Goal: Task Accomplishment & Management: Use online tool/utility

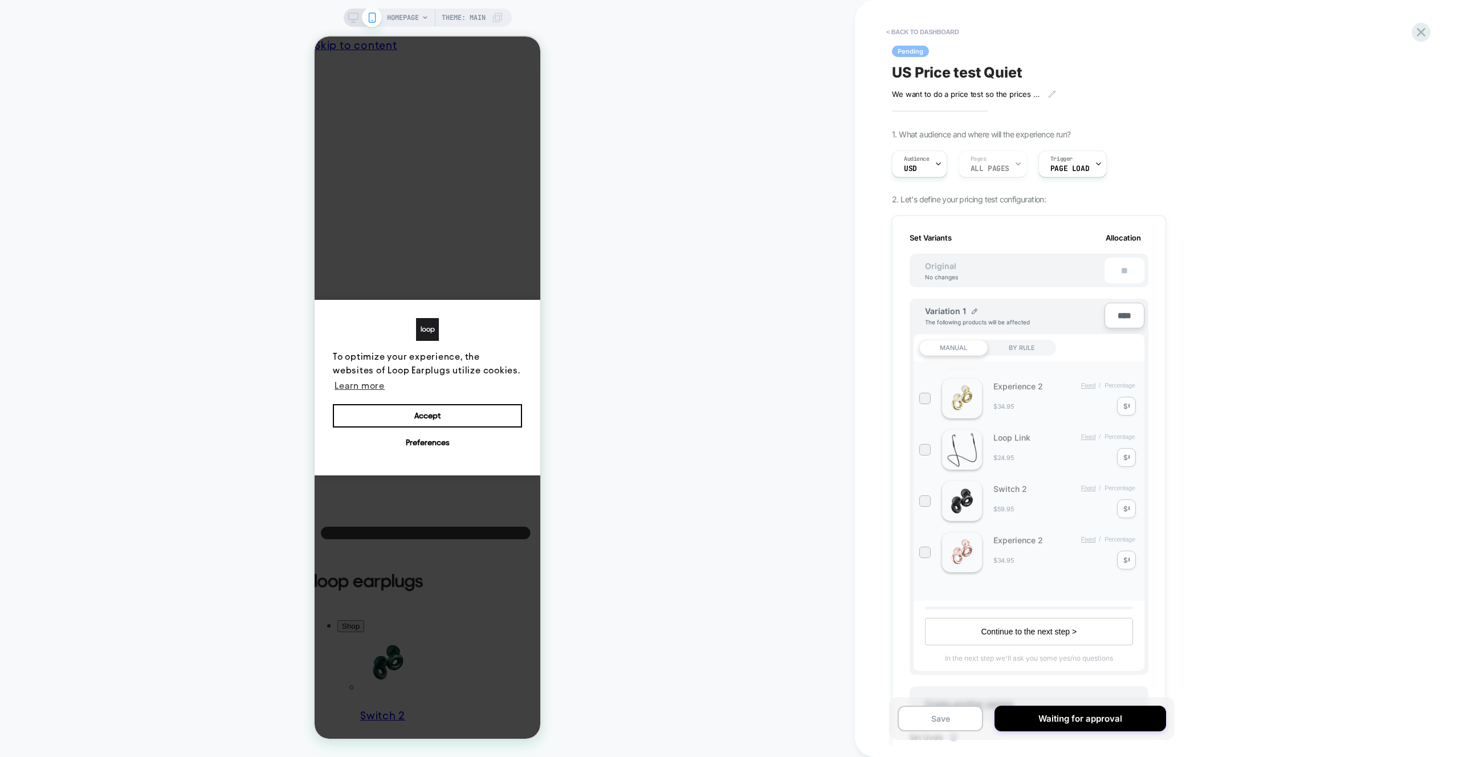
scroll to position [410, 0]
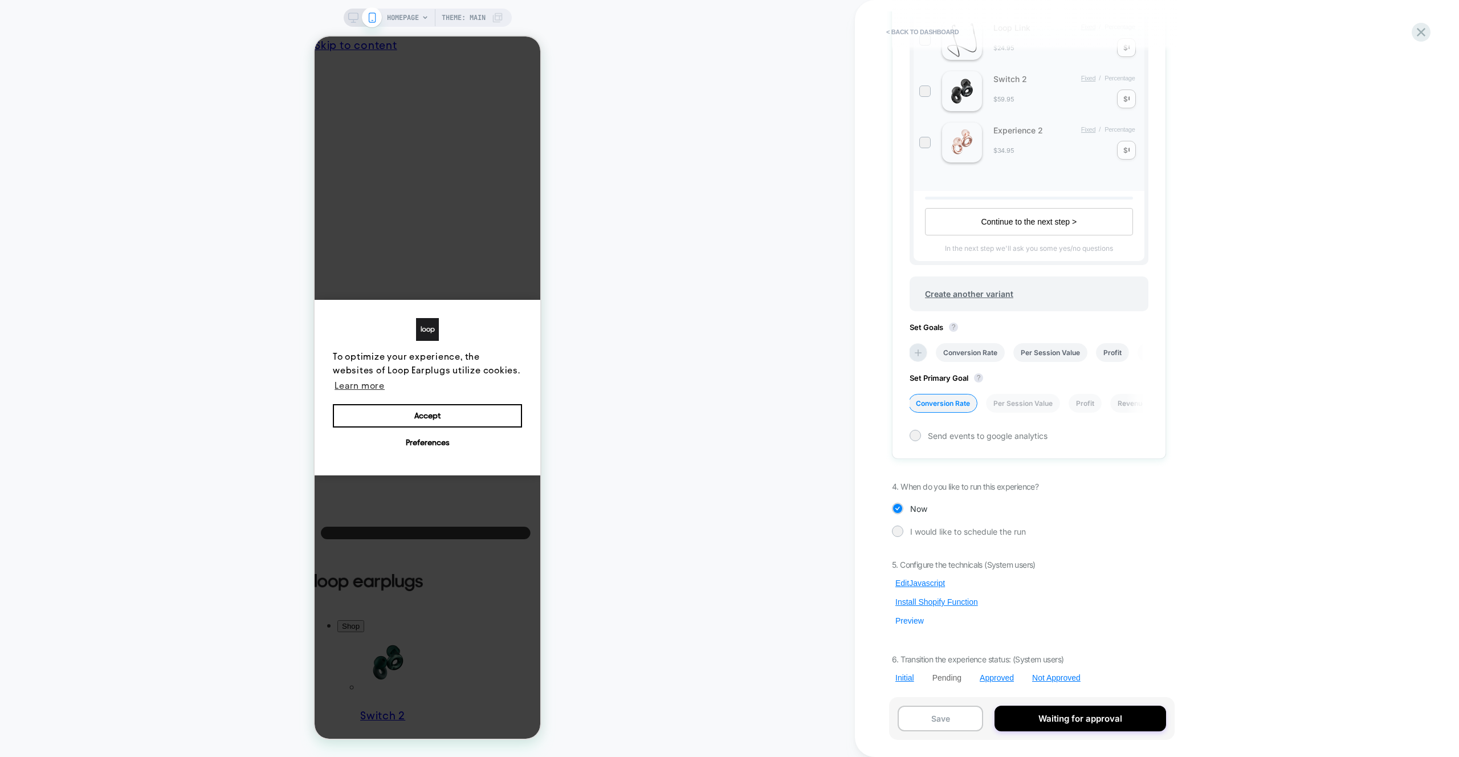
click at [910, 621] on button "Preview" at bounding box center [909, 621] width 35 height 10
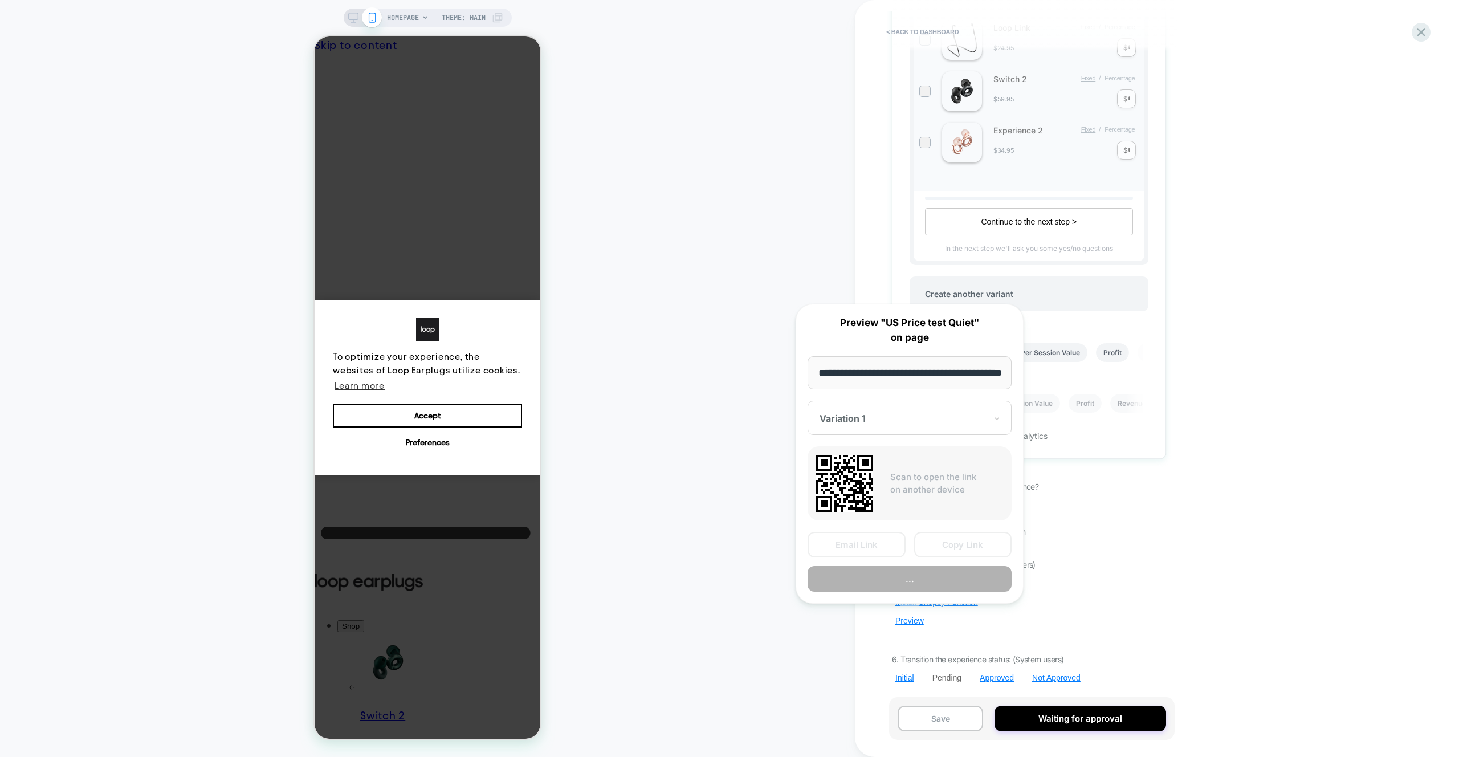
scroll to position [0, 41]
click at [910, 588] on button "Preview" at bounding box center [910, 580] width 204 height 26
click at [944, 539] on button "Copy Link" at bounding box center [963, 545] width 98 height 26
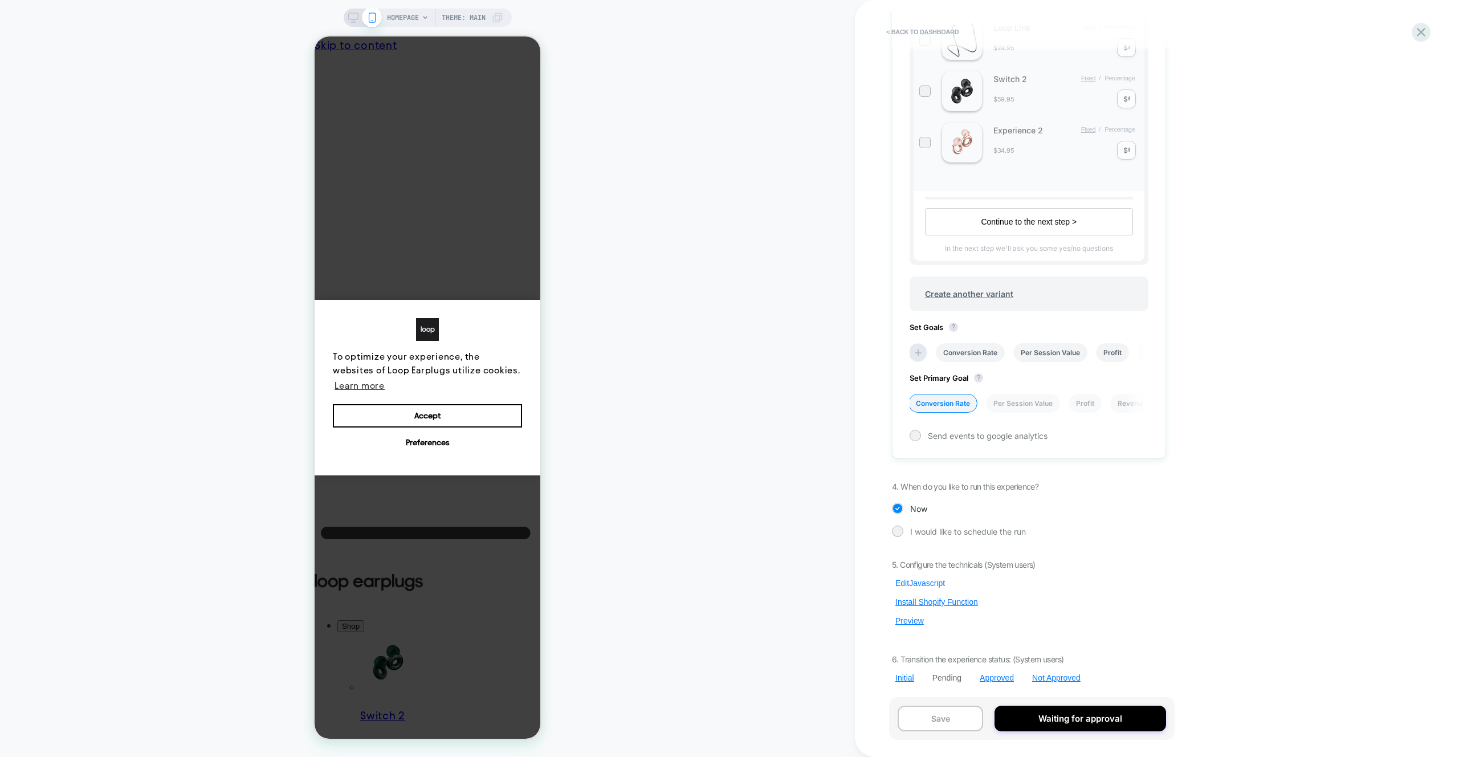
click at [0, 0] on button "Edit Javascript" at bounding box center [0, 0] width 0 height 0
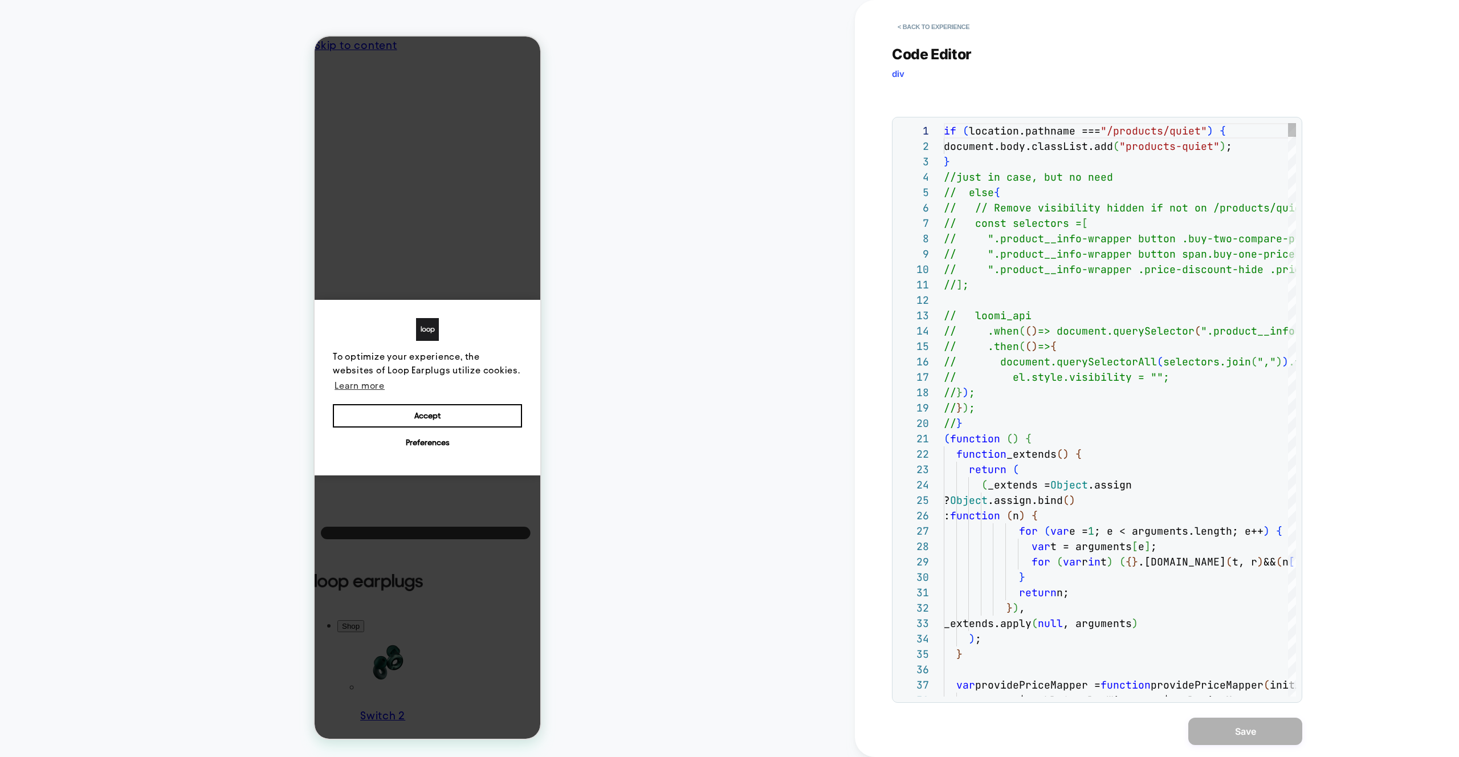
scroll to position [154, 0]
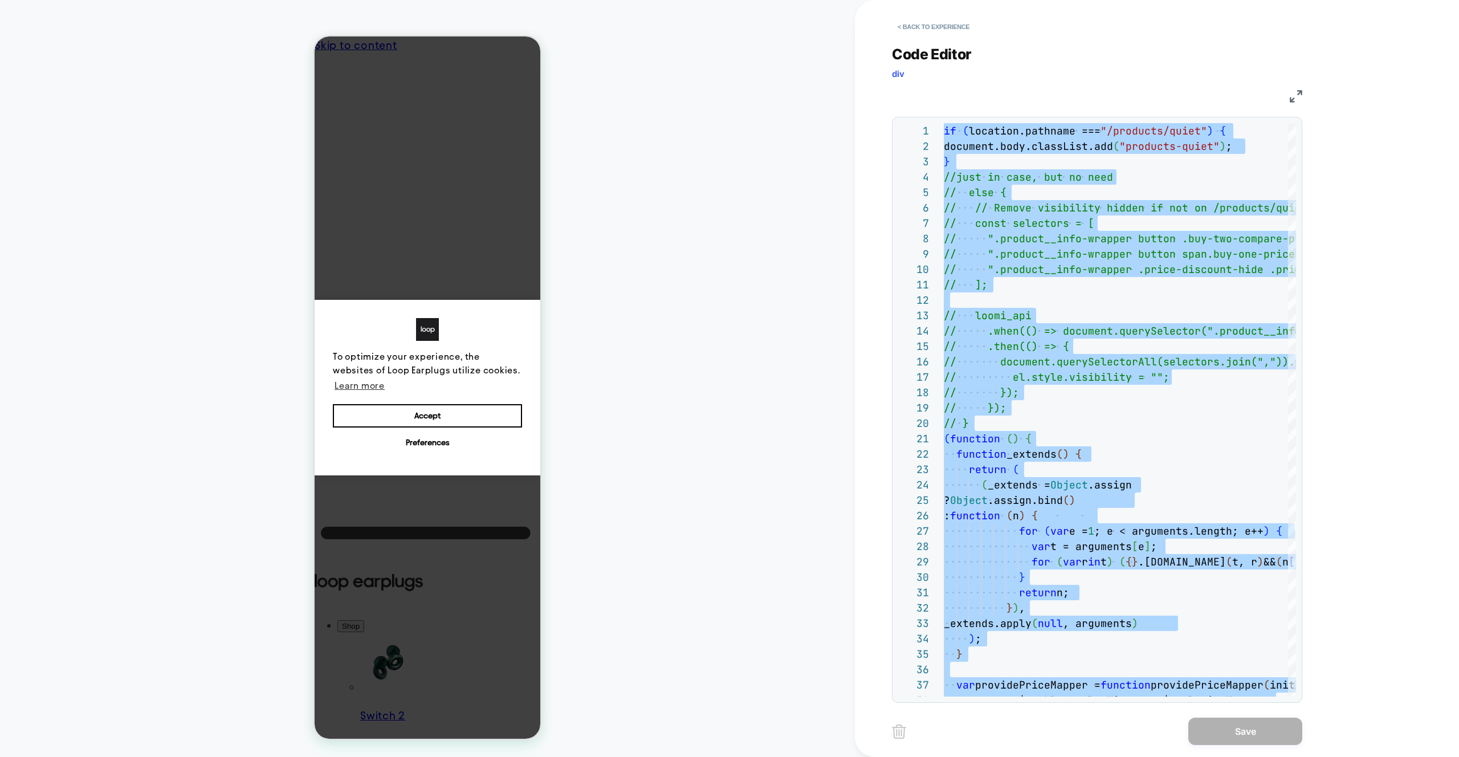
scroll to position [92, 0]
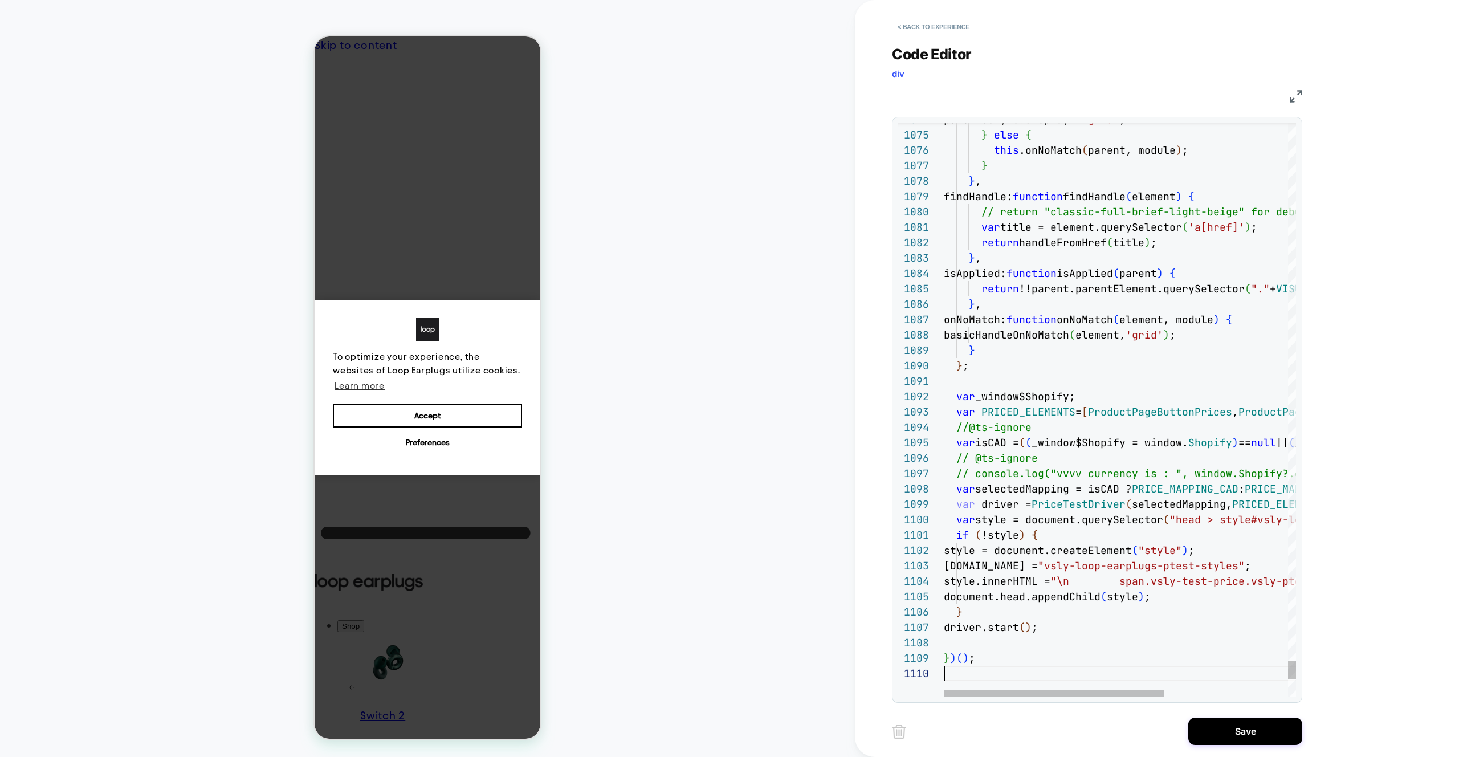
type textarea "**********"
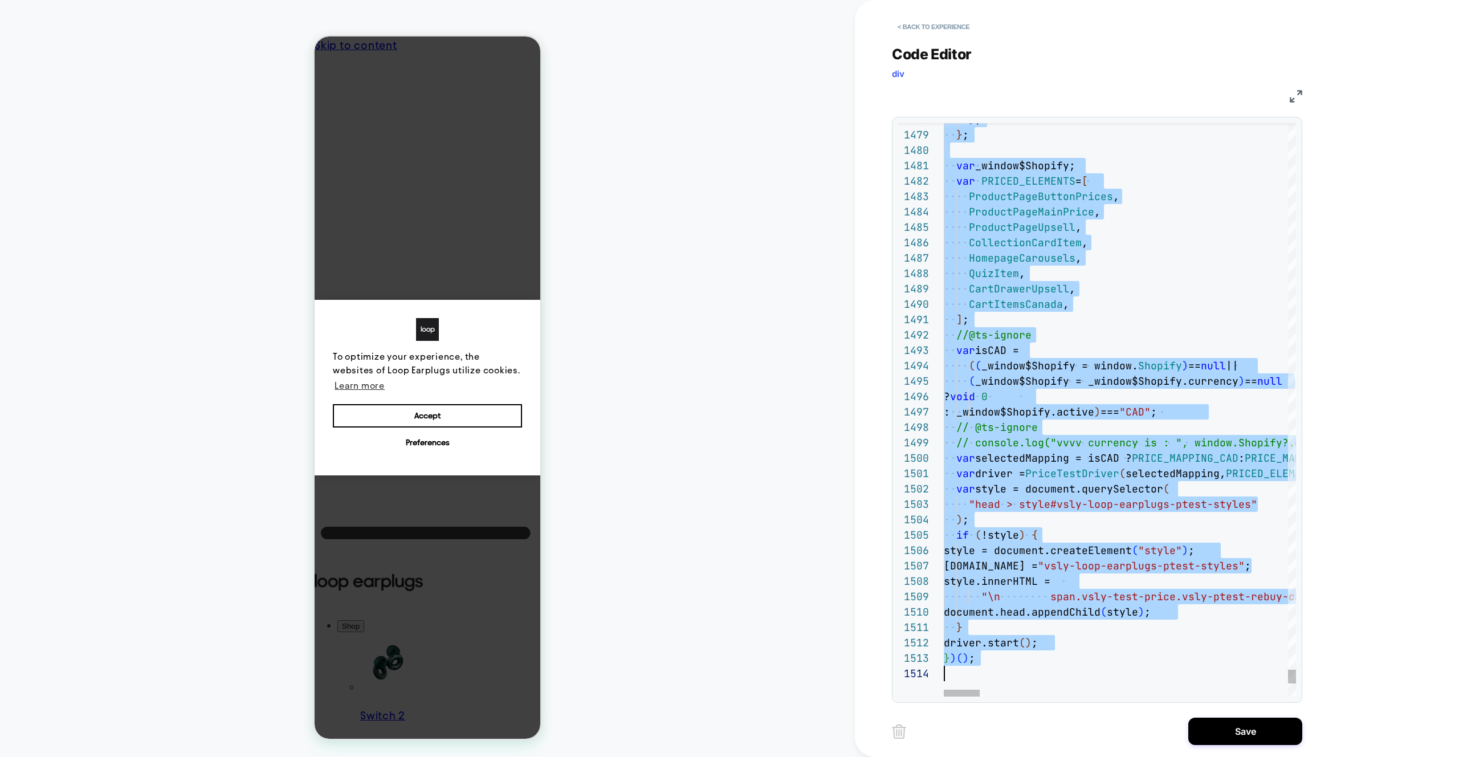
scroll to position [0, 0]
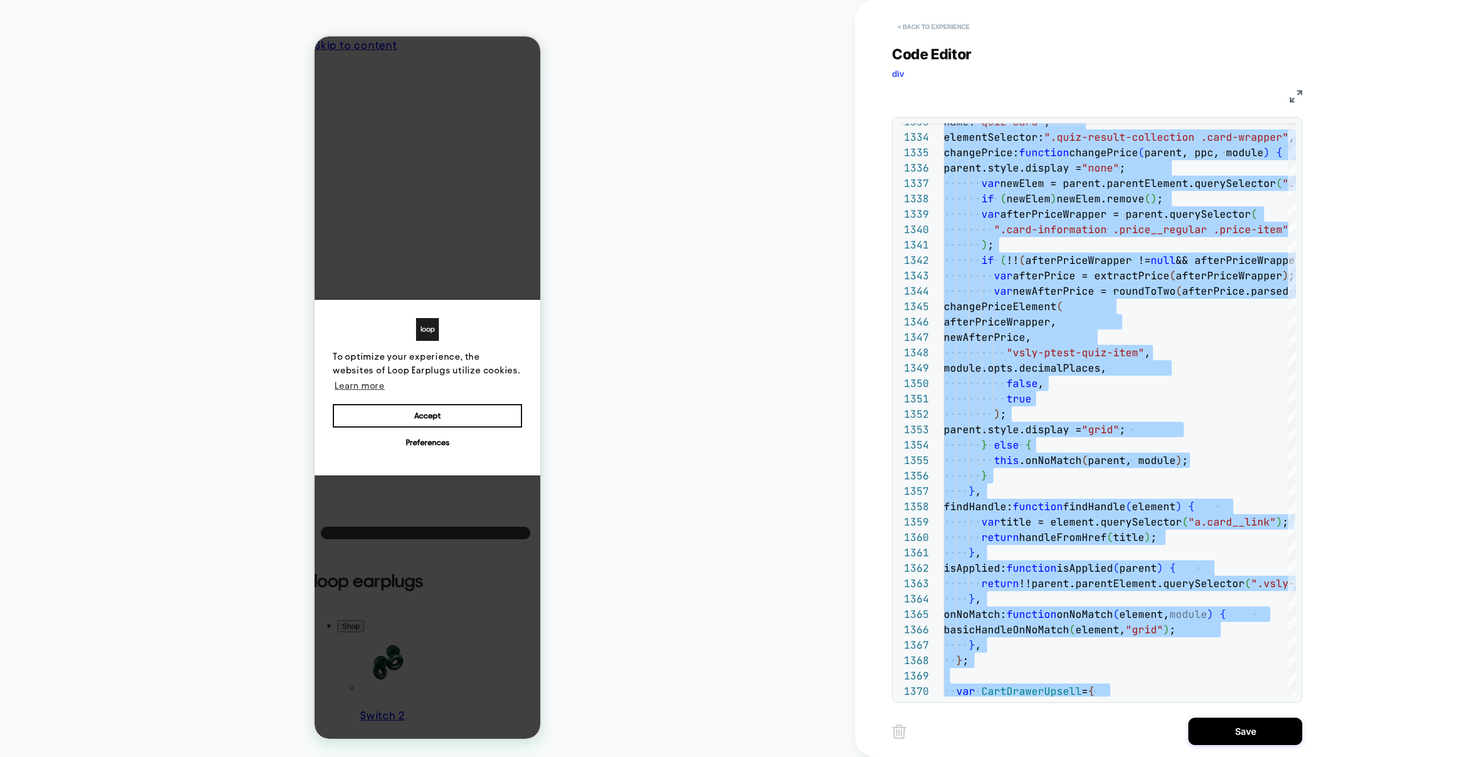
click at [939, 34] on button "< Back to experience" at bounding box center [933, 27] width 83 height 18
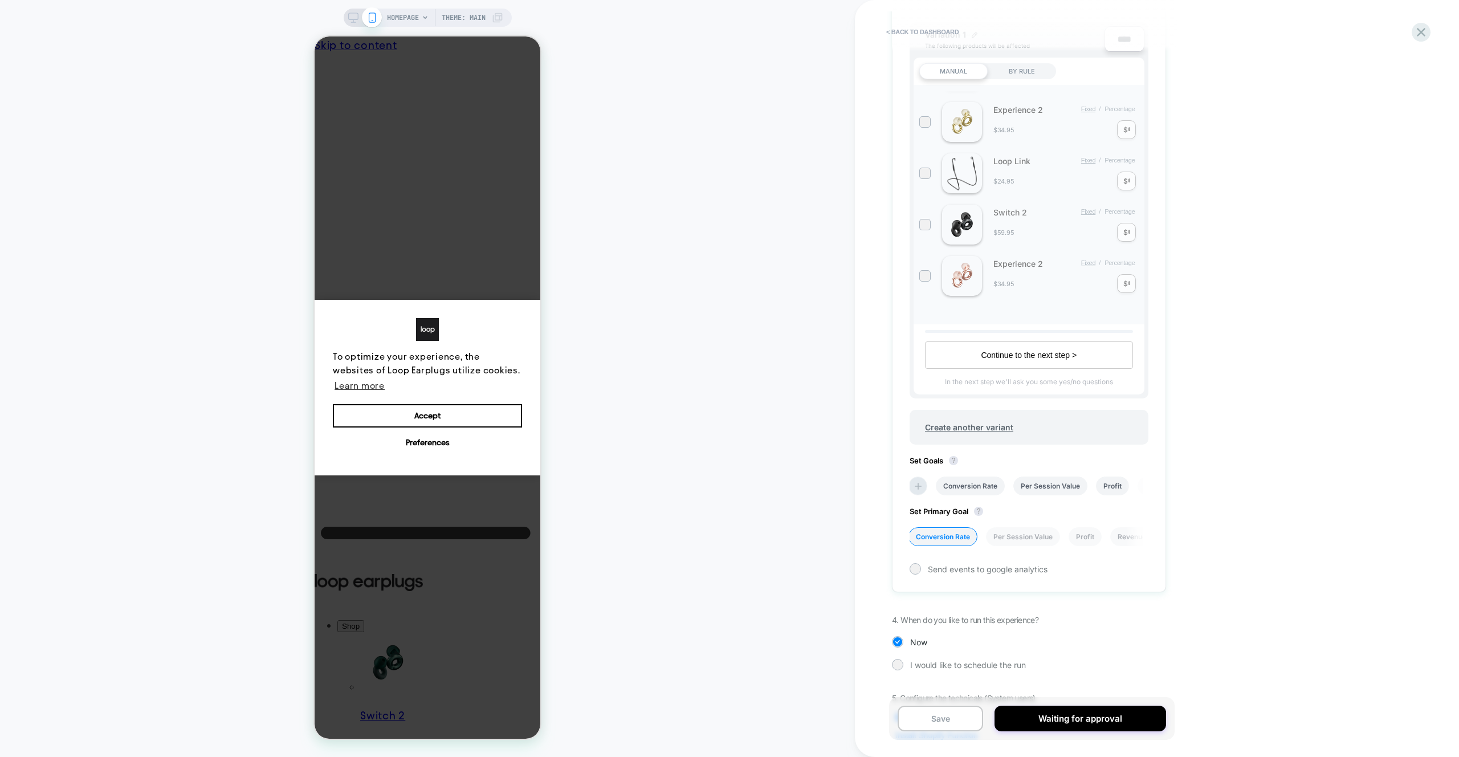
scroll to position [410, 0]
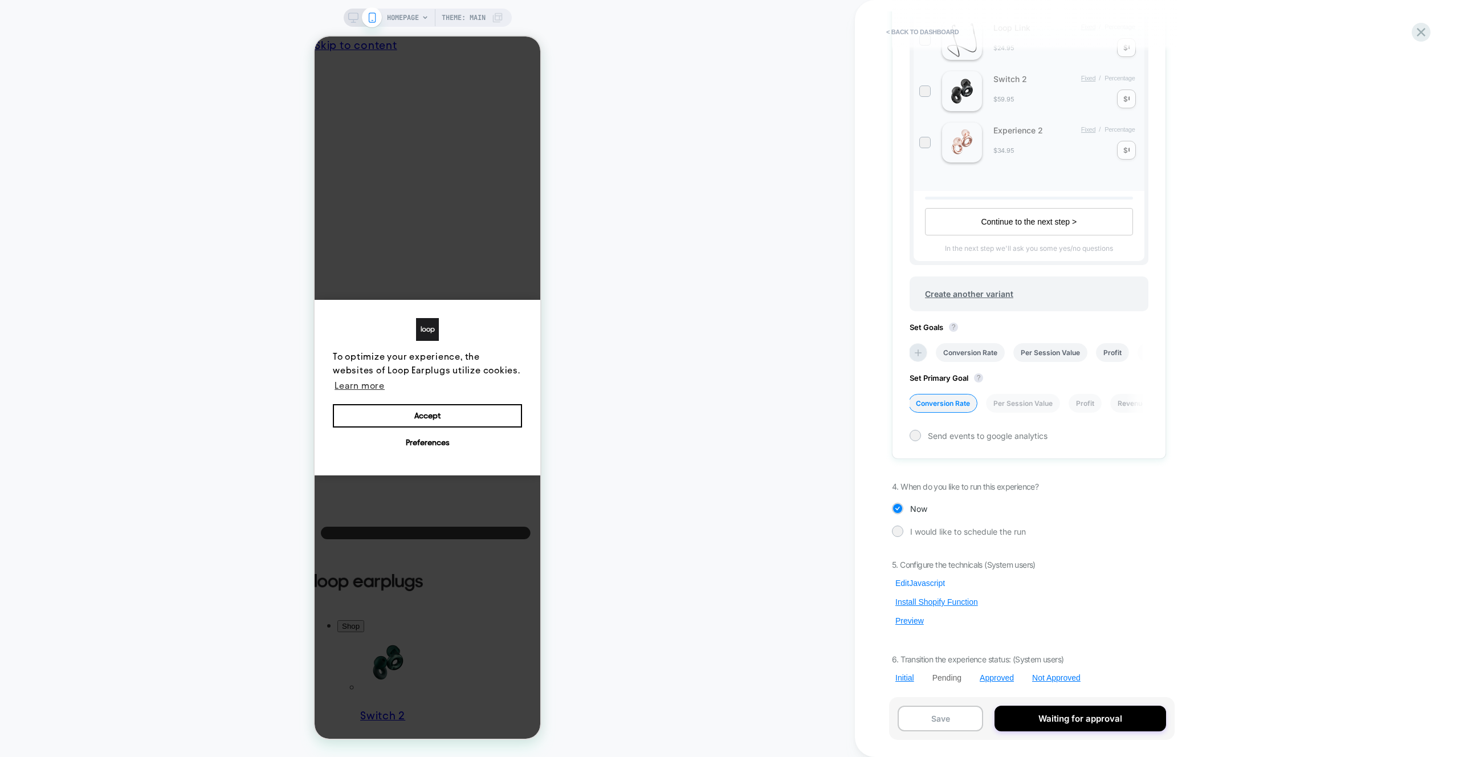
click at [923, 585] on button "Edit Javascript" at bounding box center [920, 583] width 56 height 10
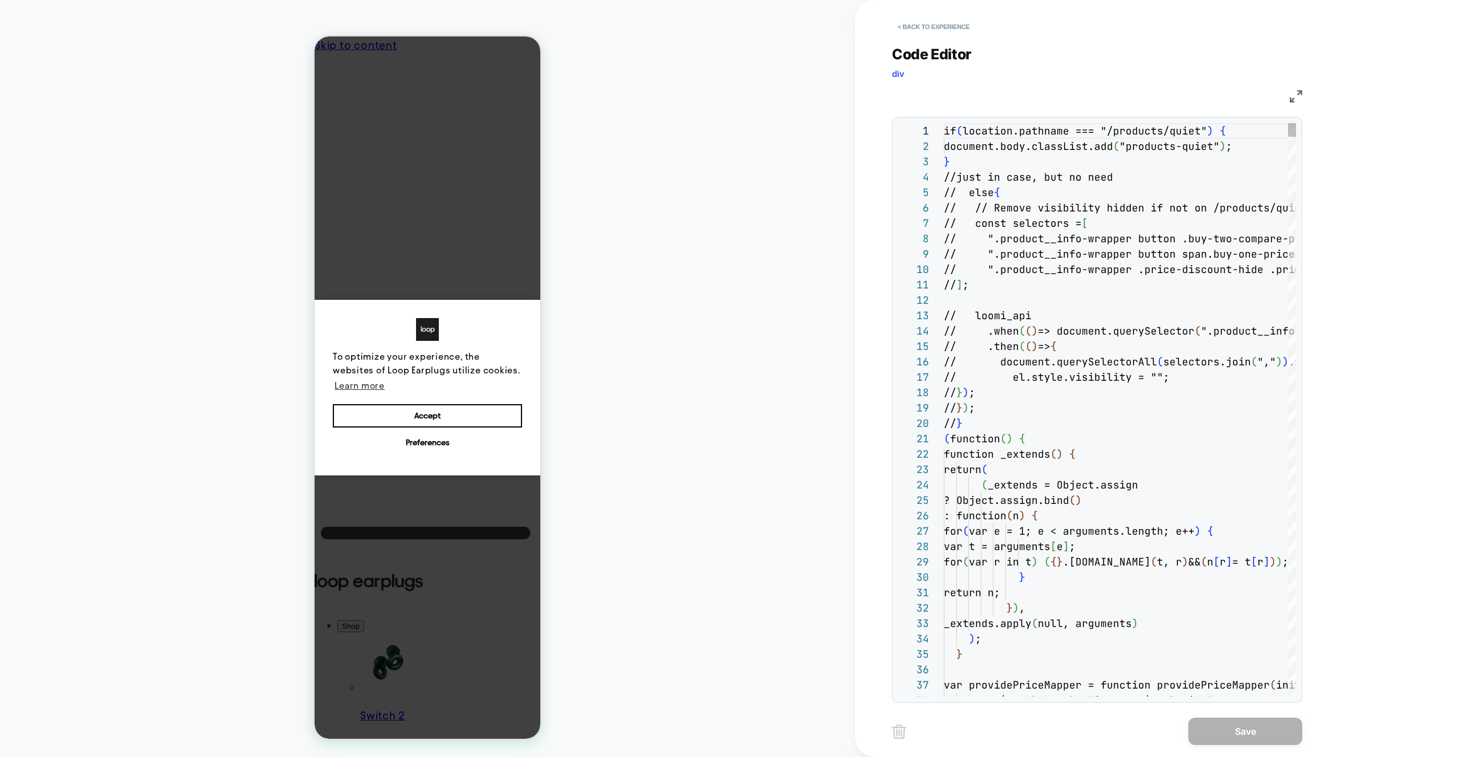
scroll to position [154, 0]
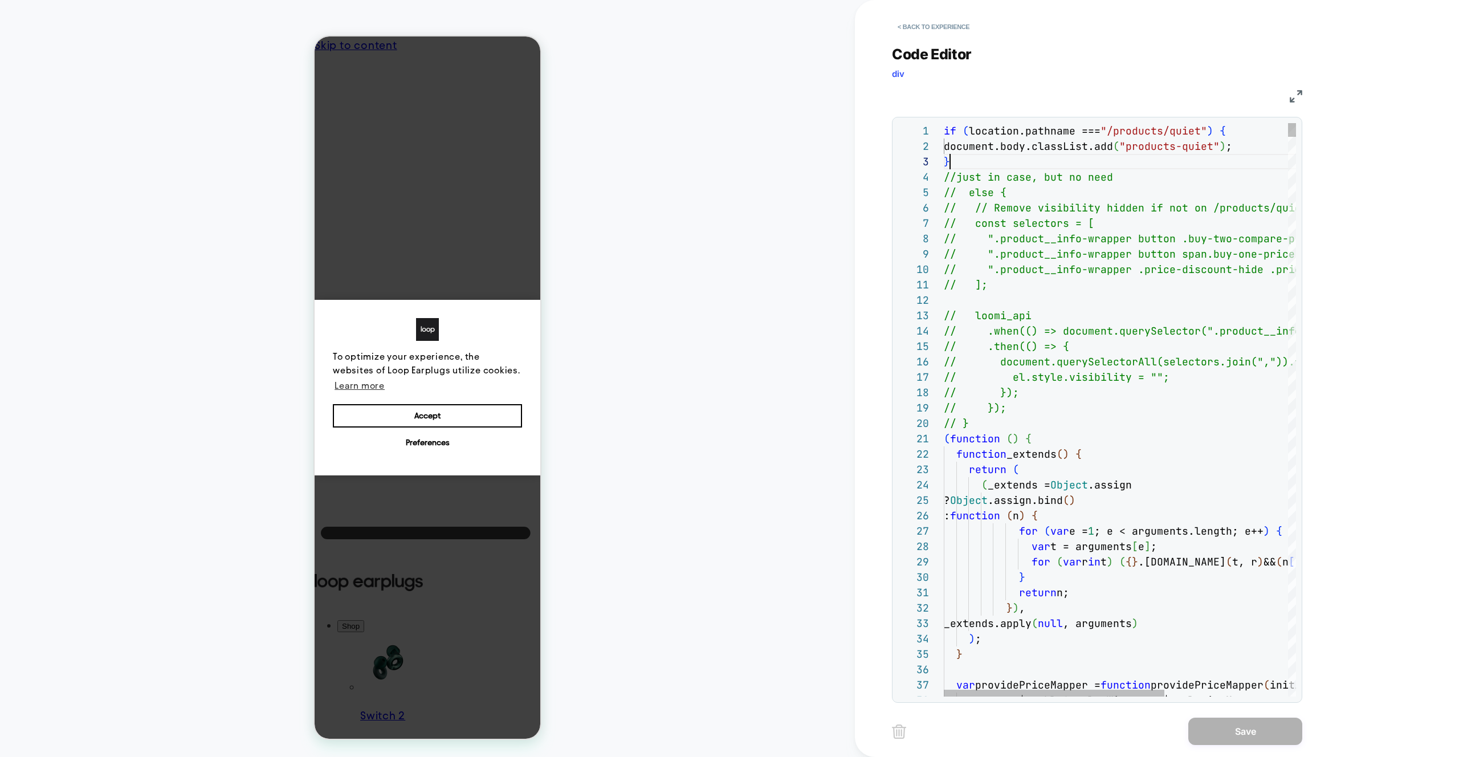
click at [0, 0] on div "if ( location.pathname === "/products/quiet" ) { document.body.classList.add ( …" at bounding box center [0, 0] width 0 height 0
click at [0, 0] on div at bounding box center [0, 0] width 0 height 0
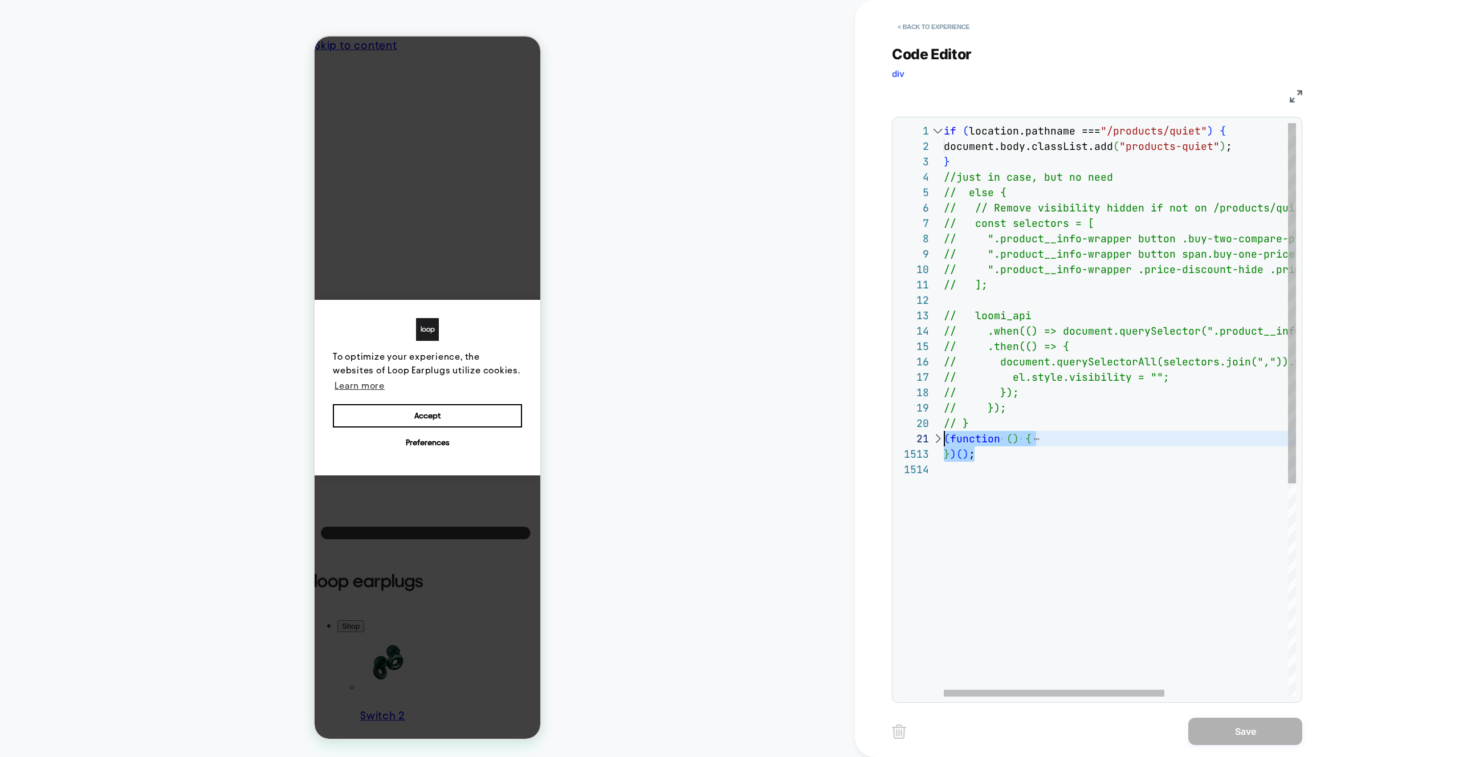
scroll to position [0, 0]
drag, startPoint x: 997, startPoint y: 456, endPoint x: 923, endPoint y: 441, distance: 75.0
click at [0, 0] on div "if ( location.pathname === "/products/quiet" ) { document.body.classList.add ( …" at bounding box center [0, 0] width 0 height 0
type textarea "**********"
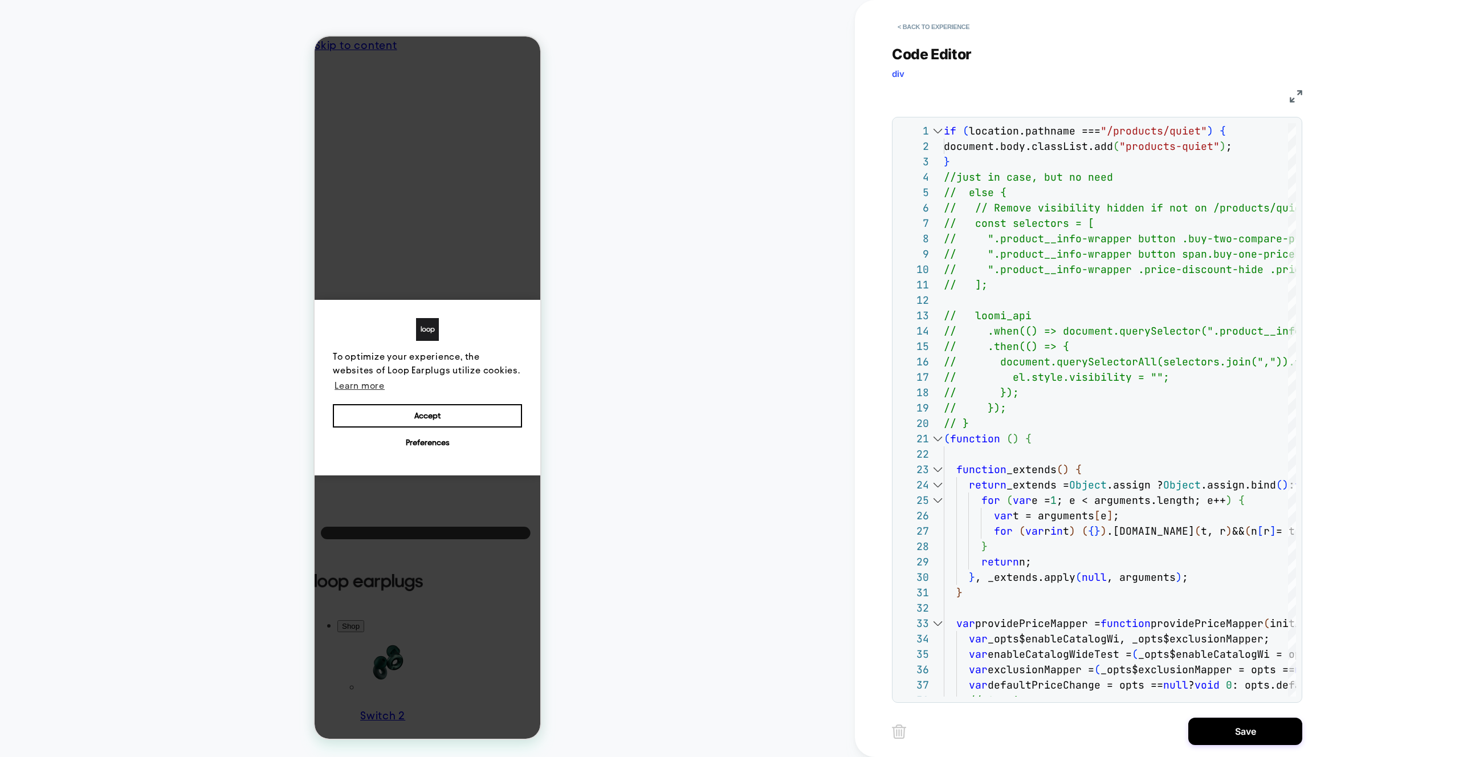
drag, startPoint x: 1196, startPoint y: 735, endPoint x: 1155, endPoint y: 727, distance: 41.9
click at [0, 0] on button "Save" at bounding box center [0, 0] width 0 height 0
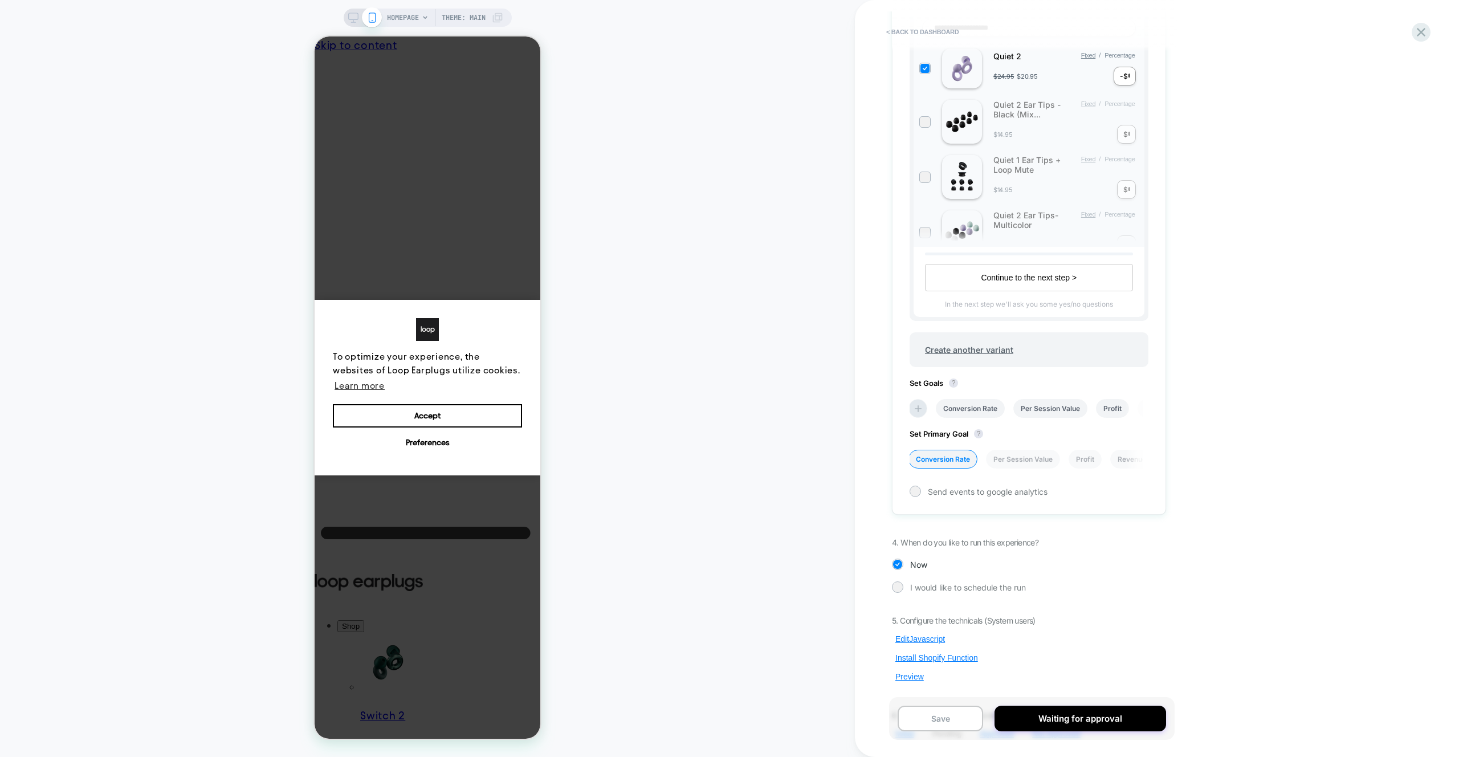
scroll to position [410, 0]
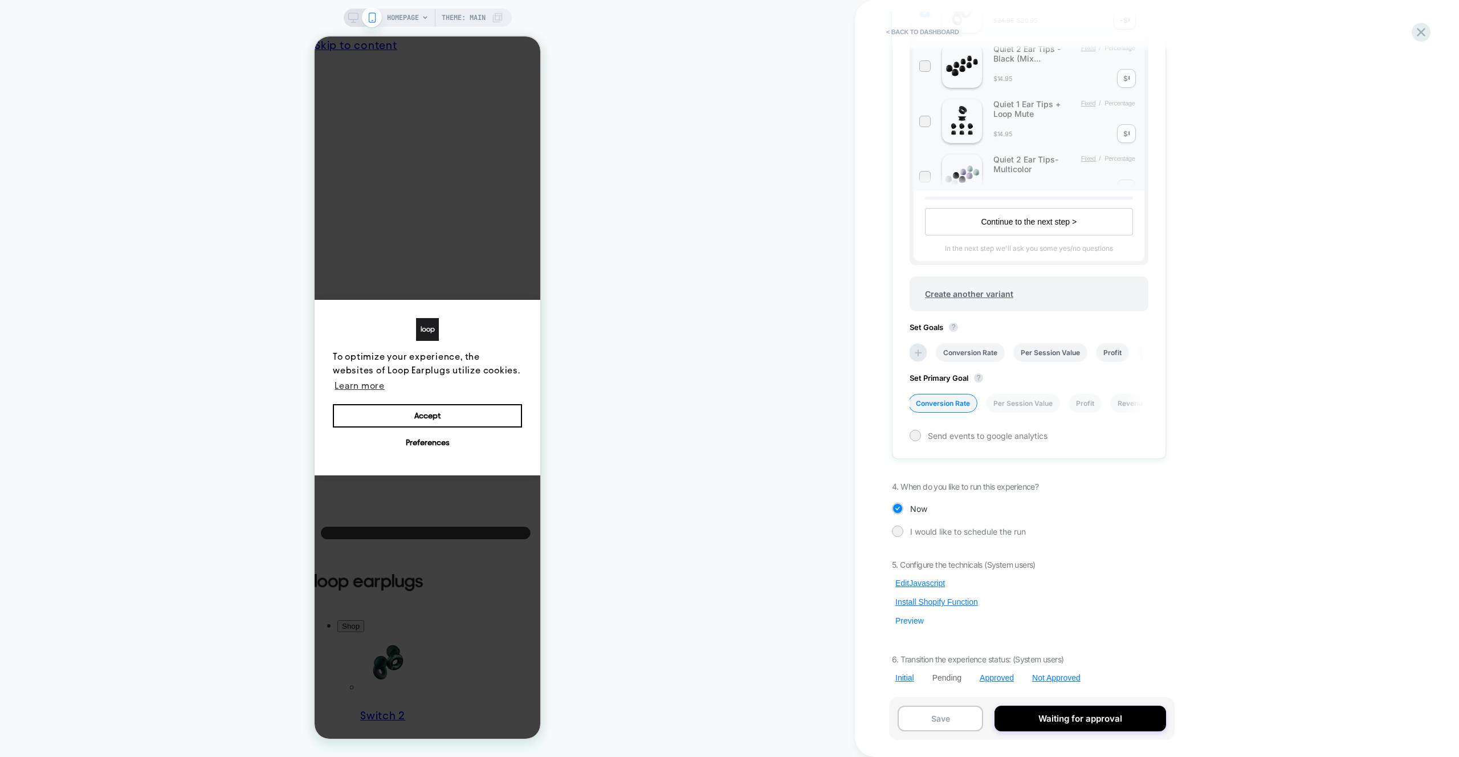
click at [903, 620] on button "Preview" at bounding box center [909, 621] width 35 height 10
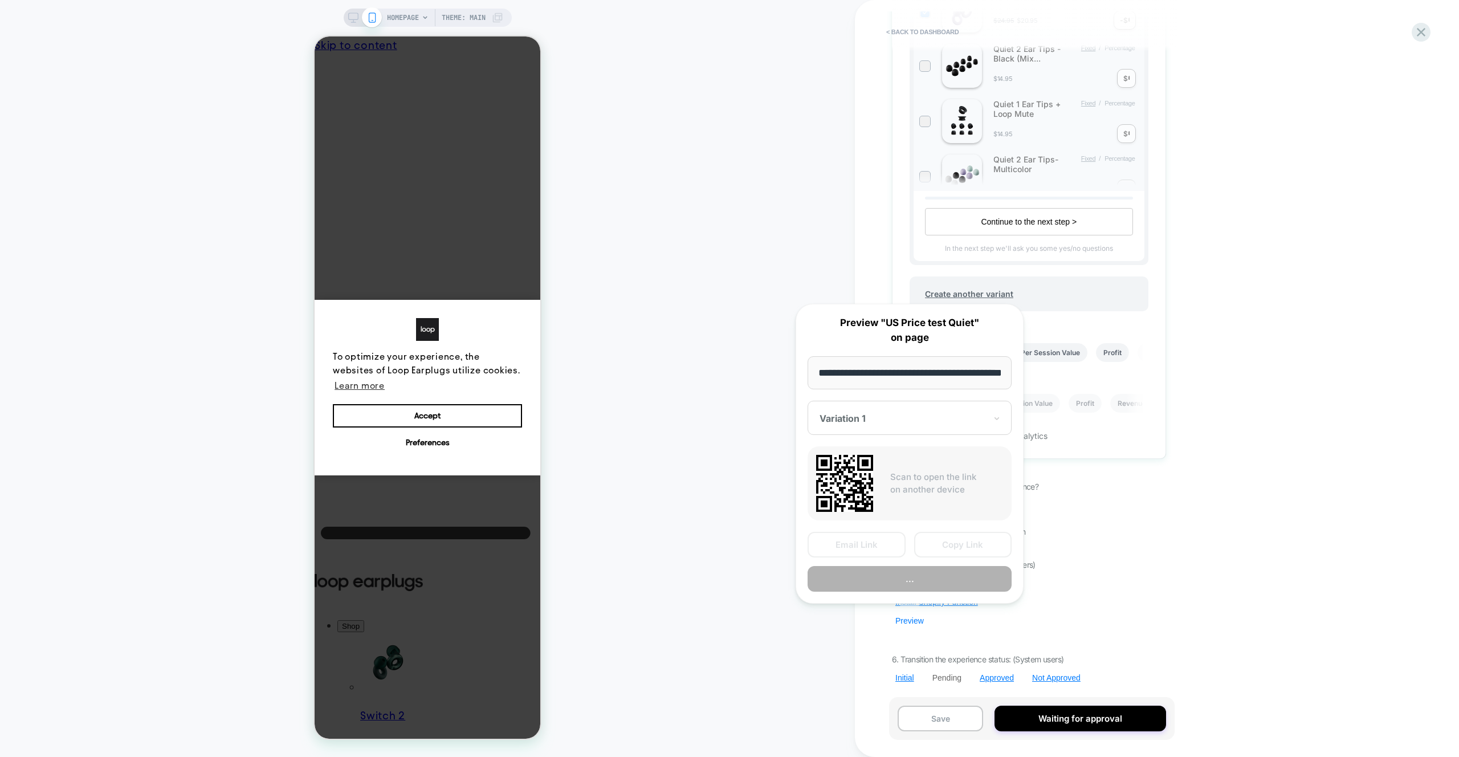
scroll to position [0, 41]
click at [0, 0] on button "Copy Link" at bounding box center [0, 0] width 0 height 0
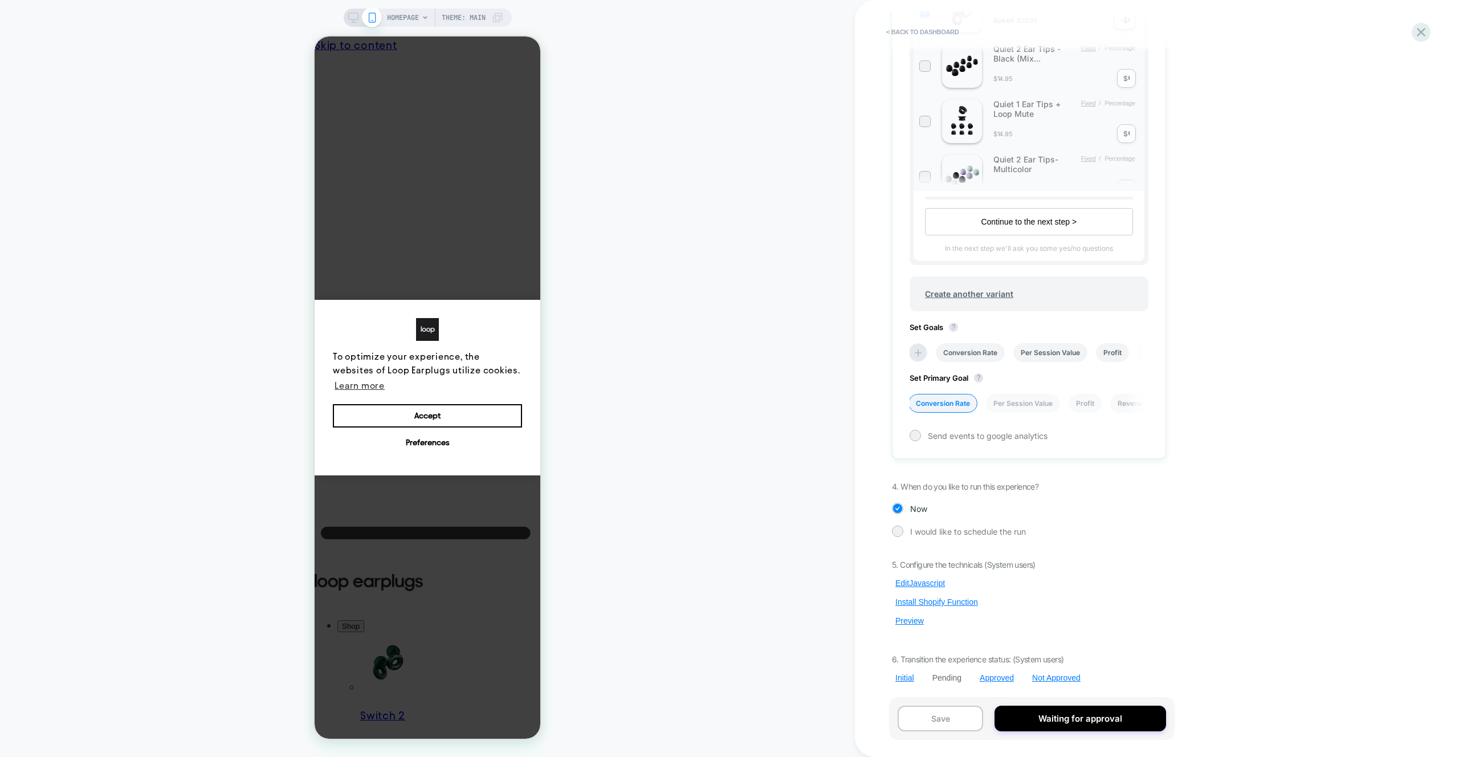
click at [914, 627] on div "5. Configure the technicals (System users) Edit Javascript Install Shopify Func…" at bounding box center [1029, 621] width 274 height 123
click at [911, 616] on button "Preview" at bounding box center [909, 621] width 35 height 10
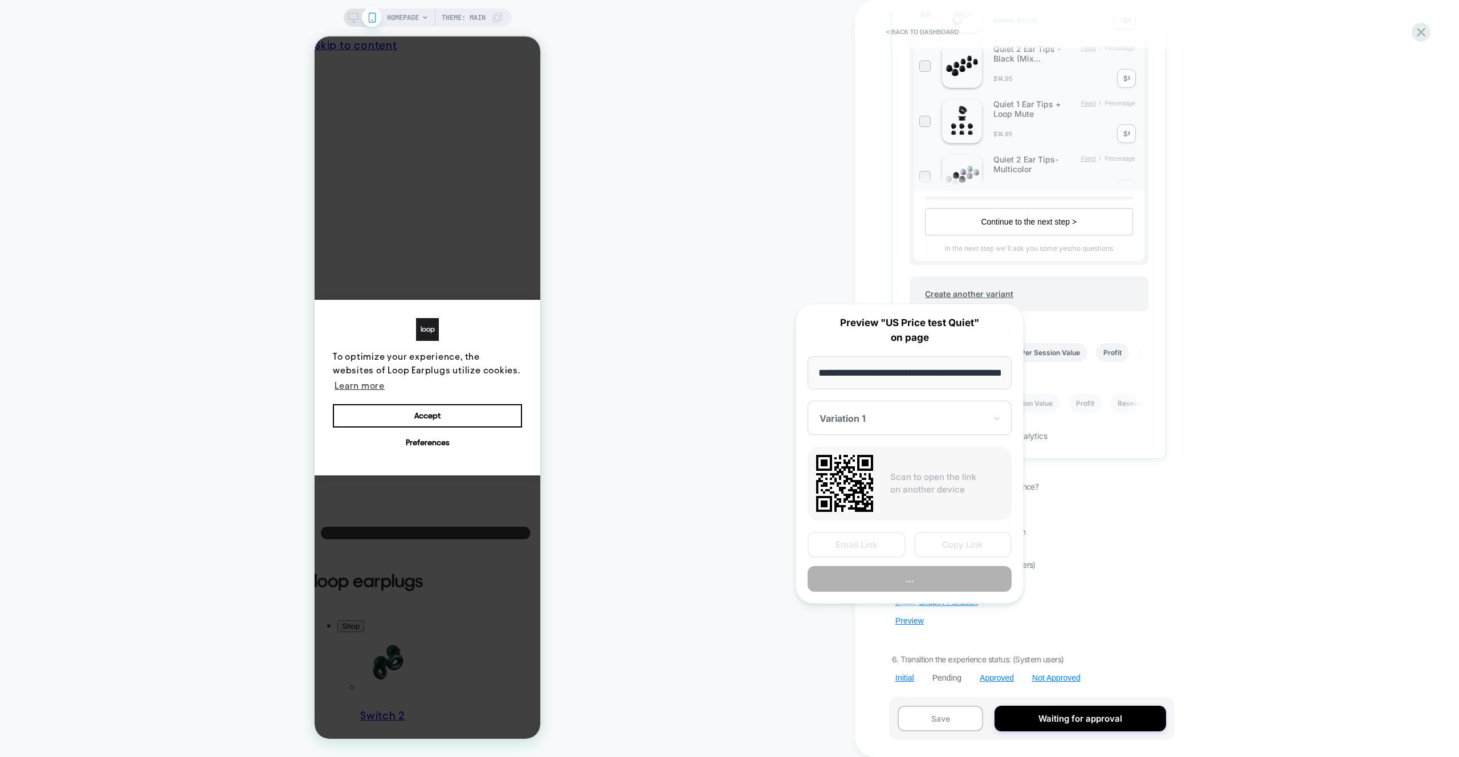
scroll to position [0, 41]
click at [0, 0] on button "Copy Link" at bounding box center [0, 0] width 0 height 0
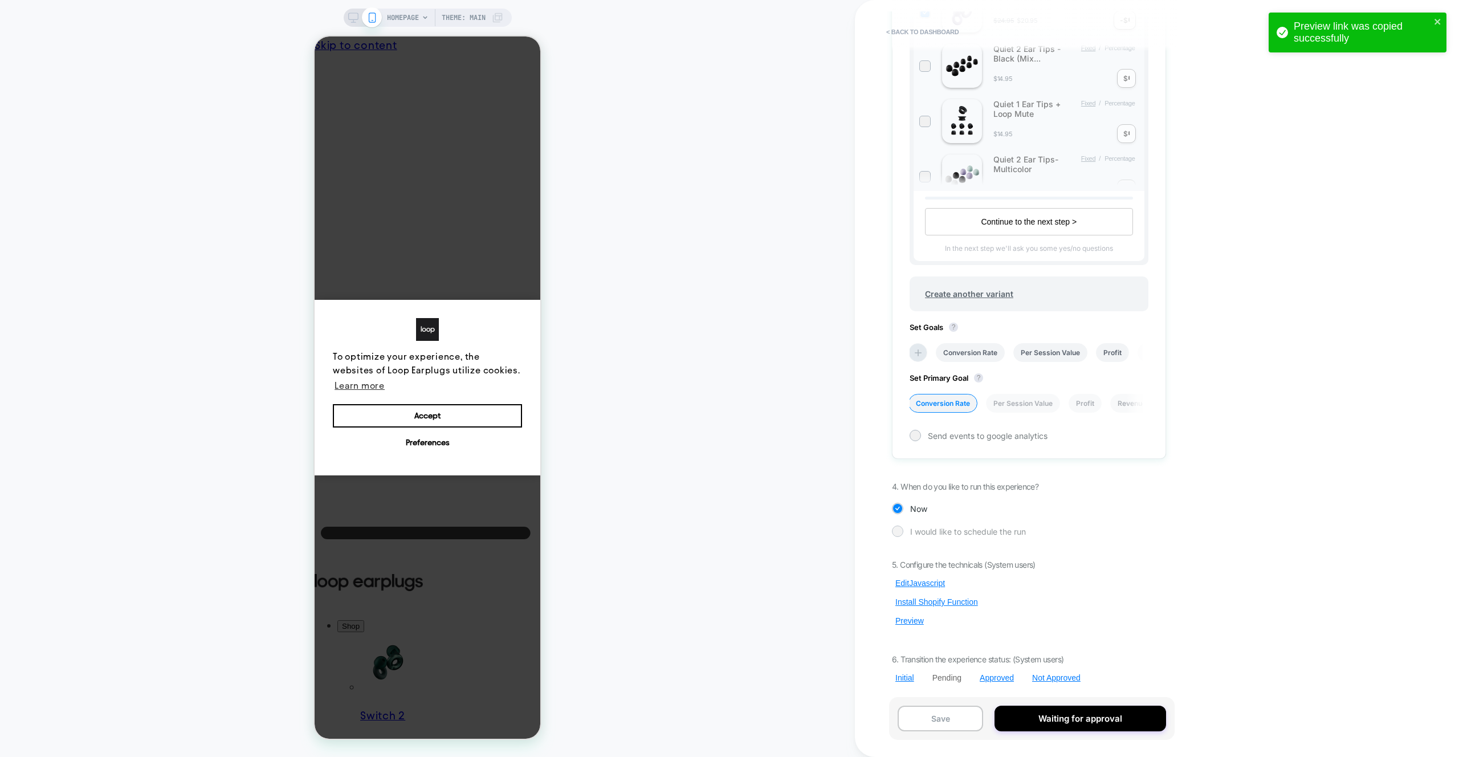
scroll to position [408, 0]
click at [800, 410] on div "HOMEPAGE Theme: MAIN" at bounding box center [427, 378] width 855 height 734
click at [0, 0] on button "Edit Javascript" at bounding box center [0, 0] width 0 height 0
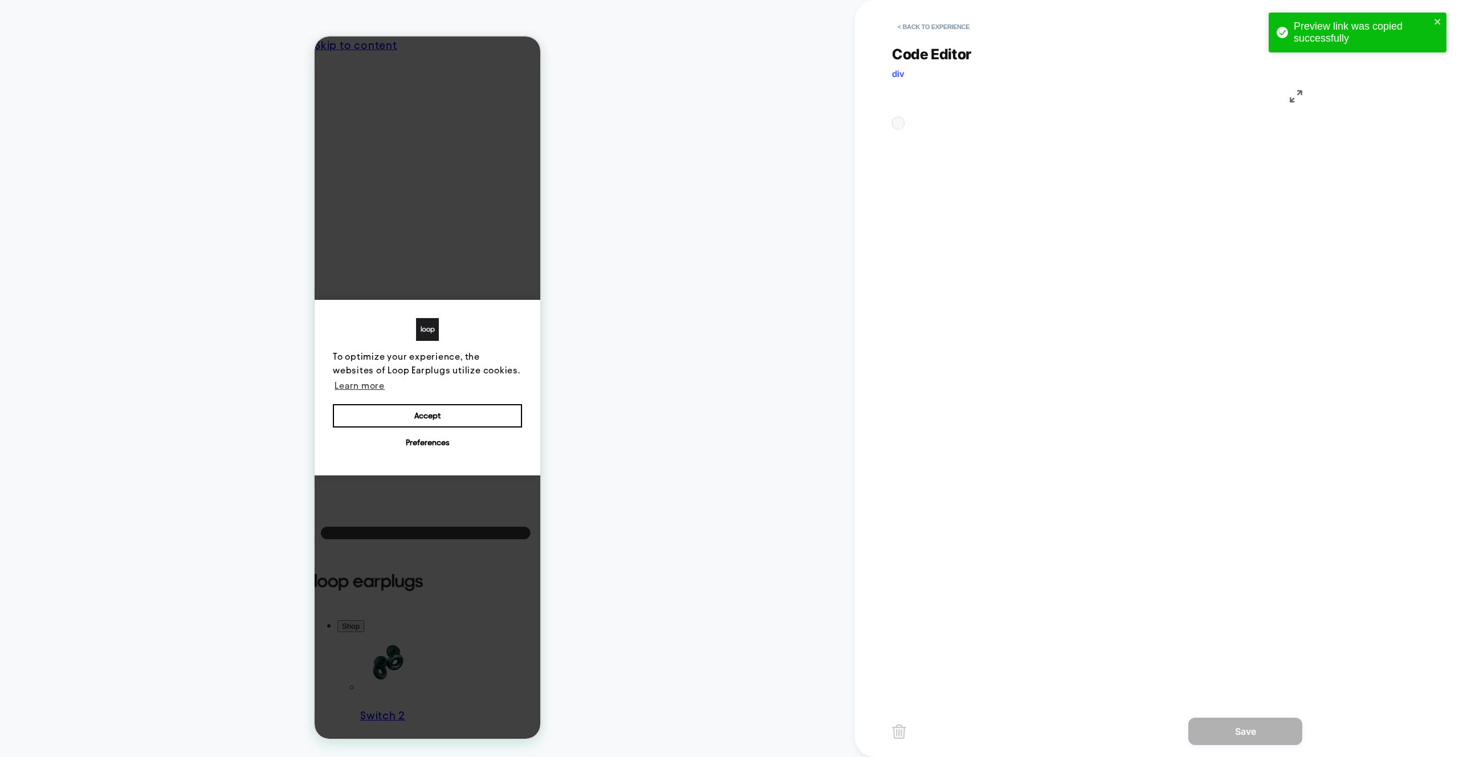
scroll to position [154, 0]
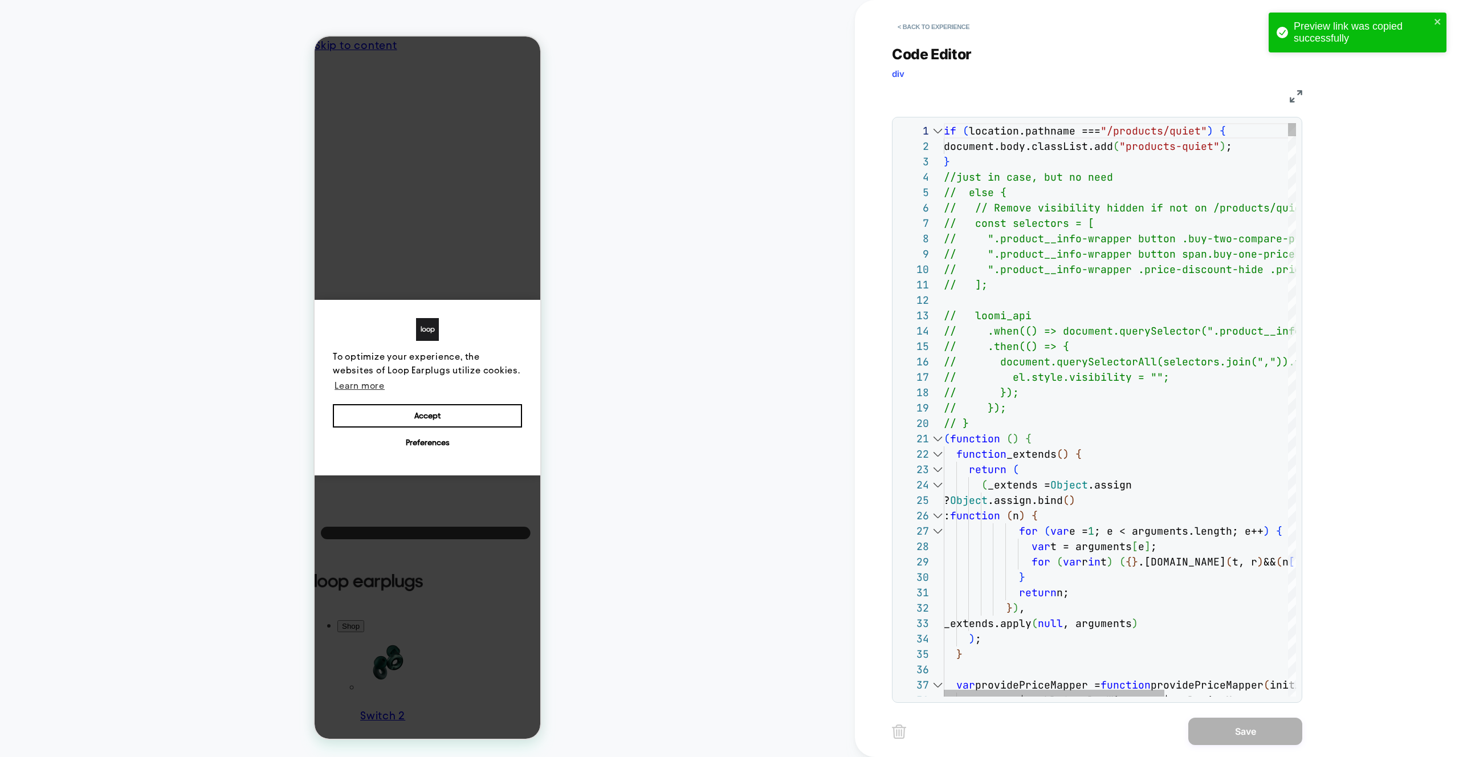
click at [0, 0] on div at bounding box center [0, 0] width 0 height 0
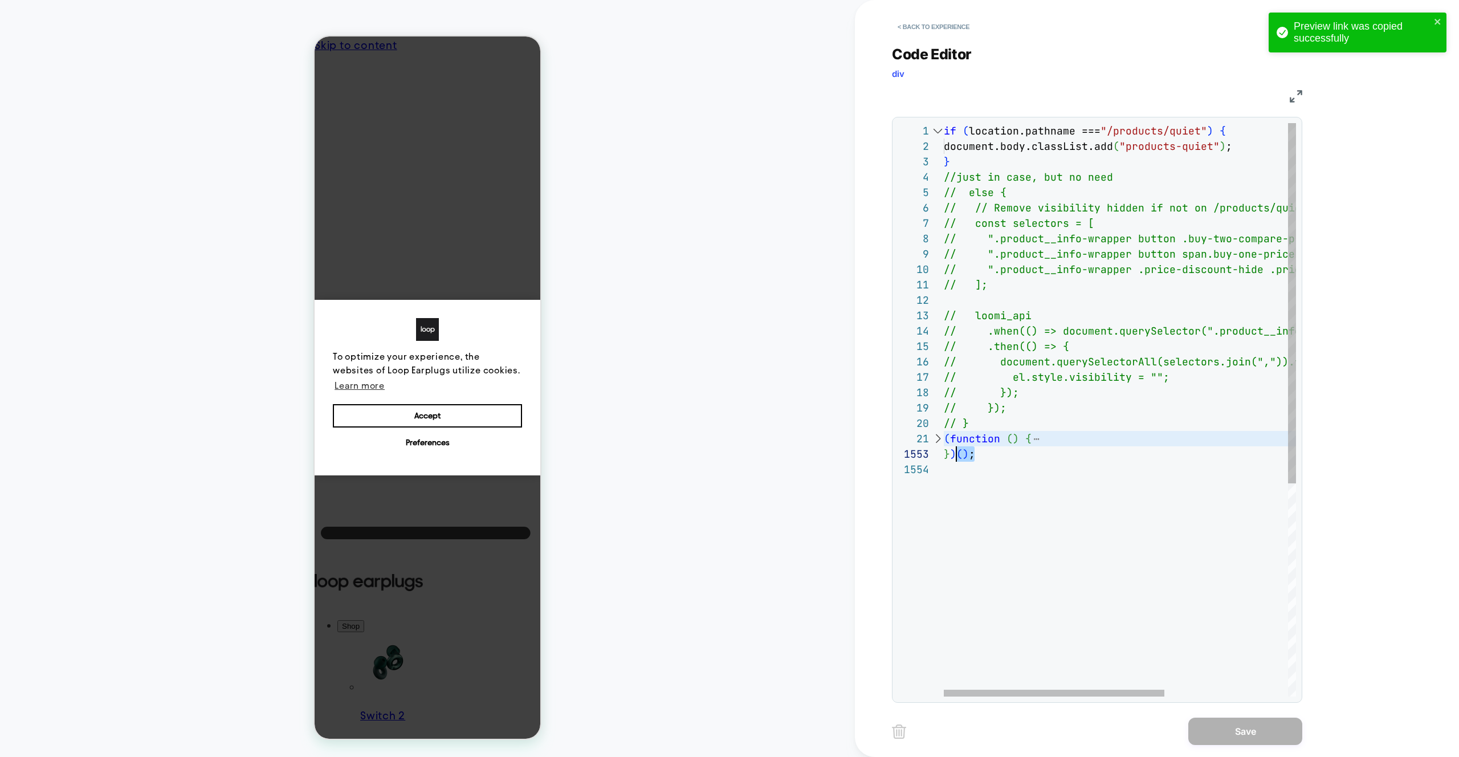
scroll to position [0, 0]
drag, startPoint x: 981, startPoint y: 460, endPoint x: 921, endPoint y: 437, distance: 64.3
click at [0, 0] on div "if ( location.pathname === "/products/quiet" ) { document.body.classList.add ( …" at bounding box center [0, 0] width 0 height 0
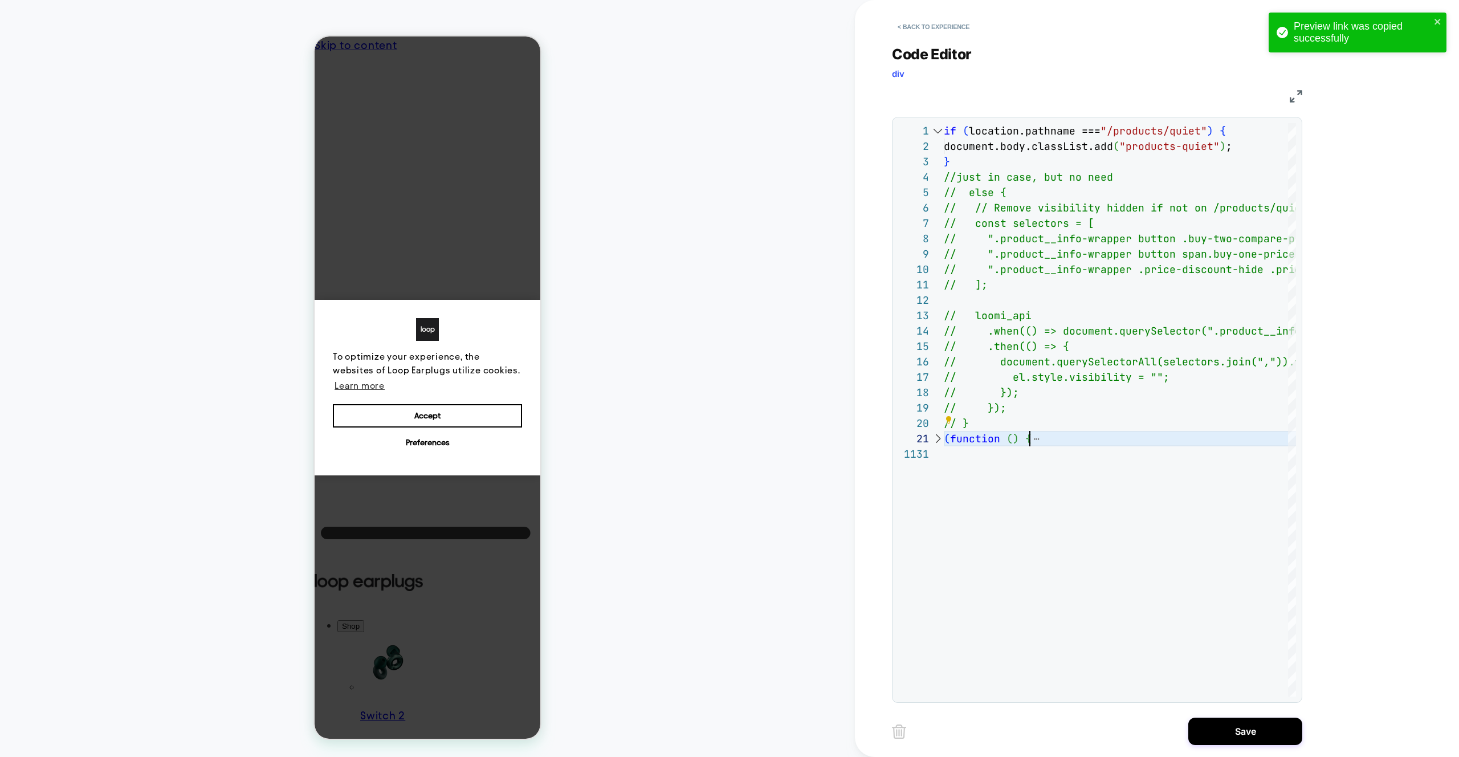
type textarea "**********"
click at [1255, 742] on button "Save" at bounding box center [1245, 731] width 114 height 27
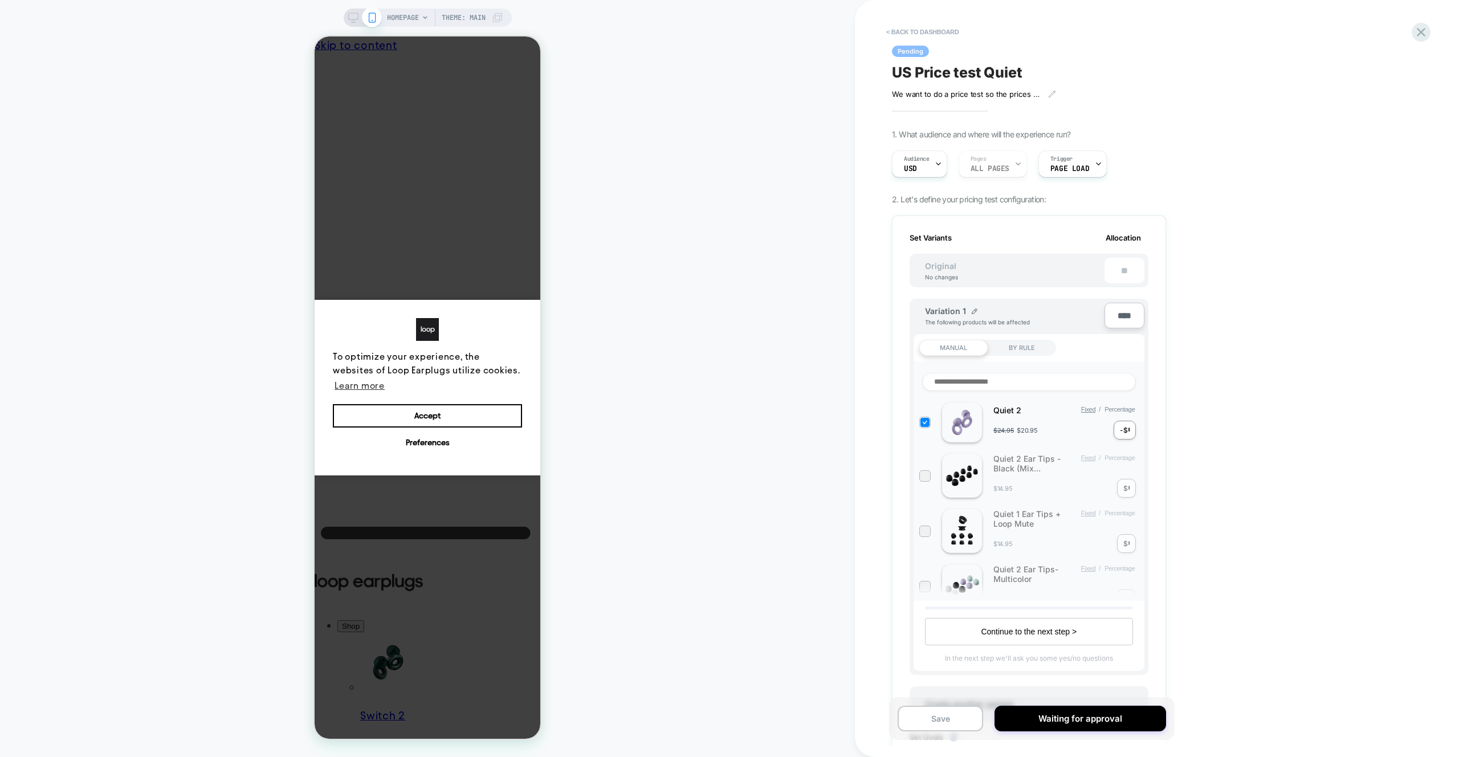
scroll to position [410, 0]
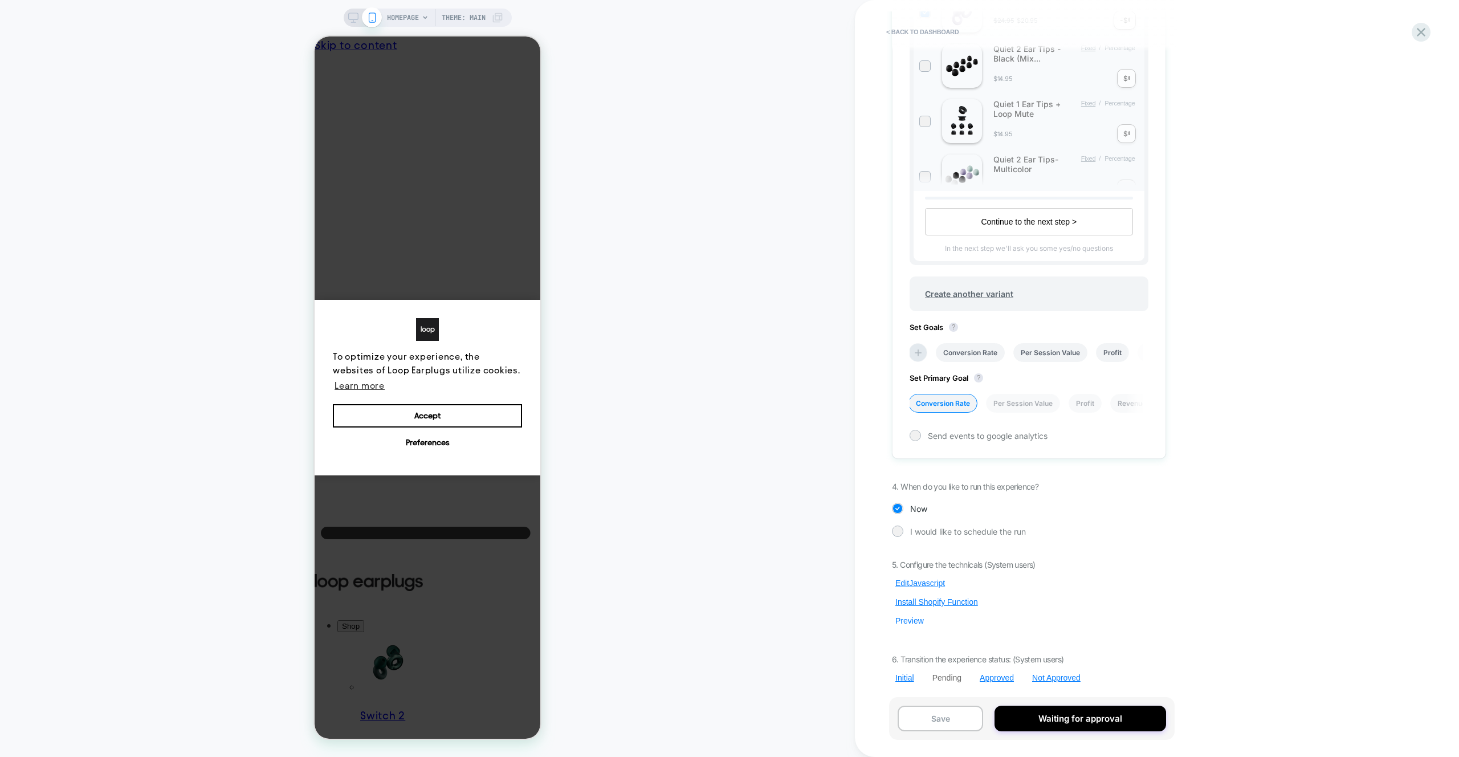
click at [0, 0] on button "Preview" at bounding box center [0, 0] width 0 height 0
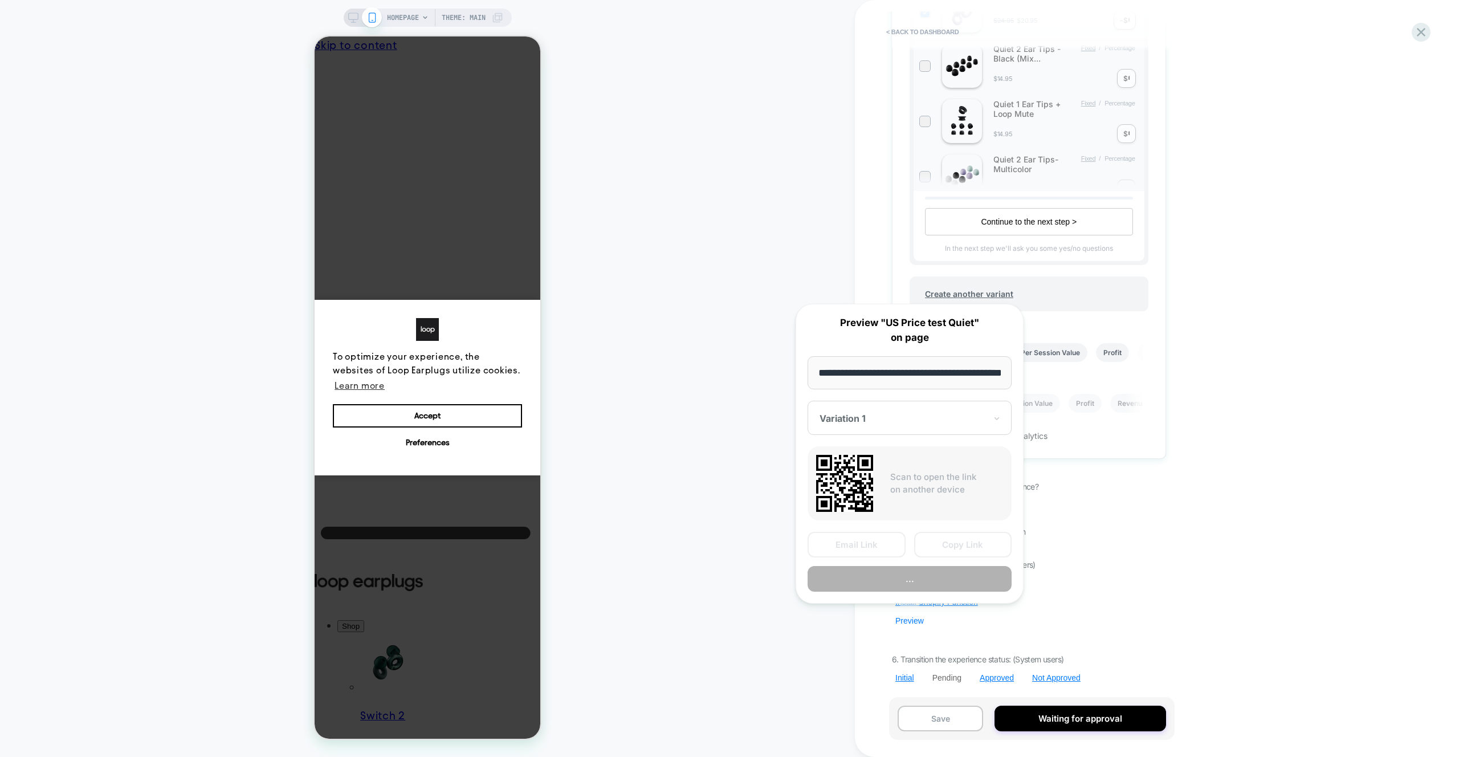
scroll to position [0, 41]
click at [0, 0] on button "Copy Link" at bounding box center [0, 0] width 0 height 0
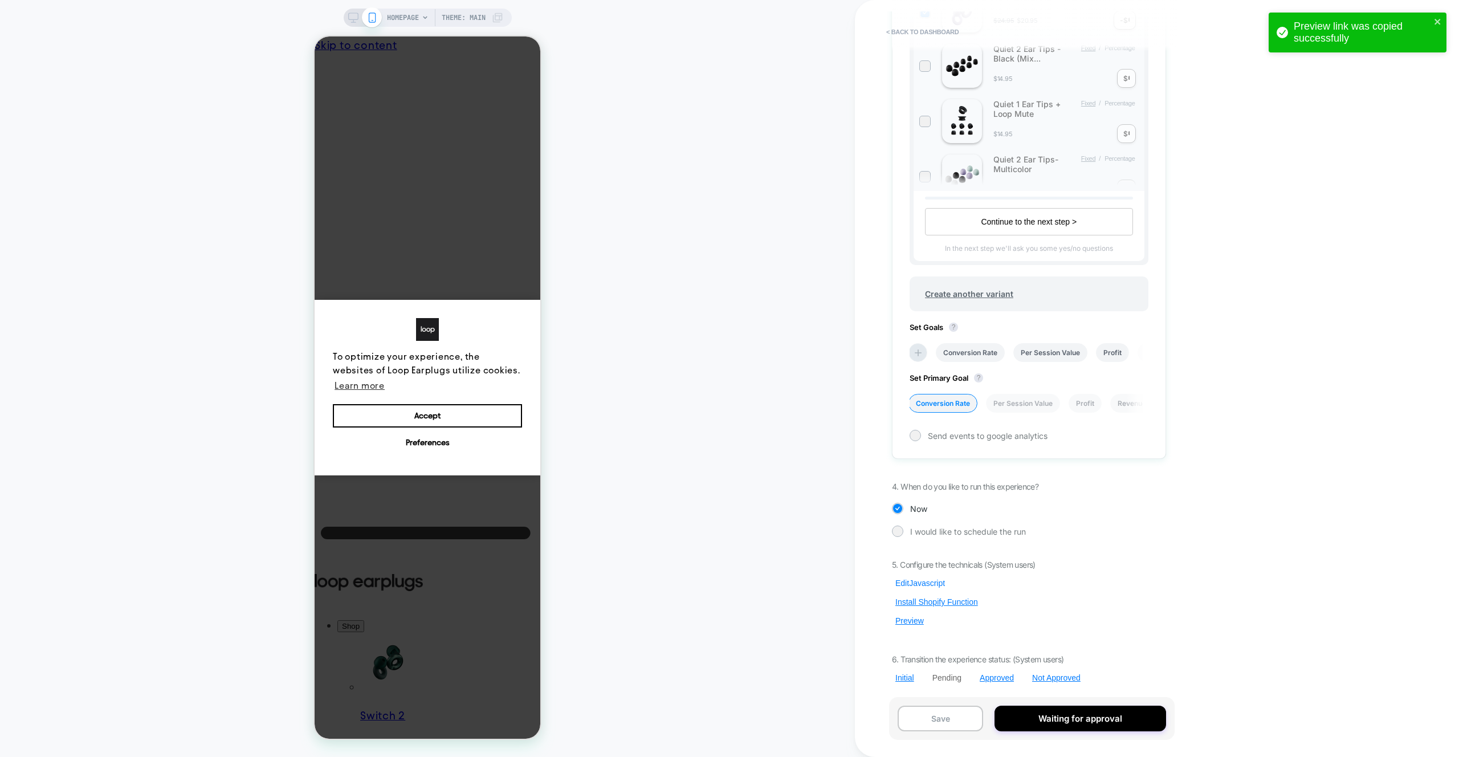
click at [929, 587] on button "Edit Javascript" at bounding box center [920, 583] width 56 height 10
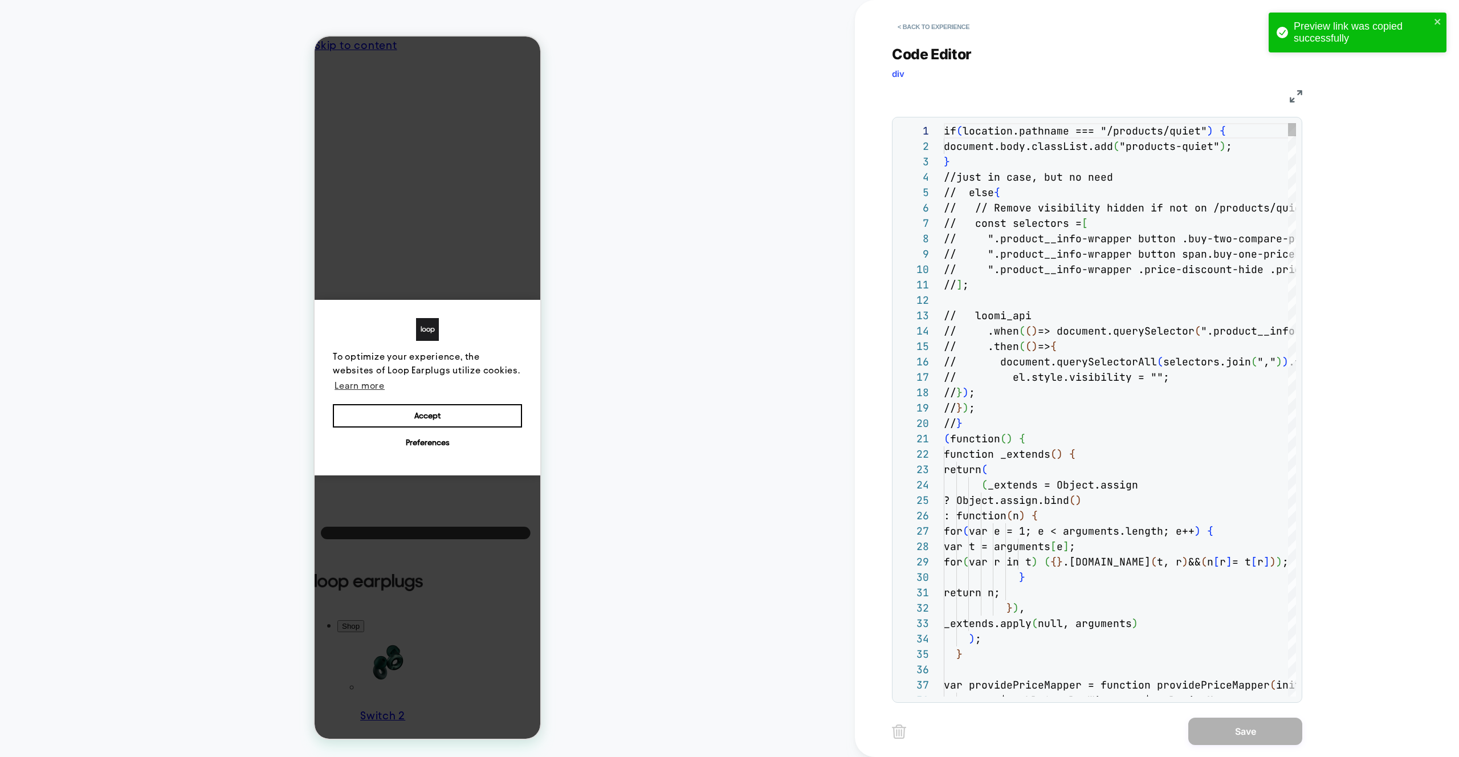
scroll to position [154, 0]
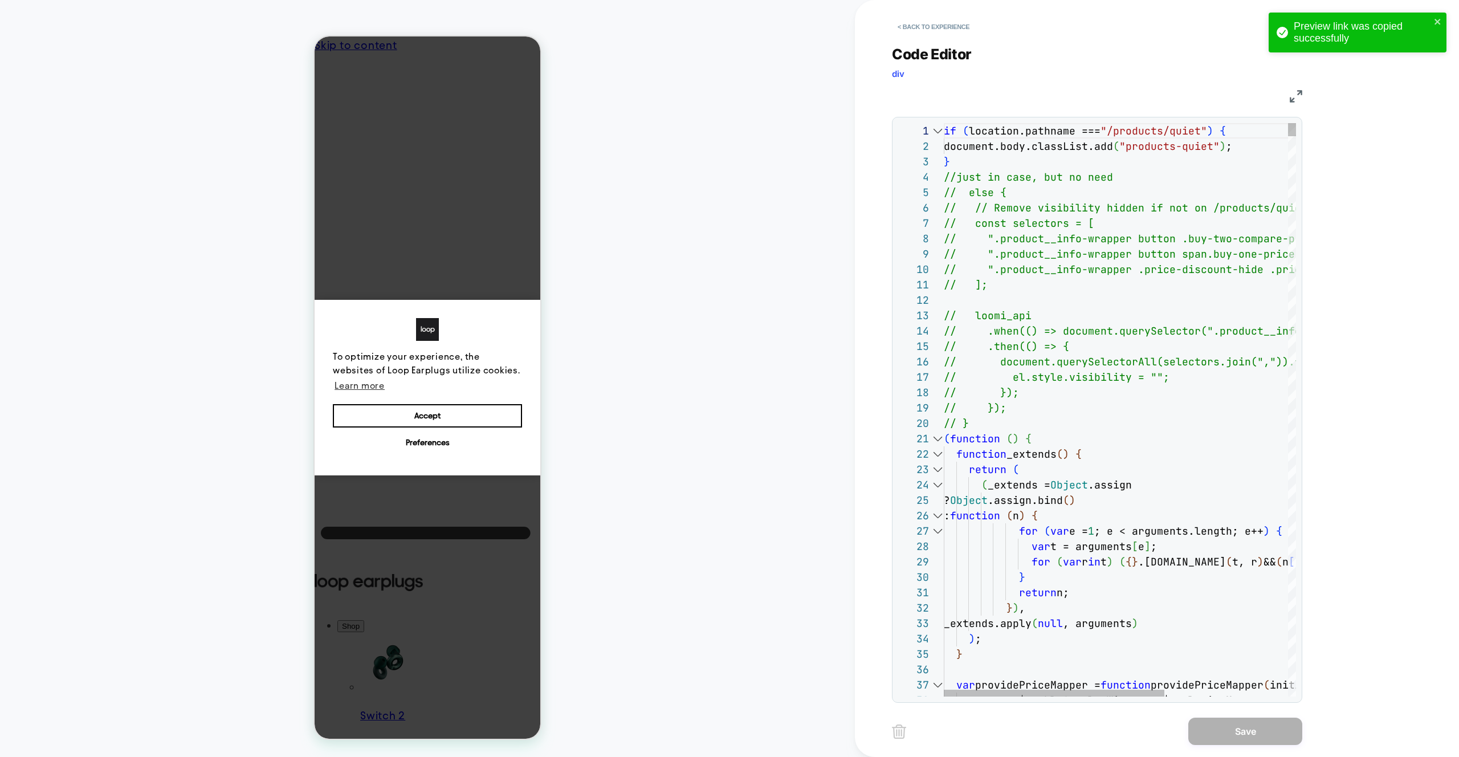
click at [0, 0] on div at bounding box center [0, 0] width 0 height 0
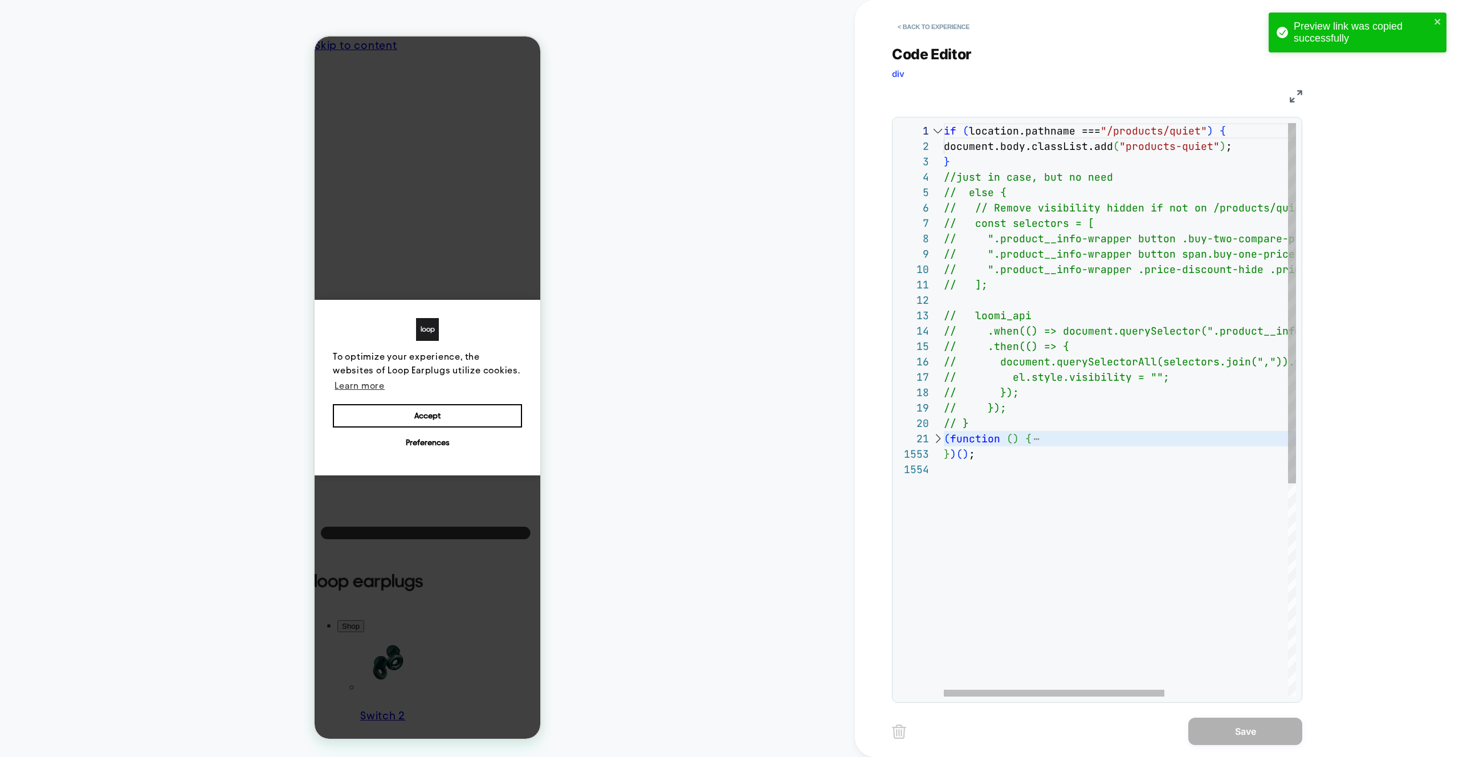
scroll to position [31, 6]
type textarea "***** *****"
drag, startPoint x: 984, startPoint y: 459, endPoint x: 944, endPoint y: 446, distance: 42.4
click at [0, 0] on div "if ( location.pathname === "/products/quiet" ) { document.body.classList.add ( …" at bounding box center [0, 0] width 0 height 0
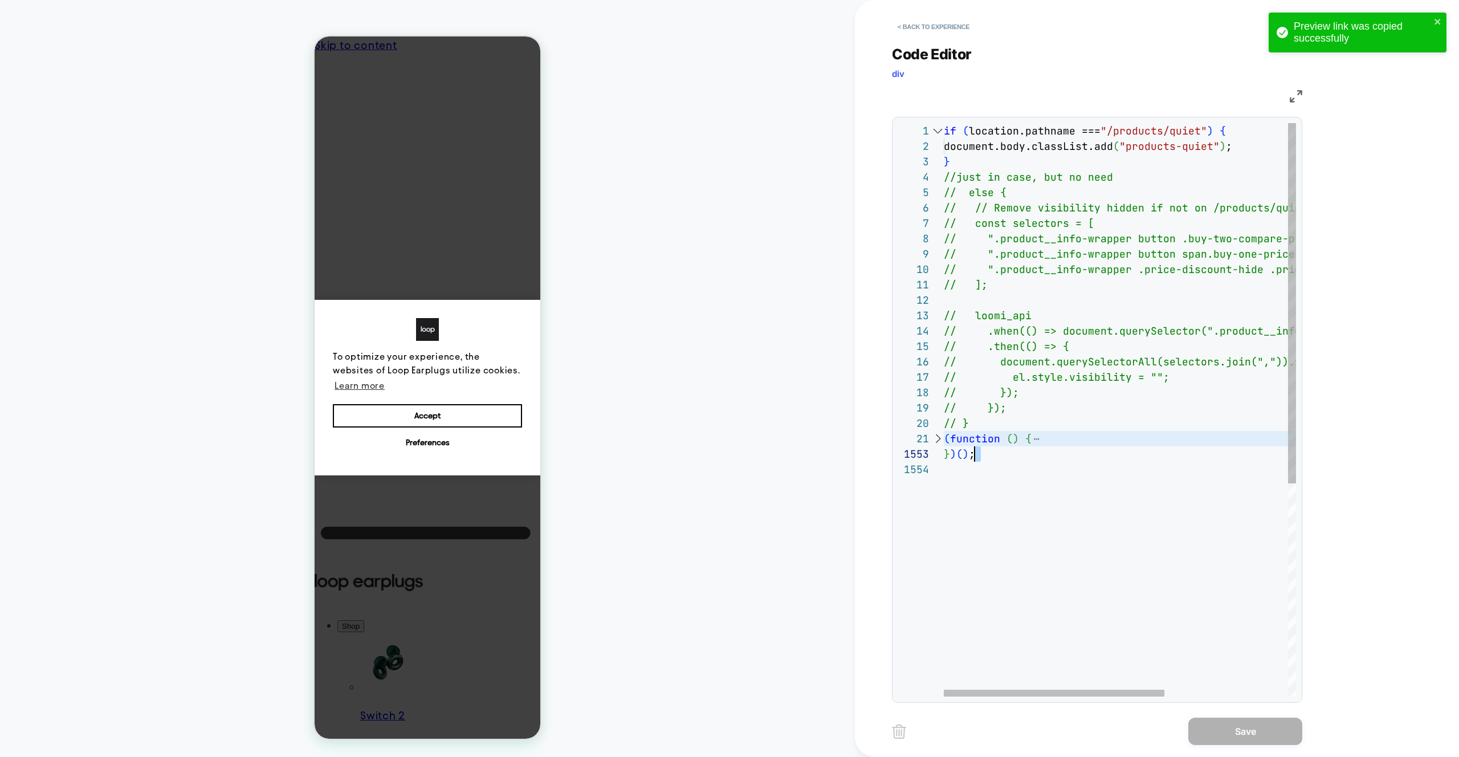
scroll to position [0, 0]
drag, startPoint x: 1007, startPoint y: 463, endPoint x: 1040, endPoint y: 539, distance: 82.4
click at [929, 433] on div "1 2 3 4 5 6 7 8 9 10 11 12 13 14 15 16 17 18 19 20 21 1553 1554 if ( location.p…" at bounding box center [1097, 409] width 398 height 573
type textarea "**********"
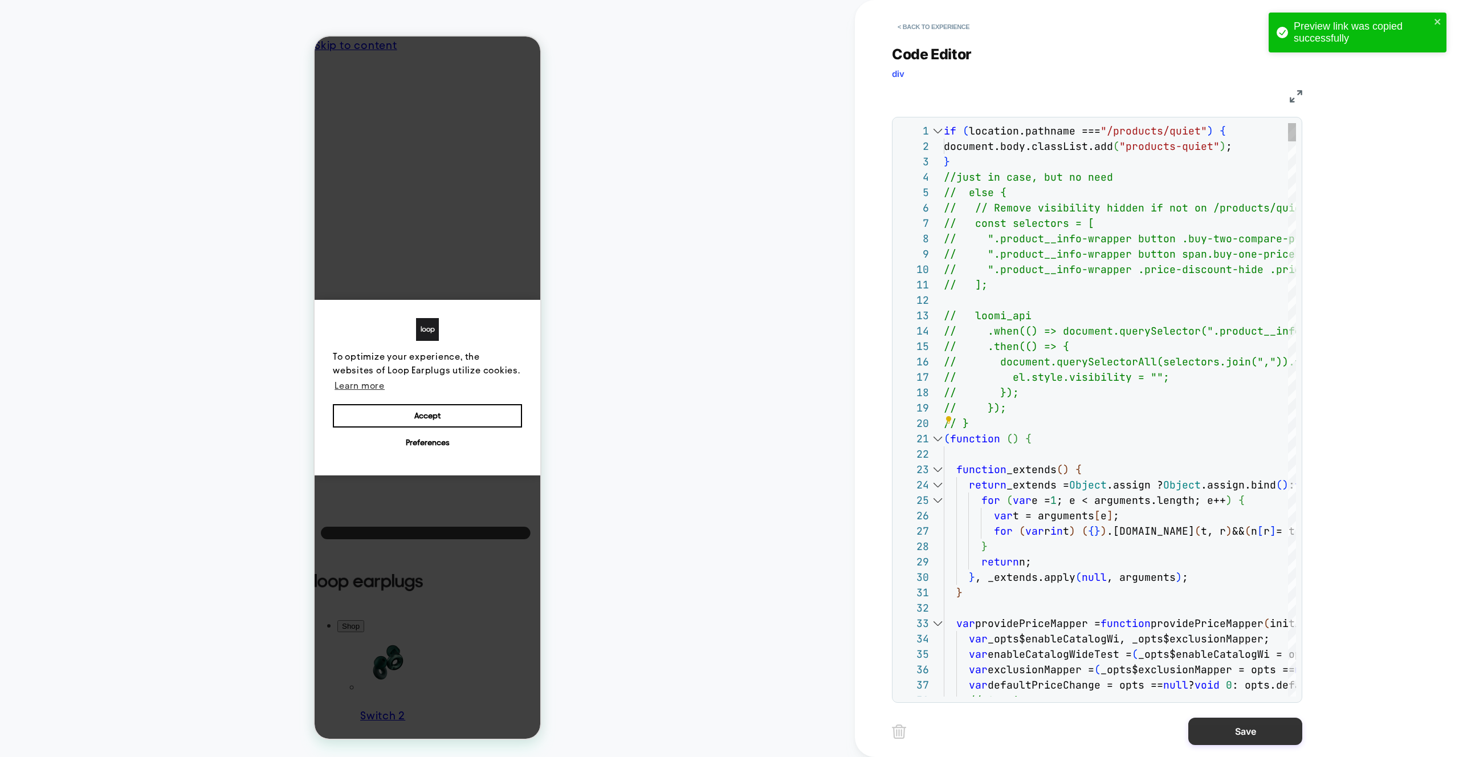
click at [1195, 735] on button "Save" at bounding box center [1245, 731] width 114 height 27
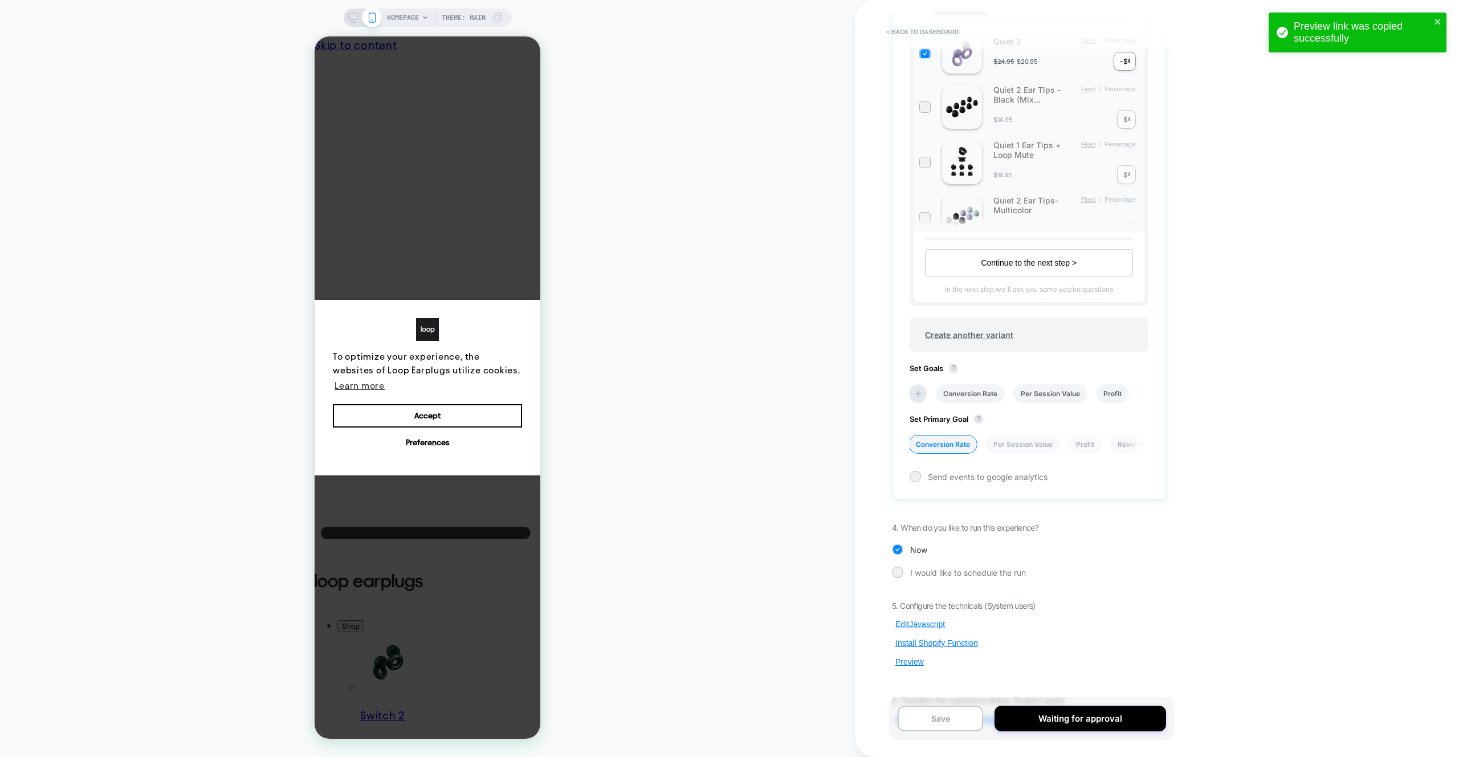
scroll to position [410, 0]
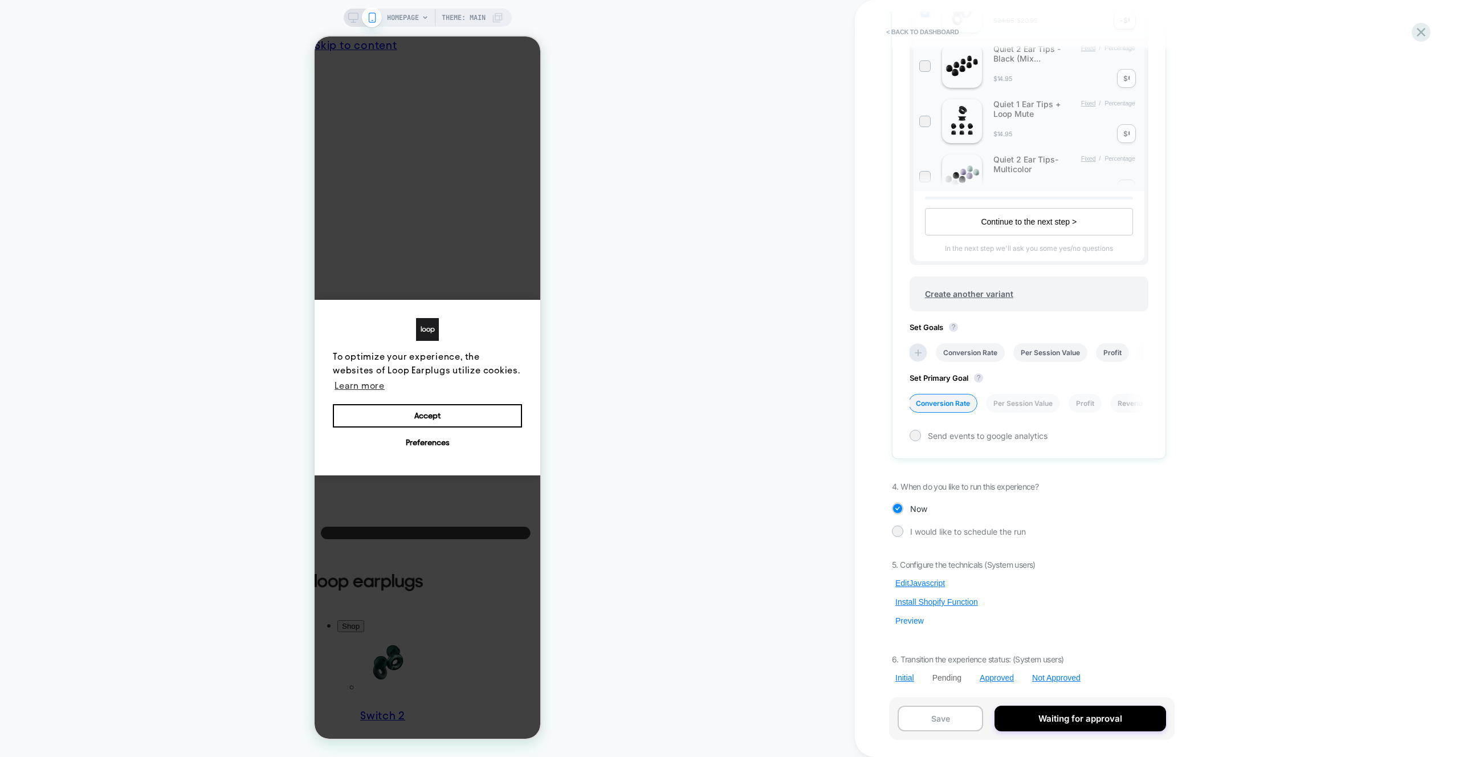
click at [0, 0] on button "Preview" at bounding box center [0, 0] width 0 height 0
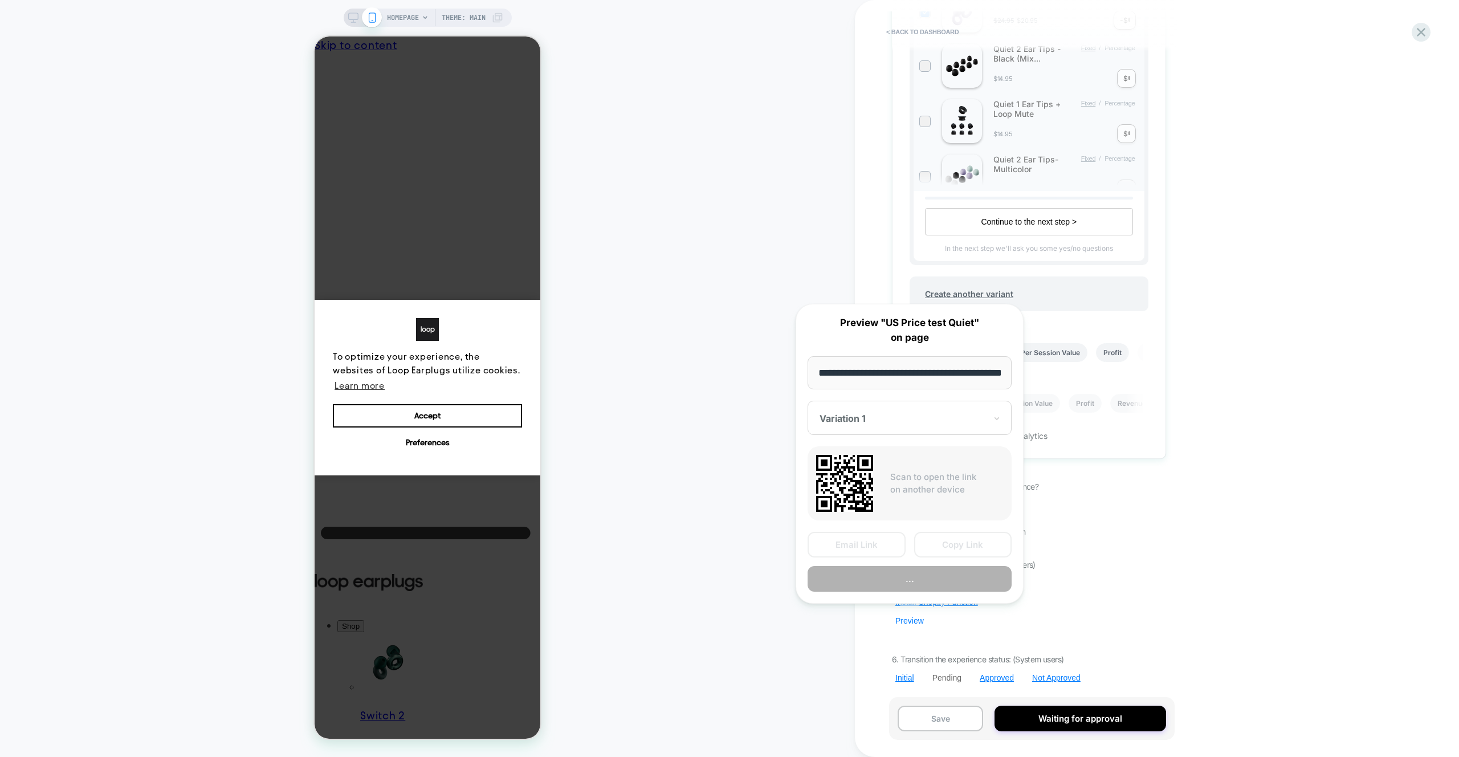
scroll to position [0, 41]
click at [960, 538] on button "Copy Link" at bounding box center [963, 545] width 98 height 26
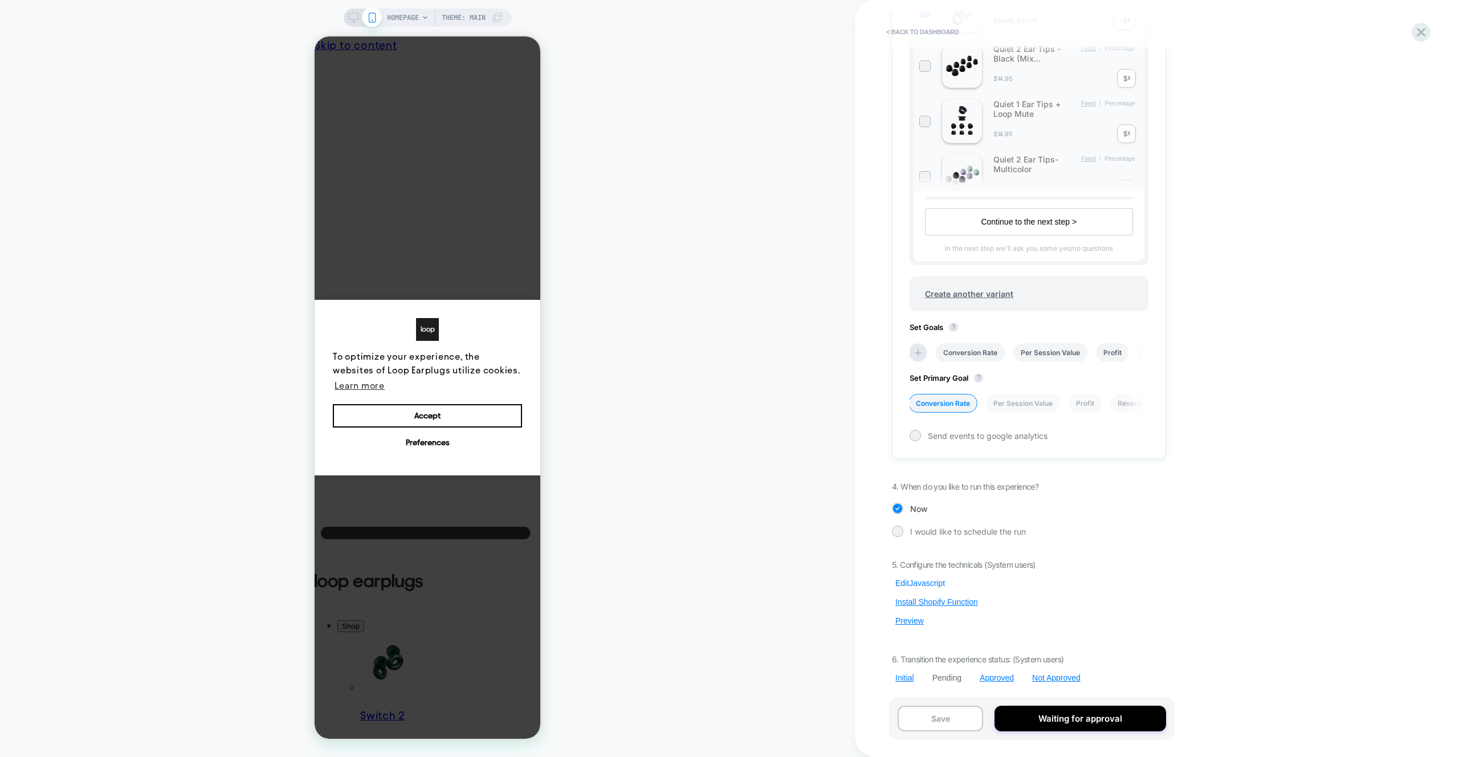
click at [920, 581] on button "Edit Javascript" at bounding box center [920, 583] width 56 height 10
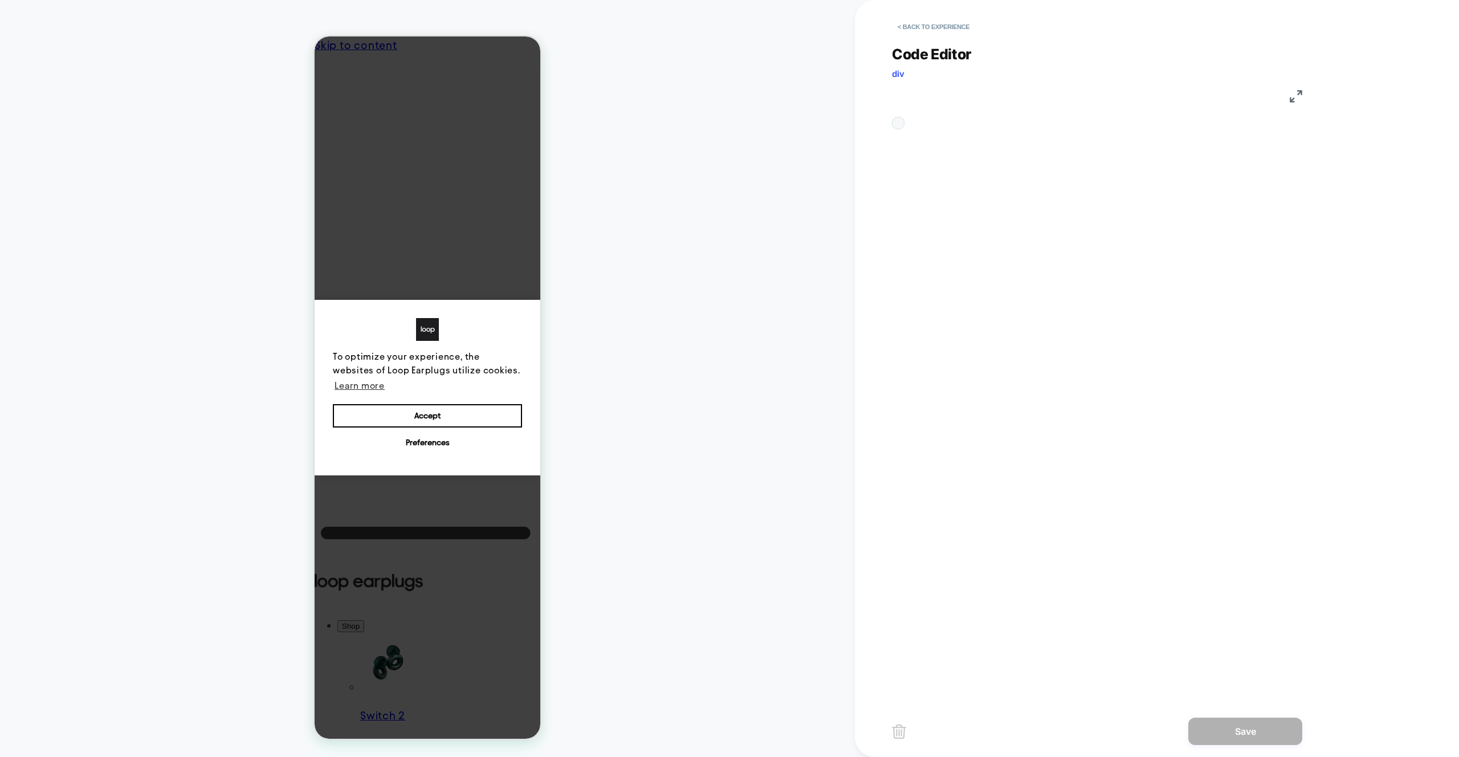
scroll to position [154, 0]
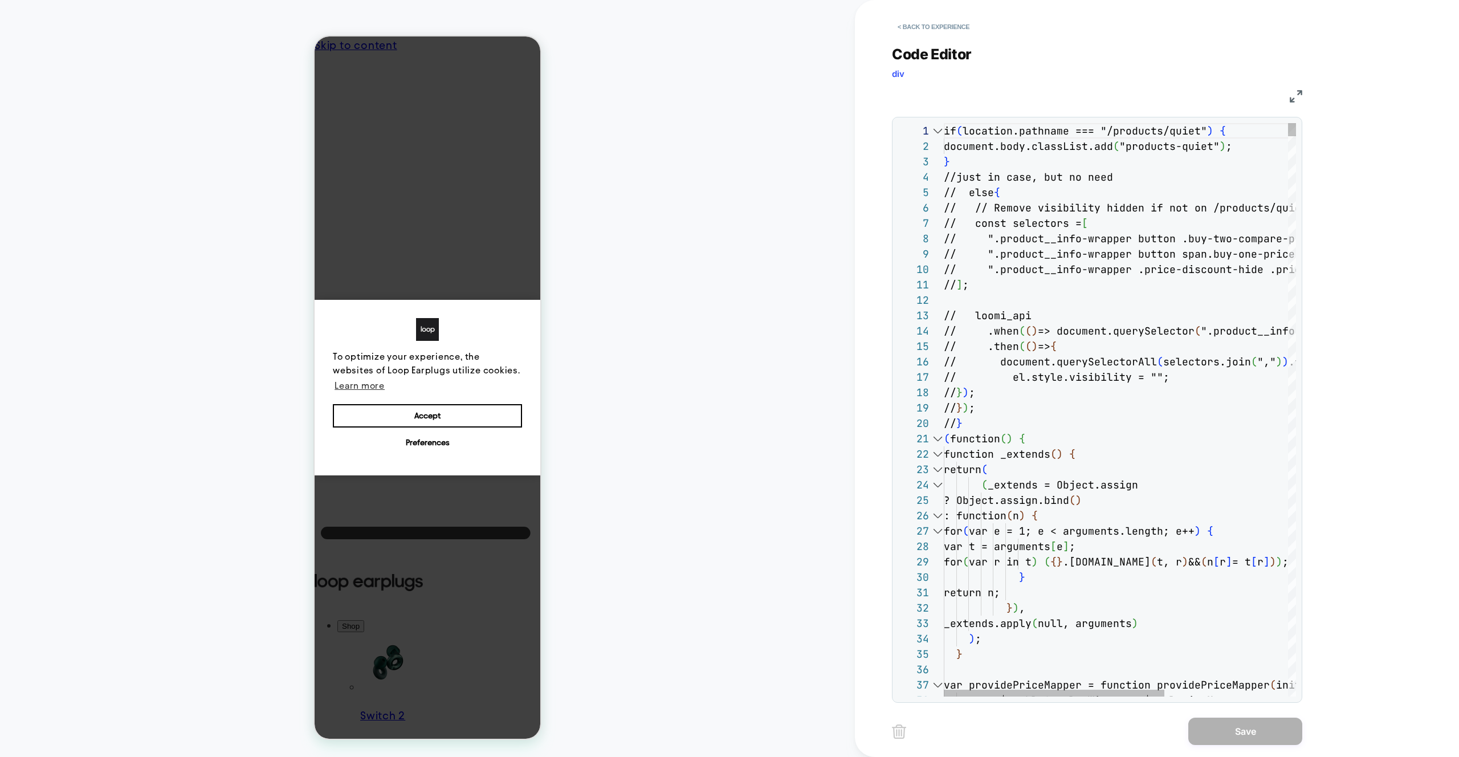
click at [0, 0] on div at bounding box center [0, 0] width 0 height 0
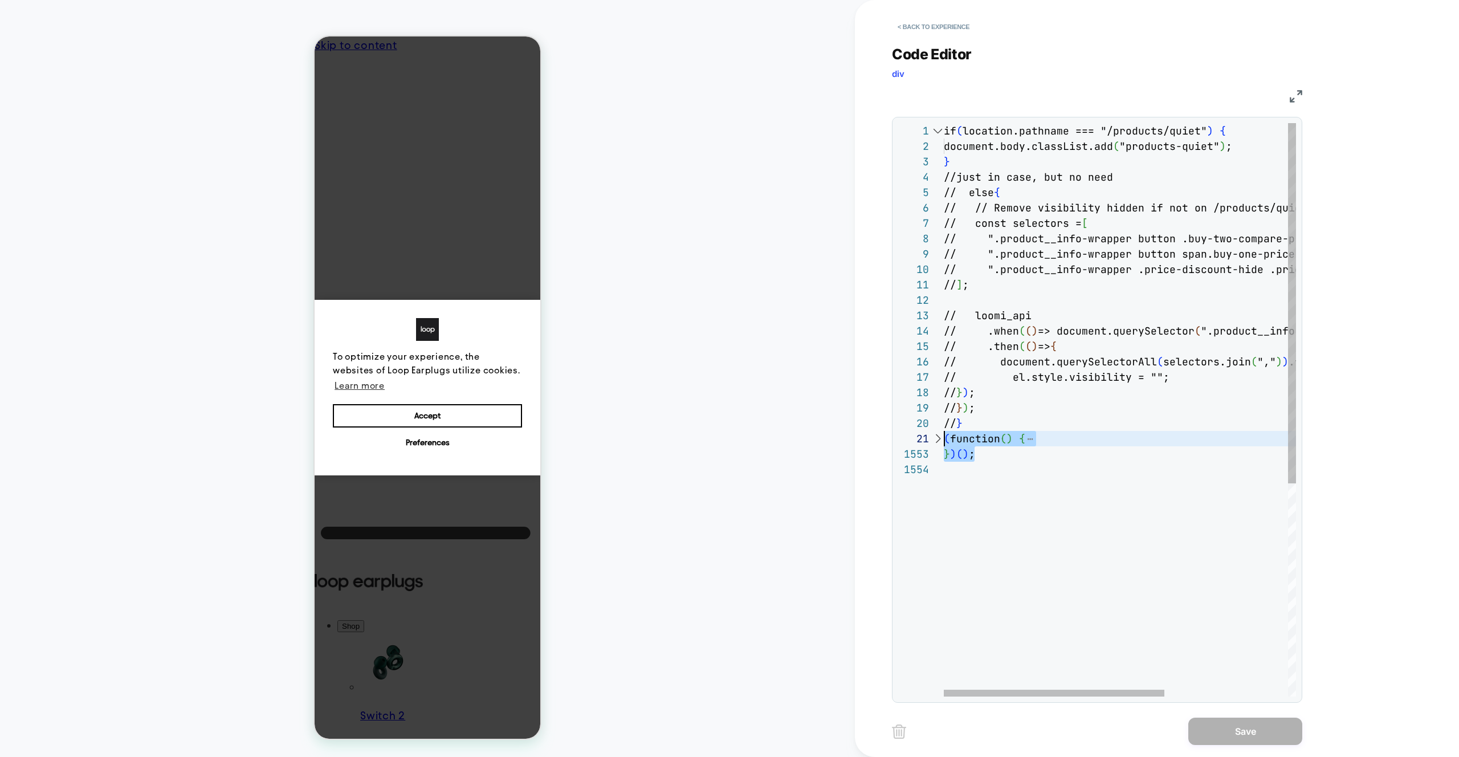
scroll to position [0, 0]
drag, startPoint x: 962, startPoint y: 447, endPoint x: 1024, endPoint y: 481, distance: 69.9
click at [944, 436] on div "if ( location.pathname === "/products/quiet" ) { document.body.classList.add ( …" at bounding box center [1218, 579] width 549 height 912
type textarea "**********"
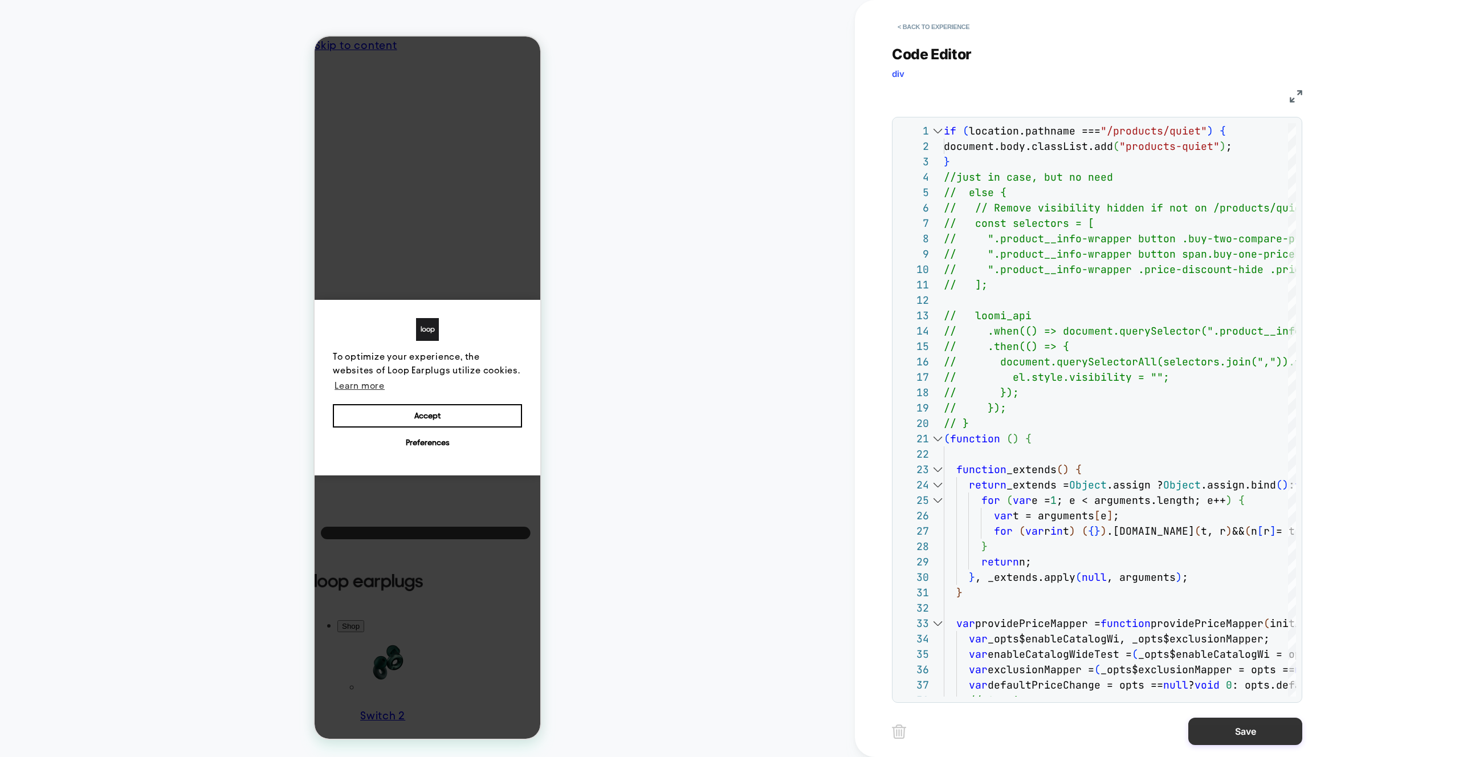
click at [0, 0] on button "Save" at bounding box center [0, 0] width 0 height 0
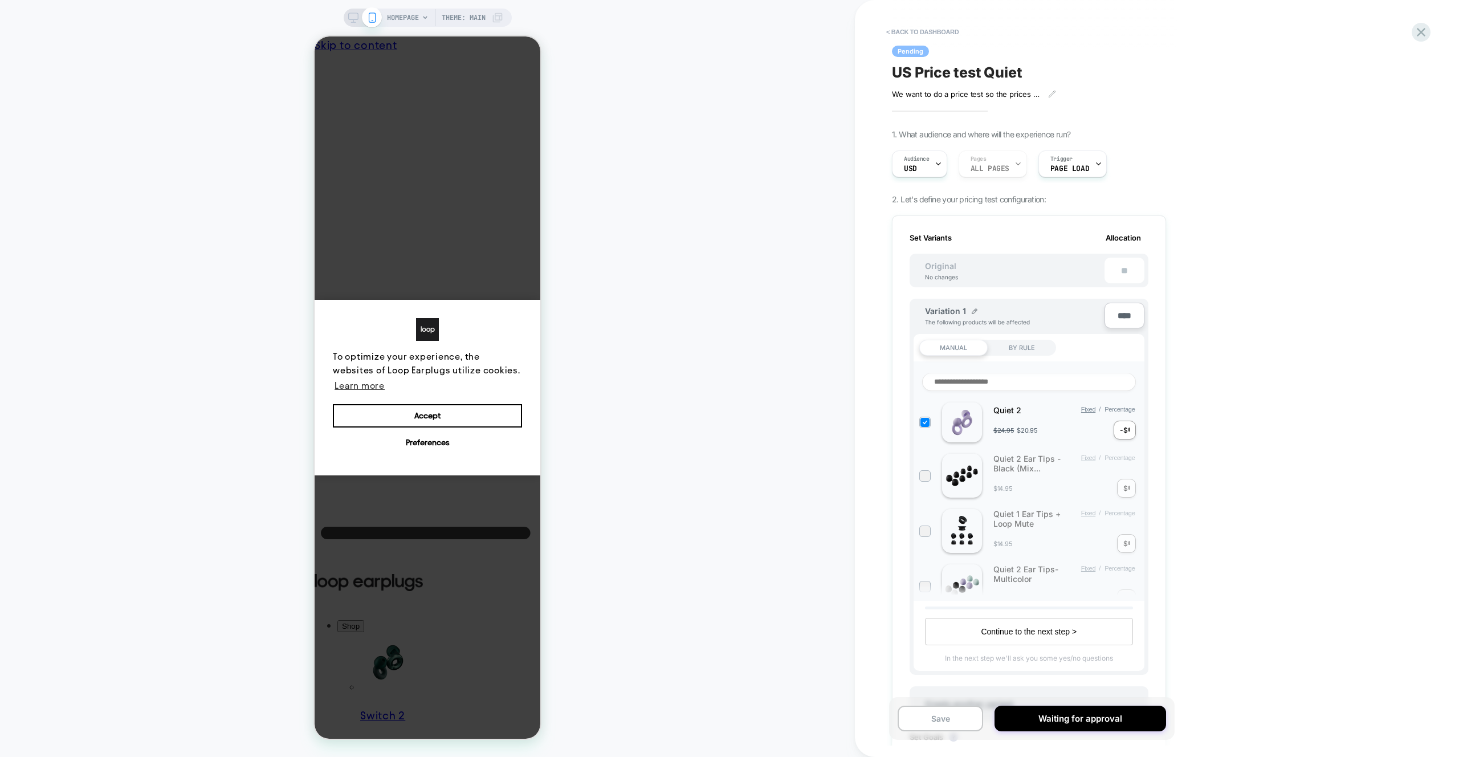
scroll to position [410, 0]
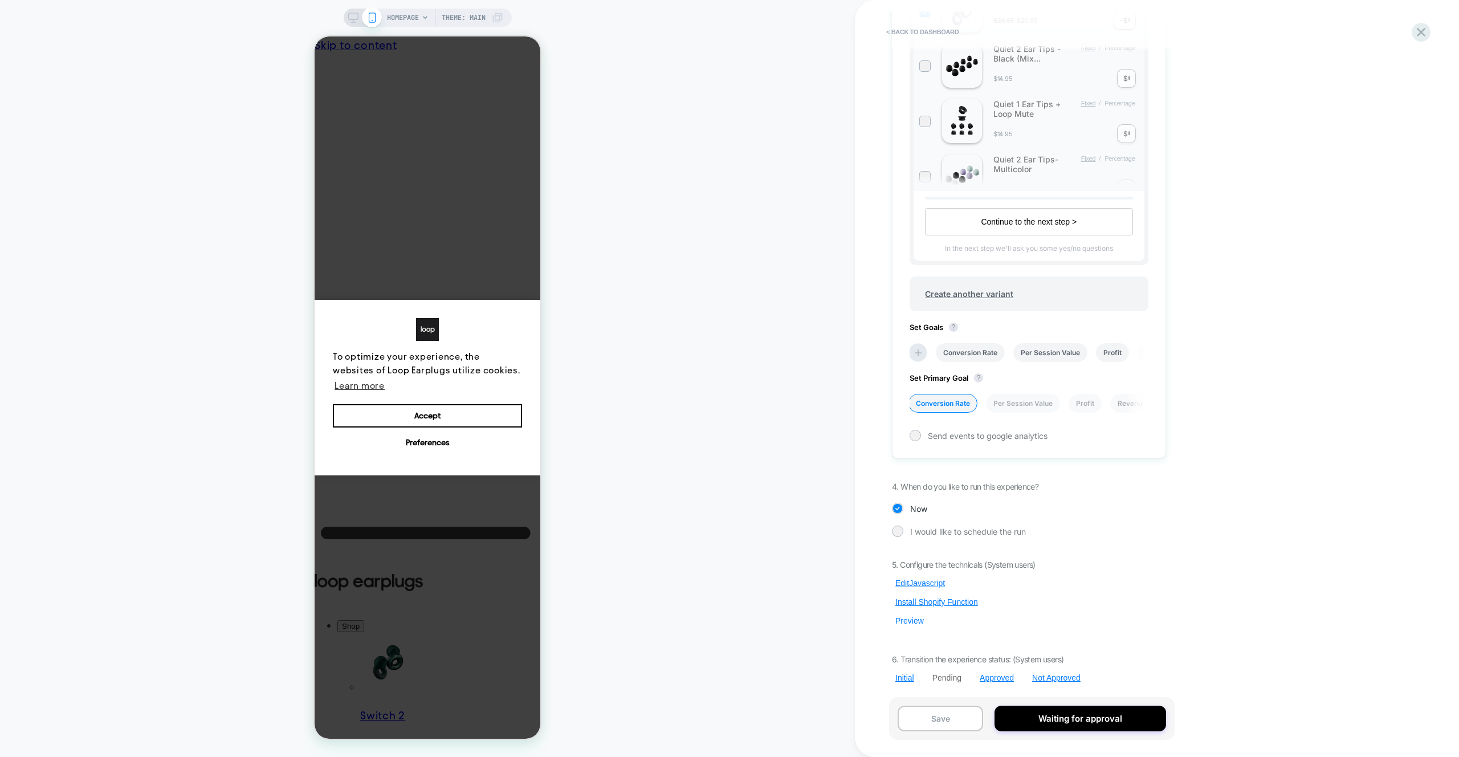
click at [909, 626] on div "5. Configure the technicals (System users) Edit Javascript Install Shopify Func…" at bounding box center [1029, 621] width 274 height 123
drag, startPoint x: 910, startPoint y: 625, endPoint x: 915, endPoint y: 622, distance: 6.2
click at [910, 625] on button "Preview" at bounding box center [909, 621] width 35 height 10
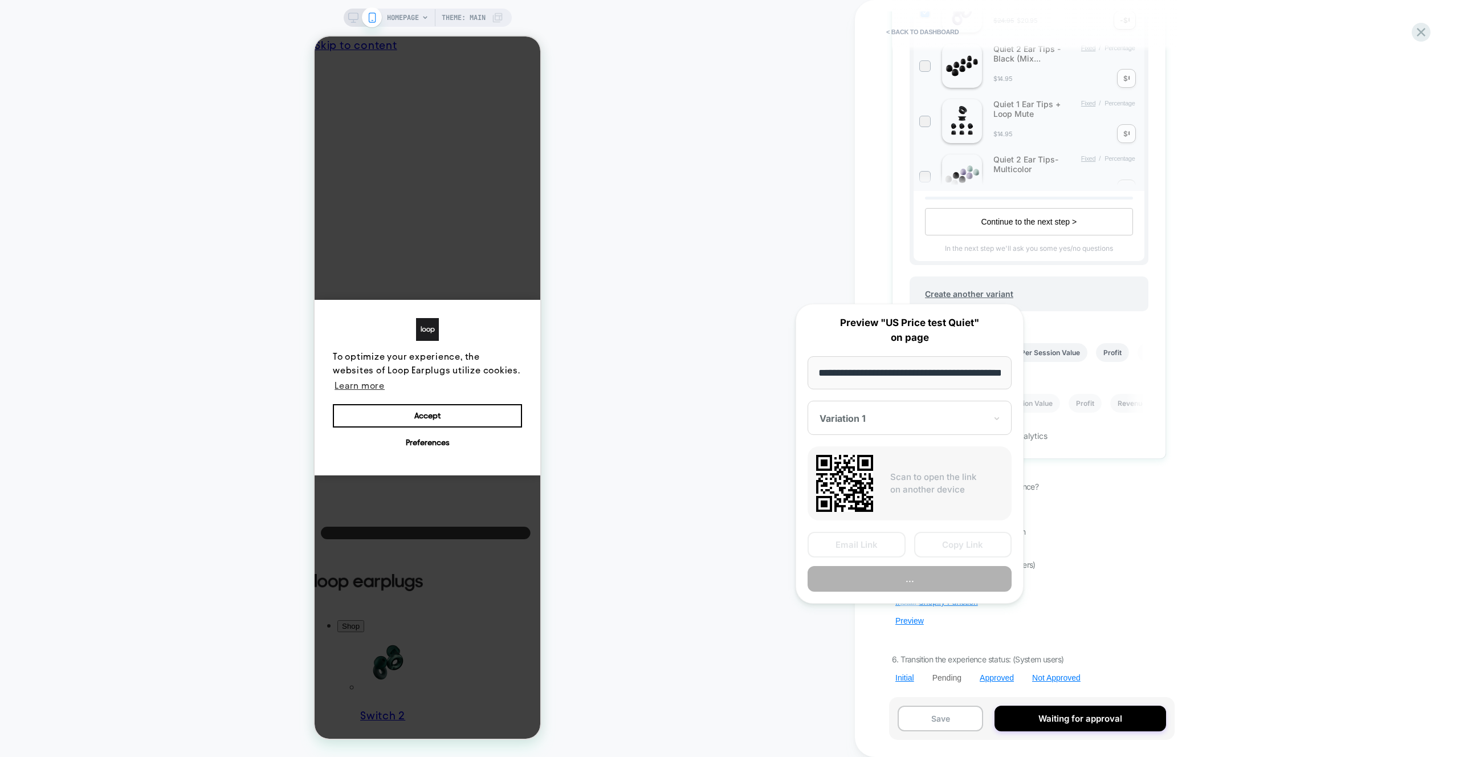
scroll to position [0, 41]
click at [0, 0] on button "Copy Link" at bounding box center [0, 0] width 0 height 0
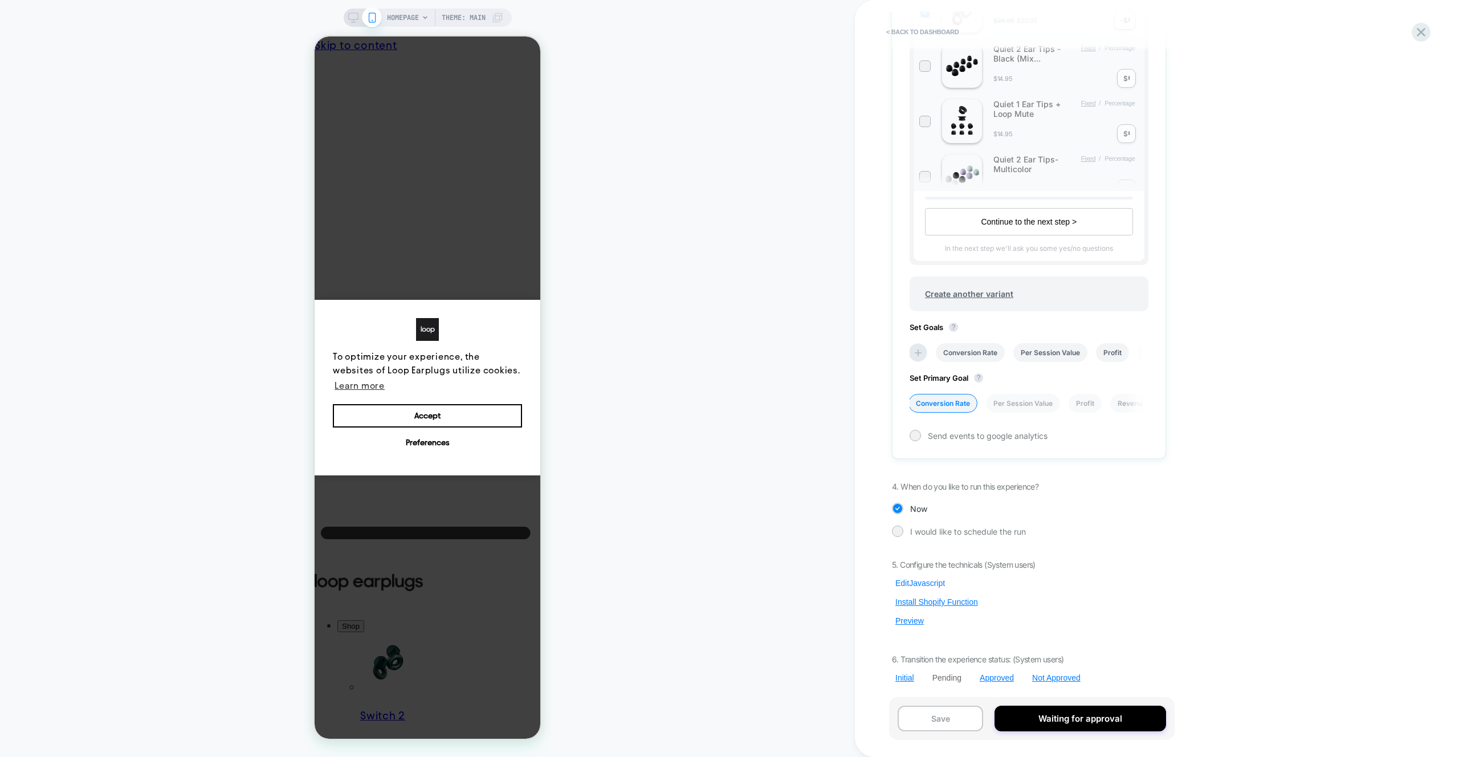
click at [0, 0] on button "Edit Javascript" at bounding box center [0, 0] width 0 height 0
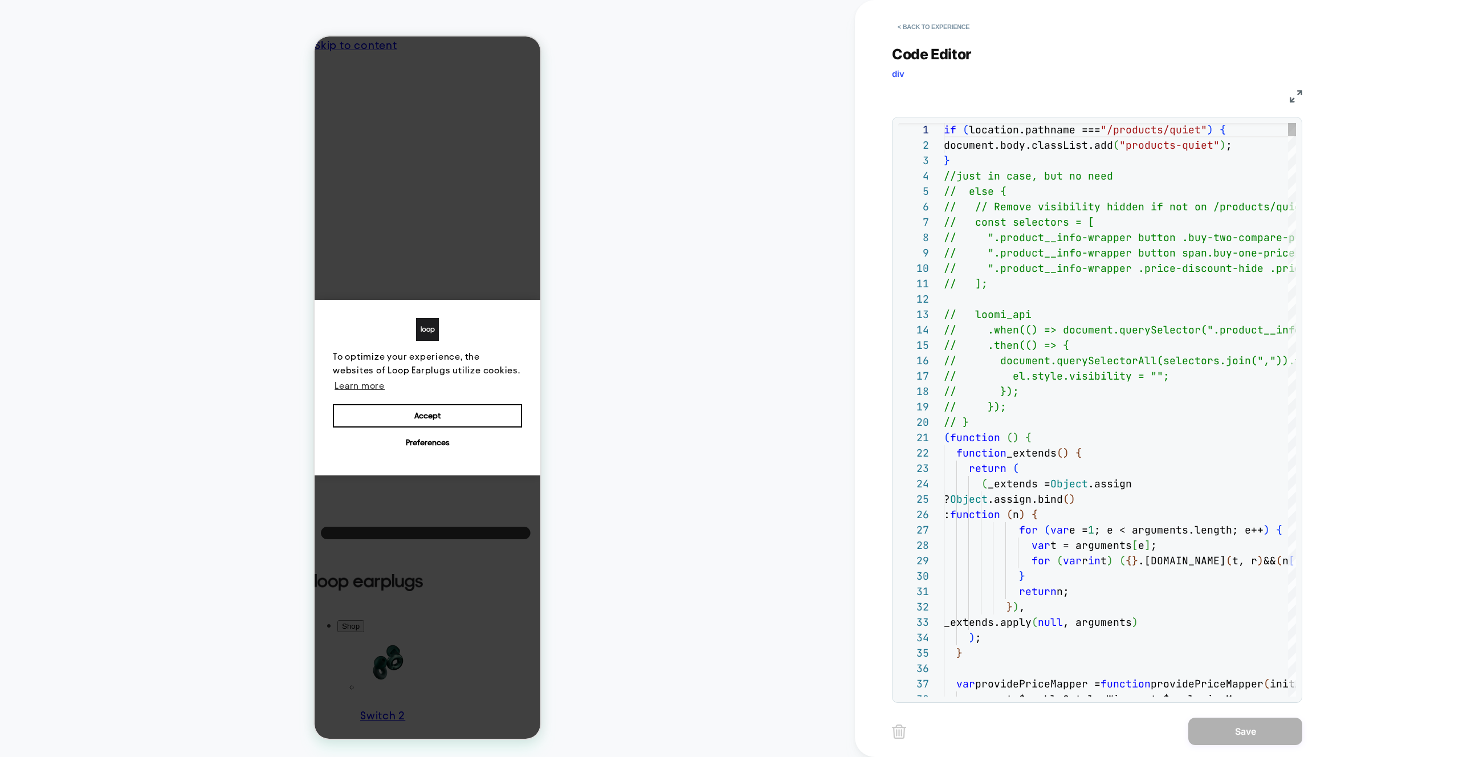
scroll to position [154, 0]
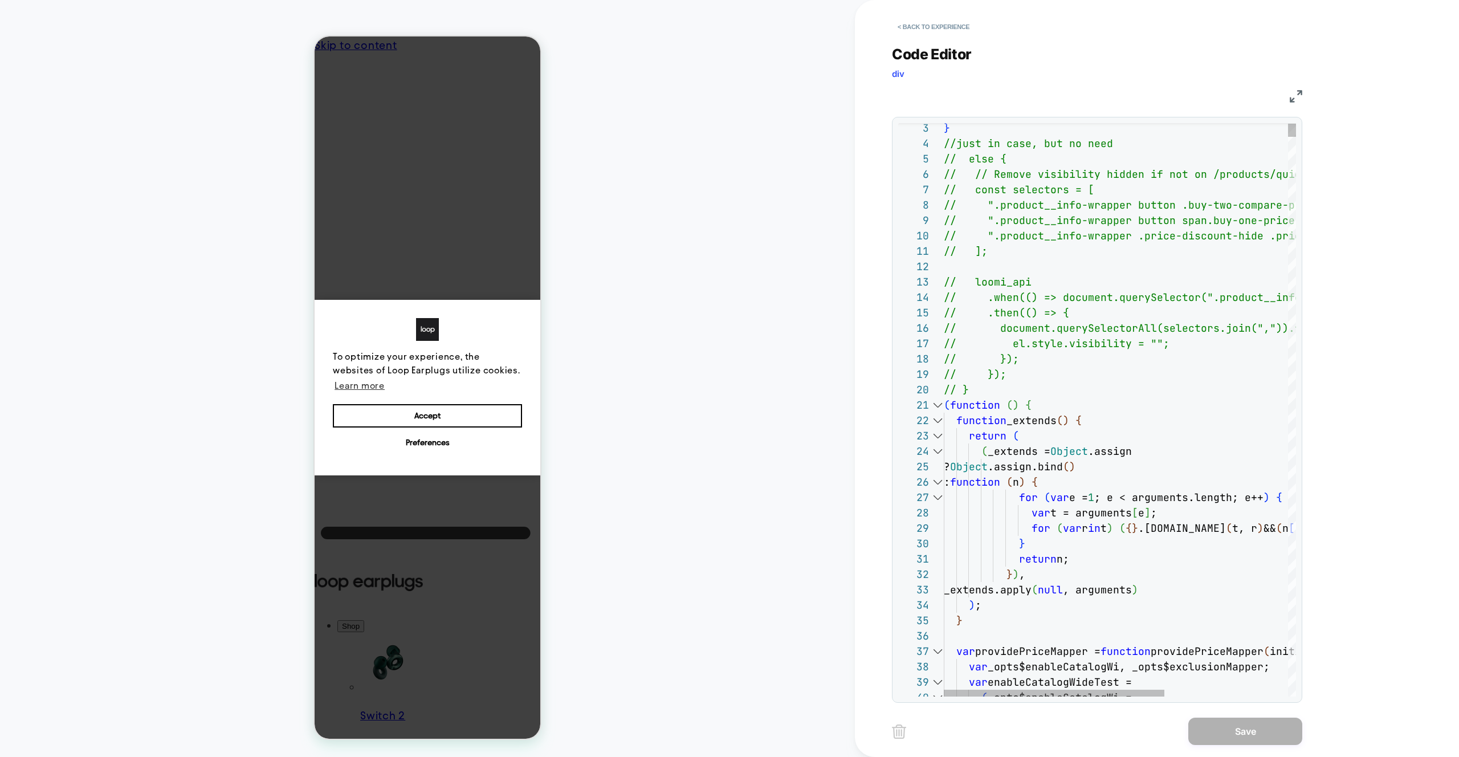
click at [937, 406] on div at bounding box center [937, 404] width 15 height 15
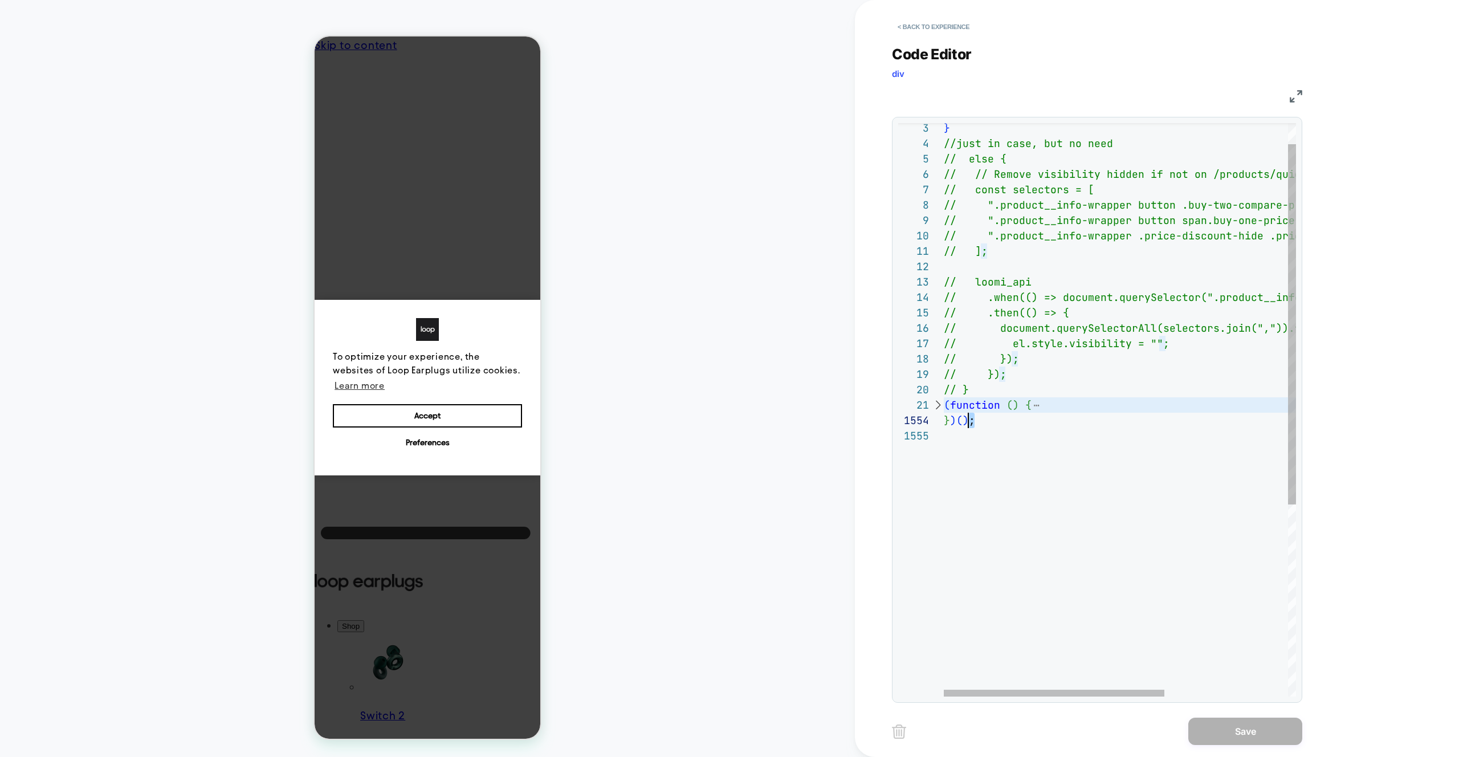
scroll to position [0, 0]
drag, startPoint x: 975, startPoint y: 421, endPoint x: 912, endPoint y: 408, distance: 64.1
click at [0, 0] on div "} //just in case, but no need // else { // // Remove visibility hidden if not o…" at bounding box center [0, 0] width 0 height 0
type textarea "**********"
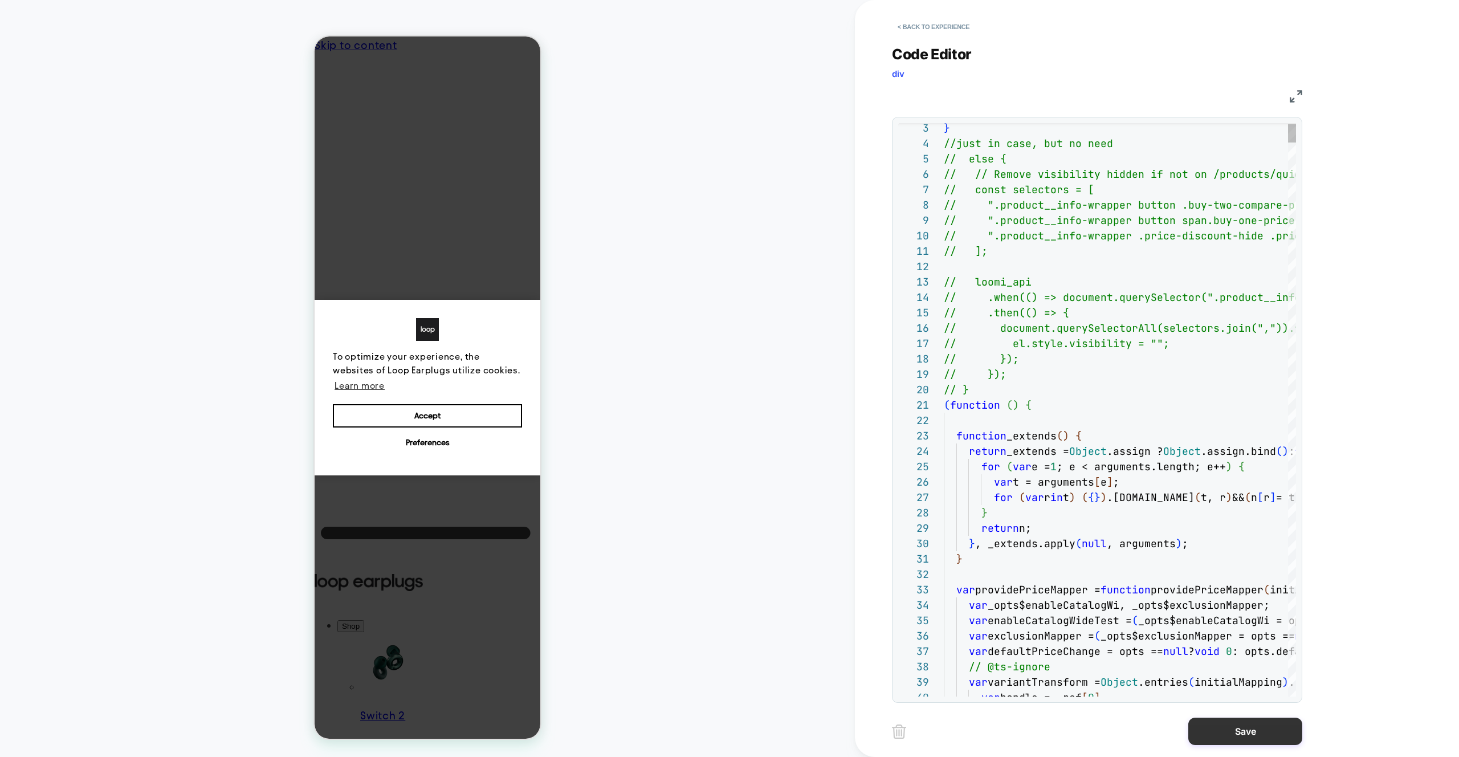
click at [1232, 735] on button "Save" at bounding box center [1245, 731] width 114 height 27
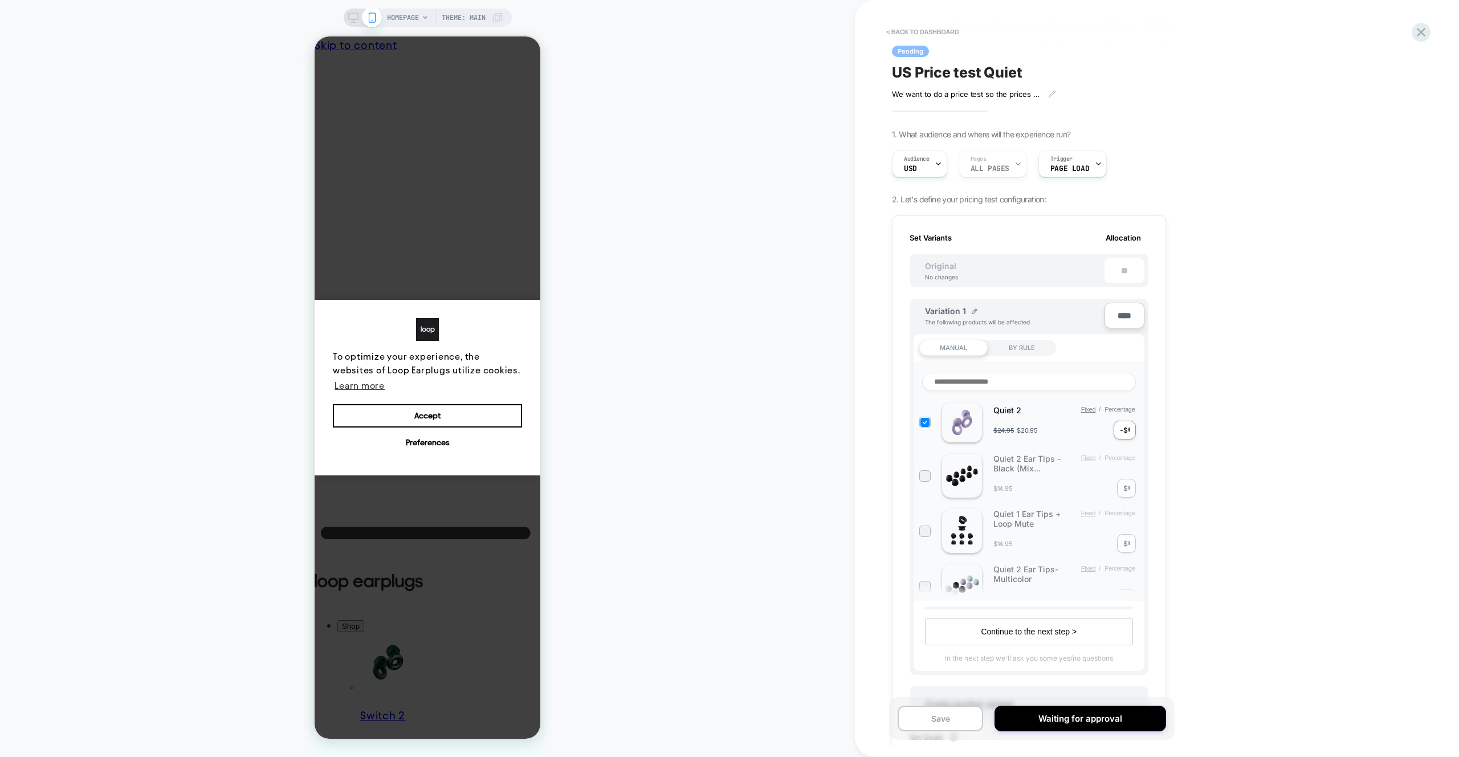
scroll to position [410, 0]
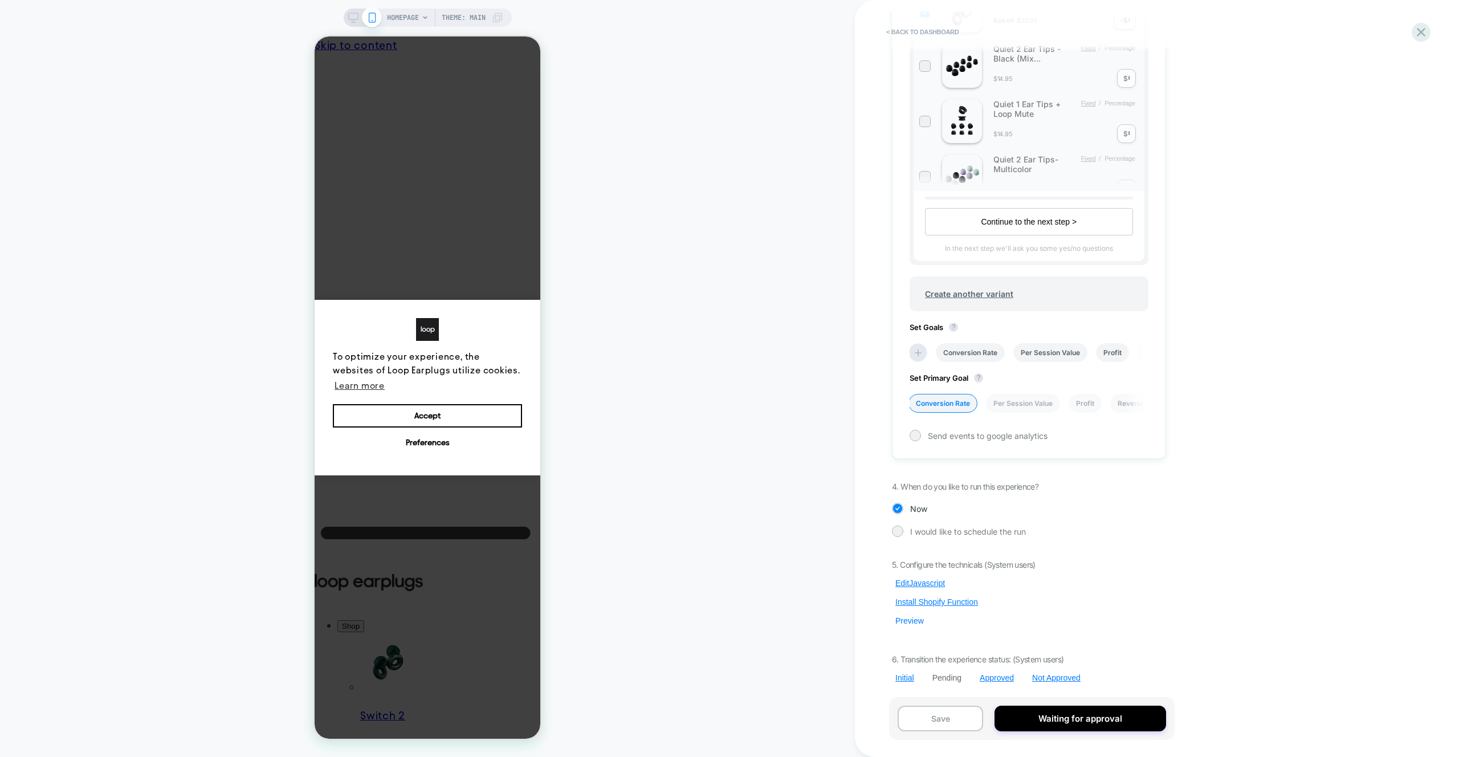
click at [0, 0] on div "5. Configure the technicals (System users) Edit Javascript Install Shopify Func…" at bounding box center [0, 0] width 0 height 0
click at [0, 0] on button "Preview" at bounding box center [0, 0] width 0 height 0
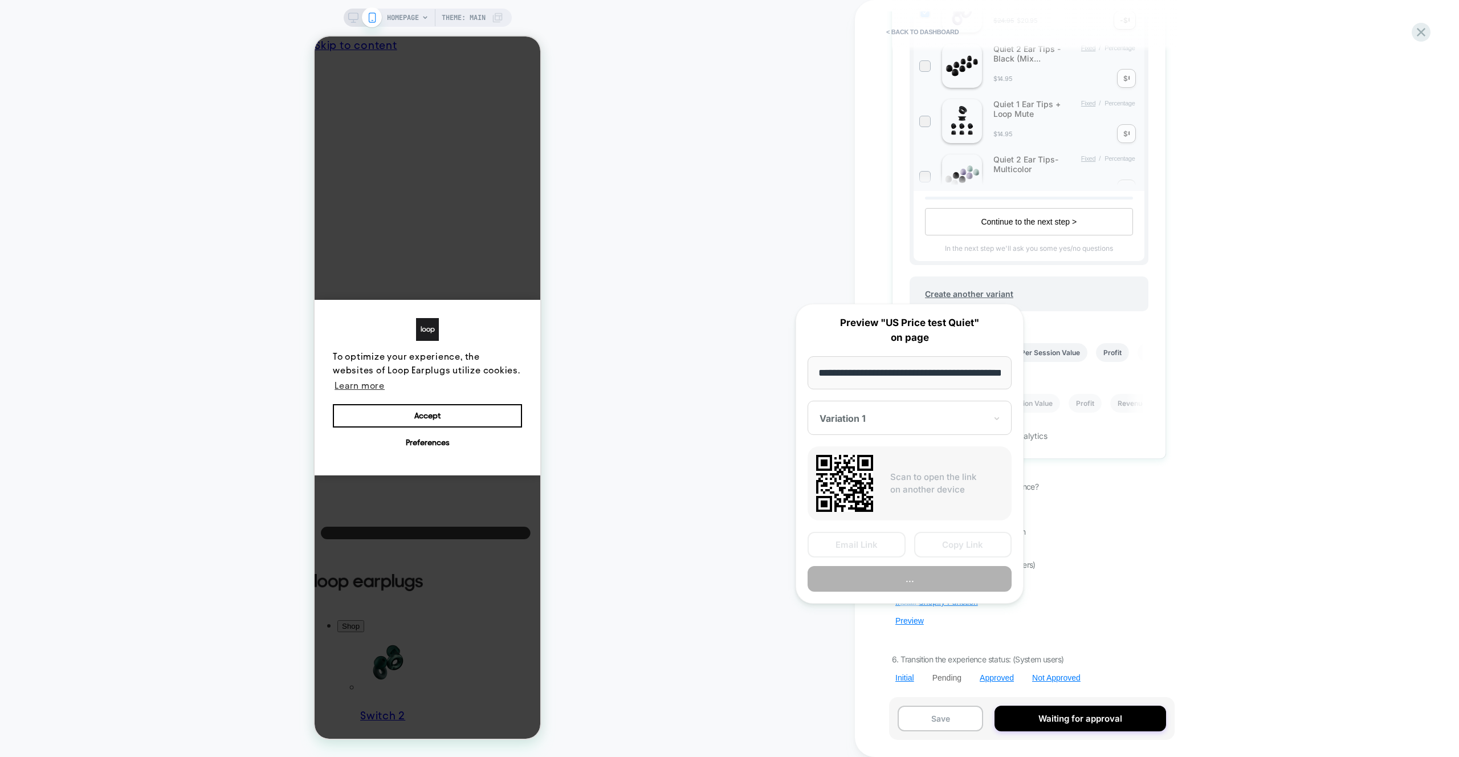
scroll to position [0, 41]
click at [962, 542] on button "Copy Link" at bounding box center [963, 545] width 98 height 26
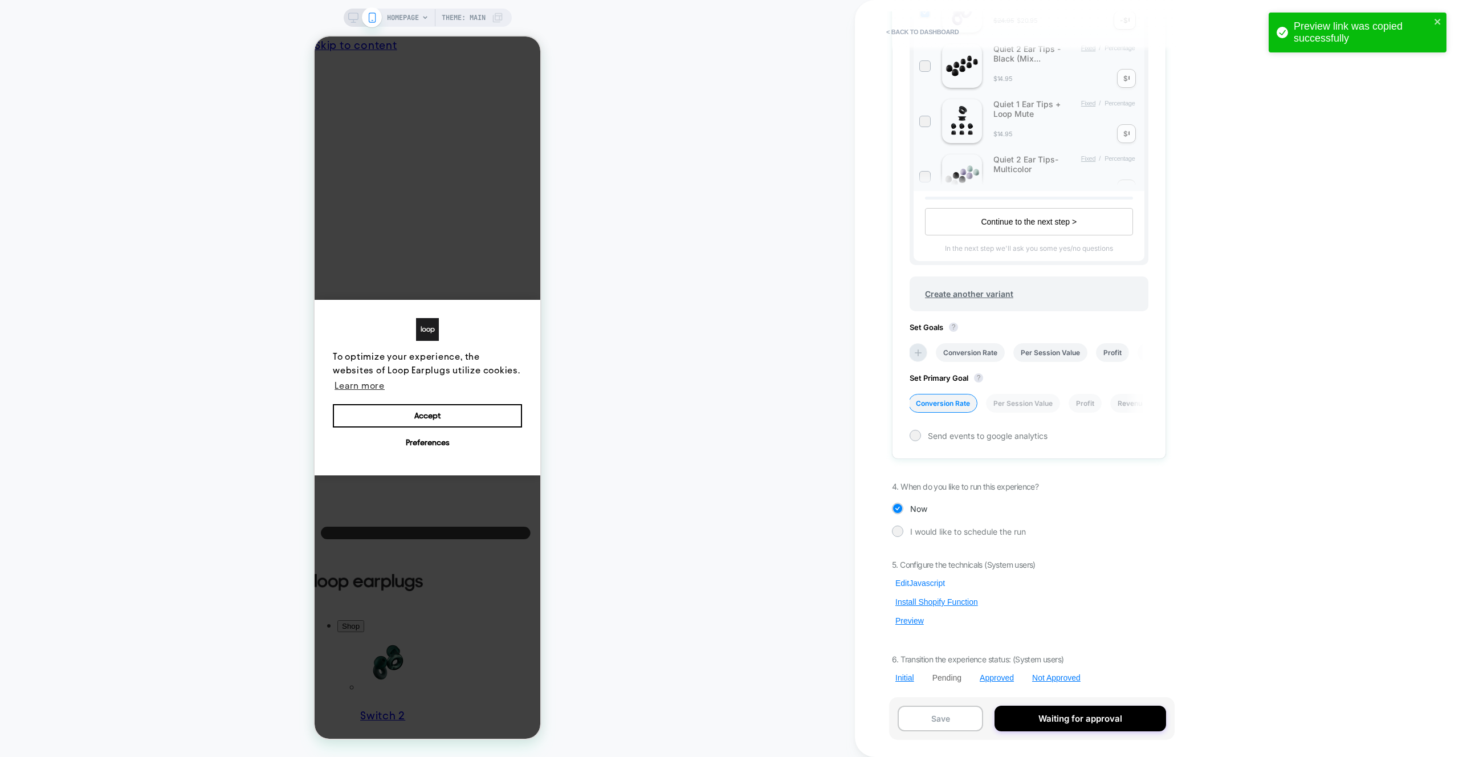
click at [896, 587] on button "Edit Javascript" at bounding box center [920, 583] width 56 height 10
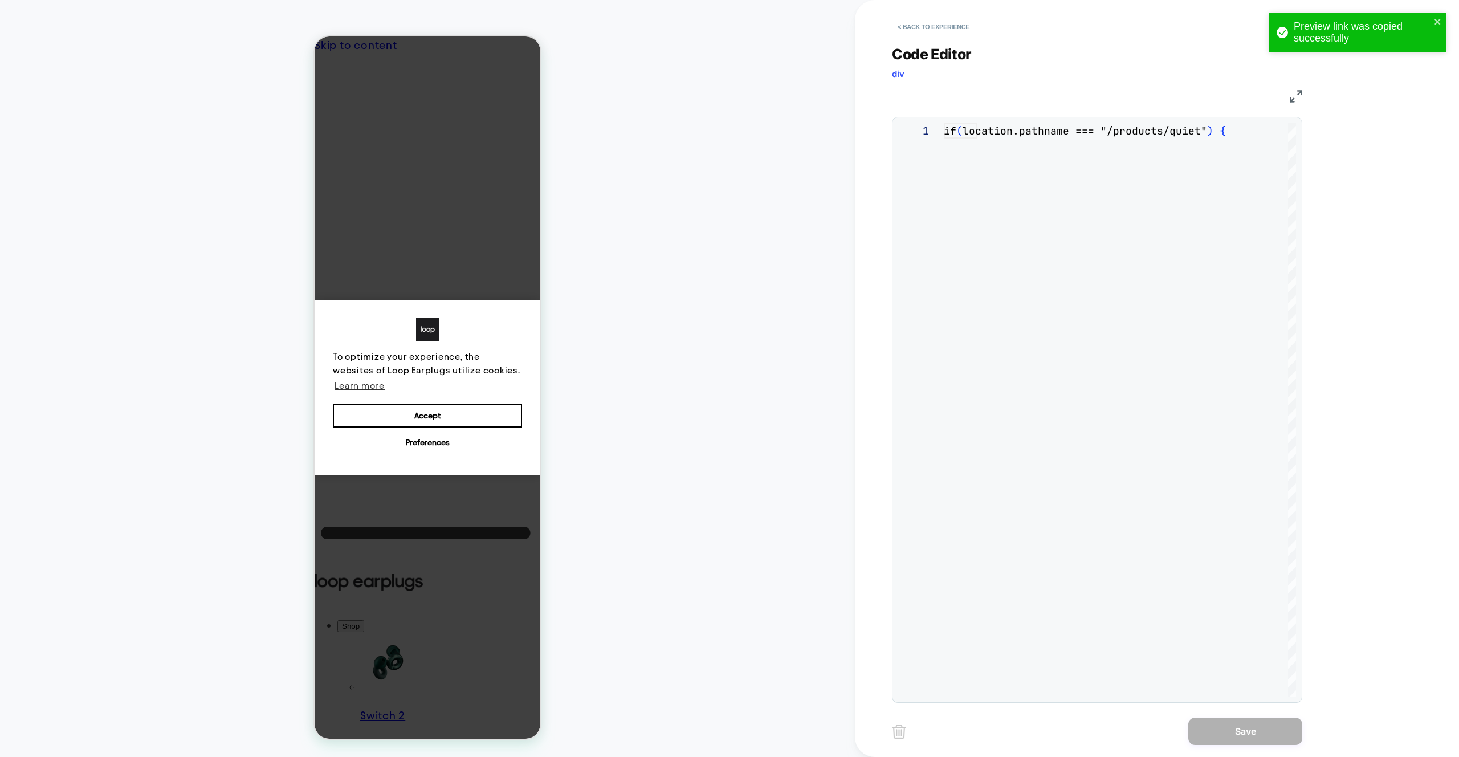
scroll to position [154, 0]
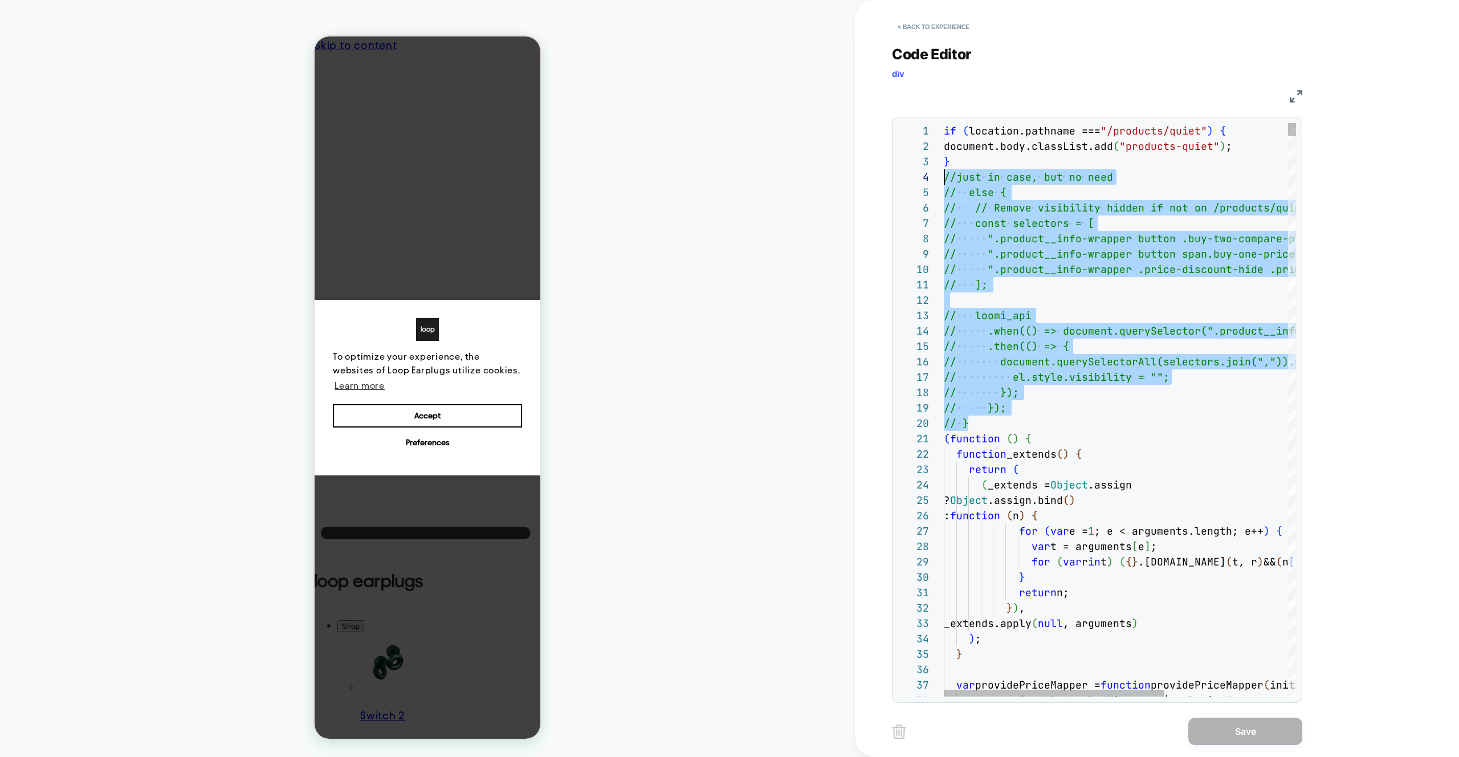
scroll to position [46, 0]
drag, startPoint x: 1019, startPoint y: 424, endPoint x: 874, endPoint y: 179, distance: 283.9
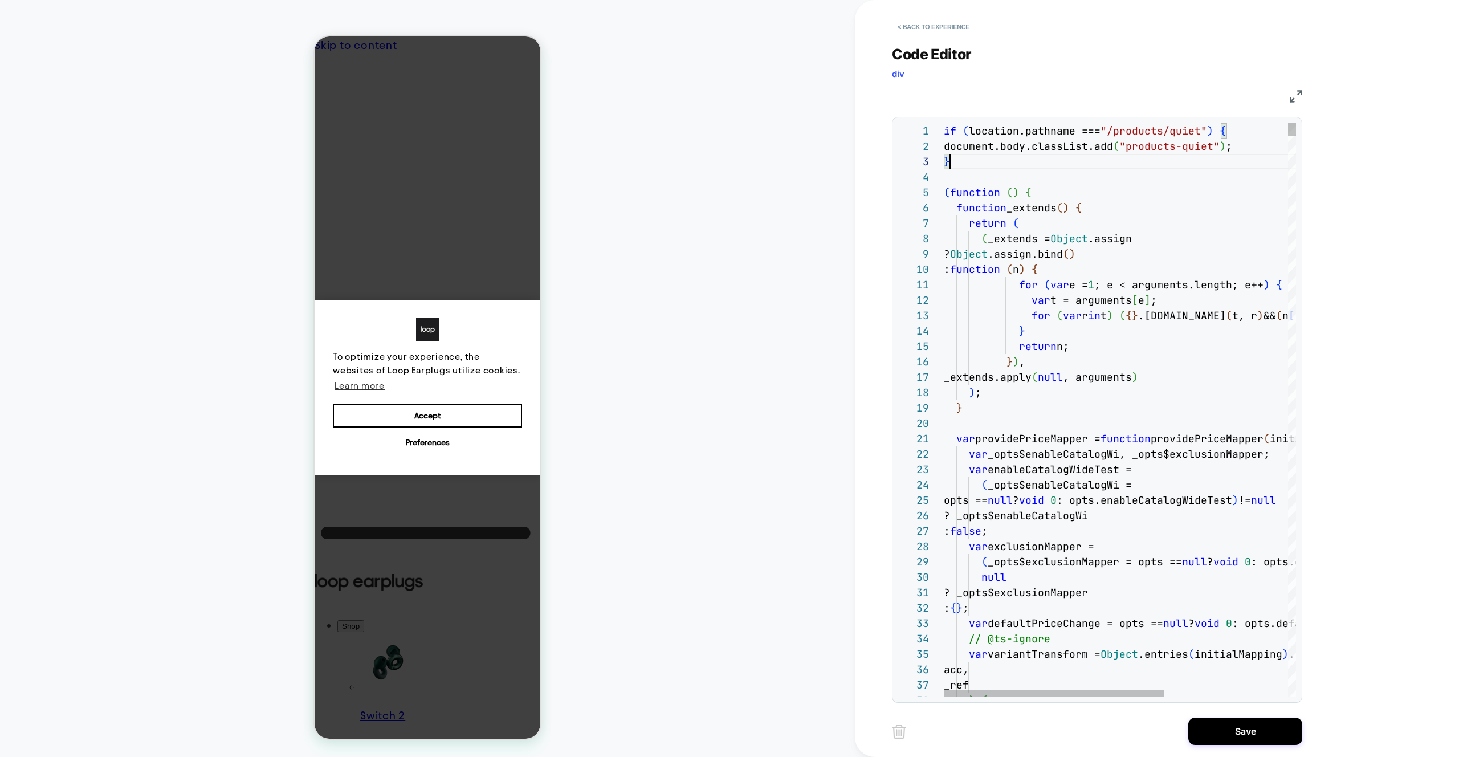
scroll to position [0, 0]
drag, startPoint x: 1000, startPoint y: 165, endPoint x: 905, endPoint y: 124, distance: 103.1
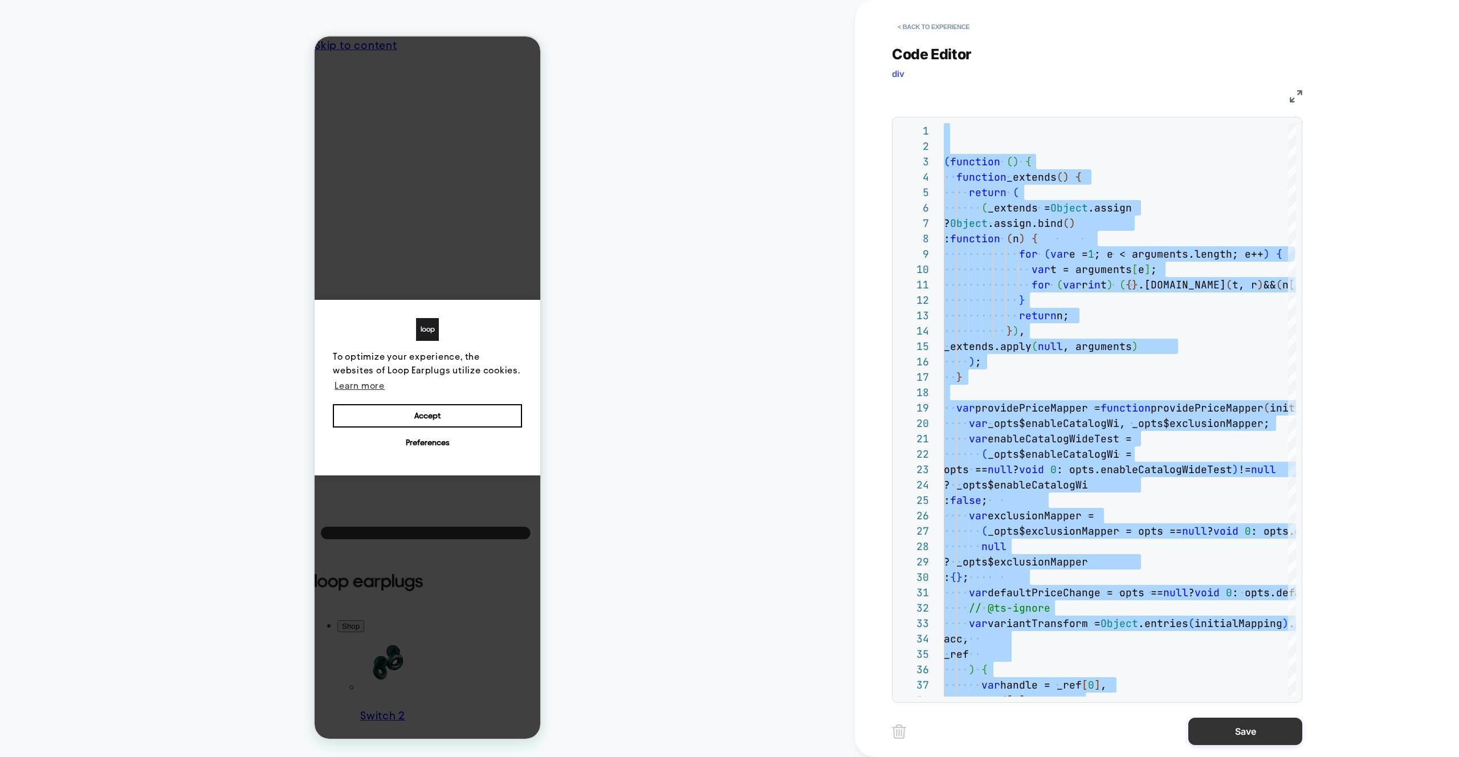
type textarea "**********"
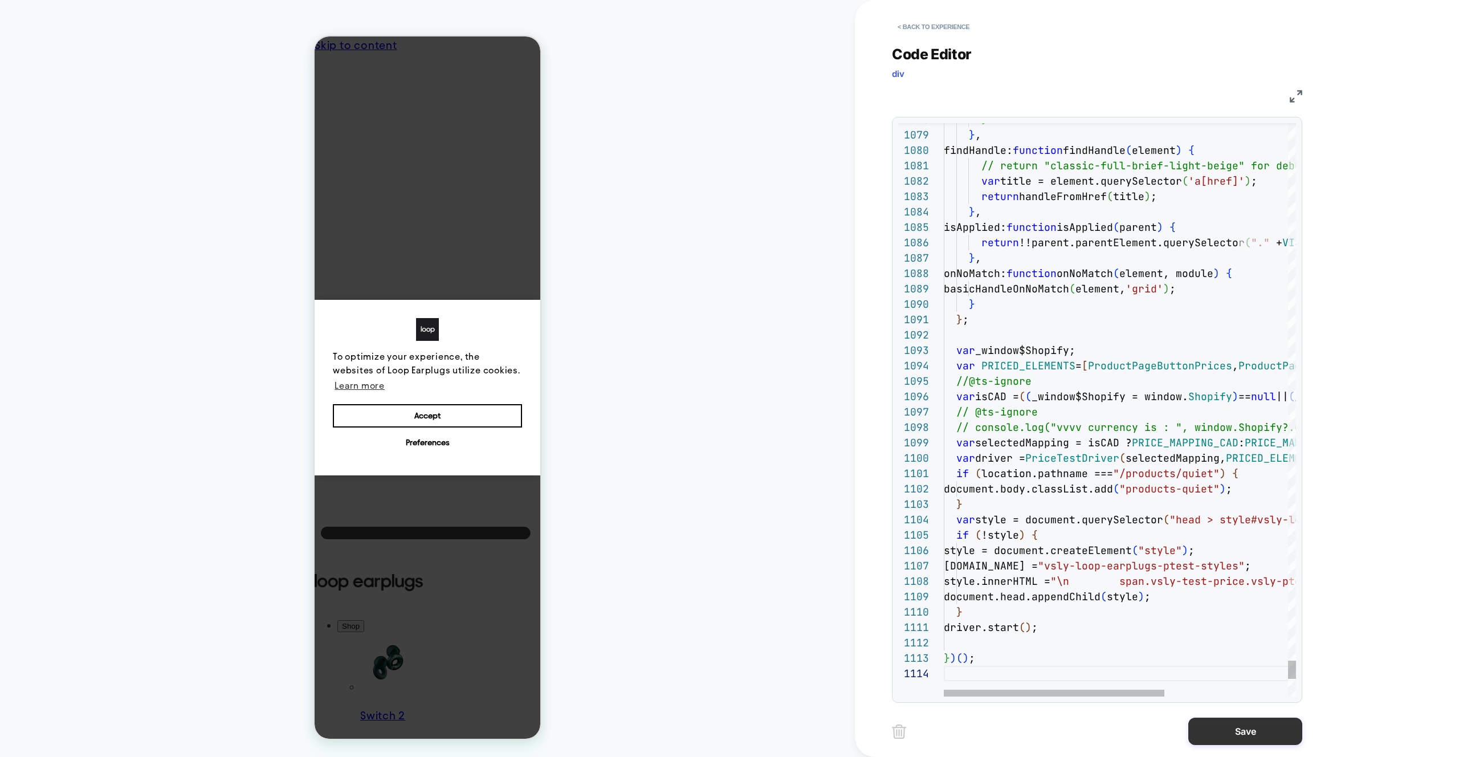
click at [0, 0] on button "Save" at bounding box center [0, 0] width 0 height 0
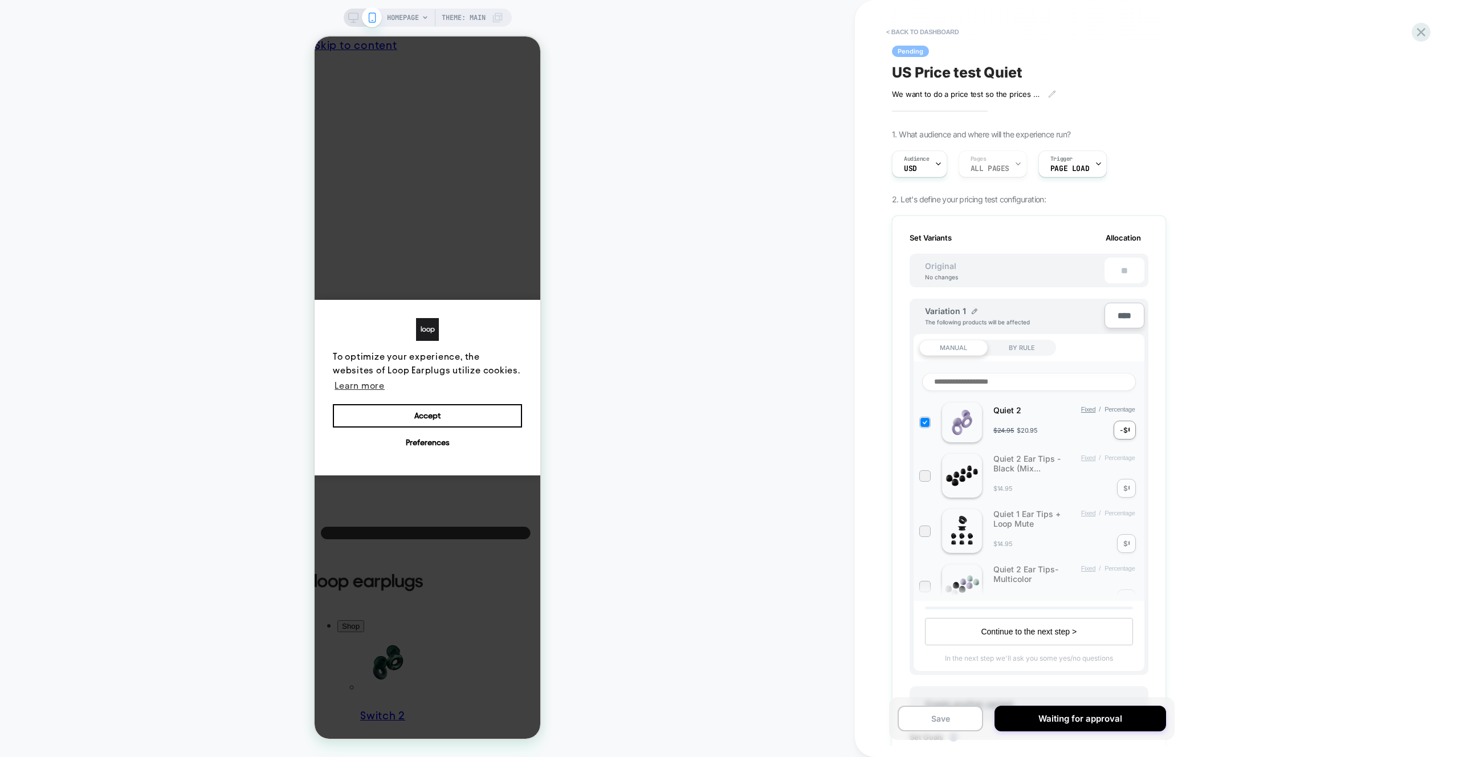
scroll to position [410, 0]
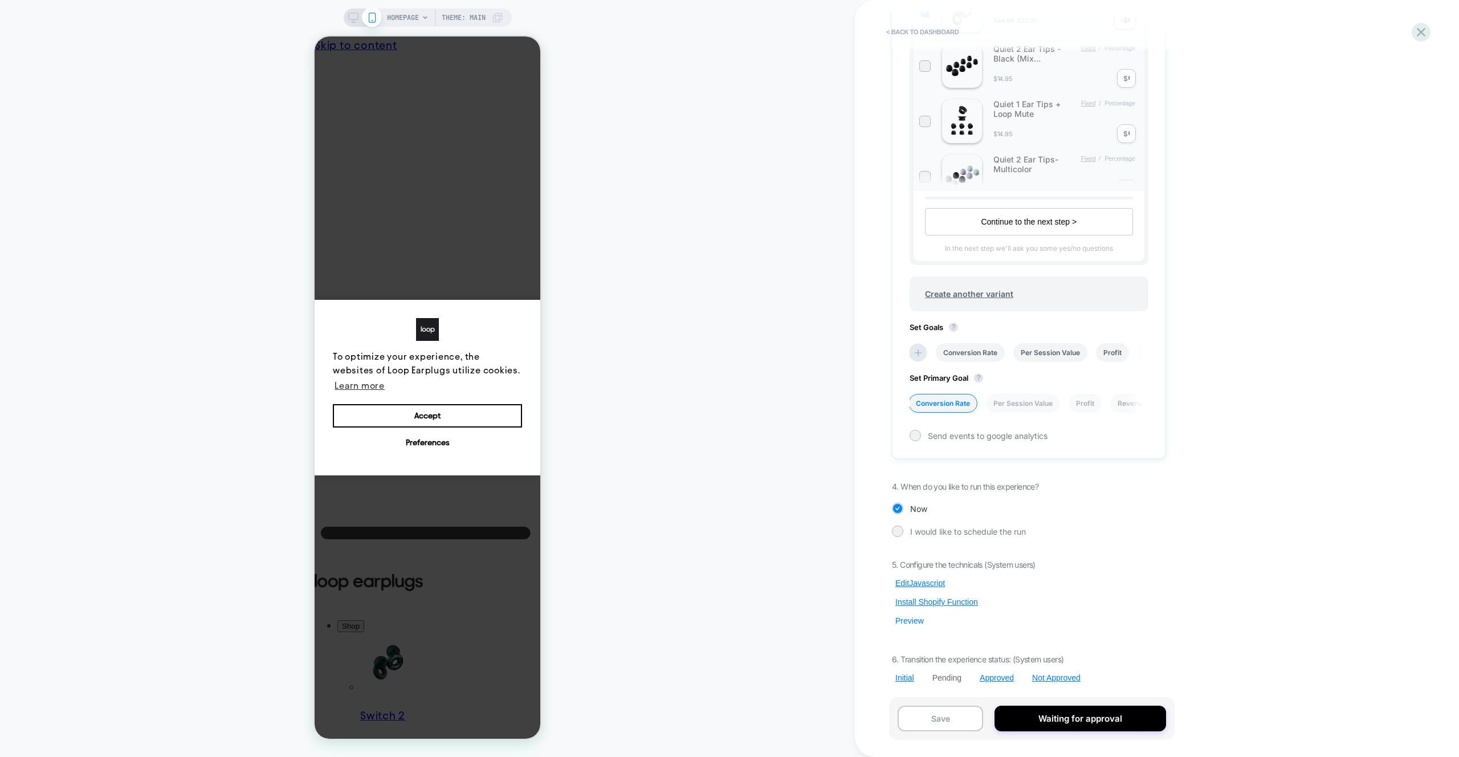
click at [907, 625] on button "Preview" at bounding box center [909, 621] width 35 height 10
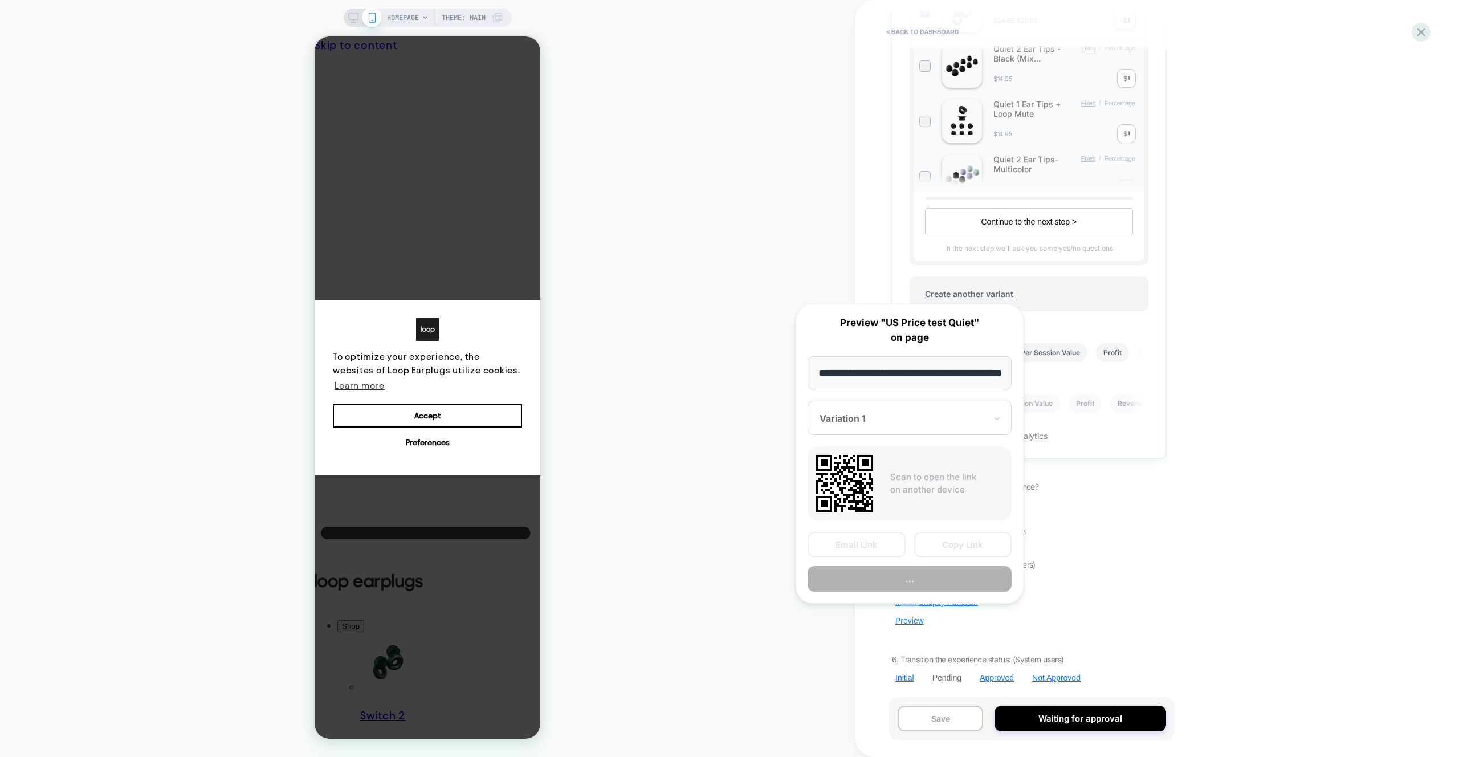
scroll to position [0, 41]
click at [0, 0] on button "Copy Link" at bounding box center [0, 0] width 0 height 0
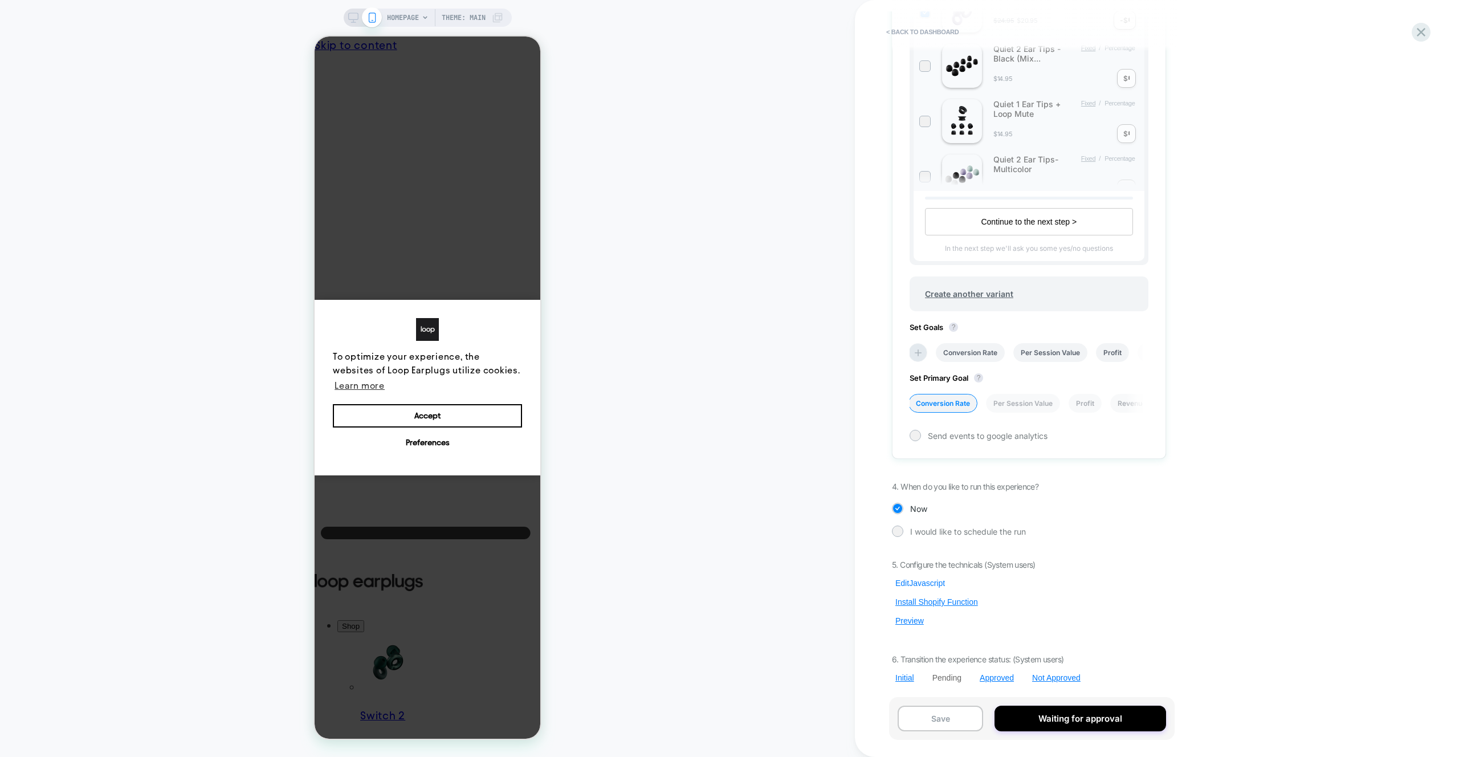
click at [921, 581] on button "Edit Javascript" at bounding box center [920, 583] width 56 height 10
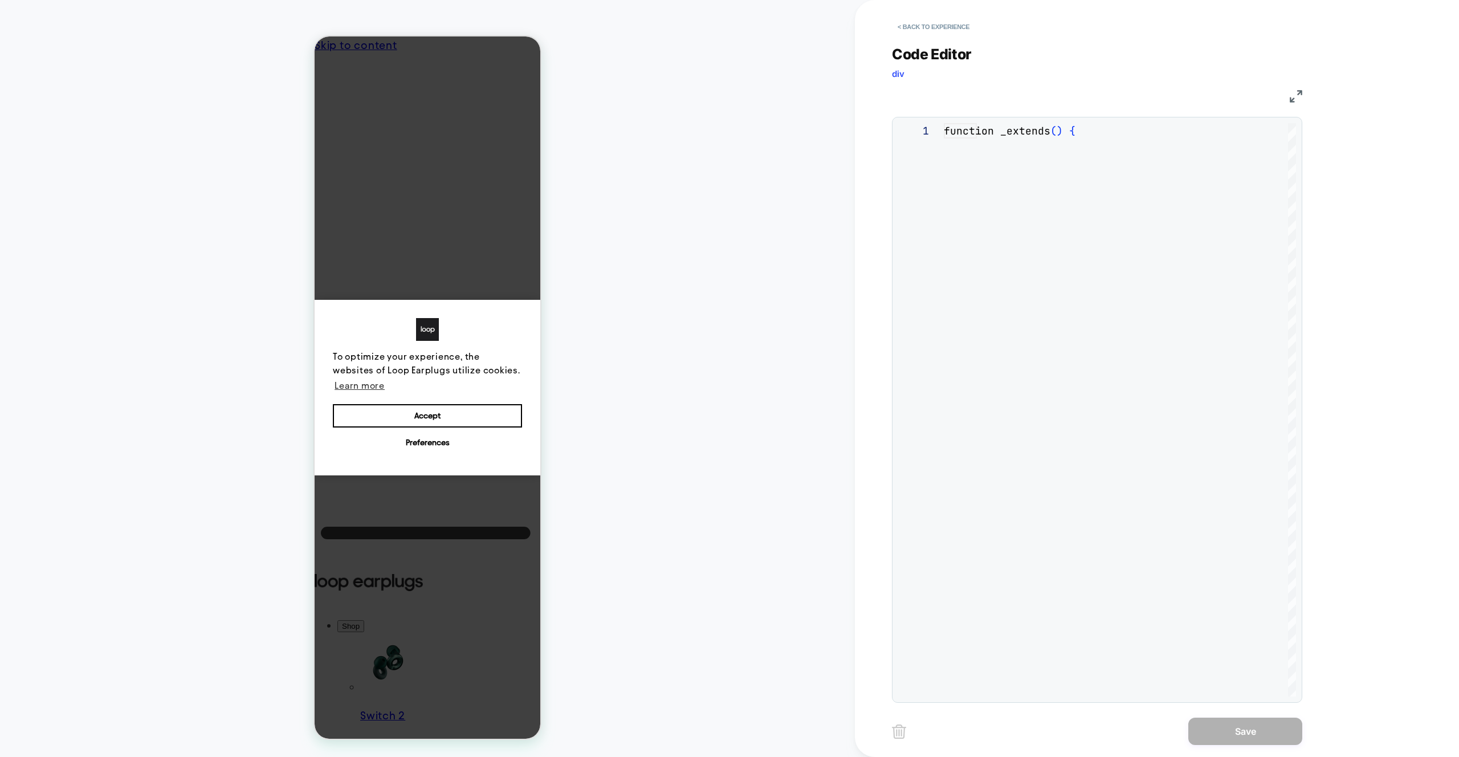
scroll to position [154, 0]
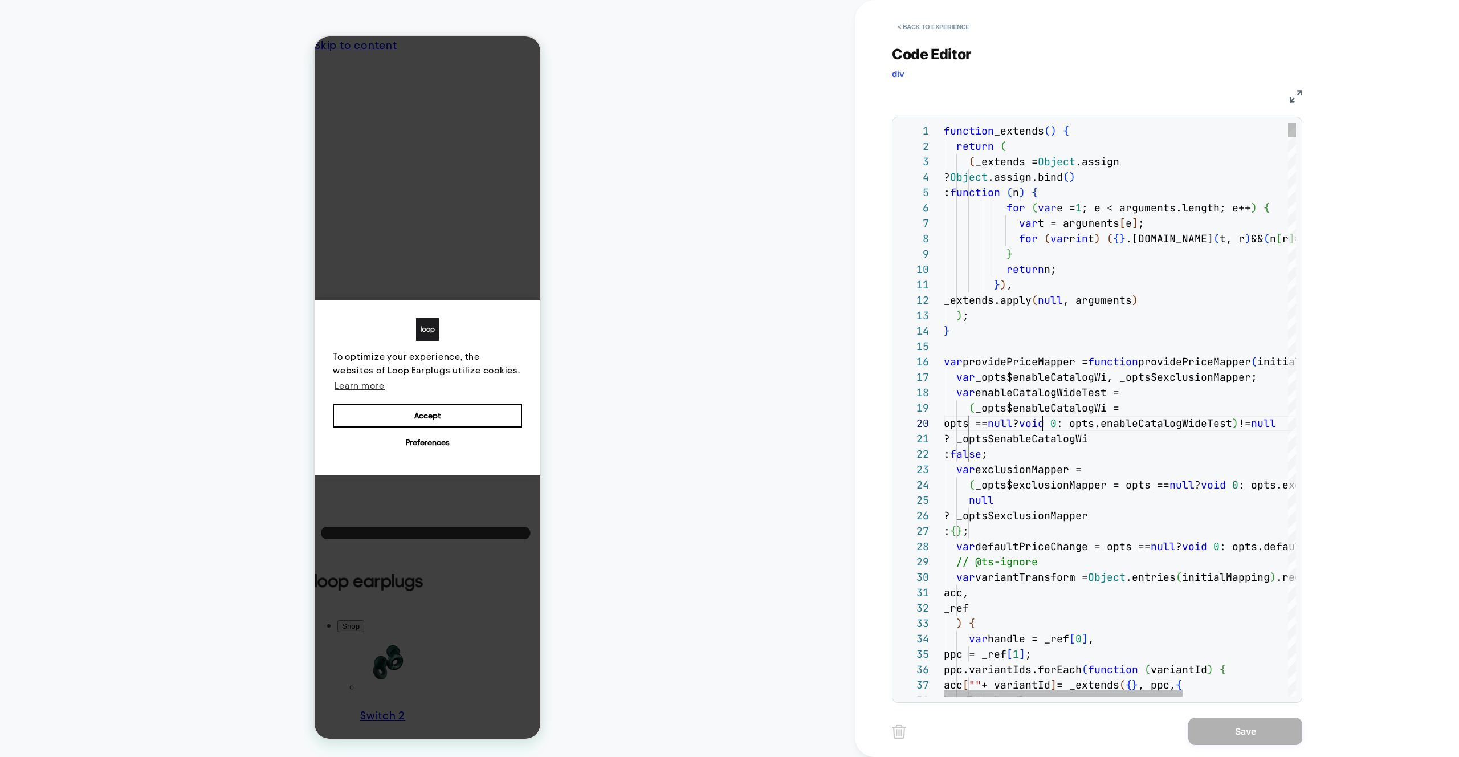
drag, startPoint x: 1040, startPoint y: 418, endPoint x: 1060, endPoint y: 430, distance: 22.8
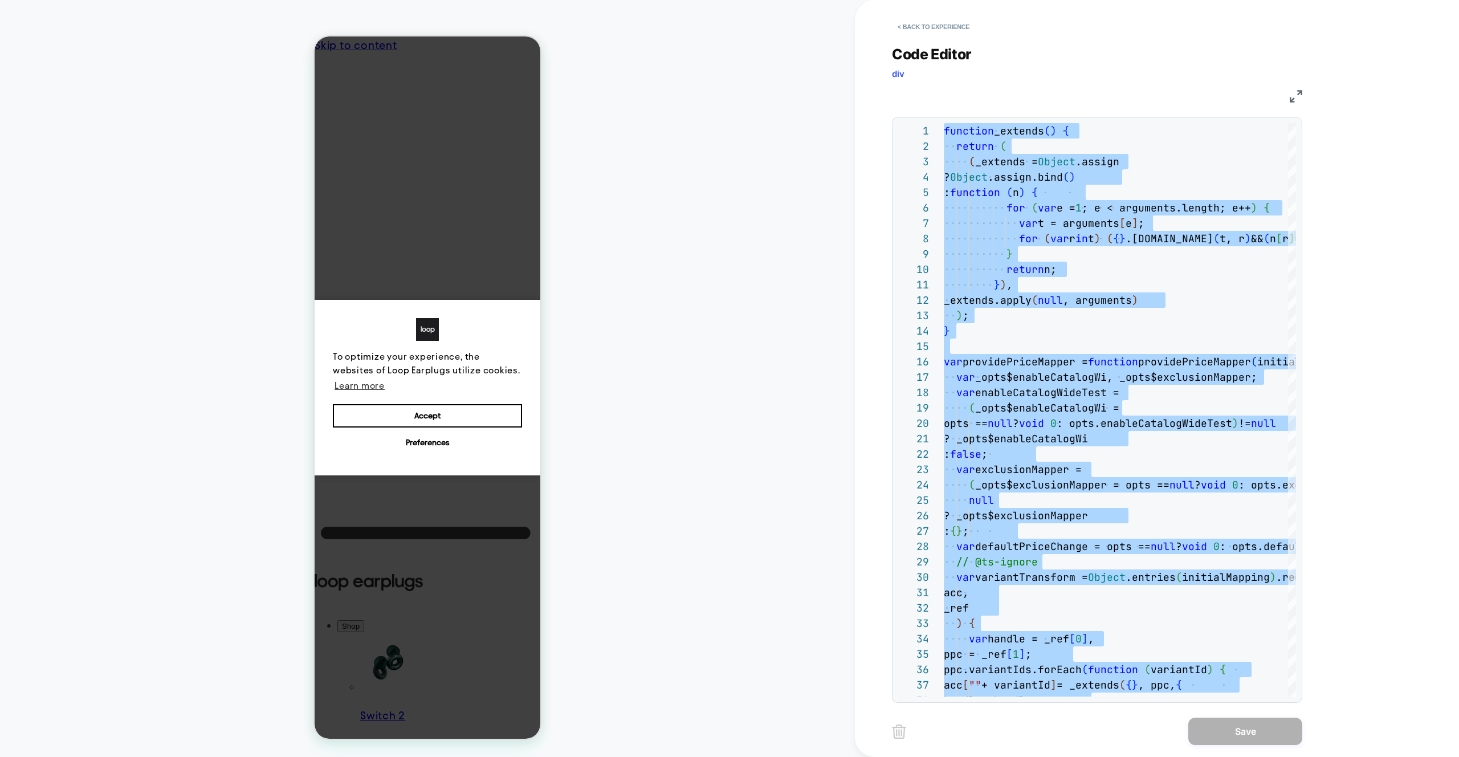
type textarea "**********"
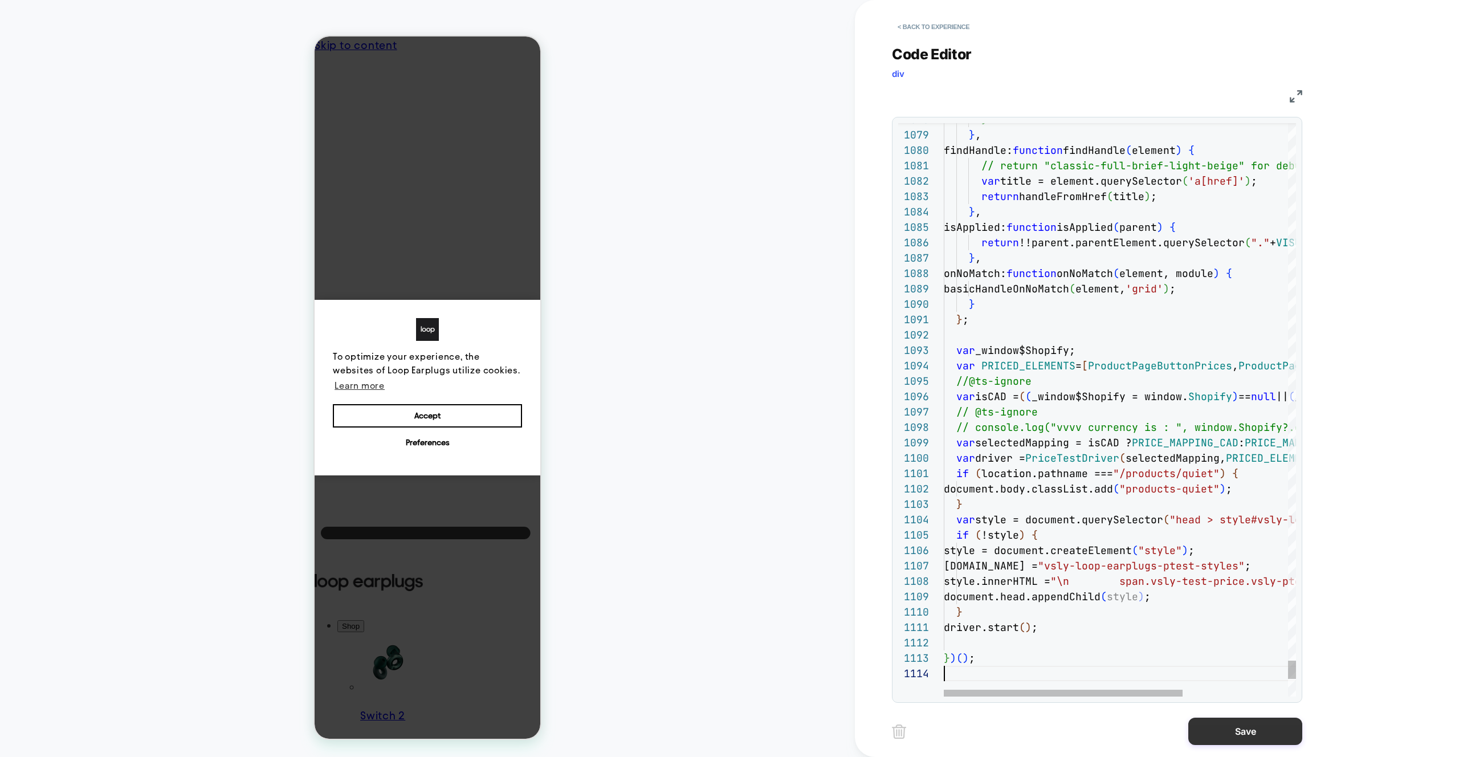
click at [1237, 735] on button "Save" at bounding box center [1245, 731] width 114 height 27
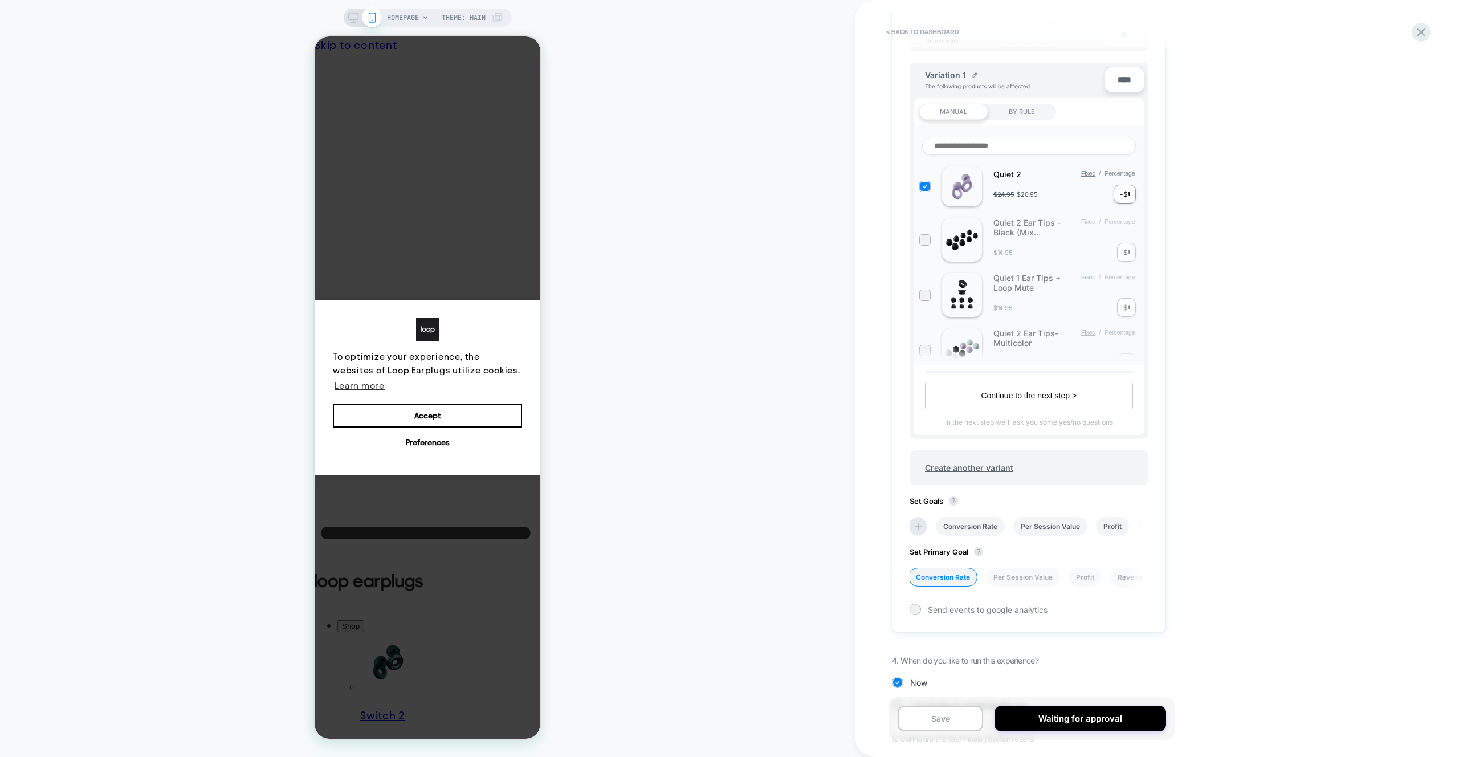
scroll to position [410, 0]
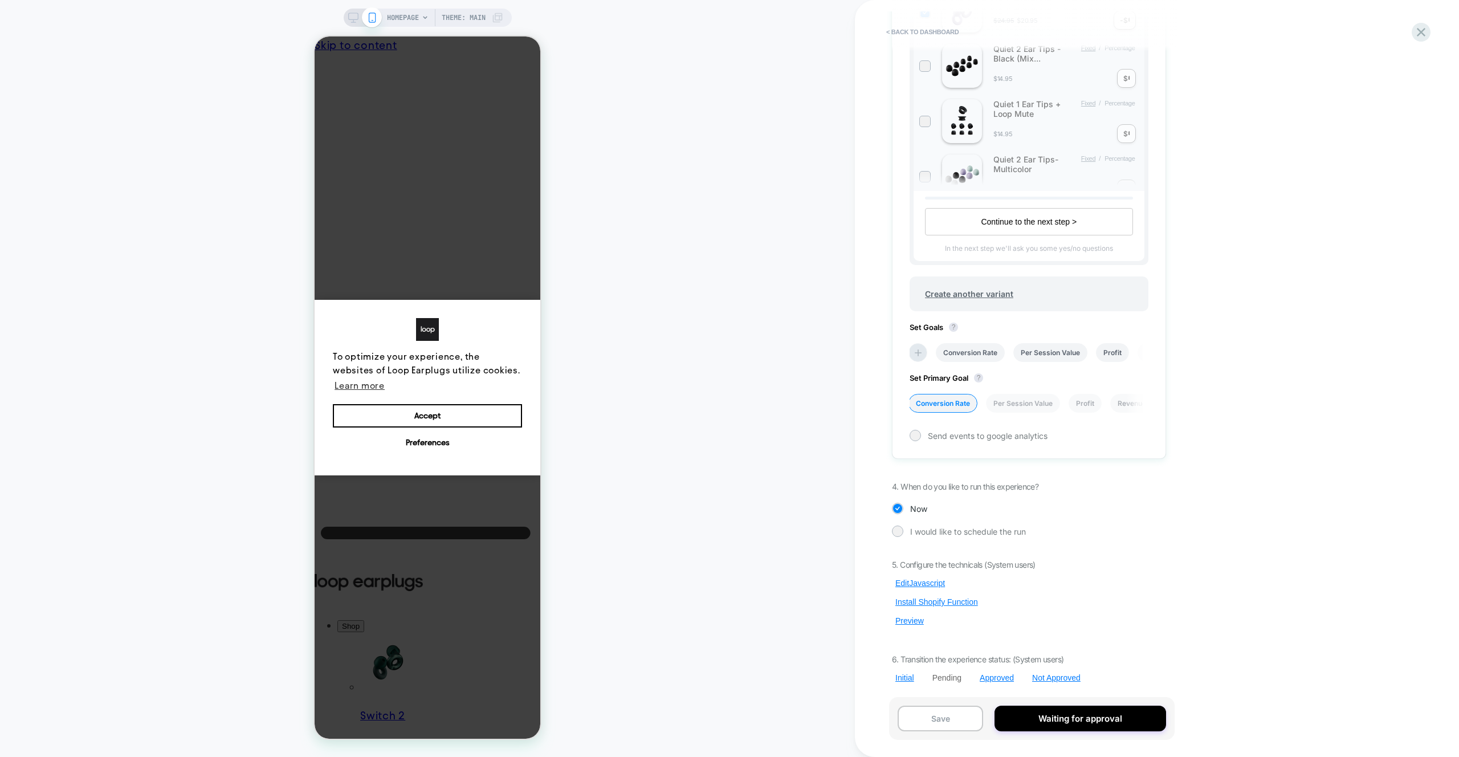
click at [917, 617] on button "Preview" at bounding box center [909, 621] width 35 height 10
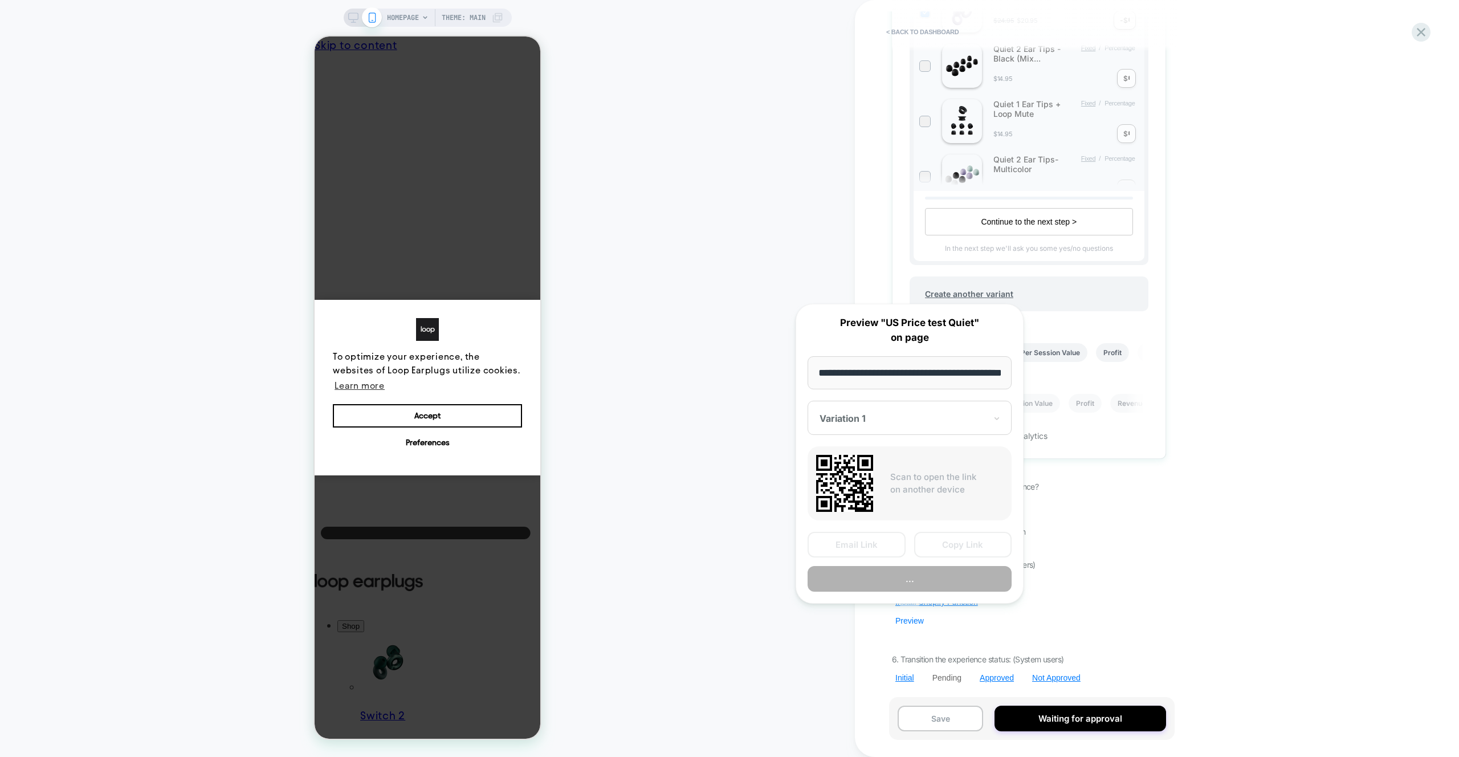
scroll to position [0, 41]
drag, startPoint x: 981, startPoint y: 538, endPoint x: 953, endPoint y: 531, distance: 28.6
click at [980, 538] on button "Copy Link" at bounding box center [963, 545] width 98 height 26
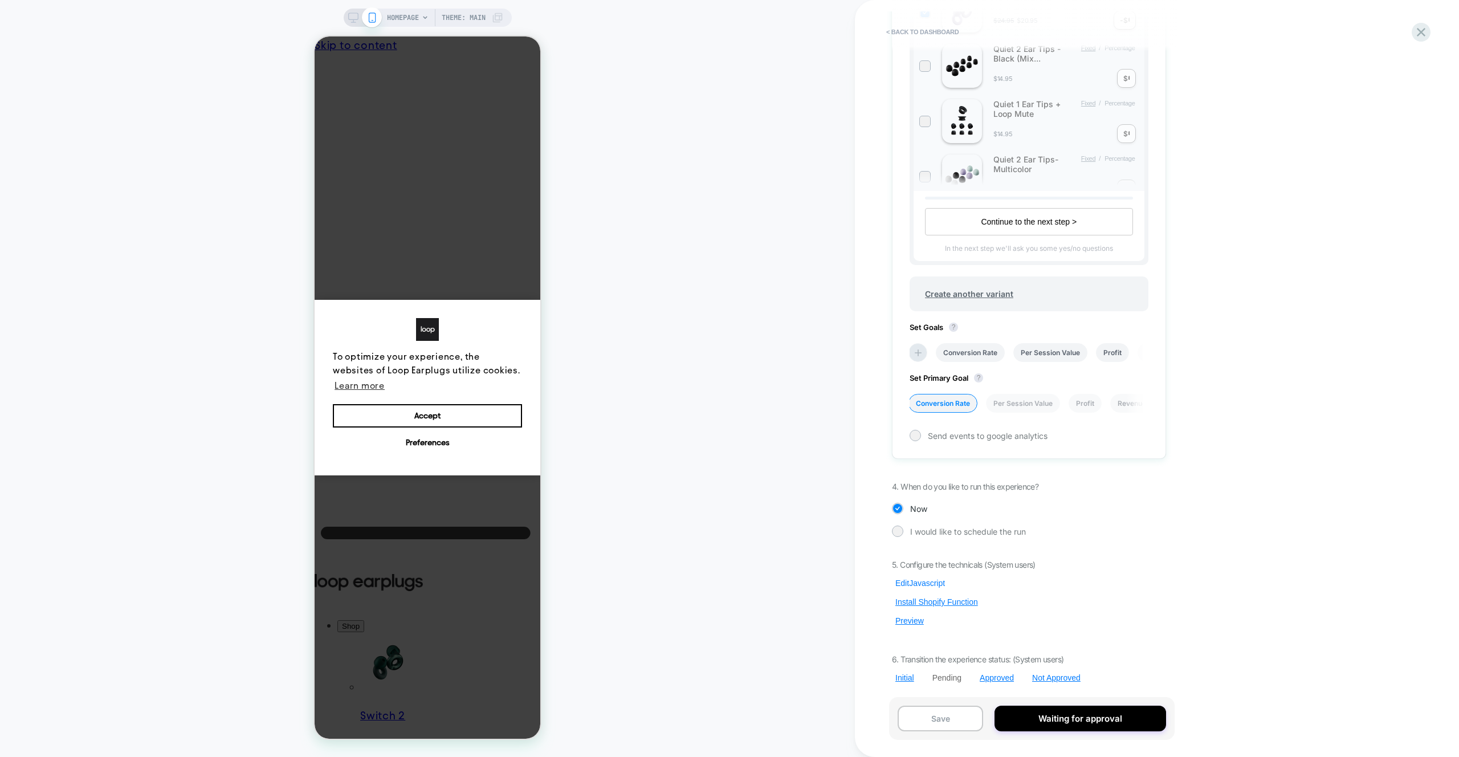
click at [925, 583] on button "Edit Javascript" at bounding box center [920, 583] width 56 height 10
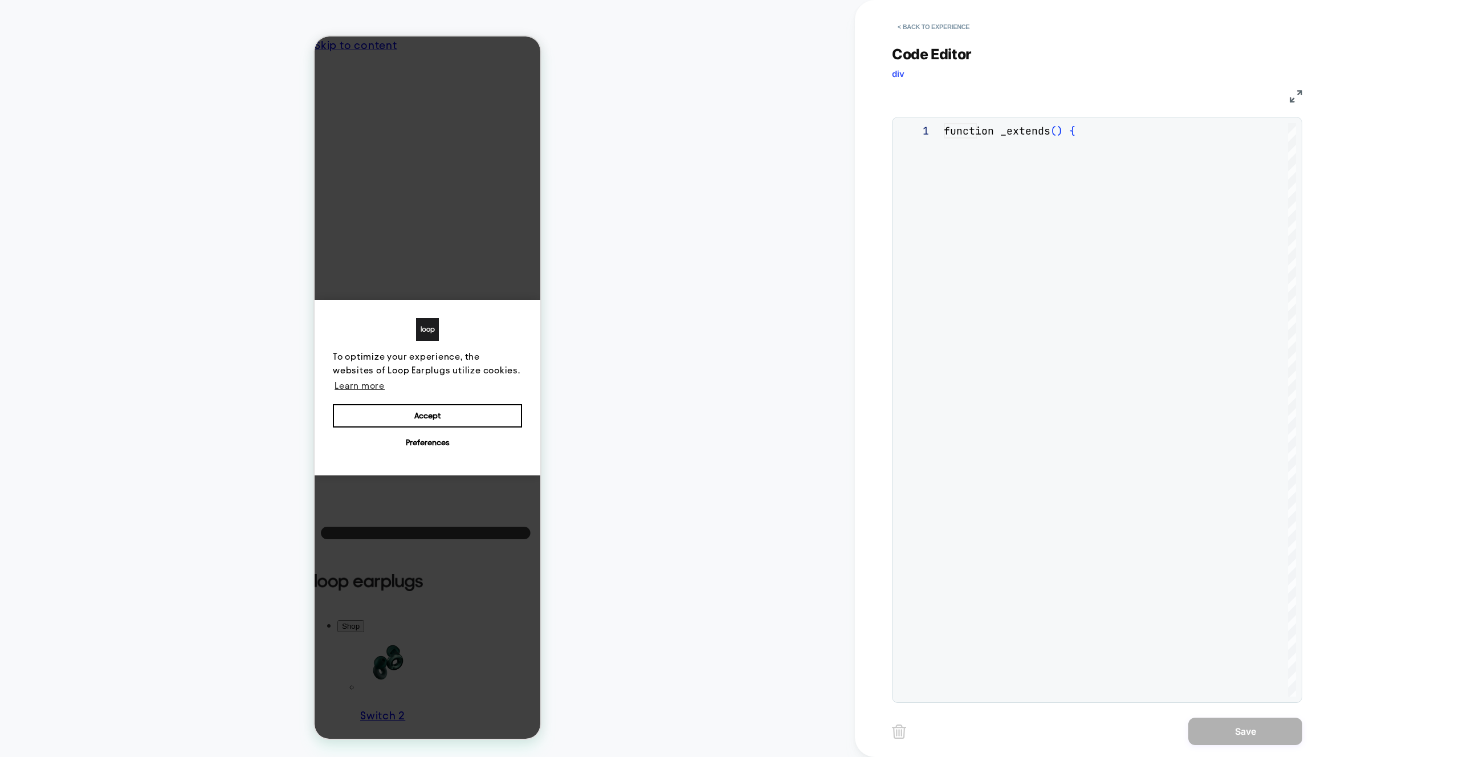
scroll to position [154, 0]
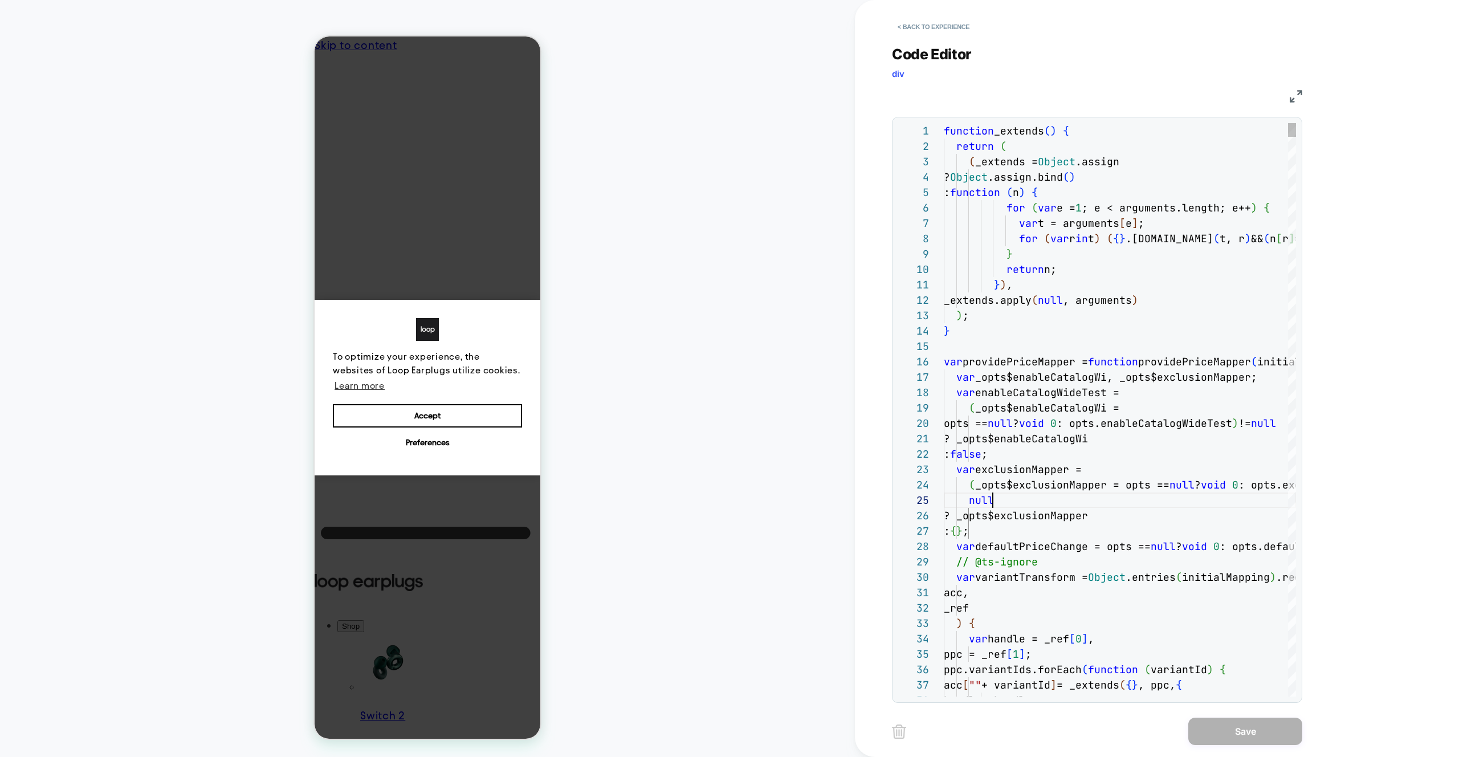
click at [0, 0] on div "function _extends ( ) { return ( ( _extends = Object .assign ? Object .assign.b…" at bounding box center [0, 0] width 0 height 0
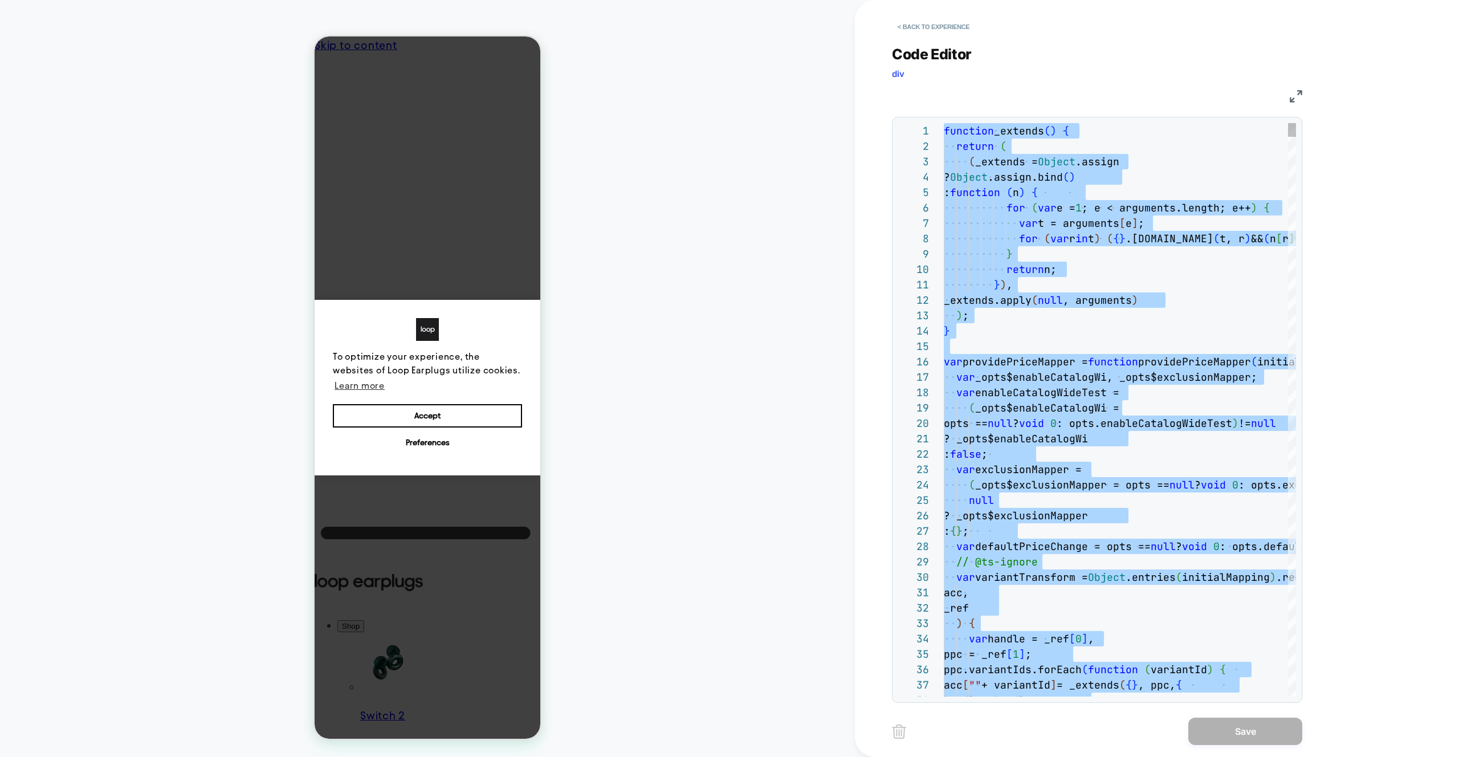
type textarea "**********"
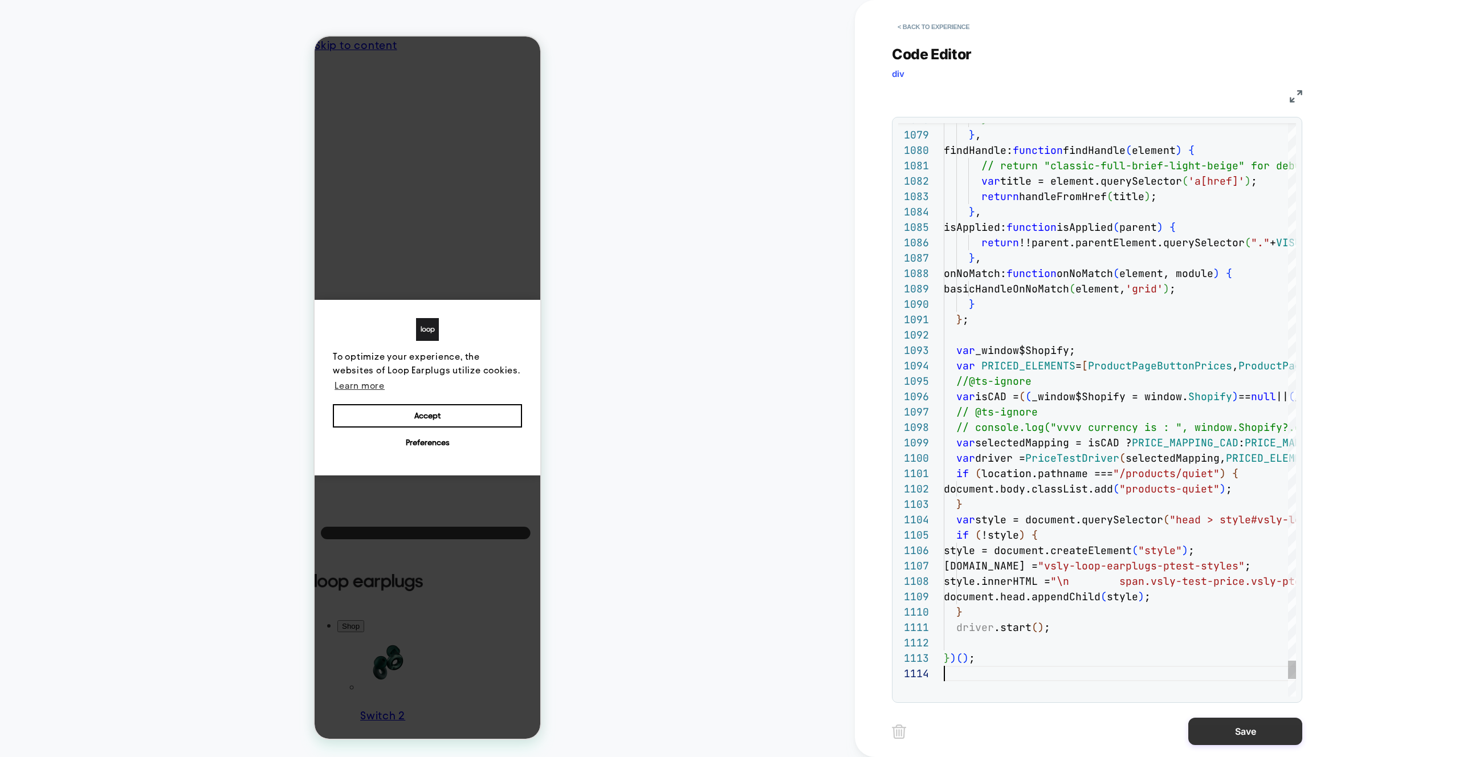
scroll to position [46, 0]
drag, startPoint x: 1233, startPoint y: 731, endPoint x: 1198, endPoint y: 730, distance: 35.4
click at [0, 0] on button "Save" at bounding box center [0, 0] width 0 height 0
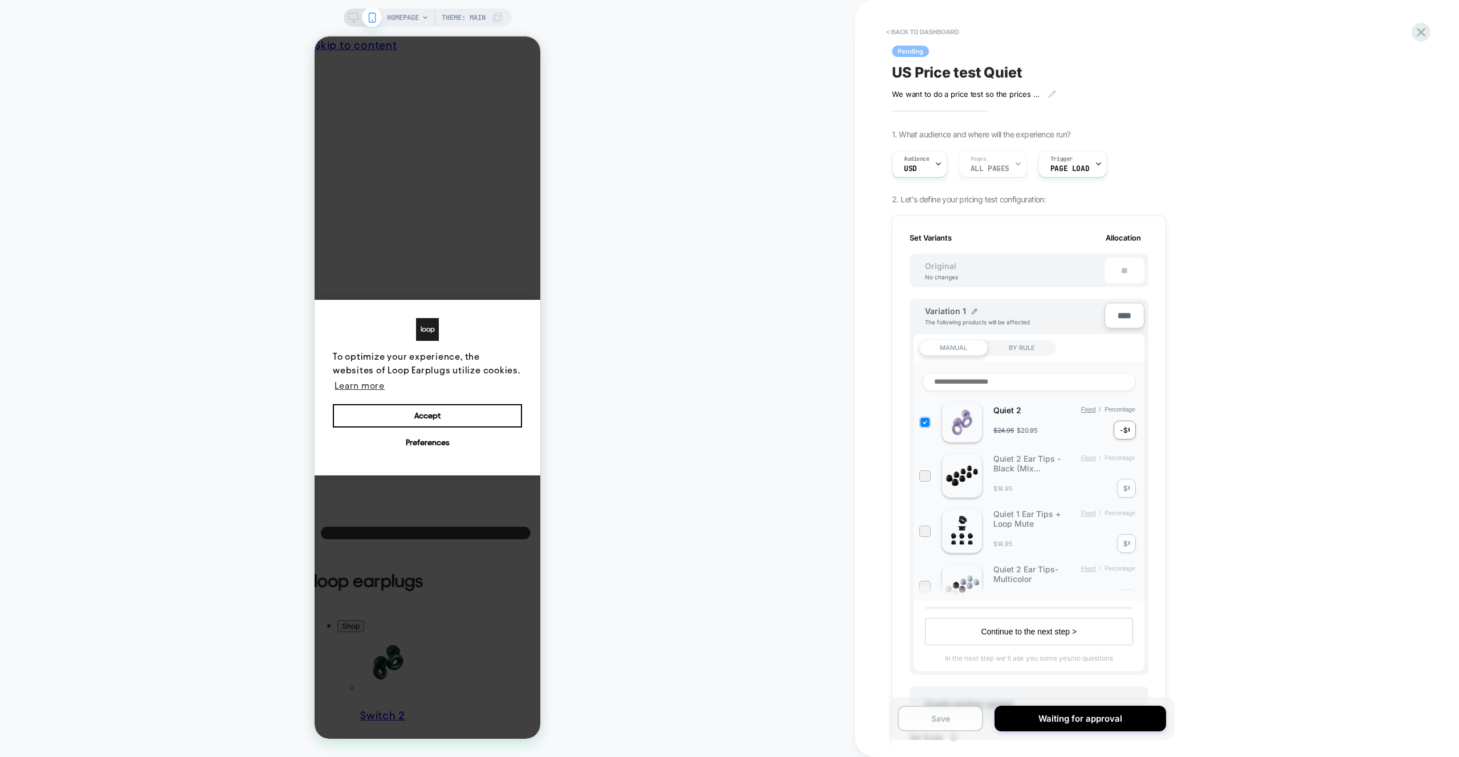
scroll to position [0, 1]
click at [935, 722] on button "Save" at bounding box center [941, 719] width 86 height 26
click at [0, 0] on div "< back to dashboard Pending US Price test Quiet We want to do a price test so t…" at bounding box center [0, 0] width 0 height 0
click at [1423, 38] on icon at bounding box center [1421, 32] width 15 height 15
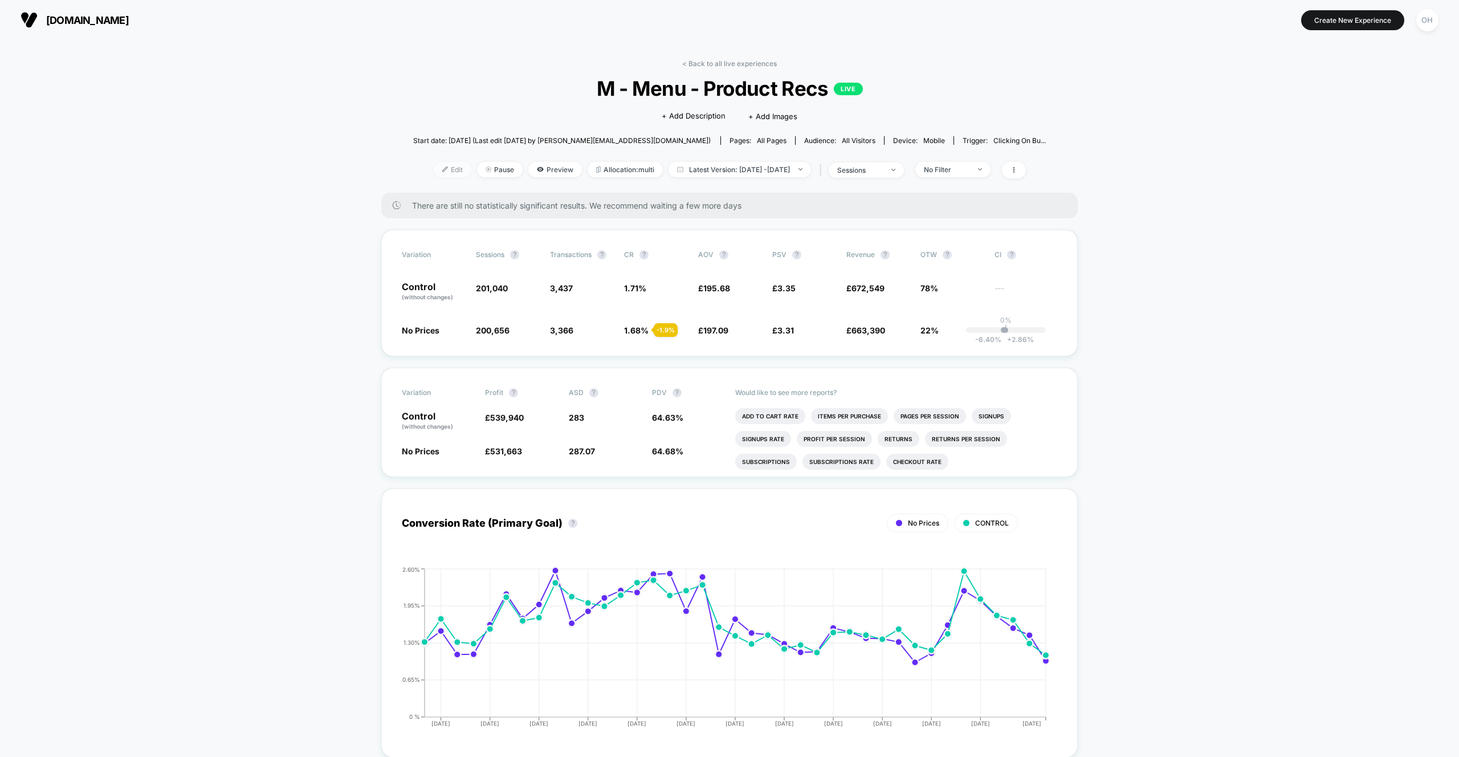
click at [434, 171] on span "Edit" at bounding box center [453, 169] width 38 height 15
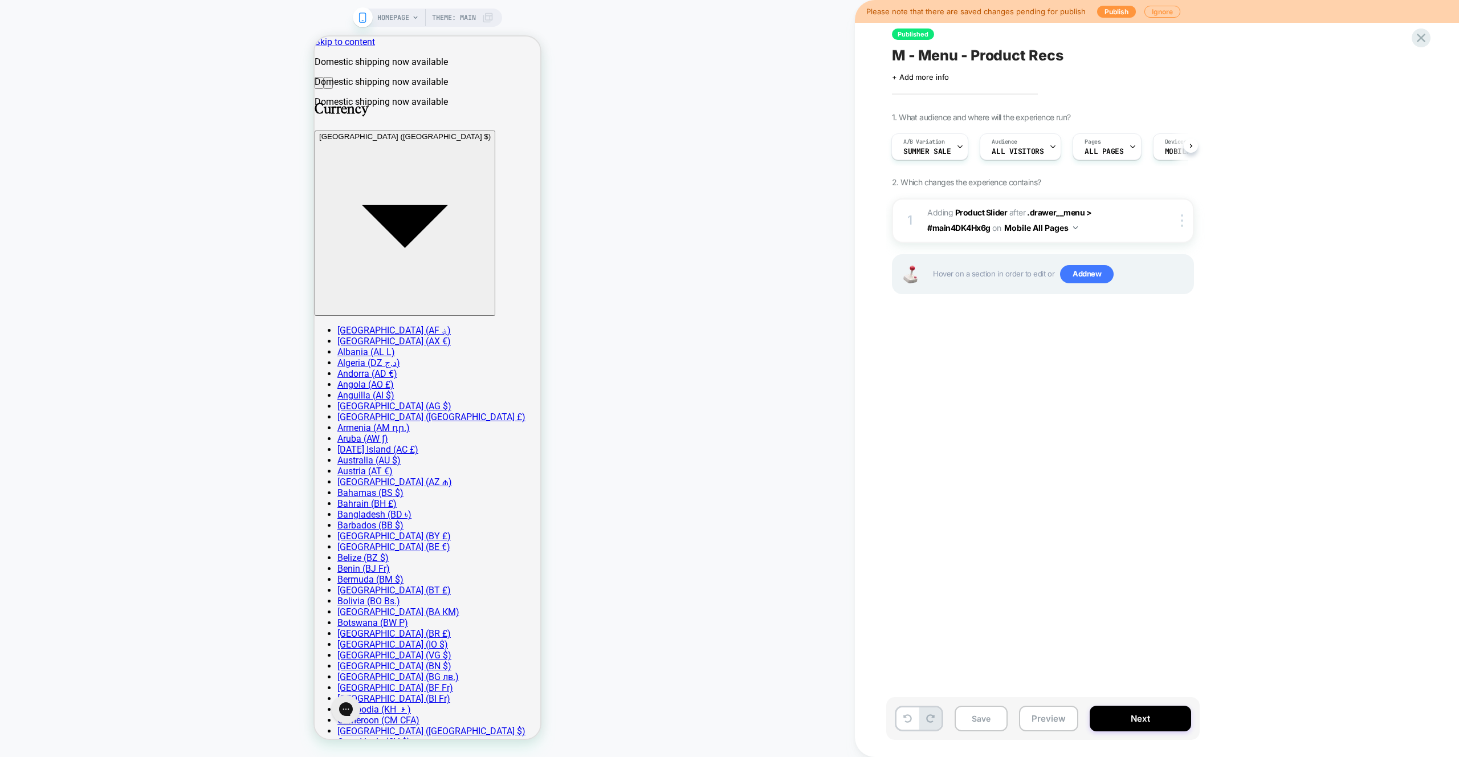
scroll to position [0, 1]
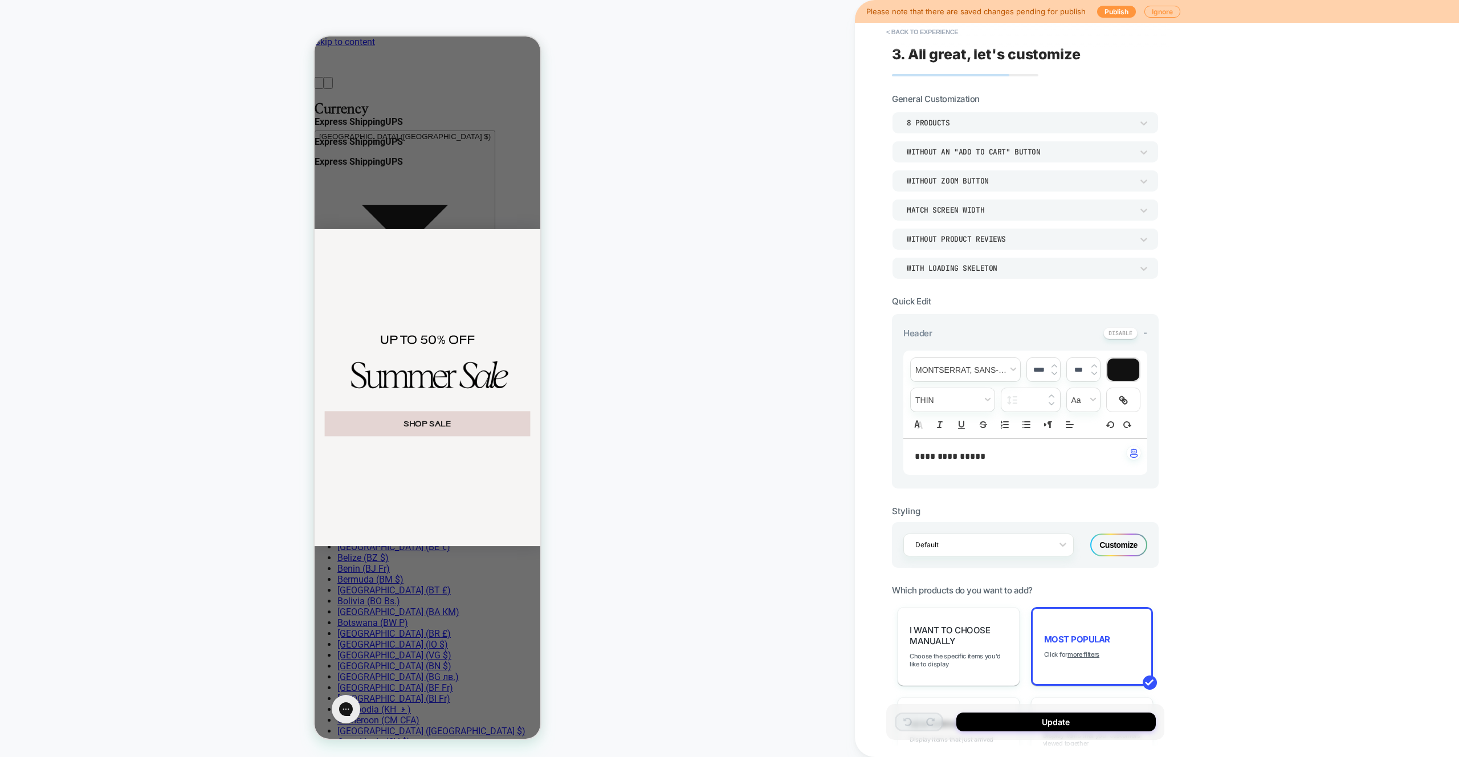
click at [461, 234] on div "UP TO 50% OFF SHOP SALE" at bounding box center [428, 387] width 226 height 317
click at [471, 202] on div "Close dialog UP TO 50% OFF SHOP SALE ******" at bounding box center [428, 387] width 226 height 702
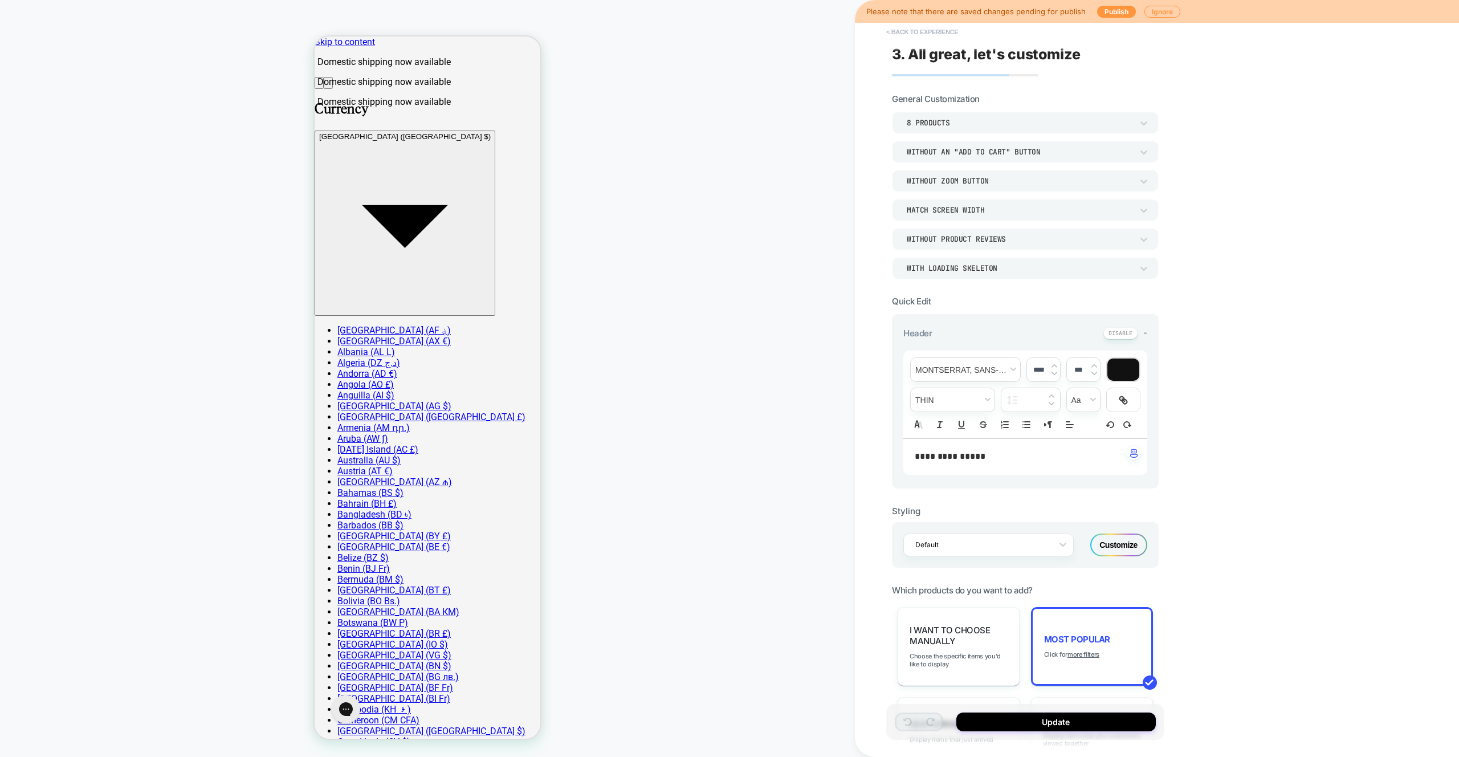
click at [910, 37] on button "< Back to experience" at bounding box center [922, 32] width 83 height 18
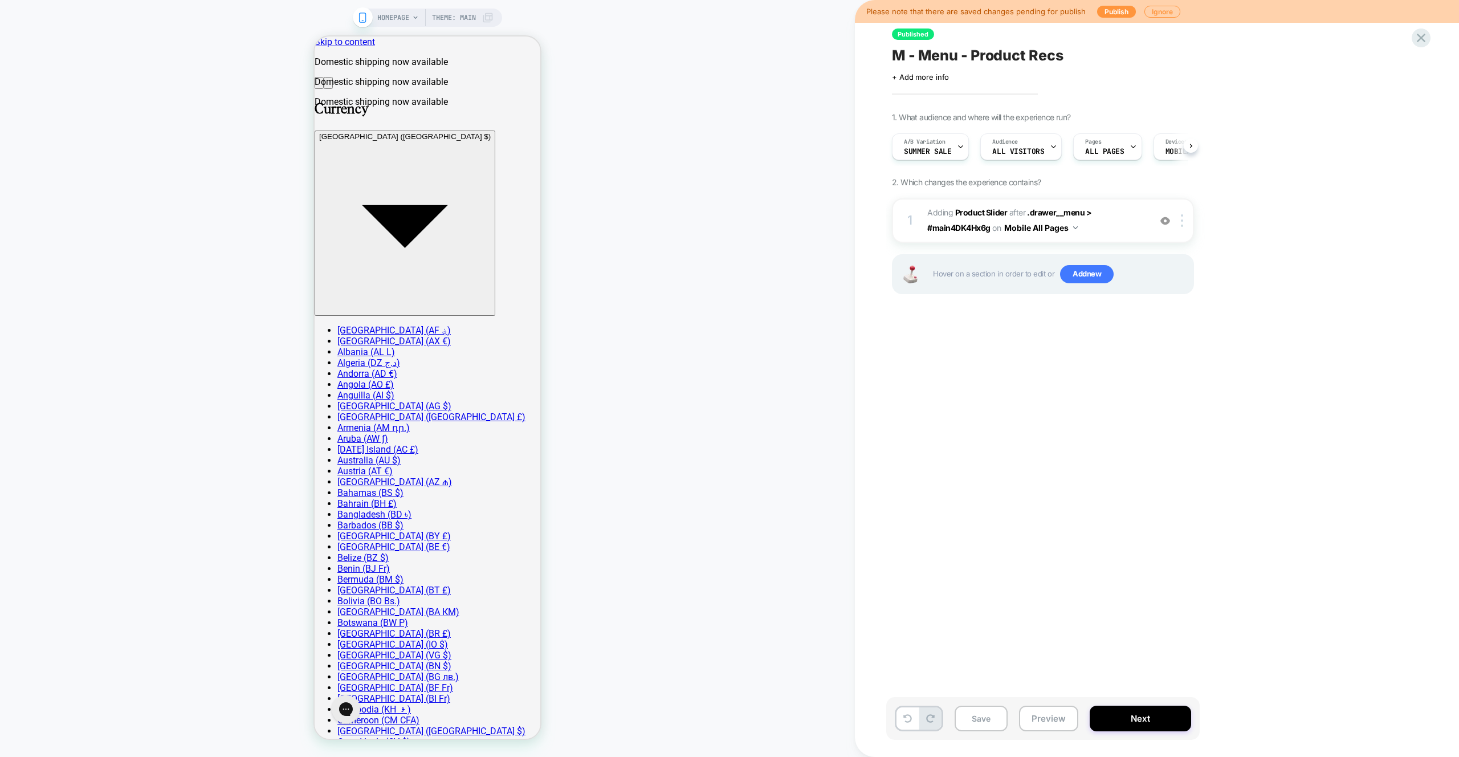
click at [1043, 720] on button "Preview" at bounding box center [1048, 719] width 59 height 26
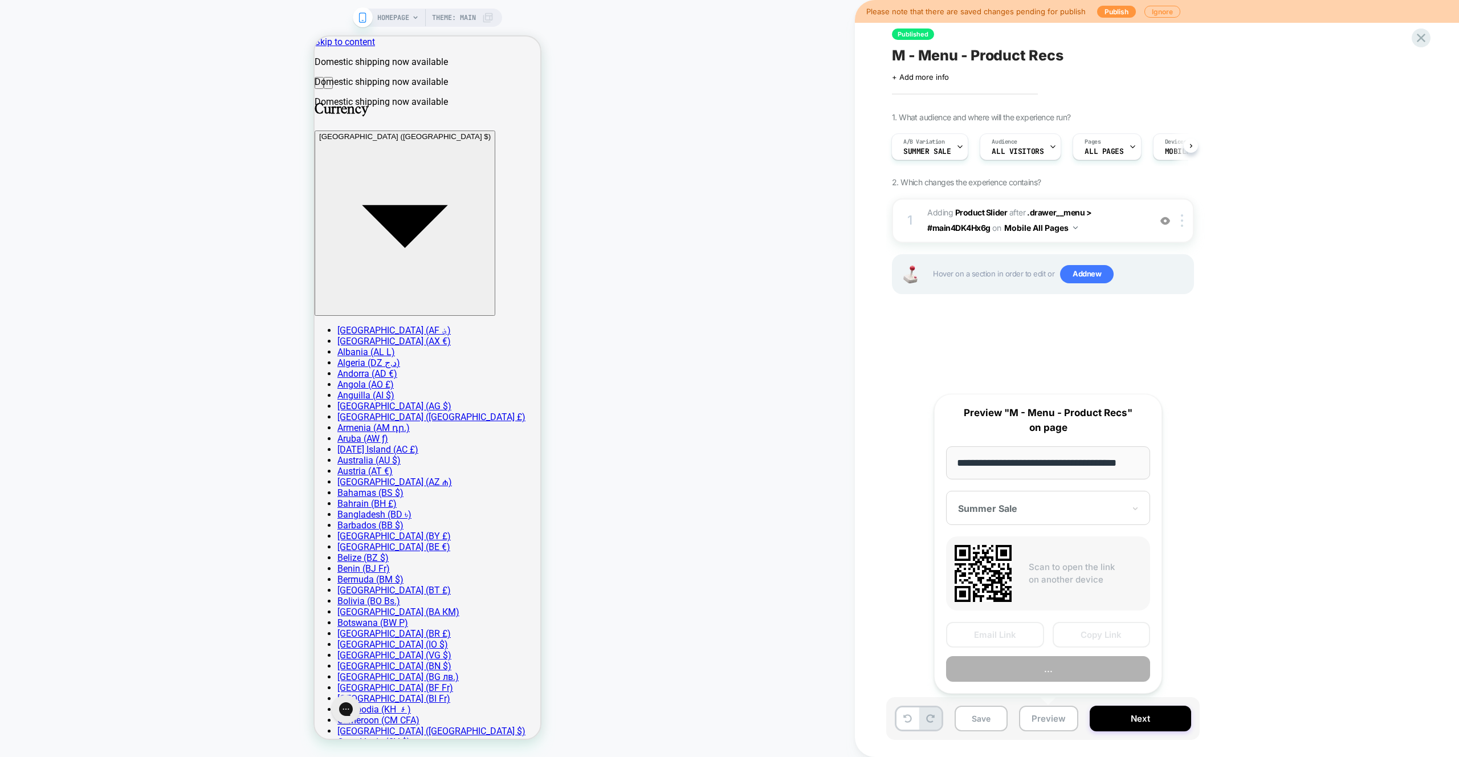
scroll to position [0, 16]
click at [1102, 638] on button "Copy Link" at bounding box center [1102, 635] width 98 height 26
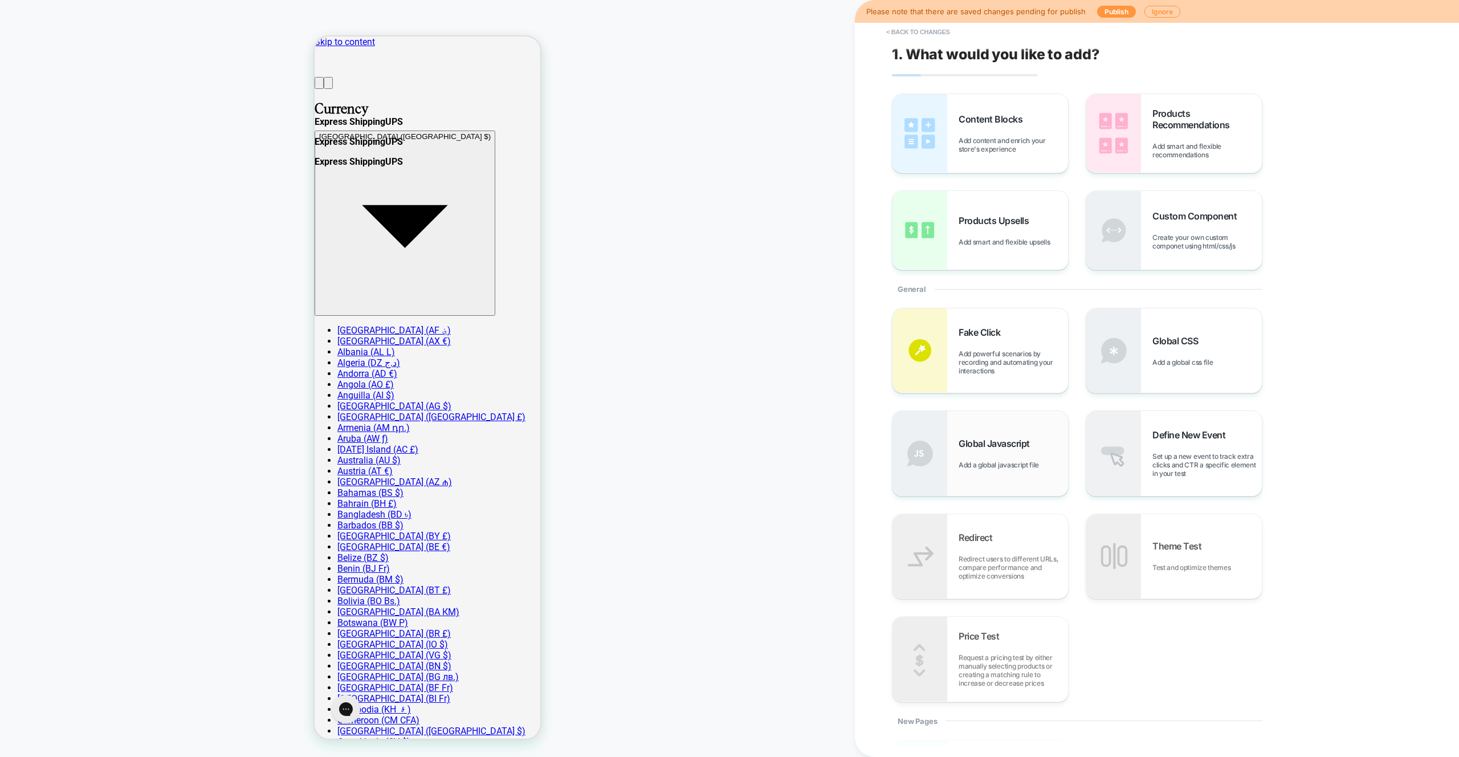
click at [1020, 444] on span "Global Javascript" at bounding box center [997, 443] width 77 height 11
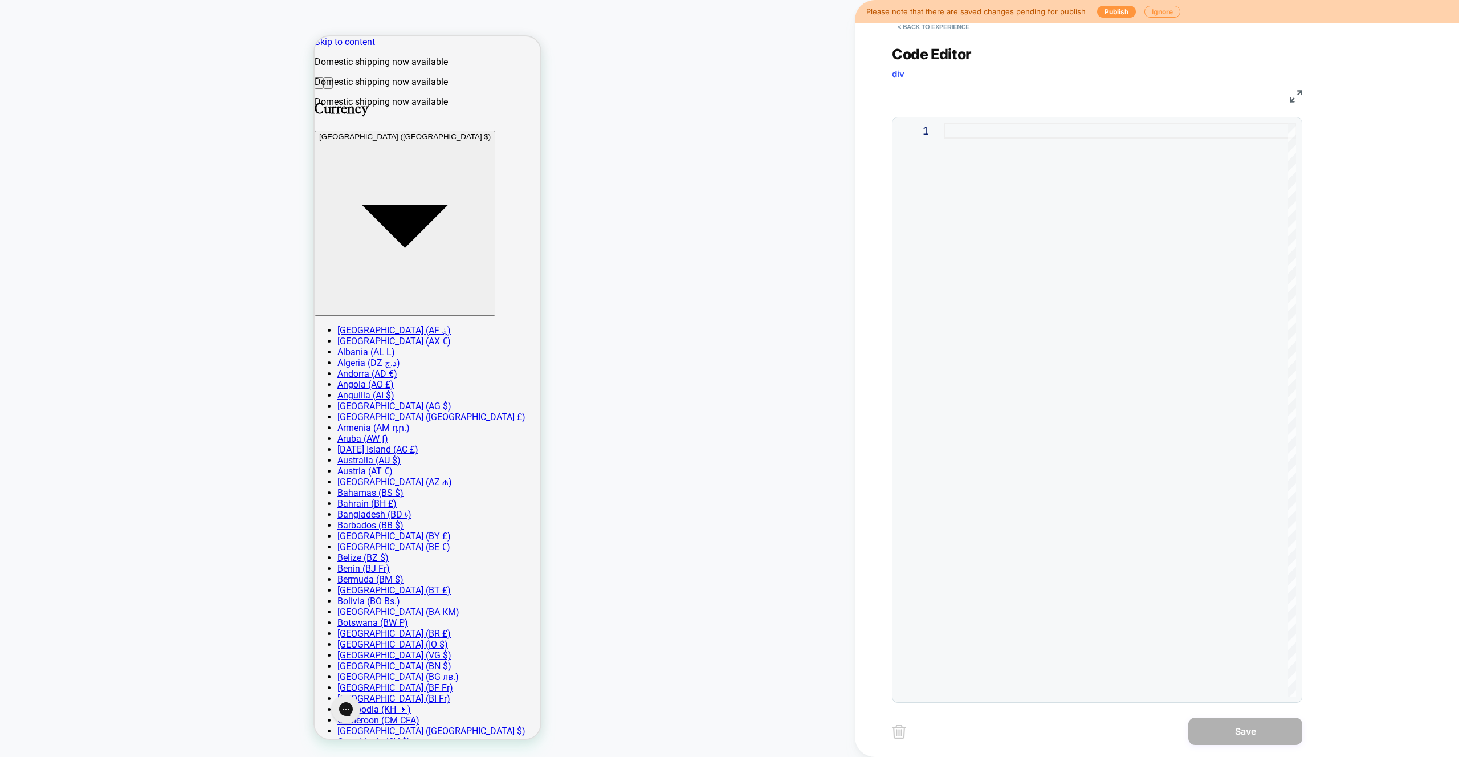
click at [1135, 445] on div at bounding box center [1120, 409] width 352 height 573
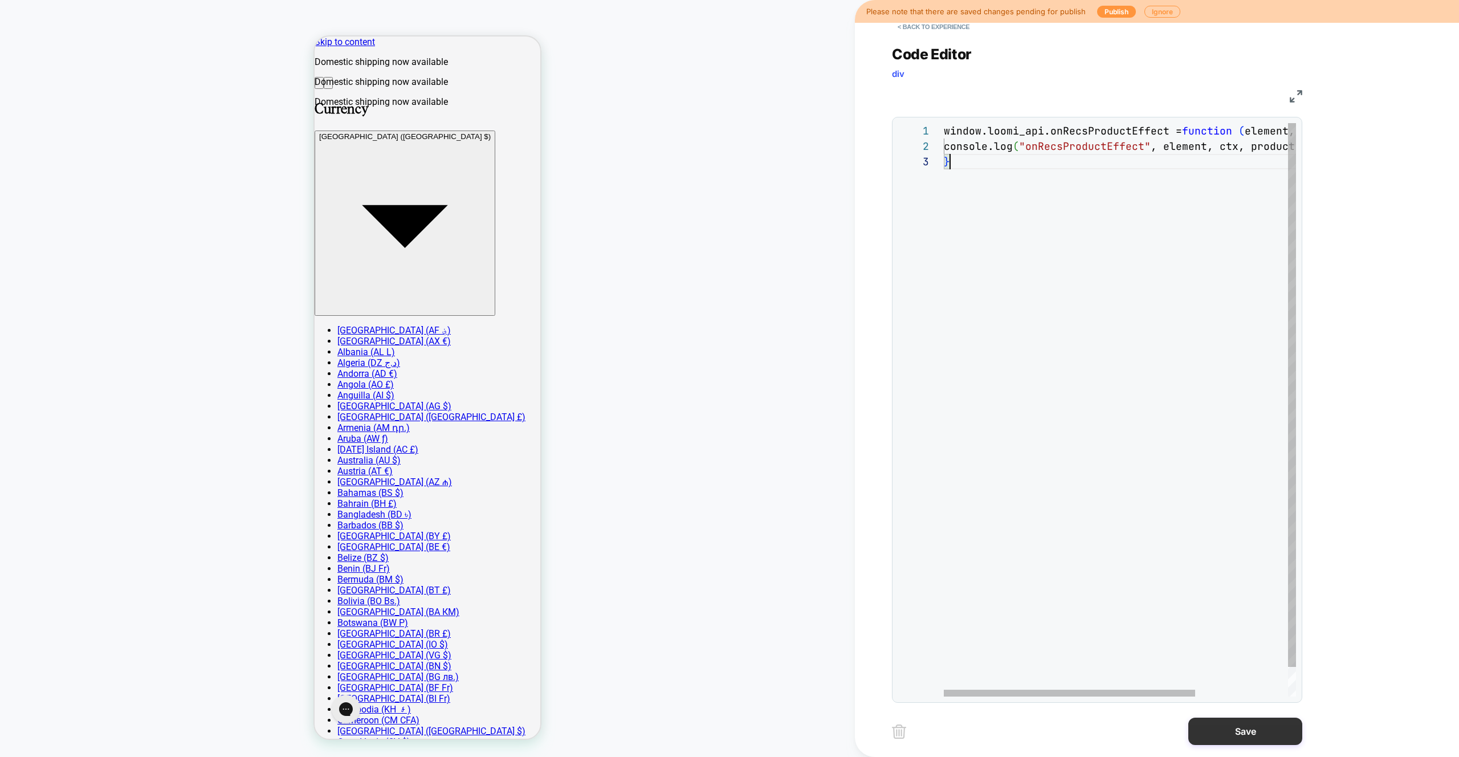
scroll to position [31, 6]
click at [1035, 144] on div "window.loomi_api.onRecsProductEffect = function ( element, ctx, product ) { con…" at bounding box center [1185, 425] width 482 height 604
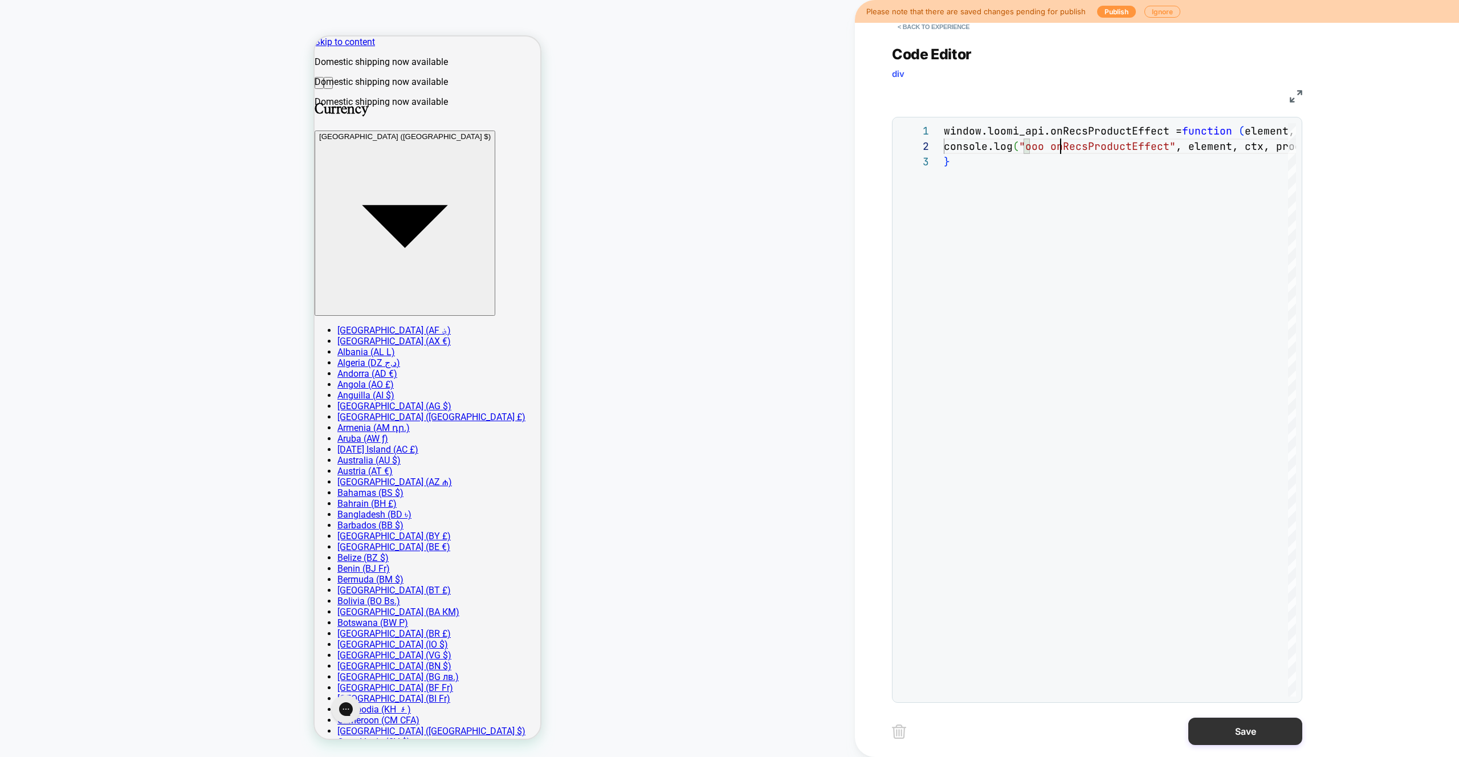
type textarea "**********"
drag, startPoint x: 1232, startPoint y: 736, endPoint x: 1220, endPoint y: 733, distance: 12.3
click at [1232, 736] on button "Save" at bounding box center [1245, 731] width 114 height 27
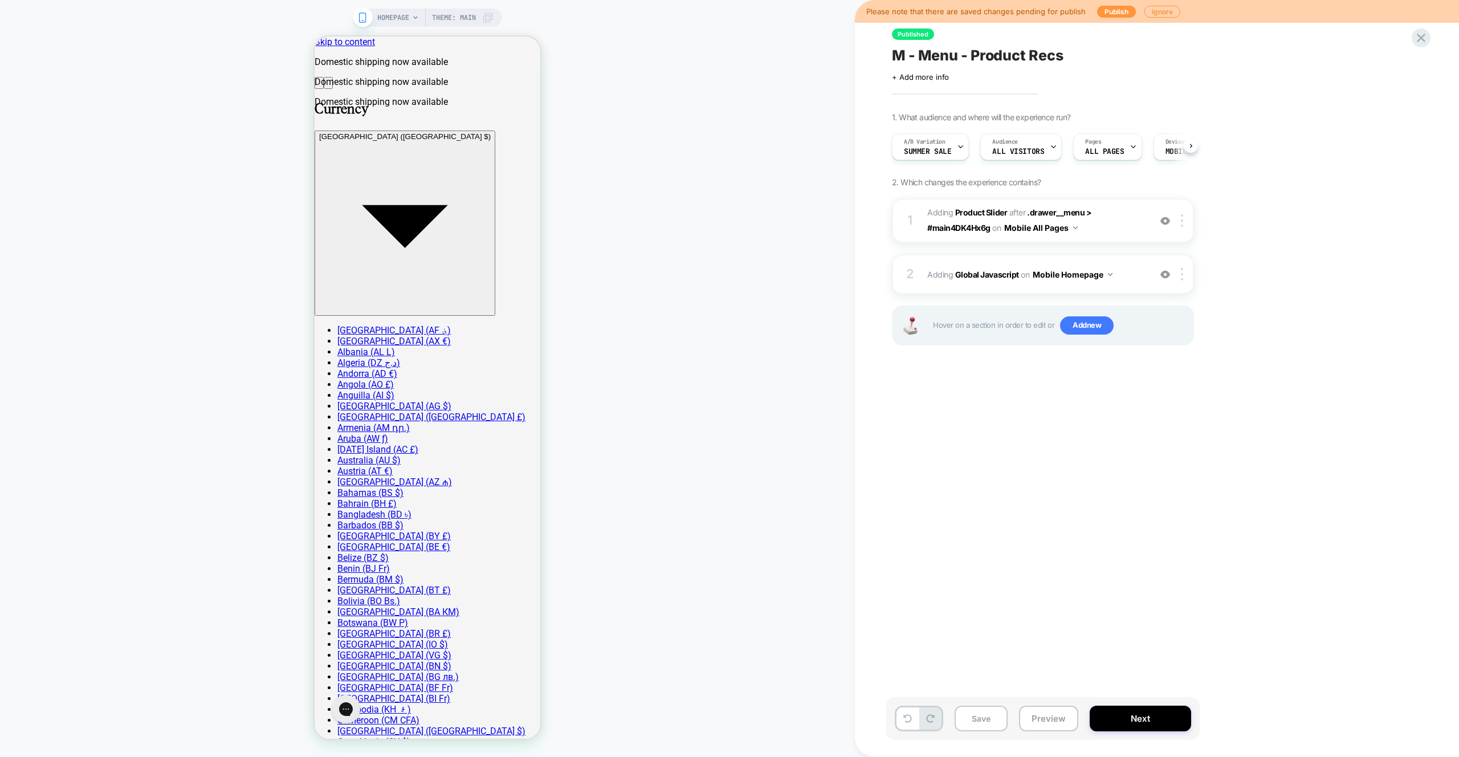
click at [1047, 711] on button "Preview" at bounding box center [1048, 719] width 59 height 26
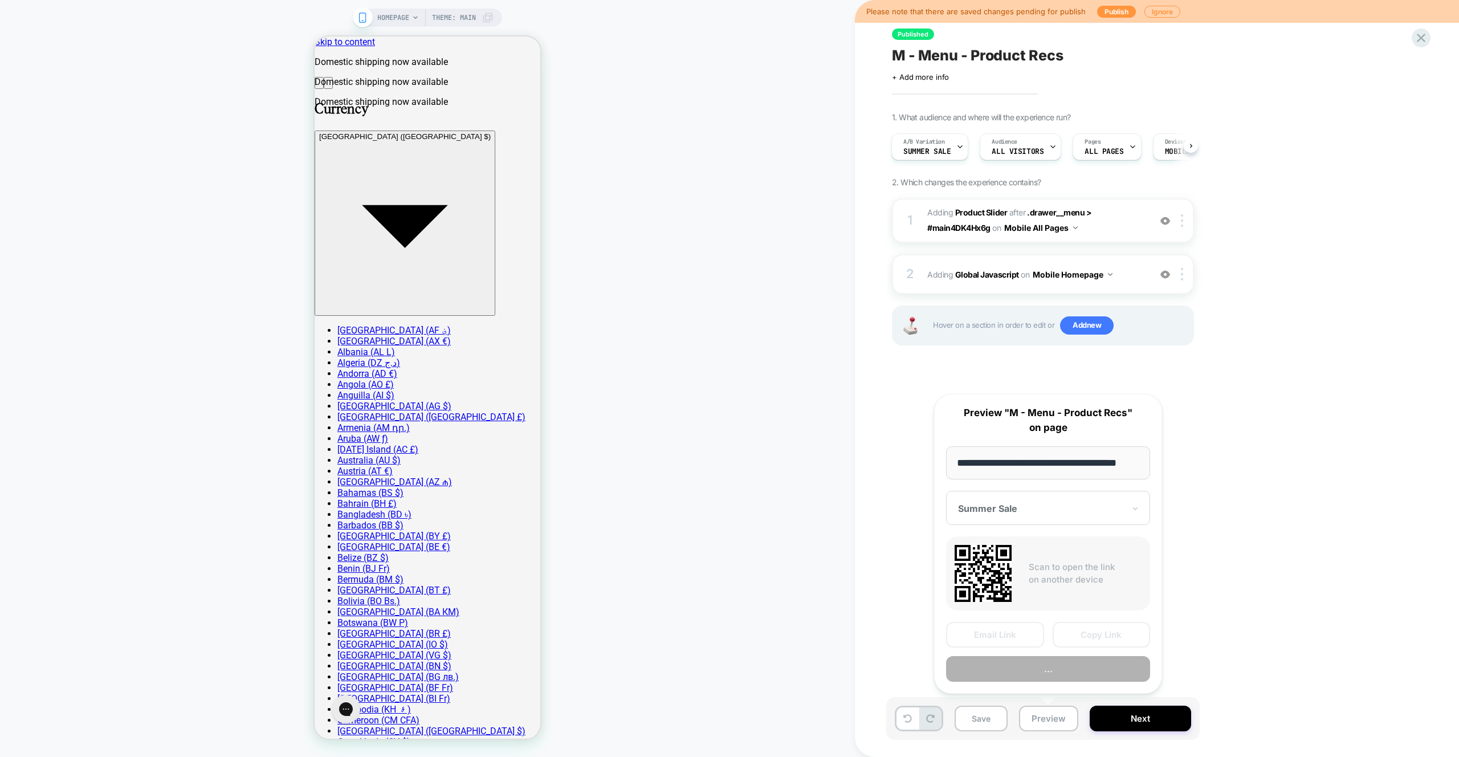
scroll to position [0, 16]
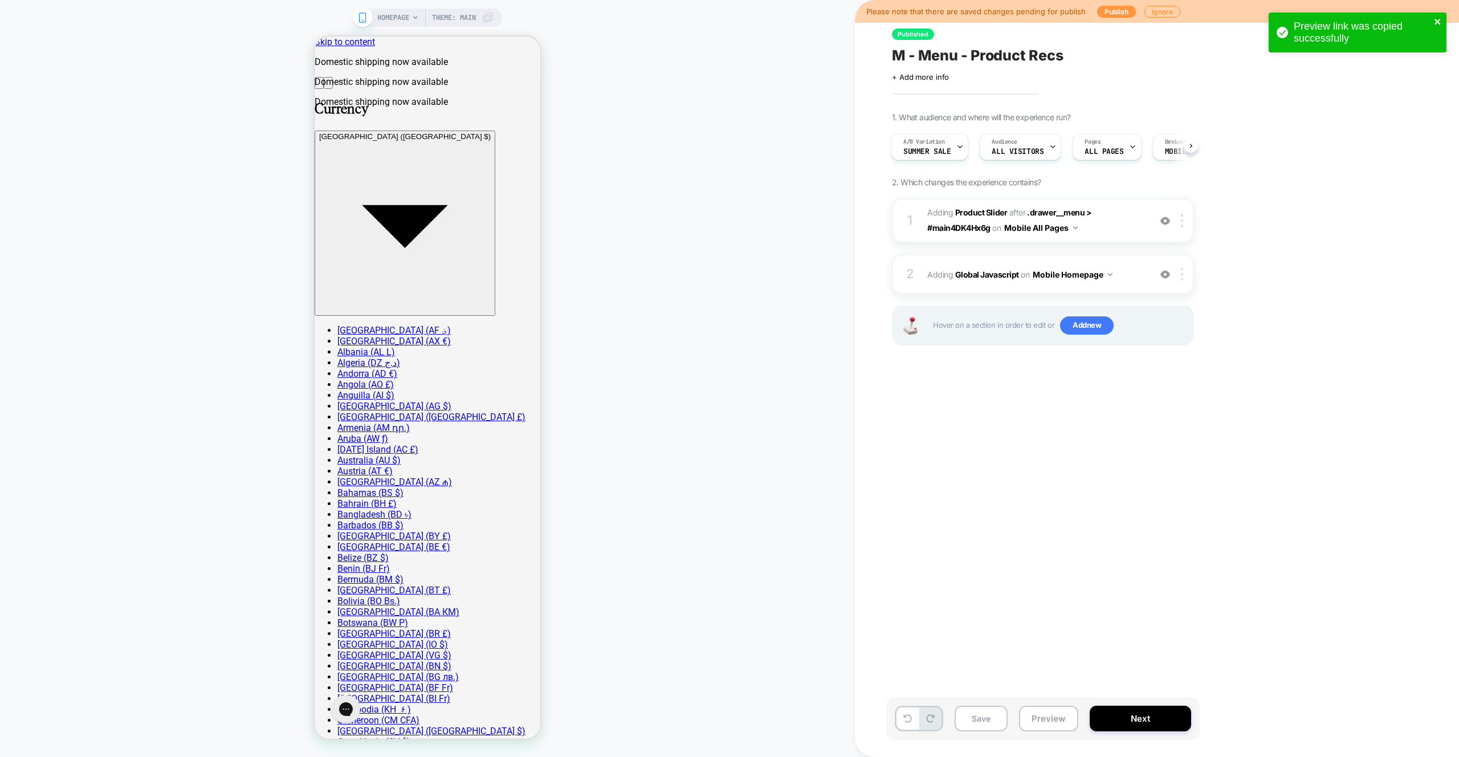
click at [1437, 23] on icon "close" at bounding box center [1438, 21] width 8 height 9
drag, startPoint x: 1430, startPoint y: 40, endPoint x: 1424, endPoint y: 40, distance: 5.7
click at [1429, 40] on div "Preview link was copied successfully" at bounding box center [1358, 35] width 182 height 50
click at [1424, 40] on icon at bounding box center [1421, 38] width 9 height 9
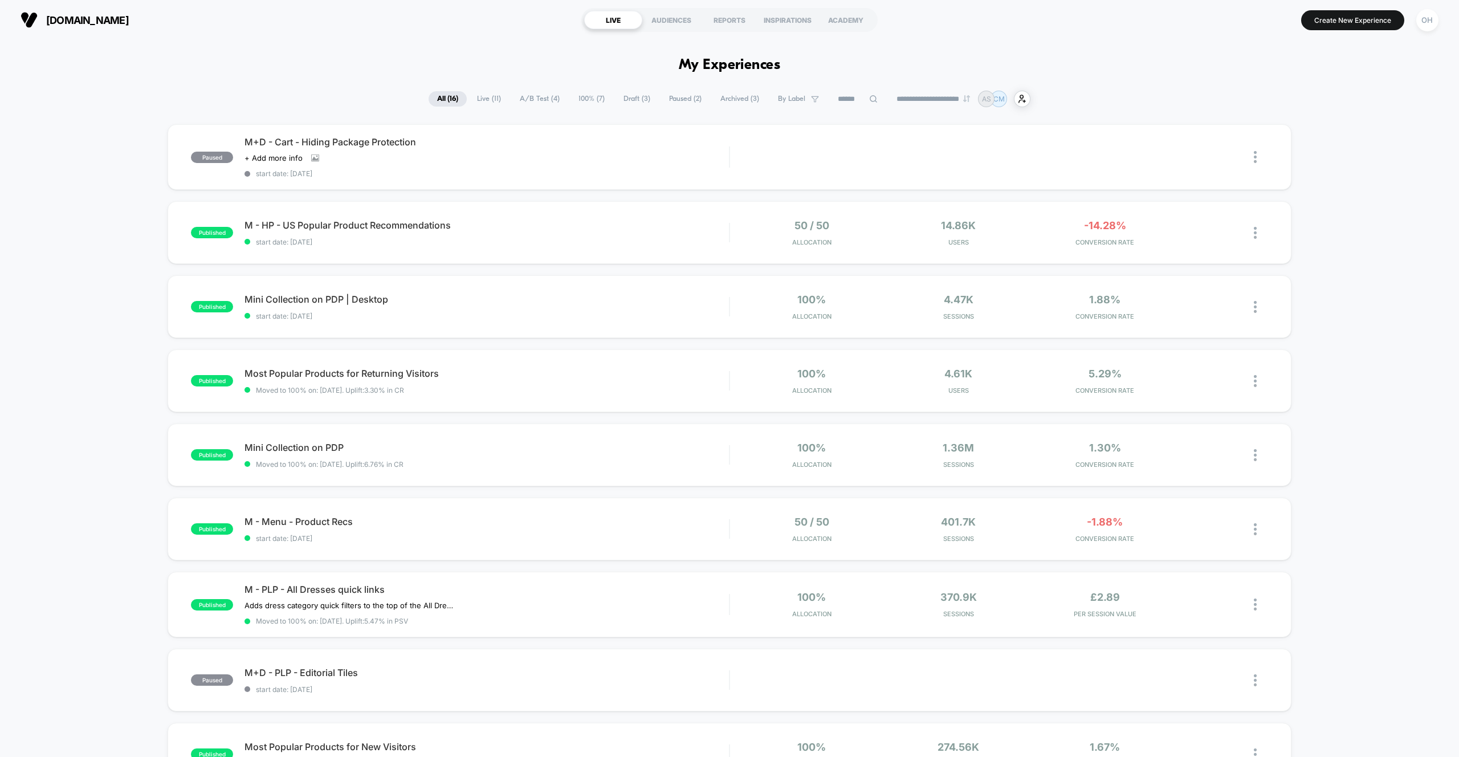
drag, startPoint x: 1423, startPoint y: 27, endPoint x: 1413, endPoint y: 34, distance: 12.3
click at [1423, 27] on div "OH" at bounding box center [1427, 20] width 22 height 22
click at [1329, 104] on div "Or Hodeda or@visually.io Connected Stores" at bounding box center [1359, 79] width 170 height 71
click at [1329, 103] on span "Connected Stores" at bounding box center [1359, 98] width 136 height 9
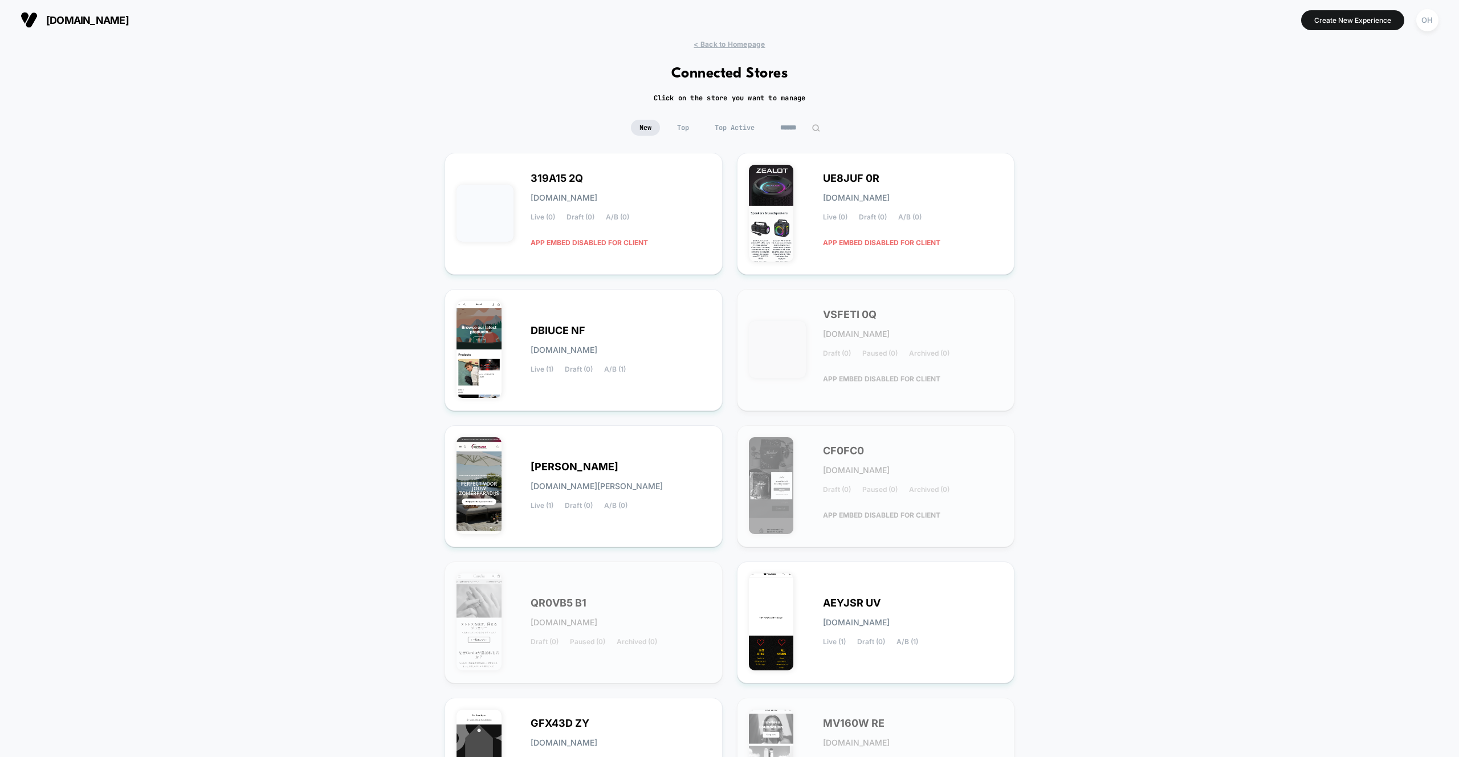
click at [812, 127] on img at bounding box center [816, 128] width 9 height 9
click at [807, 125] on input at bounding box center [800, 128] width 57 height 16
click at [804, 125] on input at bounding box center [800, 128] width 114 height 16
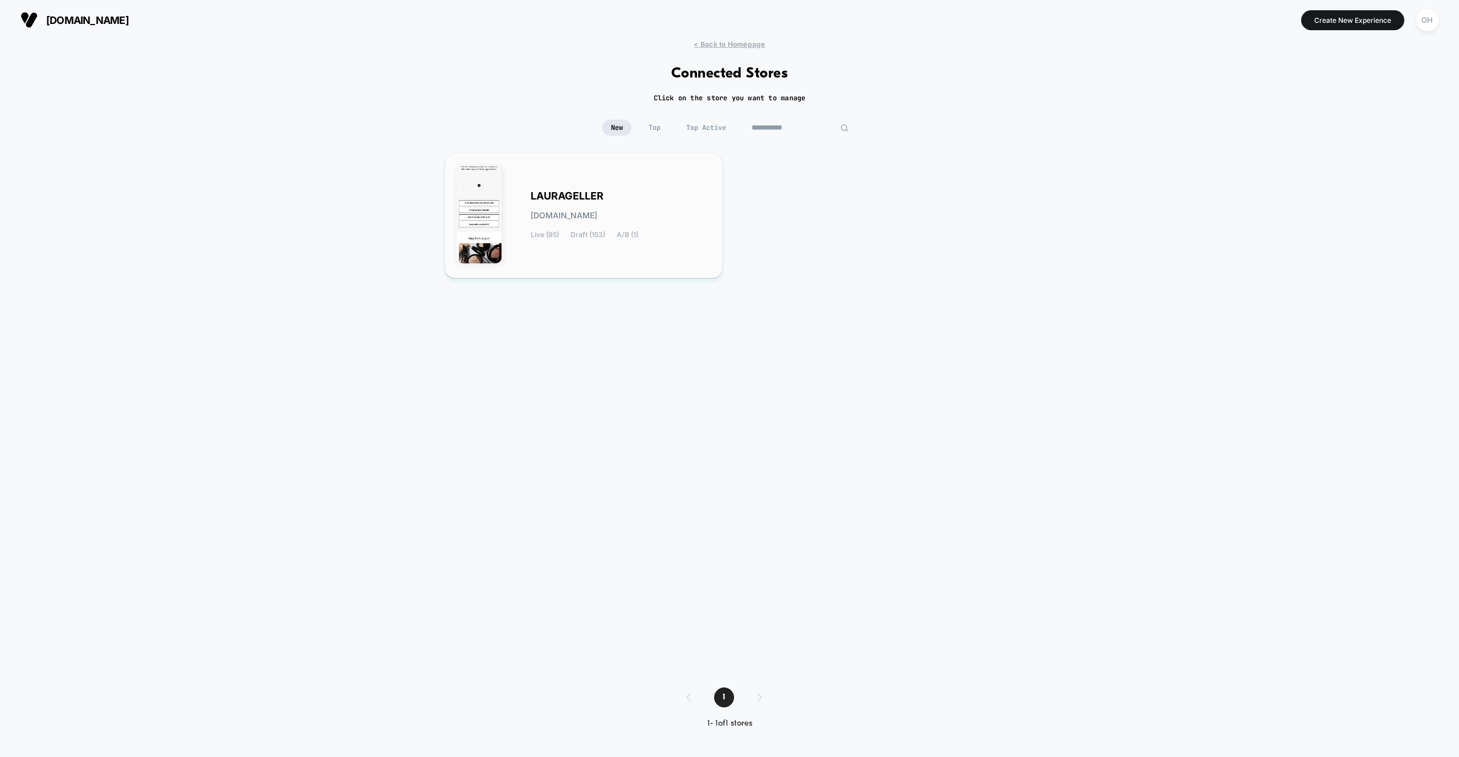
type input "**********"
click at [683, 207] on div "LAURAGELLER laurageller.myshopify.com Live (95) Draft (153) A/B (1)" at bounding box center [621, 215] width 180 height 47
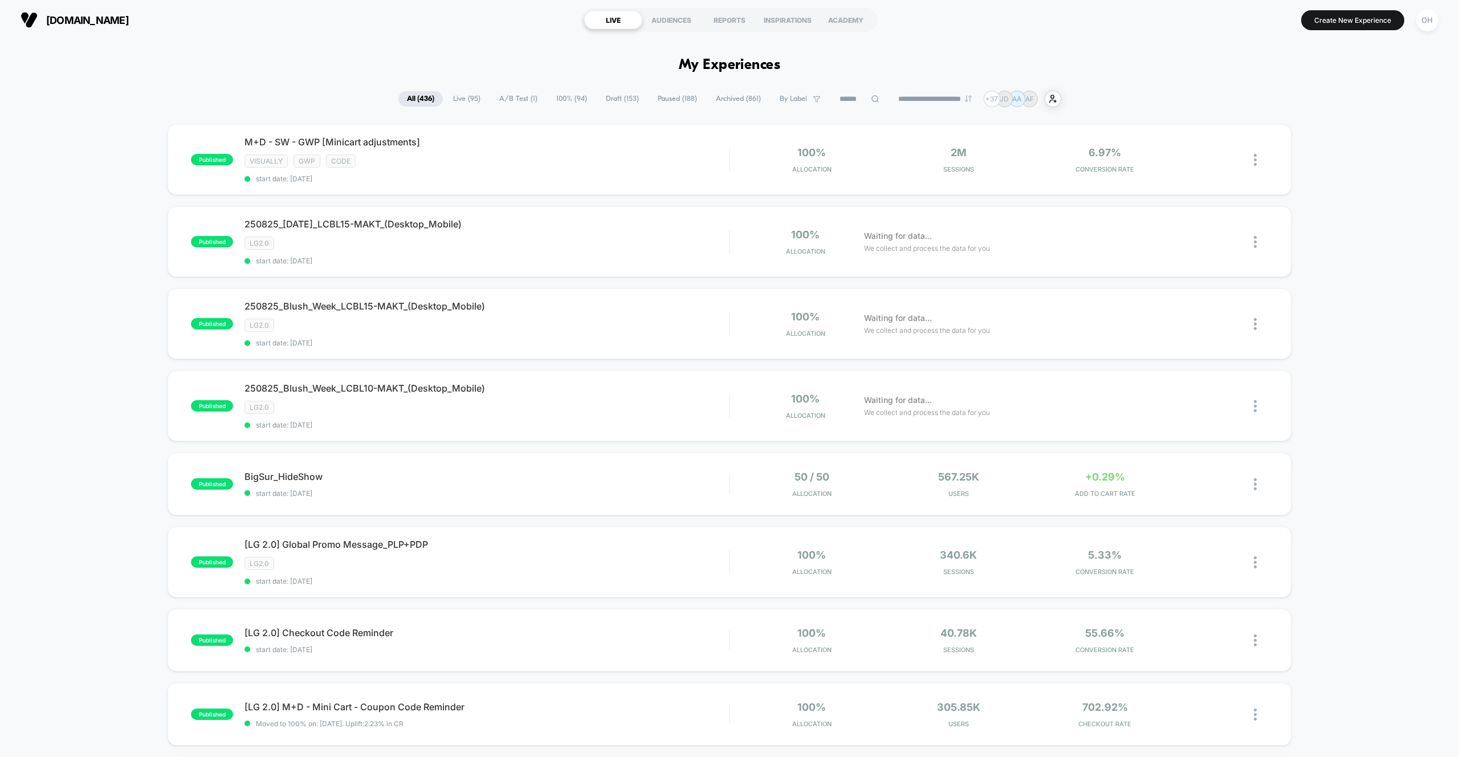
click at [836, 104] on input at bounding box center [859, 99] width 57 height 14
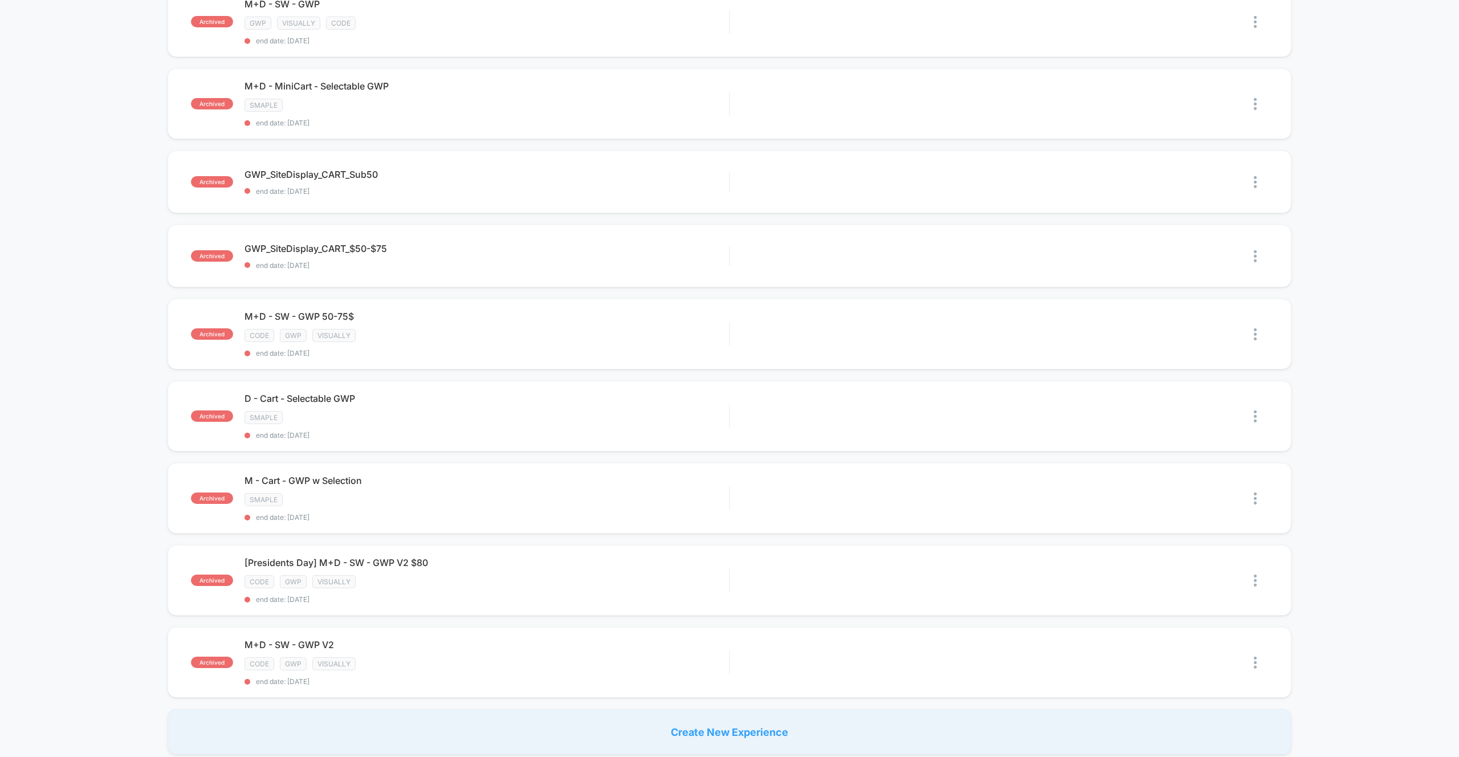
scroll to position [578, 0]
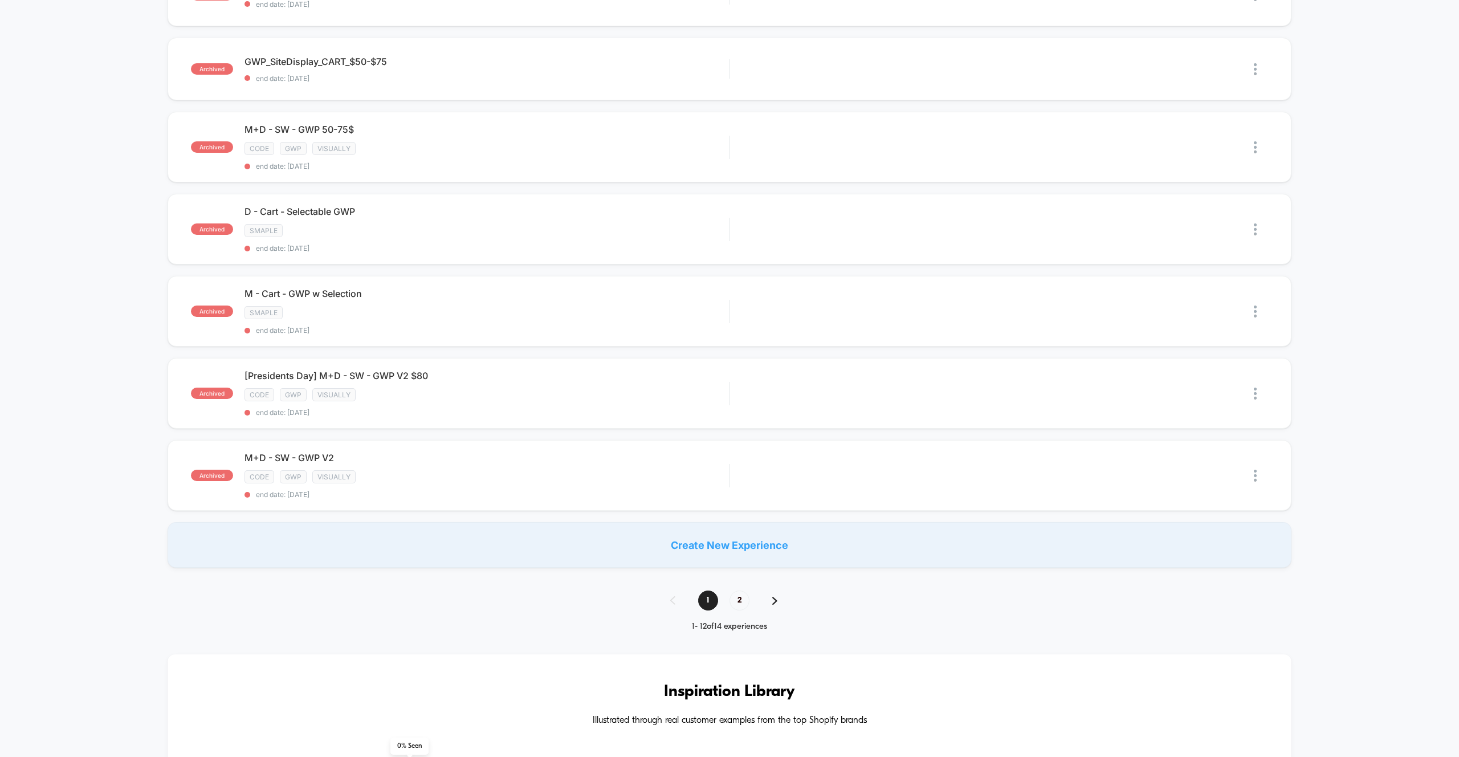
type input "***"
click at [740, 599] on span "2" at bounding box center [740, 601] width 20 height 20
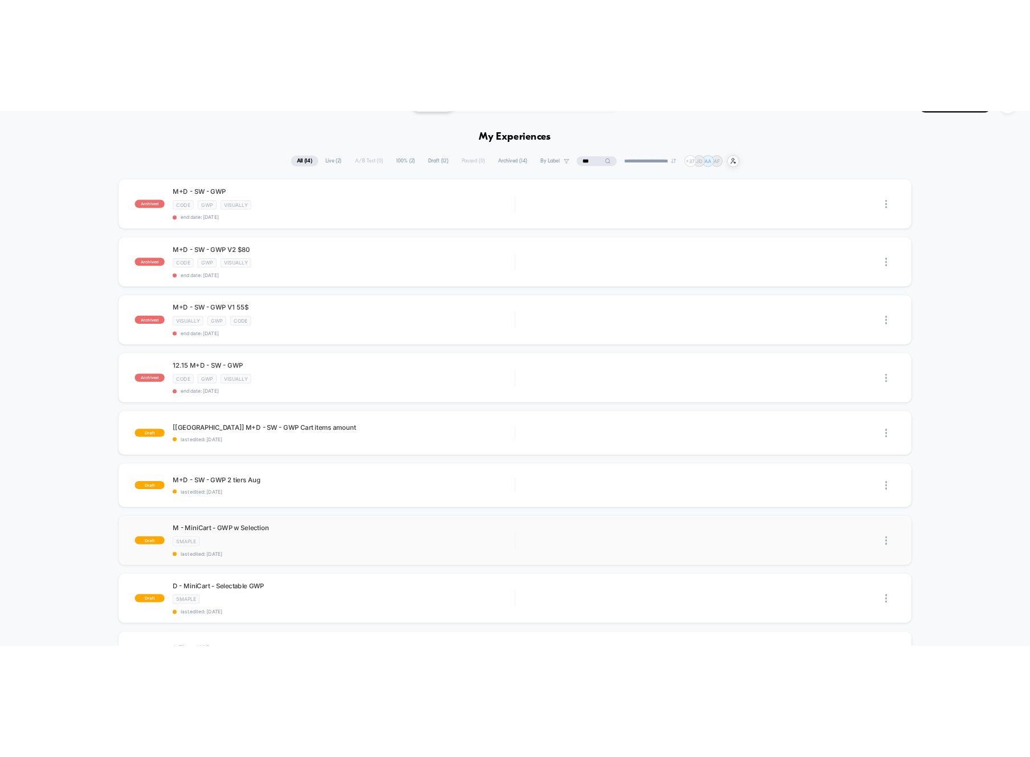
scroll to position [30, 0]
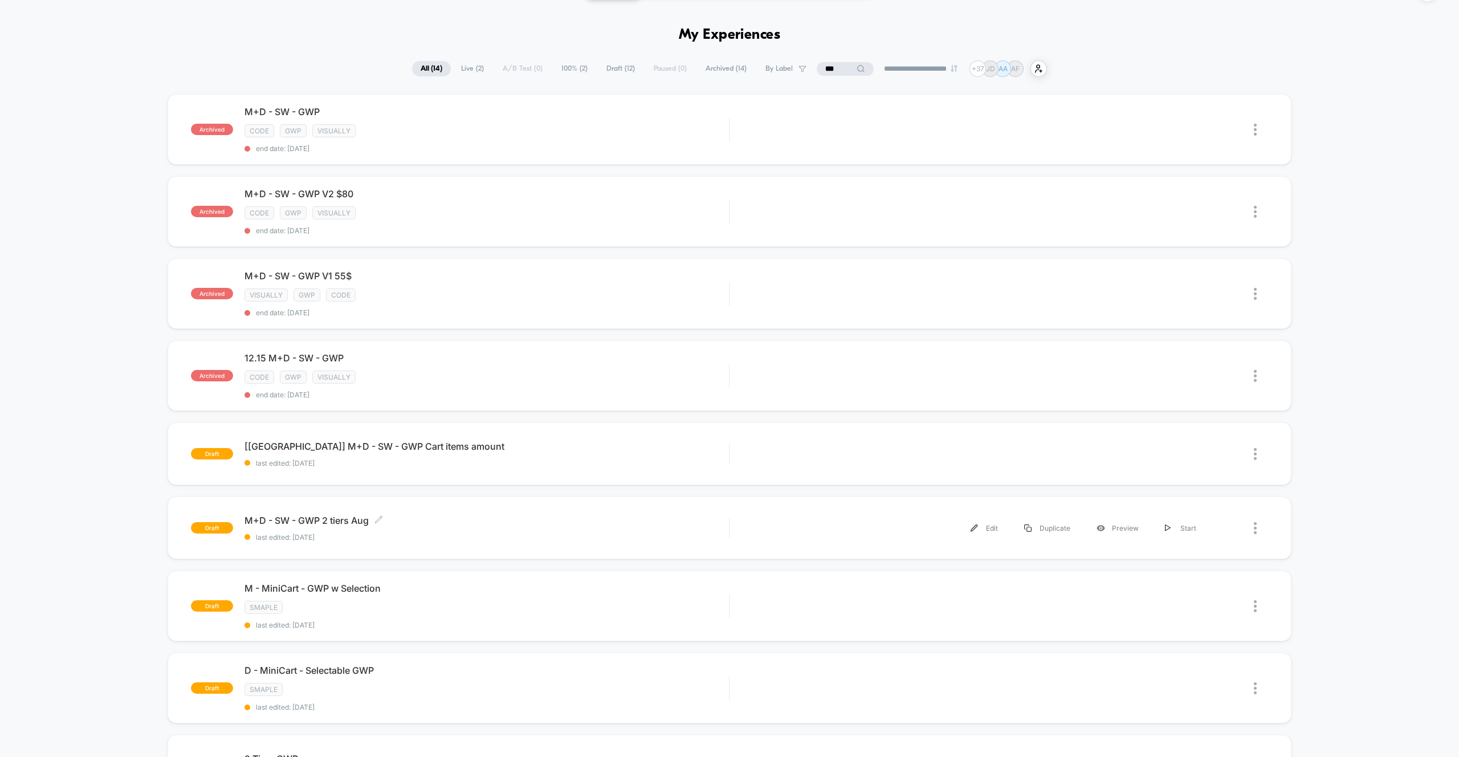
click at [638, 532] on div "M+D - SW - GWP 2 tiers Aug Click to edit experience details Click to edit exper…" at bounding box center [487, 528] width 485 height 27
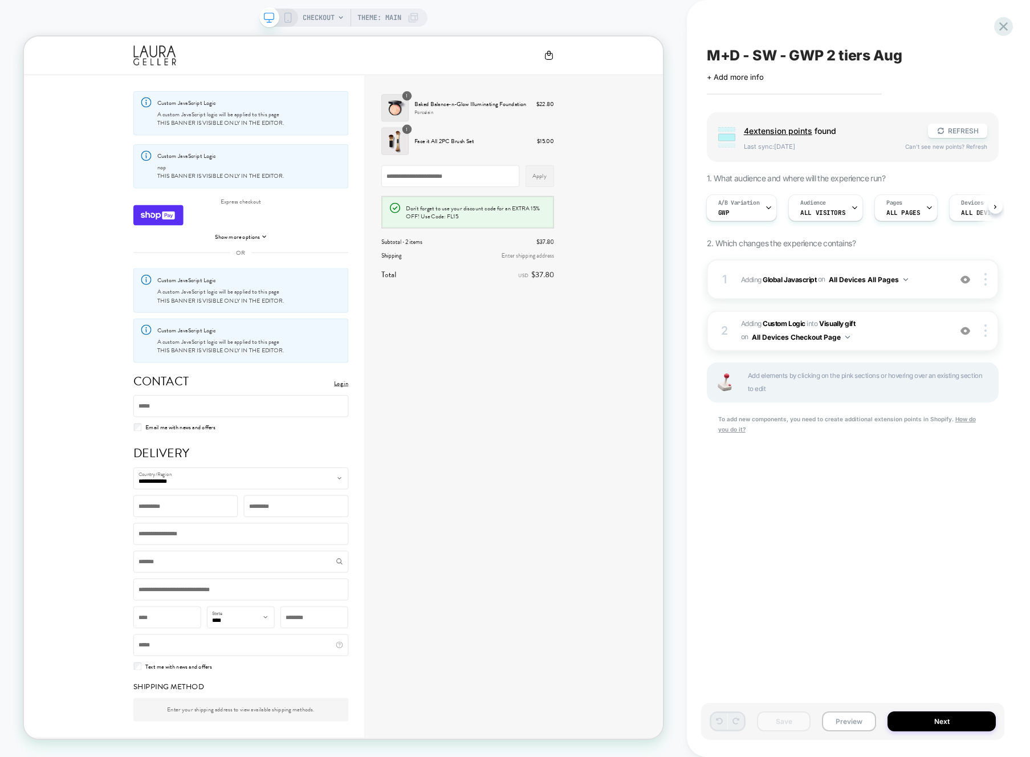
scroll to position [0, 1]
click at [757, 225] on div "A/B Variation Gwp Audience All Visitors Pages ALL PAGES Devices ALL DEVICES" at bounding box center [847, 208] width 292 height 38
click at [756, 220] on div "A/B Variation Gwp" at bounding box center [738, 208] width 64 height 26
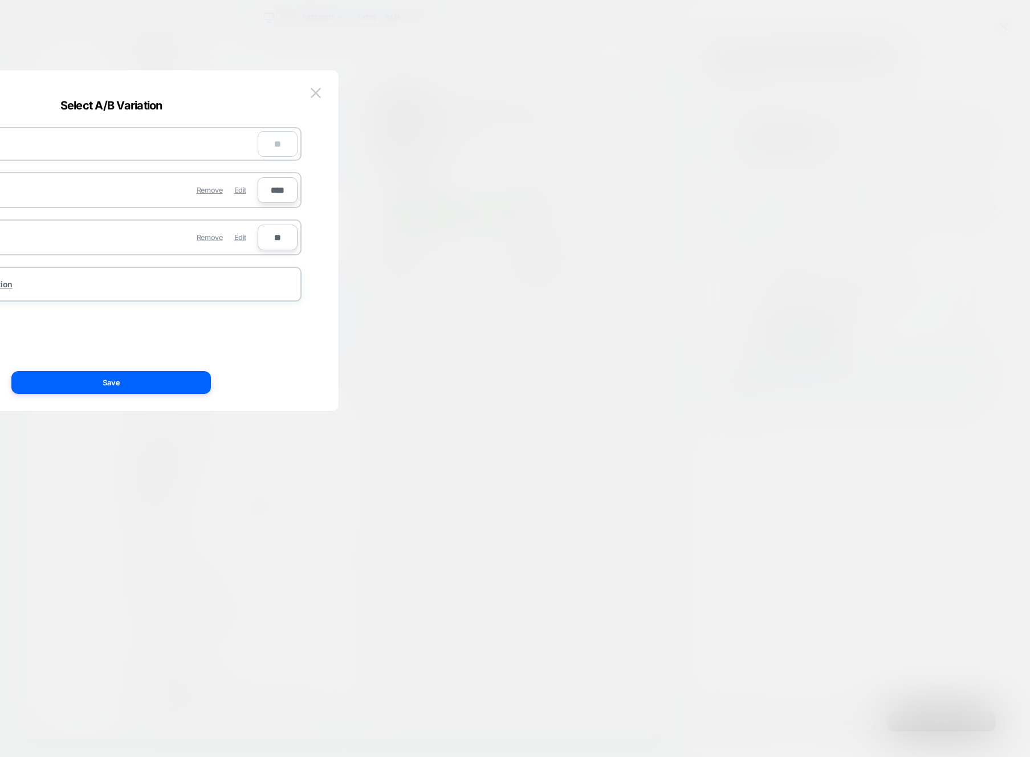
click at [325, 88] on div "Select A/B Variation Original No changes ** Gwp 2 Changes Remove Edit **** Clea…" at bounding box center [111, 246] width 455 height 329
click at [319, 93] on img at bounding box center [316, 93] width 10 height 10
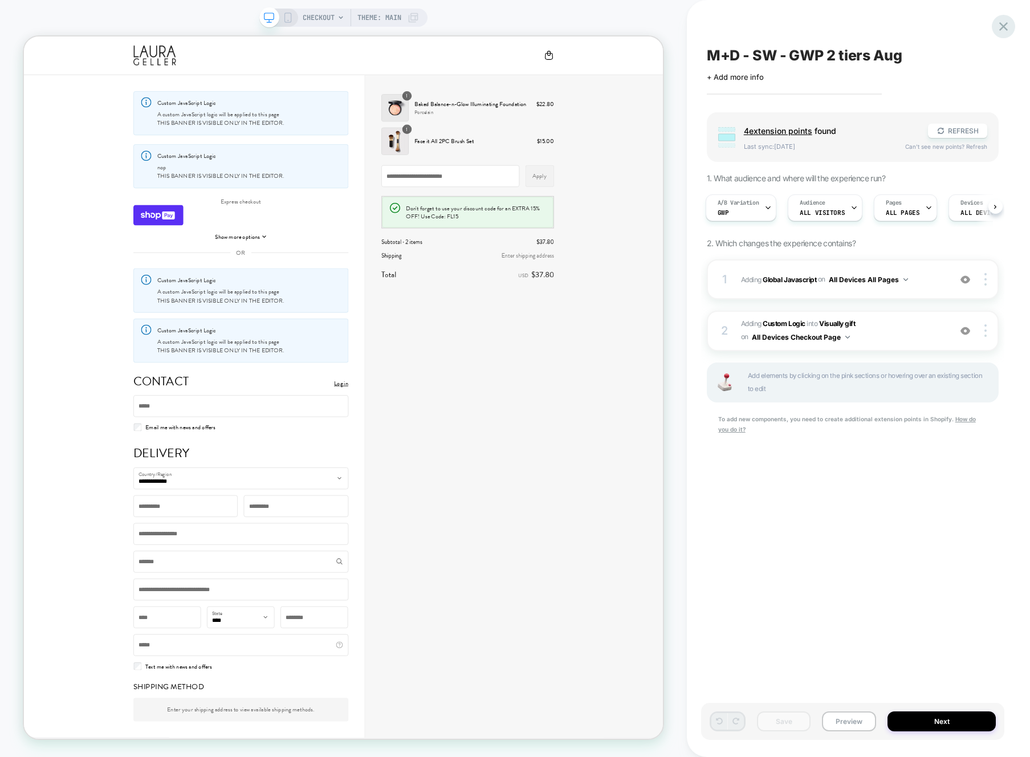
click at [993, 29] on div at bounding box center [1003, 26] width 23 height 23
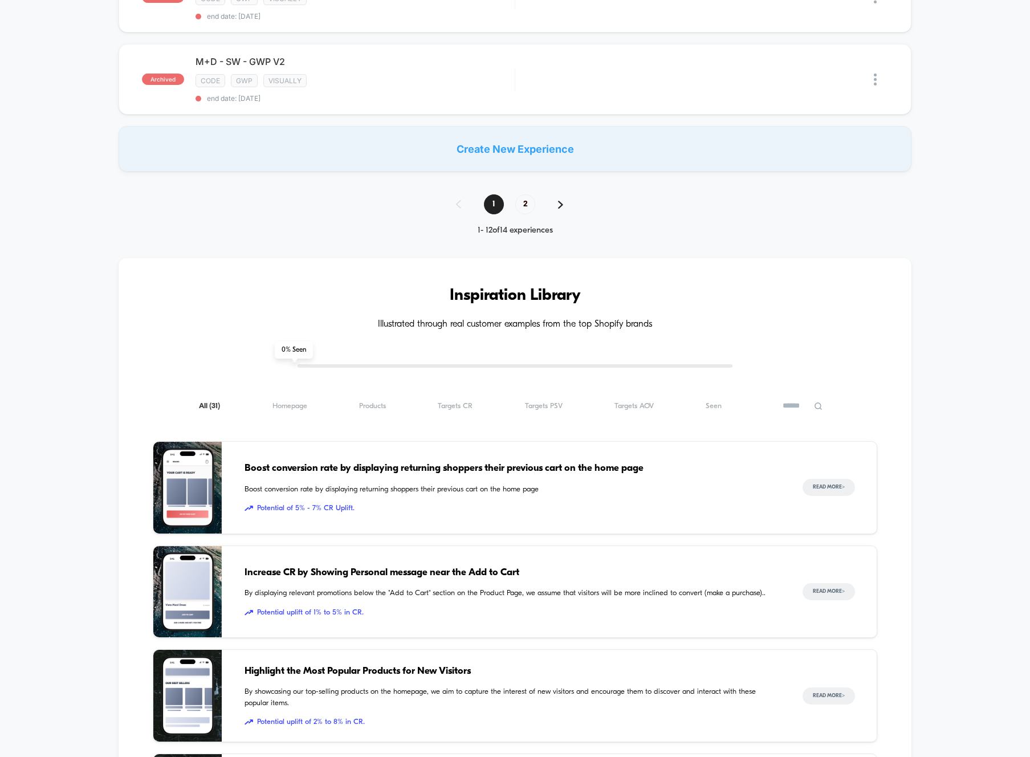
scroll to position [962, 0]
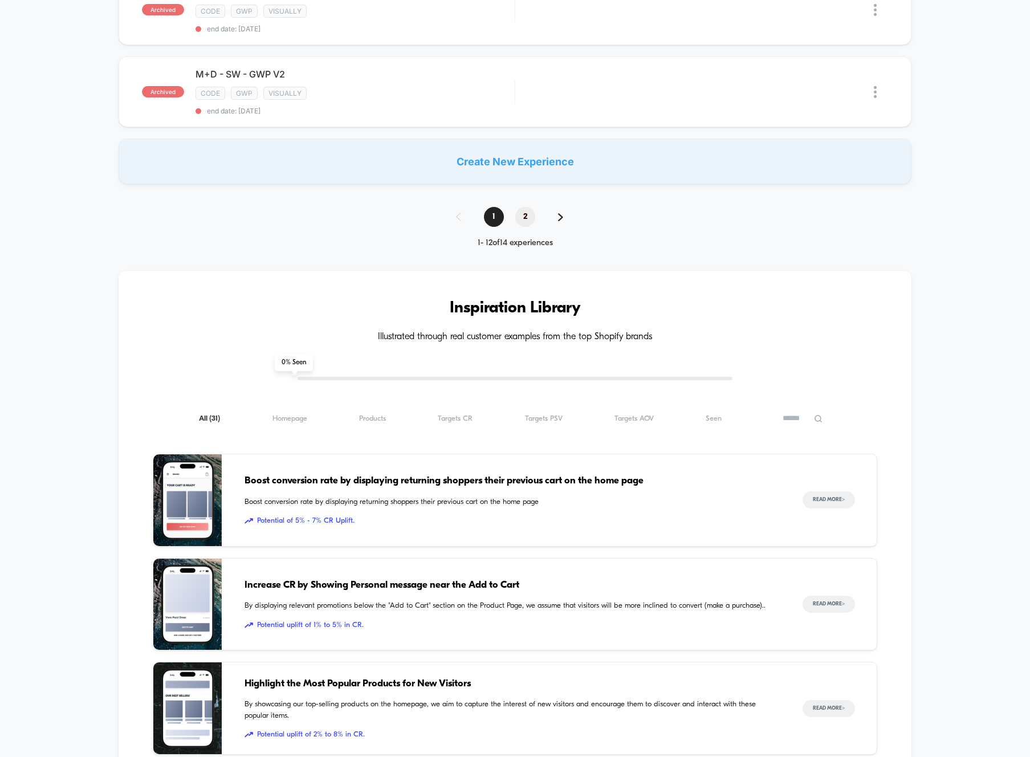
click at [519, 223] on span "2" at bounding box center [525, 217] width 20 height 20
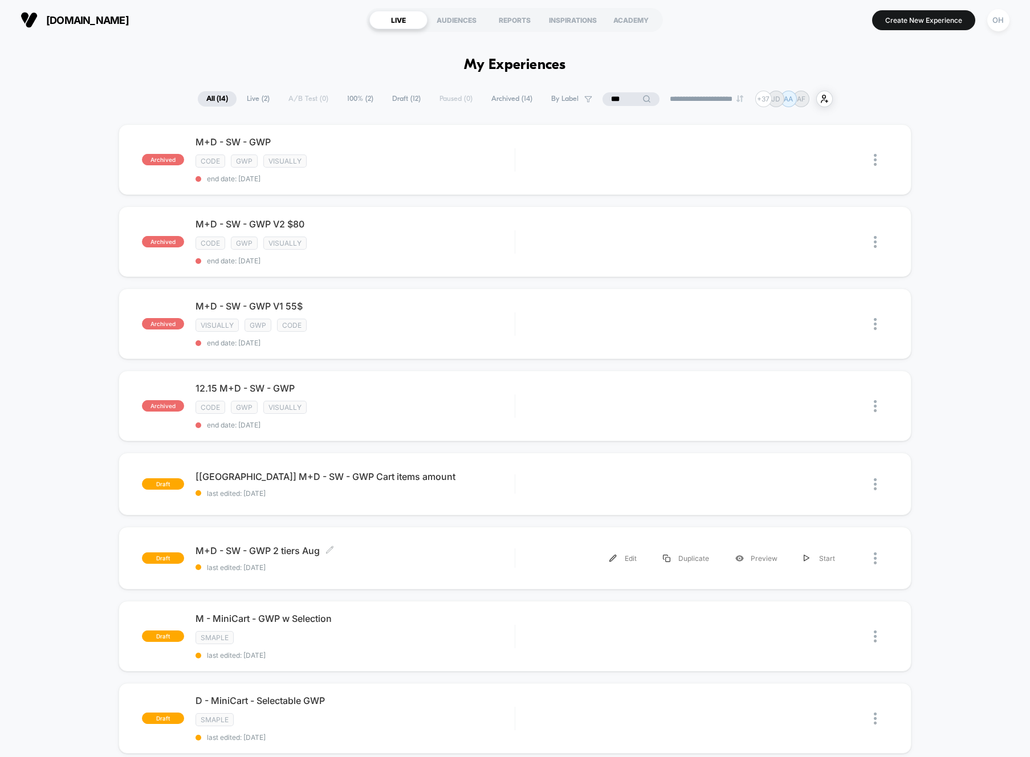
click at [491, 565] on span "last edited: [DATE]" at bounding box center [355, 567] width 319 height 9
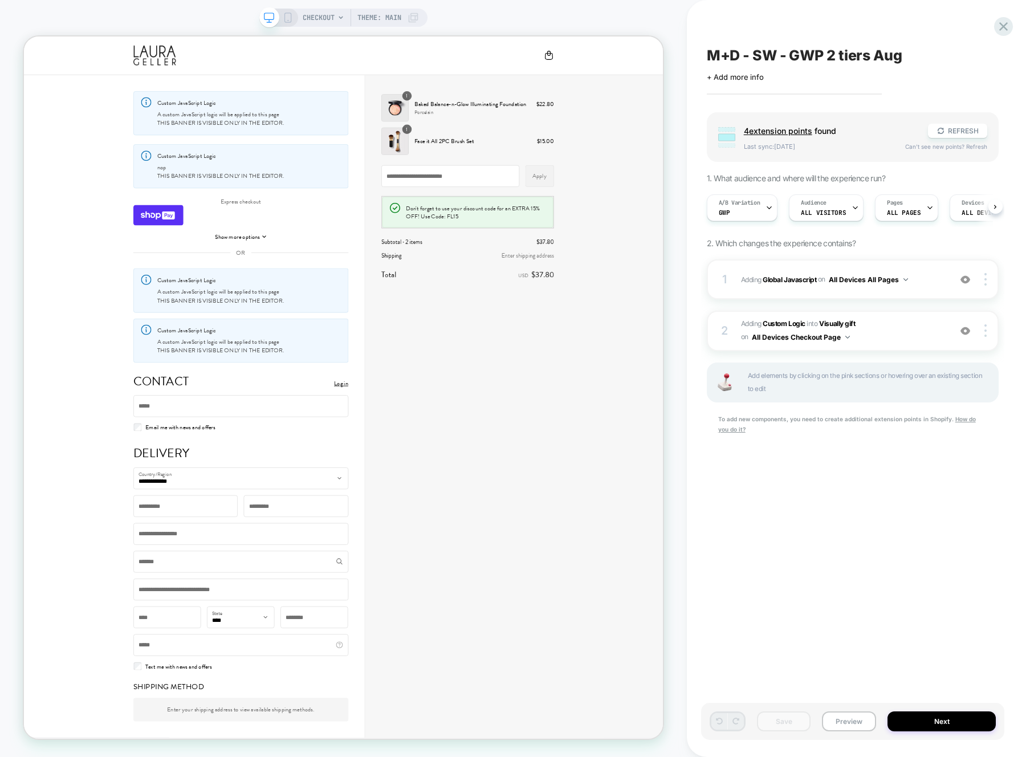
scroll to position [0, 1]
click at [929, 266] on div "1 Adding Global Javascript on All Devices All Pages Add Before Add After Target…" at bounding box center [853, 279] width 292 height 40
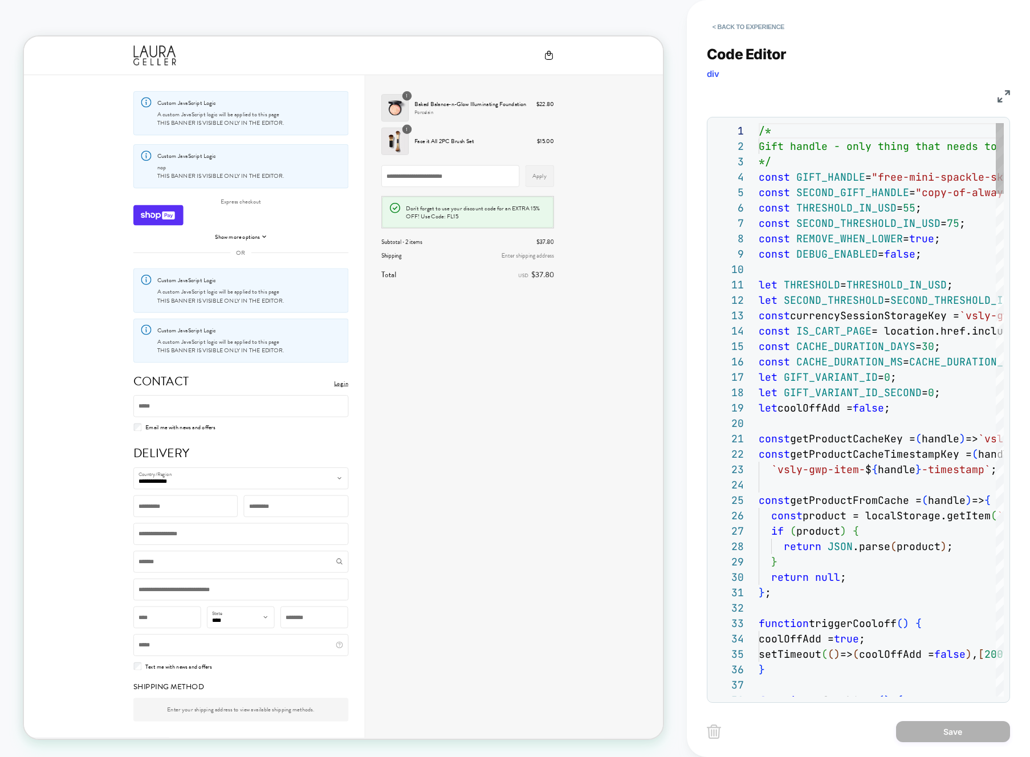
scroll to position [154, 0]
click at [1004, 93] on img at bounding box center [1004, 96] width 13 height 13
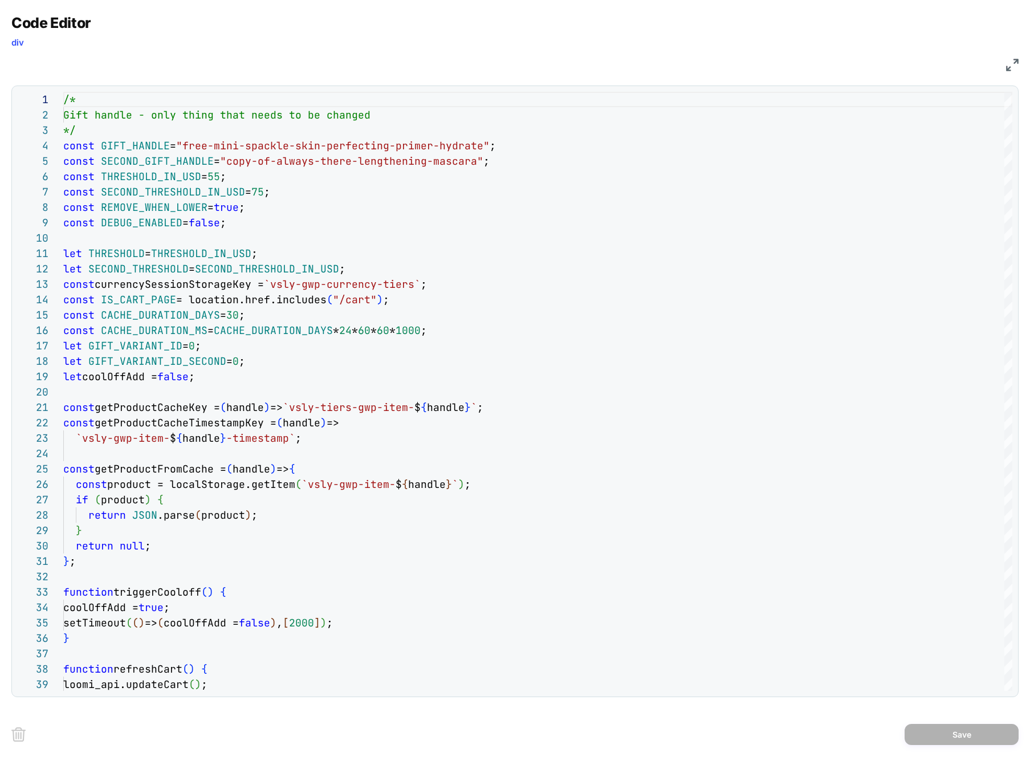
click at [1017, 68] on img at bounding box center [1012, 65] width 13 height 13
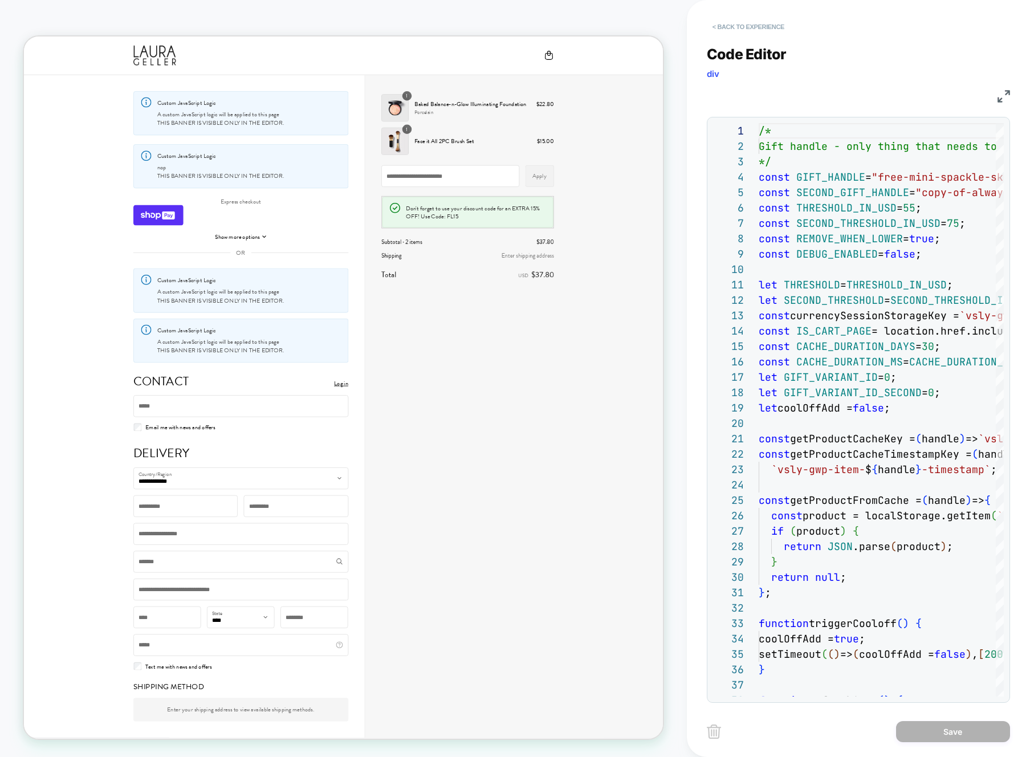
click at [744, 19] on button "< Back to experience" at bounding box center [748, 27] width 83 height 18
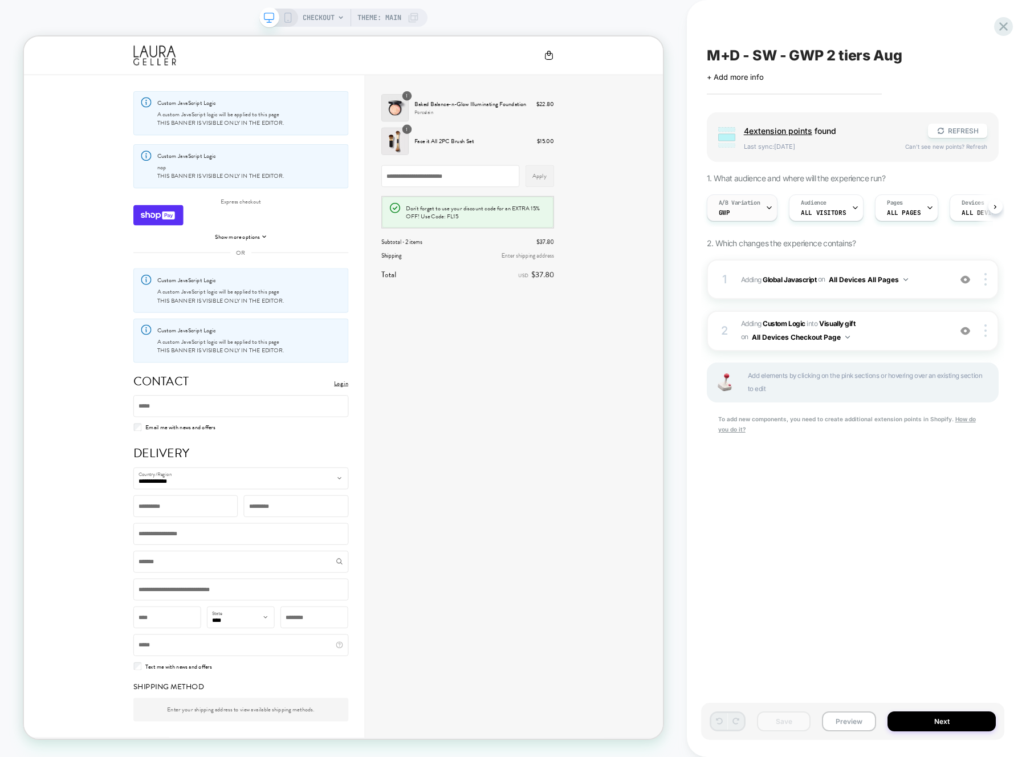
click at [766, 209] on icon at bounding box center [769, 207] width 7 height 7
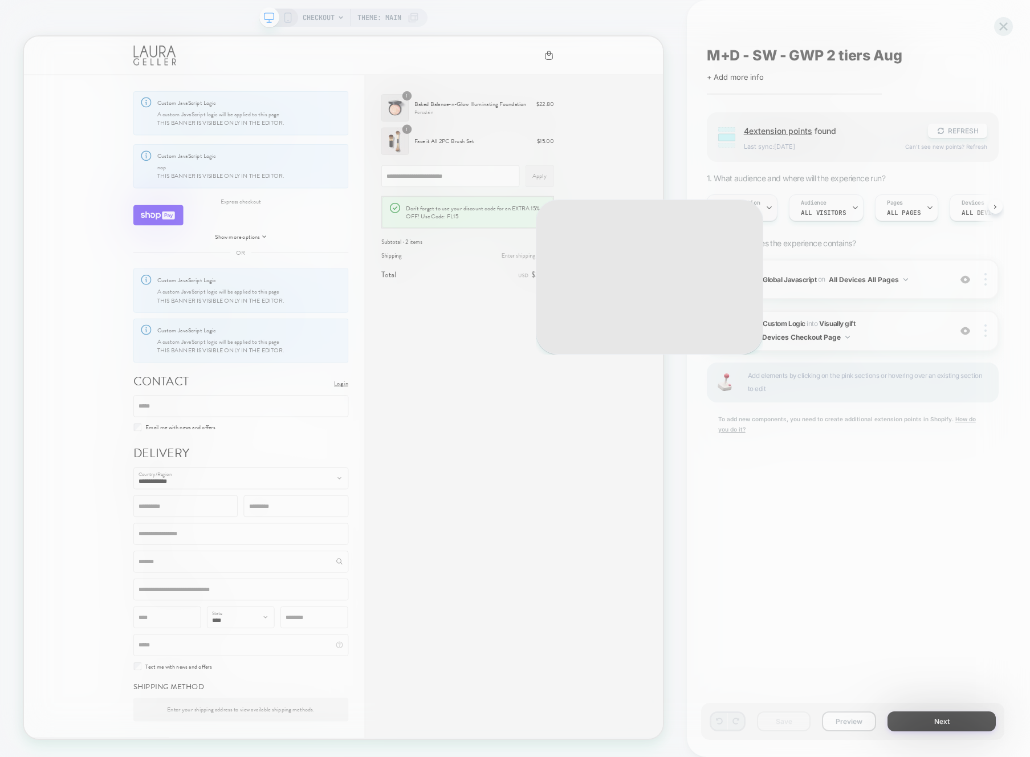
scroll to position [0, 1]
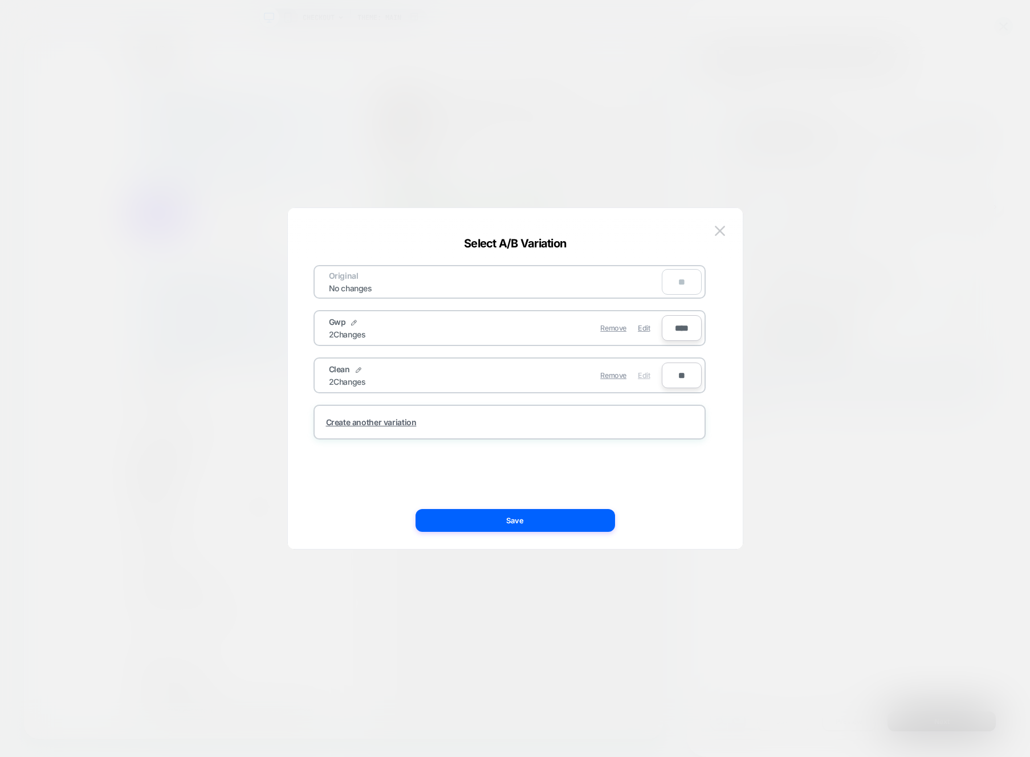
click at [648, 374] on span "Edit" at bounding box center [644, 375] width 12 height 9
drag, startPoint x: 595, startPoint y: 518, endPoint x: 668, endPoint y: 499, distance: 76.0
click at [594, 518] on button "Save" at bounding box center [516, 520] width 200 height 23
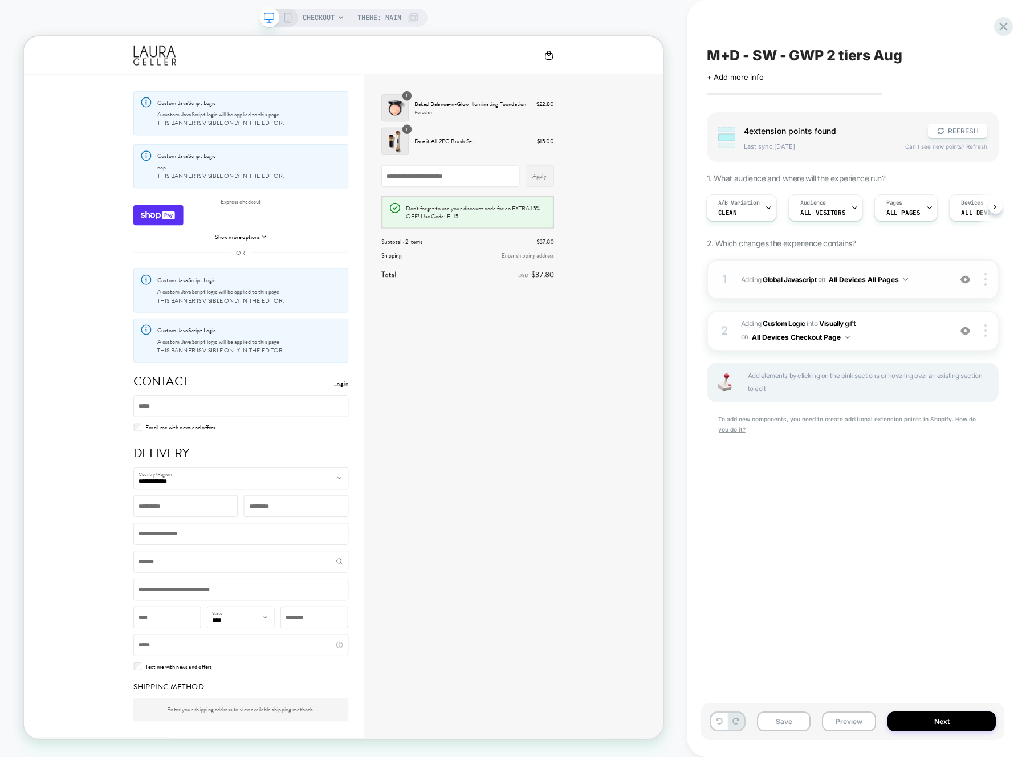
click at [926, 293] on div "1 Adding Global Javascript on All Devices All Pages Add Before Add After Target…" at bounding box center [853, 279] width 292 height 40
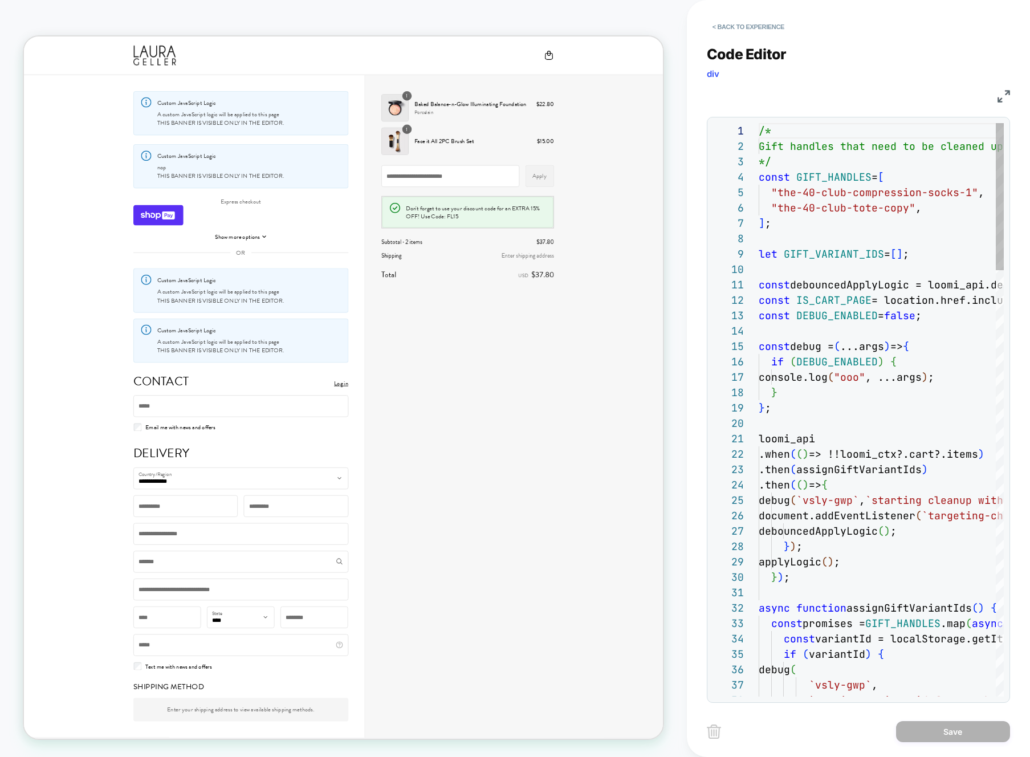
scroll to position [154, 0]
click at [999, 100] on img at bounding box center [1004, 96] width 13 height 13
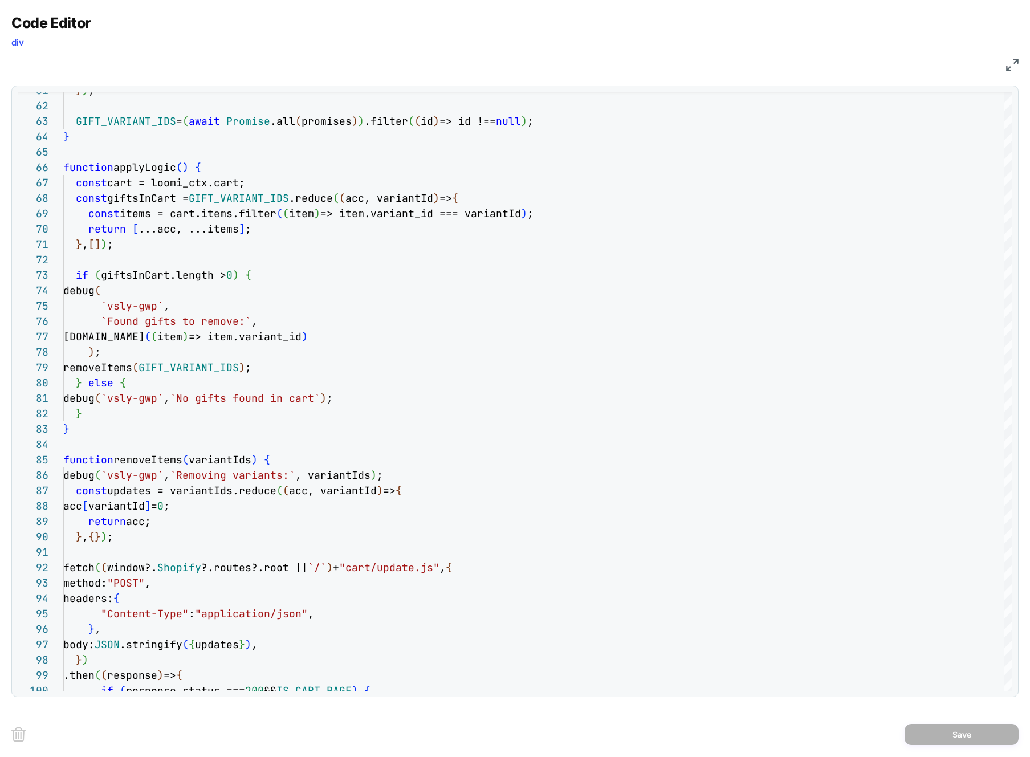
click at [1008, 66] on img at bounding box center [1012, 65] width 13 height 13
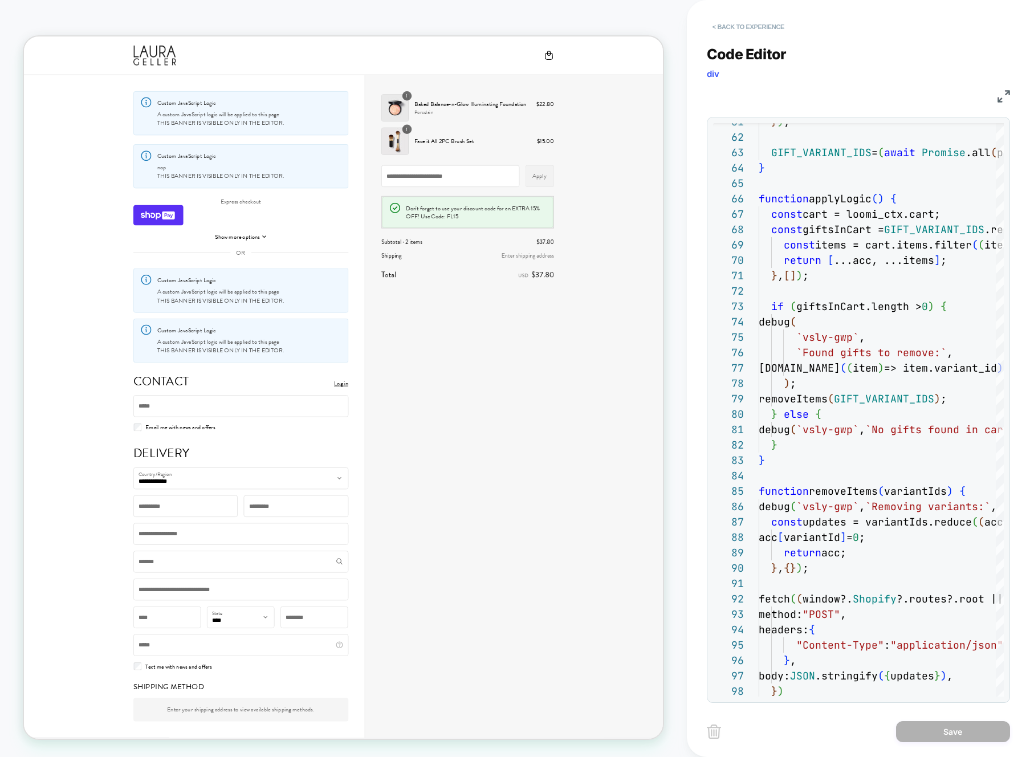
click at [747, 22] on button "< Back to experience" at bounding box center [748, 27] width 83 height 18
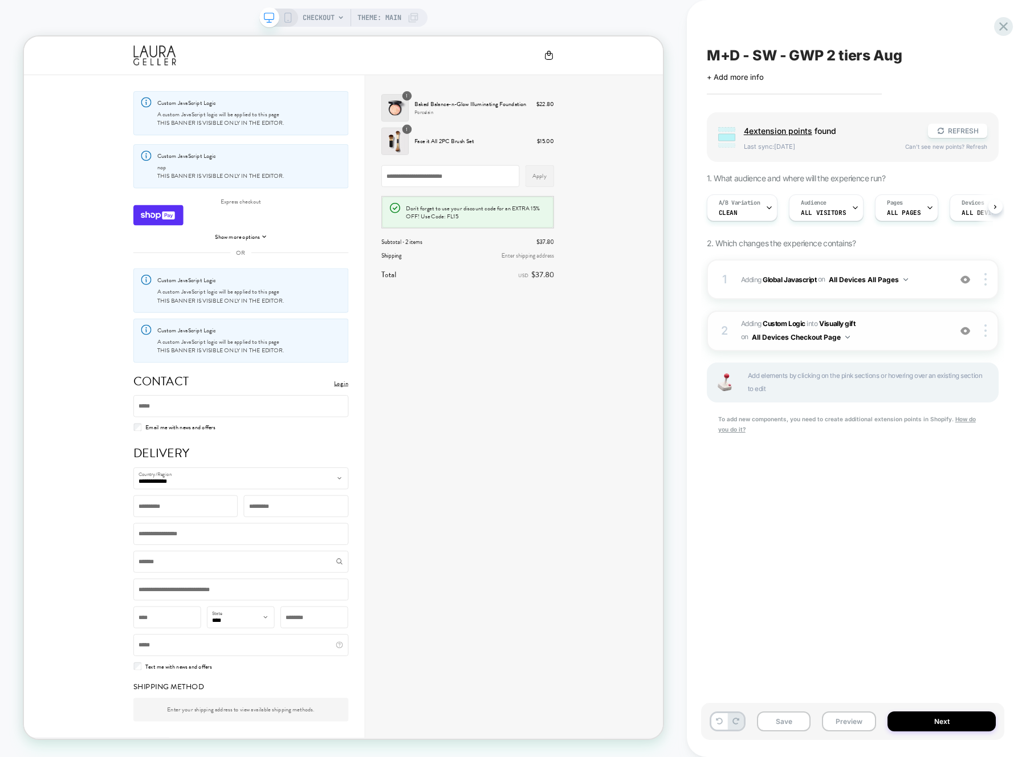
scroll to position [0, 1]
click at [907, 337] on span "#_loomi_addon_1749462262840_dup1755554943 Adding Custom Logic INTO Visually gif…" at bounding box center [842, 330] width 203 height 27
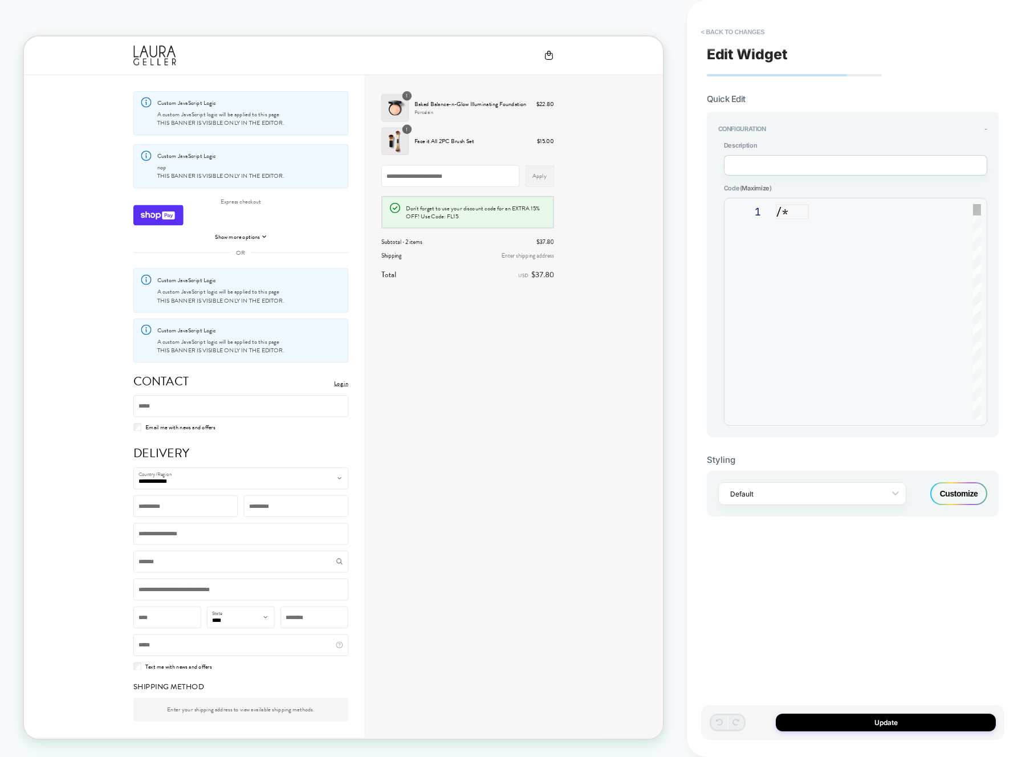
scroll to position [154, 0]
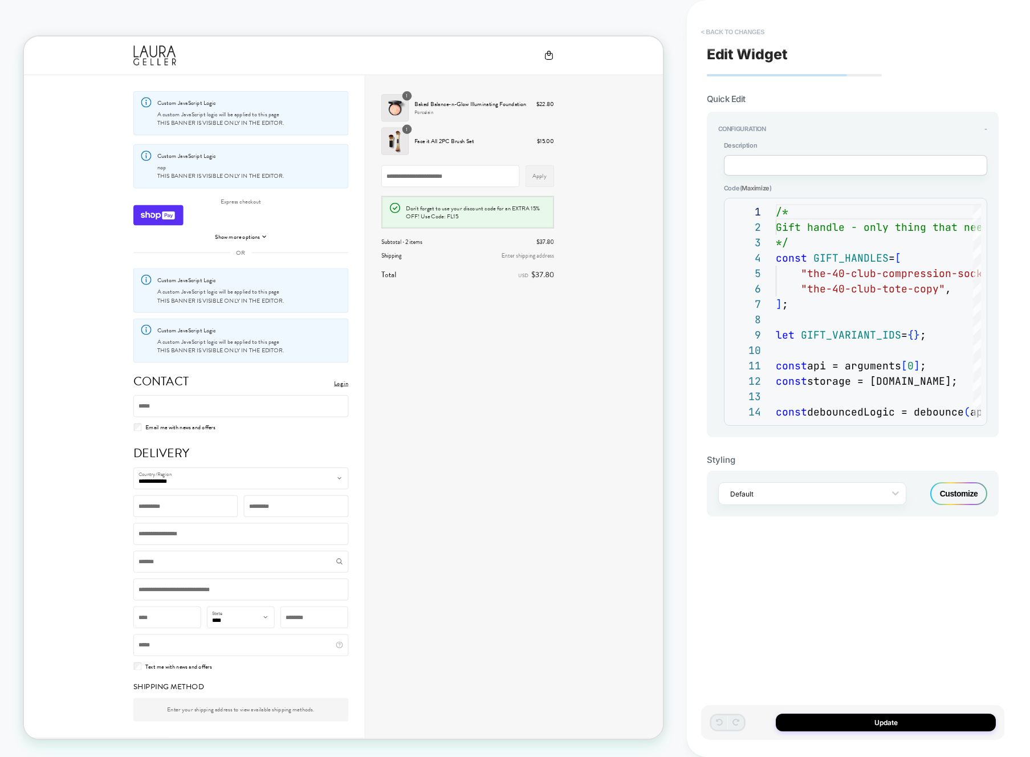
click at [766, 39] on button "< Back to changes" at bounding box center [732, 32] width 75 height 18
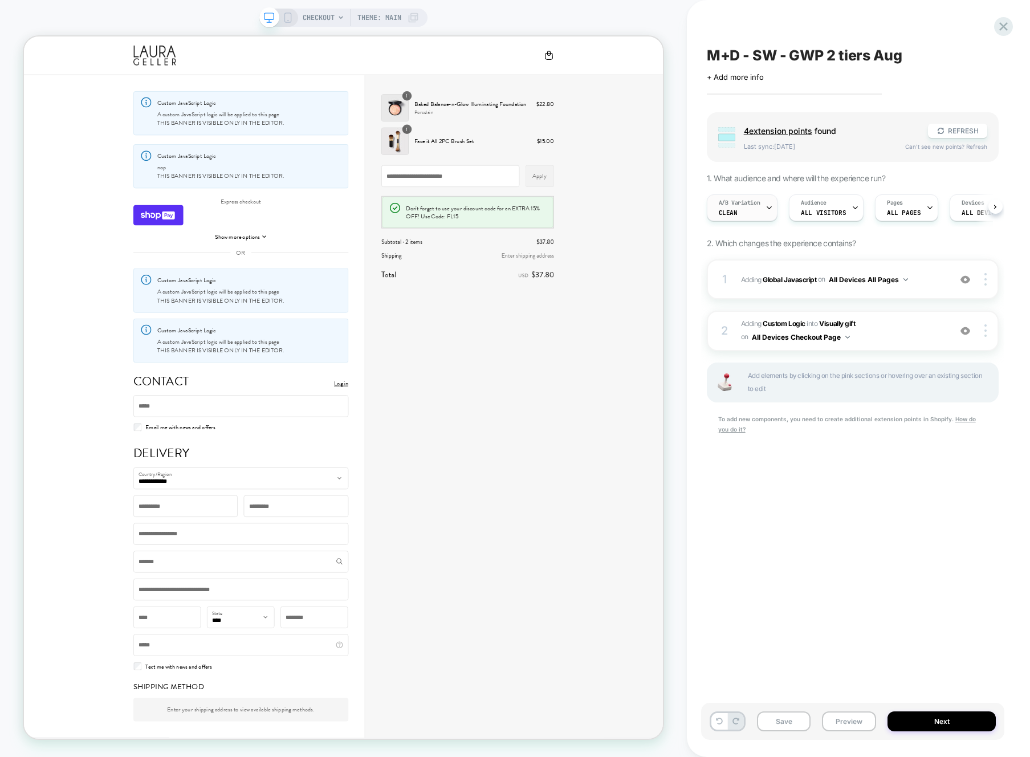
scroll to position [0, 1]
click at [755, 199] on span "A/B Variation" at bounding box center [739, 203] width 42 height 8
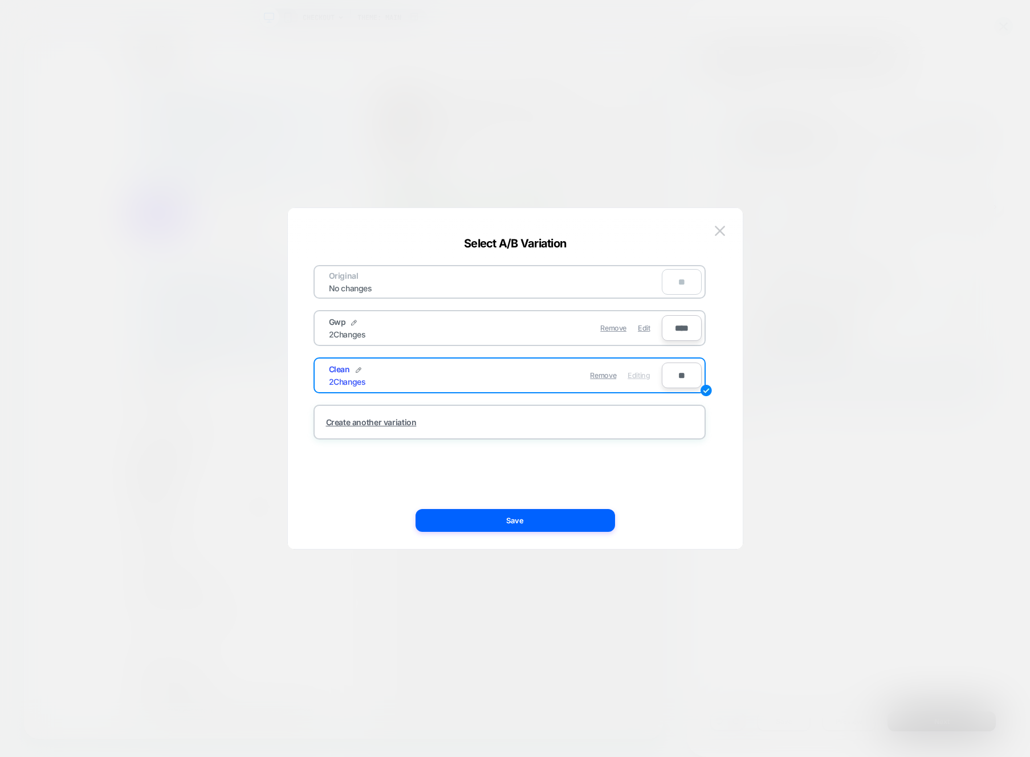
drag, startPoint x: 640, startPoint y: 333, endPoint x: 639, endPoint y: 349, distance: 16.0
click at [640, 333] on div "Edit" at bounding box center [644, 328] width 12 height 22
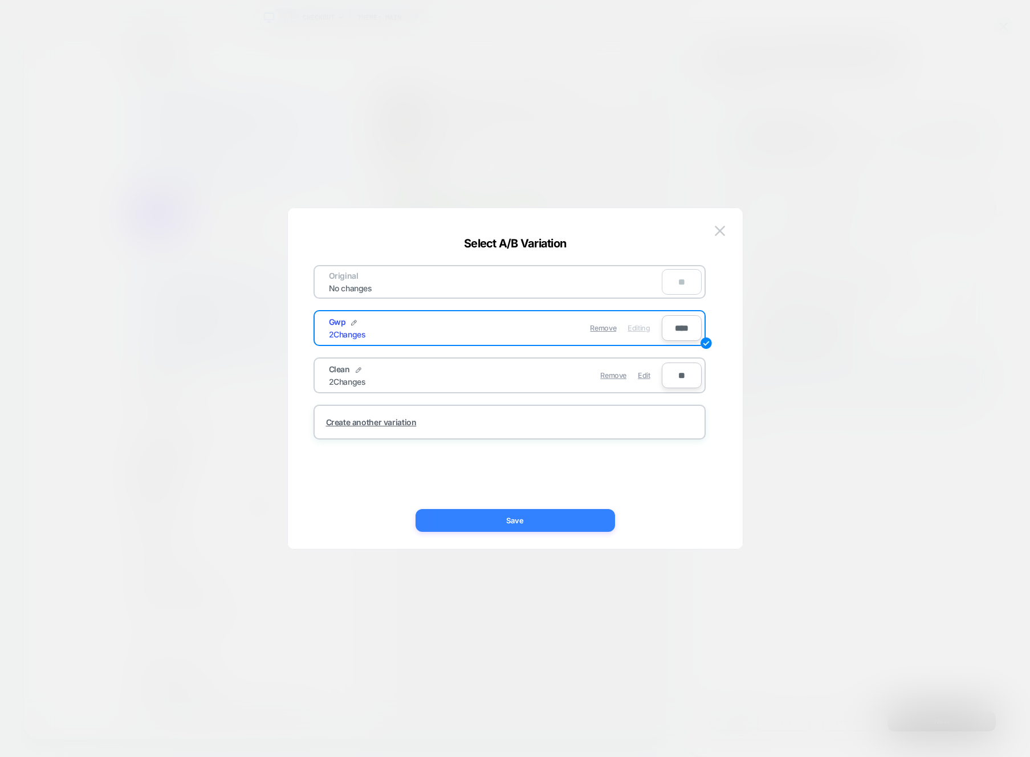
click at [603, 518] on button "Save" at bounding box center [516, 520] width 200 height 23
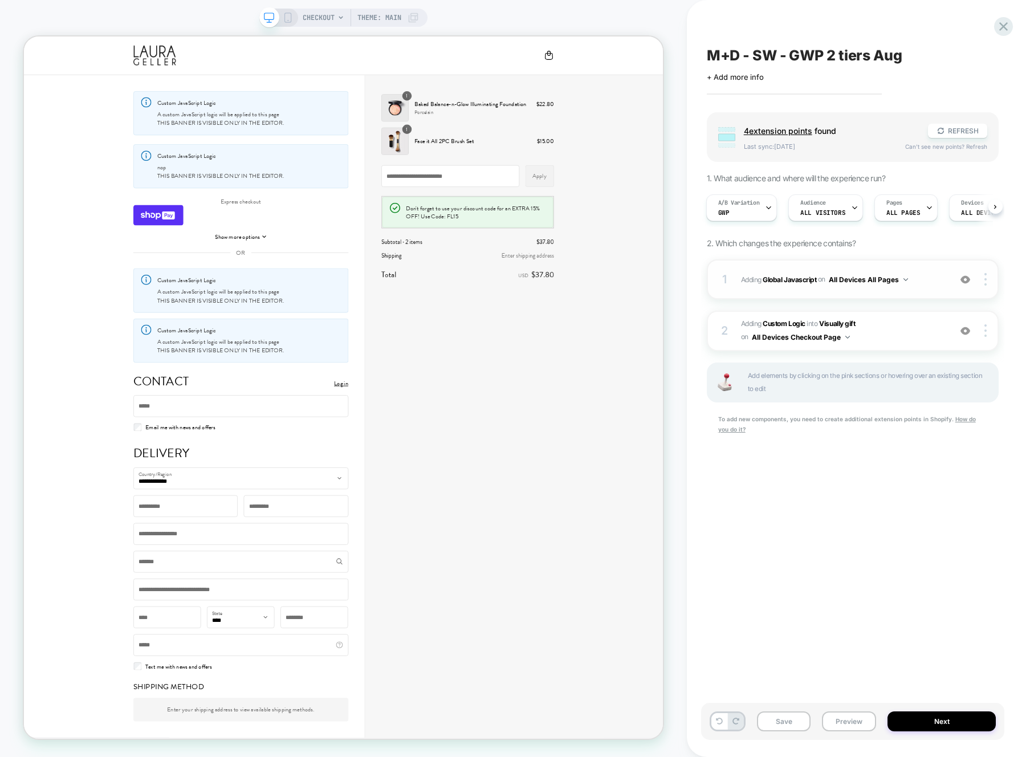
click at [951, 288] on div "1 Adding Global Javascript on All Devices All Pages Add Before Add After Target…" at bounding box center [853, 279] width 292 height 40
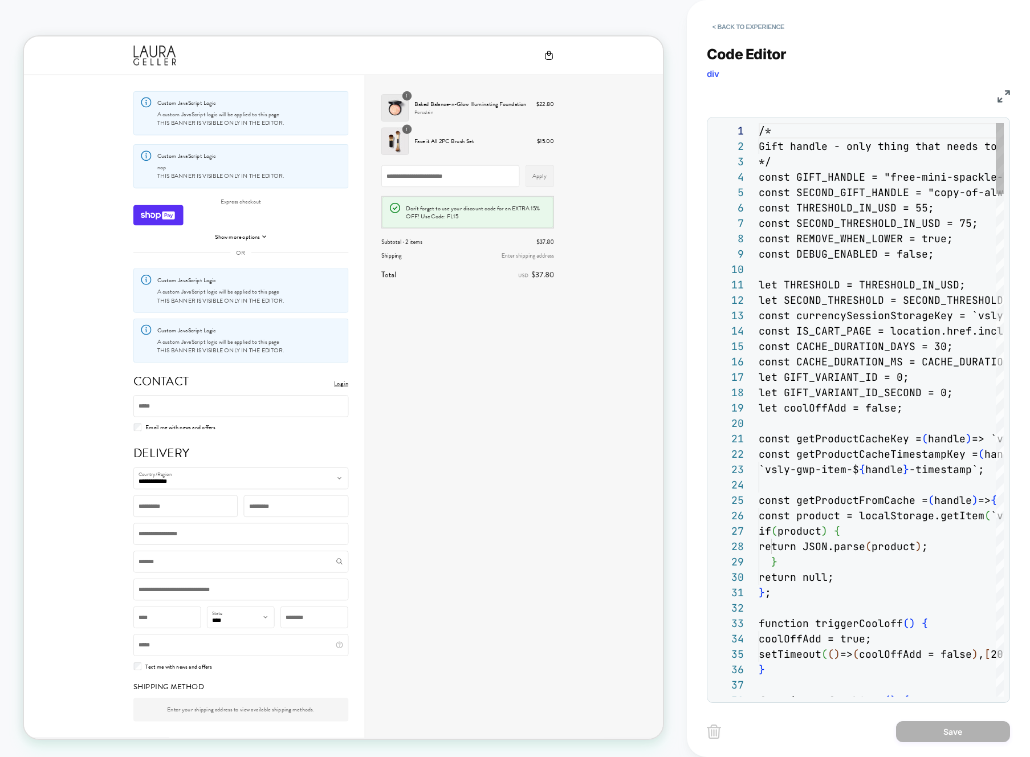
scroll to position [154, 0]
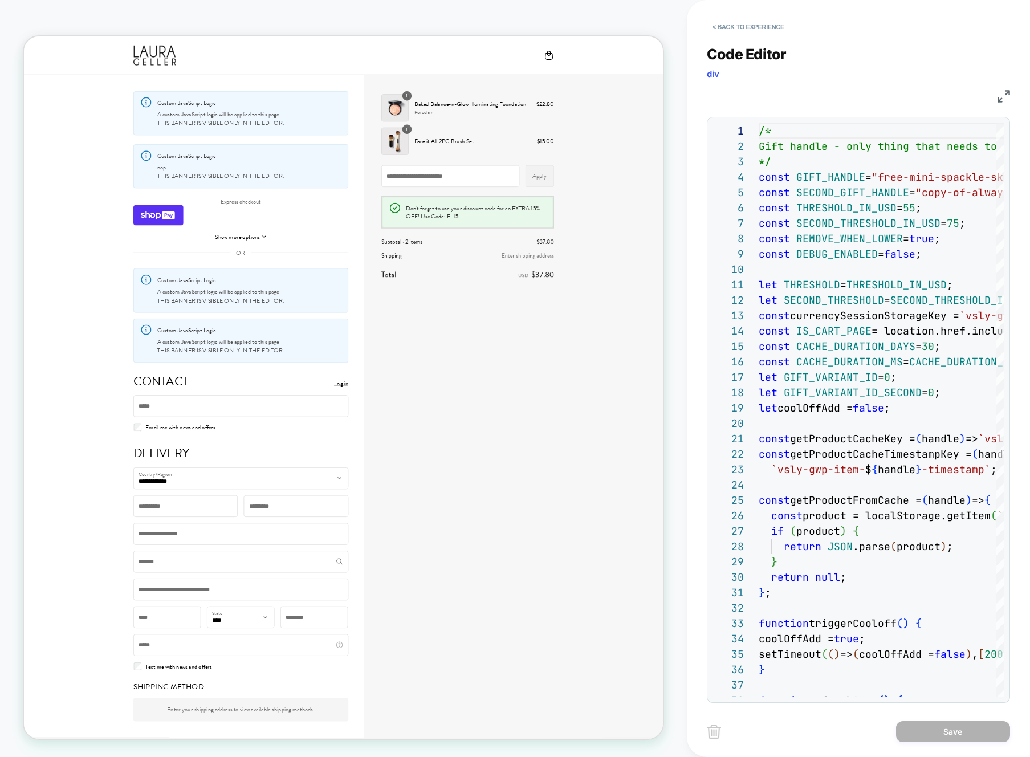
click at [1011, 93] on div "< Back to experience Code Editor div JS 1 2 3 4 5 6 7 8 9 10 11 12 13 14 15 16 …" at bounding box center [858, 378] width 343 height 757
click at [1004, 98] on img at bounding box center [1004, 96] width 13 height 13
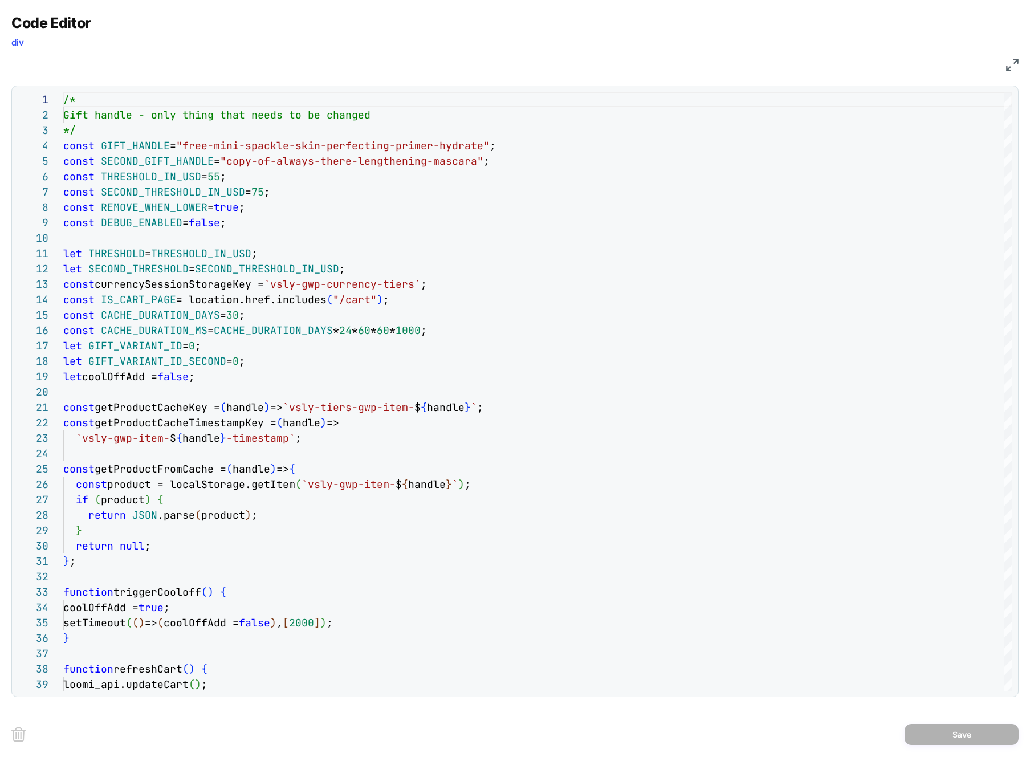
click at [1017, 65] on img at bounding box center [1012, 65] width 13 height 13
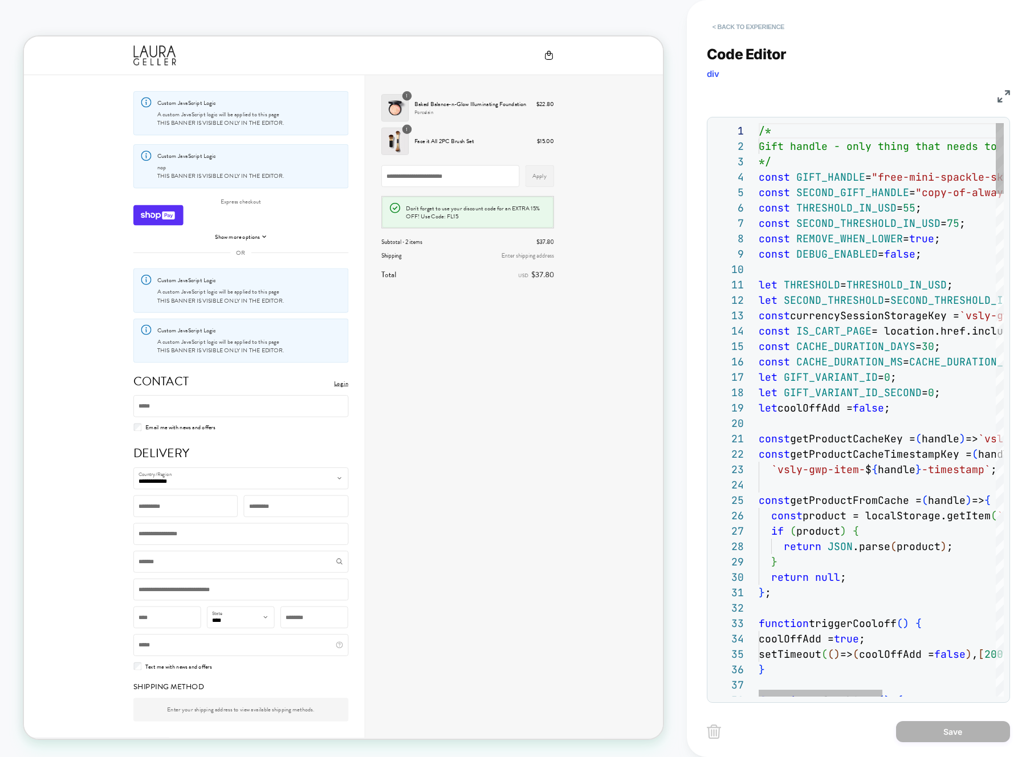
click at [752, 24] on button "< Back to experience" at bounding box center [748, 27] width 83 height 18
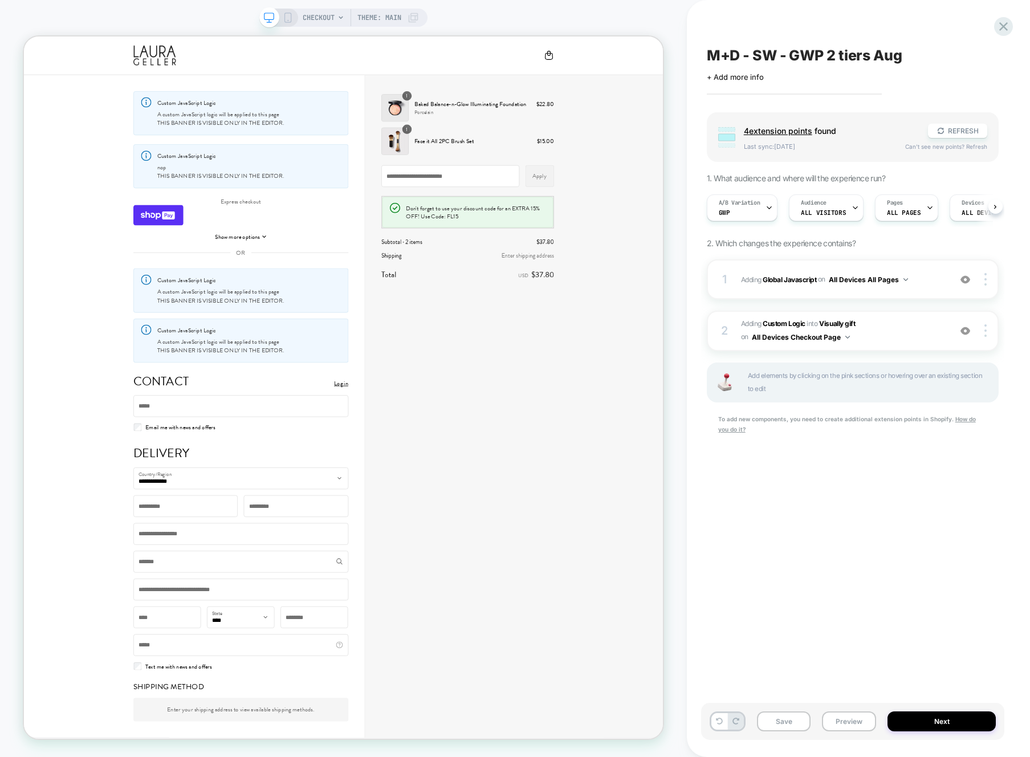
scroll to position [0, 1]
click at [1002, 27] on icon at bounding box center [1003, 26] width 9 height 9
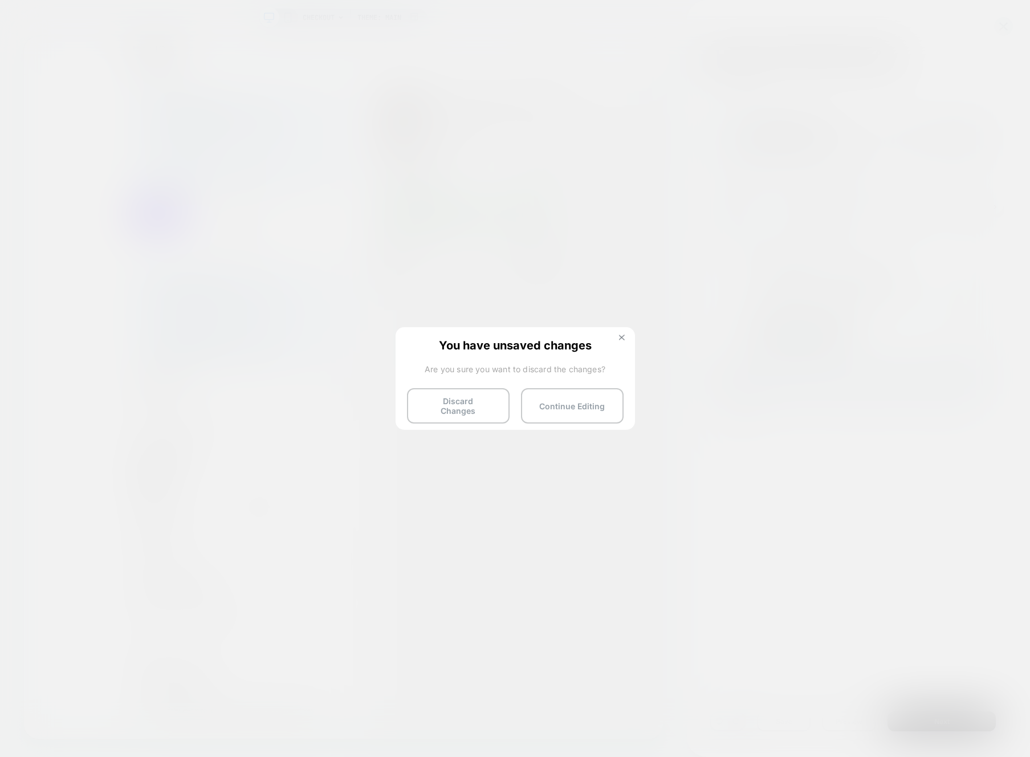
click at [623, 337] on img at bounding box center [622, 338] width 6 height 6
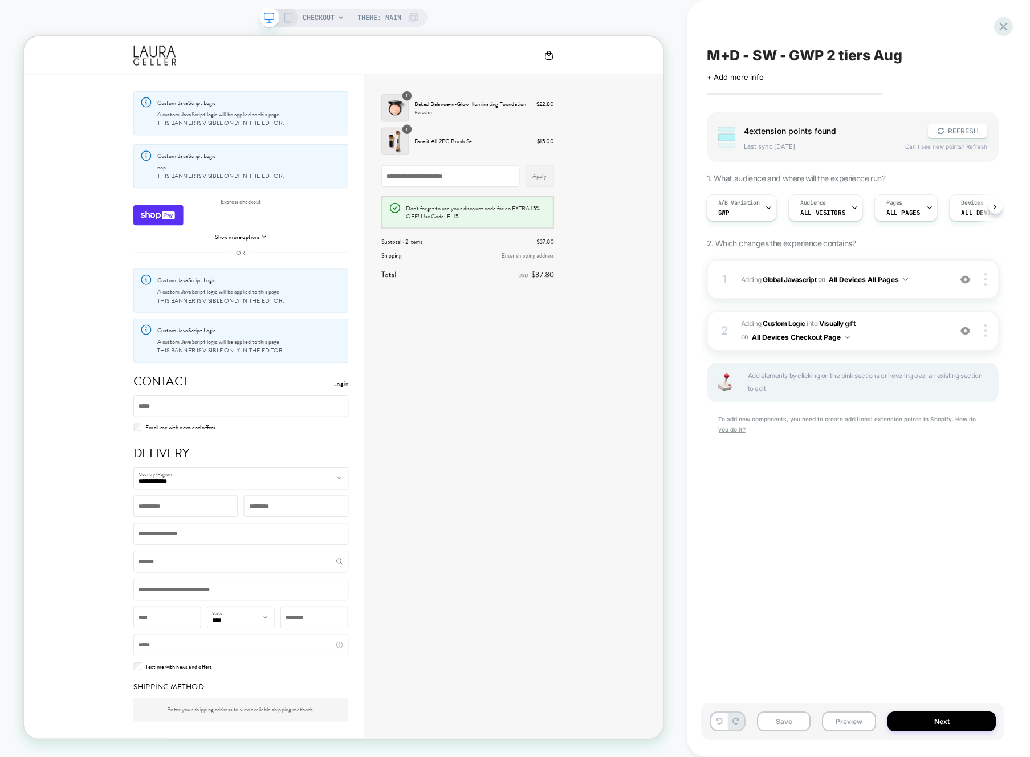
scroll to position [5, 0]
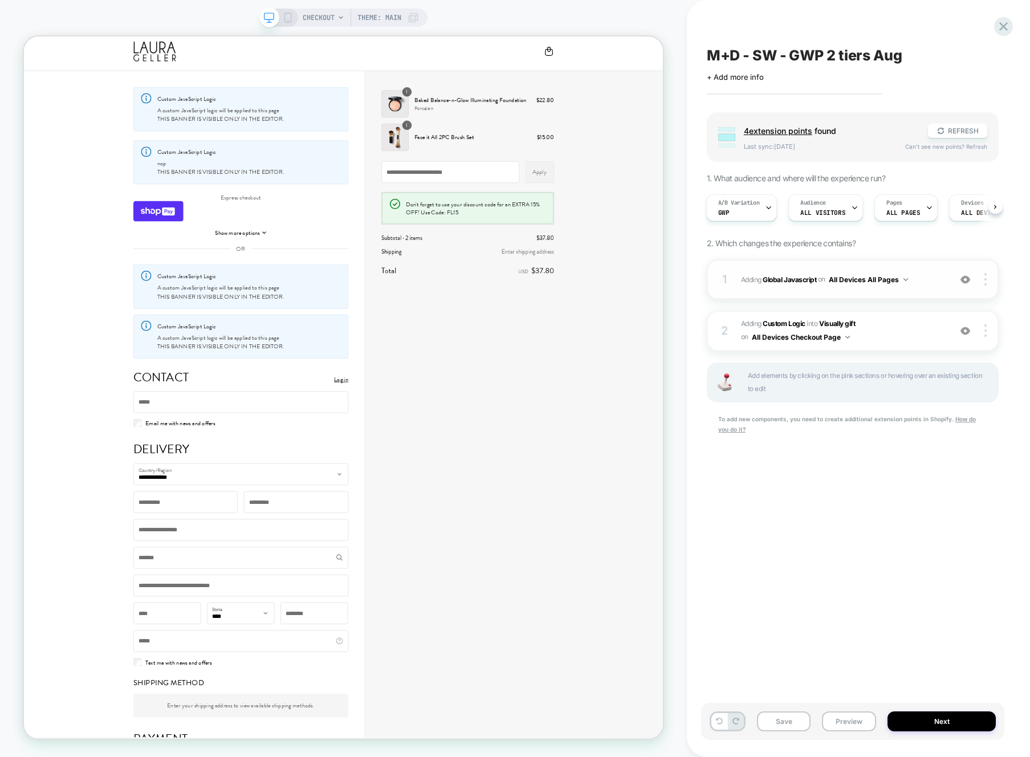
click at [926, 268] on div "1 Adding Global Javascript on All Devices All Pages Add Before Add After Target…" at bounding box center [853, 279] width 292 height 40
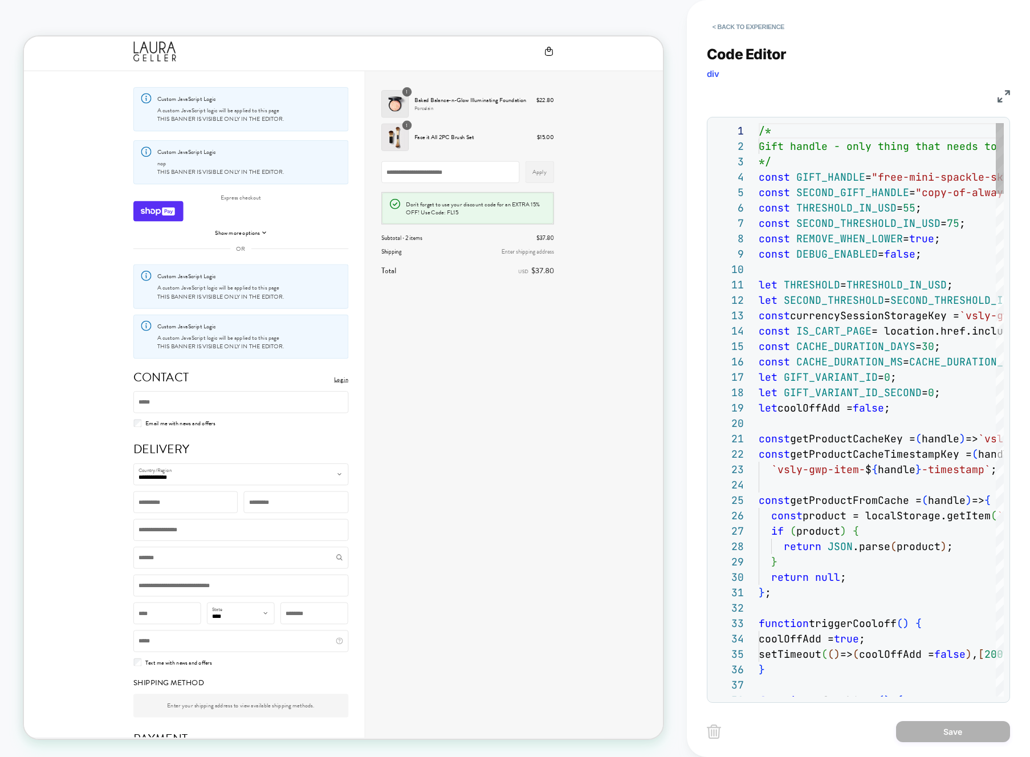
scroll to position [154, 0]
click at [759, 19] on button "< Back to experience" at bounding box center [748, 27] width 83 height 18
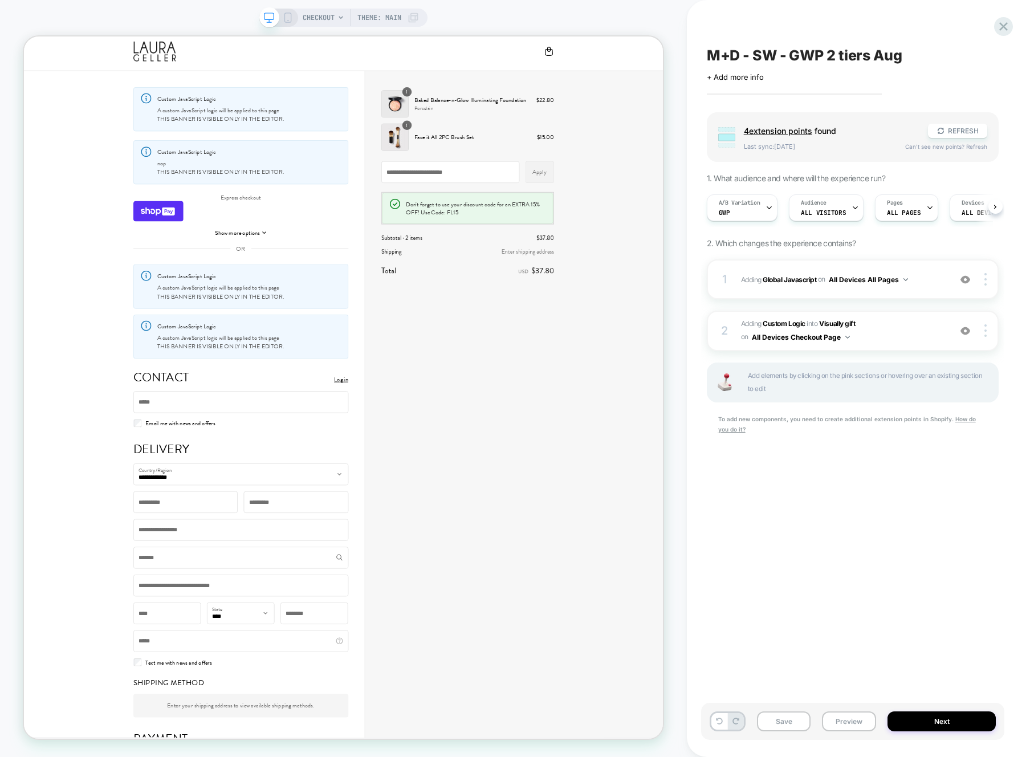
scroll to position [0, 1]
click at [921, 260] on div "1 Adding Global Javascript on All Devices All Pages Add Before Add After Target…" at bounding box center [853, 279] width 292 height 40
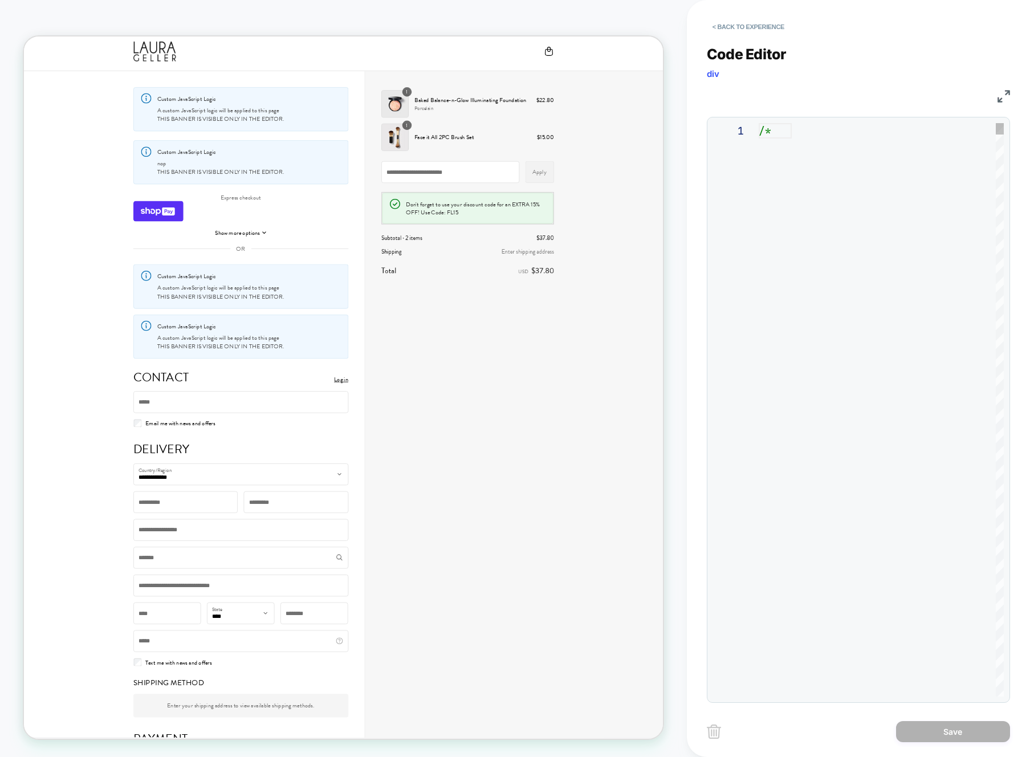
scroll to position [154, 0]
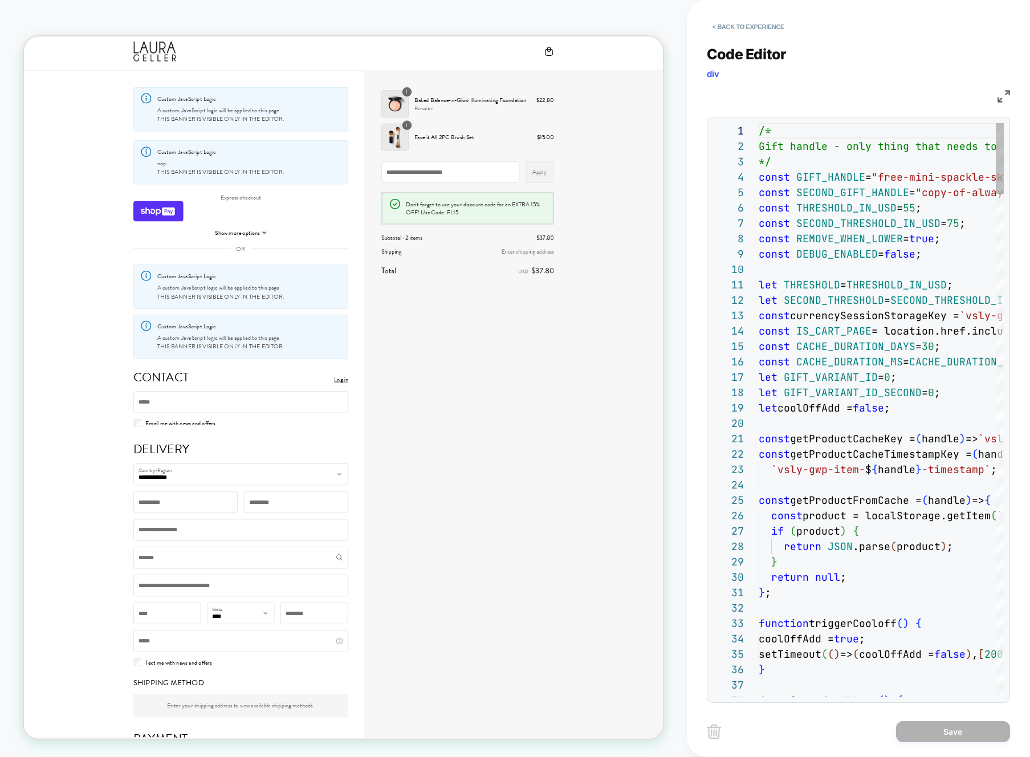
drag, startPoint x: 921, startPoint y: 260, endPoint x: 925, endPoint y: 243, distance: 18.1
type textarea "**********"
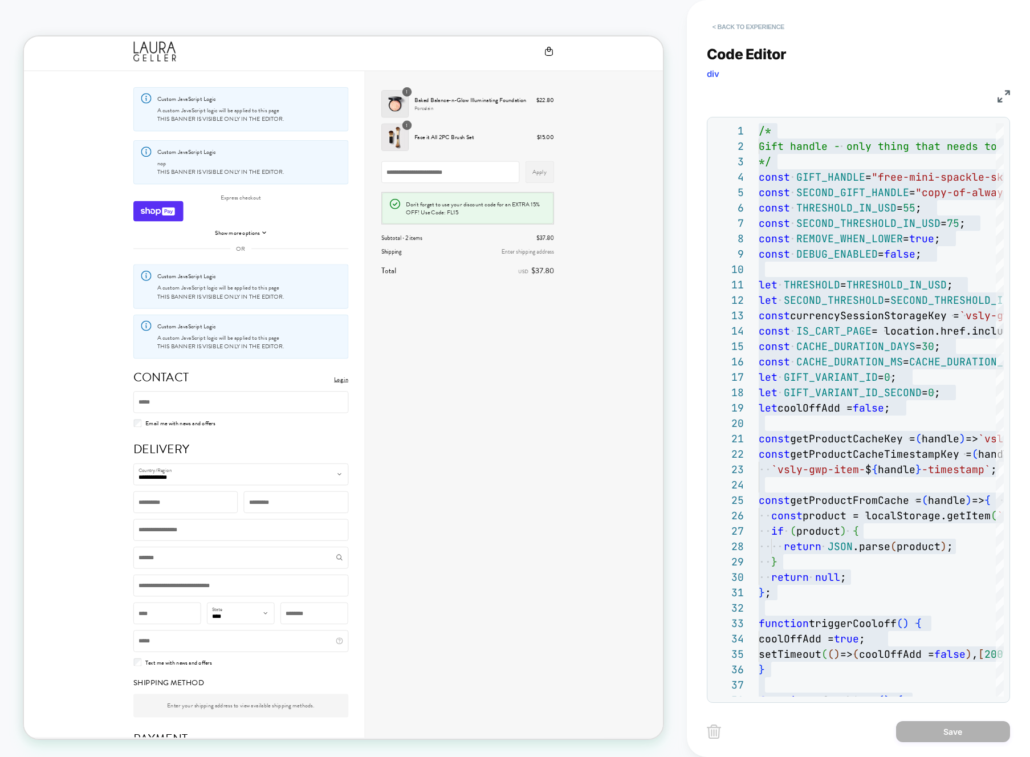
drag, startPoint x: 774, startPoint y: 43, endPoint x: 772, endPoint y: 29, distance: 14.4
click at [774, 43] on div "Code Editor div JS 1 2 3 4 5 6 7 8 9 10 11 12 13 14 15 16 17 18 19 20 21 22 23 …" at bounding box center [858, 366] width 303 height 671
click at [772, 29] on button "< Back to experience" at bounding box center [748, 27] width 83 height 18
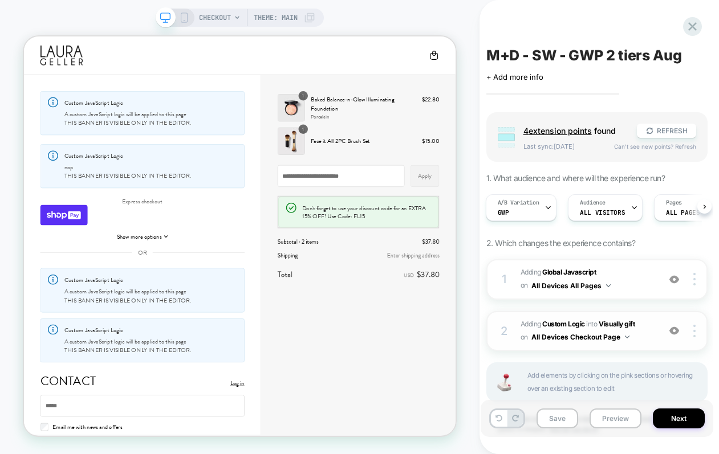
scroll to position [0, 1]
click at [650, 318] on span "#_loomi_addon_1749462262840_dup1755554943 Adding Custom Logic INTO Visually gif…" at bounding box center [586, 331] width 133 height 27
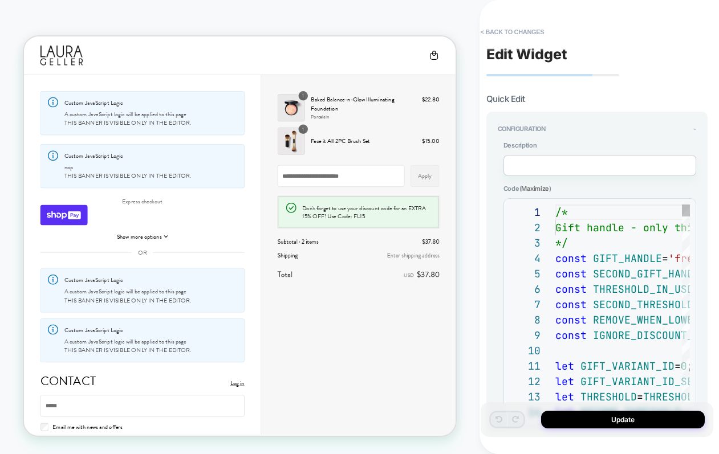
scroll to position [154, 0]
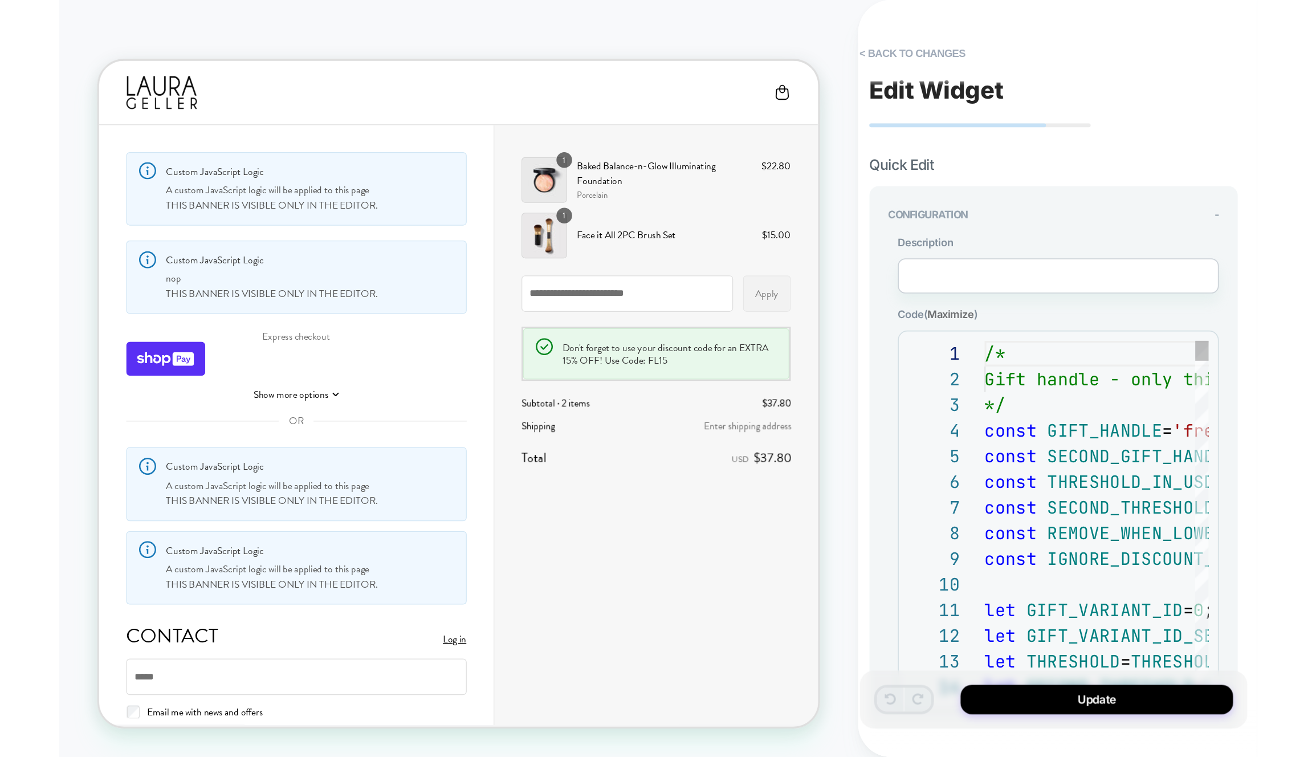
scroll to position [62, 80]
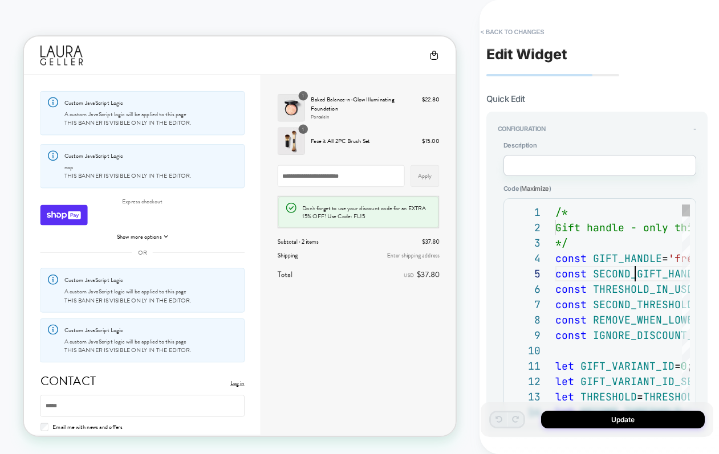
type textarea "**********"
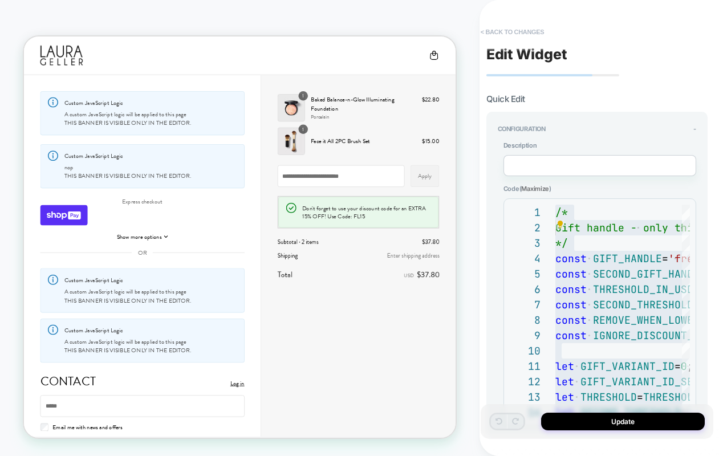
click at [512, 32] on button "< Back to changes" at bounding box center [512, 32] width 75 height 18
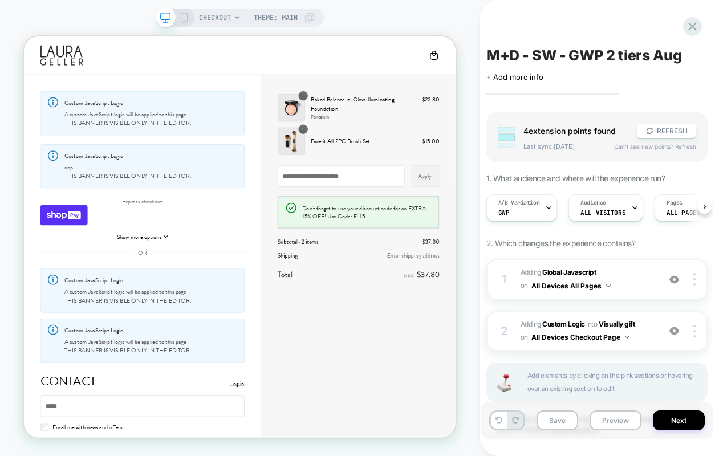
scroll to position [0, 1]
click at [512, 208] on div "A/B Variation Gwp" at bounding box center [518, 208] width 64 height 26
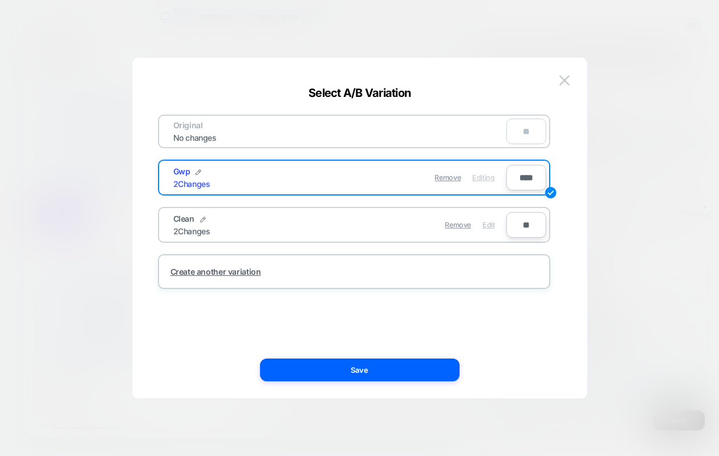
click at [486, 225] on span "Edit" at bounding box center [488, 225] width 12 height 9
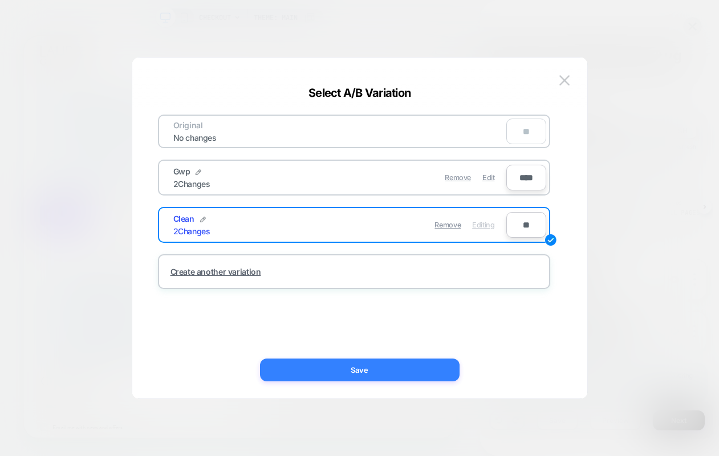
click at [397, 376] on button "Save" at bounding box center [360, 370] width 200 height 23
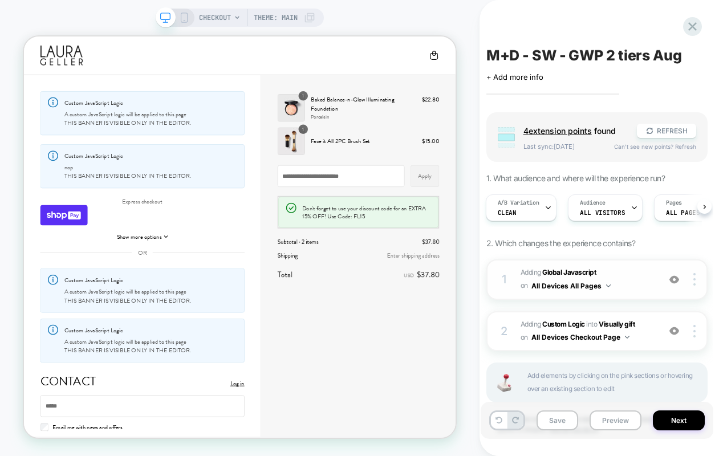
click at [630, 280] on span "Adding Global Javascript on All Devices All Pages" at bounding box center [586, 279] width 133 height 27
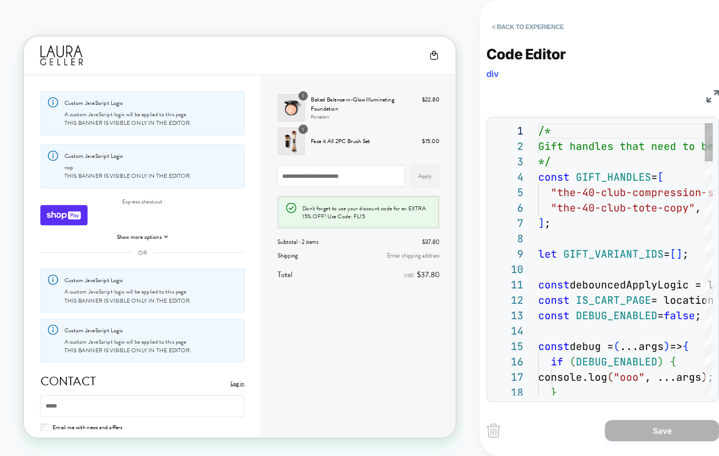
scroll to position [154, 0]
click at [713, 97] on img at bounding box center [712, 96] width 13 height 13
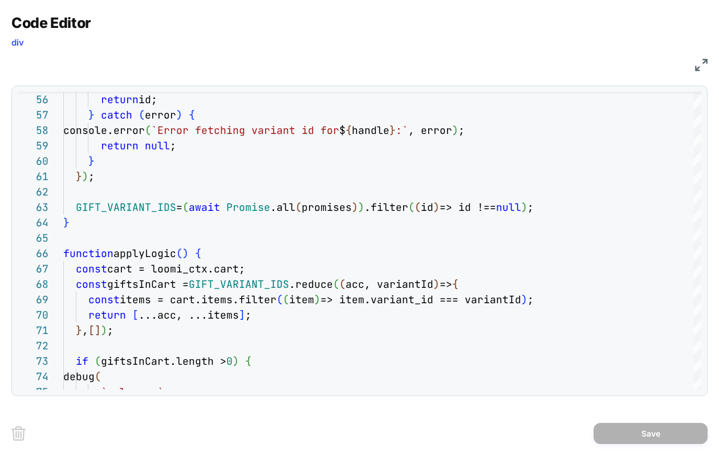
click at [693, 67] on div "JS" at bounding box center [359, 63] width 696 height 19
click at [699, 67] on img at bounding box center [701, 65] width 13 height 13
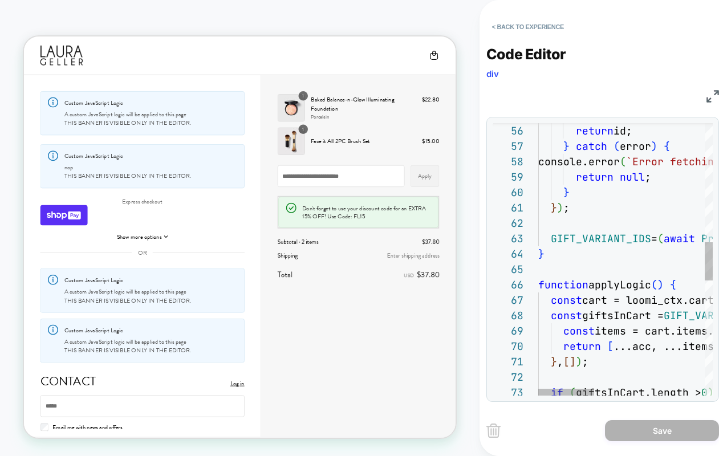
click at [544, 14] on div "< Back to experience" at bounding box center [605, 17] width 239 height 34
click at [542, 21] on button "< Back to experience" at bounding box center [527, 27] width 83 height 18
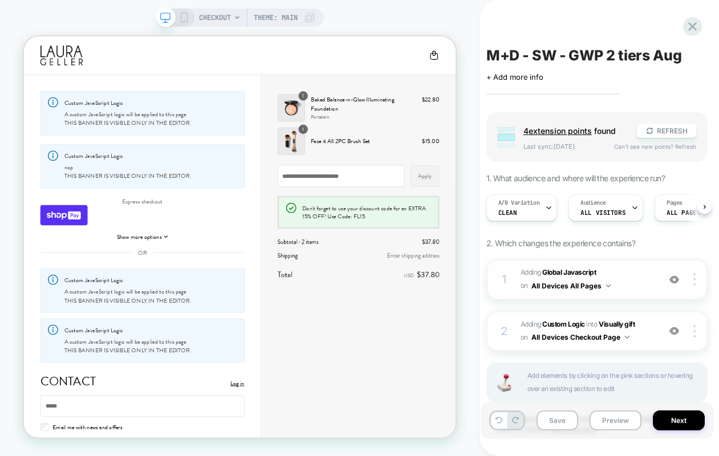
scroll to position [0, 1]
click at [628, 275] on span "Adding Global Javascript on All Devices All Pages" at bounding box center [586, 279] width 133 height 27
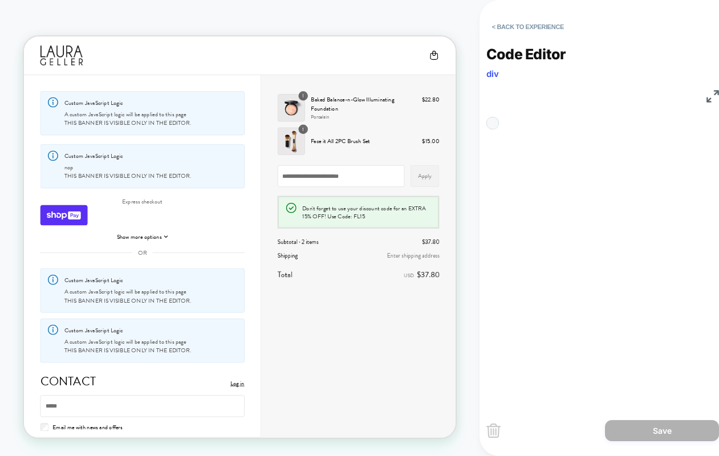
scroll to position [154, 0]
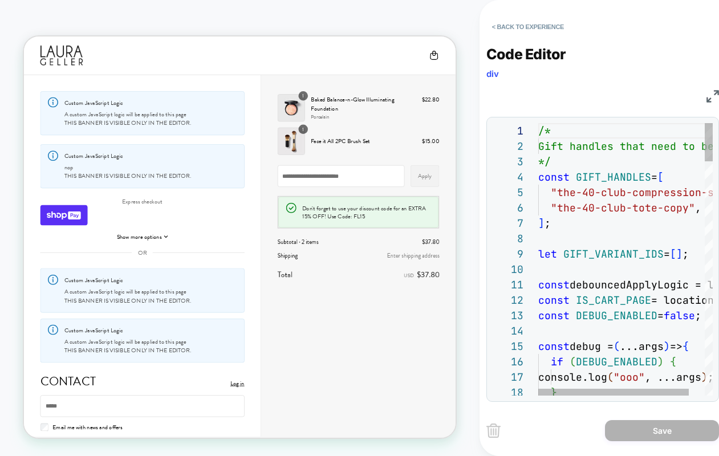
type textarea "**********"
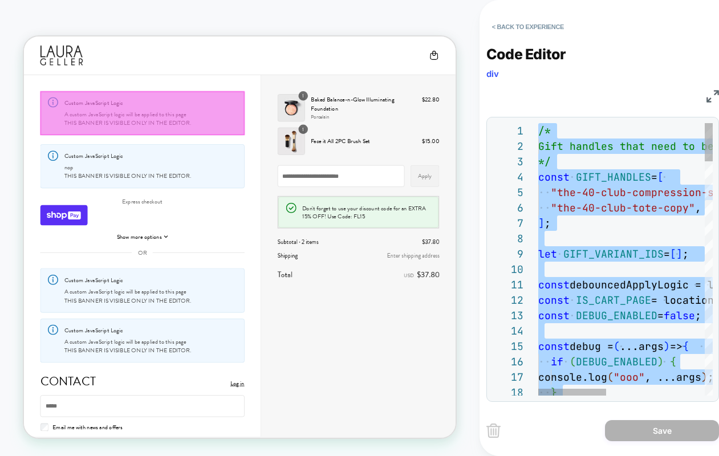
drag, startPoint x: 591, startPoint y: 152, endPoint x: 587, endPoint y: 145, distance: 7.6
click at [540, 33] on button "< Back to experience" at bounding box center [527, 27] width 83 height 18
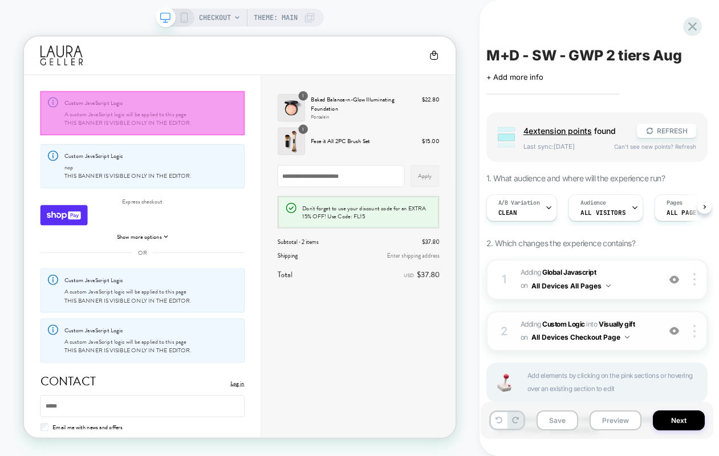
scroll to position [0, 1]
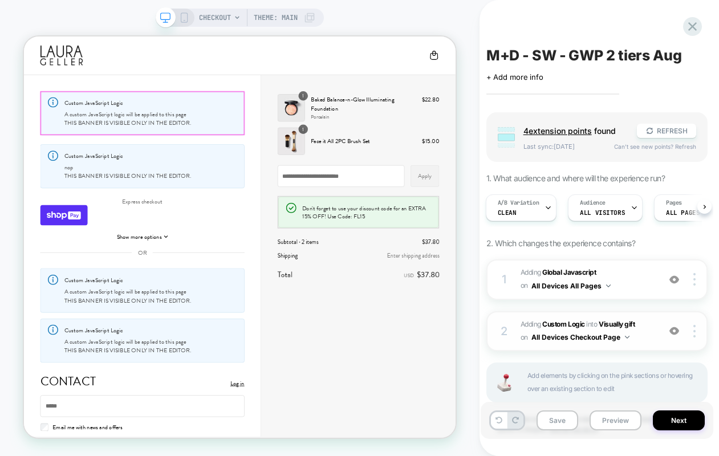
click at [650, 332] on span "#_loomi_addon_1749462262840_dup1755554943 Adding Custom Logic INTO Visually gif…" at bounding box center [586, 331] width 133 height 27
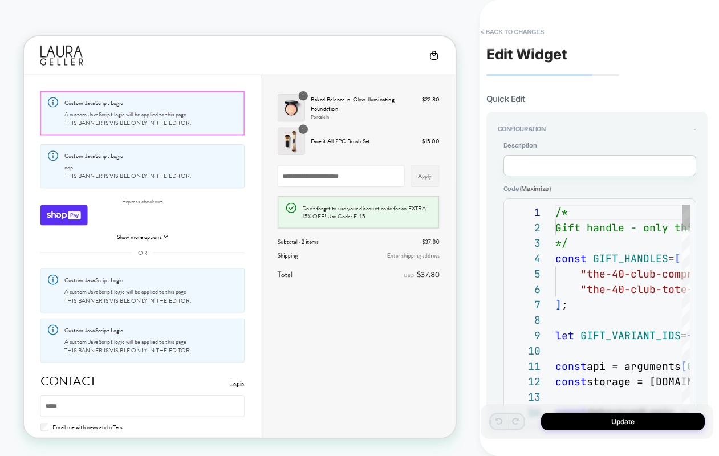
scroll to position [31, 13]
type textarea "**********"
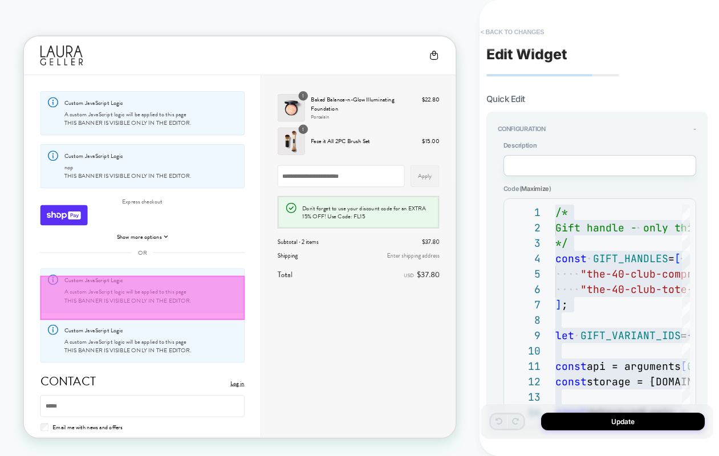
click at [506, 31] on button "< Back to changes" at bounding box center [512, 32] width 75 height 18
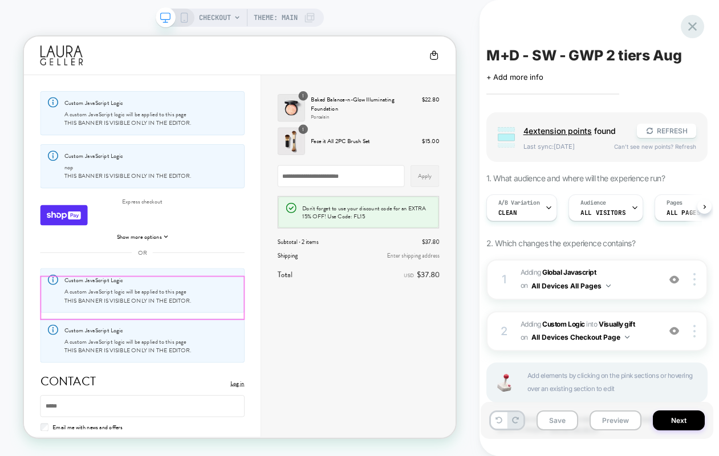
drag, startPoint x: 713, startPoint y: 29, endPoint x: 700, endPoint y: 28, distance: 12.6
click at [712, 29] on div "M+D - SW - GWP 2 tiers Aug Click to edit experience details + Add more info Gro…" at bounding box center [597, 227] width 233 height 433
click at [700, 28] on div at bounding box center [692, 26] width 23 height 23
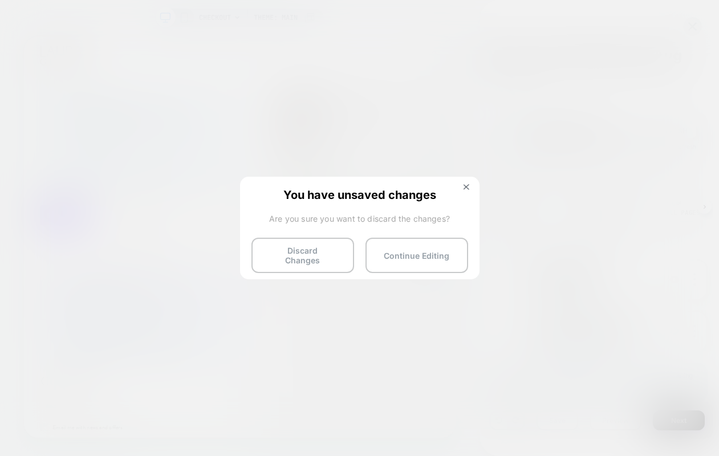
click at [330, 257] on button "Discard Changes" at bounding box center [302, 255] width 103 height 35
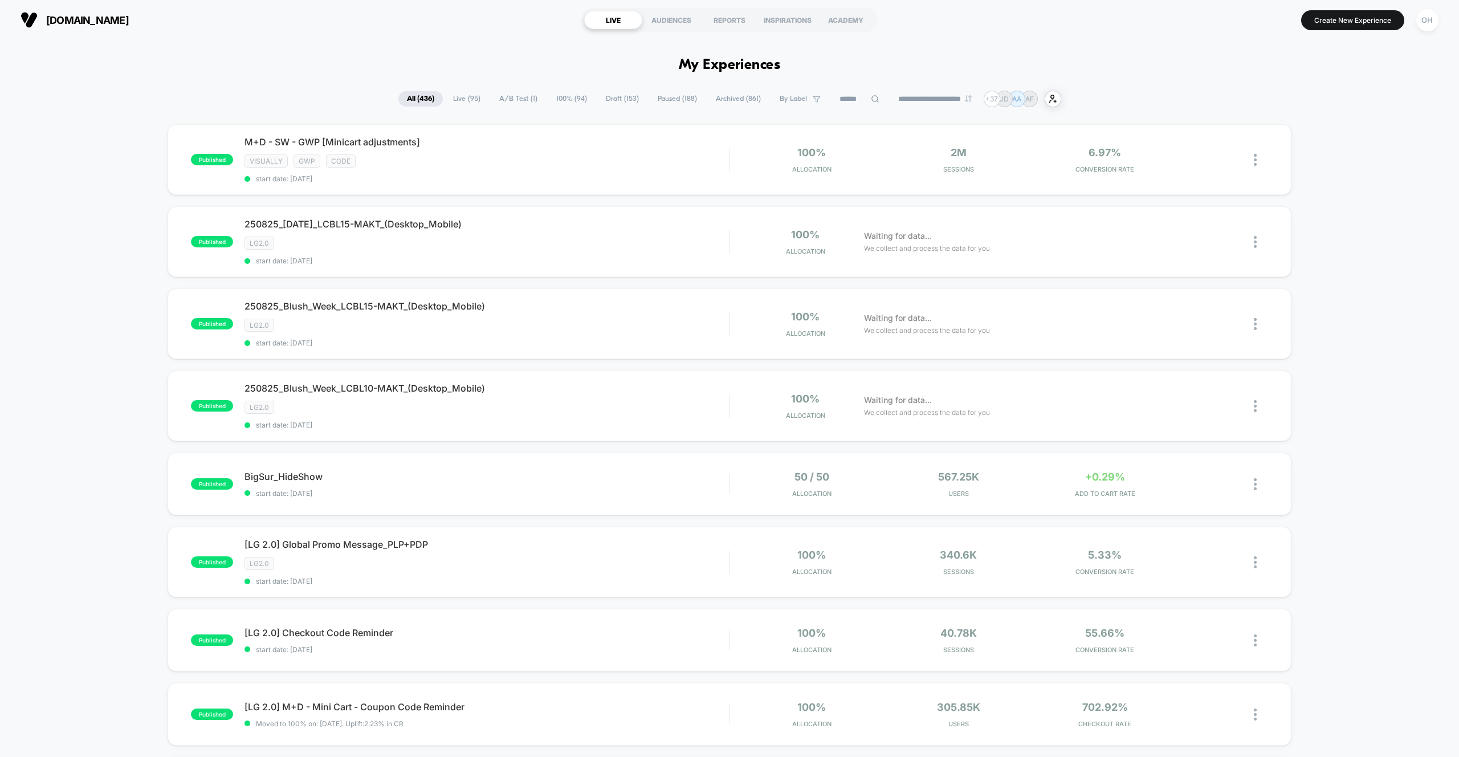
drag, startPoint x: 506, startPoint y: 61, endPoint x: 519, endPoint y: 101, distance: 42.0
click at [1350, 19] on button "Create New Experience" at bounding box center [1352, 20] width 103 height 20
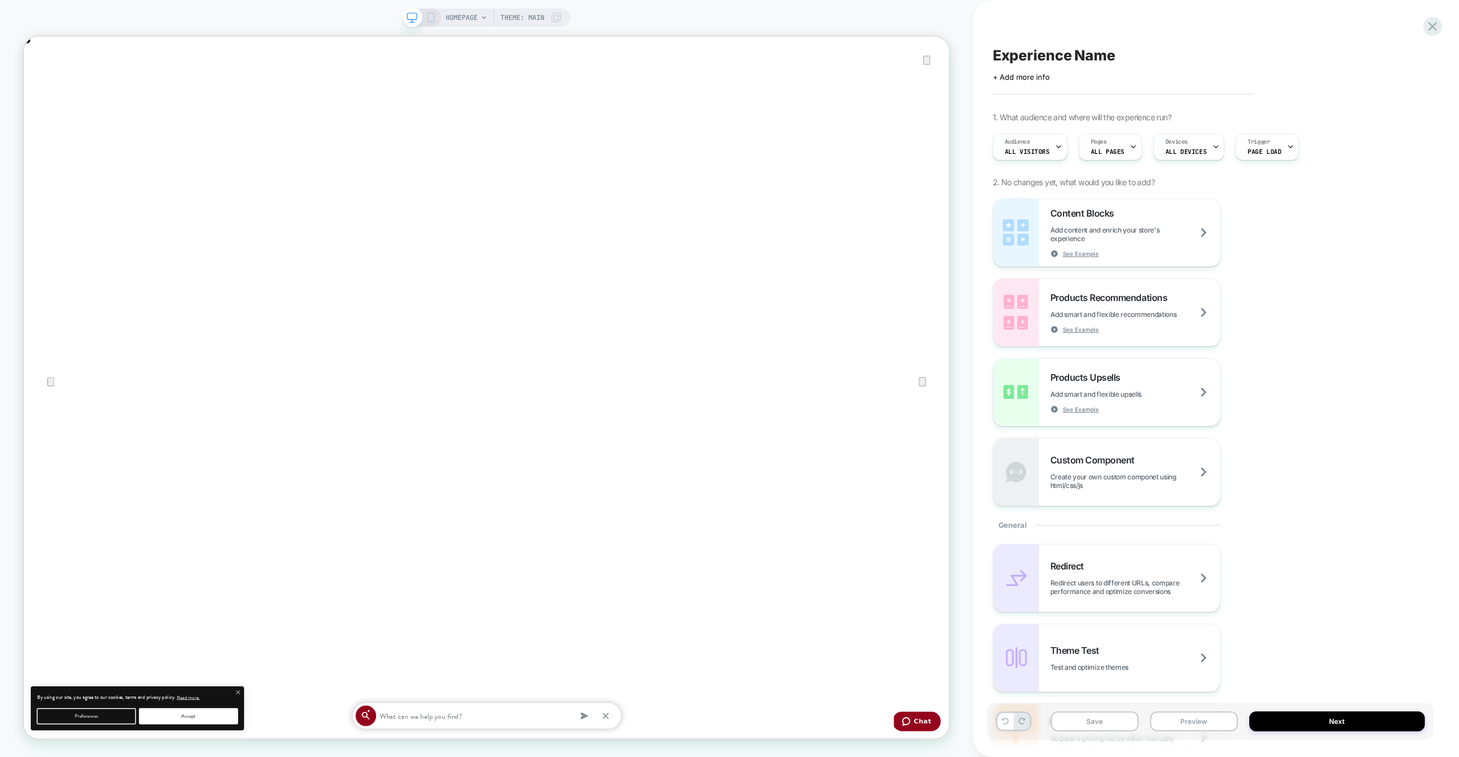
scroll to position [340, 0]
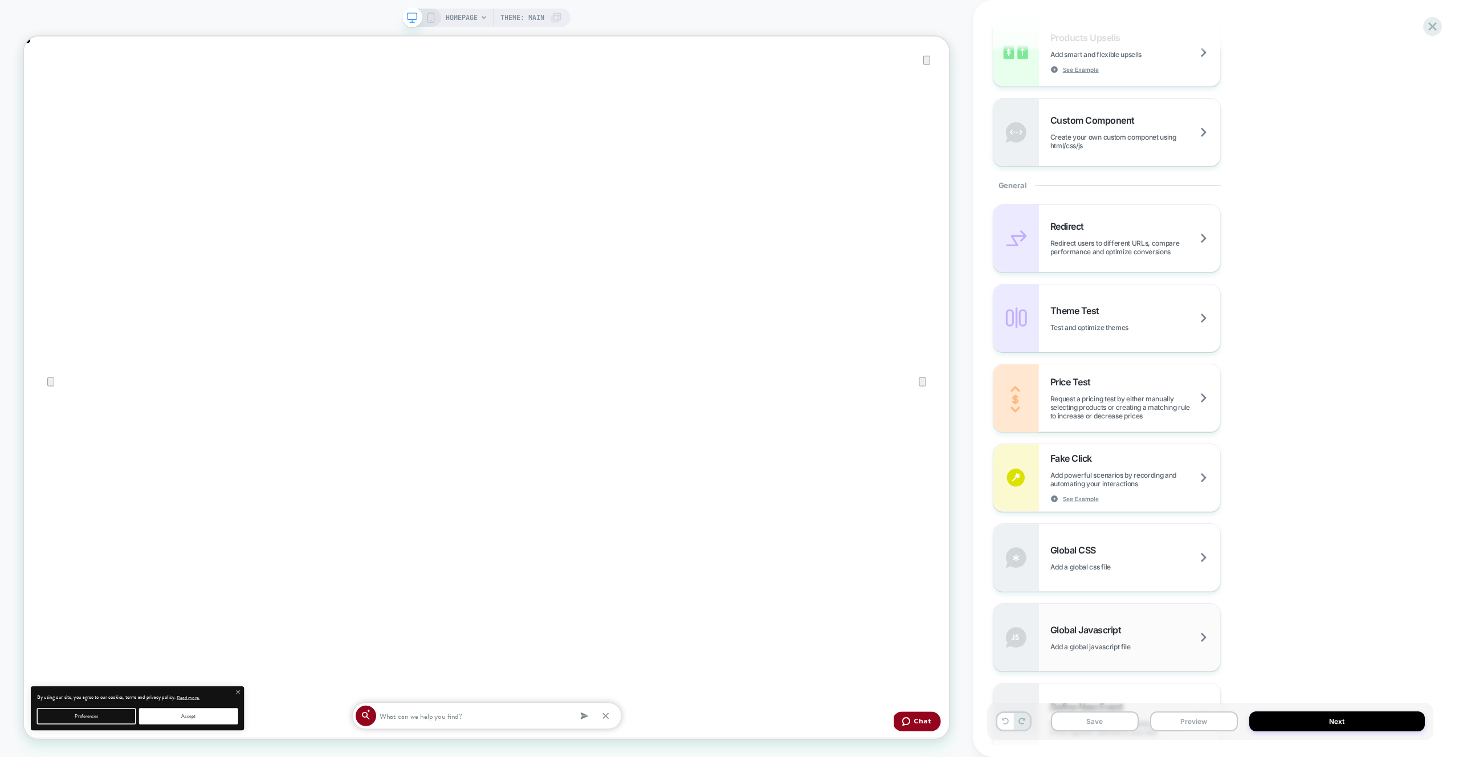
click at [1123, 651] on div "Global Javascript Add a global javascript file" at bounding box center [1107, 637] width 227 height 67
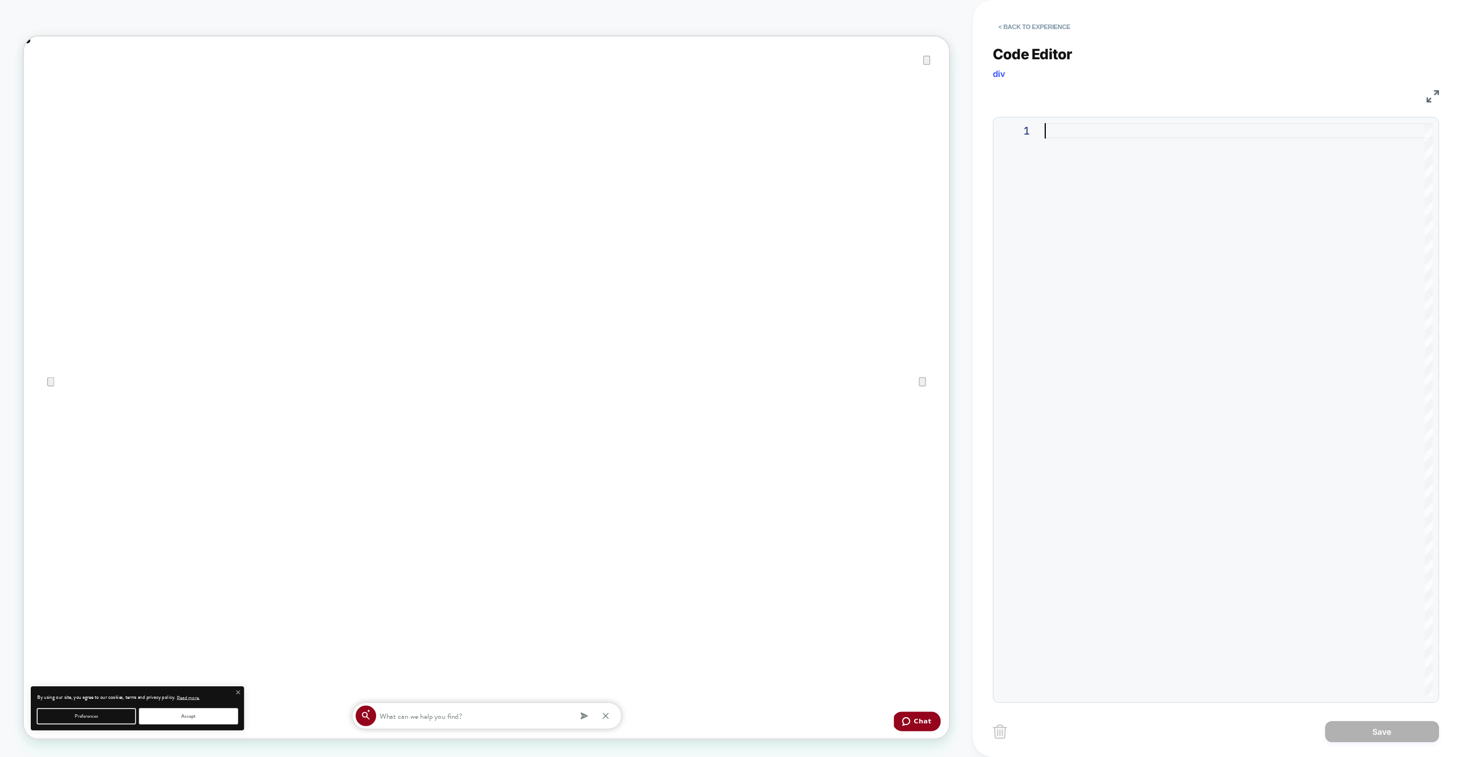
type textarea "**********"
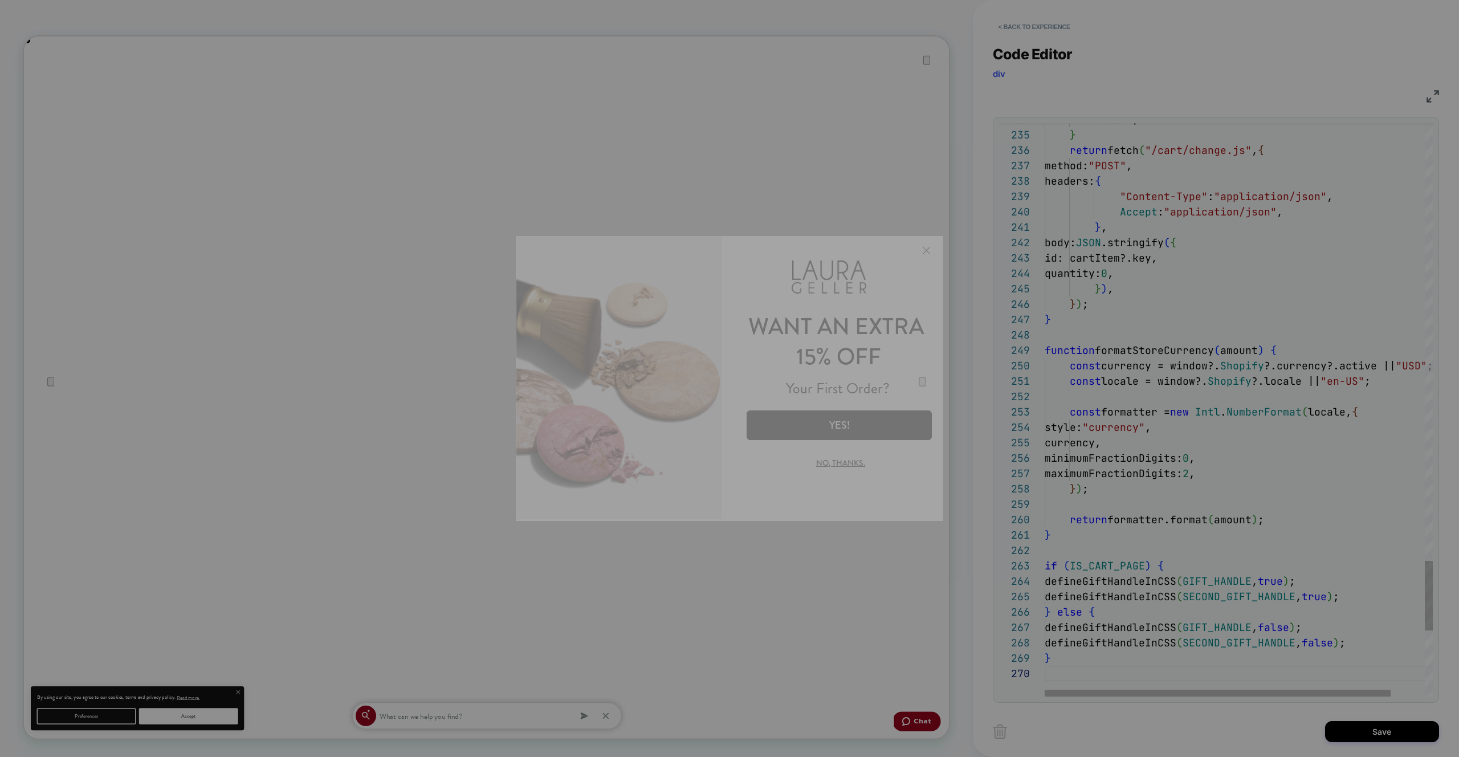
scroll to position [0, 0]
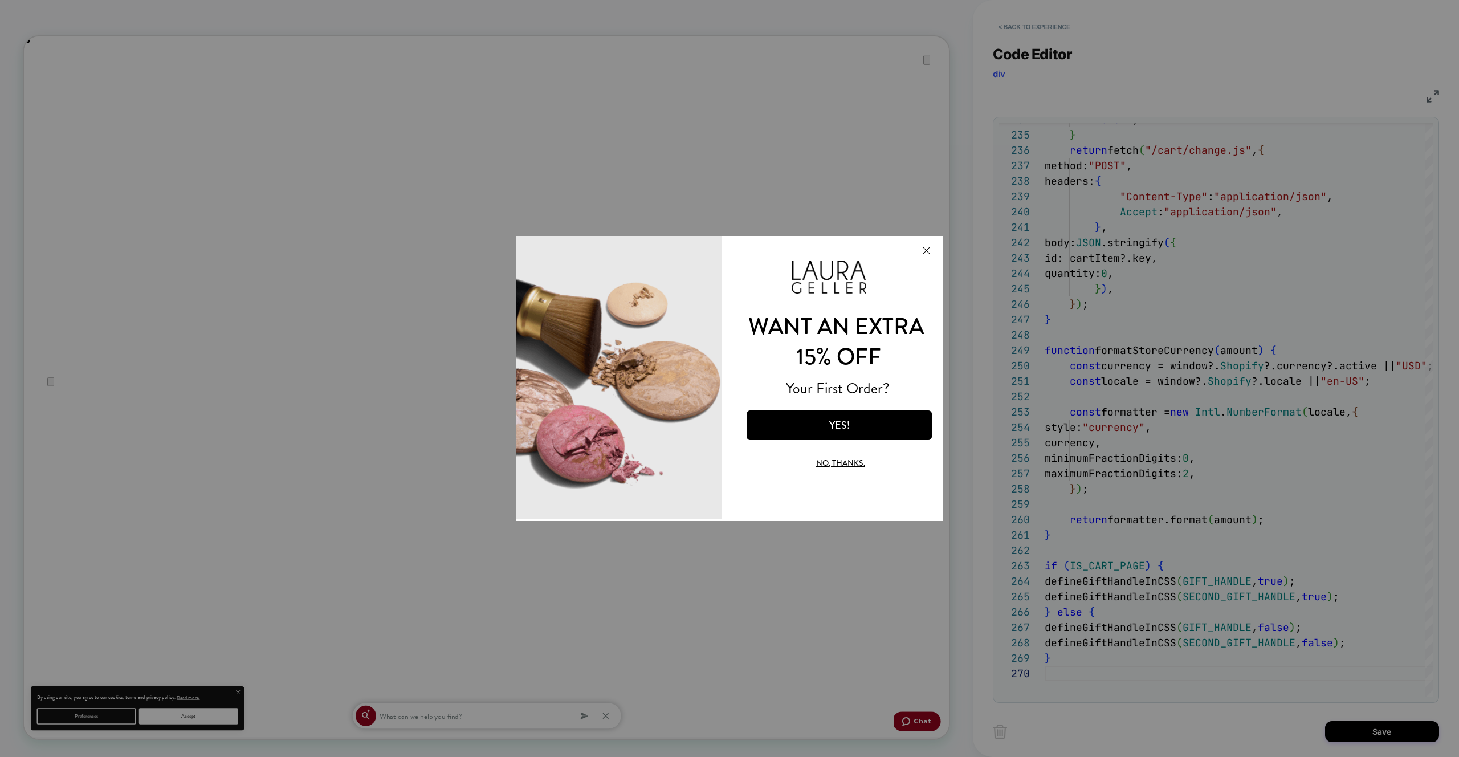
click at [929, 247] on button "Close Modal" at bounding box center [926, 250] width 31 height 27
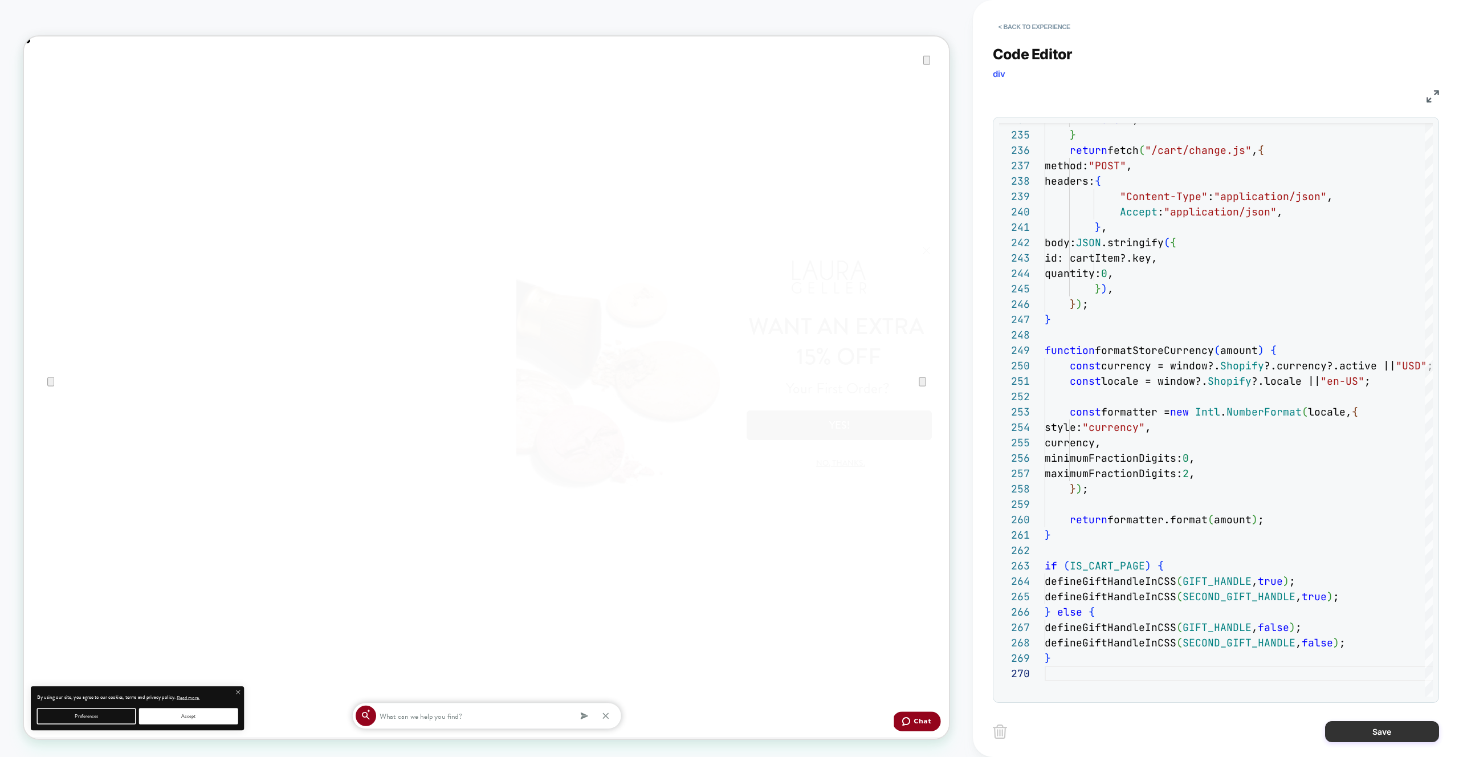
scroll to position [0, 2468]
drag, startPoint x: 1374, startPoint y: 728, endPoint x: 1365, endPoint y: 727, distance: 9.8
click at [0, 0] on button "Save" at bounding box center [0, 0] width 0 height 0
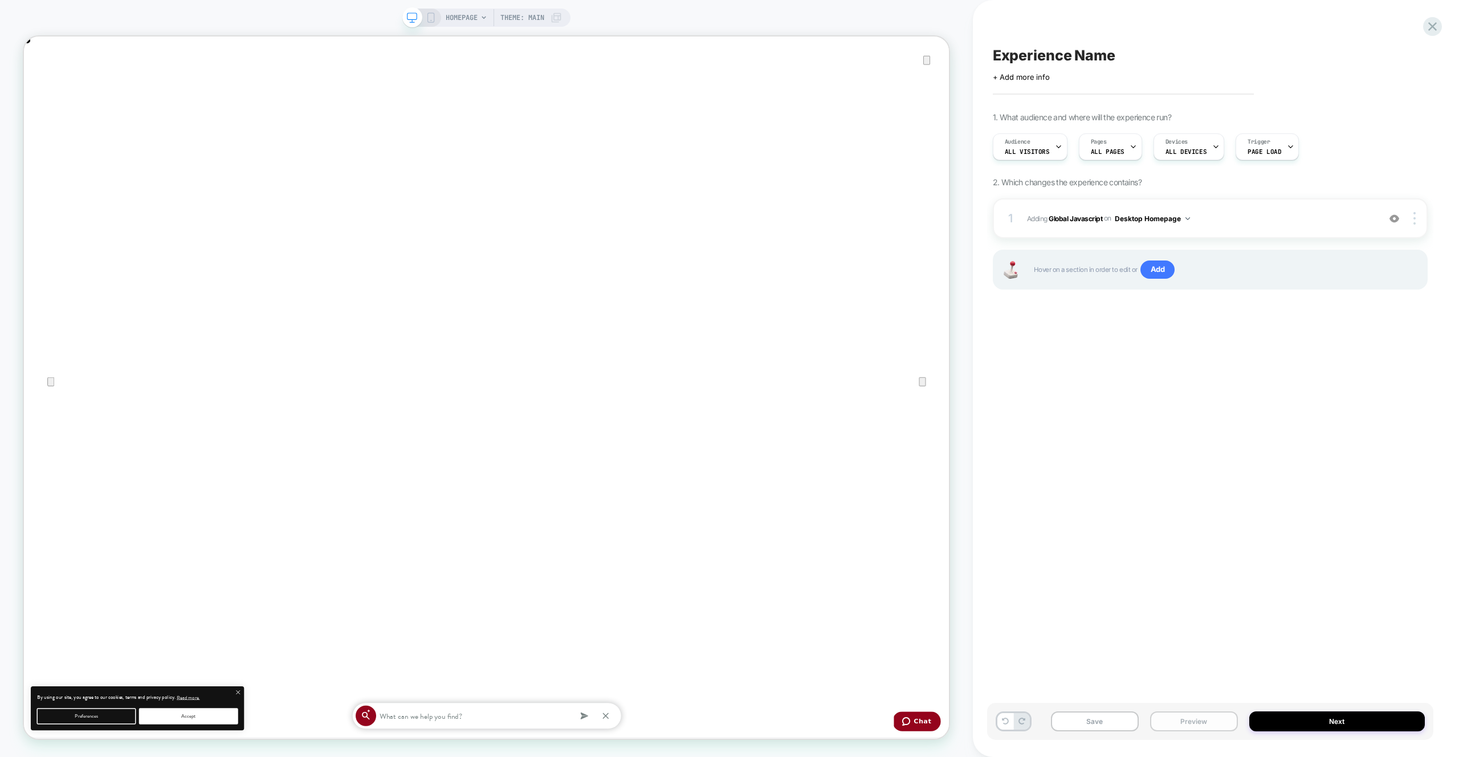
click at [1177, 722] on button "Preview" at bounding box center [1194, 721] width 88 height 20
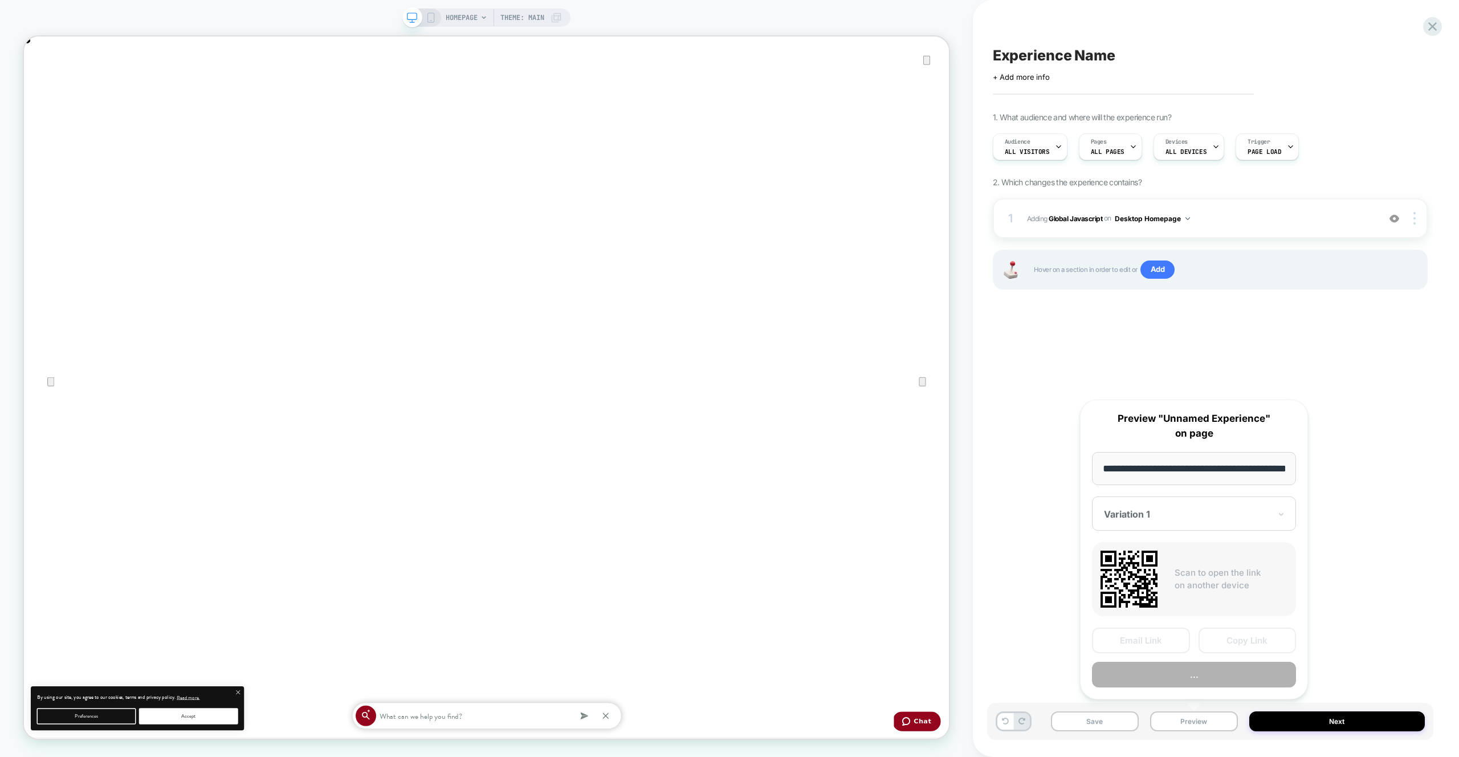
scroll to position [0, 40]
drag, startPoint x: 1420, startPoint y: 219, endPoint x: 1409, endPoint y: 235, distance: 18.8
click at [1420, 219] on div at bounding box center [1416, 218] width 22 height 13
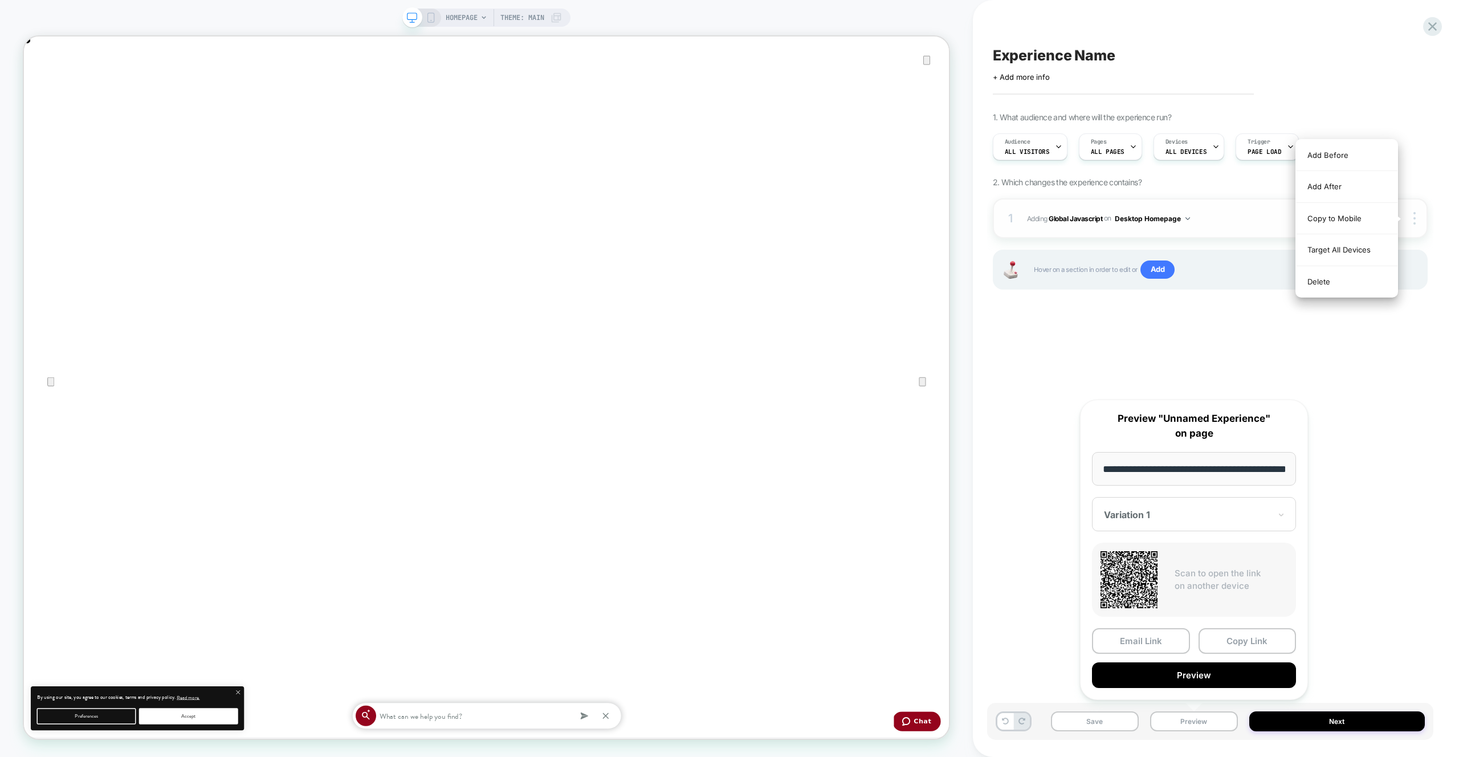
drag, startPoint x: 1369, startPoint y: 259, endPoint x: 1248, endPoint y: 229, distance: 125.3
click at [0, 0] on div "Target All Devices" at bounding box center [0, 0] width 0 height 0
click at [1140, 213] on button "All Devices Homepage" at bounding box center [1157, 218] width 84 height 14
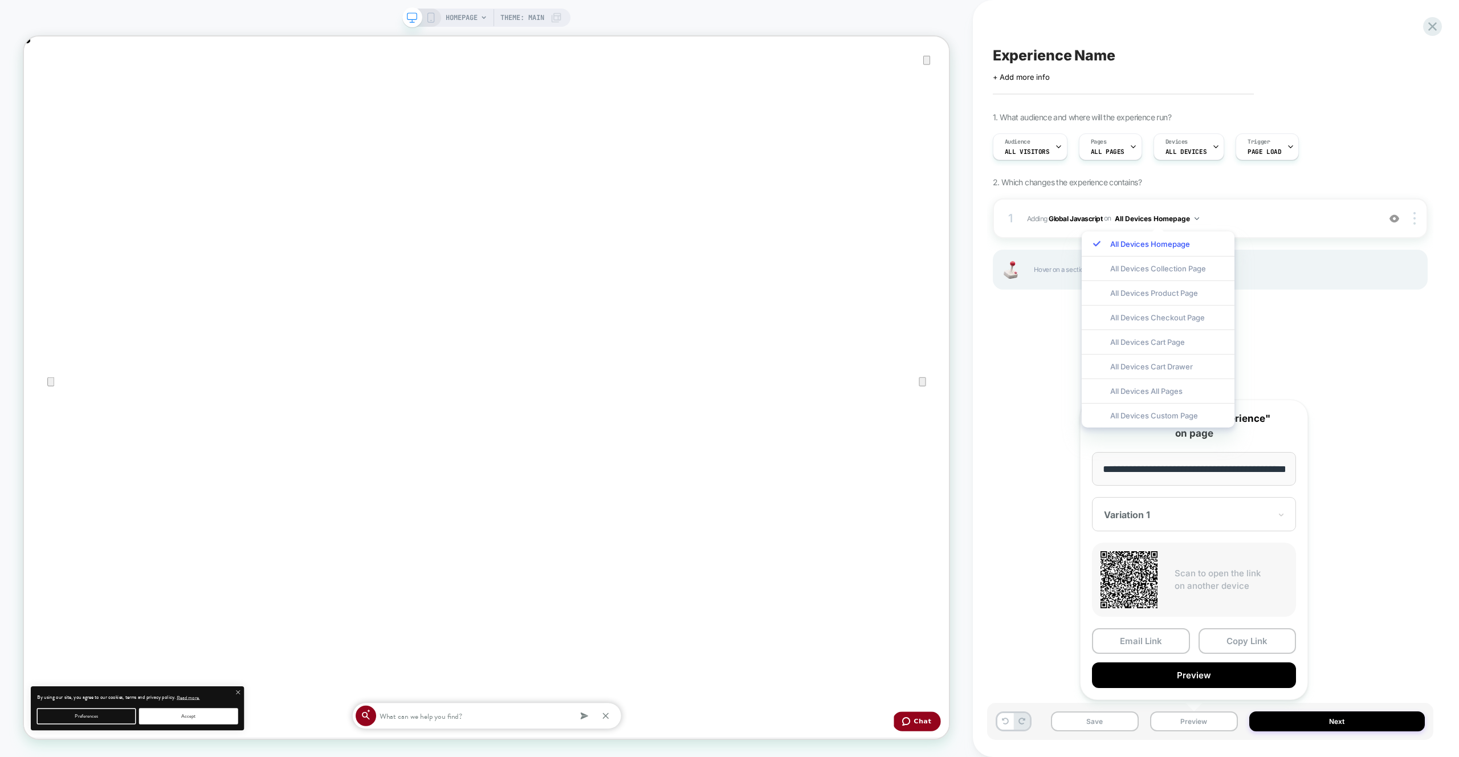
drag, startPoint x: 1150, startPoint y: 393, endPoint x: 1167, endPoint y: 305, distance: 90.1
click at [1149, 393] on div "All Devices All Pages" at bounding box center [1158, 390] width 153 height 25
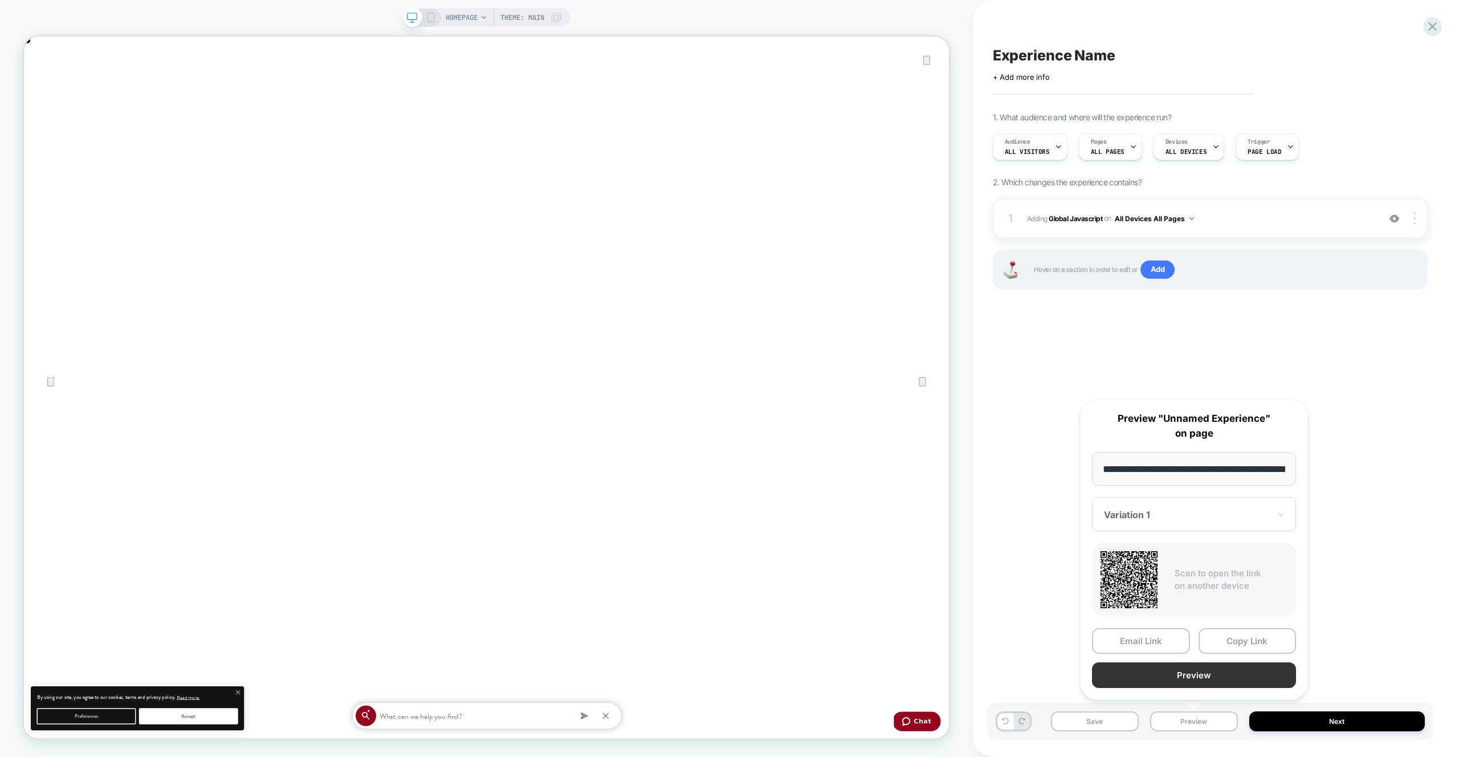
click at [1211, 665] on button "Preview" at bounding box center [1194, 675] width 204 height 26
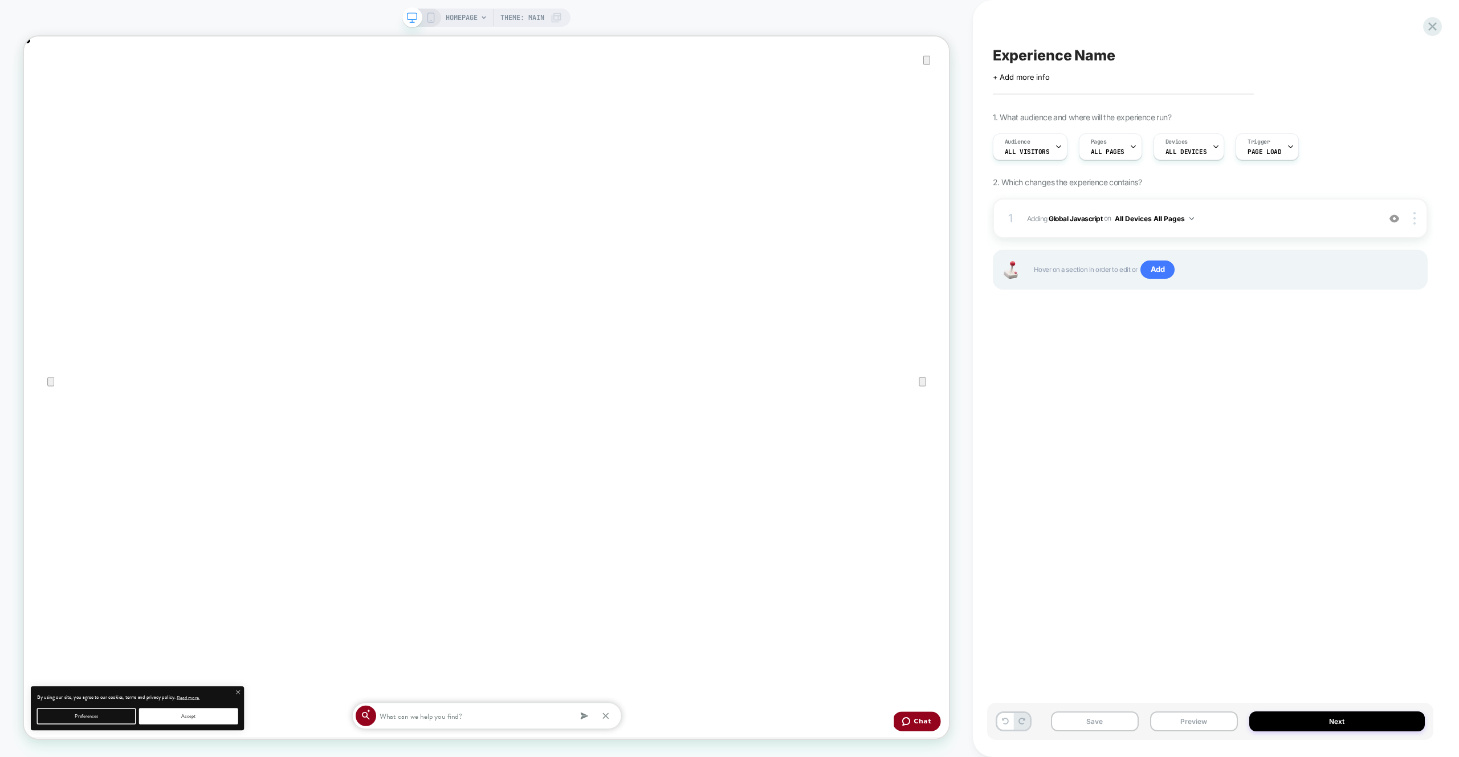
scroll to position [0, 1234]
click at [1332, 215] on span "Adding Global Javascript on All Devices All Pages" at bounding box center [1200, 218] width 347 height 14
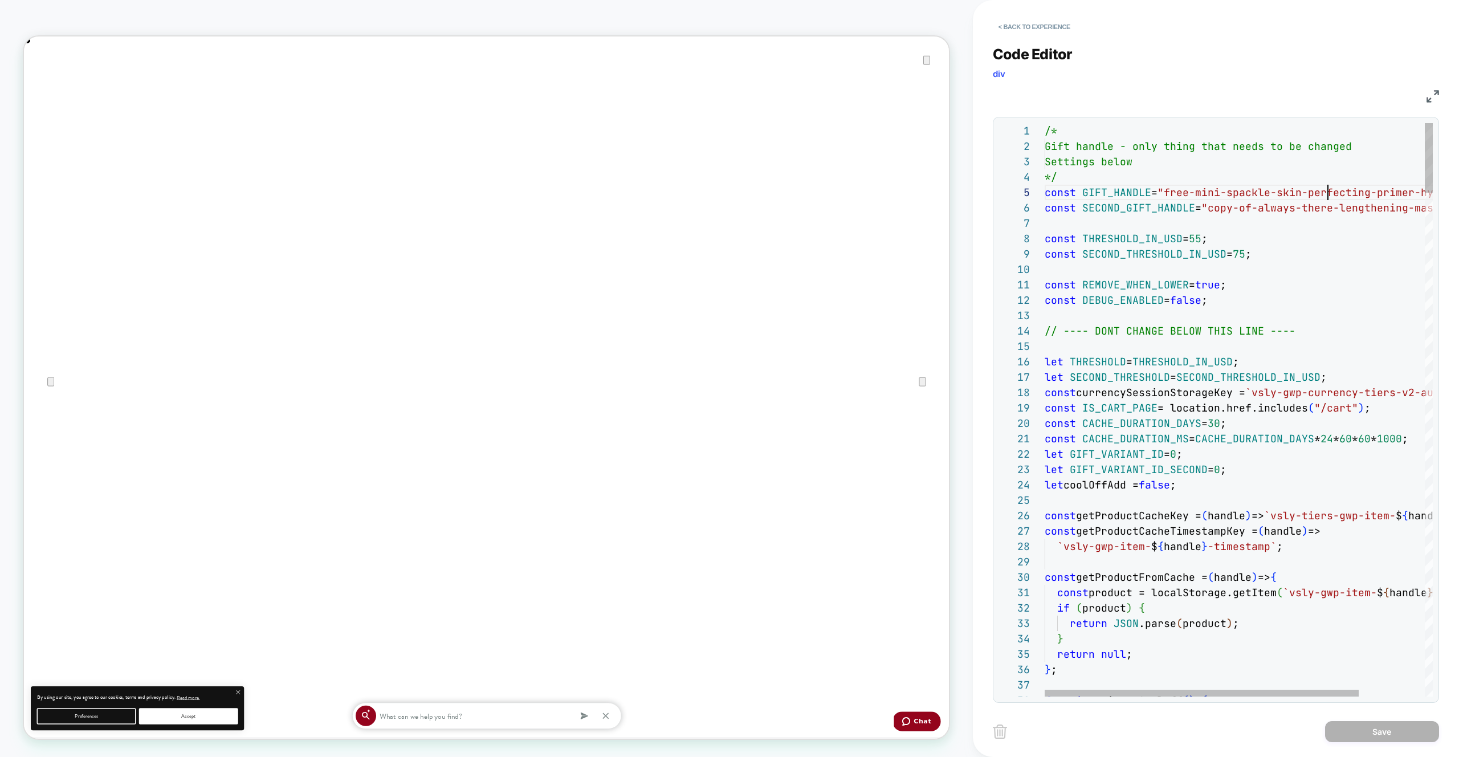
scroll to position [62, 283]
type textarea "**********"
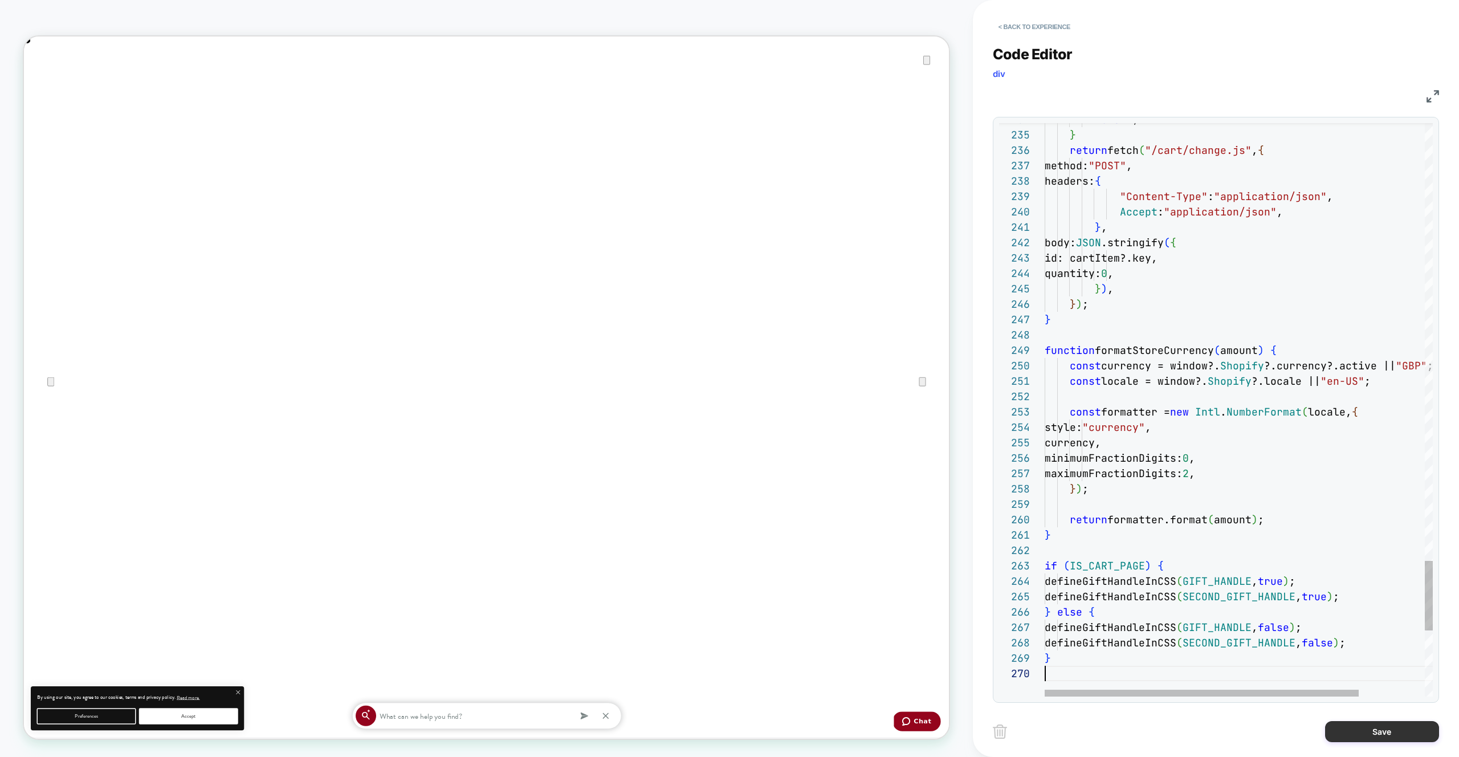
scroll to position [139, 0]
drag, startPoint x: 1372, startPoint y: 734, endPoint x: 1318, endPoint y: 728, distance: 53.8
click at [1371, 733] on button "Save" at bounding box center [1382, 731] width 114 height 21
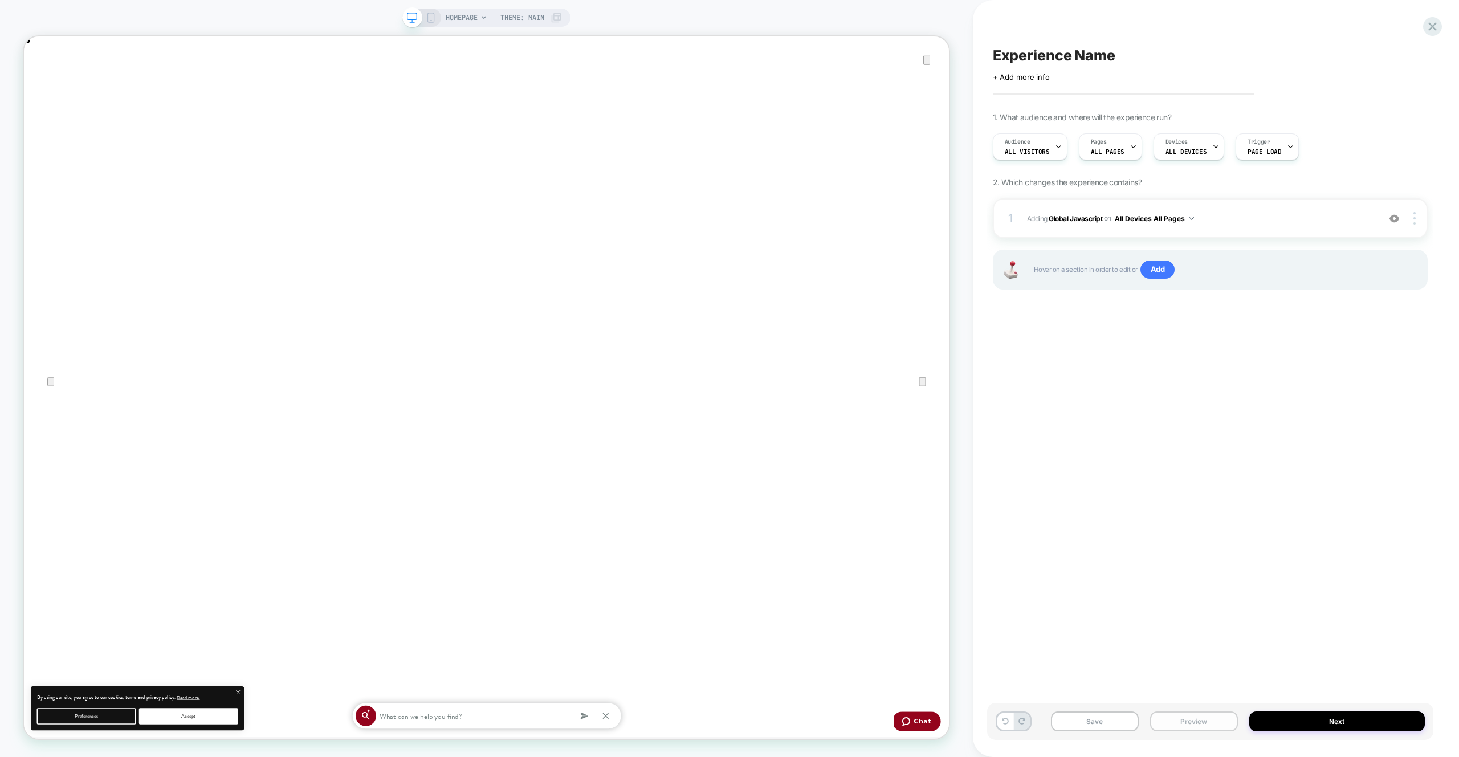
click at [1171, 720] on button "Preview" at bounding box center [1194, 721] width 88 height 20
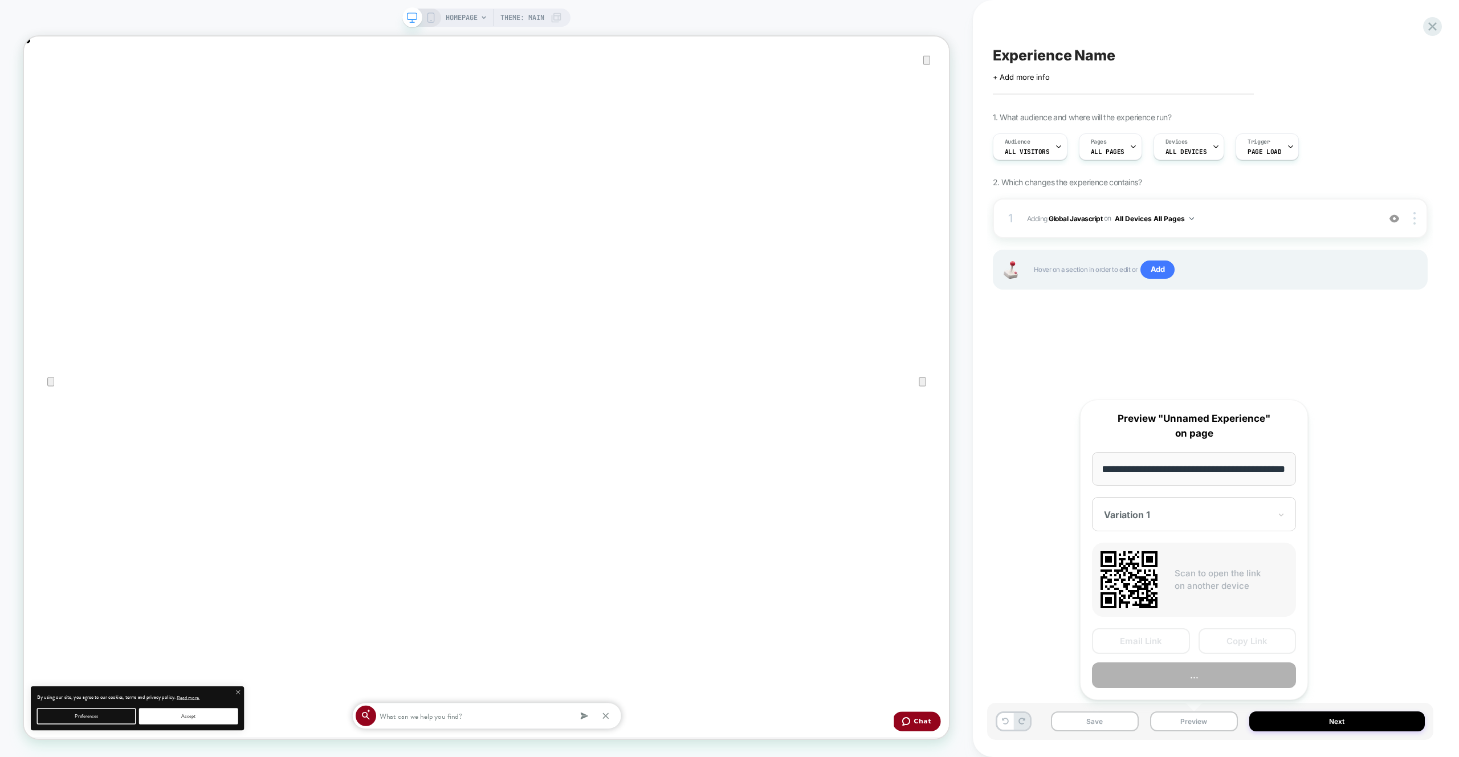
scroll to position [0, 0]
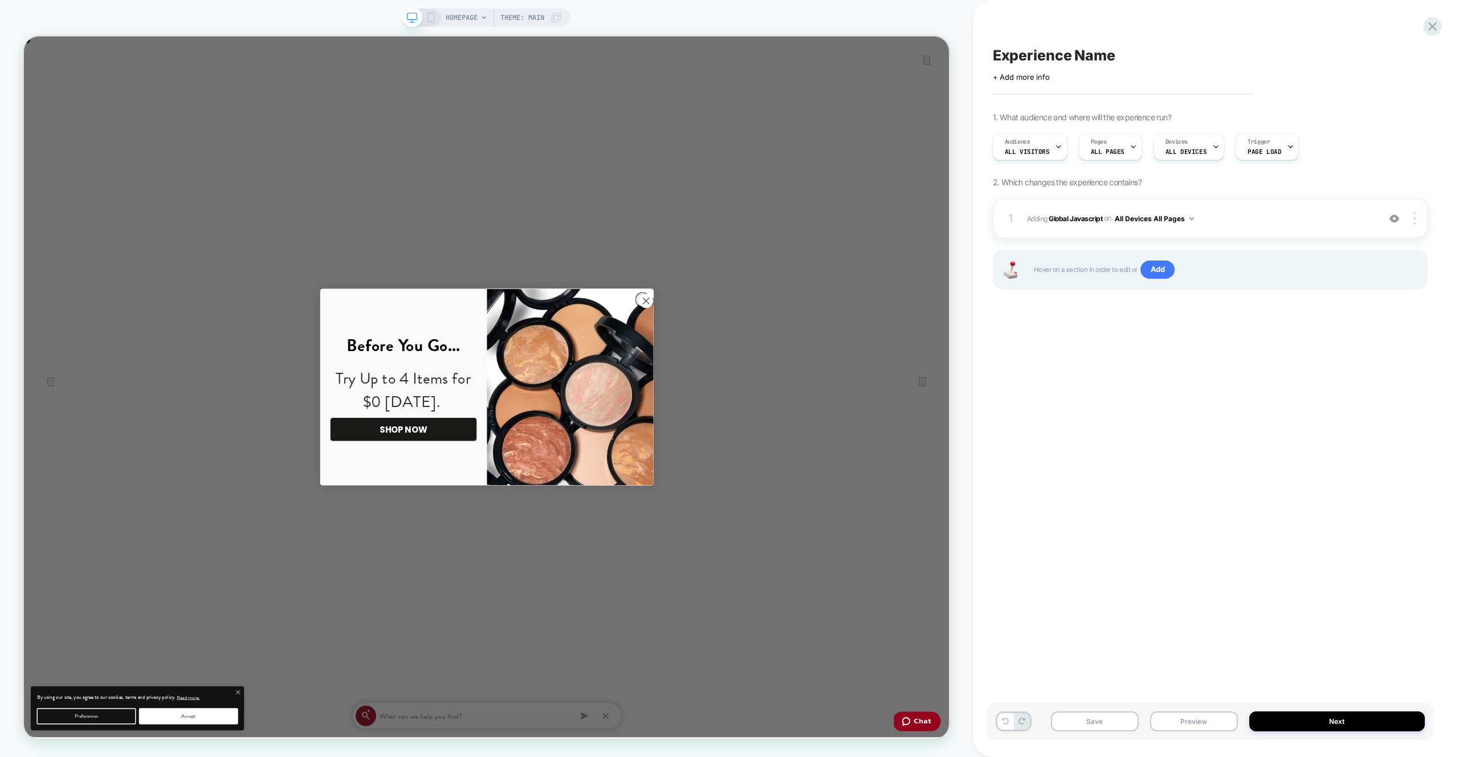
click at [1279, 243] on div "1 Adding Global Javascript on All Devices All Pages Add Before Add After Target…" at bounding box center [1210, 258] width 435 height 120
click at [1276, 223] on span "Adding Global Javascript on All Devices All Pages" at bounding box center [1200, 218] width 347 height 14
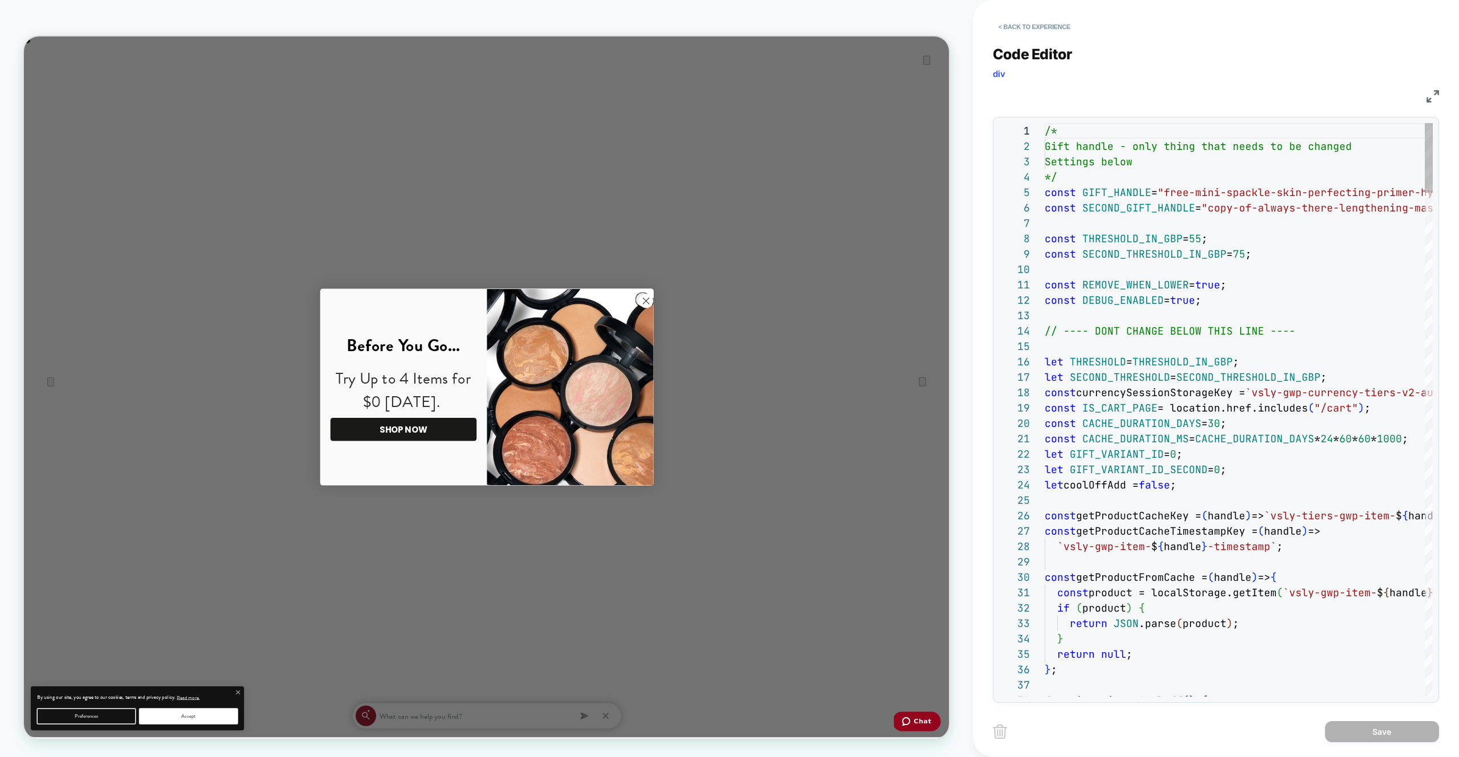
drag, startPoint x: 1276, startPoint y: 223, endPoint x: 1316, endPoint y: 251, distance: 48.9
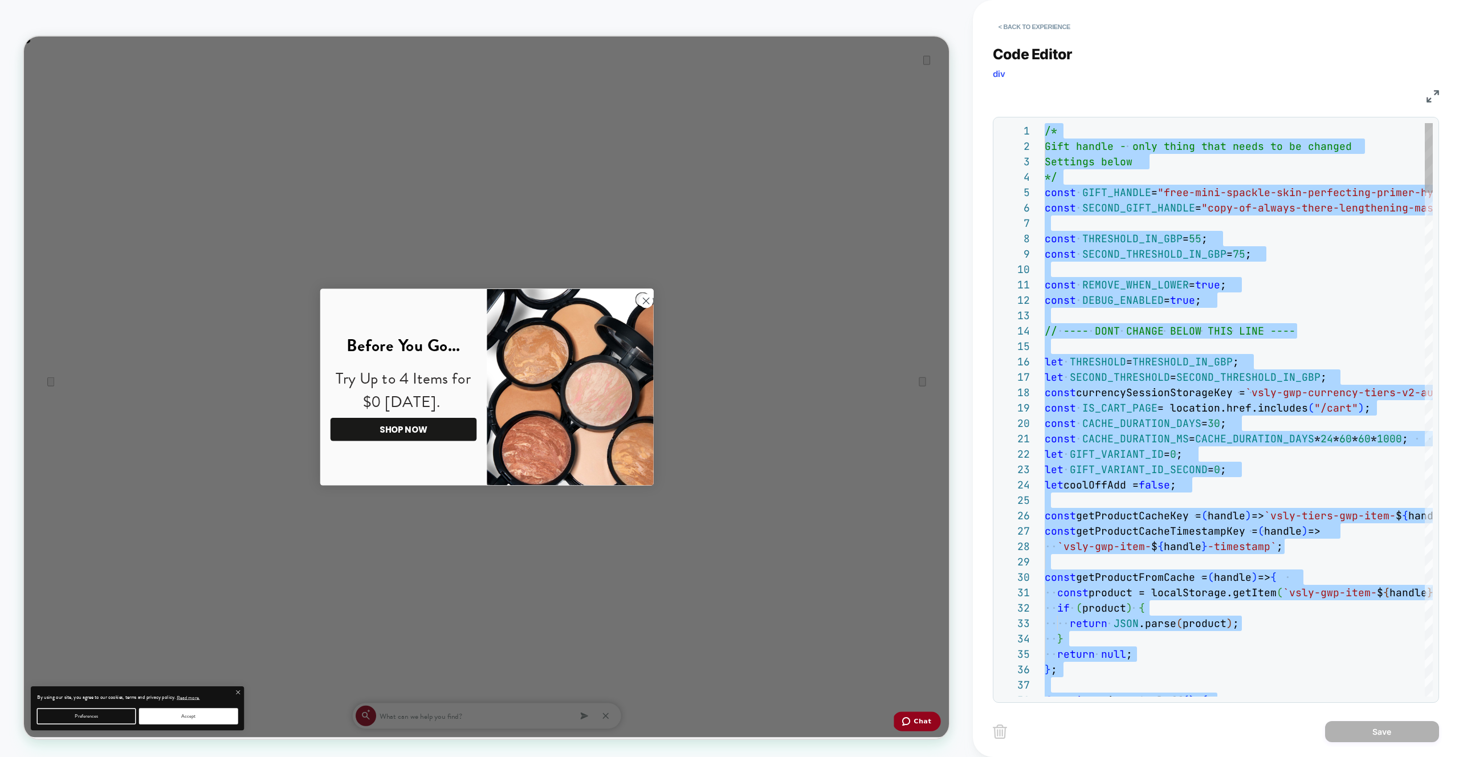
type textarea "**********"
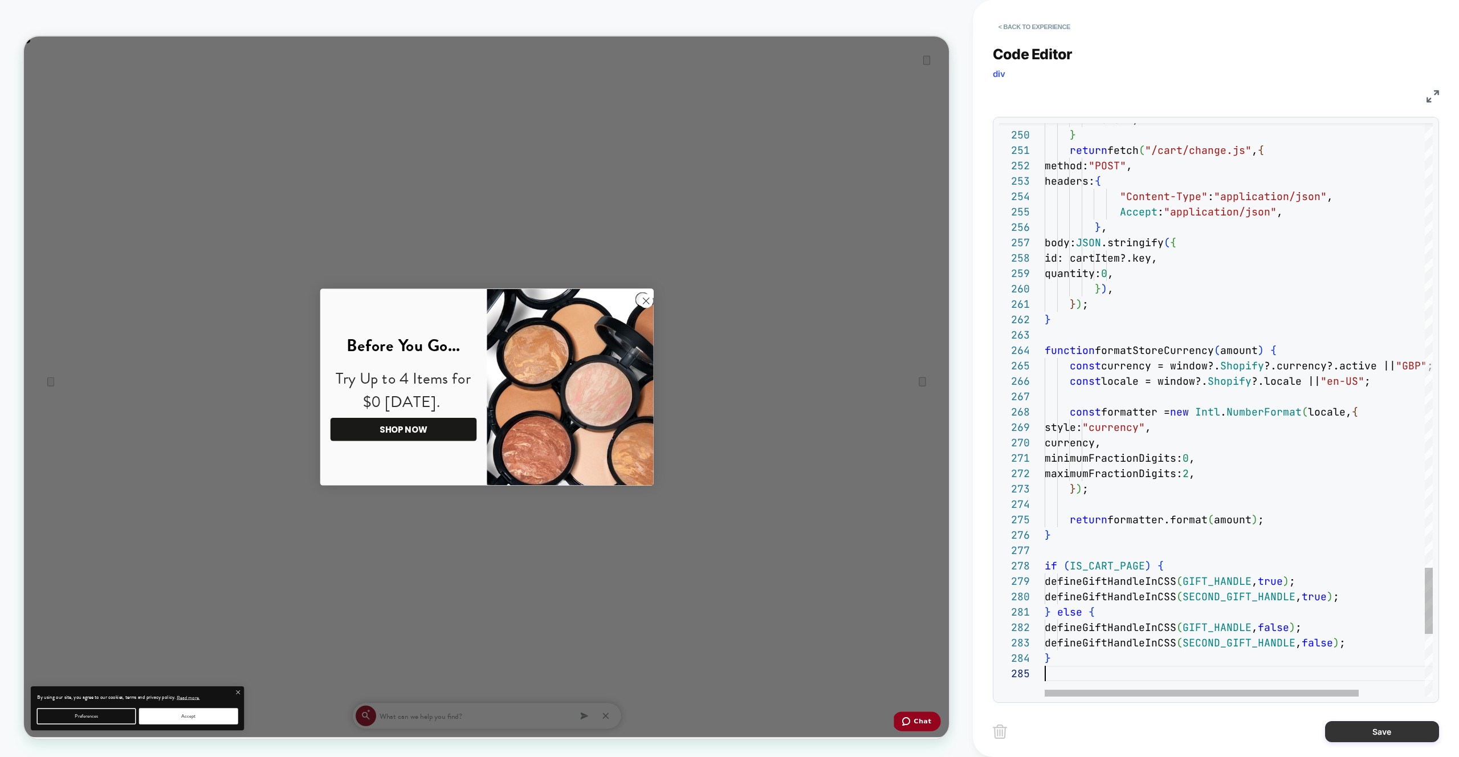
scroll to position [62, 0]
drag, startPoint x: 1352, startPoint y: 738, endPoint x: 1341, endPoint y: 736, distance: 10.9
click at [1352, 738] on button "Save" at bounding box center [1382, 731] width 114 height 21
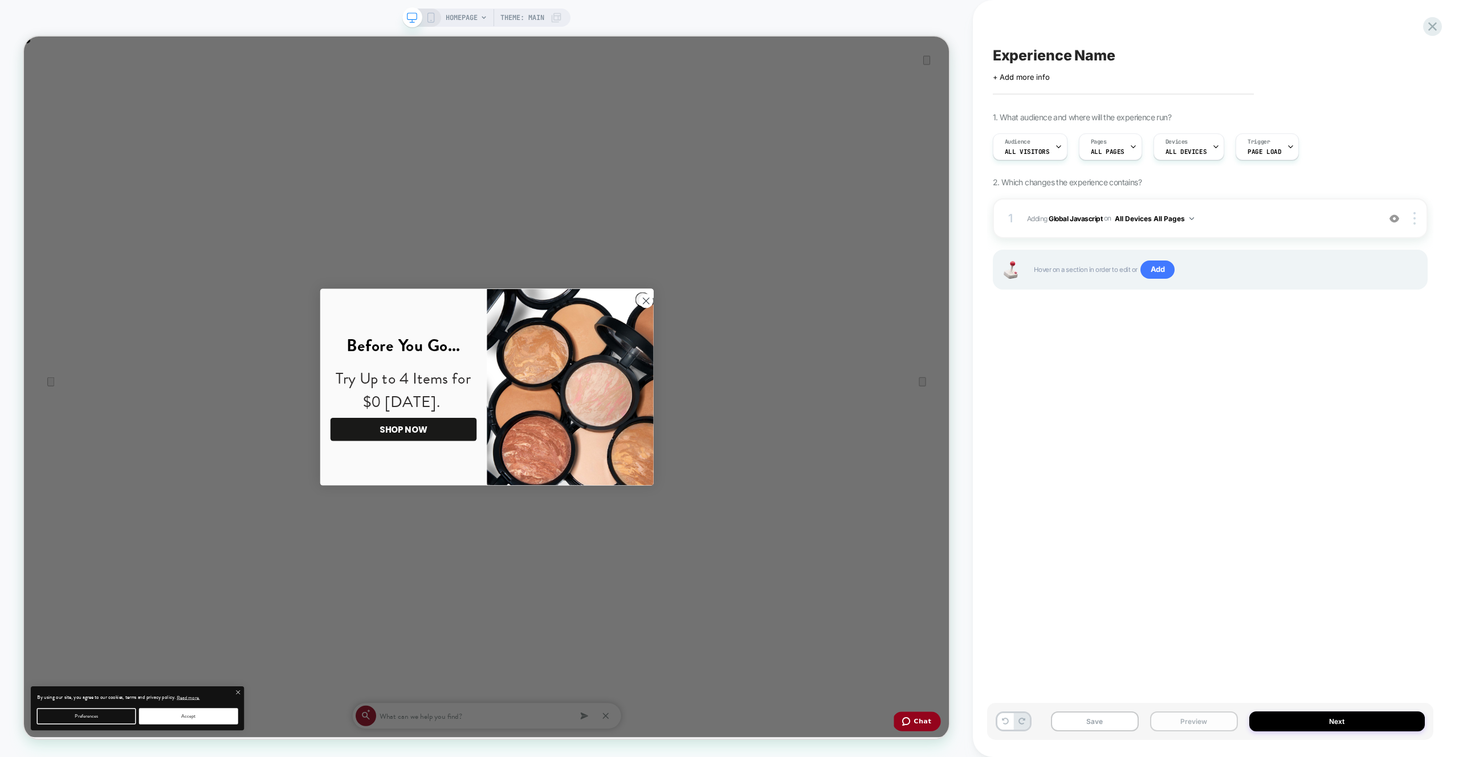
click at [1185, 725] on button "Preview" at bounding box center [1194, 721] width 88 height 20
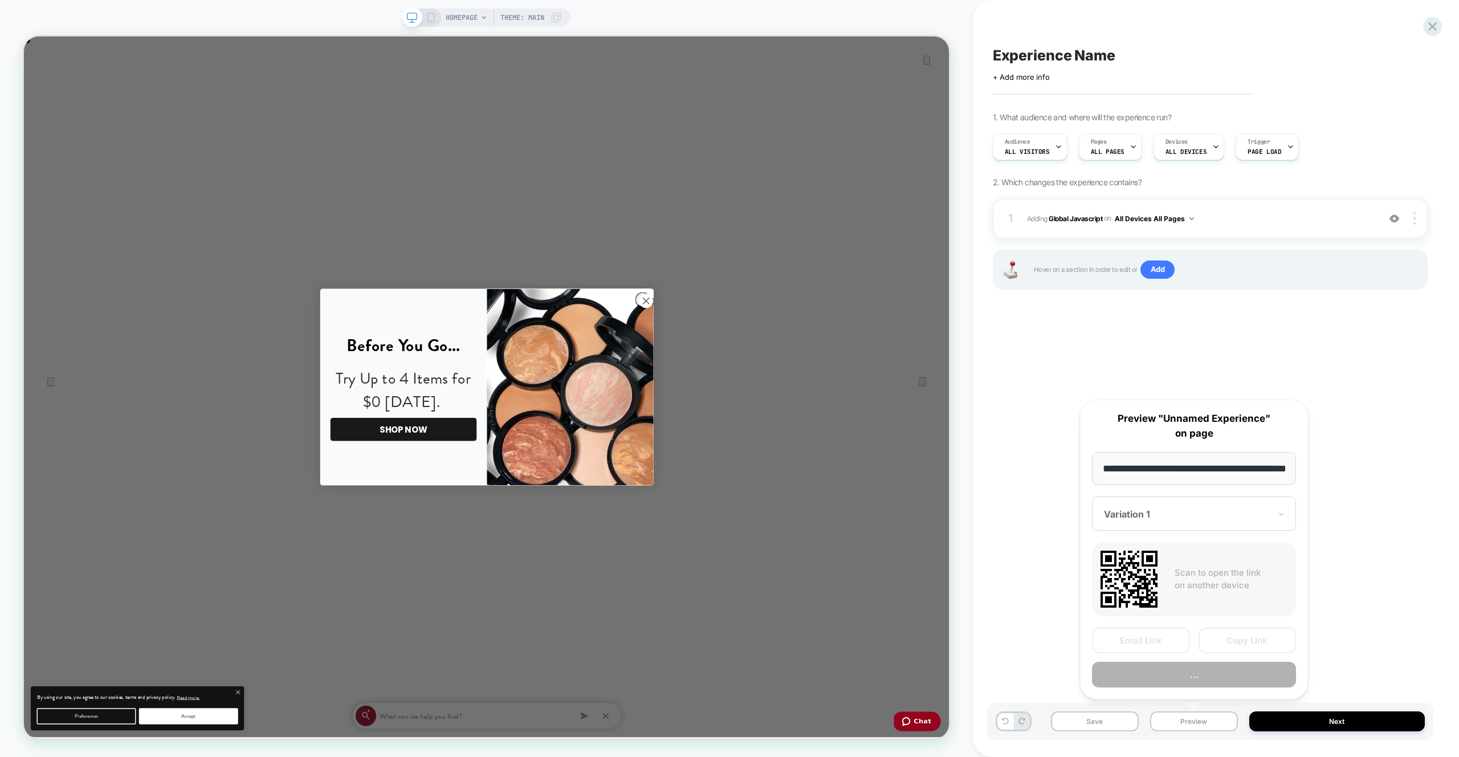
scroll to position [0, 40]
click at [1183, 681] on button "Preview" at bounding box center [1194, 675] width 204 height 26
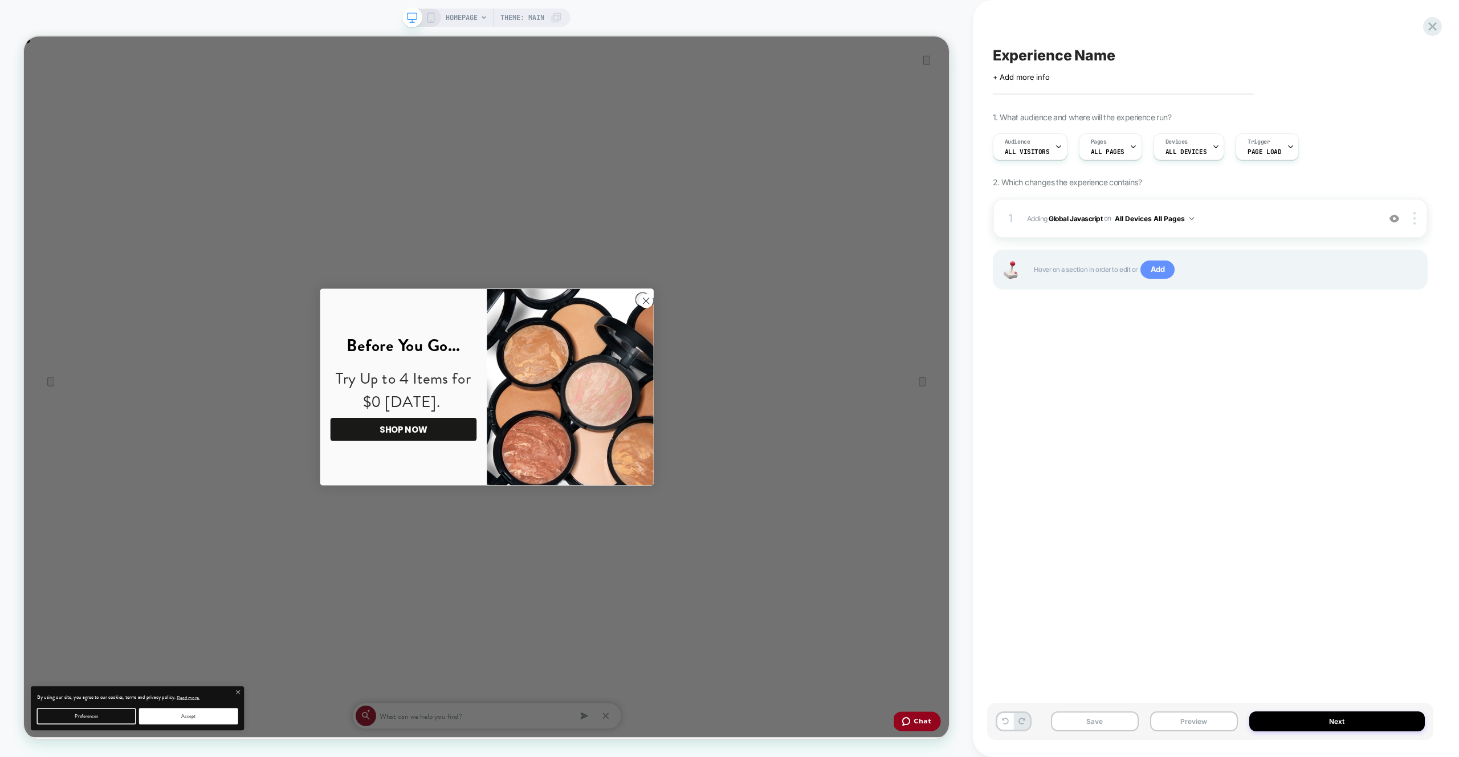
scroll to position [0, 0]
click at [1247, 208] on div "1 Adding Global Javascript on All Devices All Pages Add Before Add After Target…" at bounding box center [1210, 218] width 435 height 40
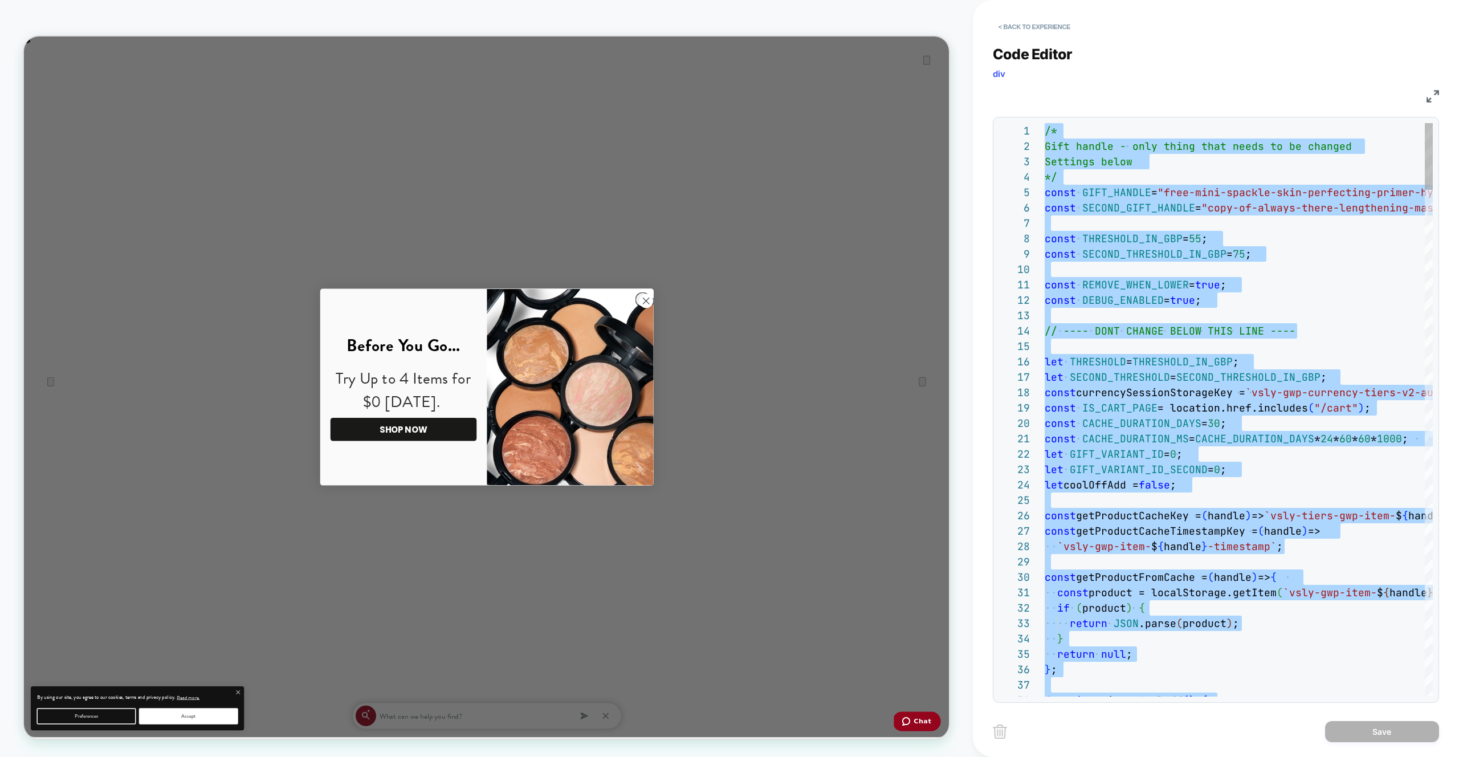
type textarea "**********"
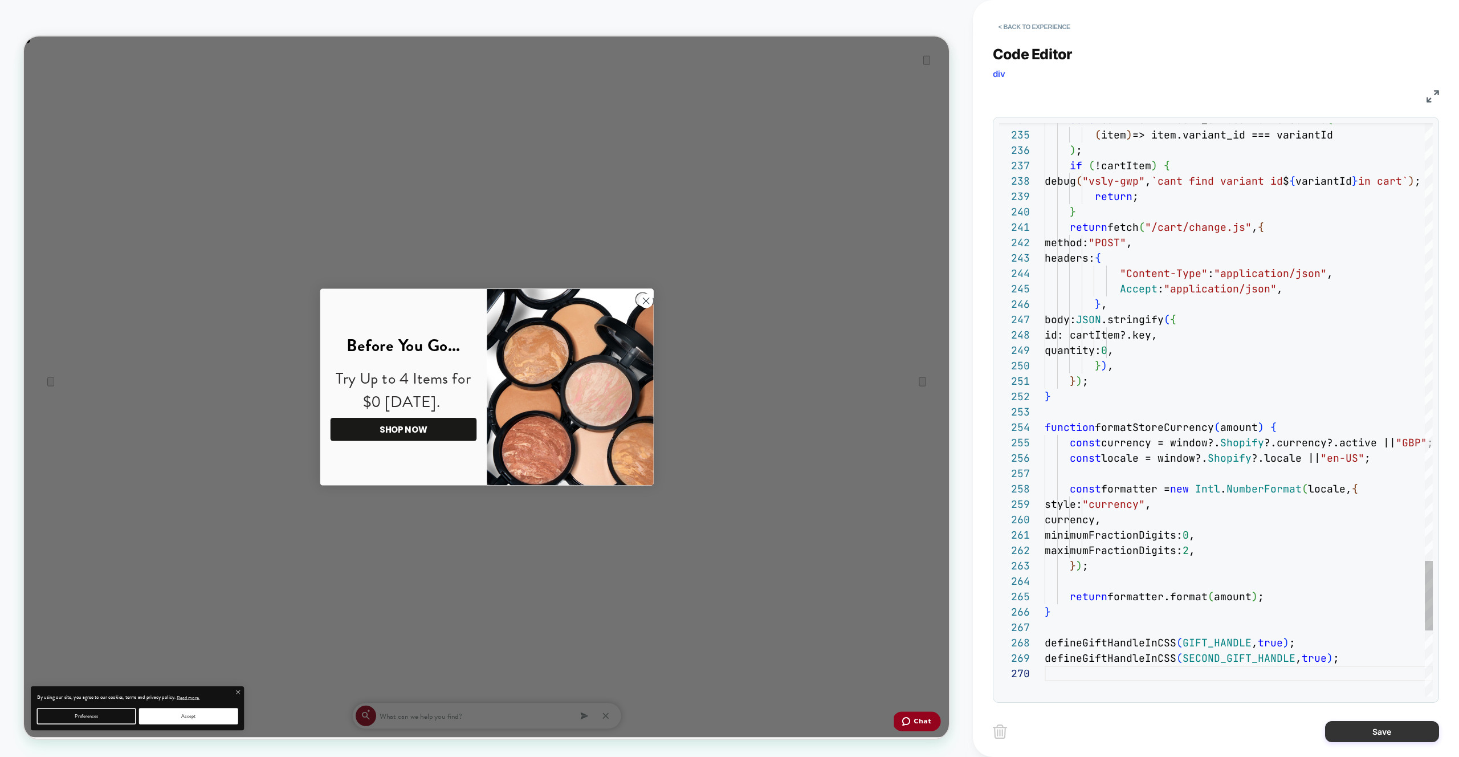
drag, startPoint x: 1362, startPoint y: 739, endPoint x: 1344, endPoint y: 734, distance: 19.7
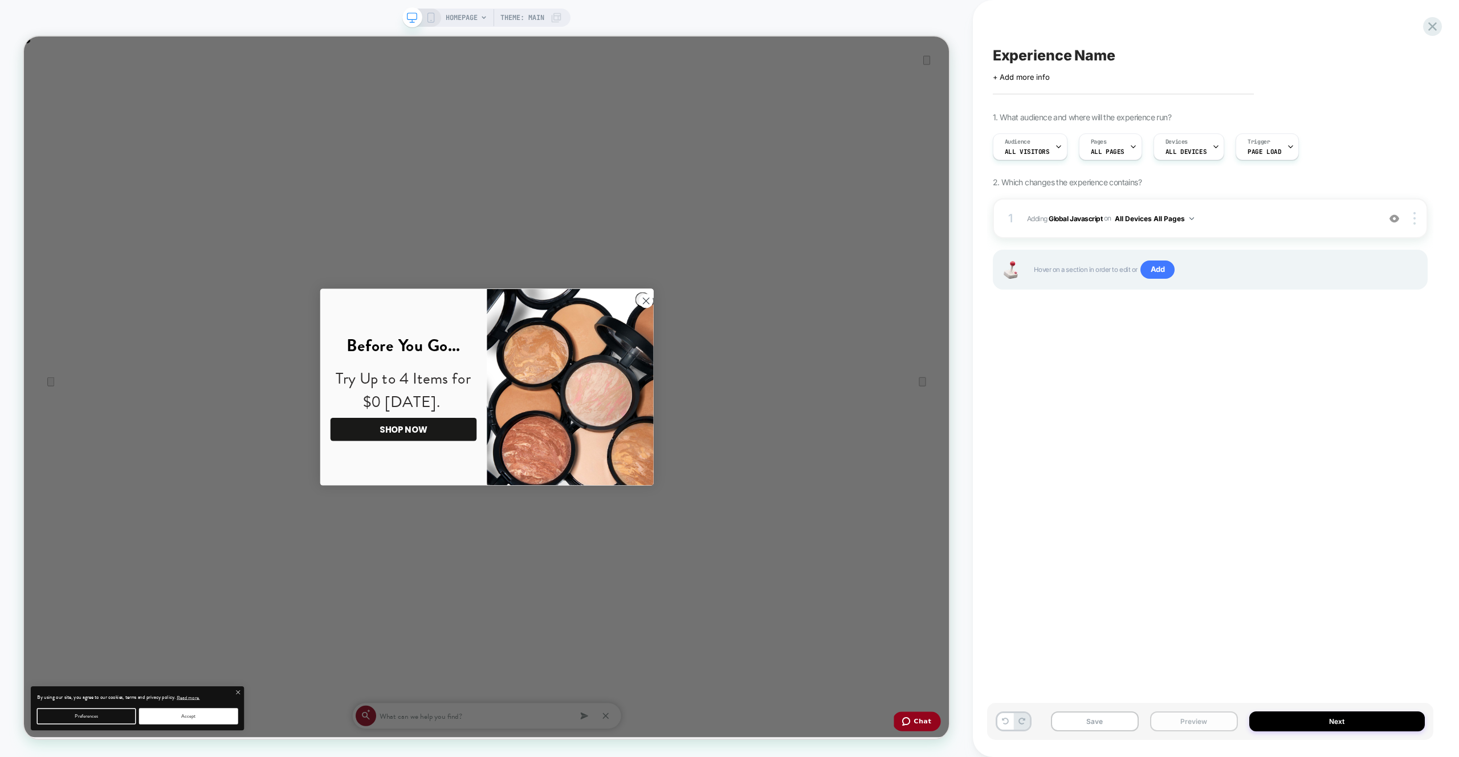
click at [1197, 713] on button "Preview" at bounding box center [1194, 721] width 88 height 20
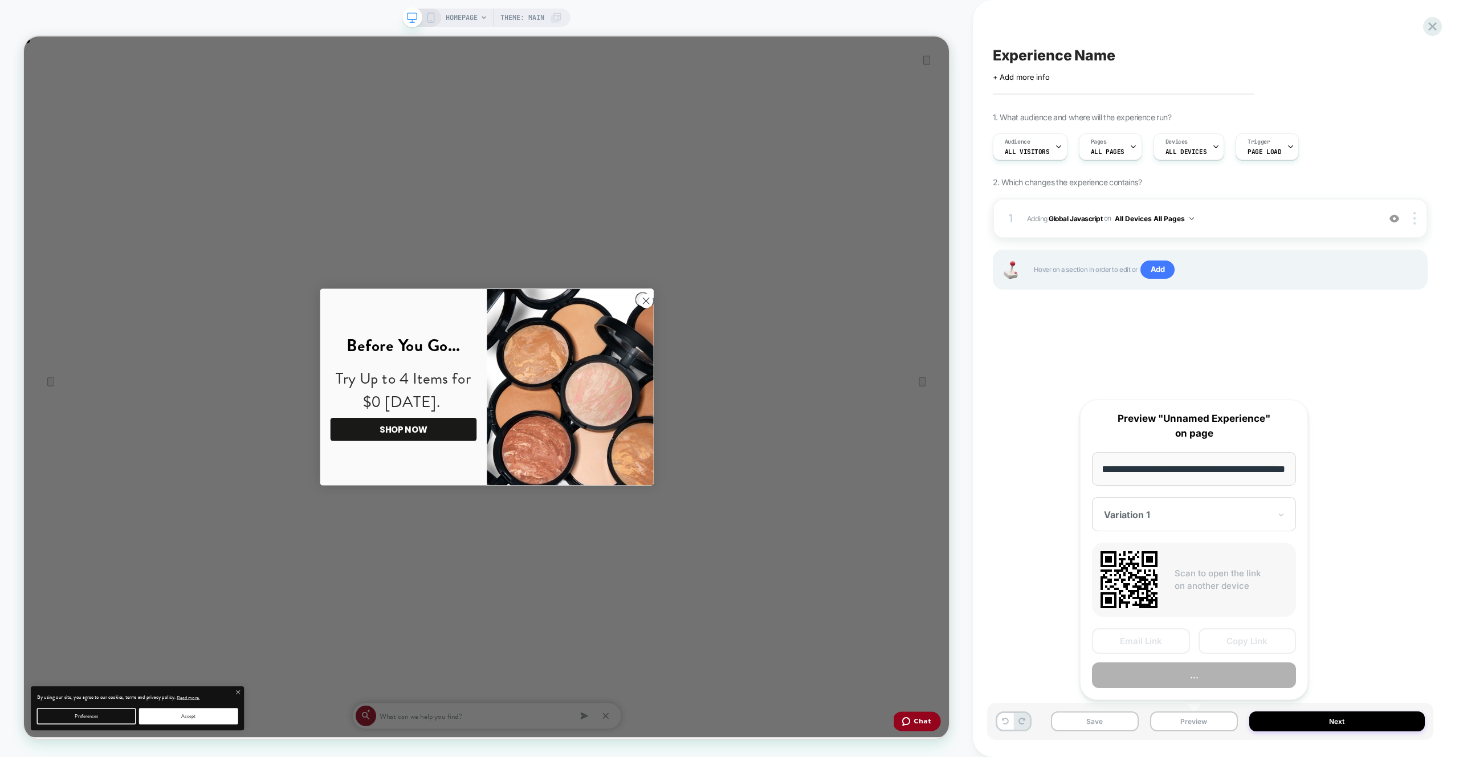
scroll to position [0, 0]
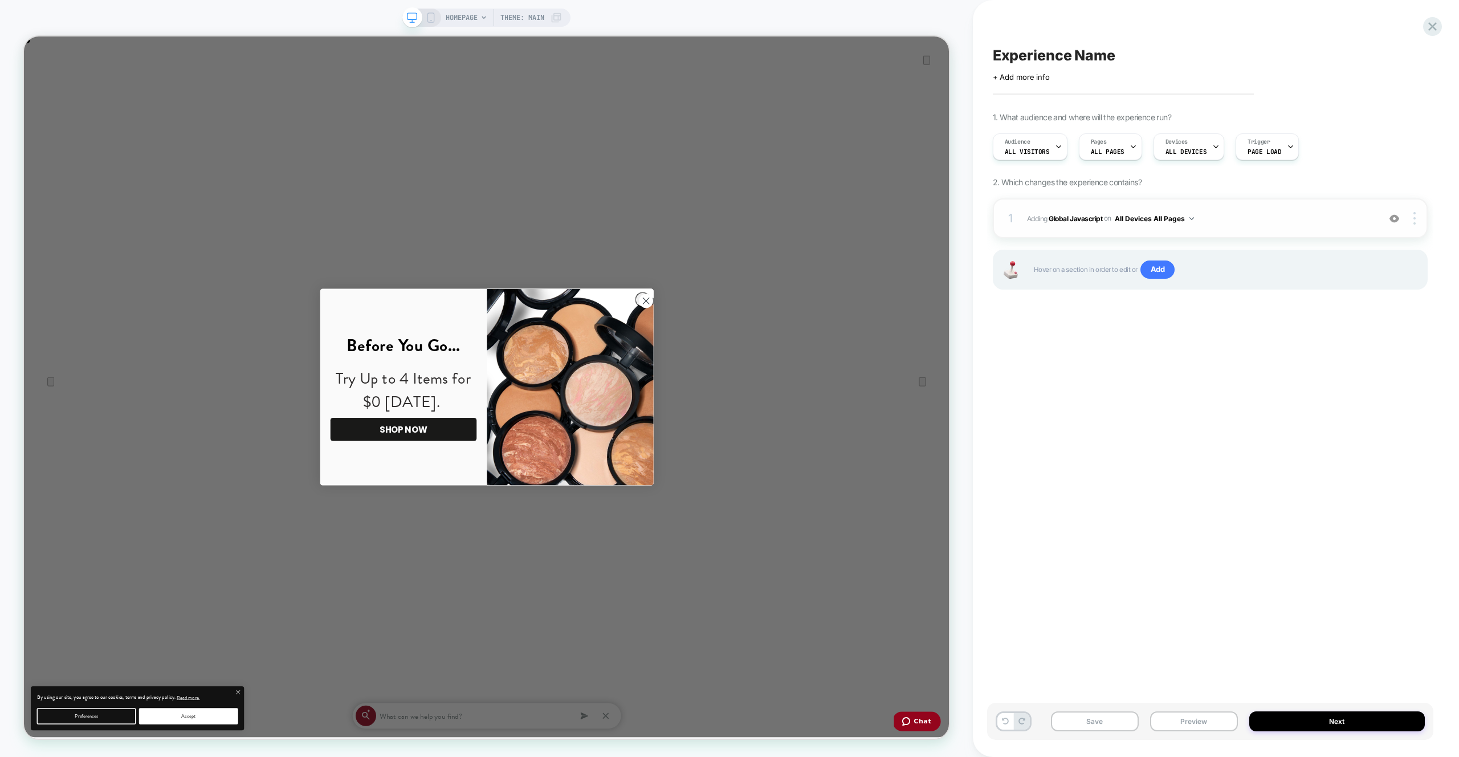
click at [1277, 200] on div "1 Adding Global Javascript on All Devices All Pages Add Before Add After Target…" at bounding box center [1210, 218] width 435 height 40
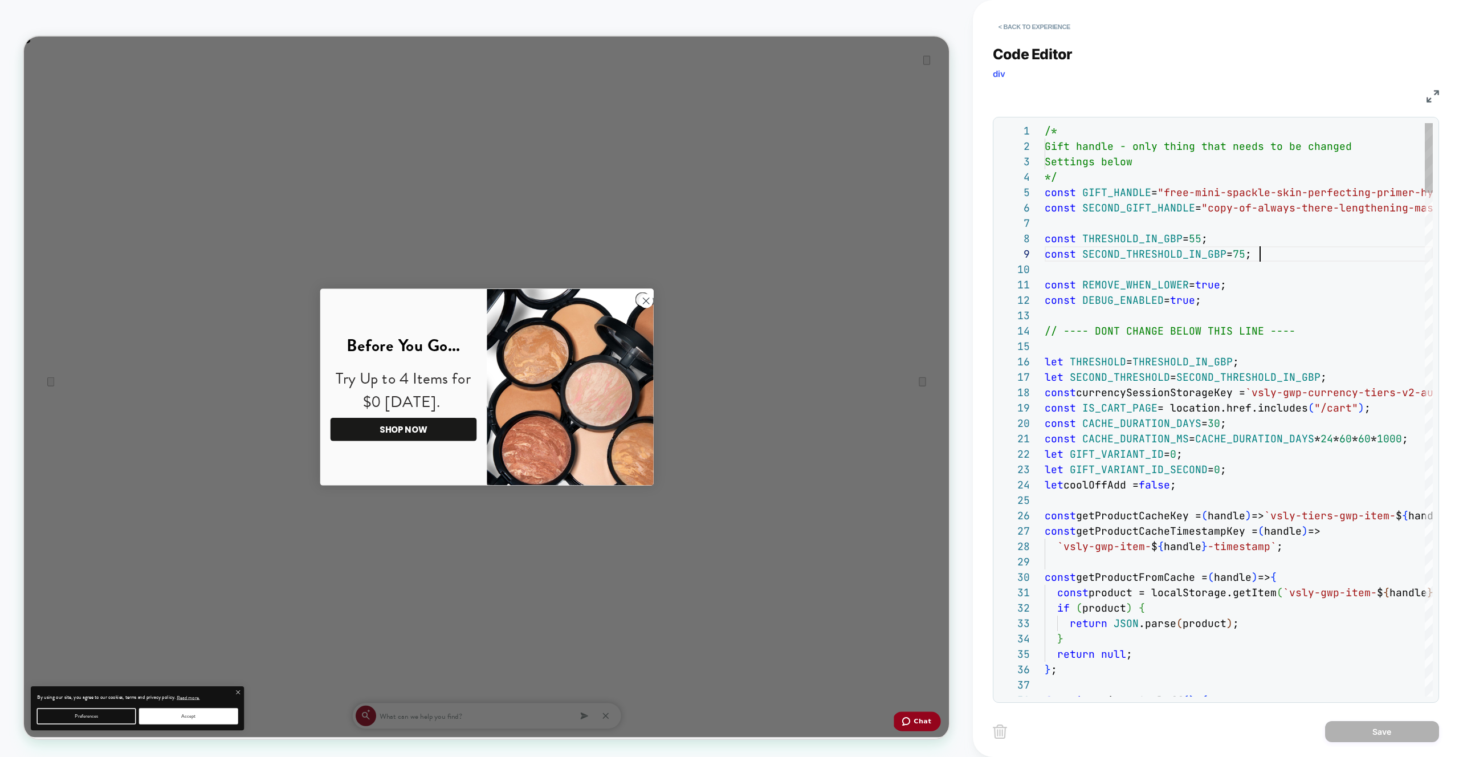
scroll to position [123, 215]
type textarea "**********"
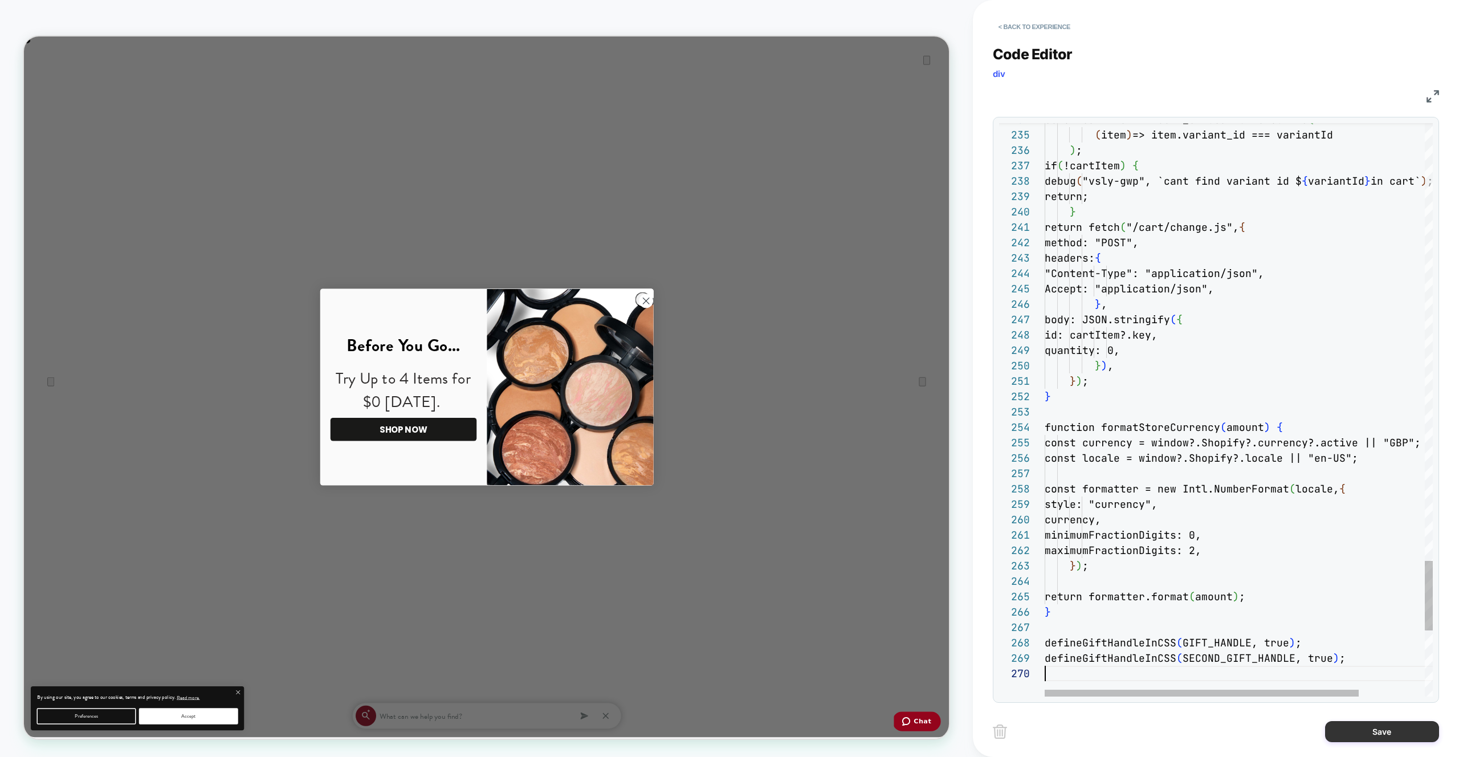
scroll to position [139, 0]
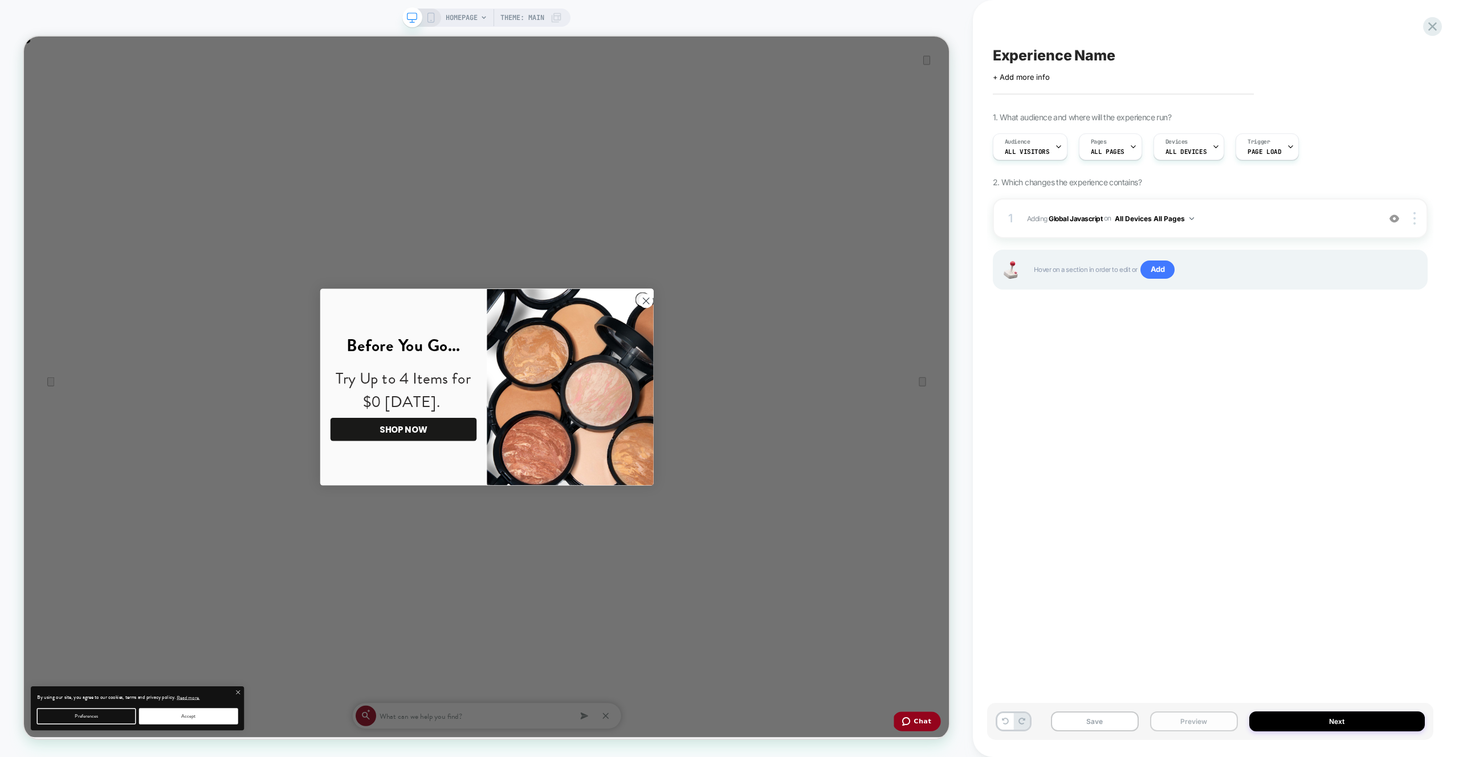
drag, startPoint x: 1204, startPoint y: 725, endPoint x: 1203, endPoint y: 716, distance: 9.1
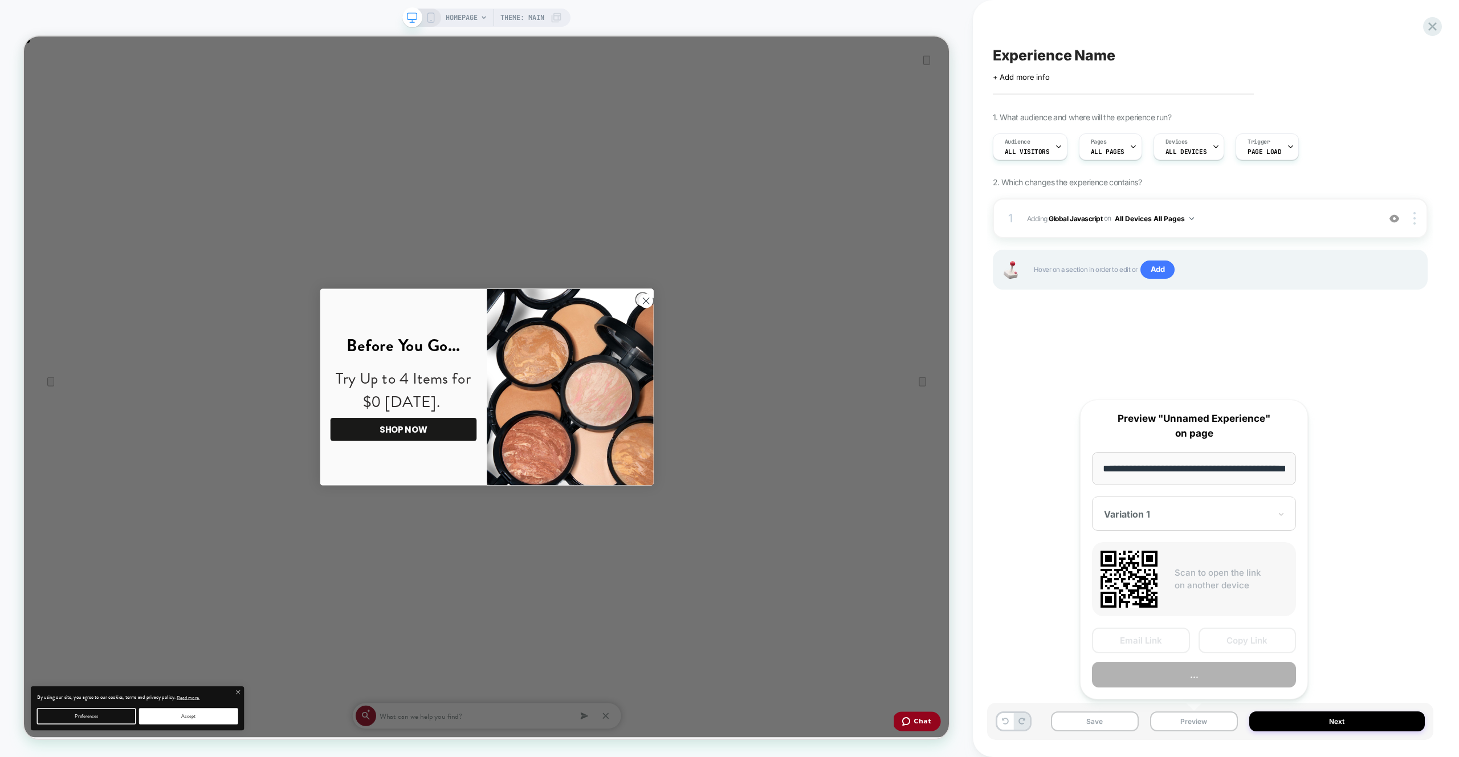
scroll to position [0, 40]
click at [1194, 667] on button "Preview" at bounding box center [1194, 675] width 204 height 26
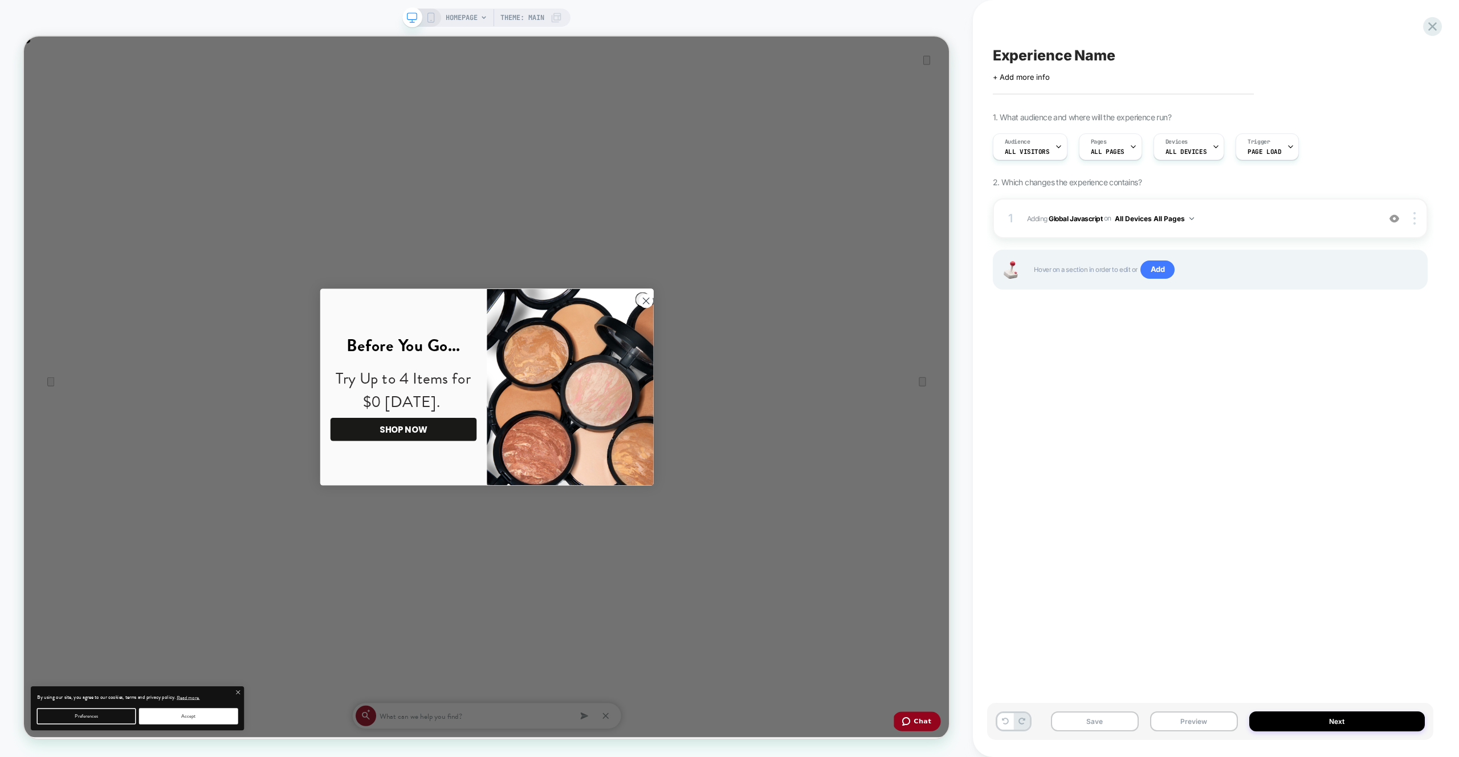
scroll to position [0, 0]
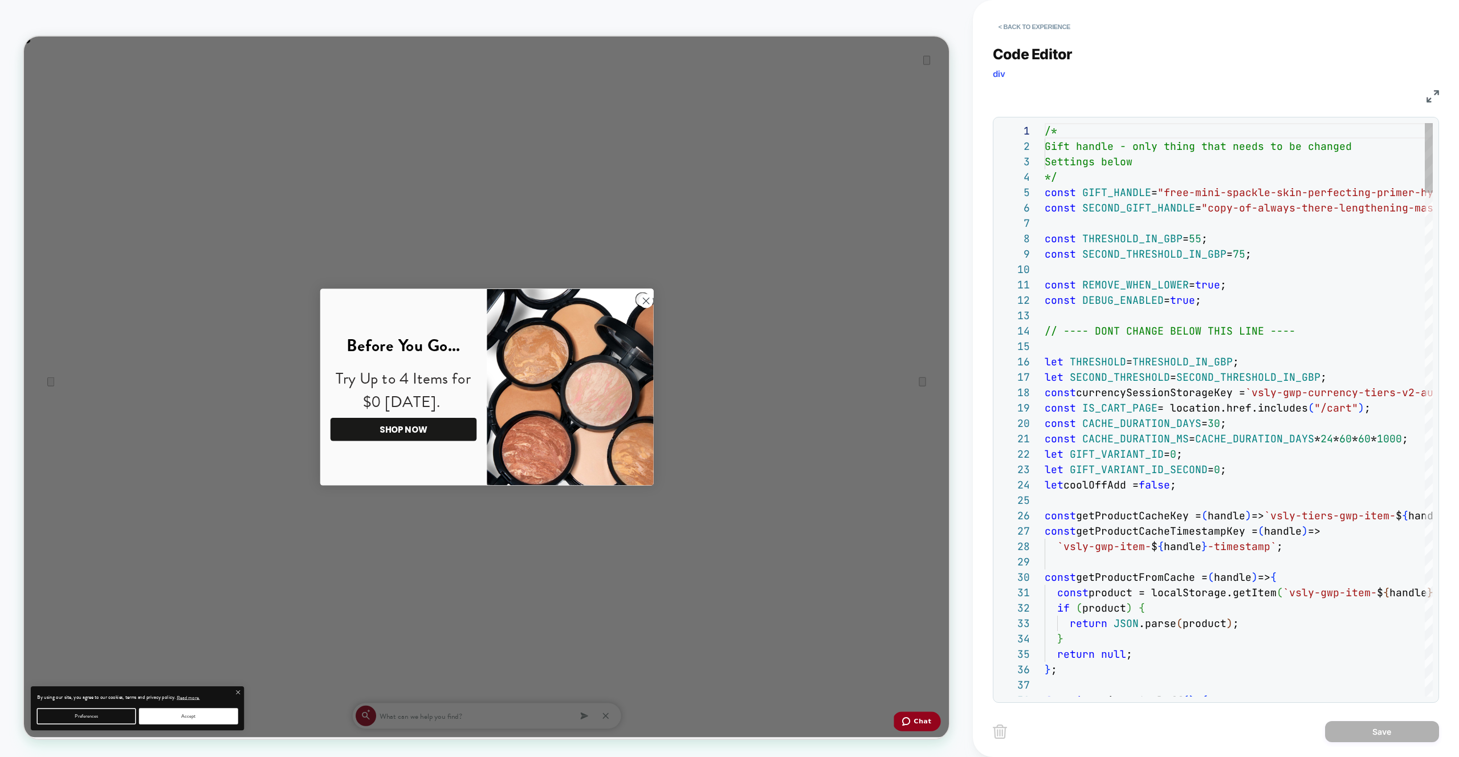
drag, startPoint x: 1261, startPoint y: 215, endPoint x: 1287, endPoint y: 209, distance: 27.0
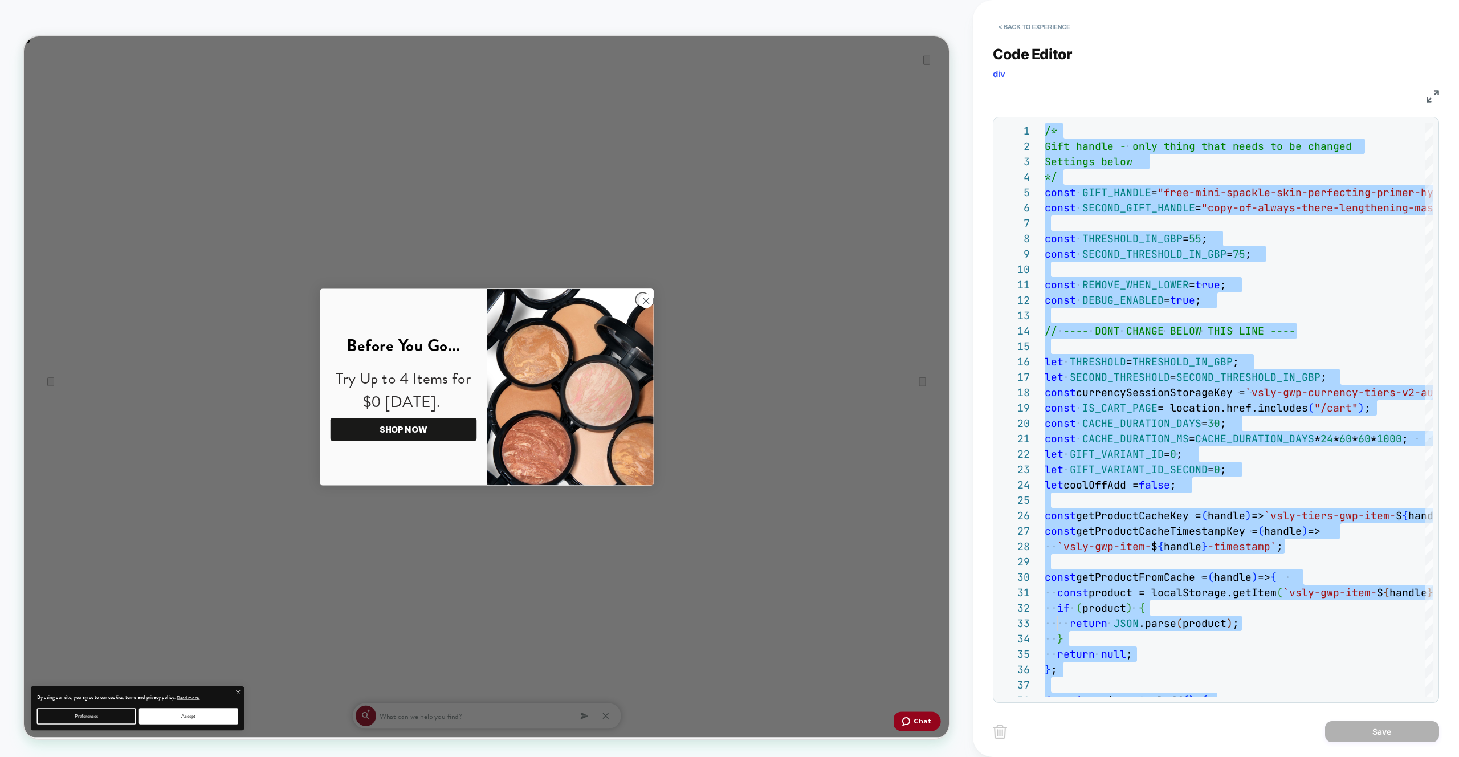
type textarea "**********"
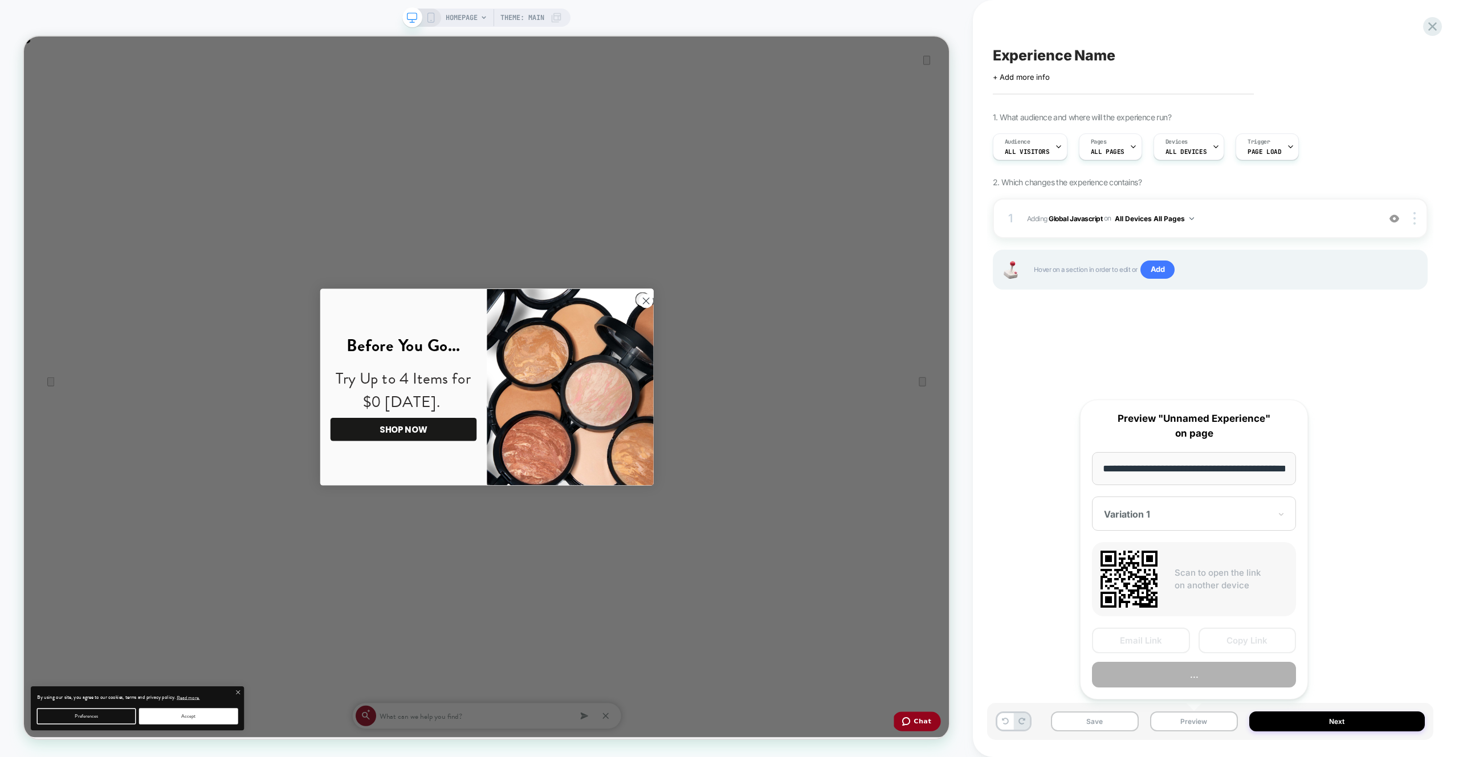
scroll to position [0, 0]
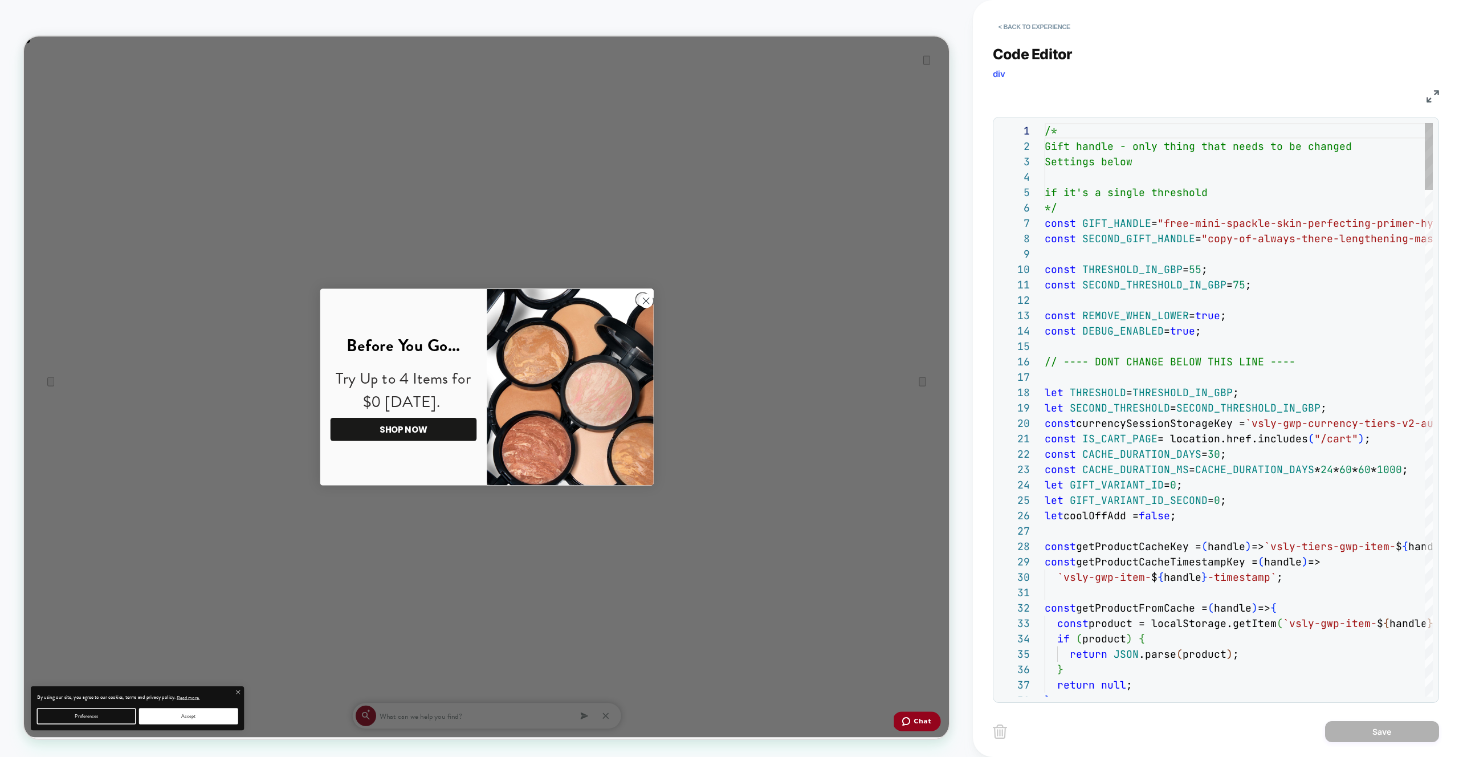
drag, startPoint x: 1326, startPoint y: 215, endPoint x: 1348, endPoint y: 241, distance: 33.9
click at [0, 0] on div "/* Gift handle - only thing that needs to be change d Settings below if it's a …" at bounding box center [0, 0] width 0 height 0
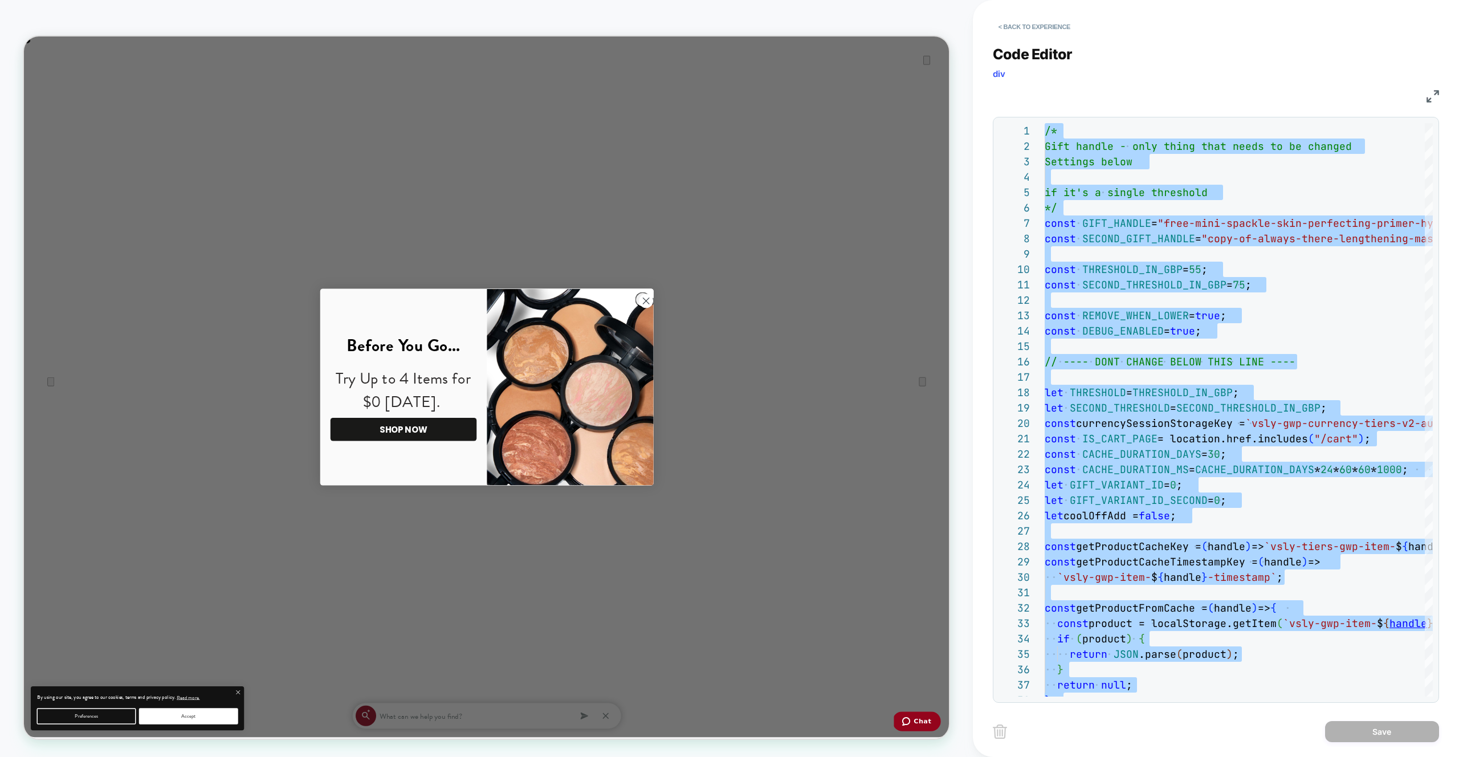
type textarea "**********"
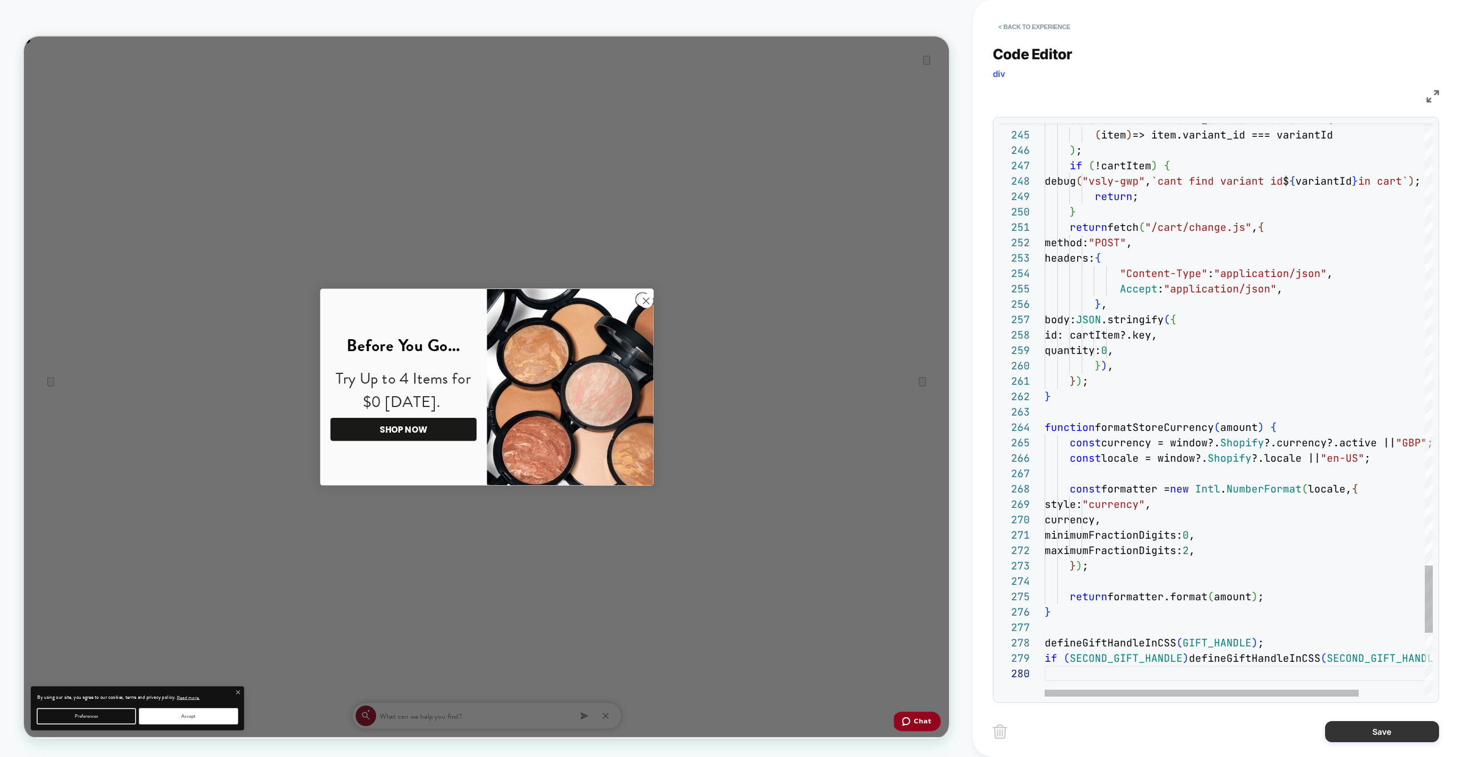
drag, startPoint x: 1405, startPoint y: 740, endPoint x: 1346, endPoint y: 732, distance: 59.3
click at [1405, 740] on button "Save" at bounding box center [1382, 731] width 114 height 21
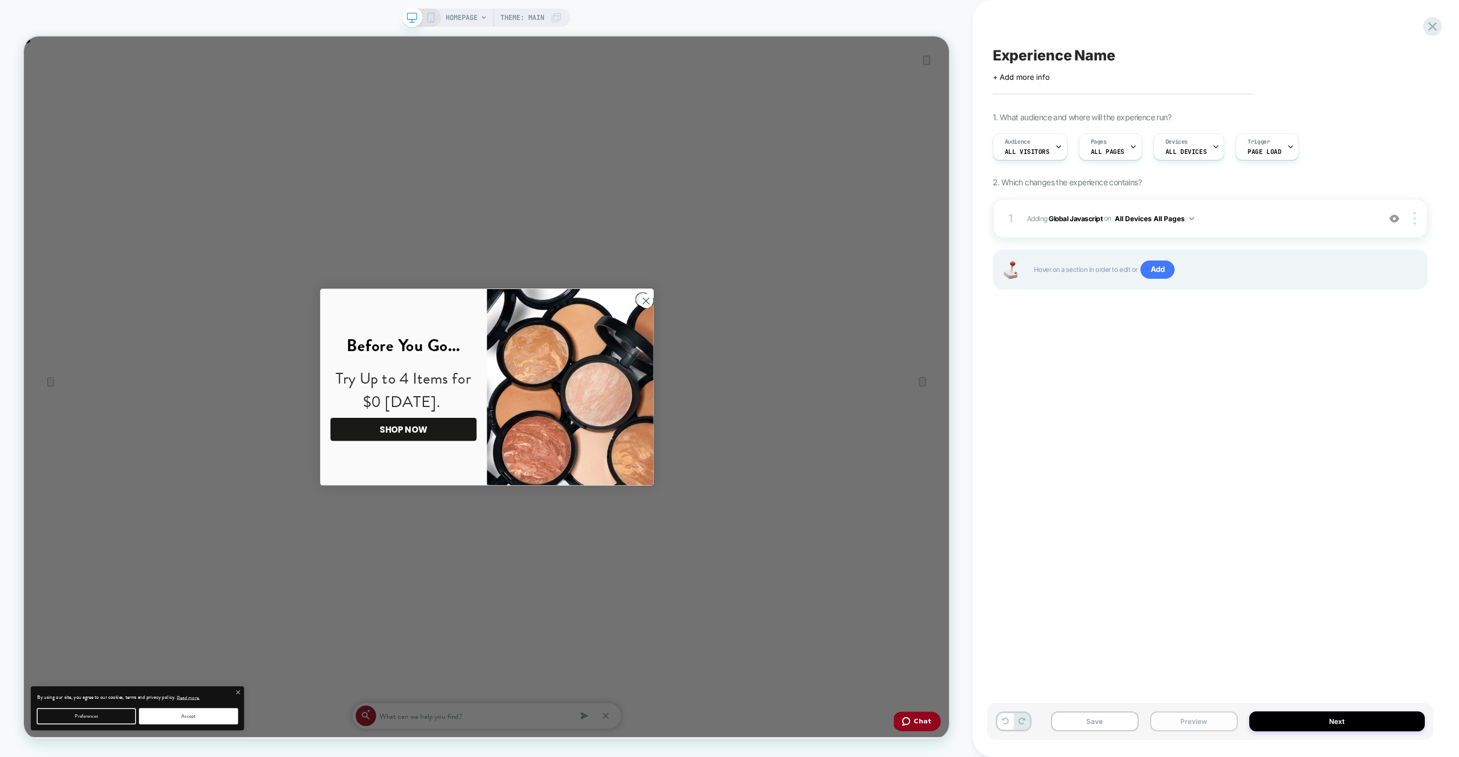
drag, startPoint x: 1166, startPoint y: 720, endPoint x: 1173, endPoint y: 711, distance: 11.8
click at [1165, 720] on button "Preview" at bounding box center [1194, 721] width 88 height 20
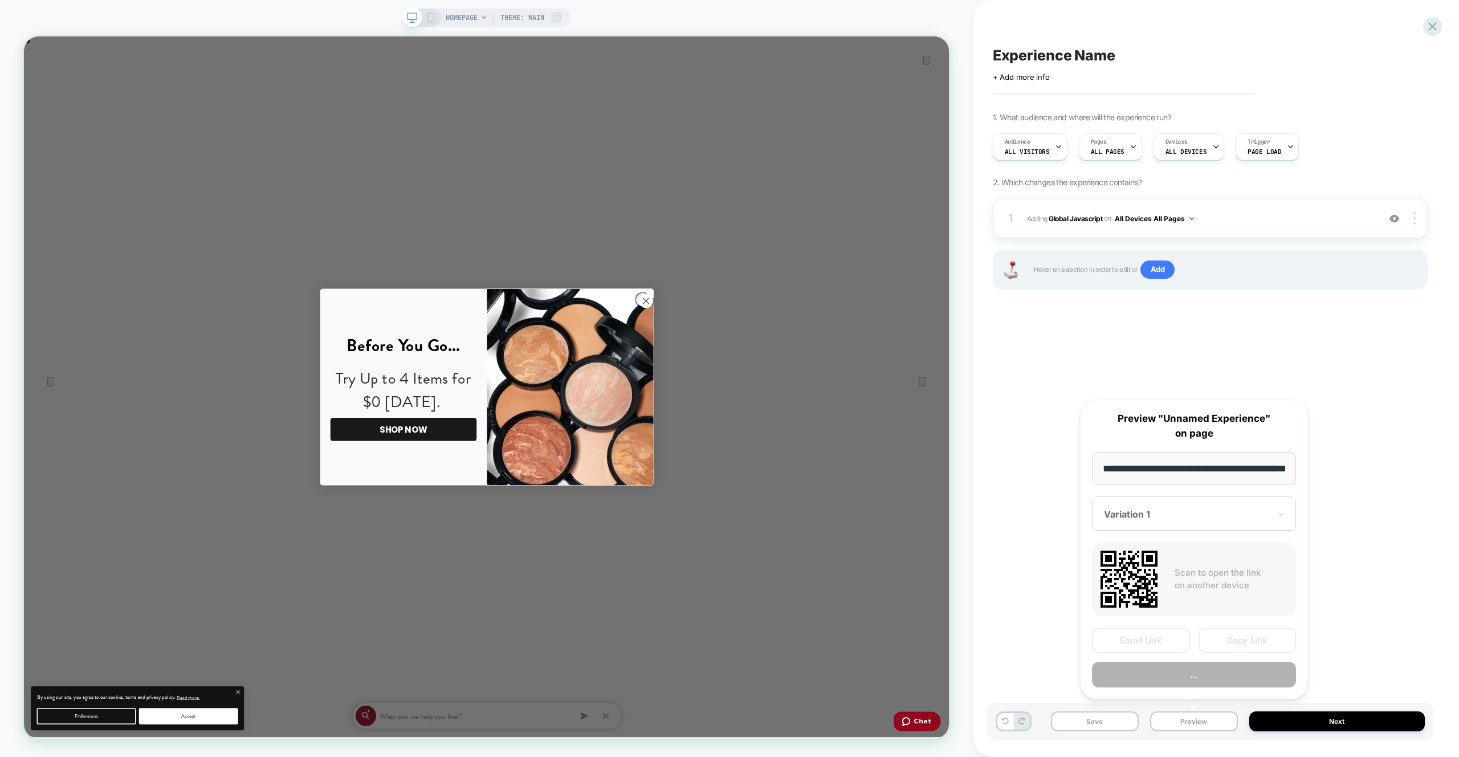
scroll to position [0, 40]
click at [1180, 678] on button "Preview" at bounding box center [1194, 675] width 204 height 26
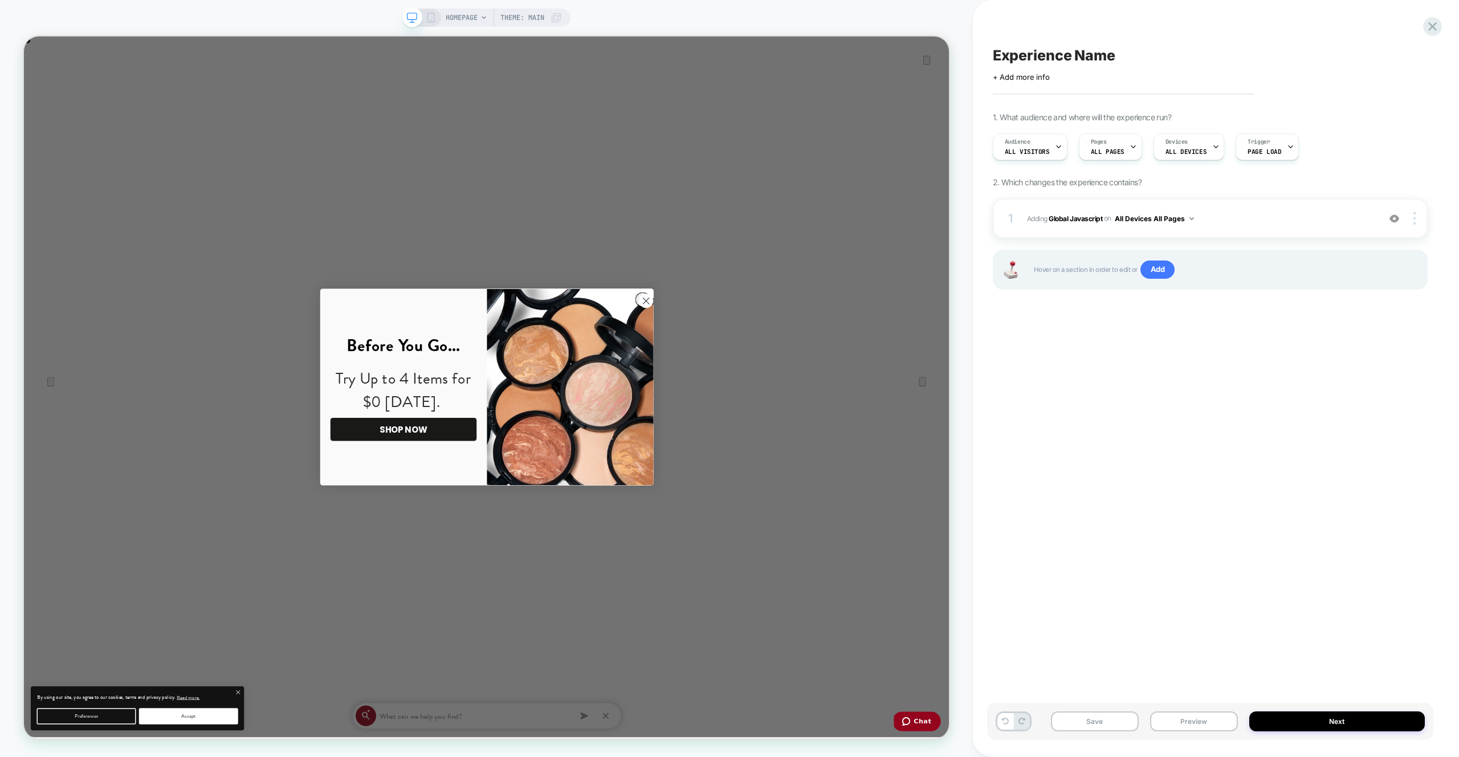
scroll to position [0, 2468]
click at [0, 0] on span "Adding Global Javascript on All Devices All Pages" at bounding box center [0, 0] width 0 height 0
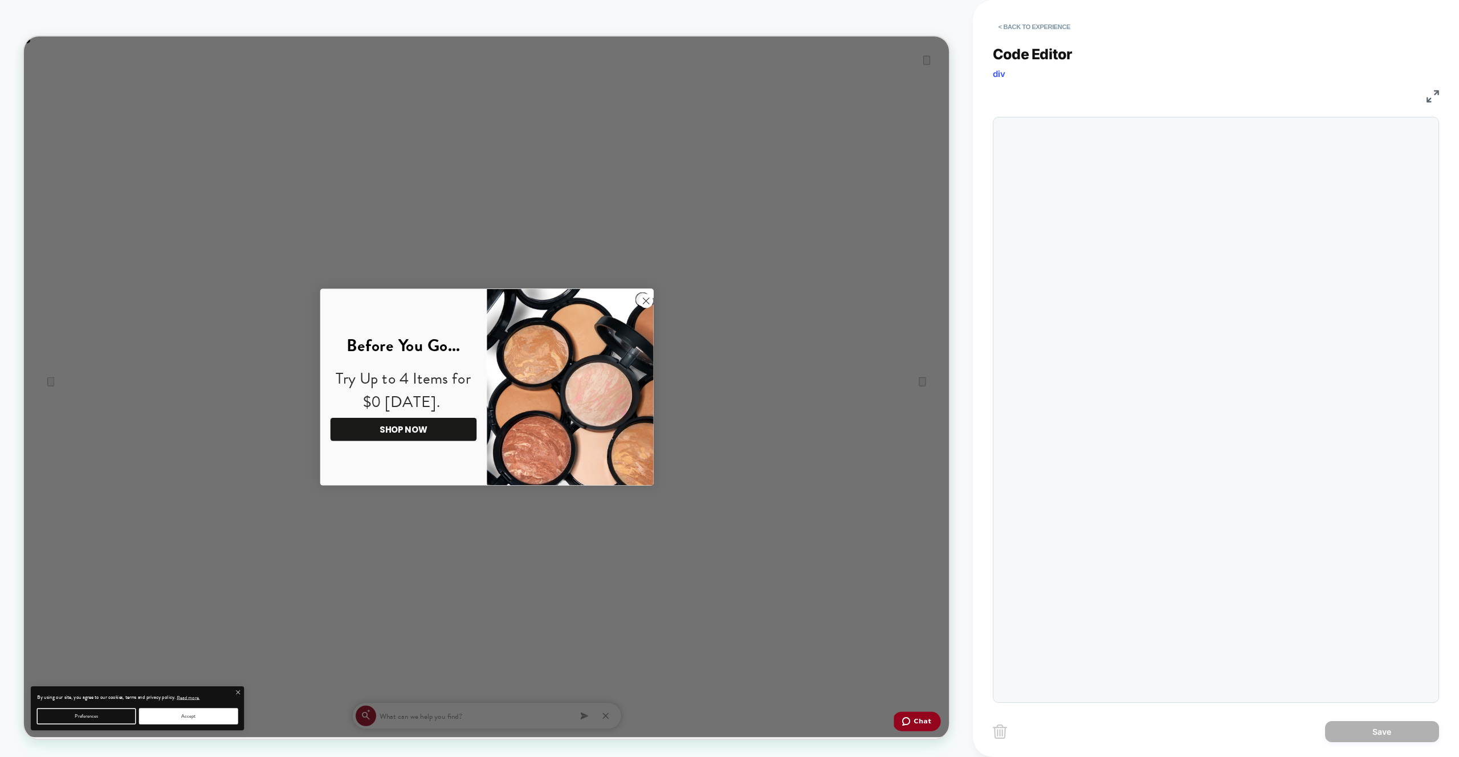
scroll to position [154, 0]
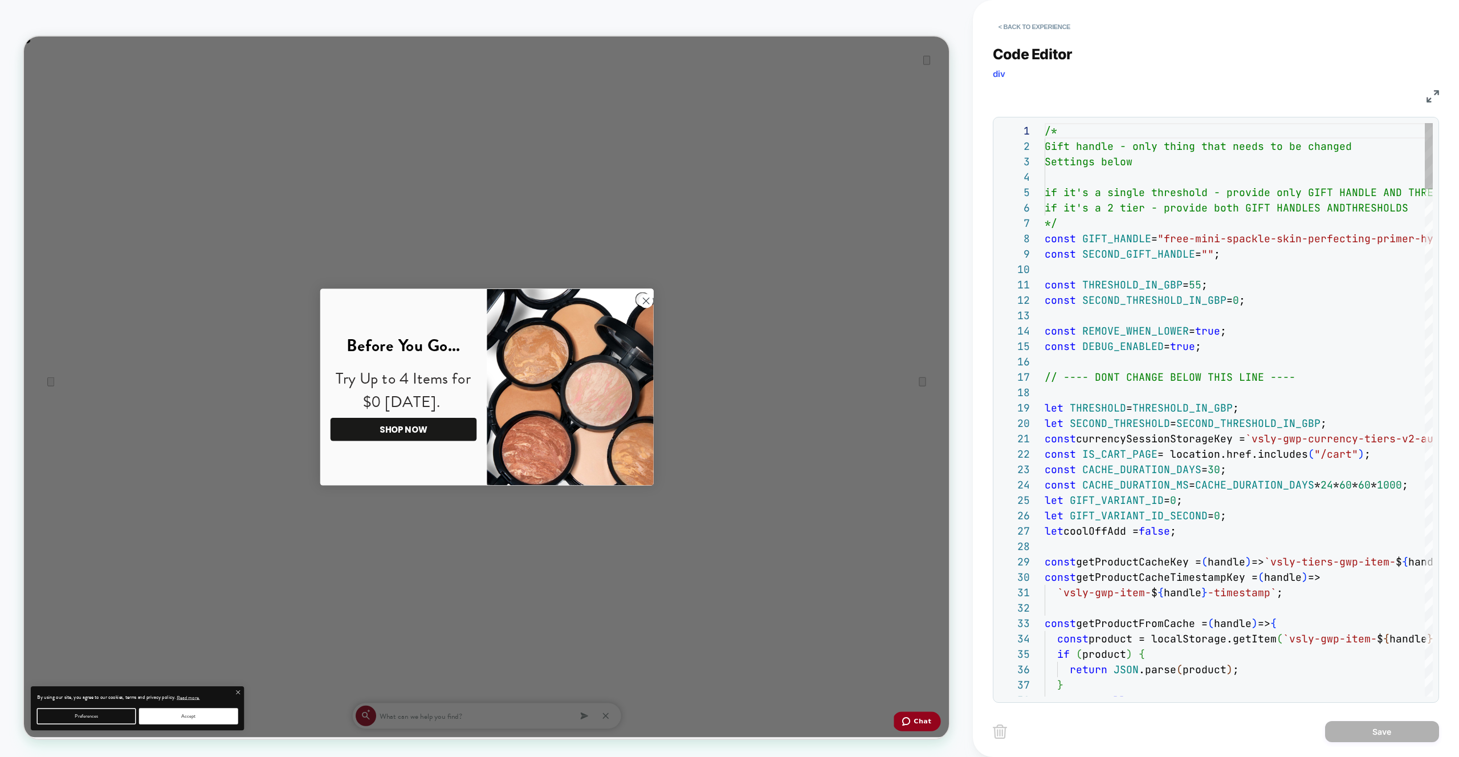
click at [0, 0] on span "if it's a 2 tier - provide both GIFT HANDLES AND" at bounding box center [0, 0] width 0 height 0
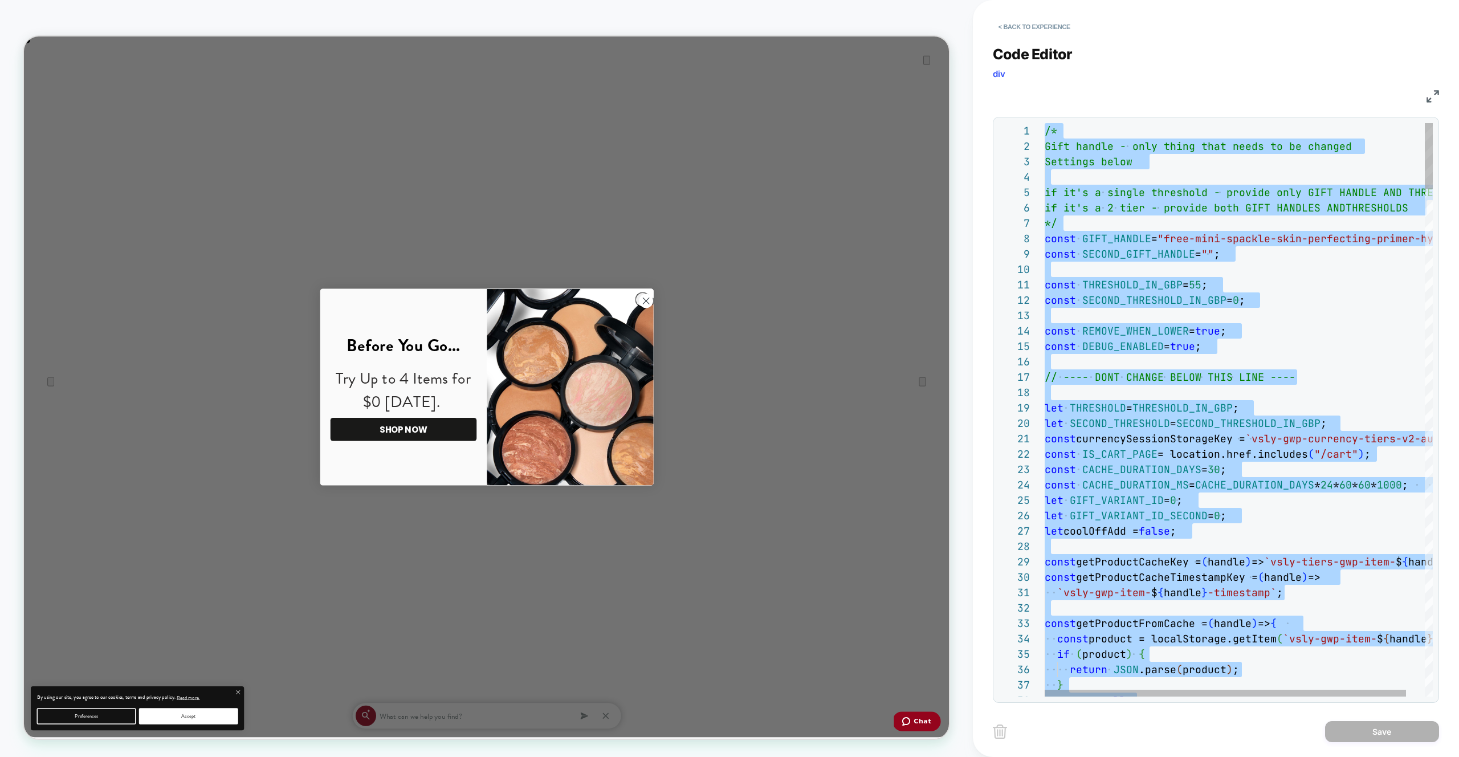
type textarea "**********"
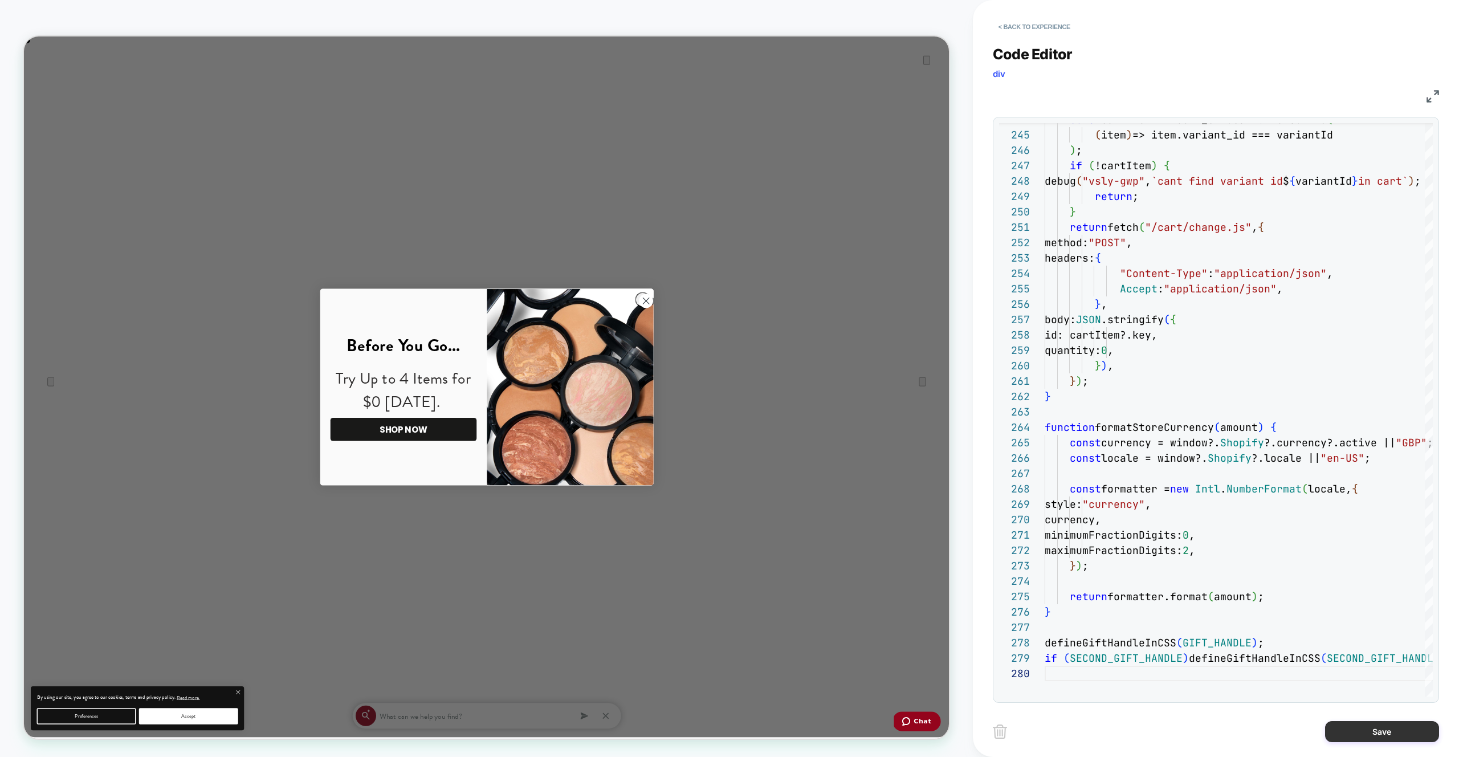
drag, startPoint x: 1371, startPoint y: 723, endPoint x: 1178, endPoint y: 706, distance: 194.0
click at [1371, 723] on button "Save" at bounding box center [1382, 731] width 114 height 21
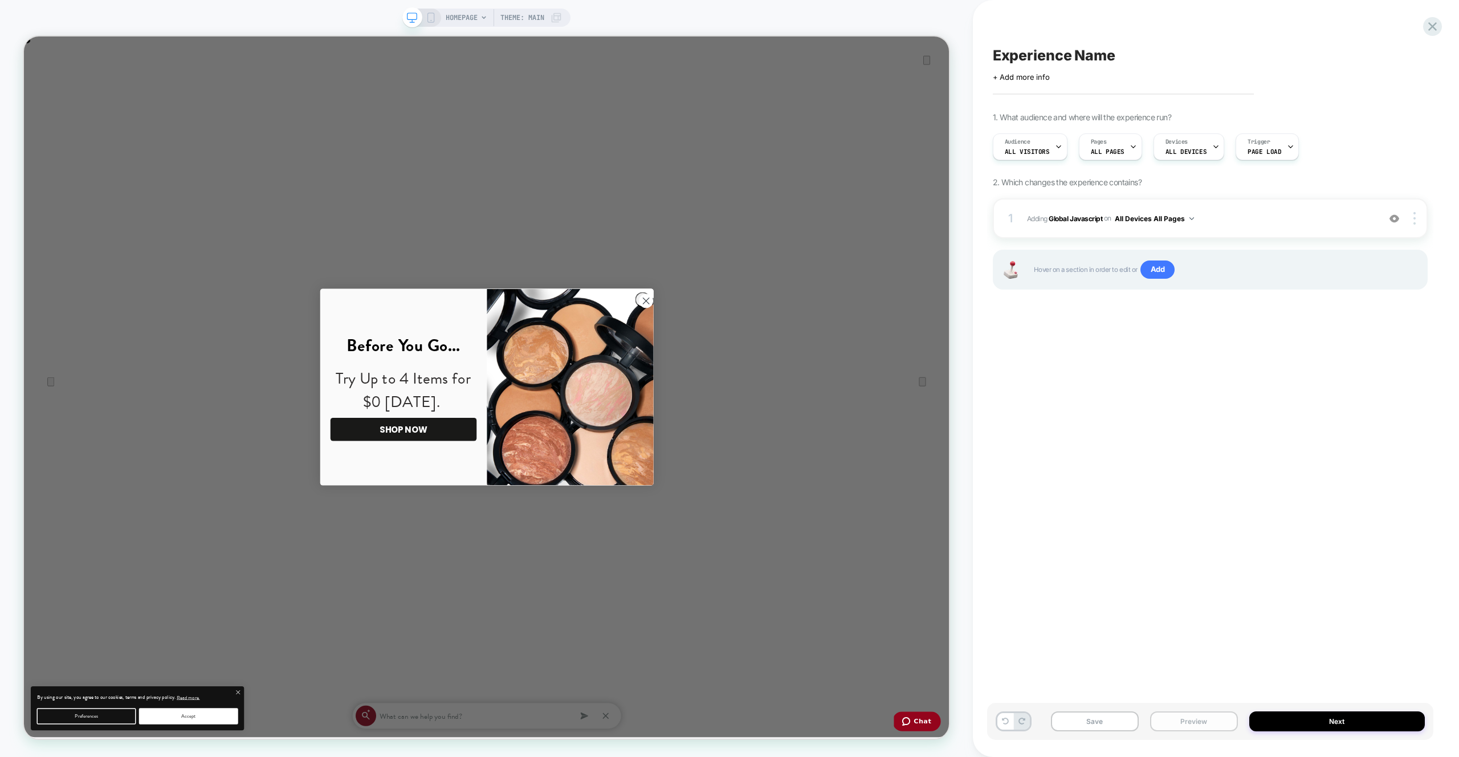
click at [1171, 717] on button "Preview" at bounding box center [1194, 721] width 88 height 20
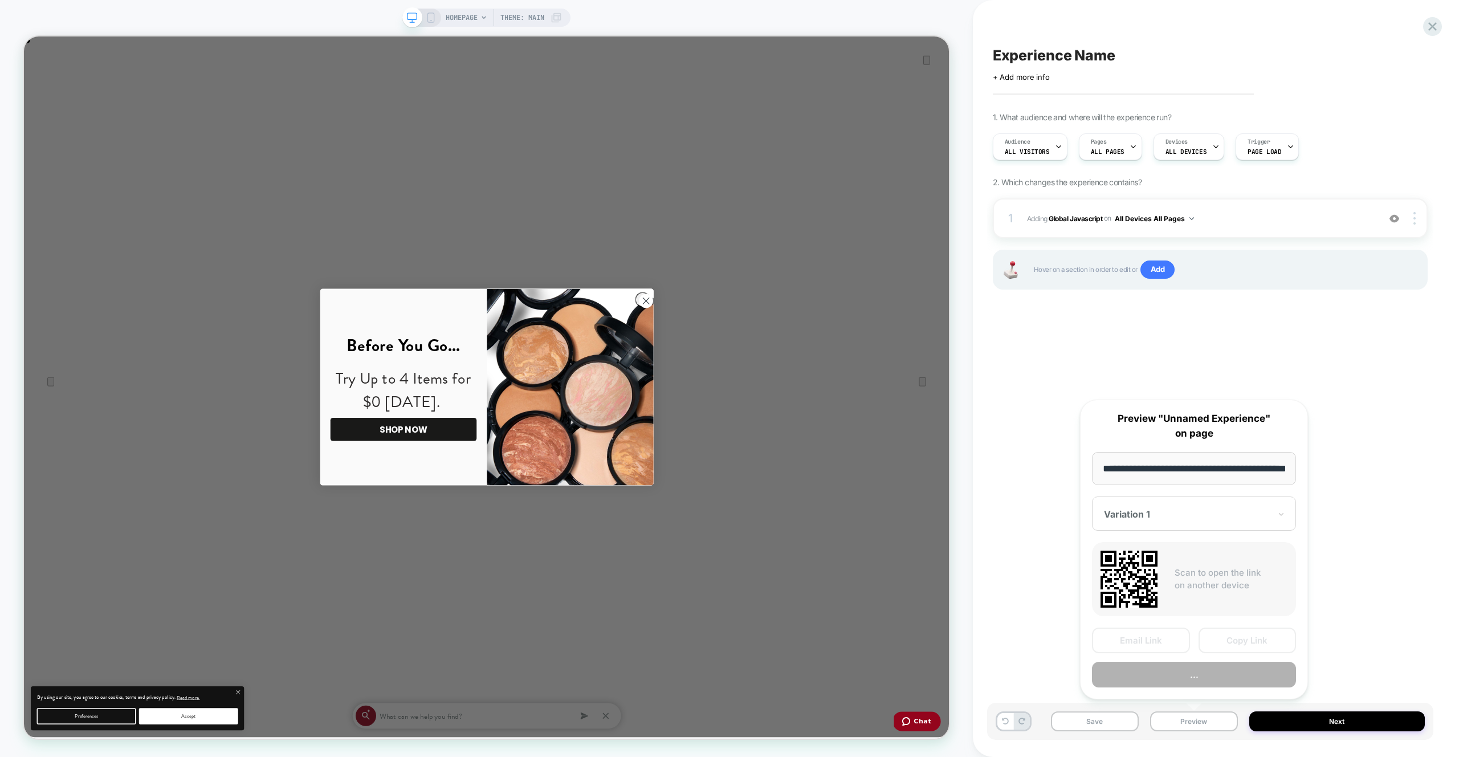
scroll to position [0, 40]
click at [1177, 670] on button "Preview" at bounding box center [1194, 675] width 204 height 26
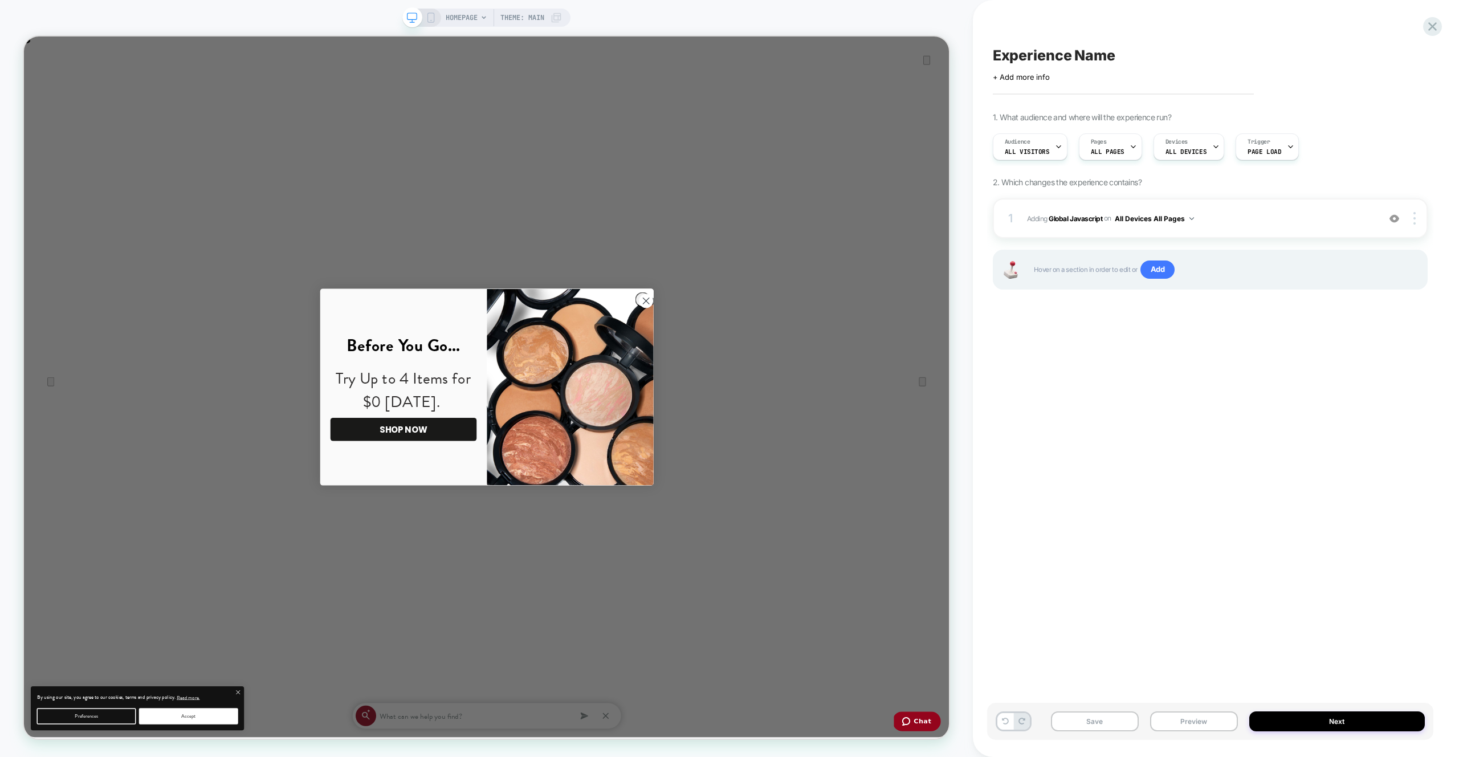
scroll to position [0, 0]
click at [1321, 220] on span "Adding Global Javascript on All Devices All Pages" at bounding box center [1200, 218] width 347 height 14
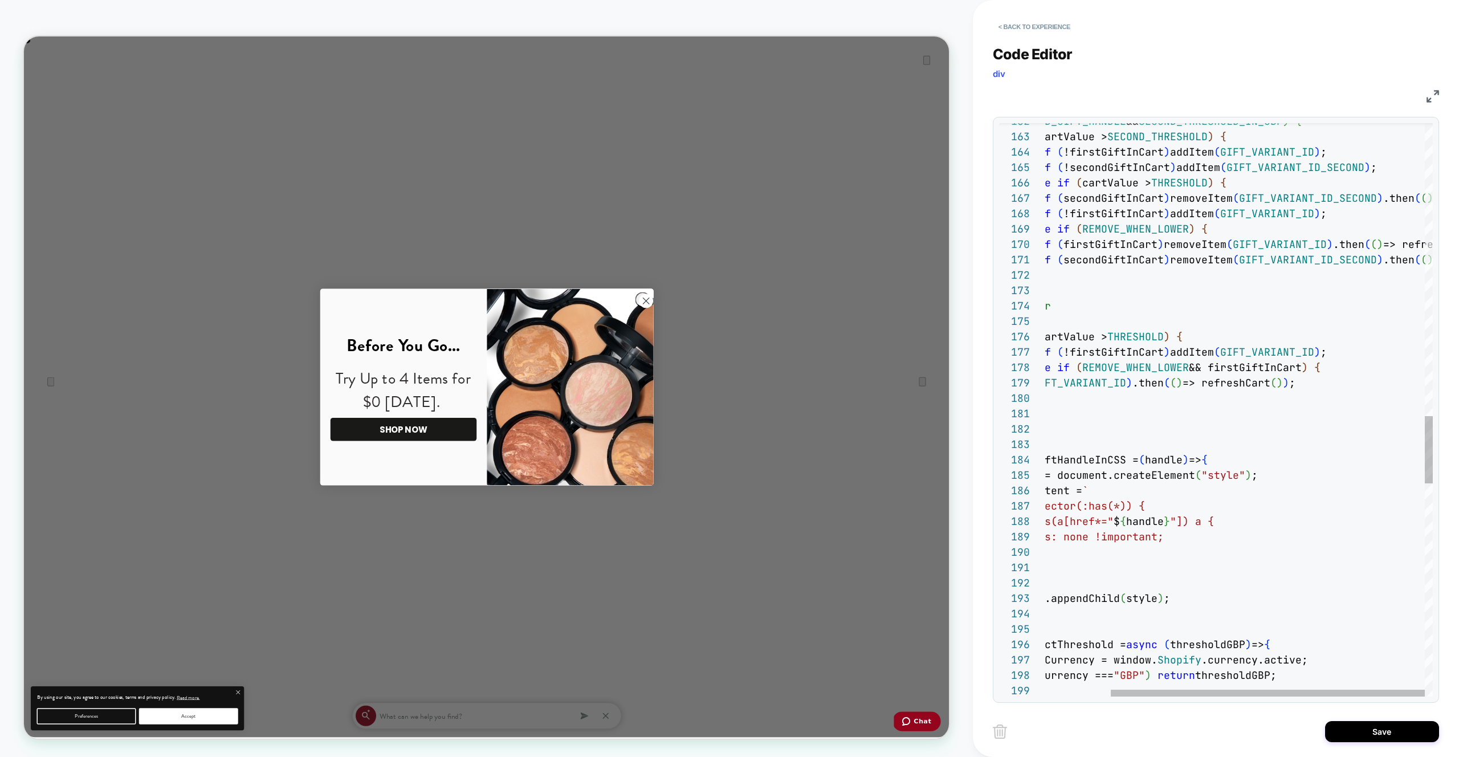
scroll to position [0, 1234]
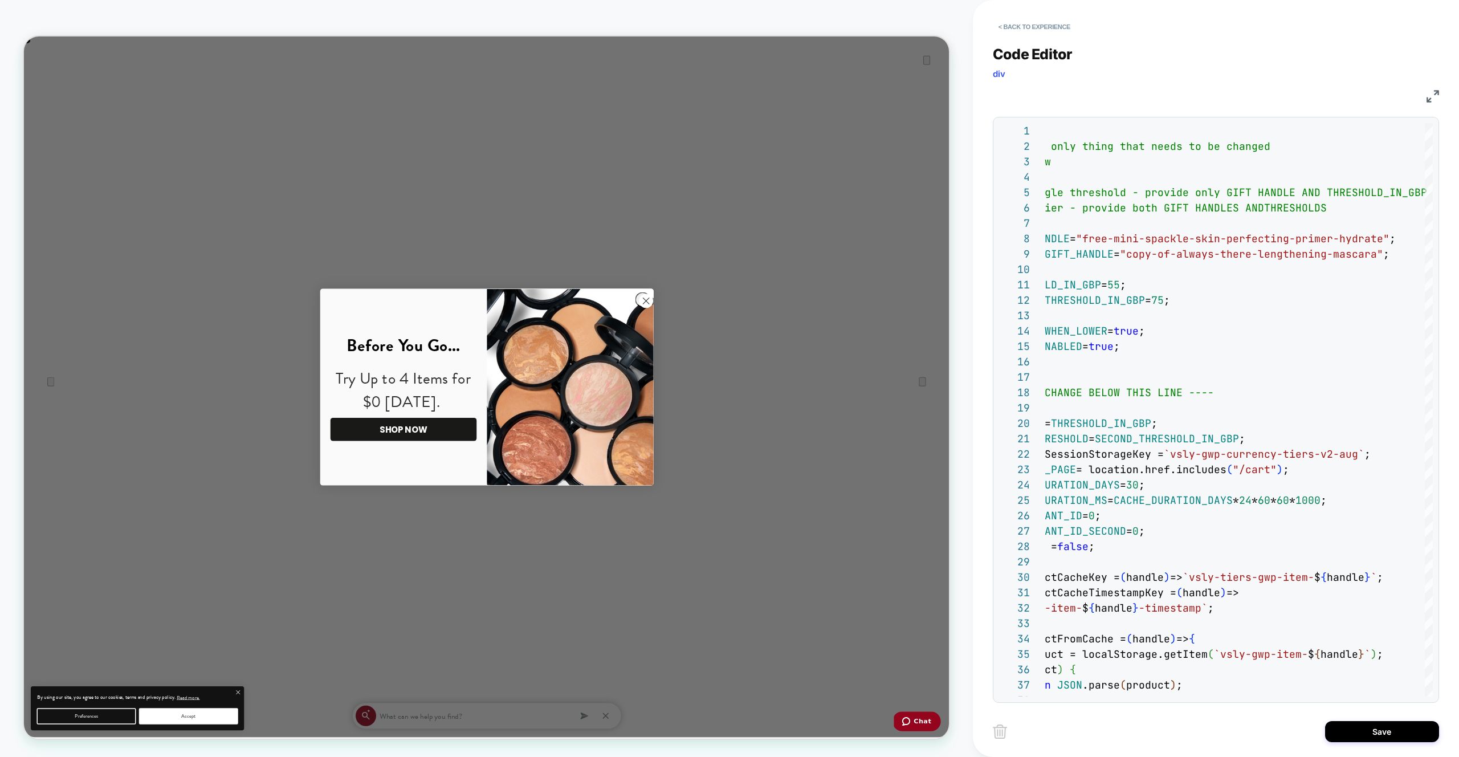
click at [1445, 100] on div "< Back to experience Code Editor div JS 37 38 24 25 26 27 28 29 30 31 32 33 34 …" at bounding box center [1216, 378] width 486 height 757
click at [1439, 96] on div "< Back to experience Code Editor div JS 37 38 24 25 26 27 28 29 30 31 32 33 34 …" at bounding box center [1216, 378] width 486 height 757
click at [1436, 93] on img at bounding box center [1433, 96] width 13 height 13
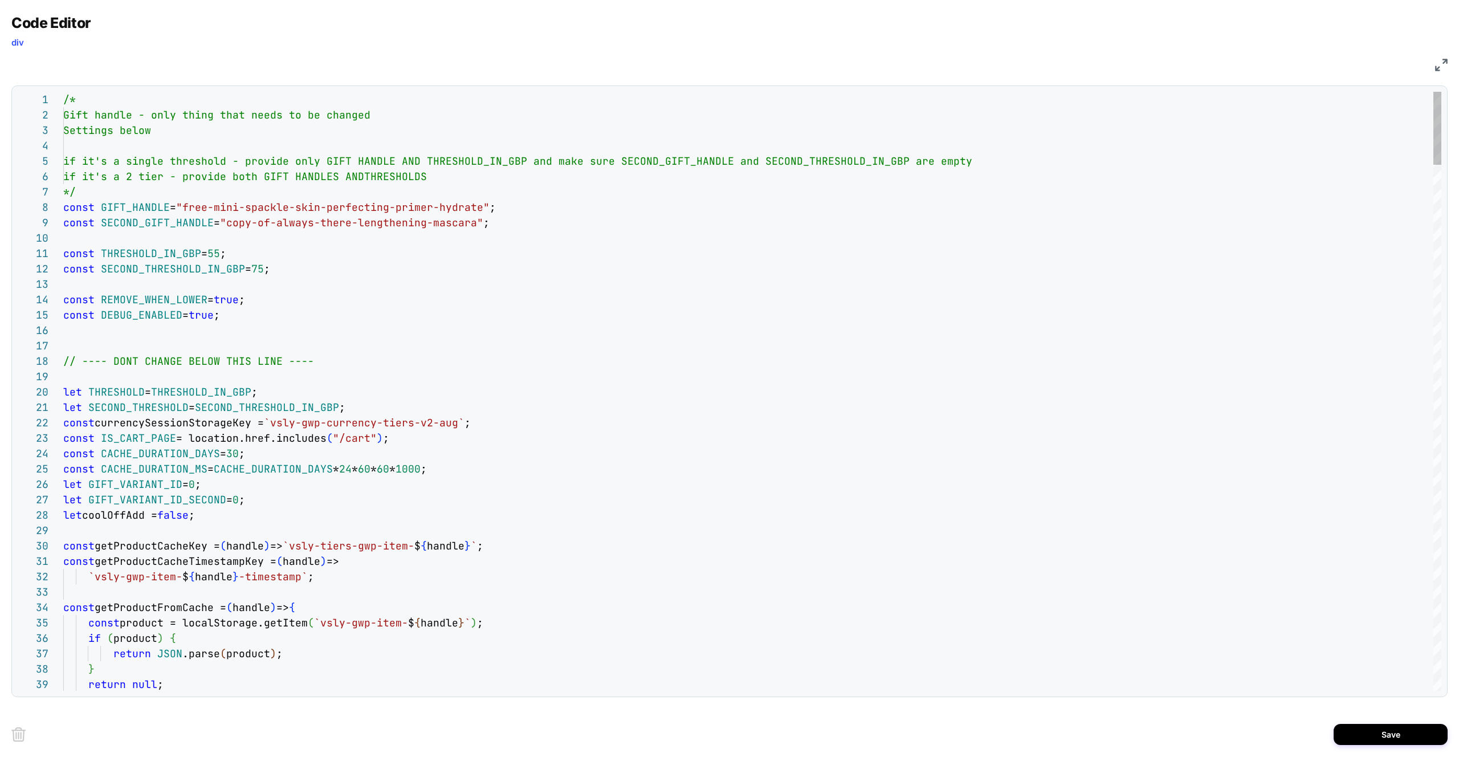
type textarea "**********"
drag, startPoint x: 1419, startPoint y: 739, endPoint x: 1230, endPoint y: 720, distance: 190.2
click at [0, 0] on button "Save" at bounding box center [0, 0] width 0 height 0
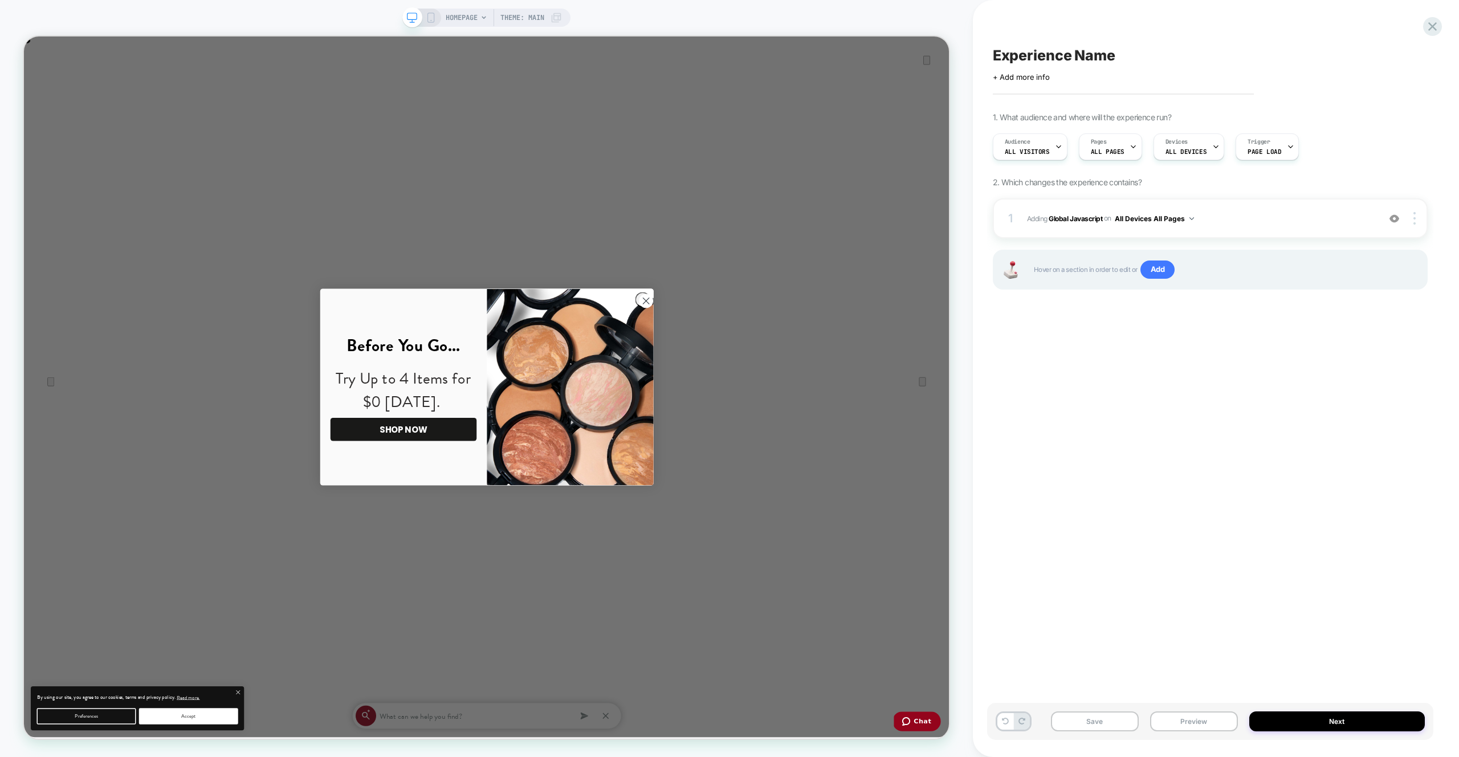
scroll to position [0, 1234]
click at [471, 15] on span "HOMEPAGE" at bounding box center [462, 18] width 32 height 18
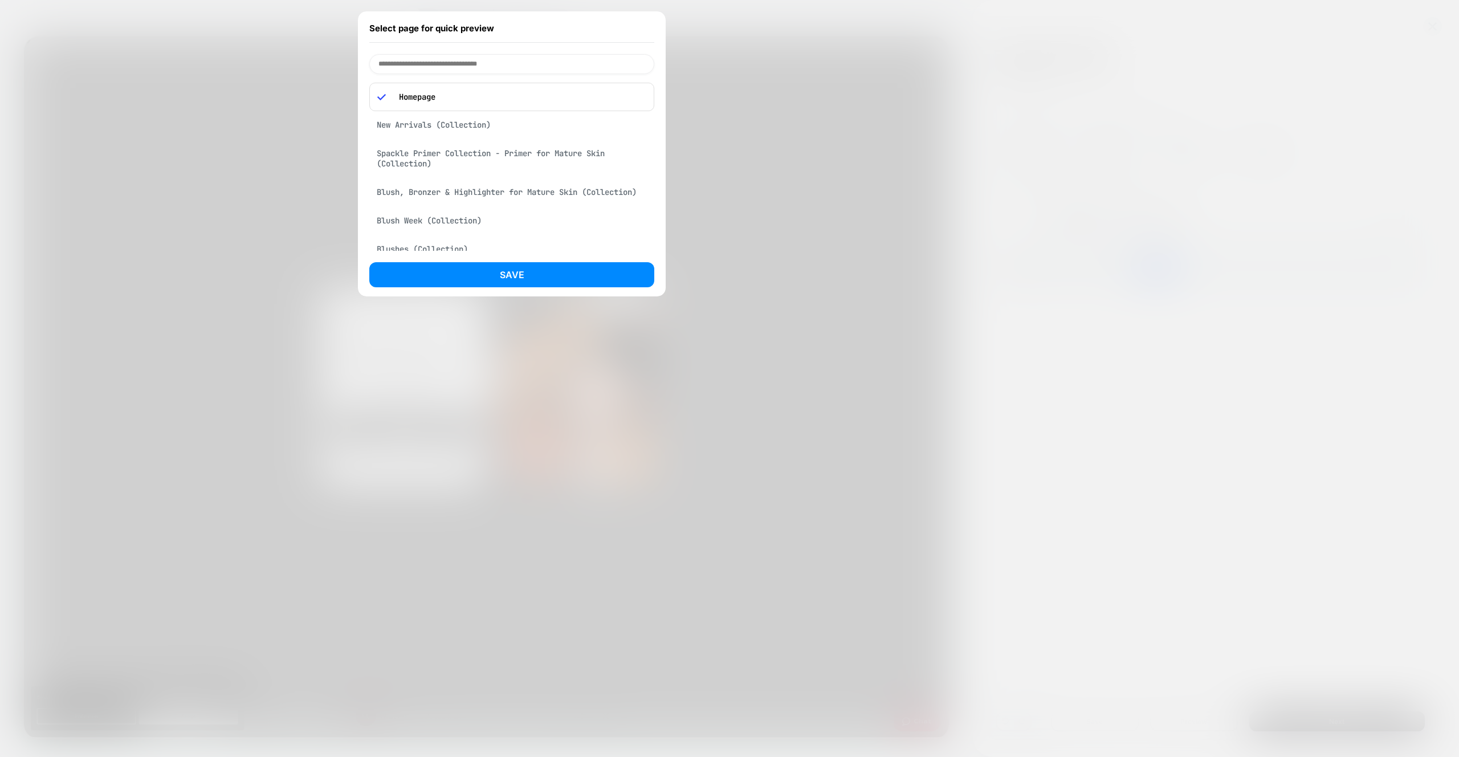
click at [436, 54] on div "Select page for quick preview Homepage New Arrivals (Collection) Spackle Primer…" at bounding box center [512, 153] width 308 height 287
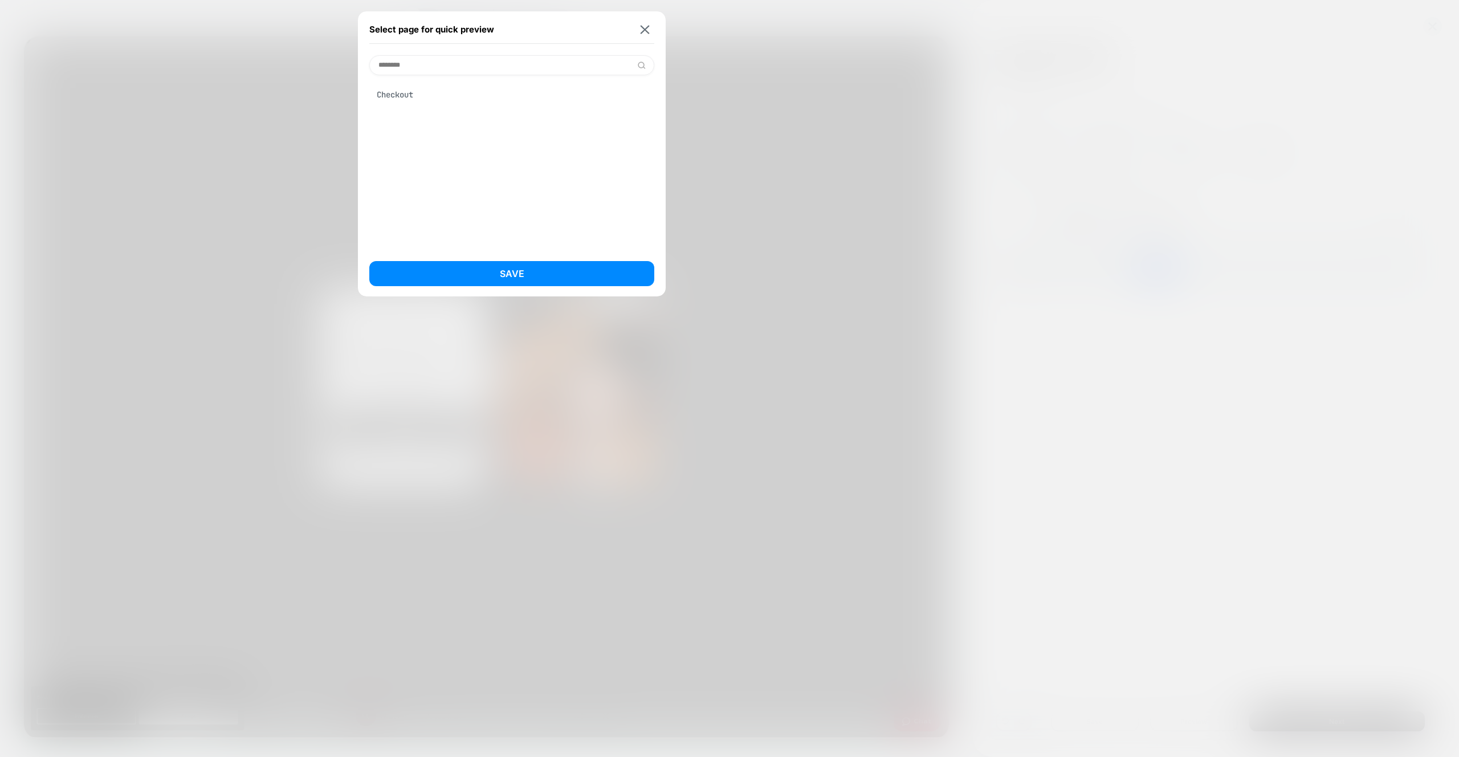
type input "********"
click at [439, 100] on div "Checkout" at bounding box center [511, 95] width 285 height 22
click at [522, 265] on button "Save" at bounding box center [511, 273] width 285 height 25
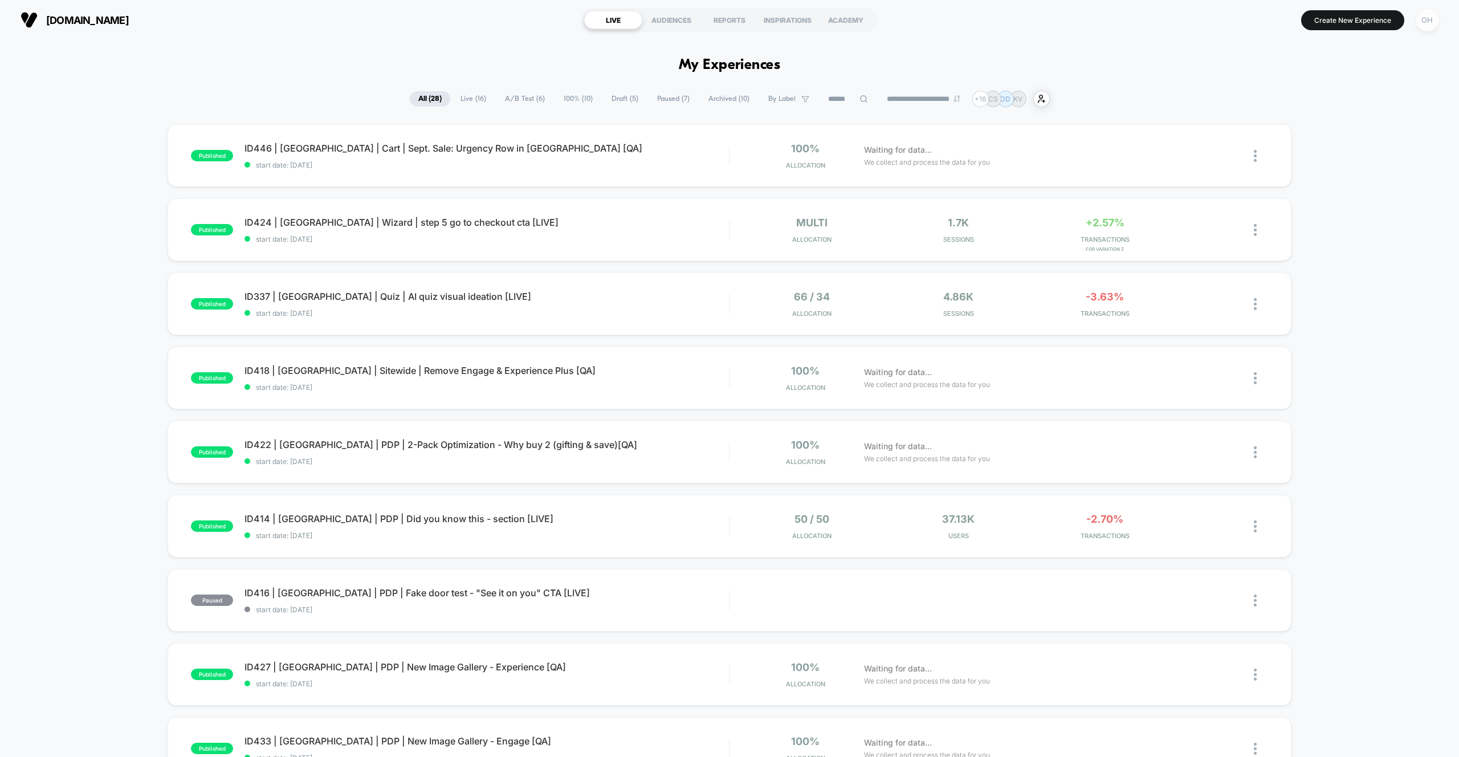
click at [1434, 23] on div "OH" at bounding box center [1427, 20] width 22 height 22
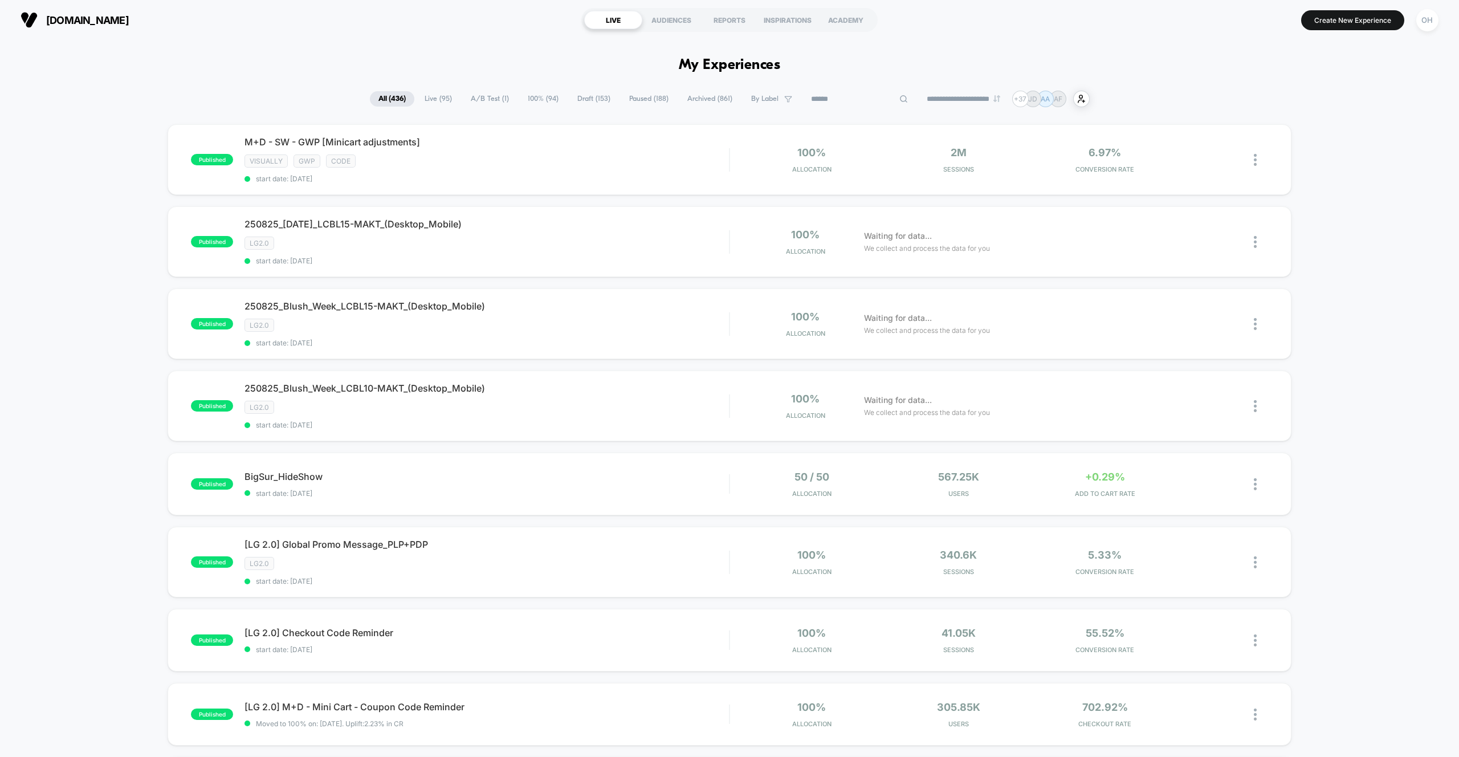
click at [853, 97] on input at bounding box center [860, 99] width 114 height 14
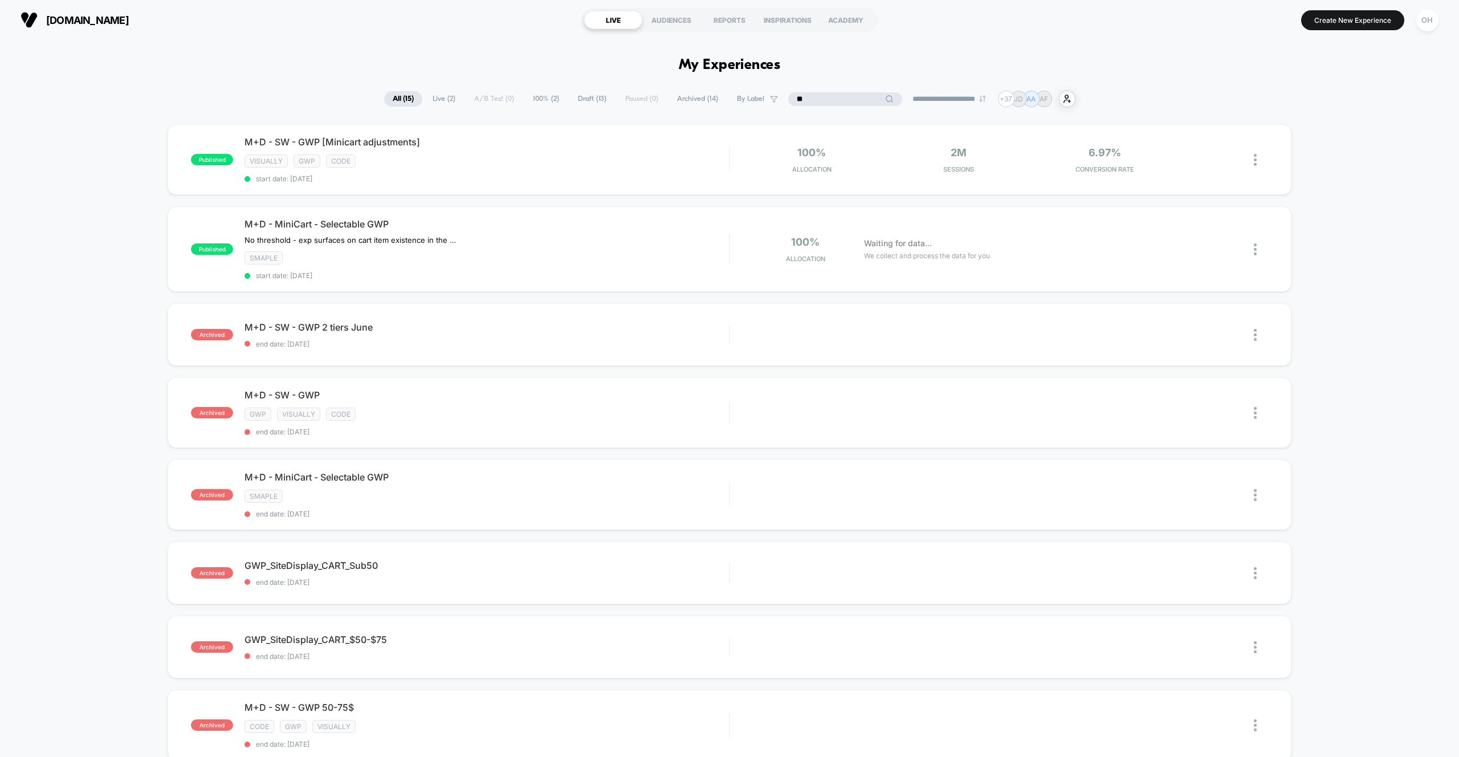
type input "**"
click at [585, 102] on span "Draft ( 13 )" at bounding box center [592, 98] width 46 height 15
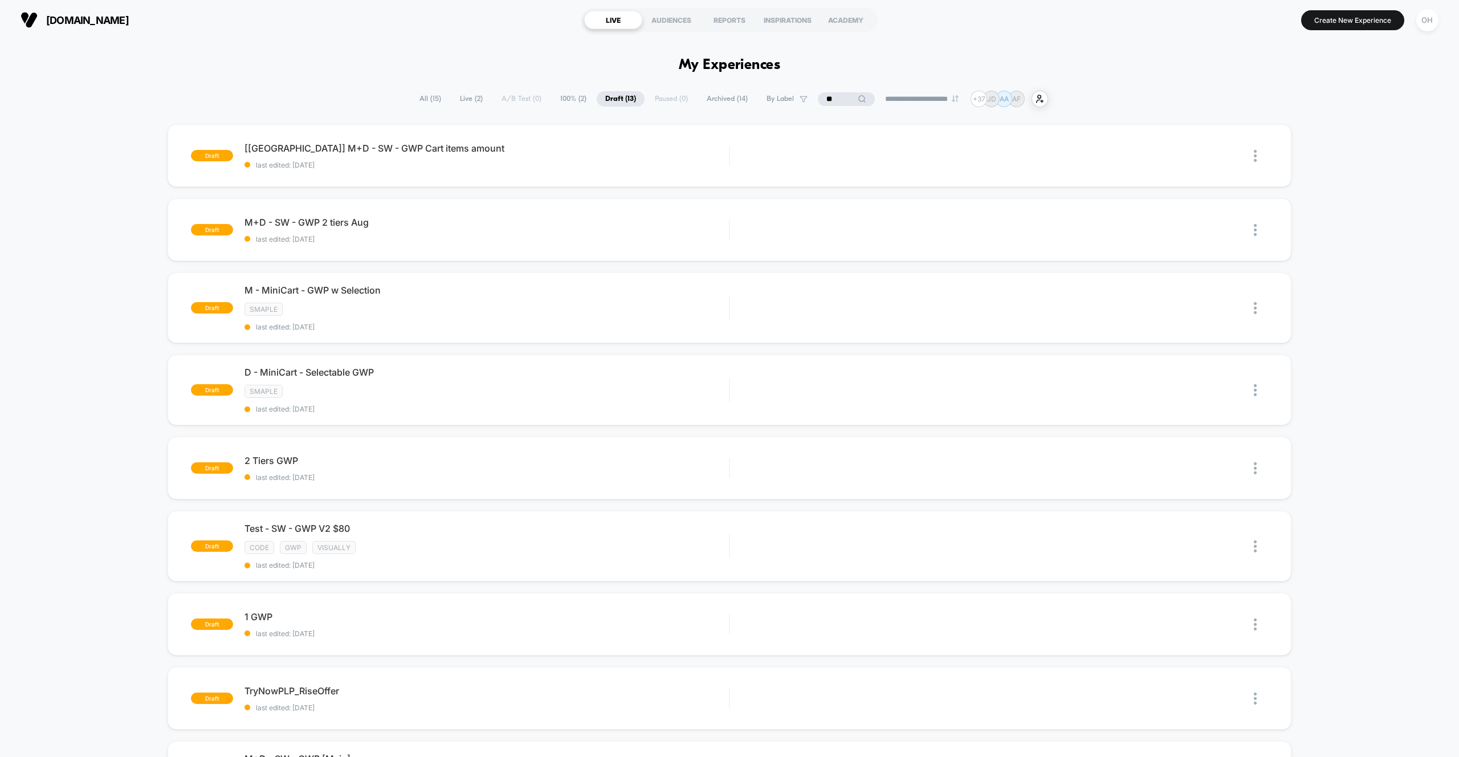
click at [836, 97] on input "**" at bounding box center [846, 99] width 57 height 14
click at [613, 157] on div "[[GEOGRAPHIC_DATA]] M+D - SW - GWP Cart items amount Click to edit experience d…" at bounding box center [487, 156] width 485 height 27
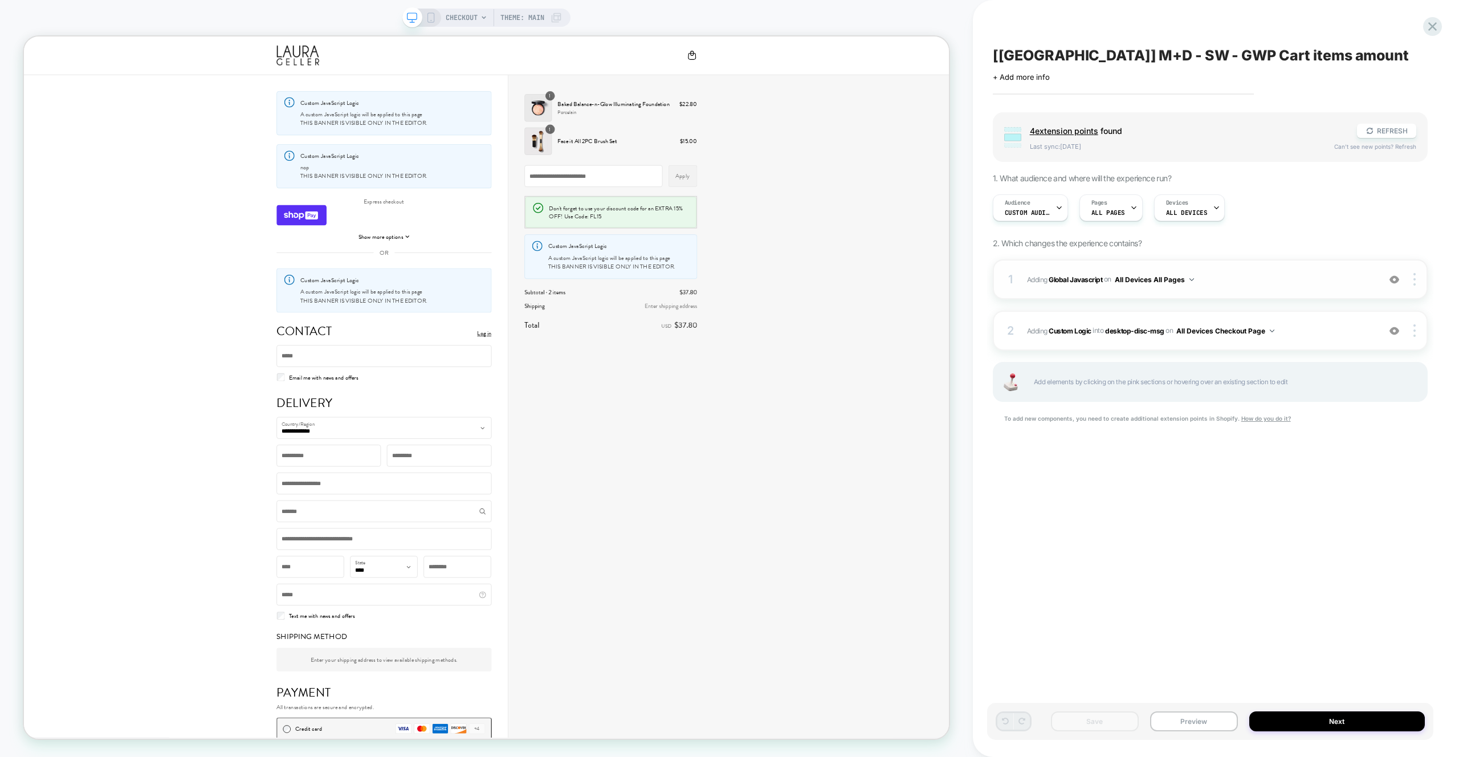
click at [1256, 274] on span "Adding Global Javascript on All Devices All Pages" at bounding box center [1200, 279] width 347 height 14
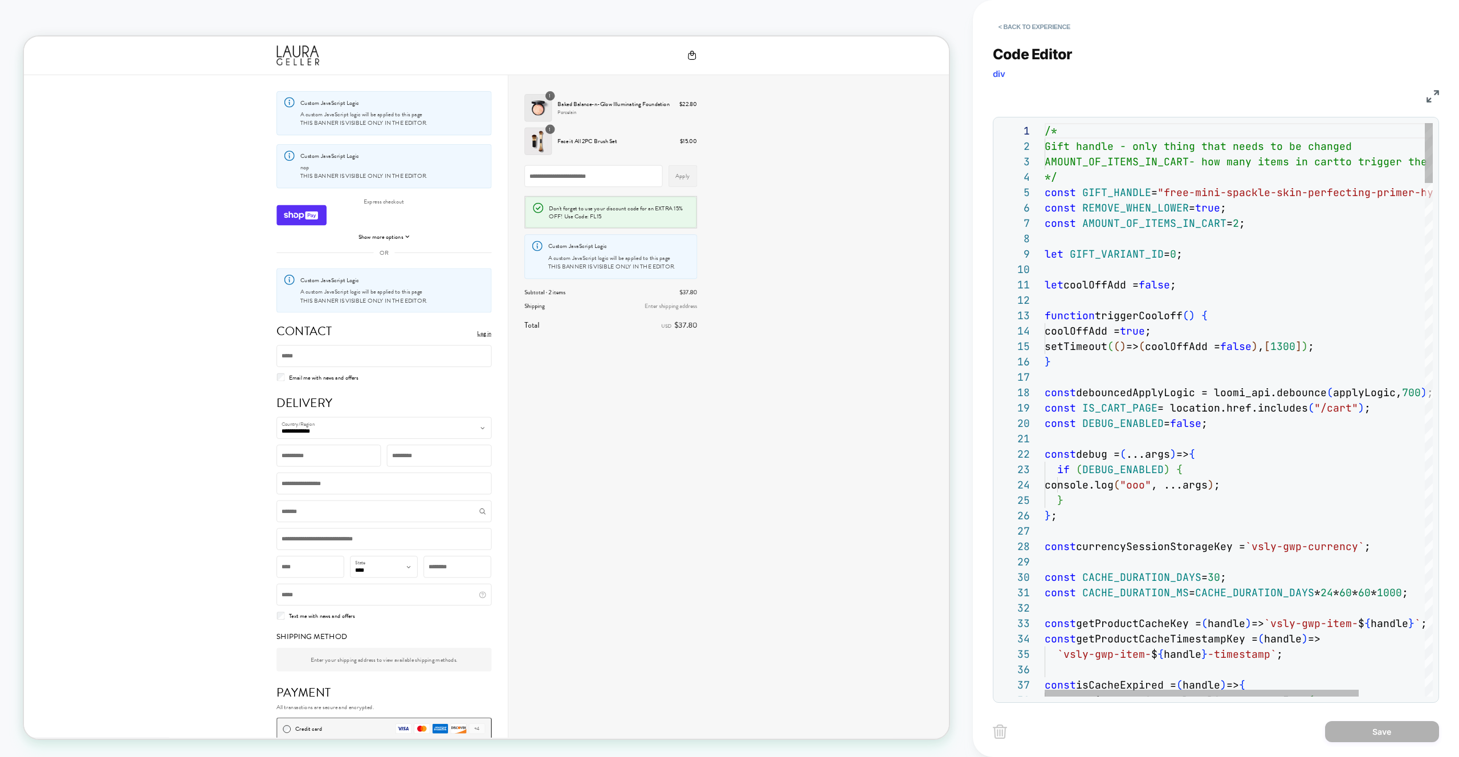
click at [1301, 293] on div at bounding box center [1280, 299] width 470 height 15
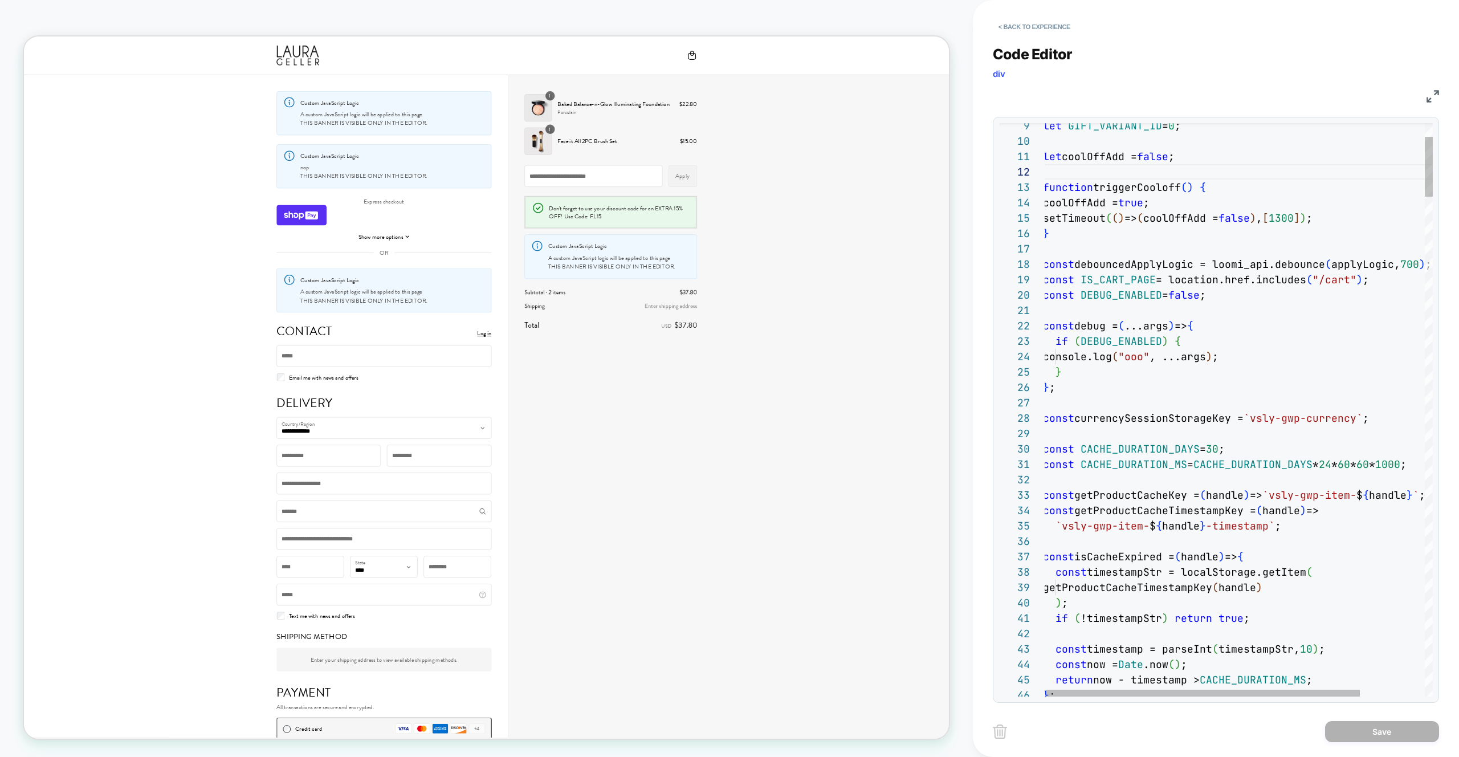
type textarea "**********"
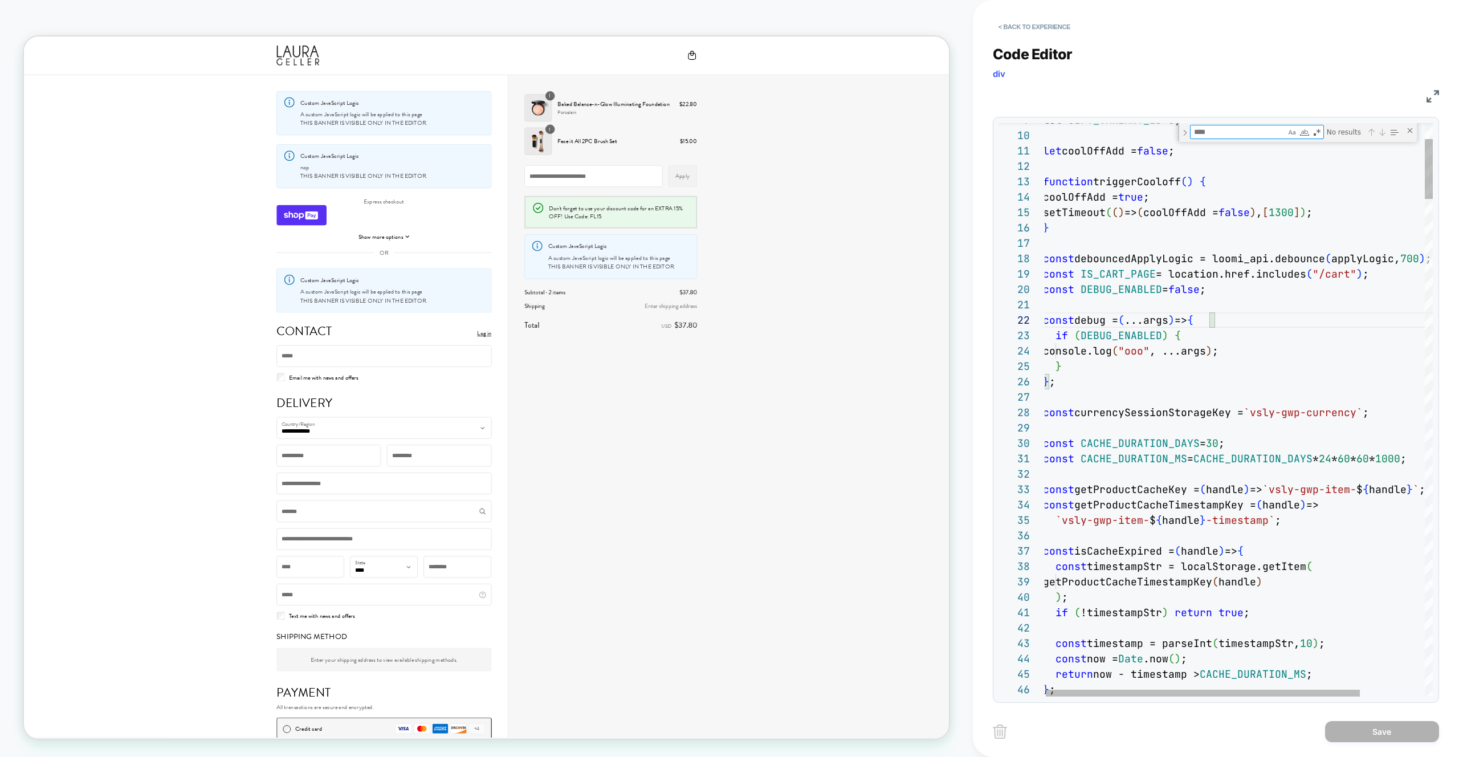
type textarea "*"
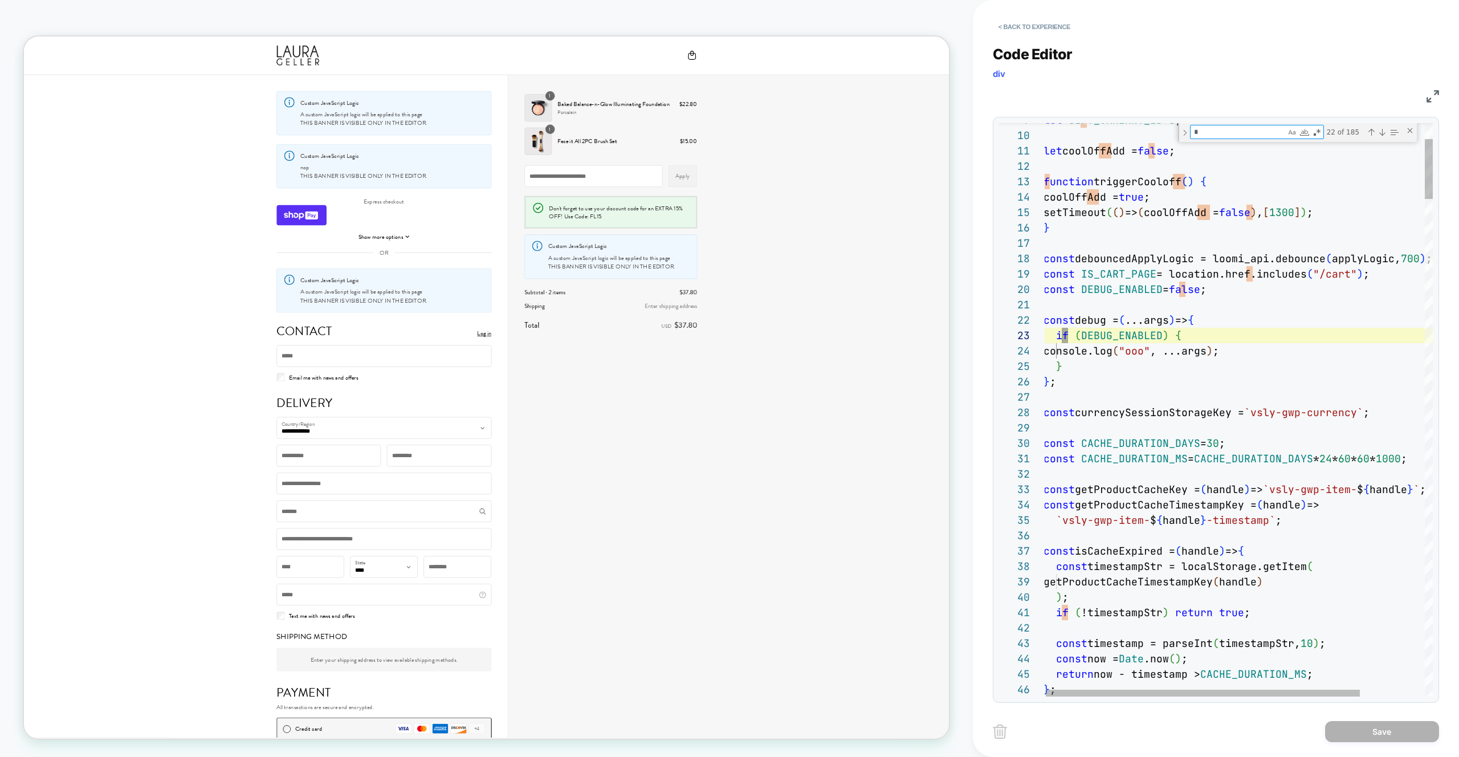
type textarea "**********"
type textarea "***"
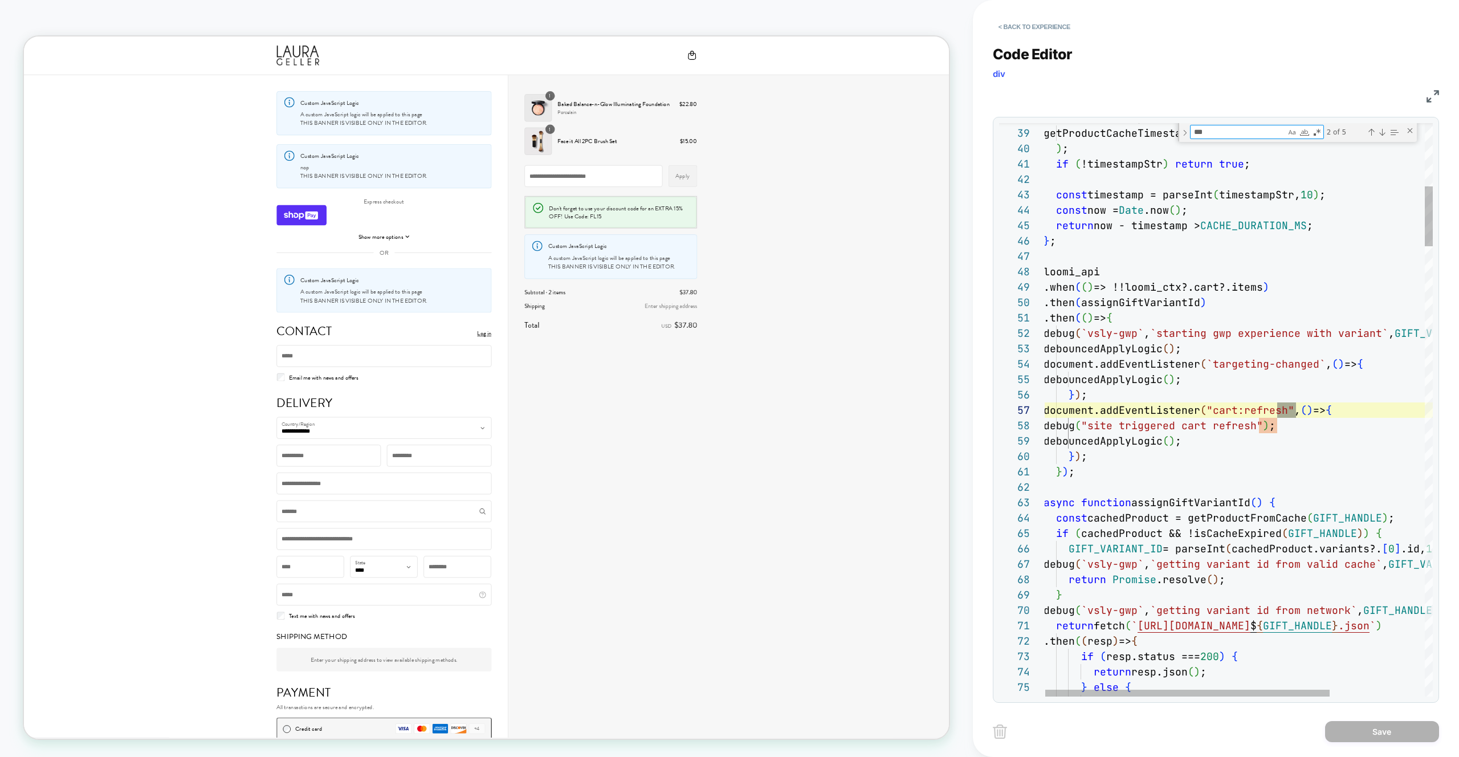
type textarea "**********"
type textarea "**"
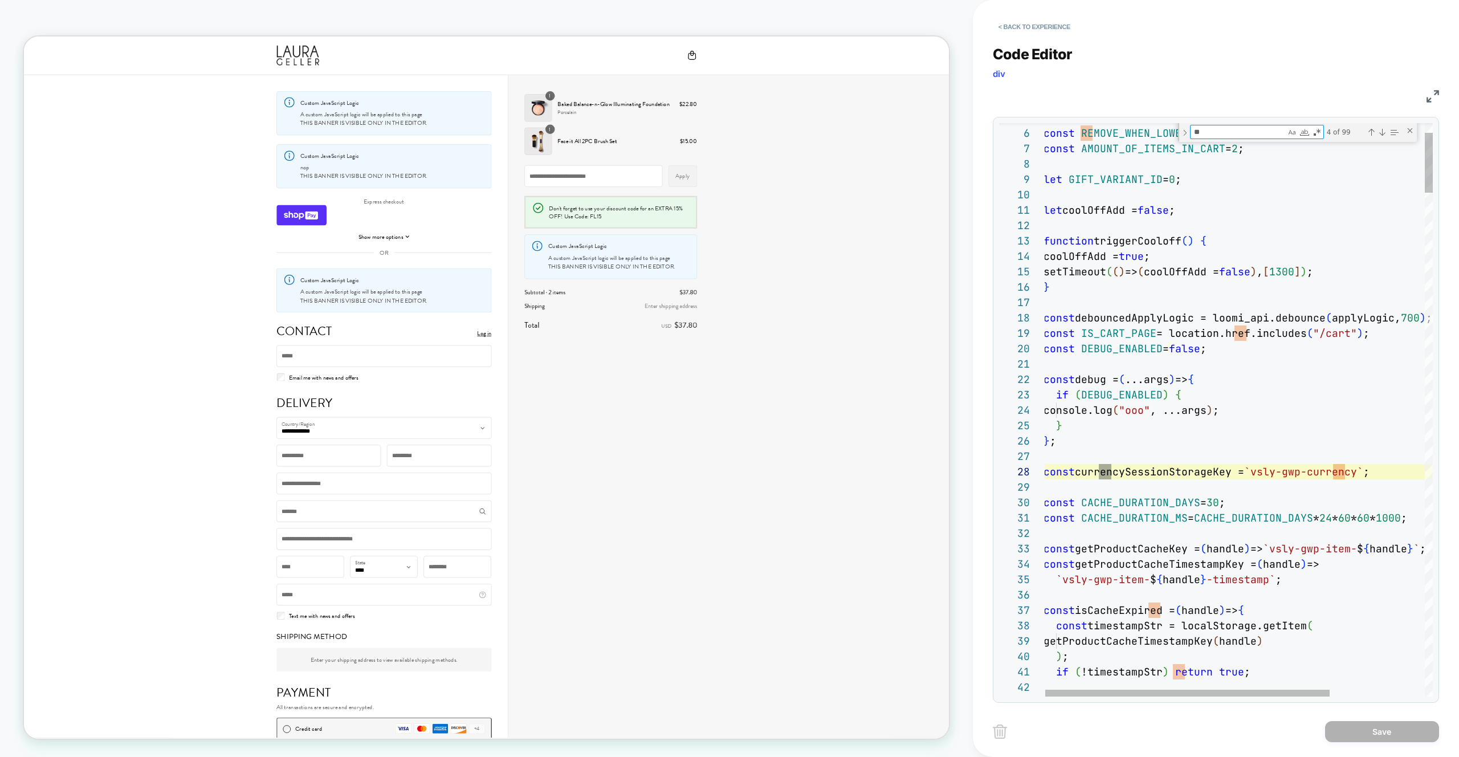
type textarea "**********"
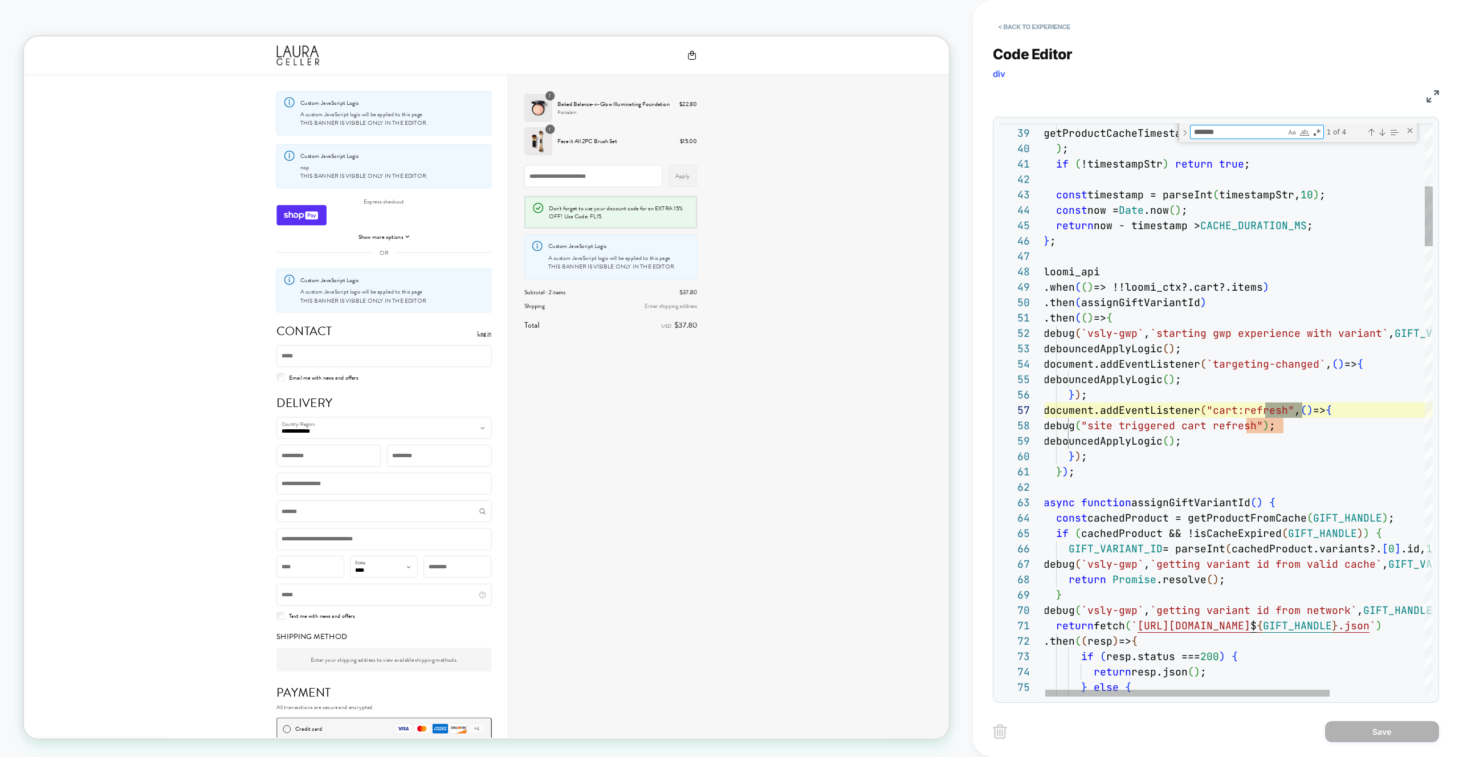
scroll to position [154, 264]
type textarea "*******"
click at [1250, 130] on textarea "*******" at bounding box center [1238, 131] width 95 height 13
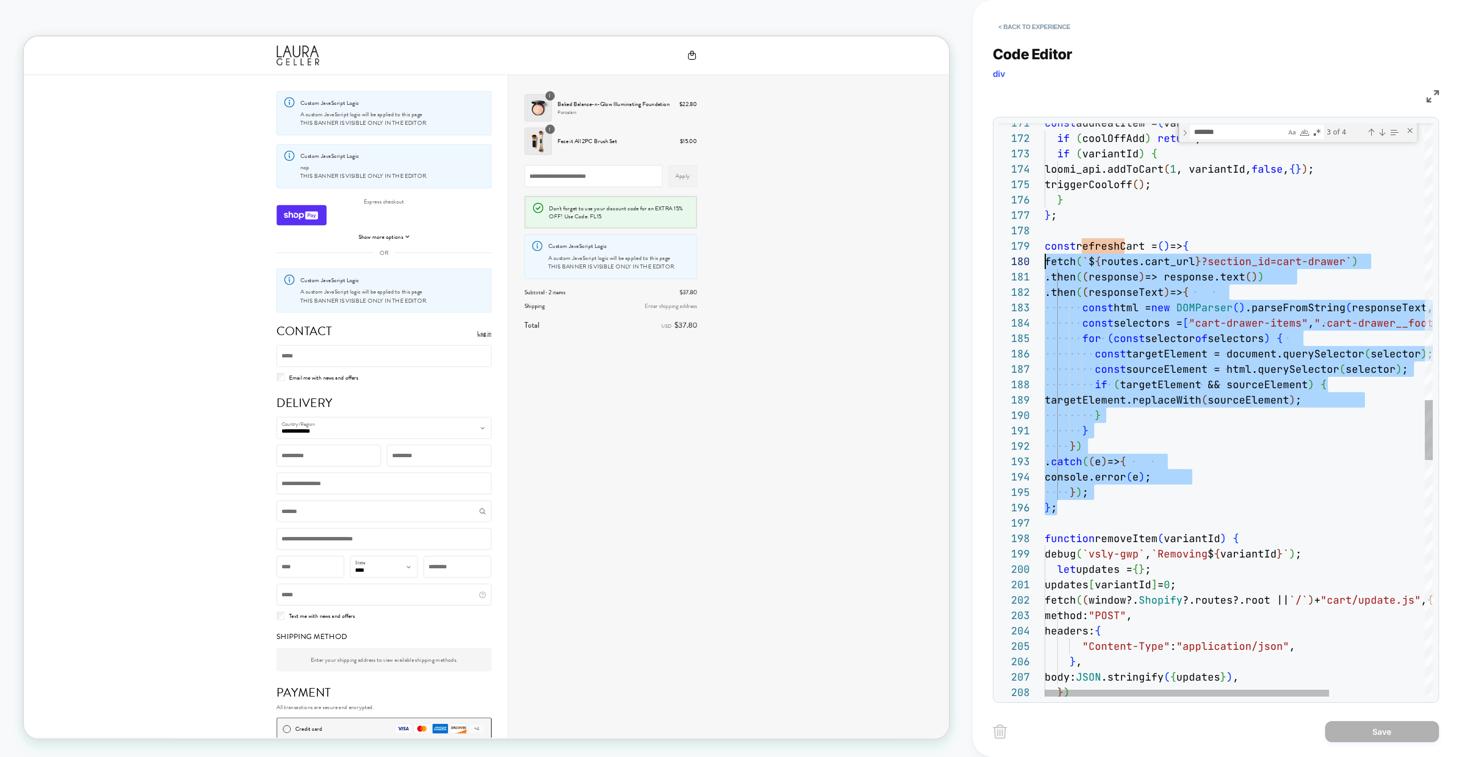
scroll to position [123, 0]
drag, startPoint x: 1090, startPoint y: 512, endPoint x: 999, endPoint y: 251, distance: 276.0
click at [1045, 251] on div "const addRealItem = ( variantId ) => { if ( coolOffAdd ) return ; if ( variantI…" at bounding box center [1304, 215] width 519 height 5471
click at [1121, 246] on div "const addRealItem = ( variantId ) => { if ( coolOffAdd ) return ; if ( variantI…" at bounding box center [1304, 215] width 519 height 5471
type textarea "**********"
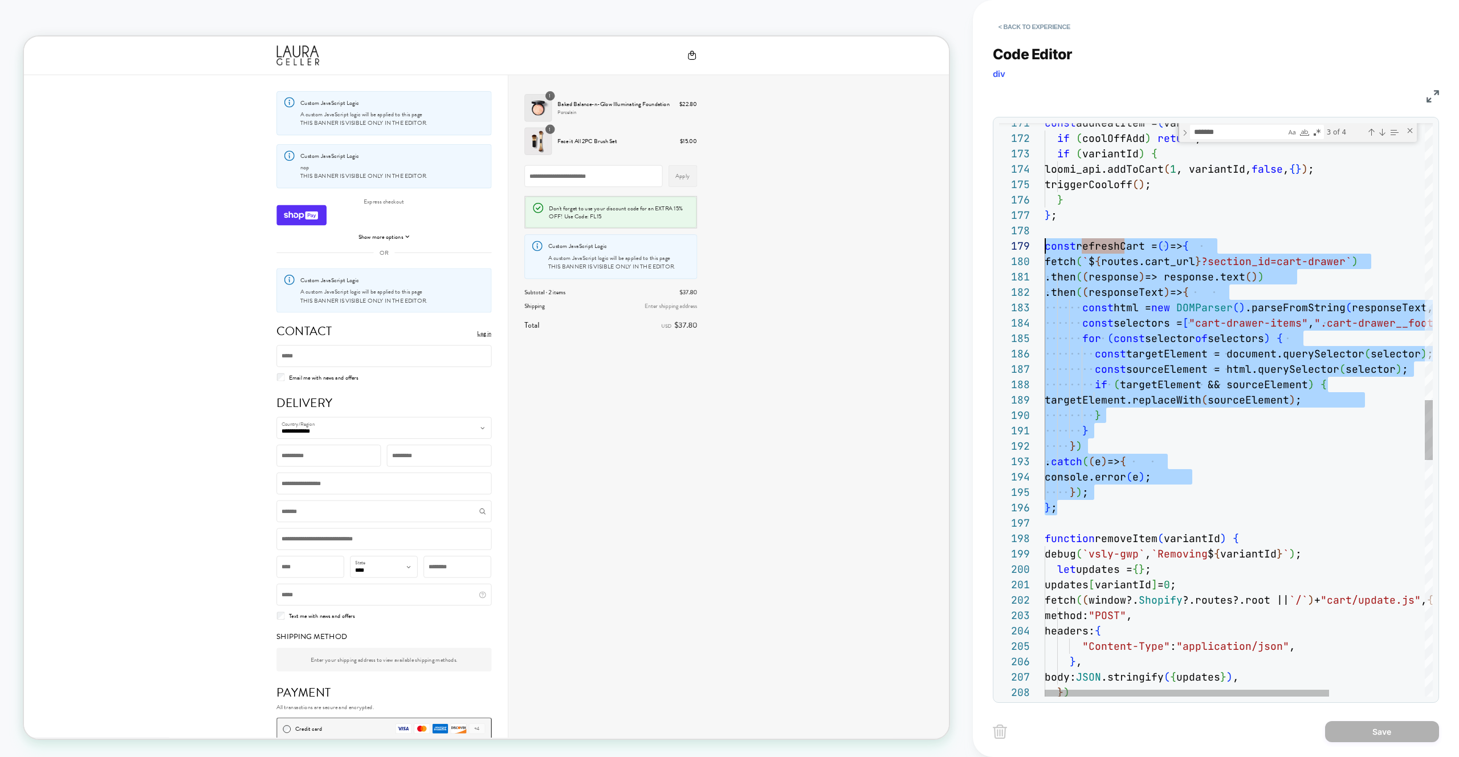
click at [1121, 246] on div "const addRealItem = ( variantId ) => { if ( coolOffAdd ) return ; if ( variantI…" at bounding box center [1304, 215] width 519 height 5471
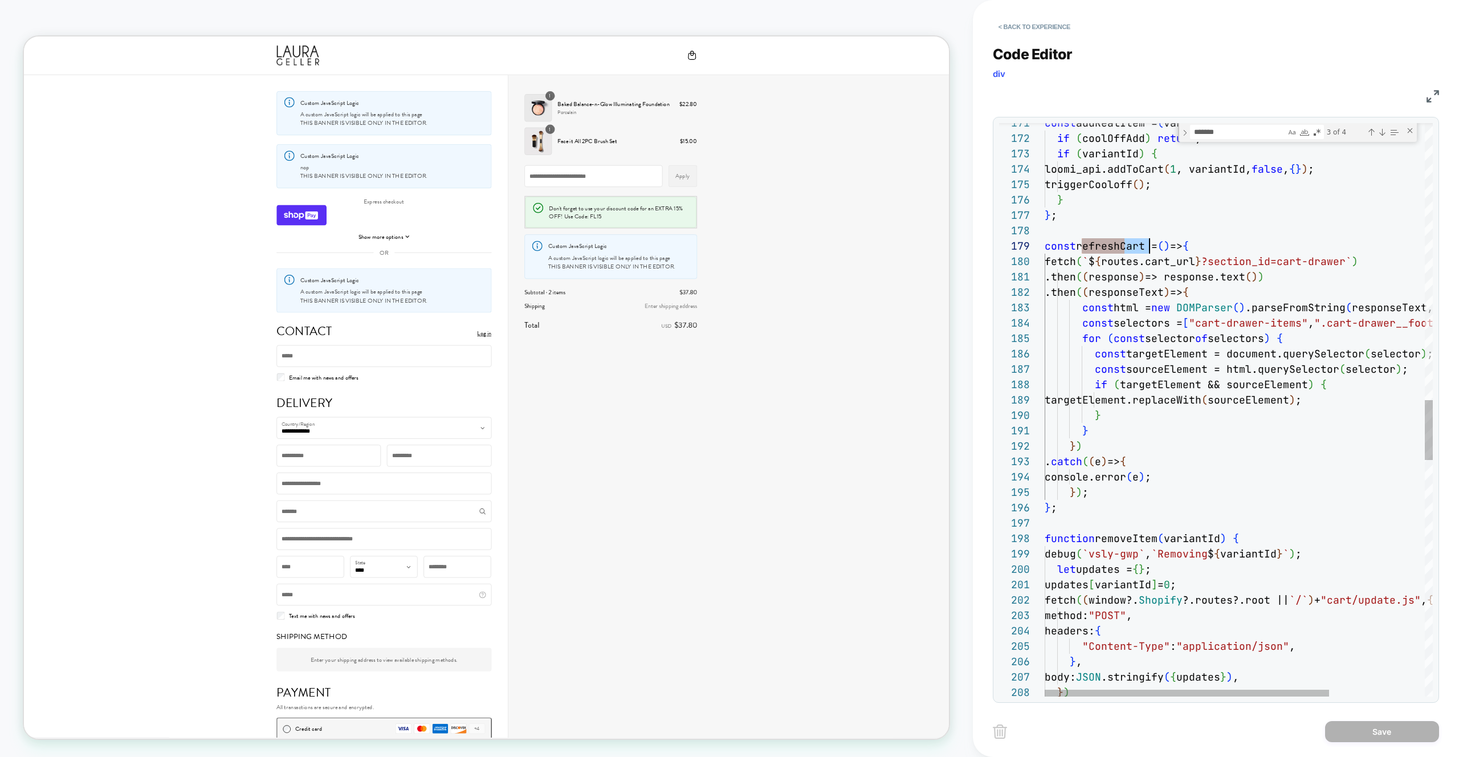
type textarea "**********"
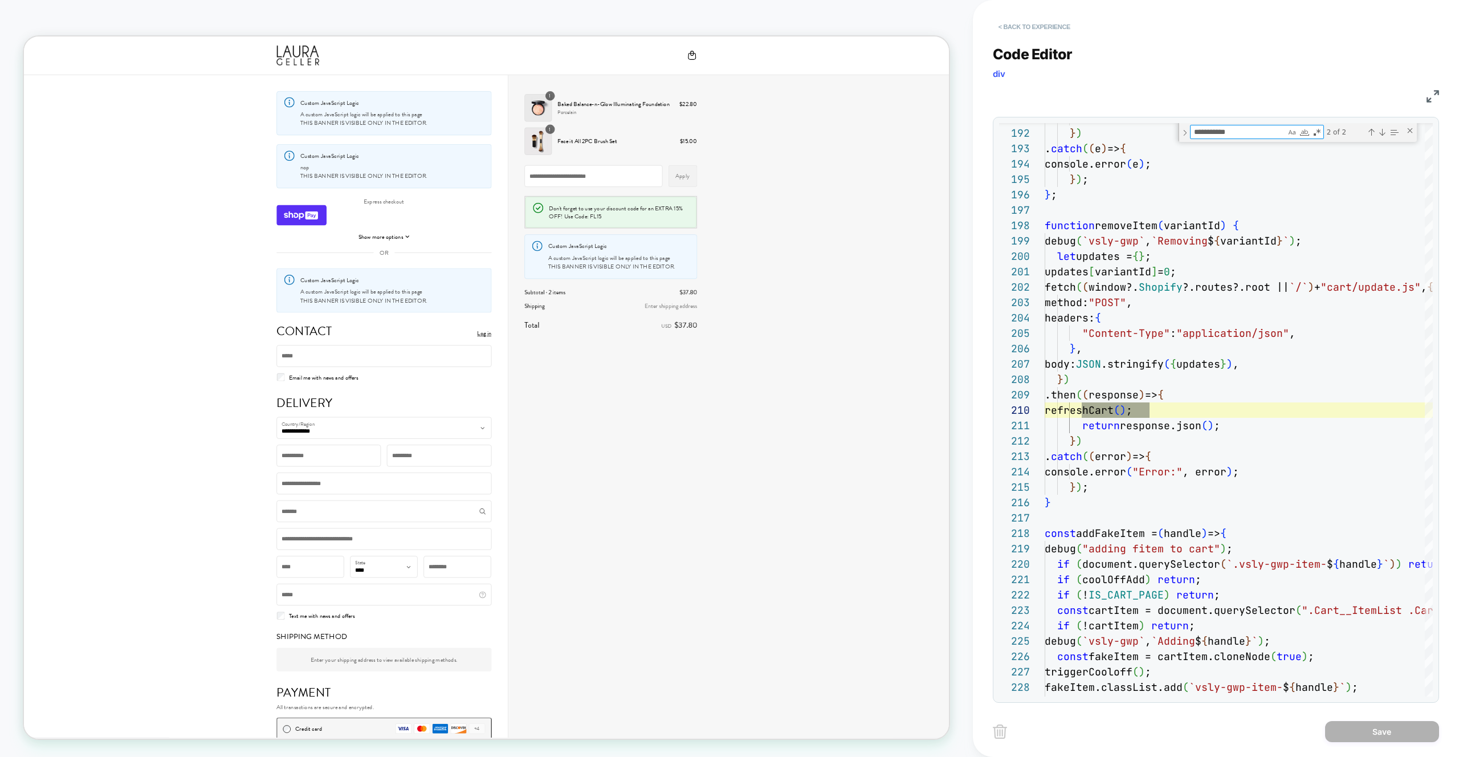
click at [1025, 19] on button "< Back to experience" at bounding box center [1034, 27] width 83 height 18
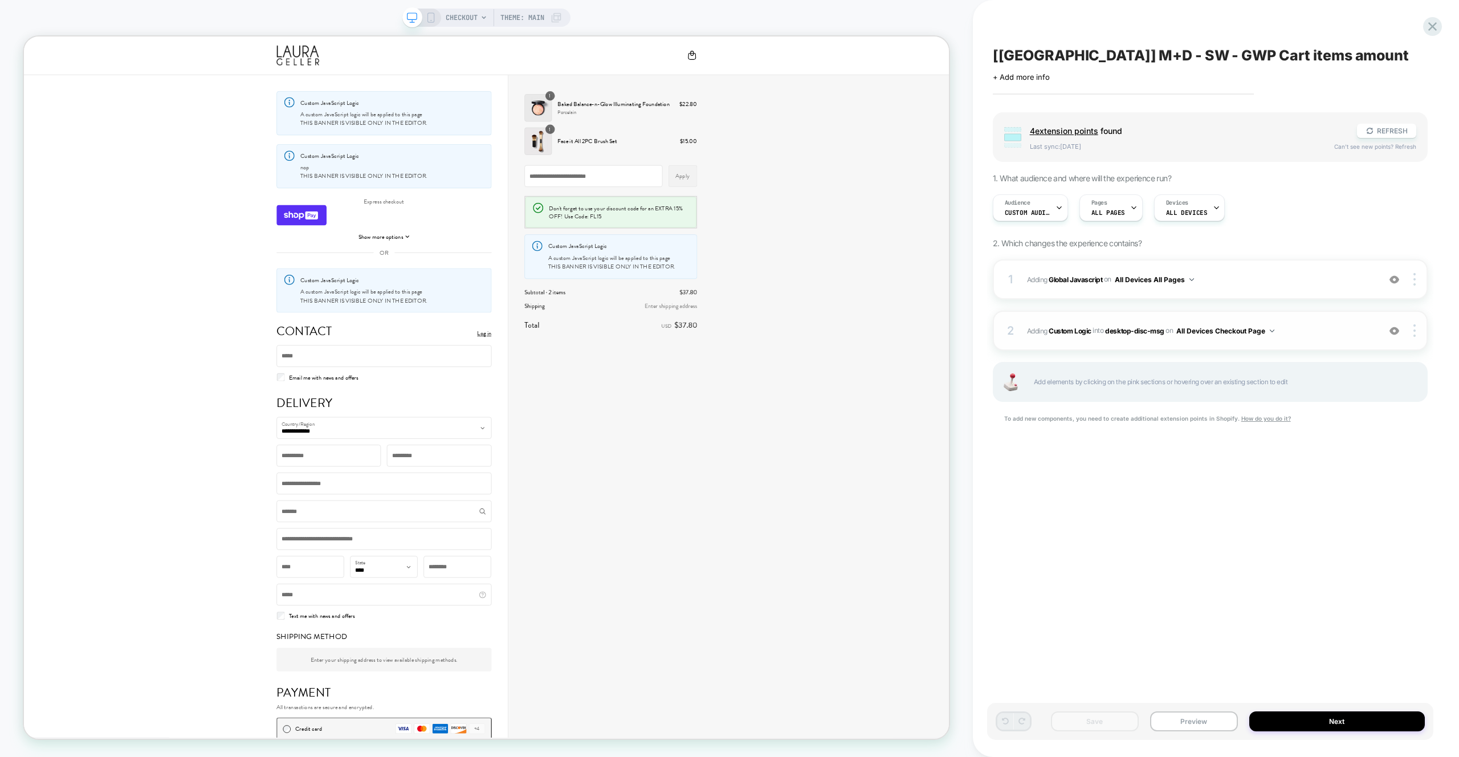
click at [1345, 319] on div "2 #_loomi_addon_1755598947451 Adding Custom Logic INTO desktop-disc-msg desktop…" at bounding box center [1210, 331] width 435 height 40
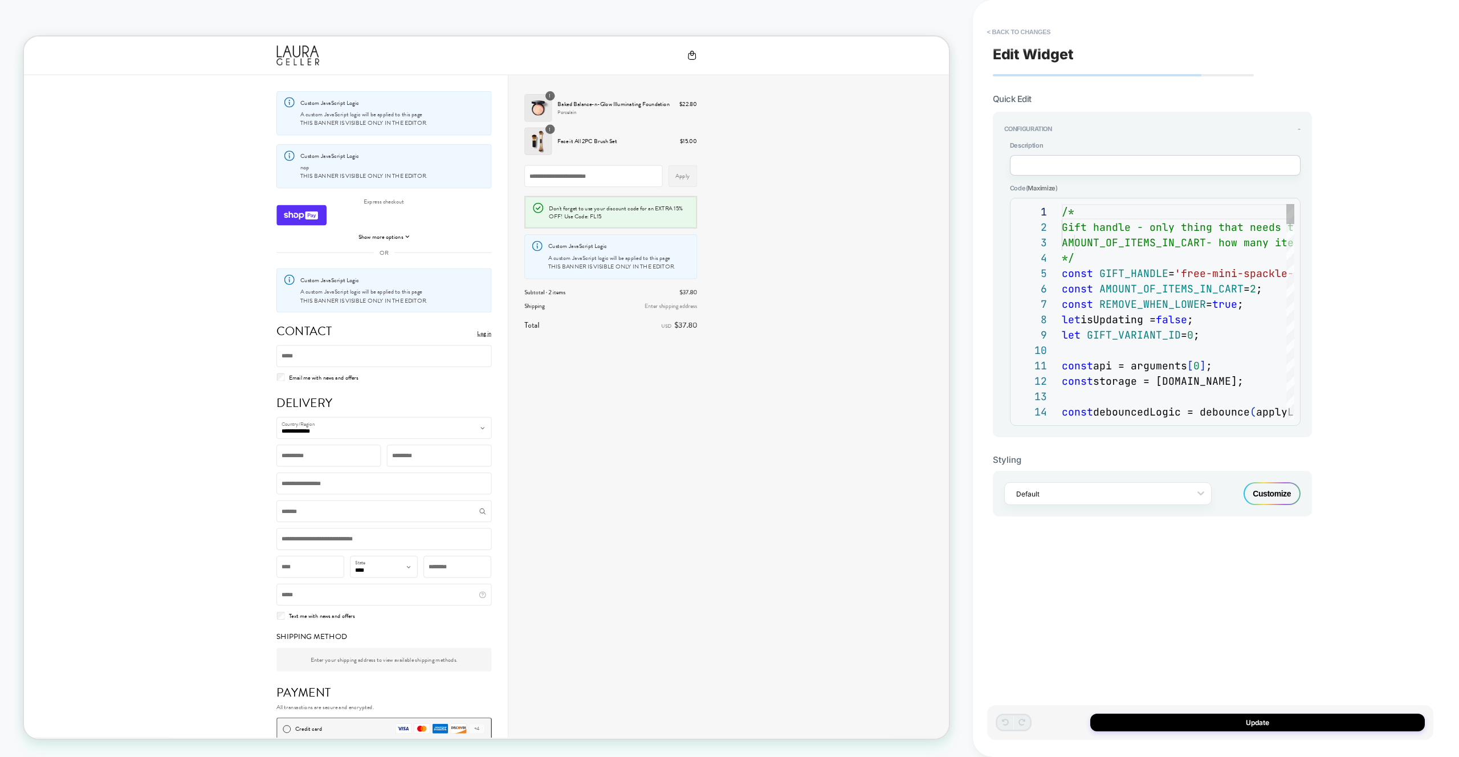
scroll to position [154, 0]
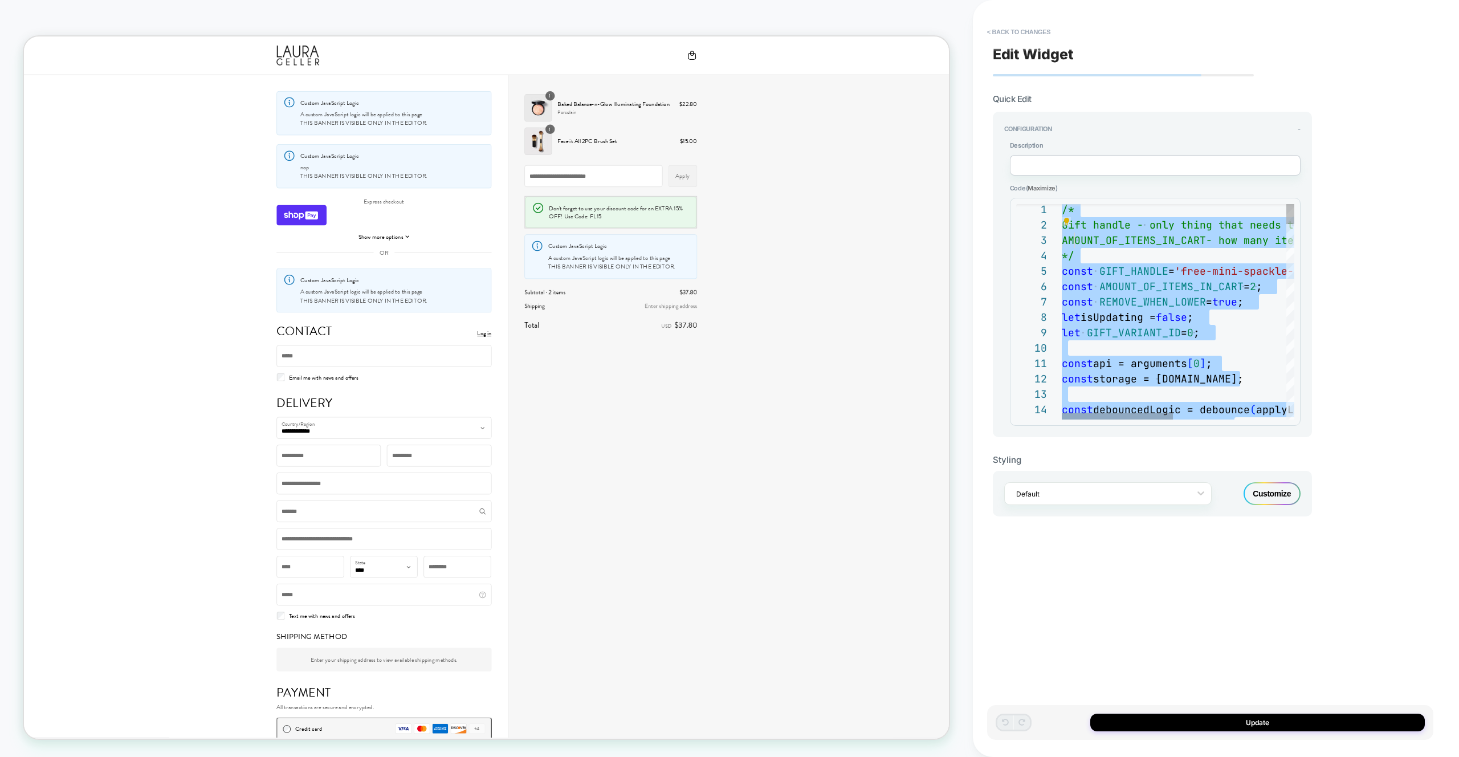
type textarea "**********"
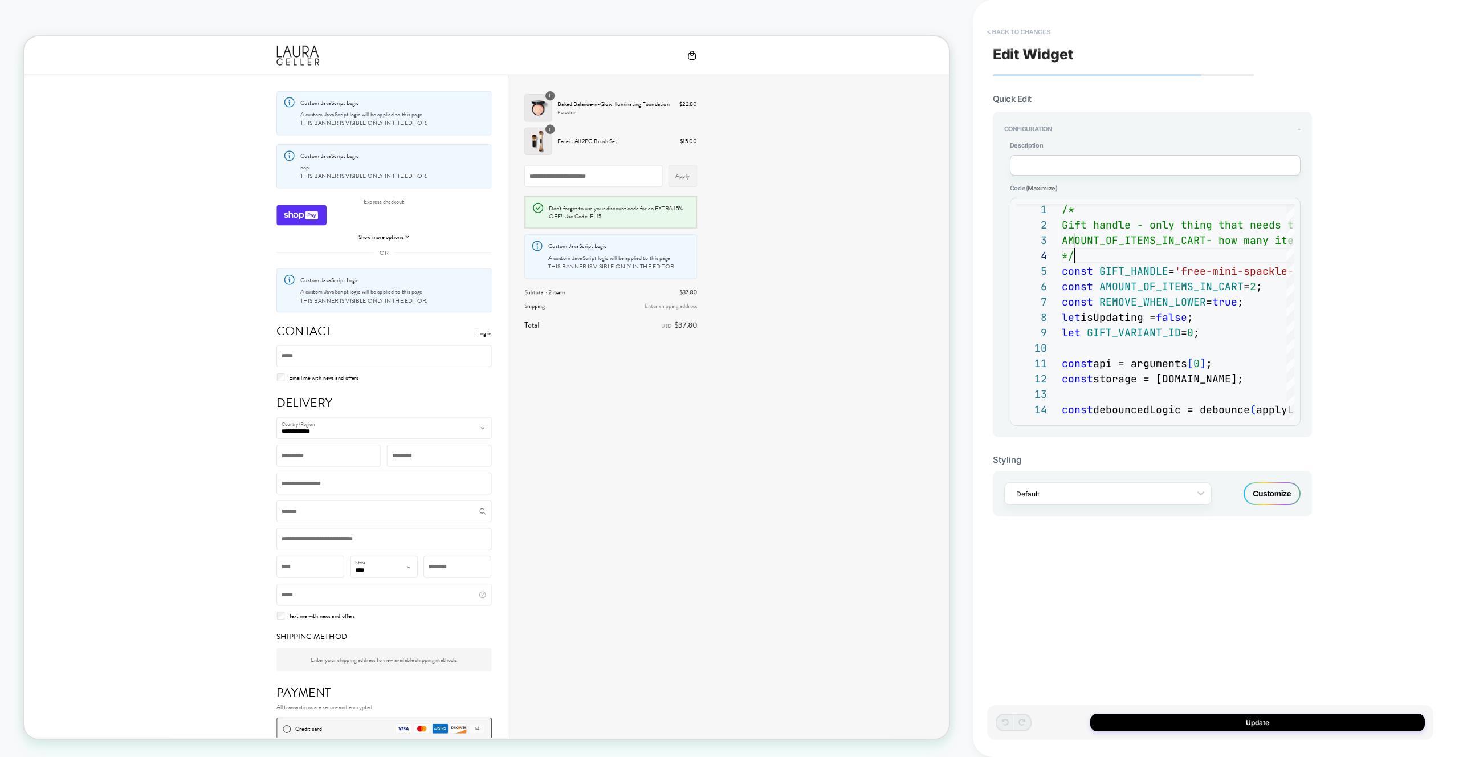
drag, startPoint x: 957, startPoint y: 23, endPoint x: 1019, endPoint y: 35, distance: 62.8
click at [957, 23] on div "CHECKOUT Theme: MAIN" at bounding box center [486, 378] width 973 height 734
click at [1020, 35] on button "< Back to changes" at bounding box center [1019, 32] width 75 height 18
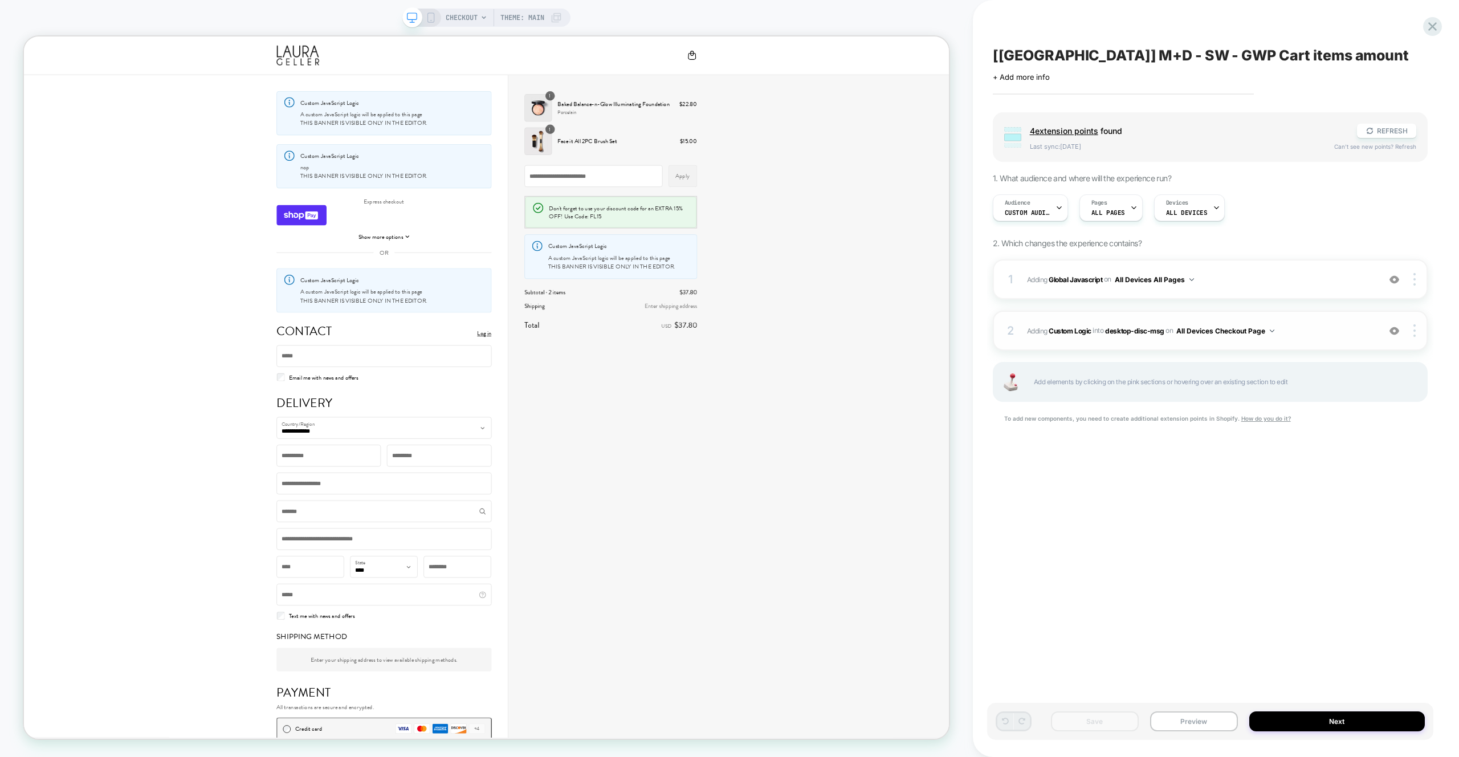
click at [1320, 329] on span "#_loomi_addon_1755598947451 Adding Custom Logic INTO desktop-disc-msg desktop-d…" at bounding box center [1200, 331] width 347 height 14
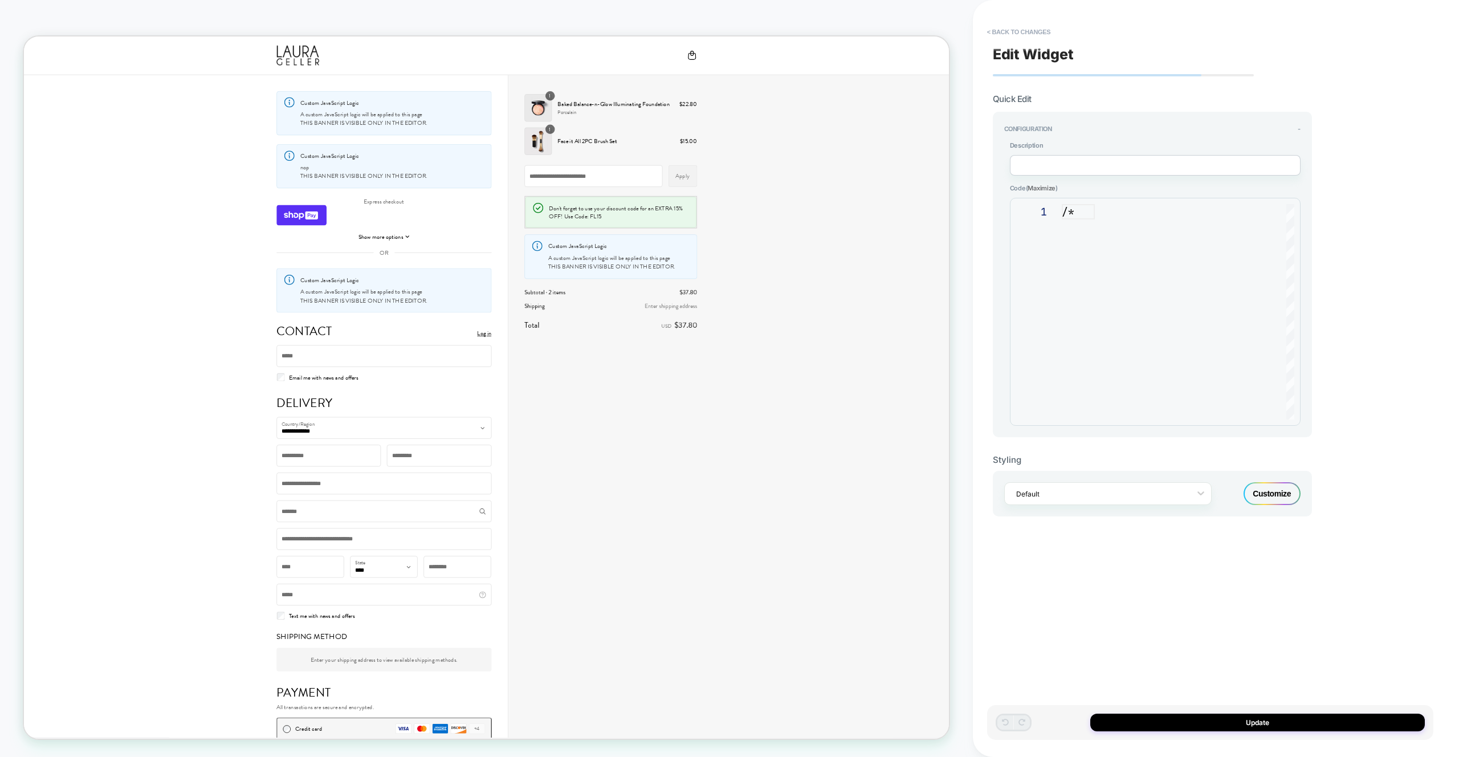
scroll to position [154, 0]
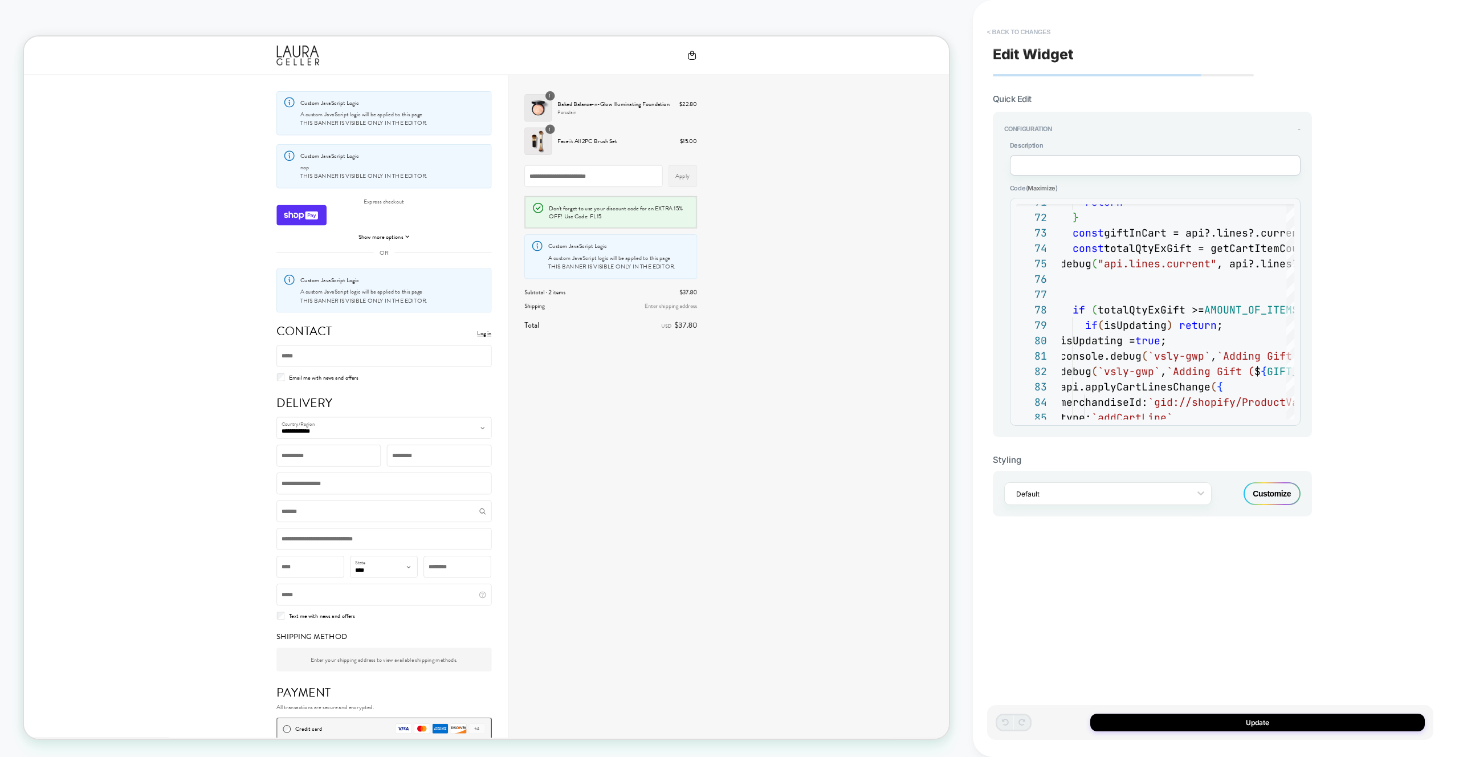
click at [1013, 23] on button "< Back to changes" at bounding box center [1019, 32] width 75 height 18
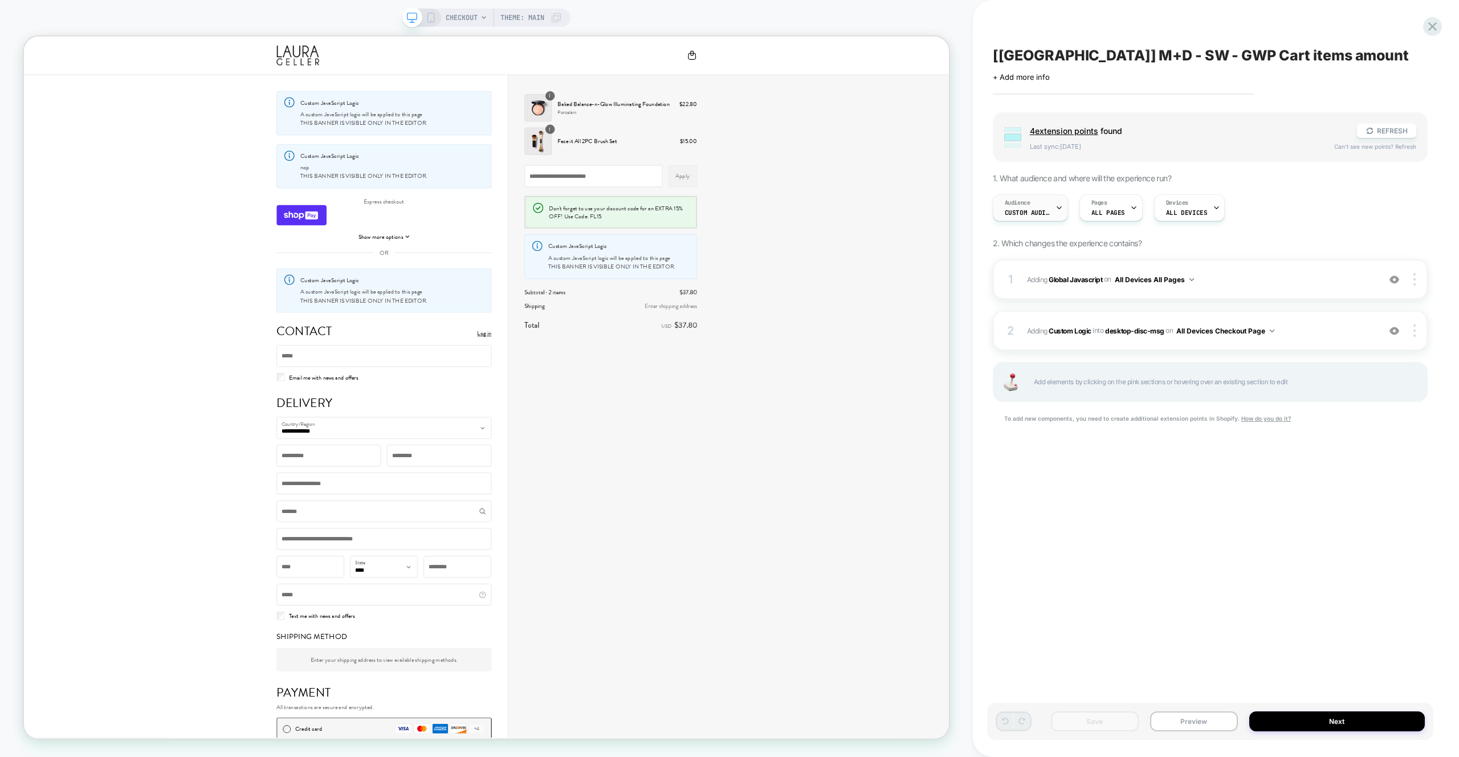
click at [1036, 198] on div "Audience Custom Audience" at bounding box center [1028, 208] width 68 height 26
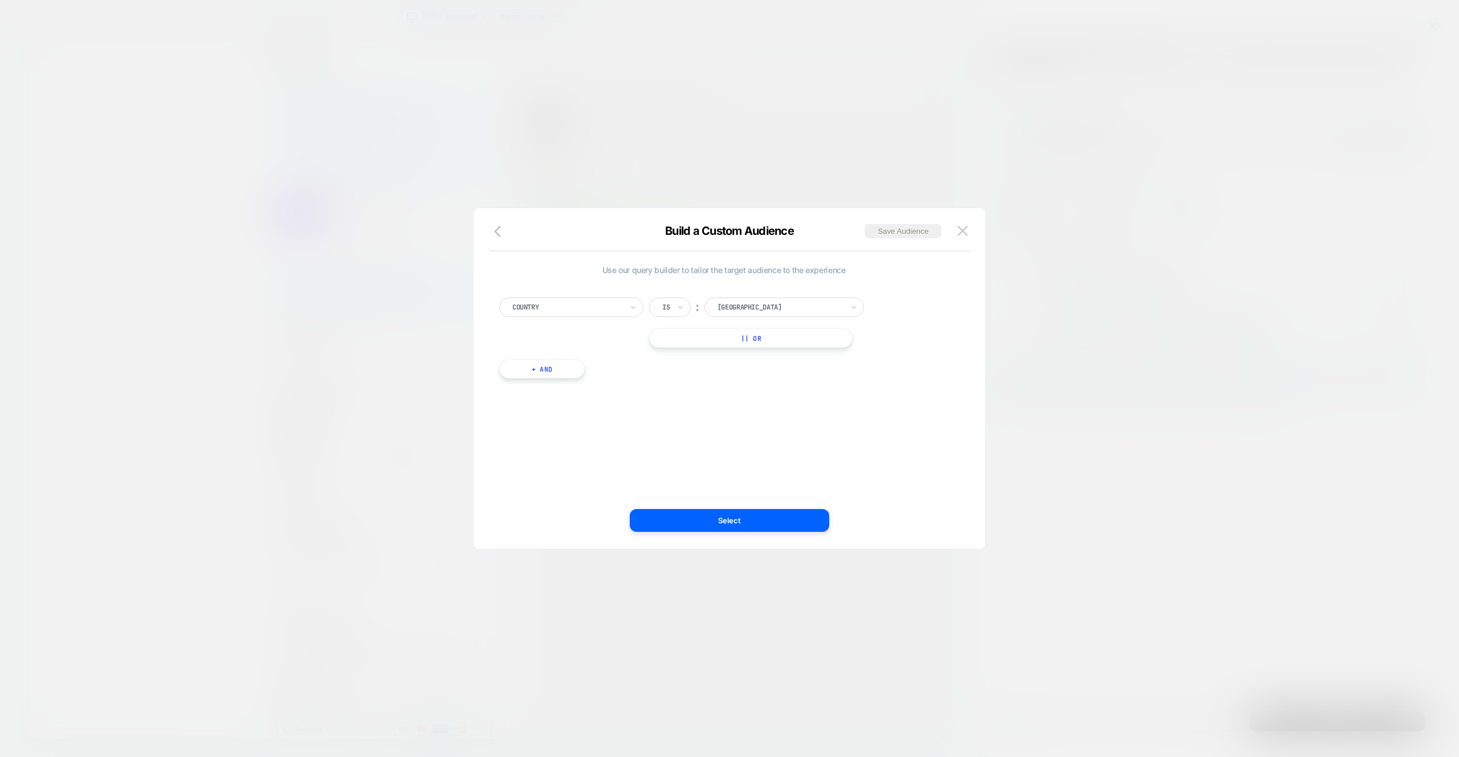
click at [958, 232] on img at bounding box center [963, 231] width 10 height 10
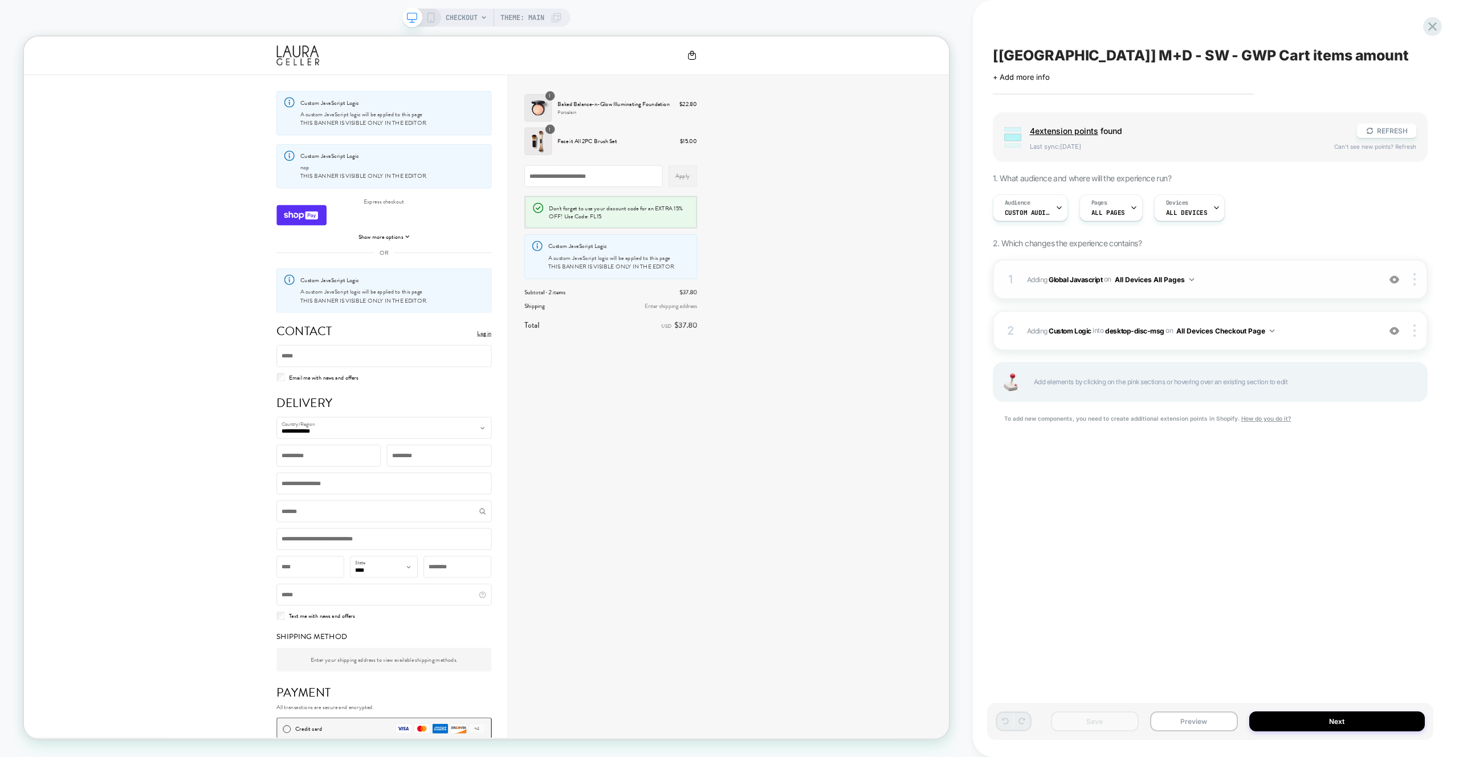
click at [1237, 283] on span "Adding Global Javascript on All Devices All Pages" at bounding box center [1200, 279] width 347 height 14
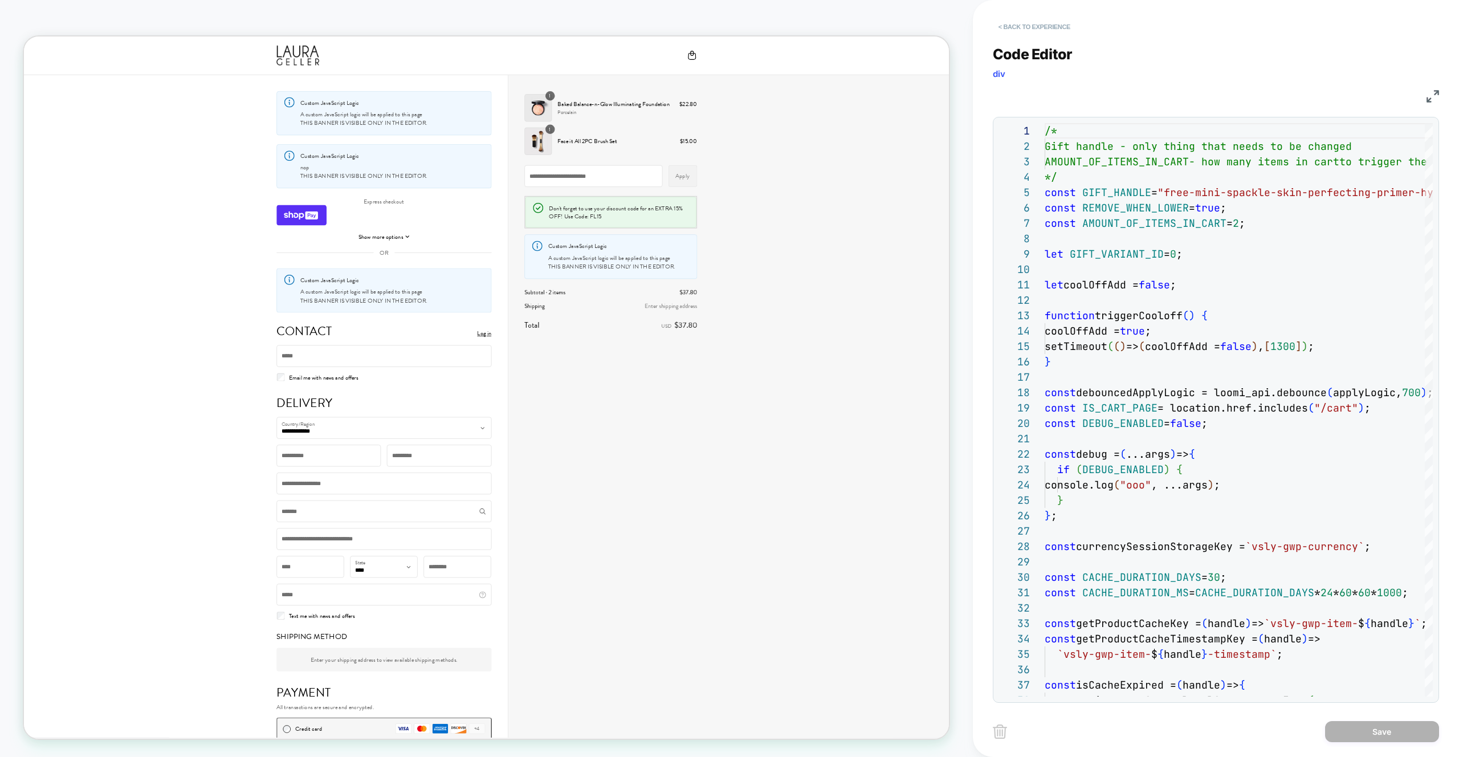
click at [1014, 34] on button "< Back to experience" at bounding box center [1034, 27] width 83 height 18
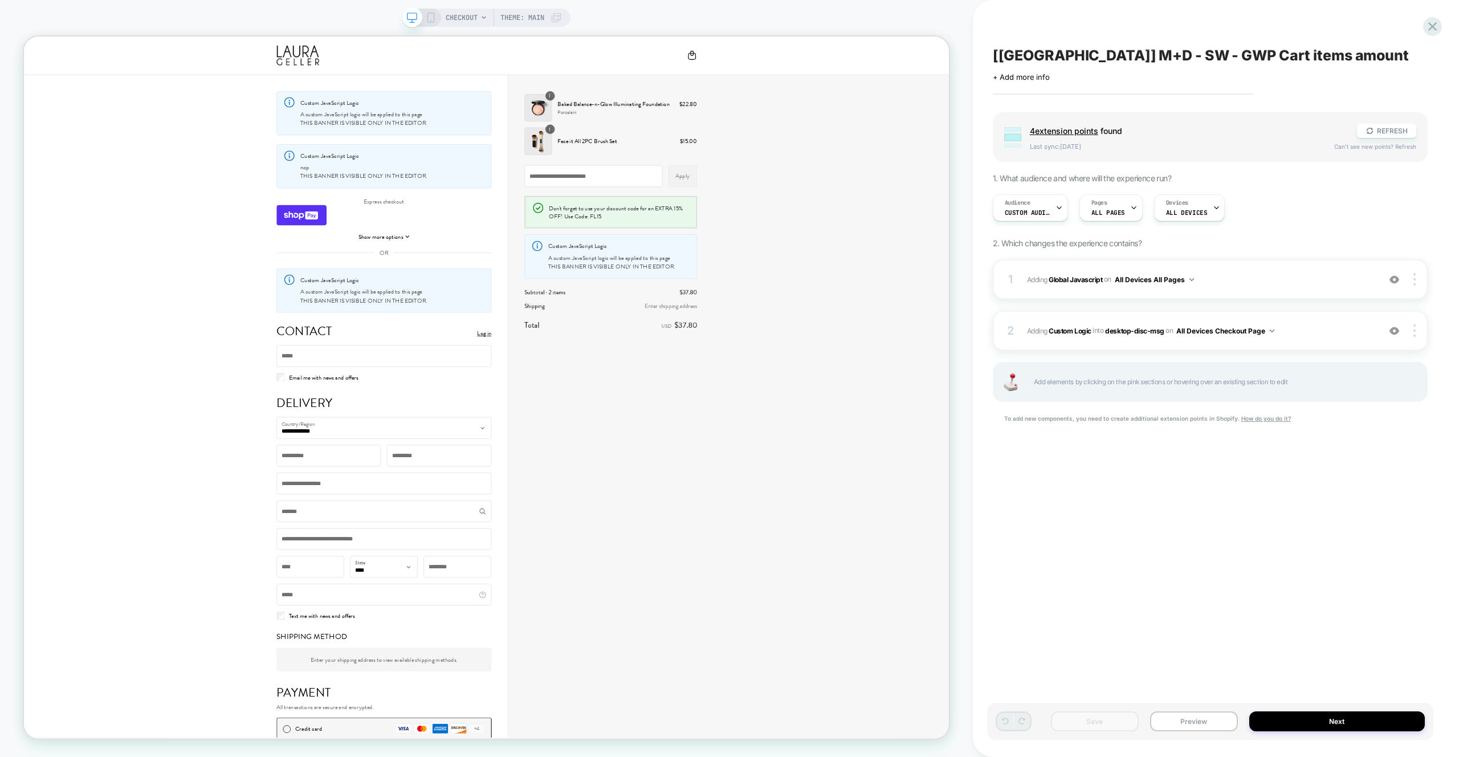
click at [1272, 31] on div "[[GEOGRAPHIC_DATA]] M+D - SW - GWP Cart items amount Click to edit experience d…" at bounding box center [1210, 378] width 446 height 734
click at [1436, 23] on icon at bounding box center [1432, 26] width 9 height 9
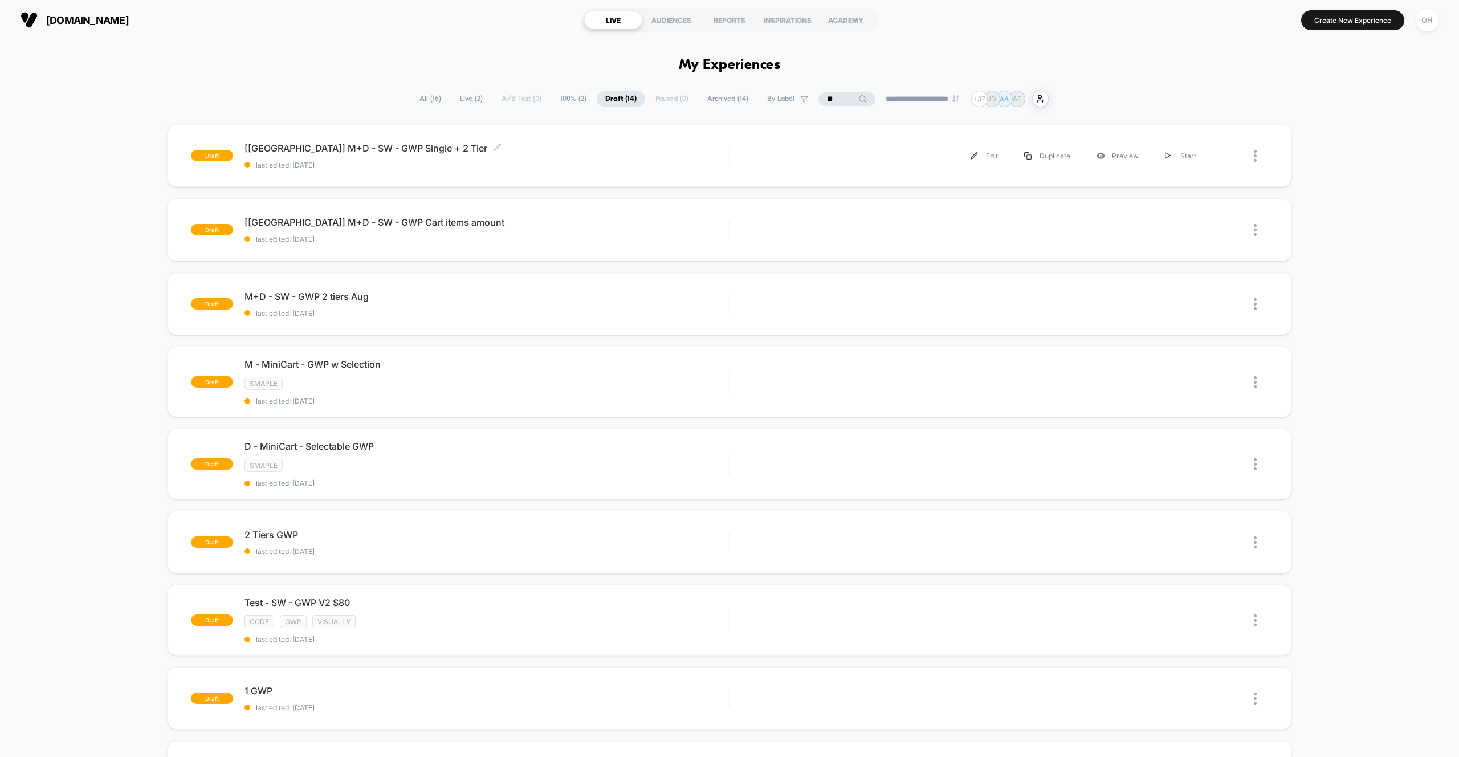
click at [557, 169] on span "last edited: [DATE]" at bounding box center [487, 165] width 485 height 9
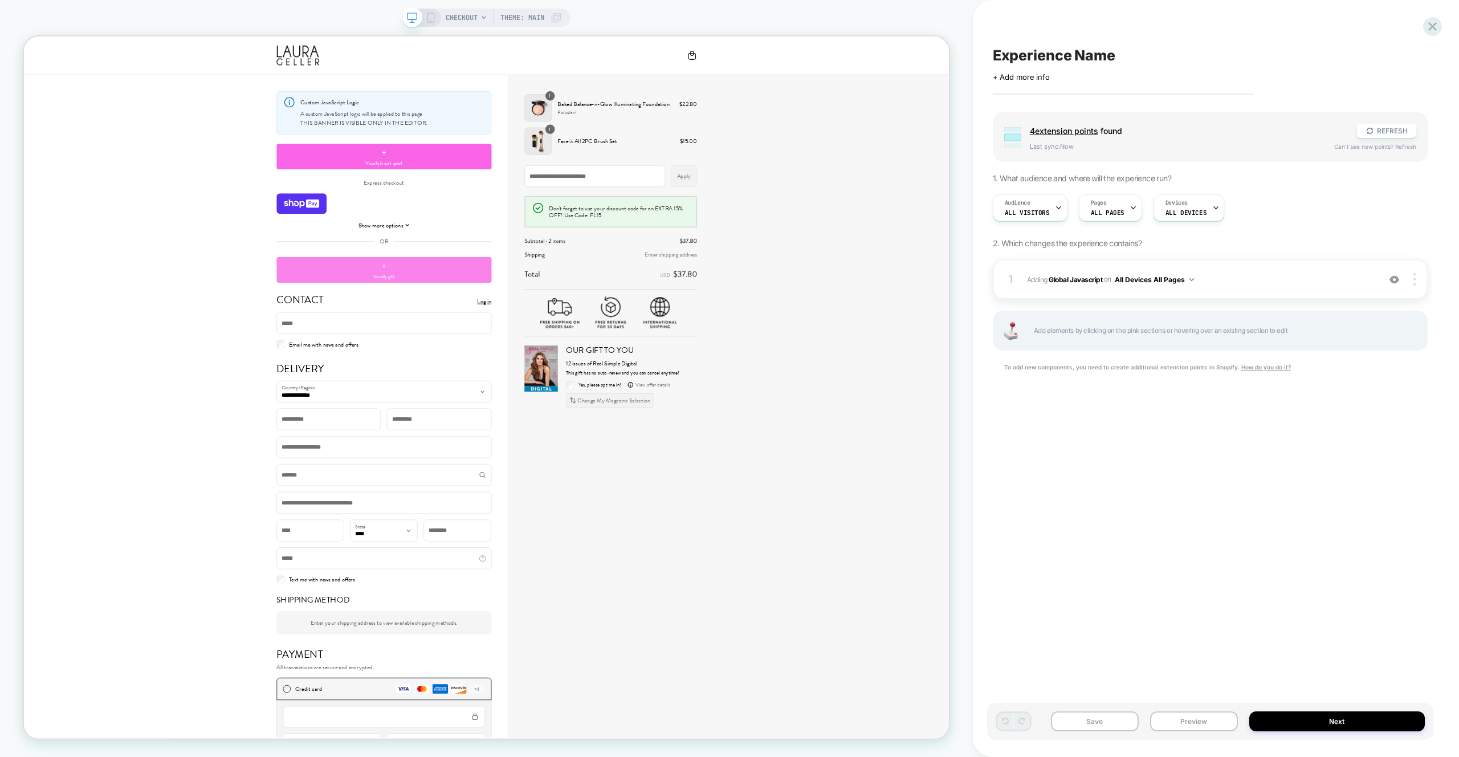
drag, startPoint x: 487, startPoint y: 340, endPoint x: 506, endPoint y: 343, distance: 19.0
click at [487, 340] on div "+ Visually gift" at bounding box center [504, 348] width 287 height 34
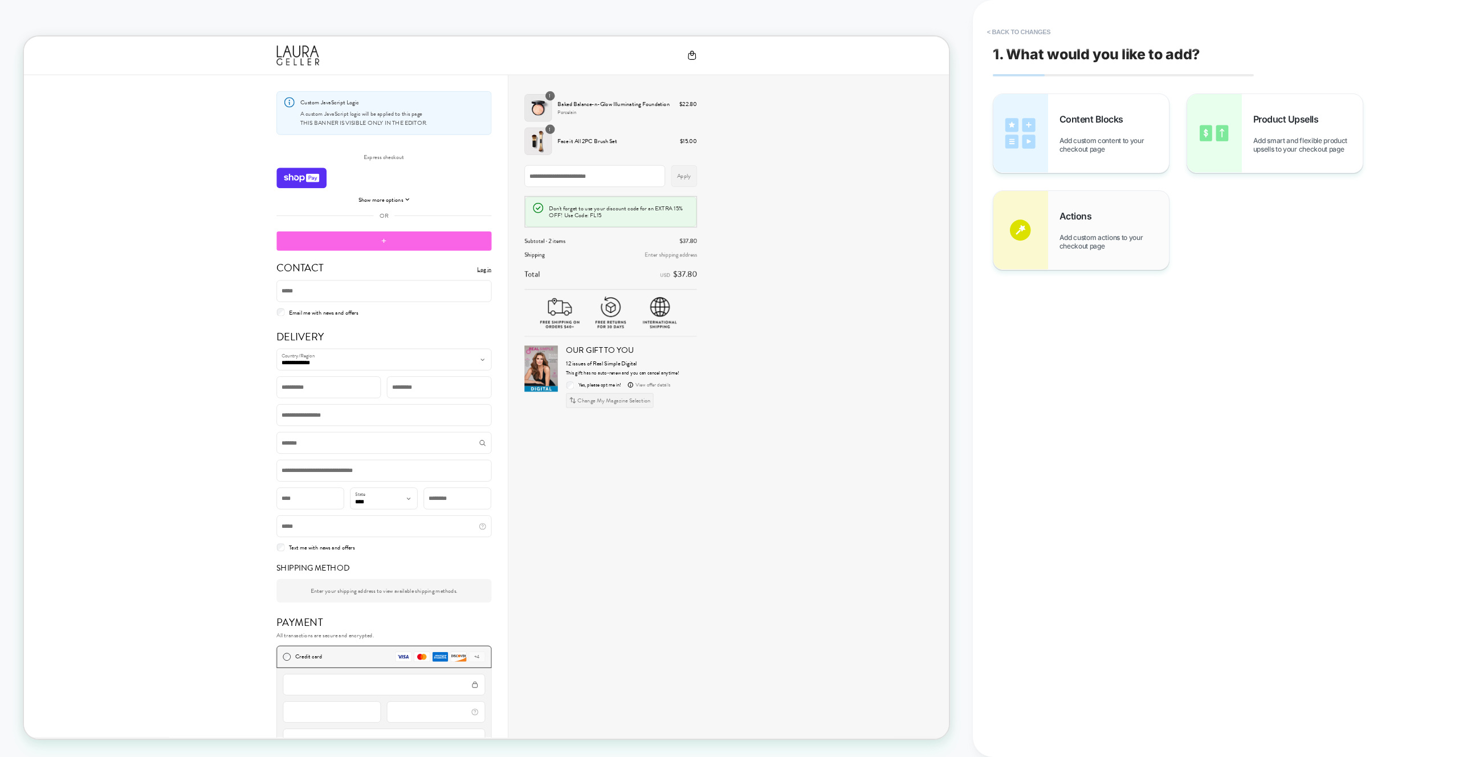
click at [0, 0] on div "Actions Add custom actions to your checkout page" at bounding box center [0, 0] width 0 height 0
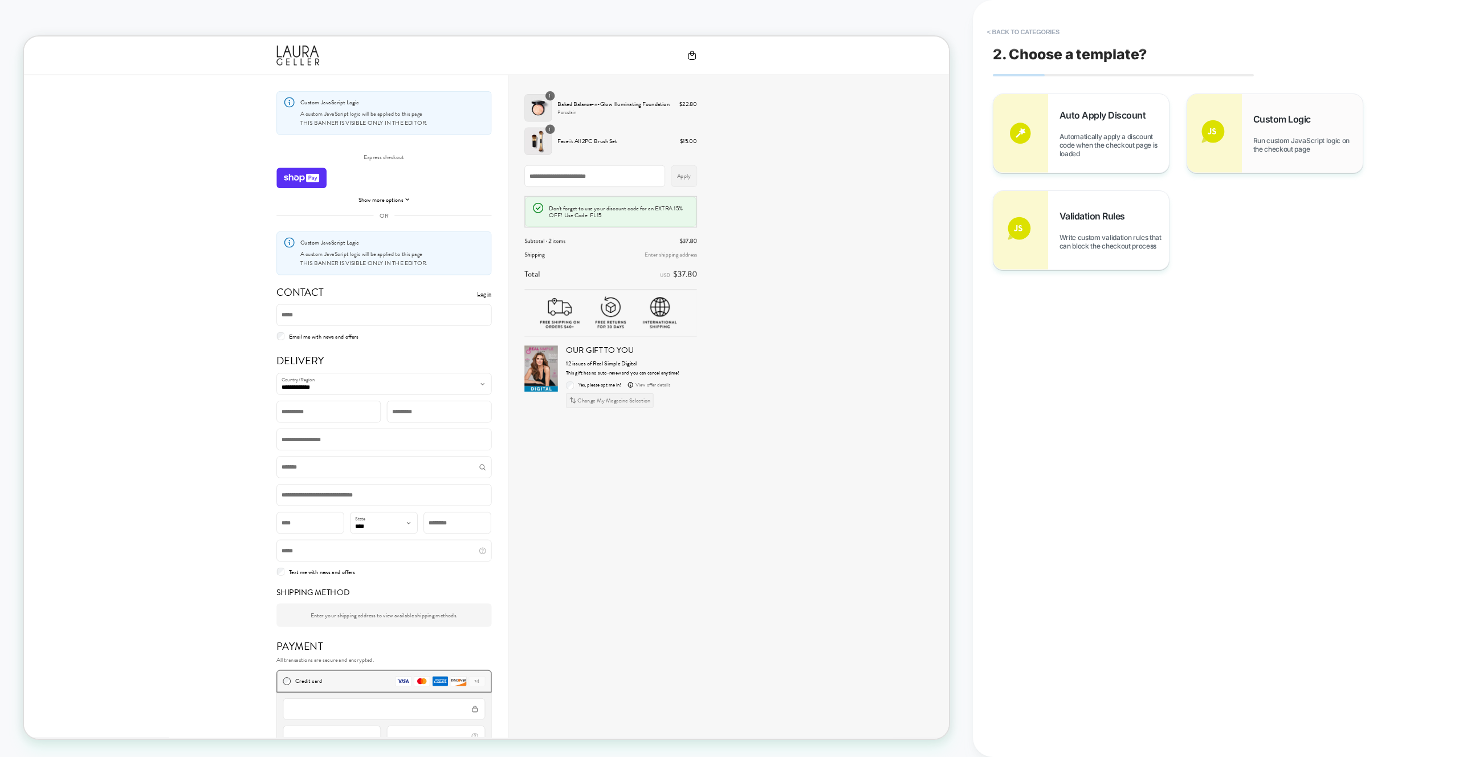
click at [0, 0] on div "Custom Logic Run custom JavaScript logic on the checkout page" at bounding box center [0, 0] width 0 height 0
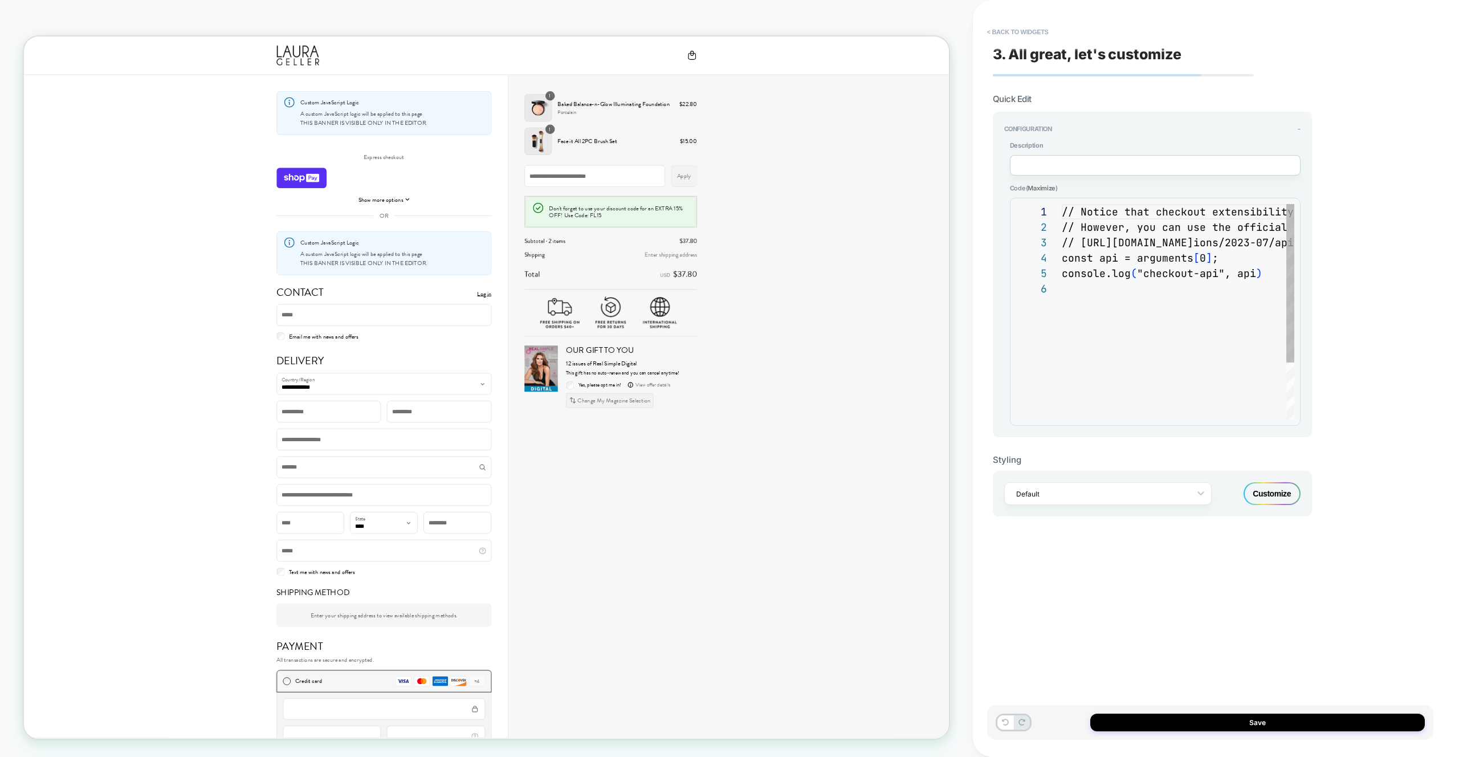
click at [1261, 205] on div "// Notice that checkout extensibility doesn't have access to the DOM, so you ca…" at bounding box center [1178, 350] width 233 height 292
click at [1220, 309] on div "// Notice that checkout extensibility doesn't have access to the DOM, so you ca…" at bounding box center [1450, 350] width 777 height 292
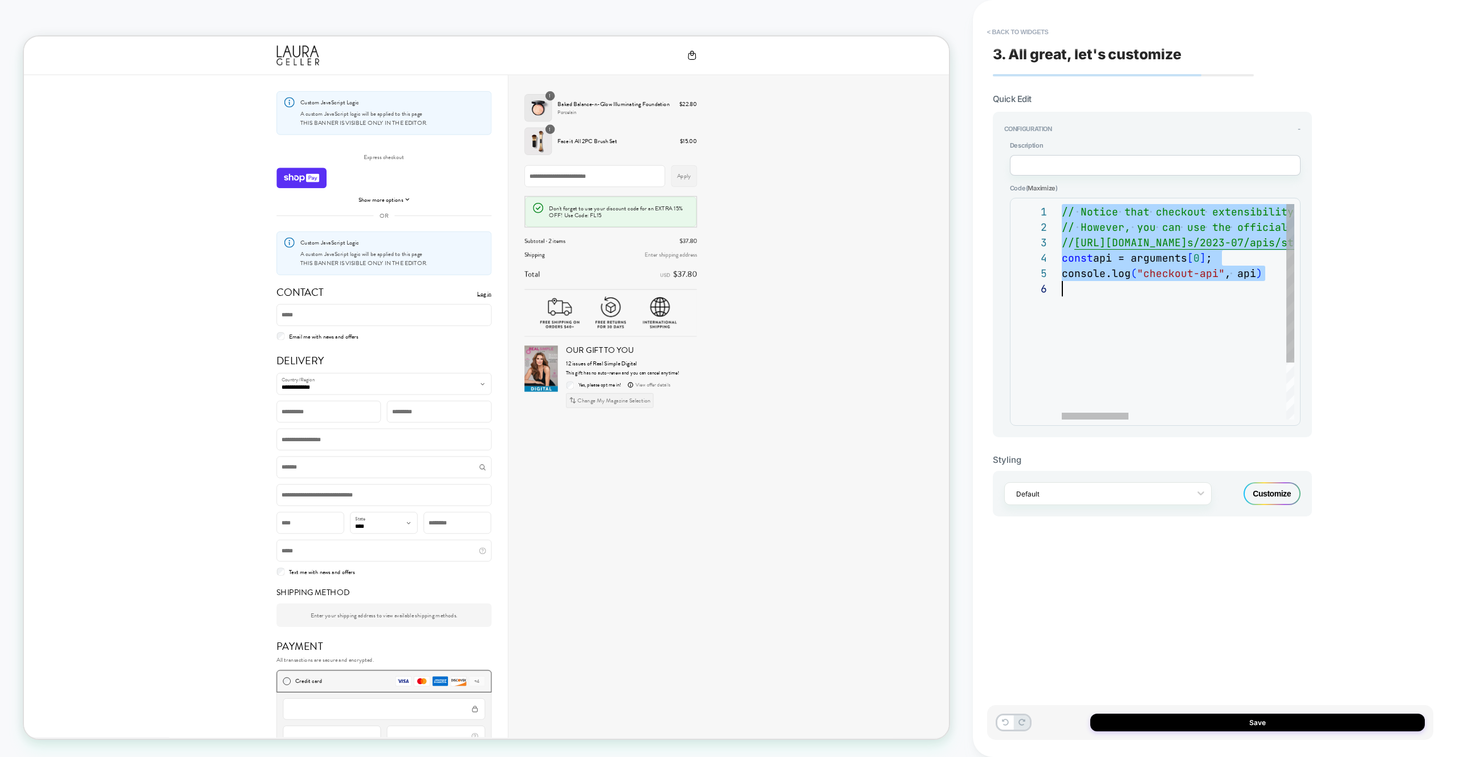
type textarea "**********"
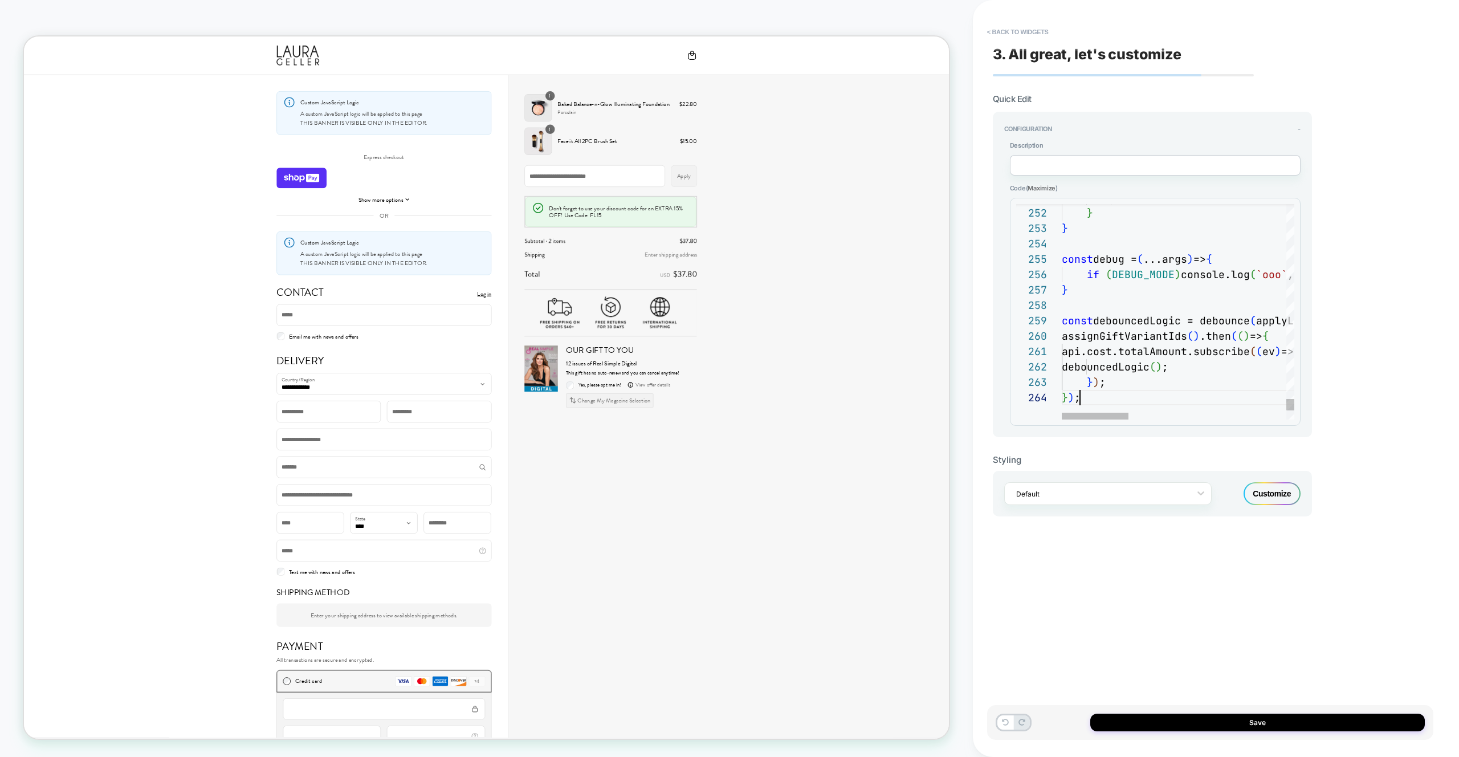
scroll to position [46, 18]
click at [0, 0] on button "Save" at bounding box center [0, 0] width 0 height 0
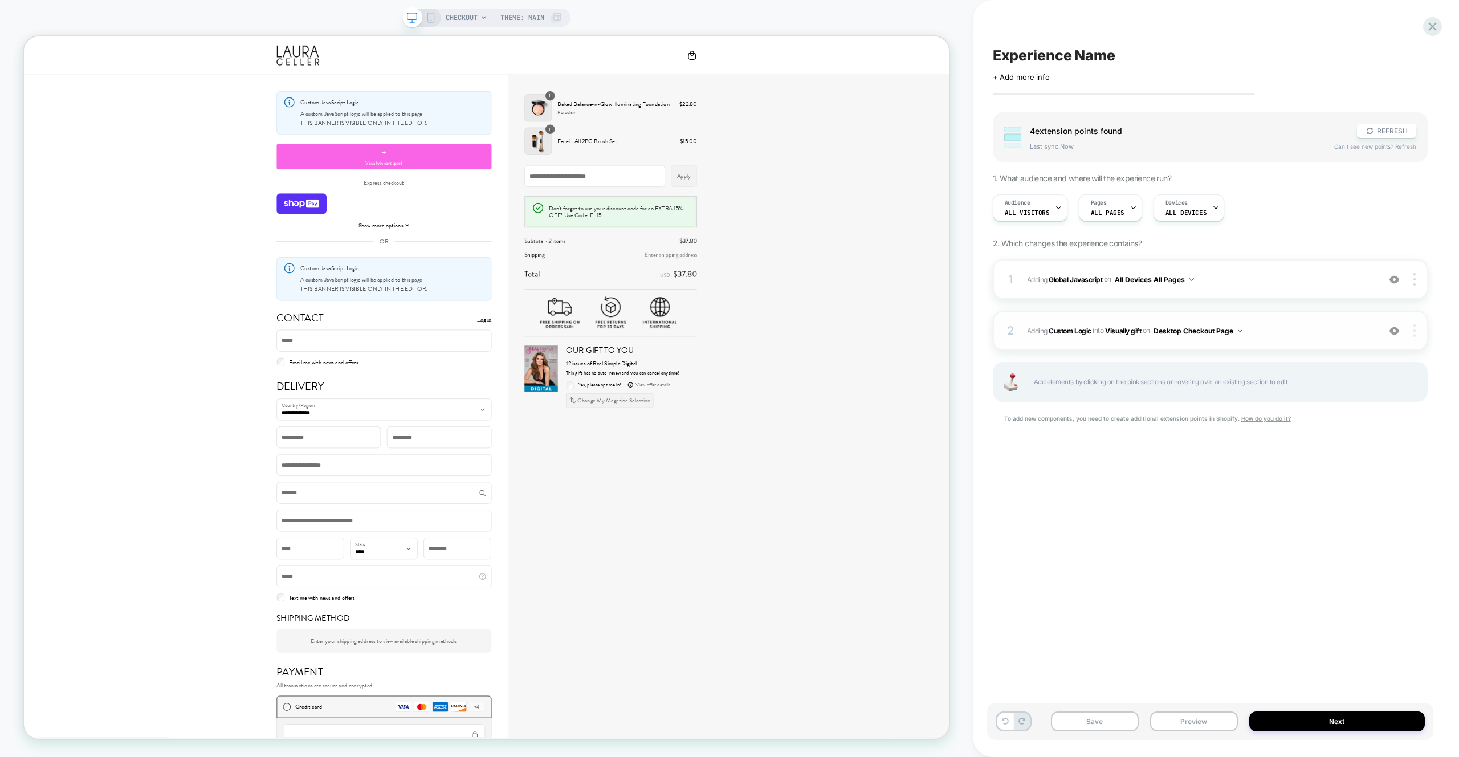
drag, startPoint x: 1219, startPoint y: 529, endPoint x: 1216, endPoint y: 535, distance: 6.4
click at [615, 716] on div "Experience Name Click to edit experience details + Add more info Group 4 extens…" at bounding box center [611, 720] width 8 height 8
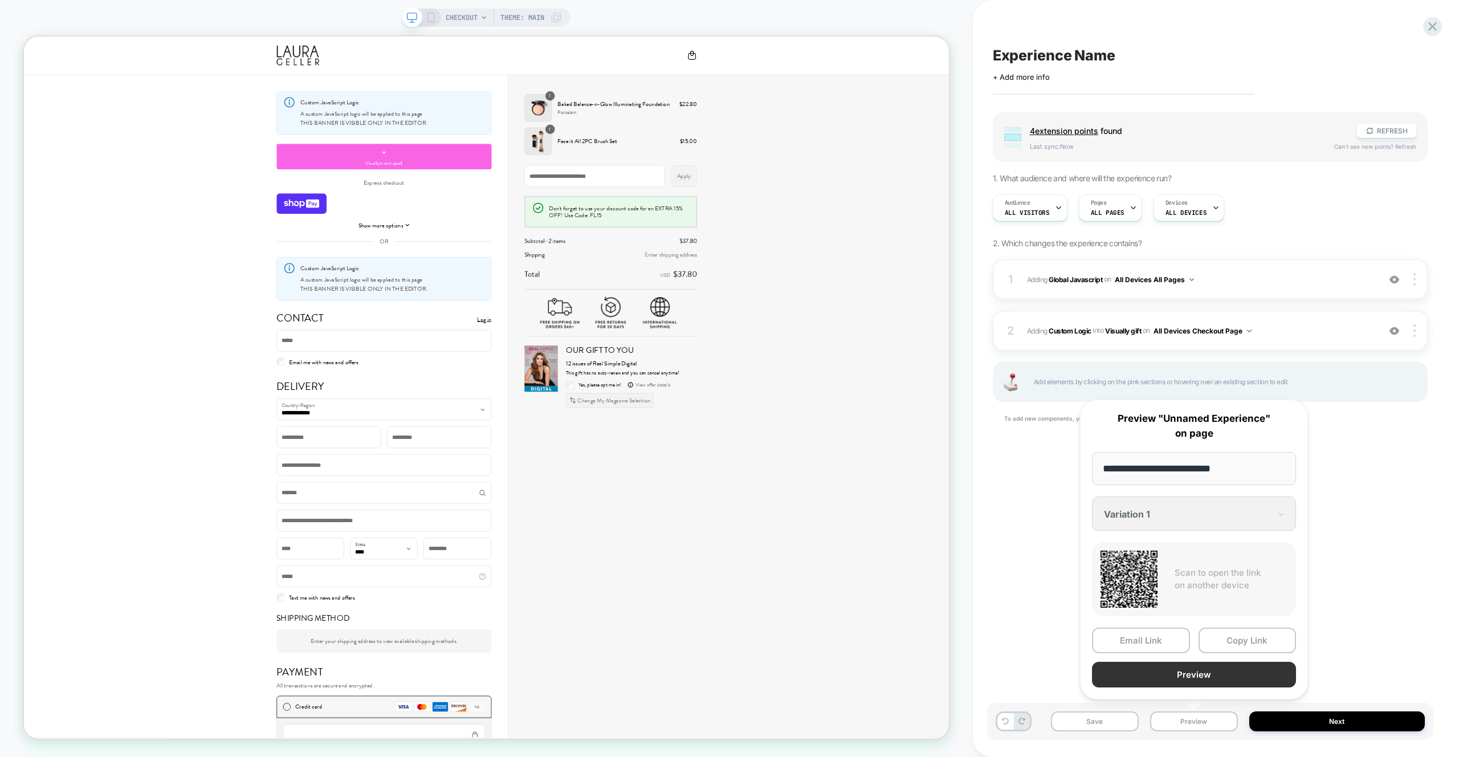
click at [1207, 681] on button "Preview" at bounding box center [1194, 675] width 204 height 26
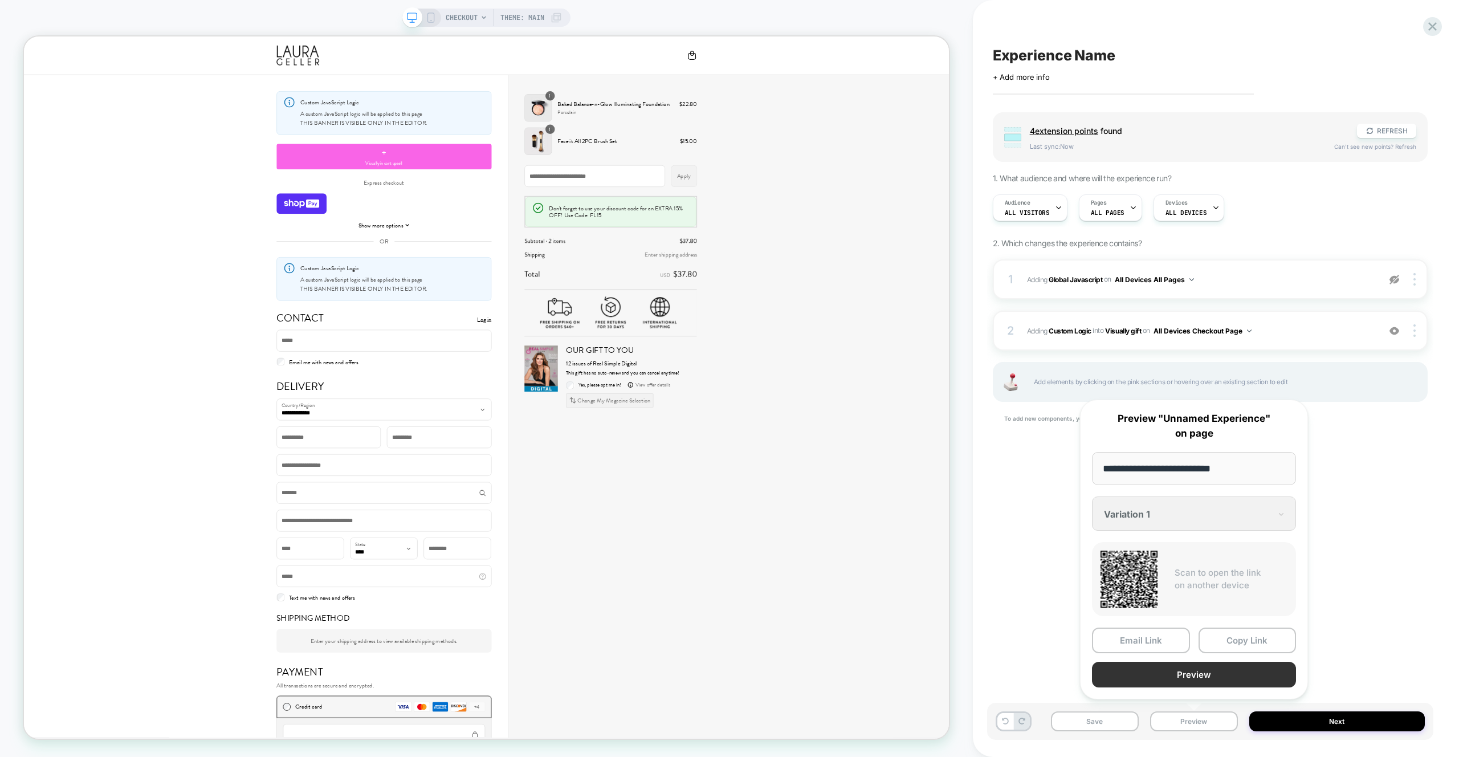
click at [1207, 678] on button "Preview" at bounding box center [1194, 675] width 204 height 26
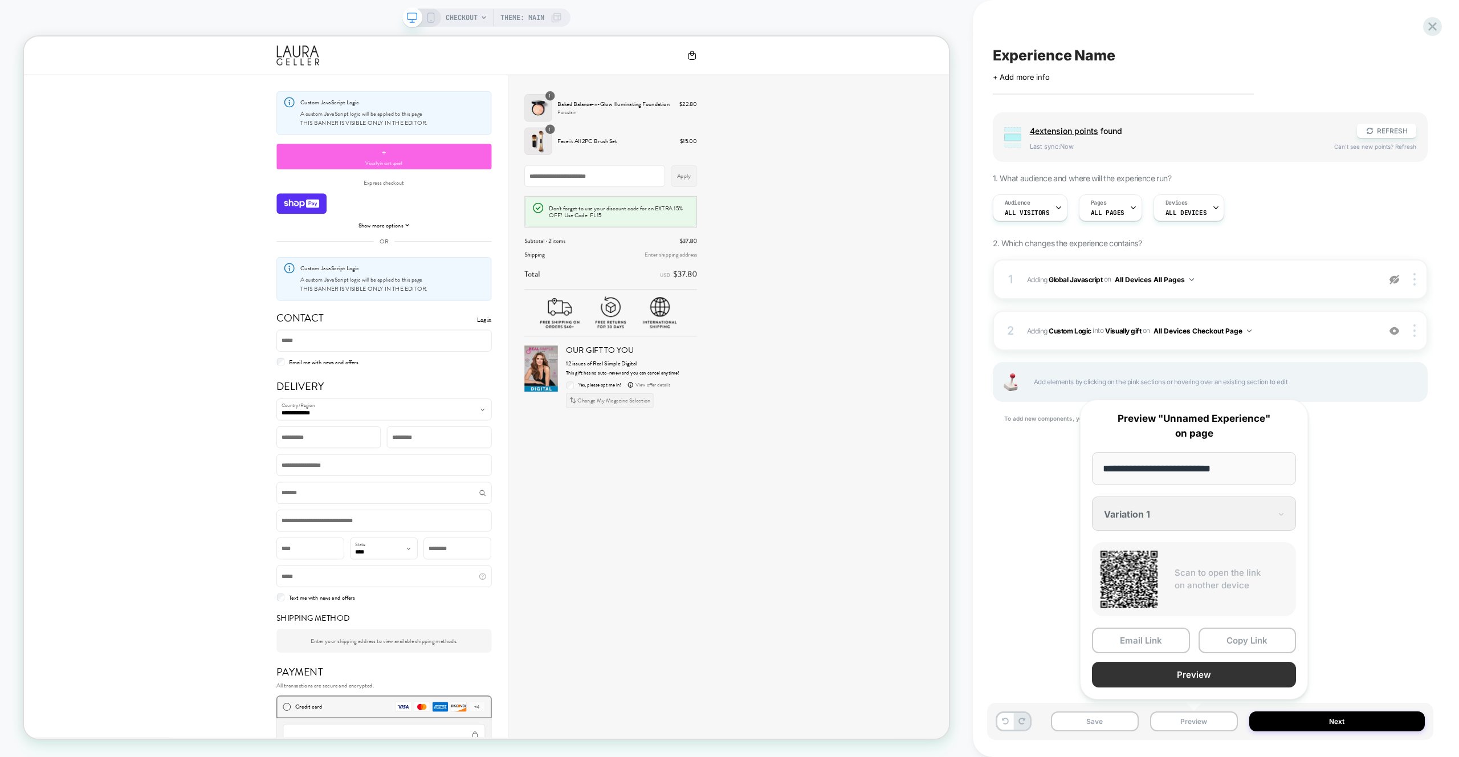
click at [704, 158] on button "Preview" at bounding box center [685, 139] width 36 height 36
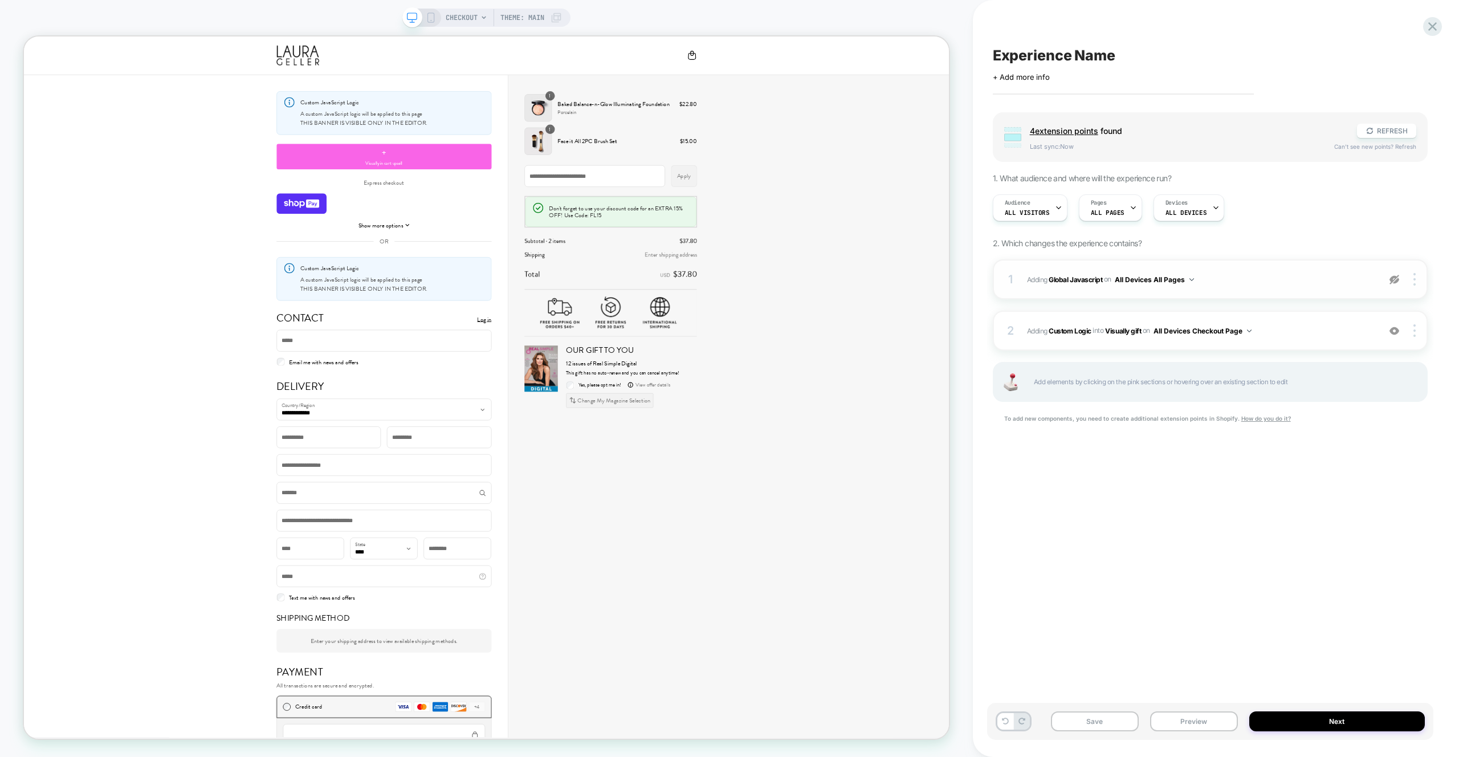
click at [0, 0] on span "#_loomi_addon_1756036449280 Adding Custom Logic INTO Visually gift Visually gif…" at bounding box center [0, 0] width 0 height 0
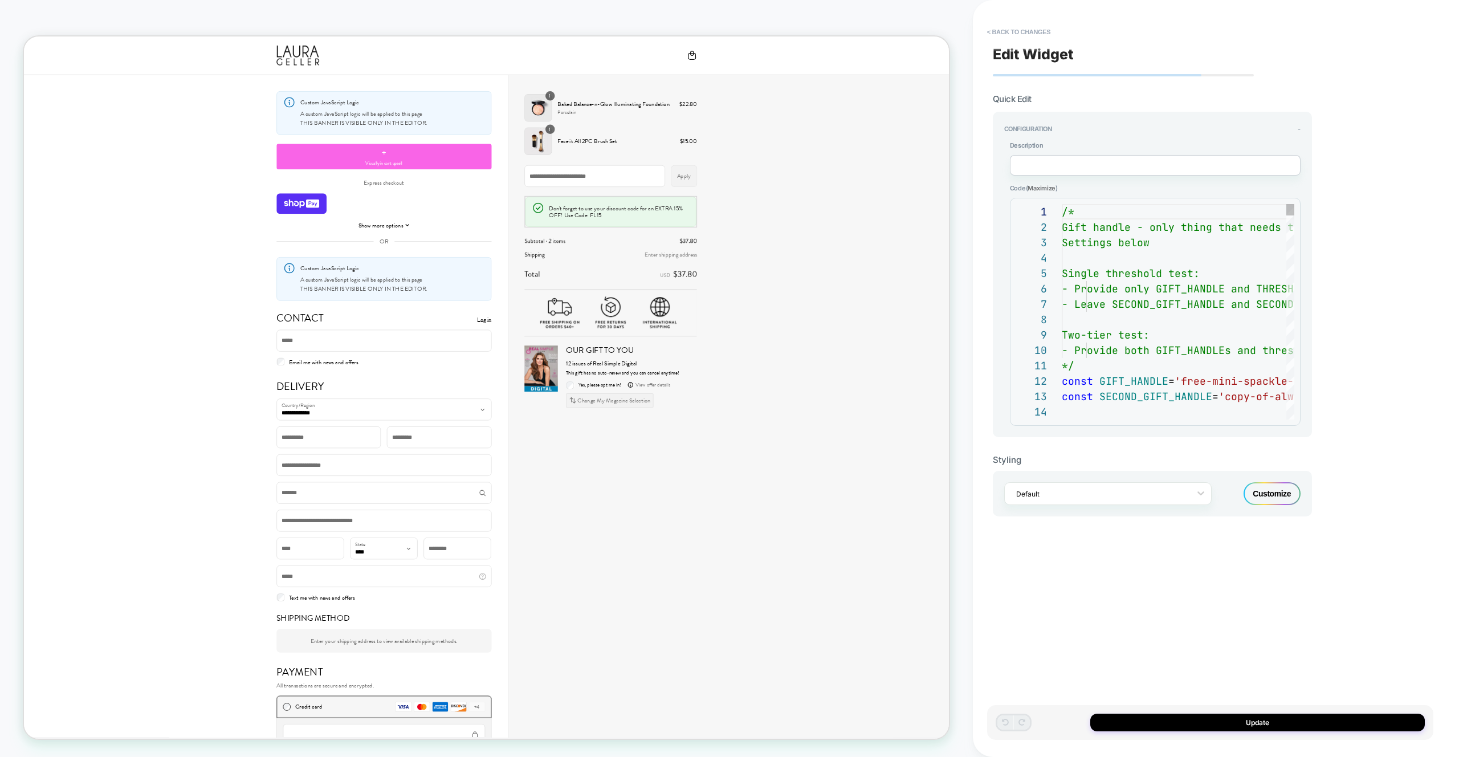
click at [1321, 300] on div "**********" at bounding box center [1210, 378] width 446 height 734
click at [898, 309] on div "/* Gift handle - only thing that needs to be change d Settings below Single thr…" at bounding box center [882, 317] width 32 height 17
type textarea "**********"
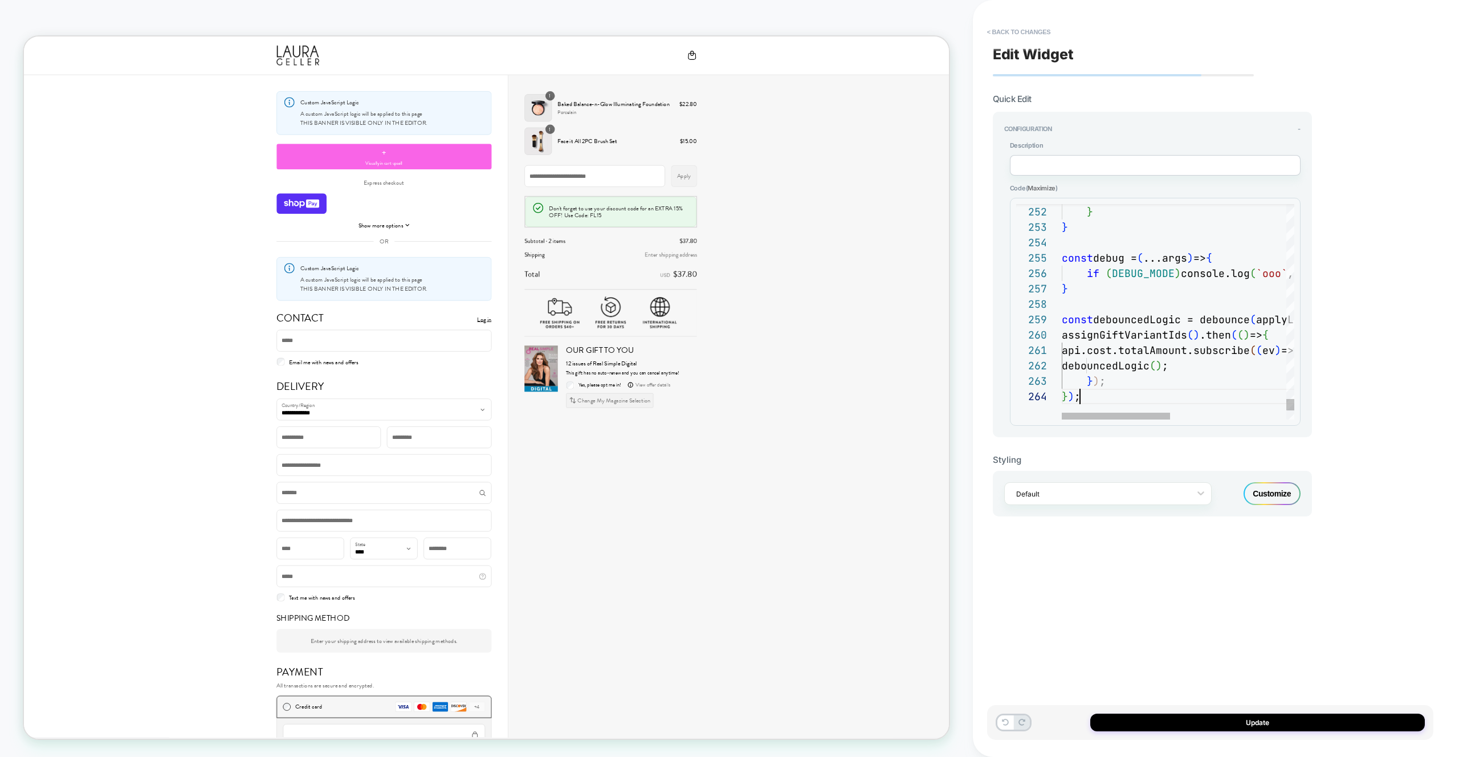
scroll to position [46, 18]
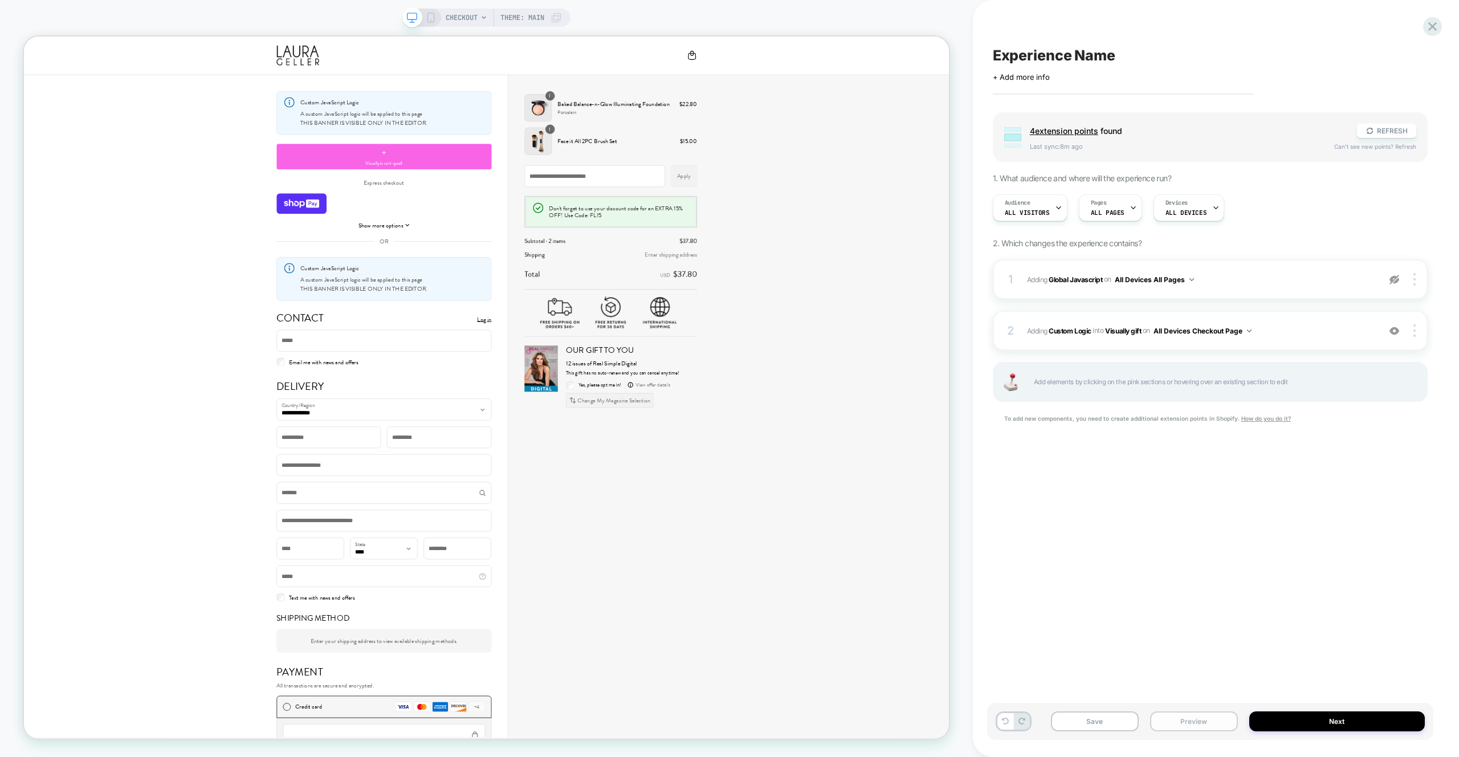
click at [1160, 716] on button "Preview" at bounding box center [1194, 721] width 88 height 20
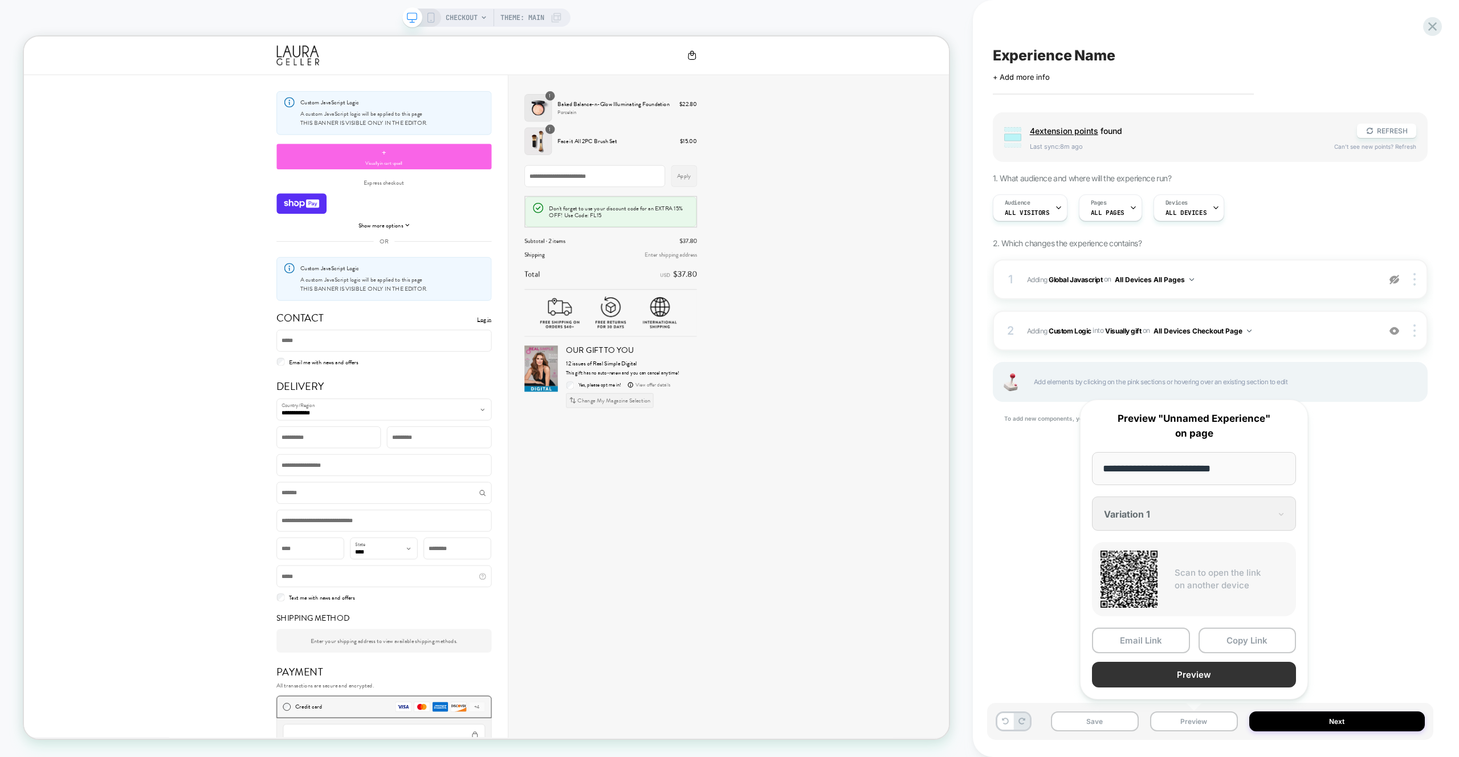
click at [1178, 673] on button "Preview" at bounding box center [1194, 675] width 204 height 26
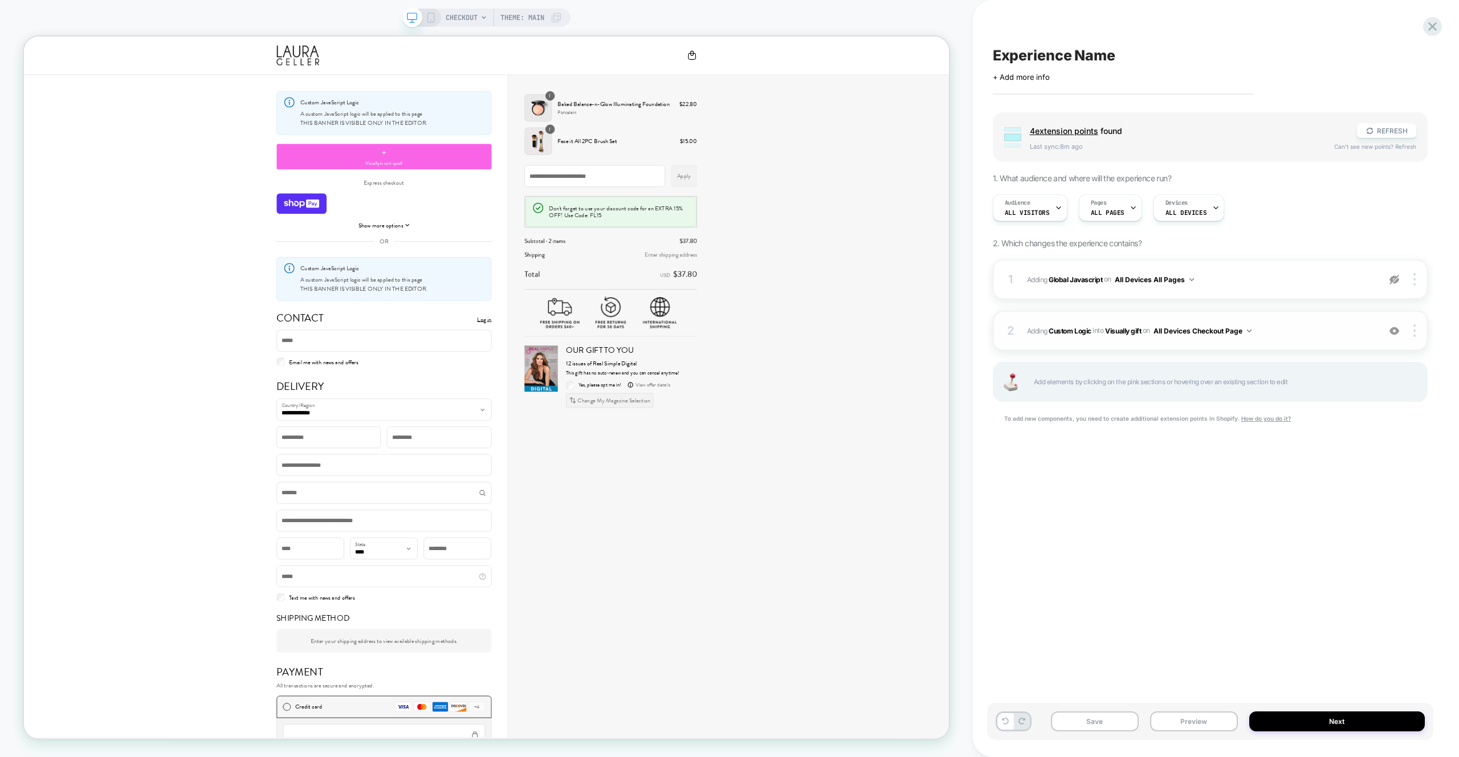
click at [1335, 338] on div "2 #_loomi_addon_1756036449280 Adding Custom Logic INTO Visually gift Visually g…" at bounding box center [1210, 331] width 435 height 40
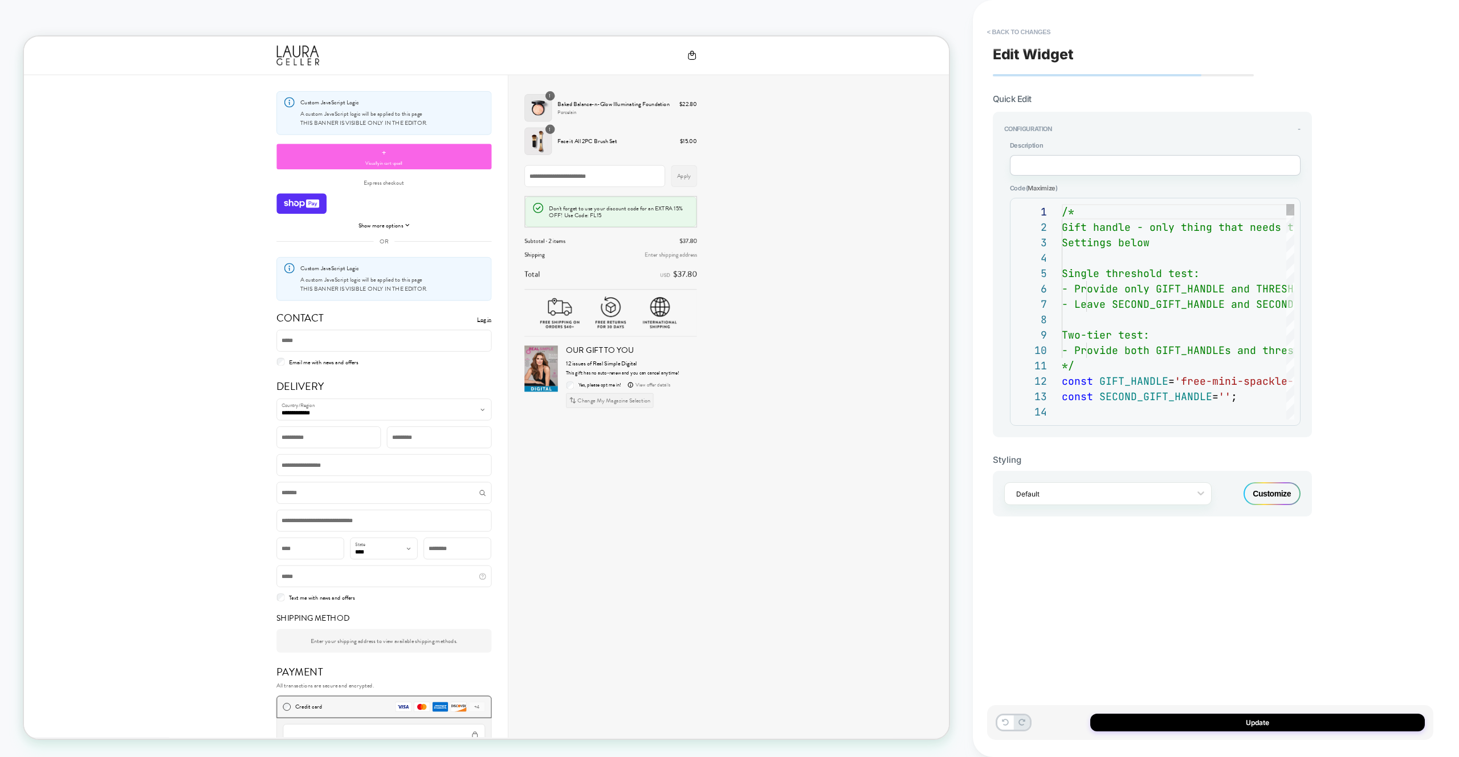
scroll to position [154, 0]
type textarea "**********"
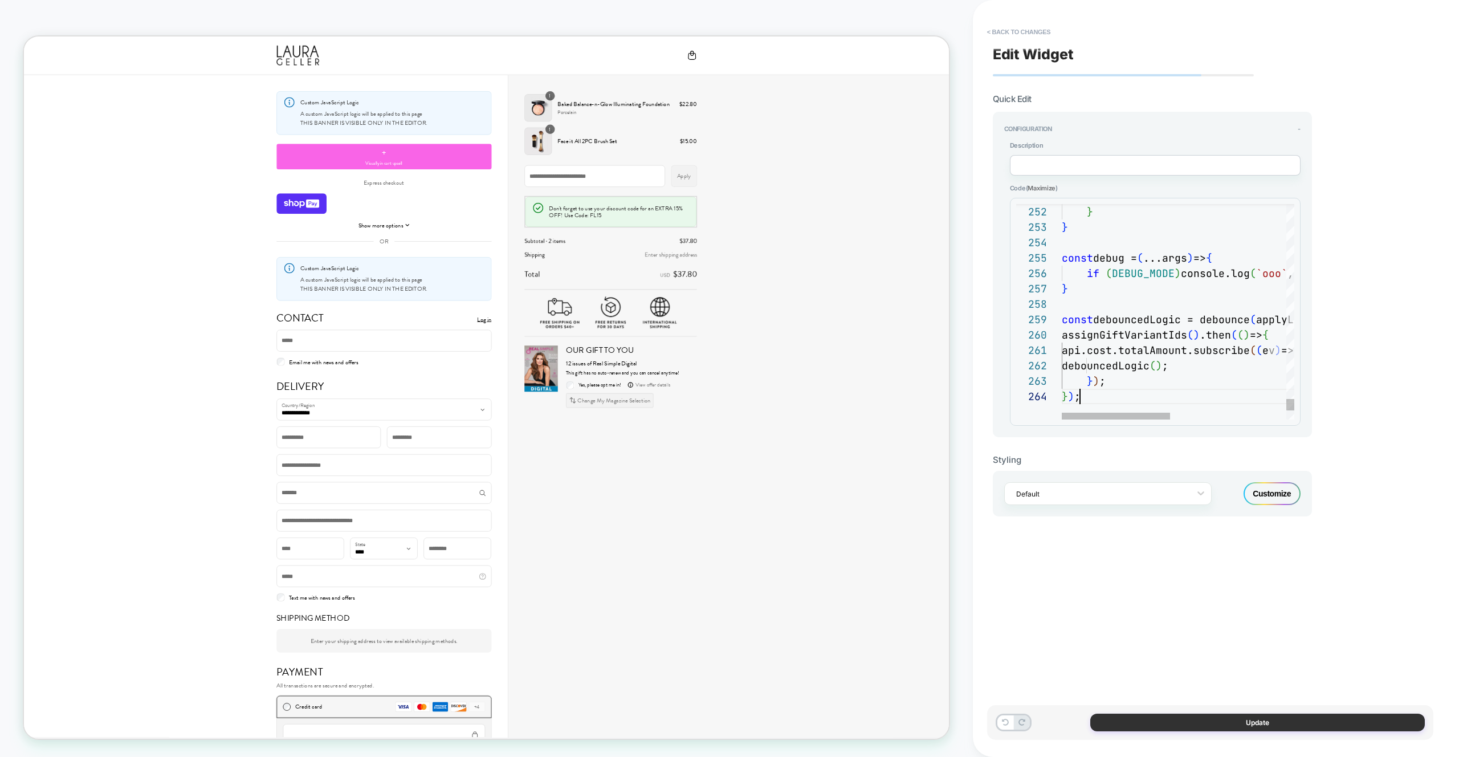
scroll to position [46, 18]
click at [1315, 727] on button "Update" at bounding box center [1257, 723] width 335 height 18
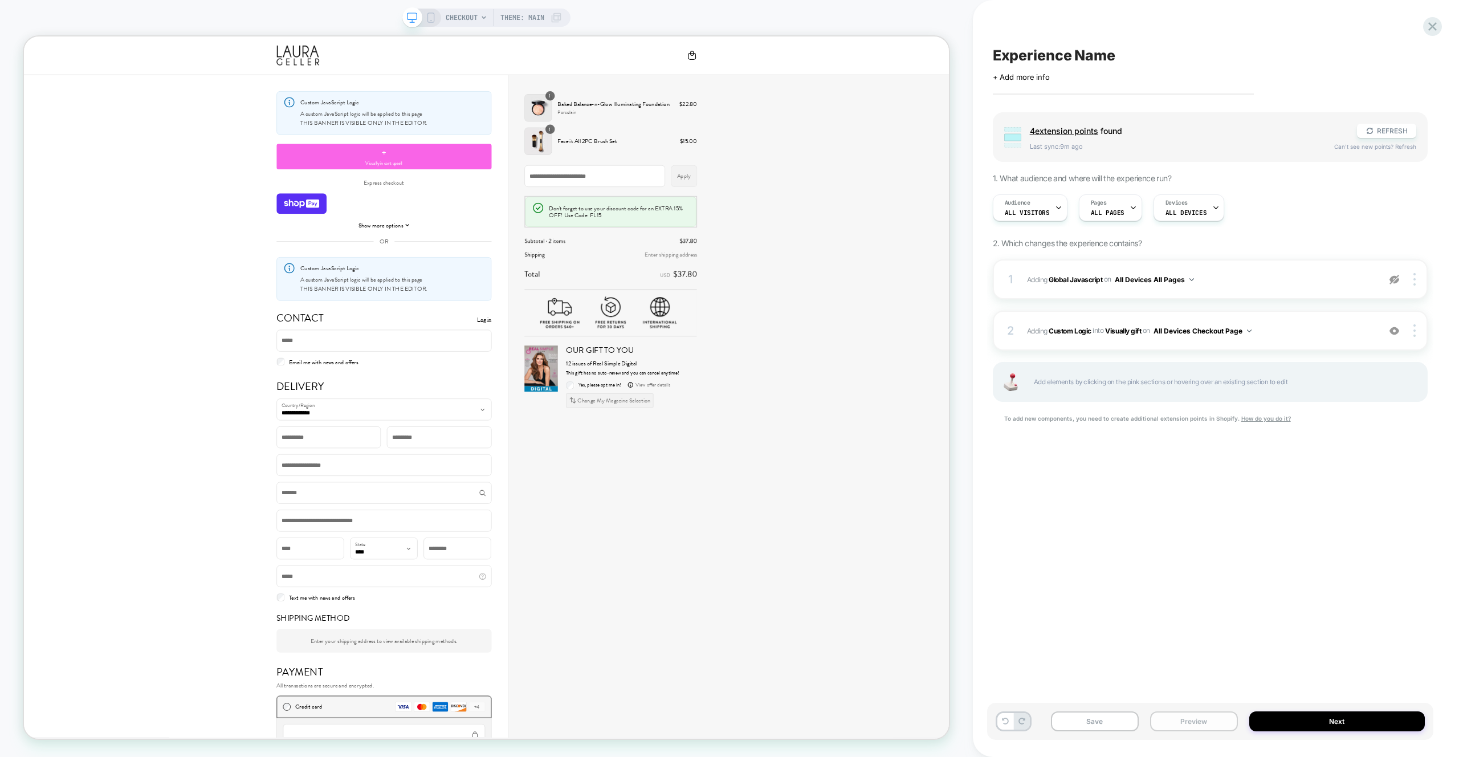
click at [1177, 714] on button "Preview" at bounding box center [1194, 721] width 88 height 20
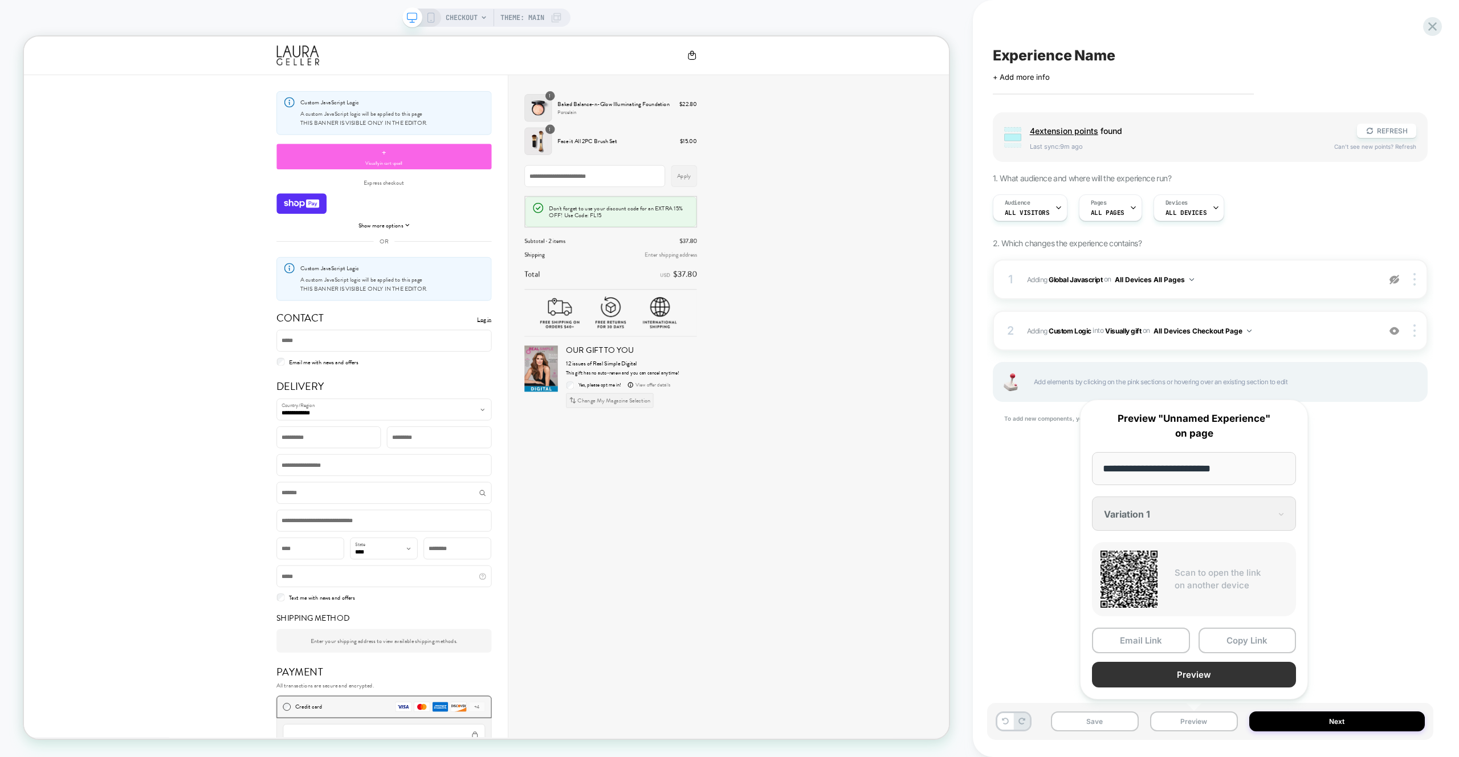
click at [1202, 673] on button "Preview" at bounding box center [1194, 675] width 204 height 26
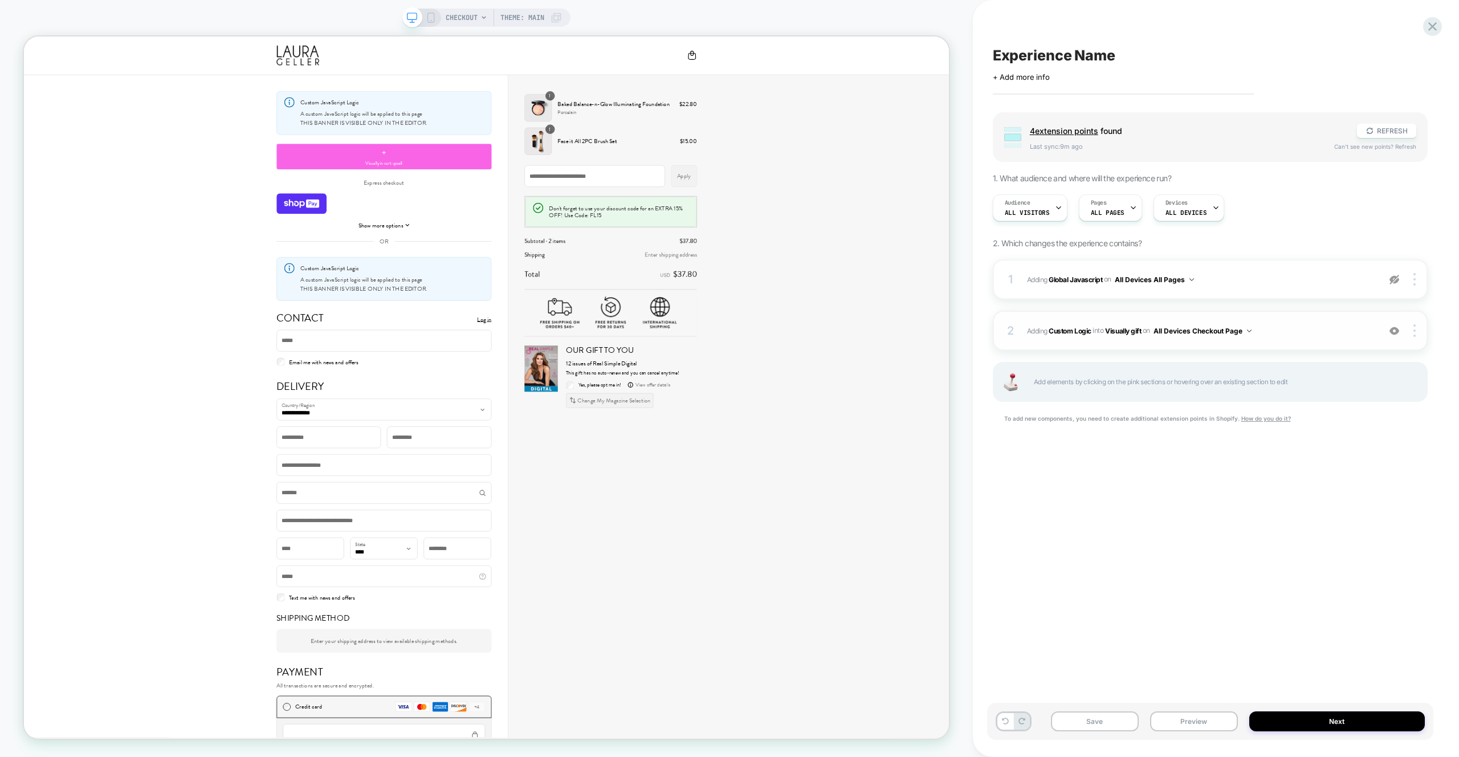
click at [1283, 321] on div "2 #_loomi_addon_1756036449280 Adding Custom Logic INTO Visually gift Visually g…" at bounding box center [1210, 331] width 435 height 40
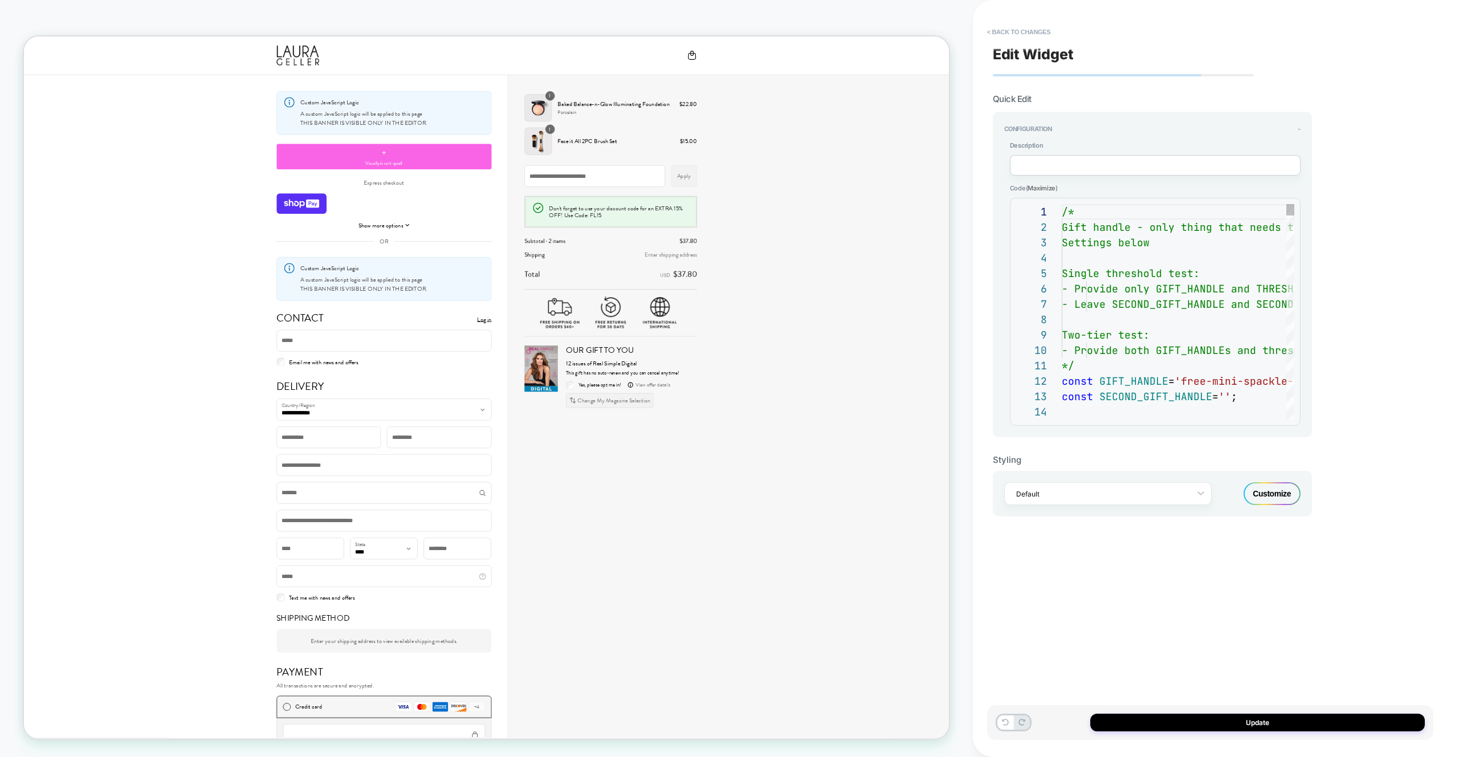
scroll to position [154, 0]
type textarea "**********"
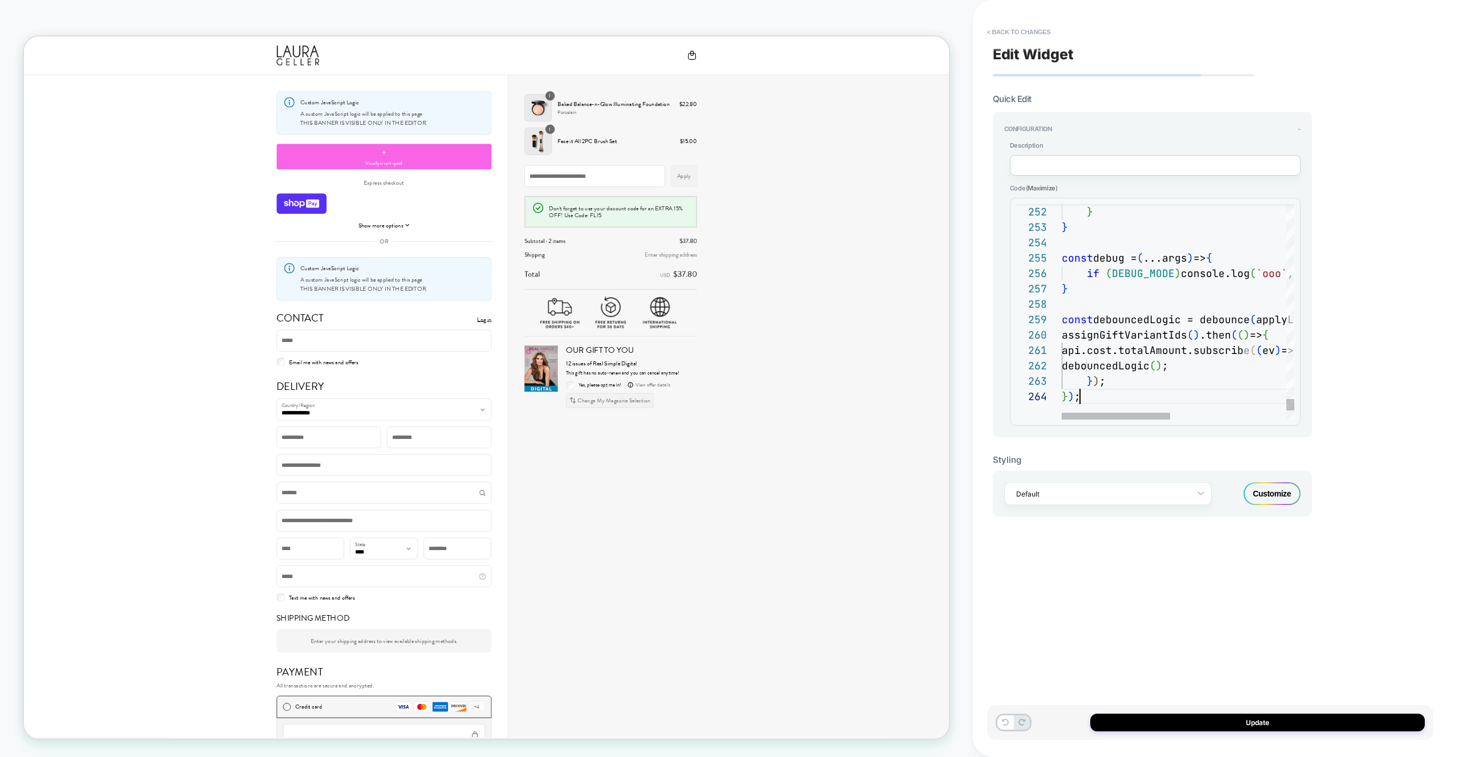
scroll to position [46, 18]
click at [1304, 734] on div "Update" at bounding box center [1210, 722] width 446 height 35
click at [1226, 722] on button "Update" at bounding box center [1257, 723] width 335 height 18
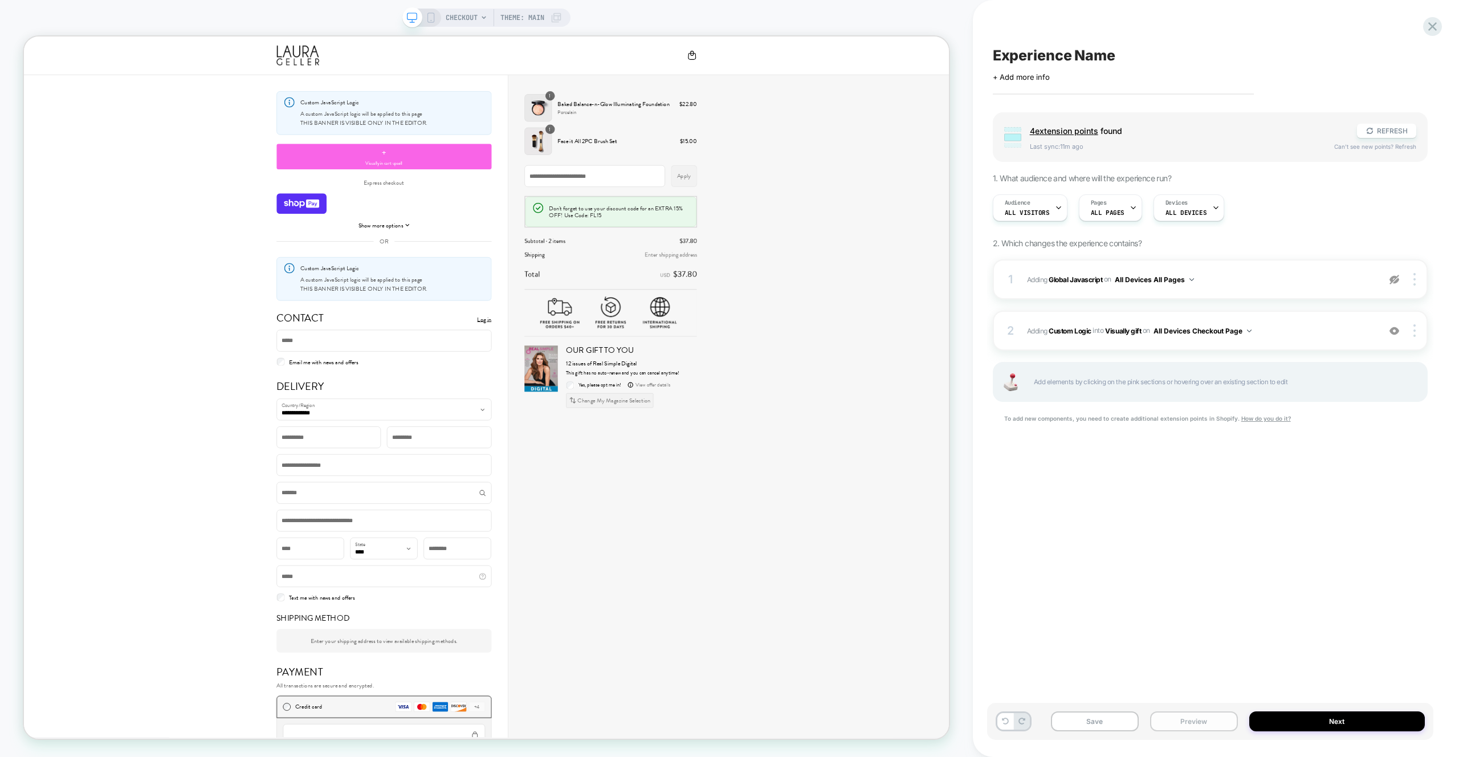
drag, startPoint x: 1161, startPoint y: 721, endPoint x: 1166, endPoint y: 711, distance: 11.0
click at [1161, 721] on button "Preview" at bounding box center [1194, 721] width 88 height 20
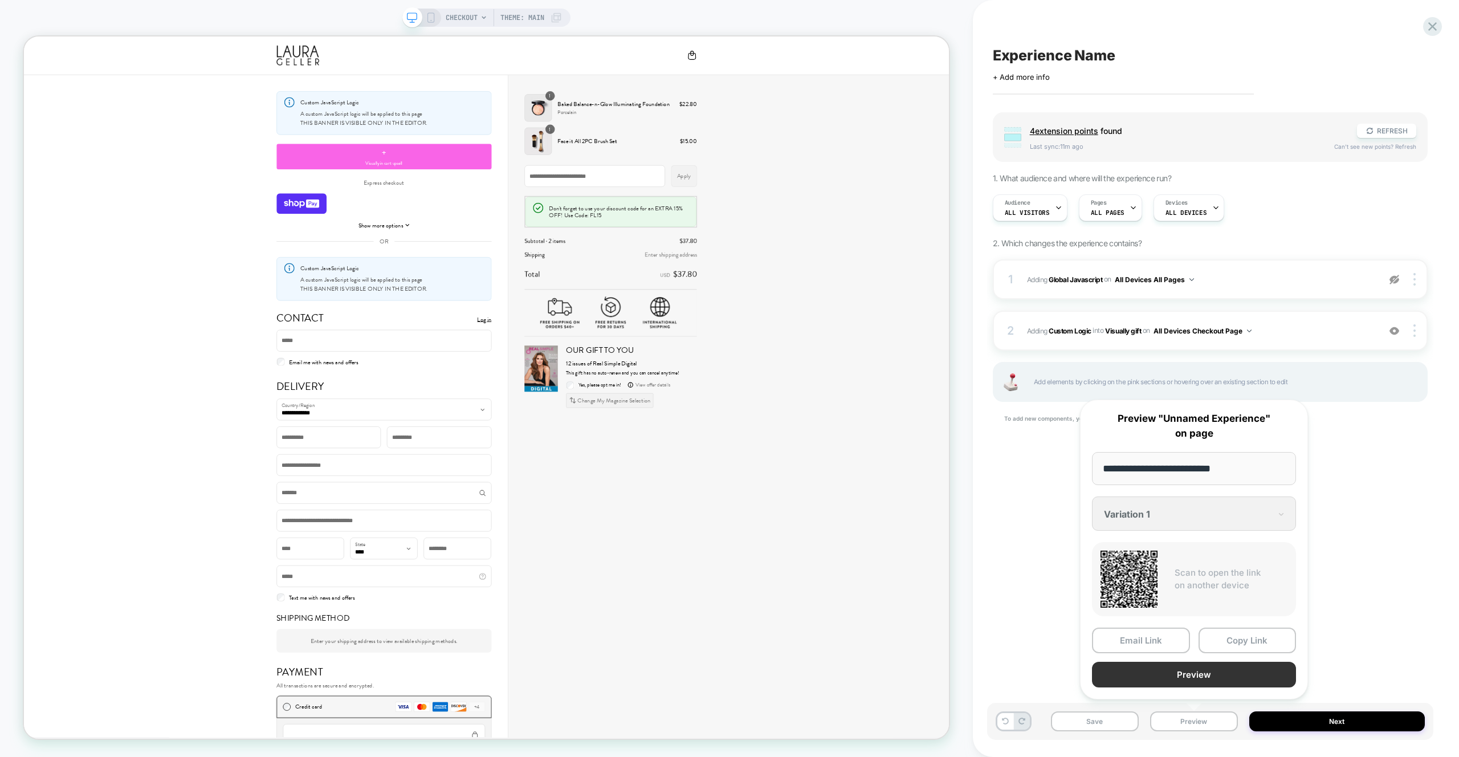
click at [1179, 675] on button "Preview" at bounding box center [1194, 675] width 204 height 26
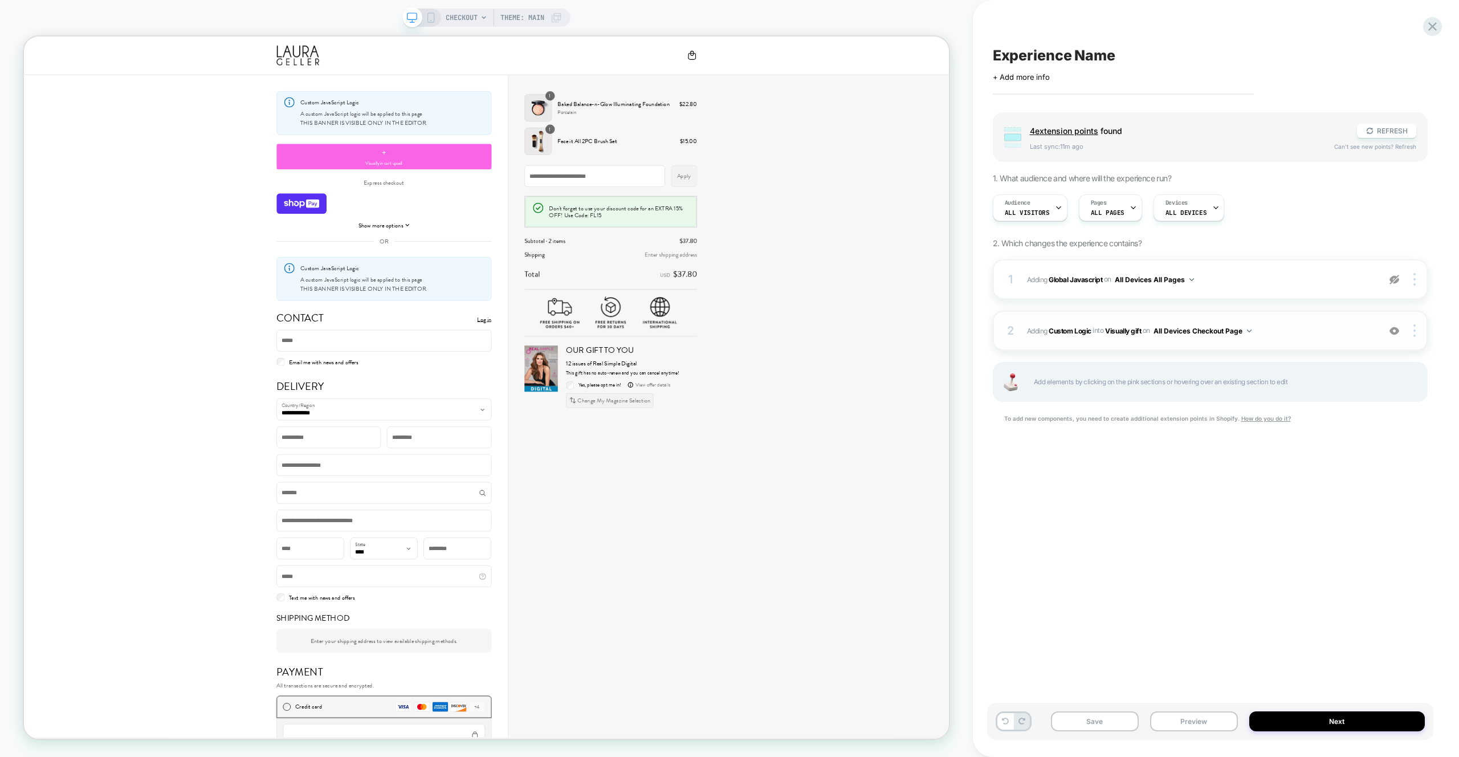
click at [1264, 335] on span "#_loomi_addon_1756036449280 Adding Custom Logic INTO Visually gift Visually gif…" at bounding box center [1200, 331] width 347 height 14
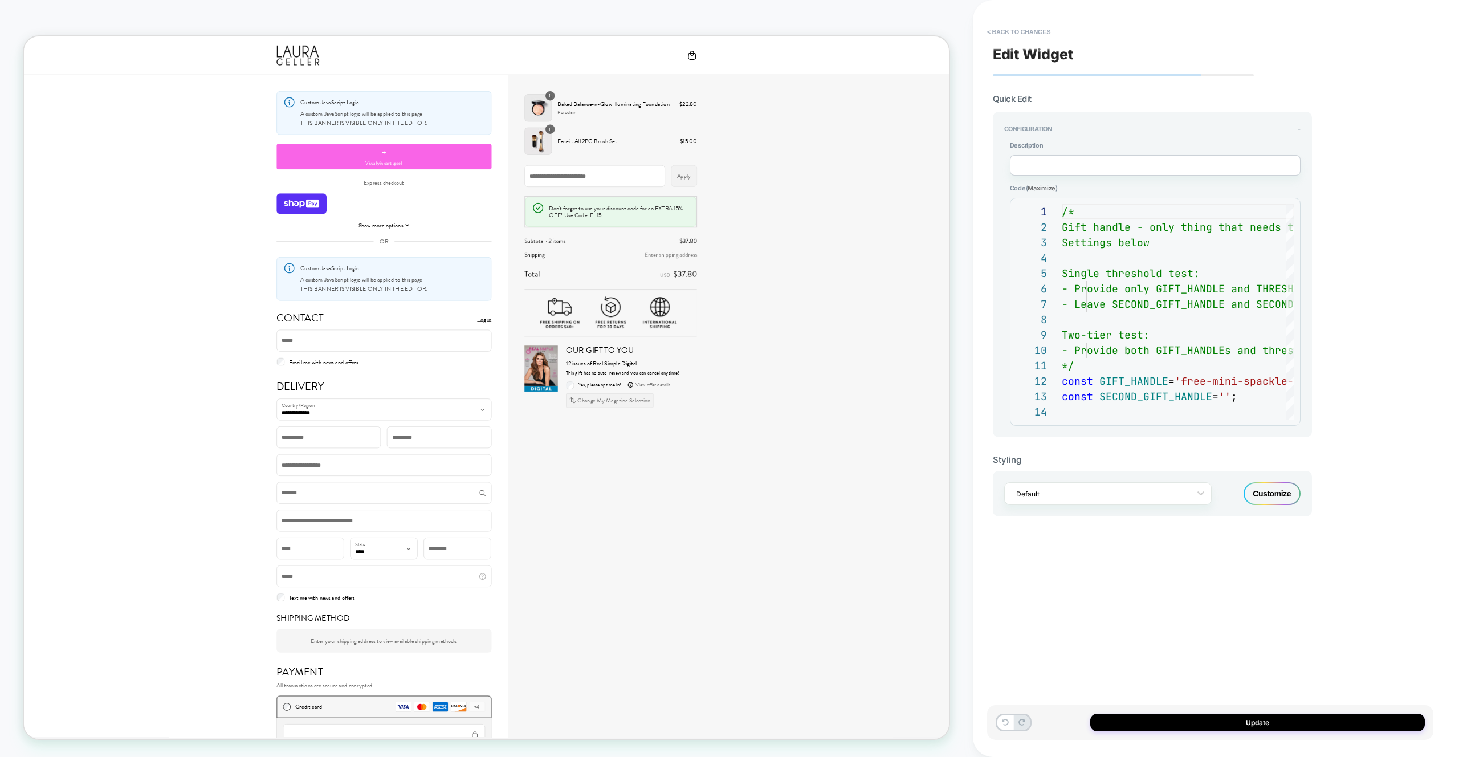
click at [1301, 311] on div "**********" at bounding box center [1152, 274] width 319 height 325
type textarea "**********"
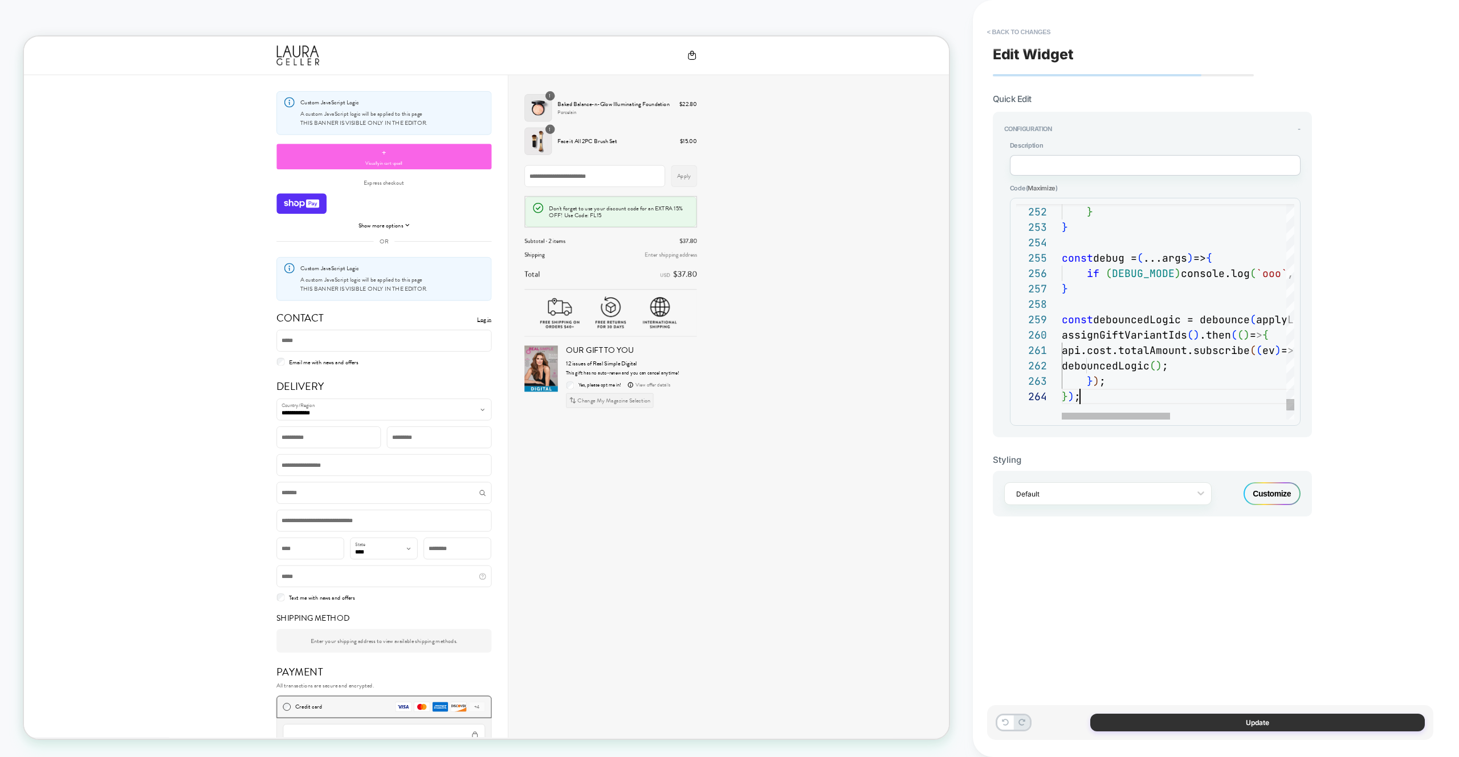
scroll to position [46, 18]
click at [1281, 726] on button "Update" at bounding box center [1257, 723] width 335 height 18
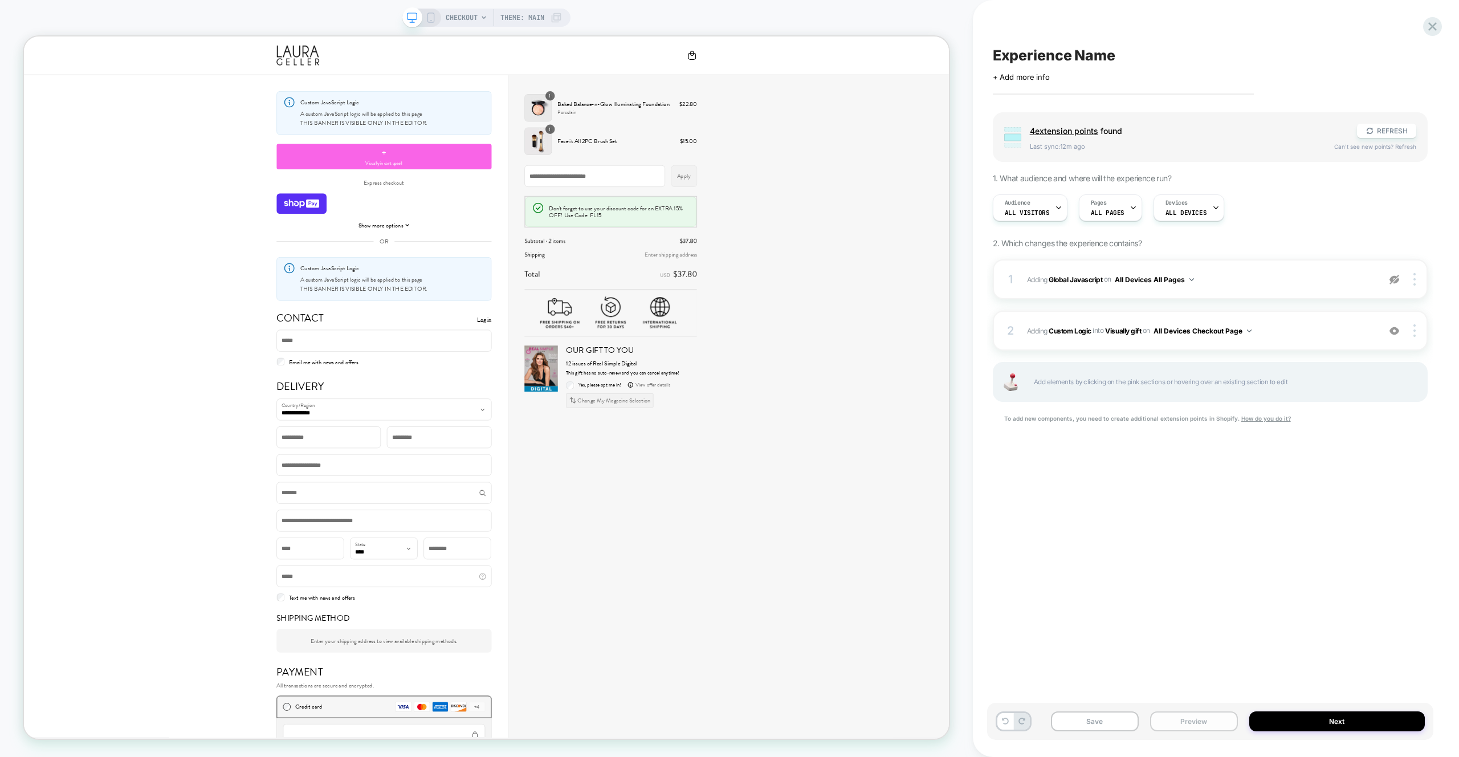
click at [1170, 720] on button "Preview" at bounding box center [1194, 721] width 88 height 20
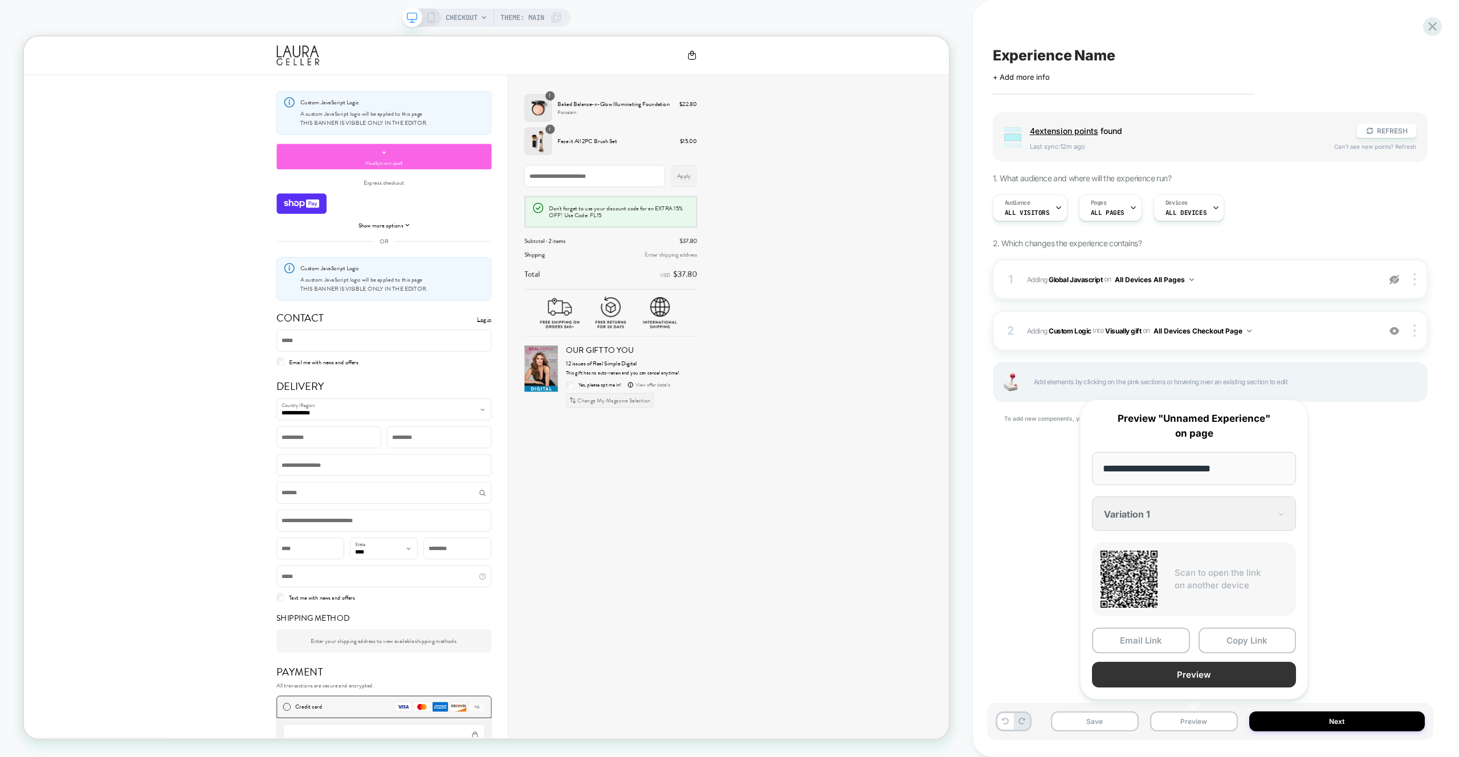
click at [1179, 686] on button "Preview" at bounding box center [1194, 675] width 204 height 26
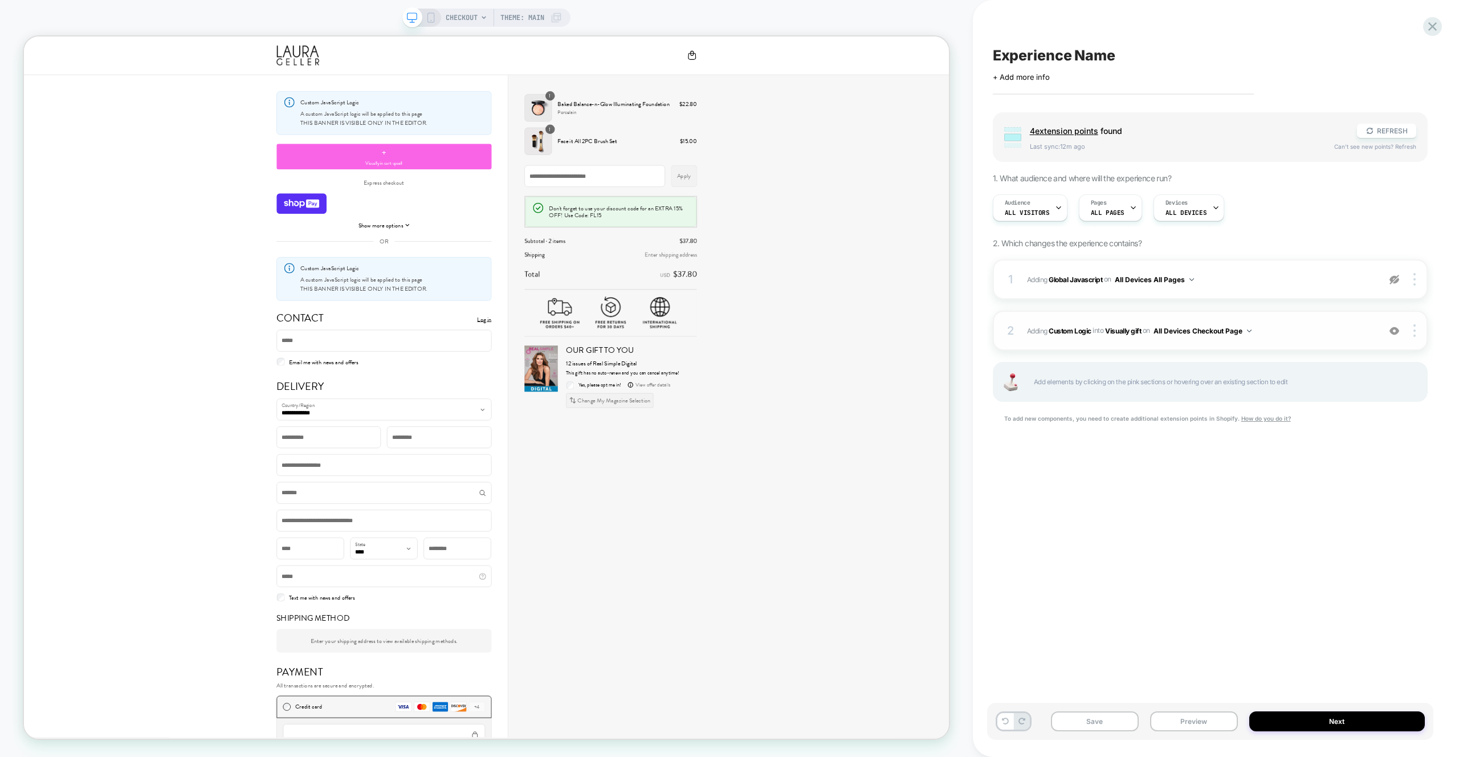
click at [1298, 334] on span "#_loomi_addon_1756036449280 Adding Custom Logic INTO Visually gift Visually gif…" at bounding box center [1200, 331] width 347 height 14
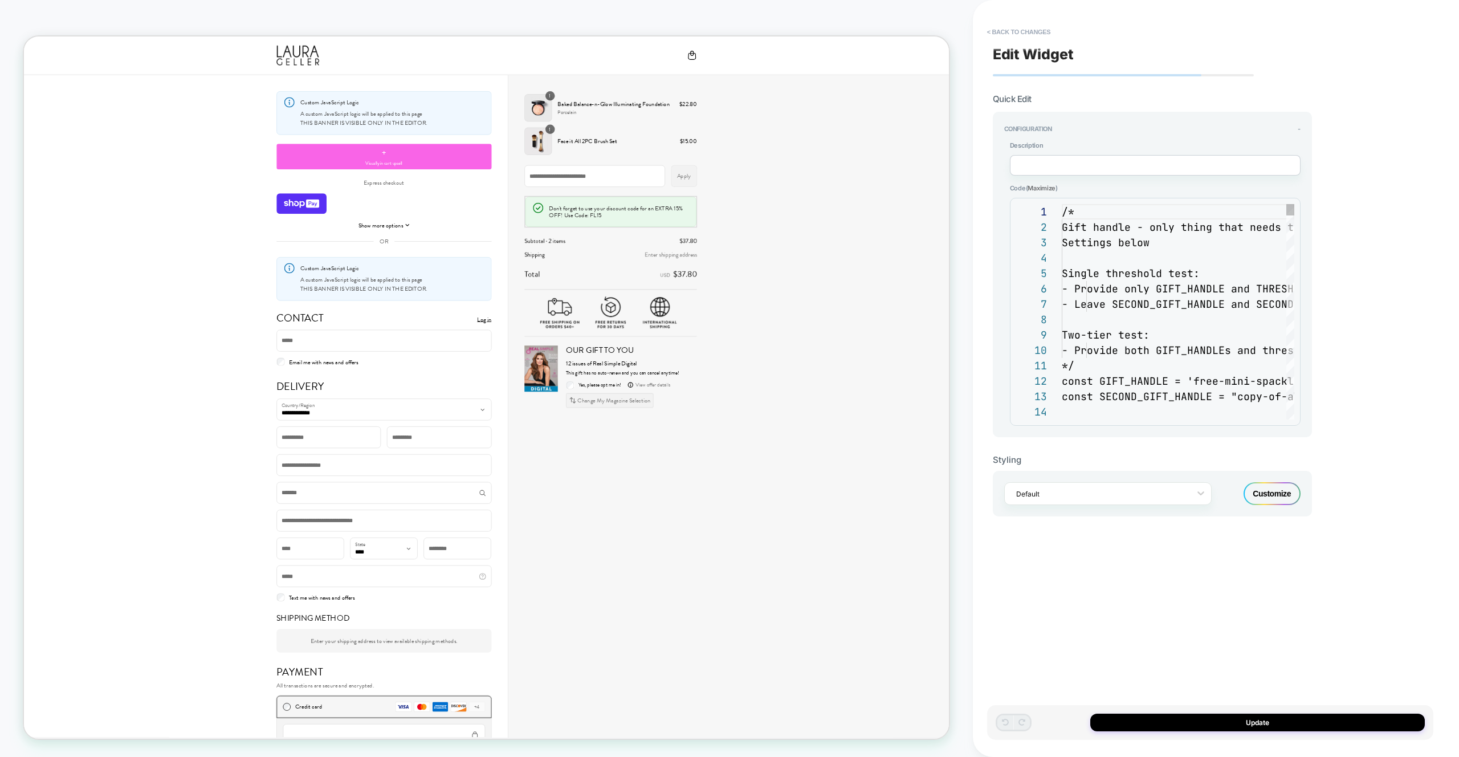
scroll to position [154, 0]
click at [1333, 304] on div "**********" at bounding box center [1210, 378] width 446 height 734
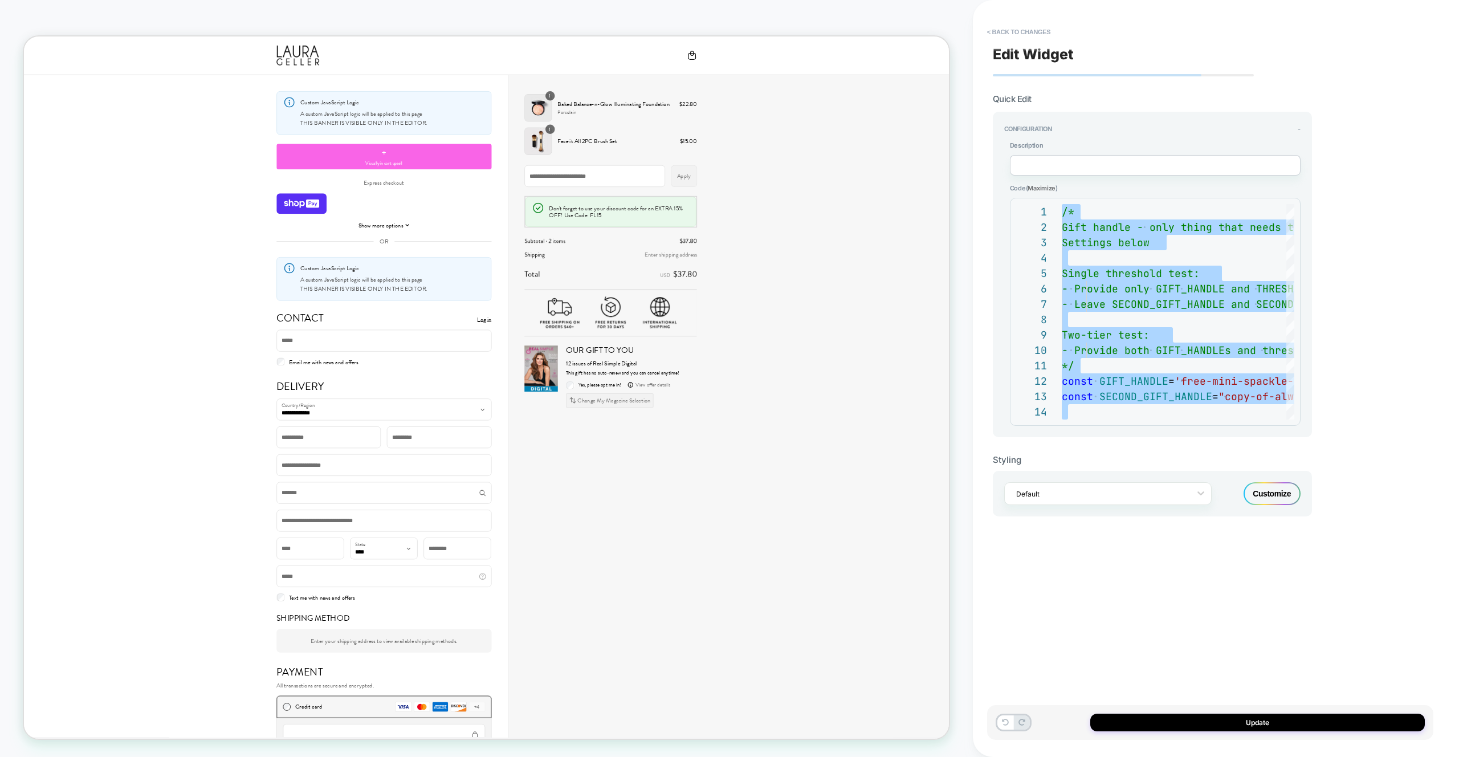
type textarea "**********"
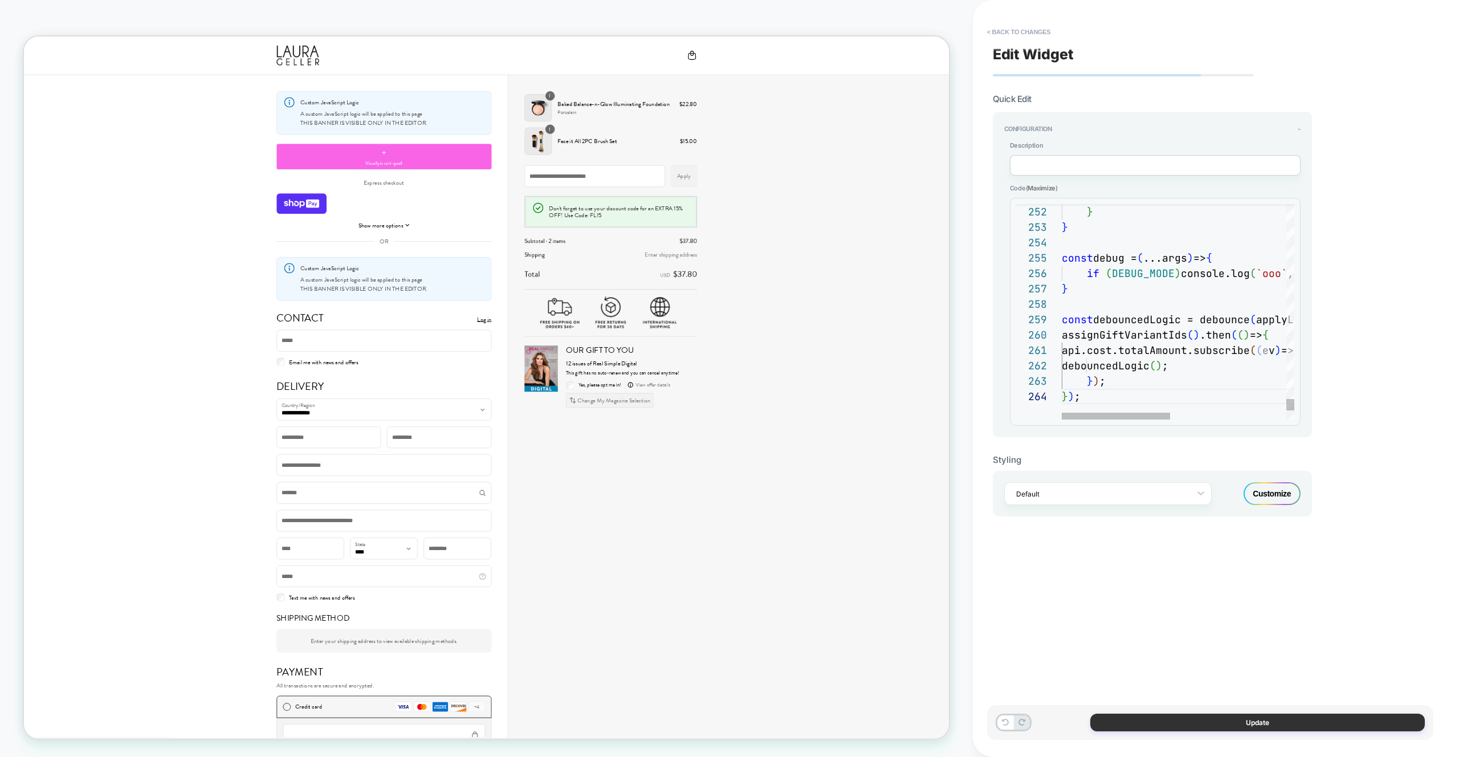
click at [1280, 727] on button "Update" at bounding box center [1257, 723] width 335 height 18
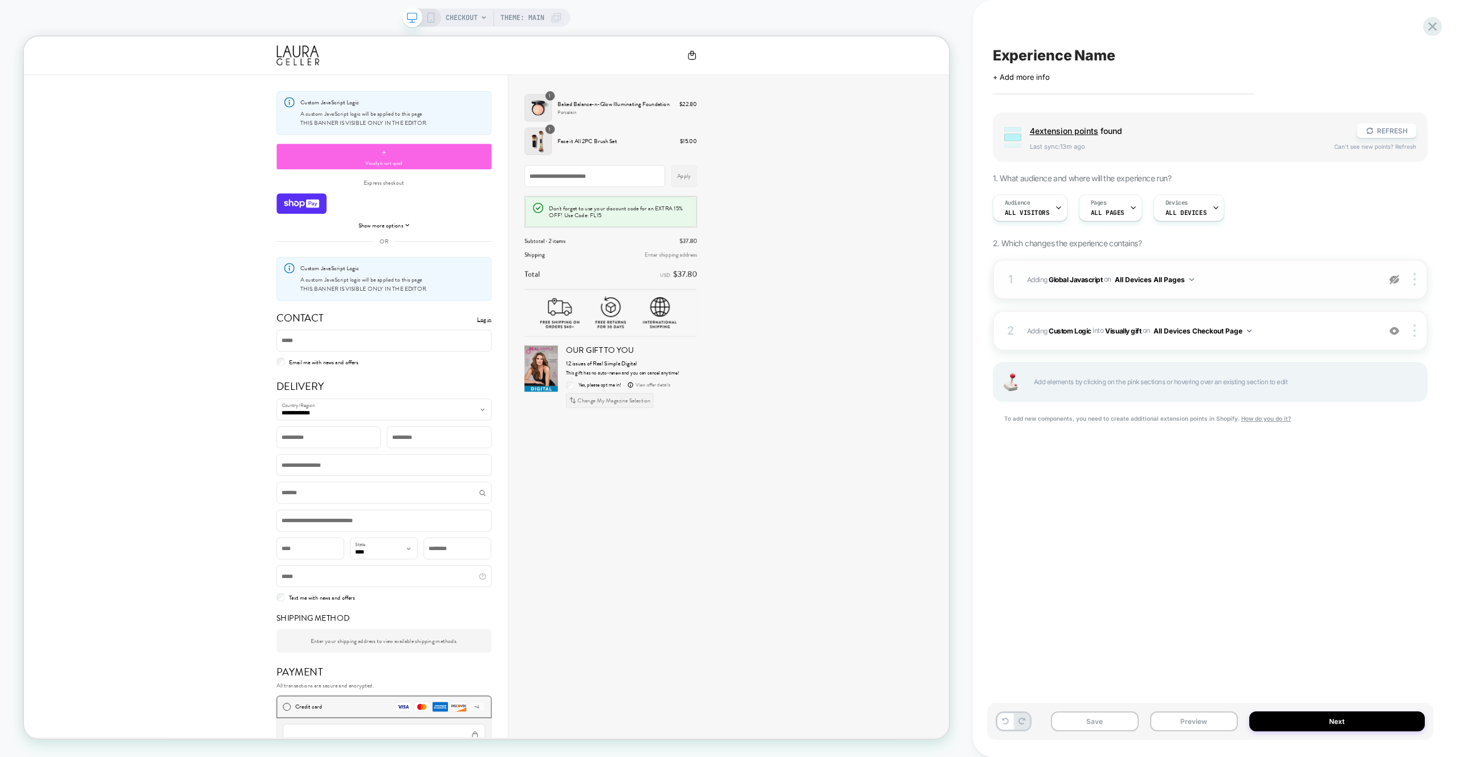
click at [1401, 279] on div at bounding box center [1395, 279] width 22 height 13
click at [1211, 710] on div "Save Preview Next" at bounding box center [1210, 721] width 446 height 37
click at [1212, 715] on button "Preview" at bounding box center [1194, 721] width 88 height 20
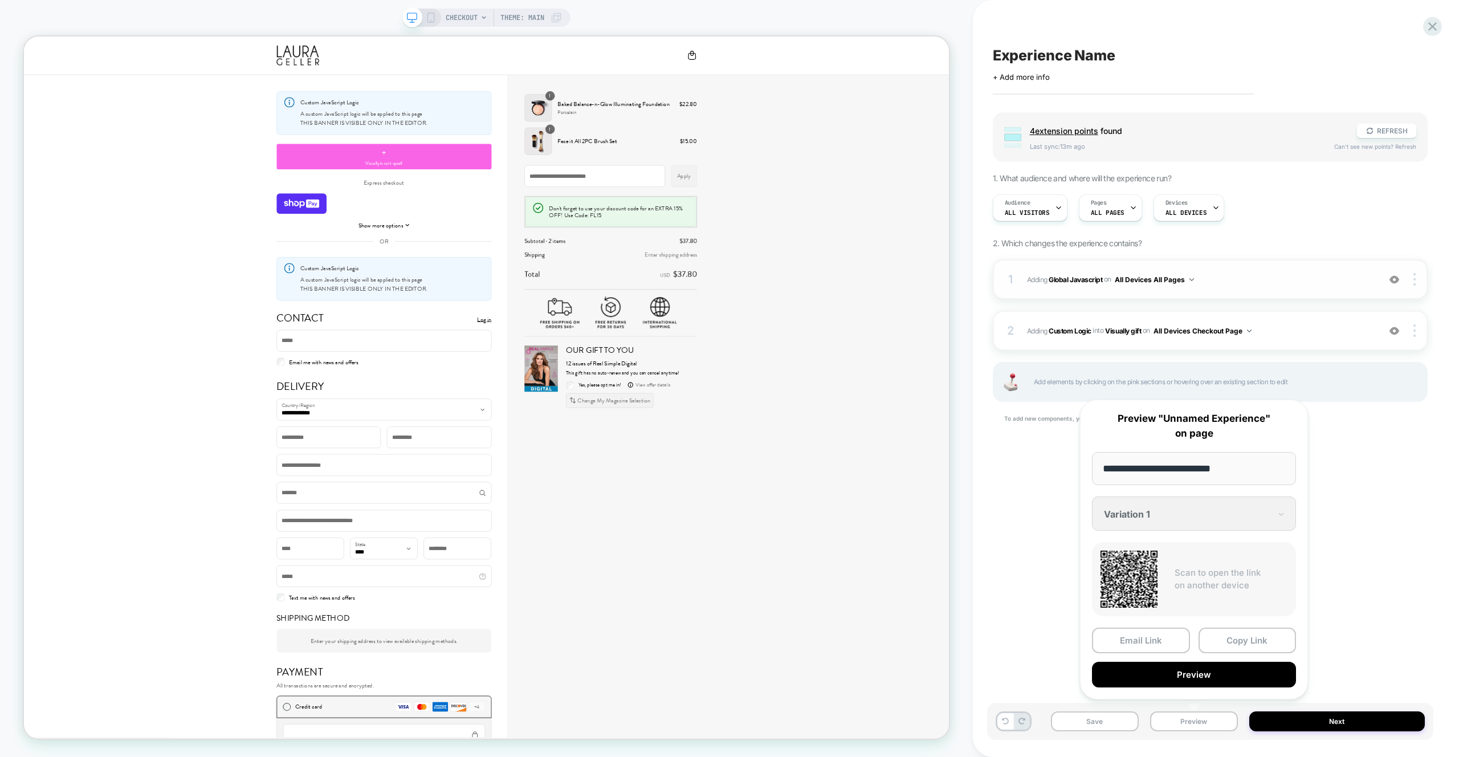
click at [1281, 298] on div "1 Adding Global Javascript on All Devices All Pages Add Before Add After Target…" at bounding box center [1210, 279] width 435 height 40
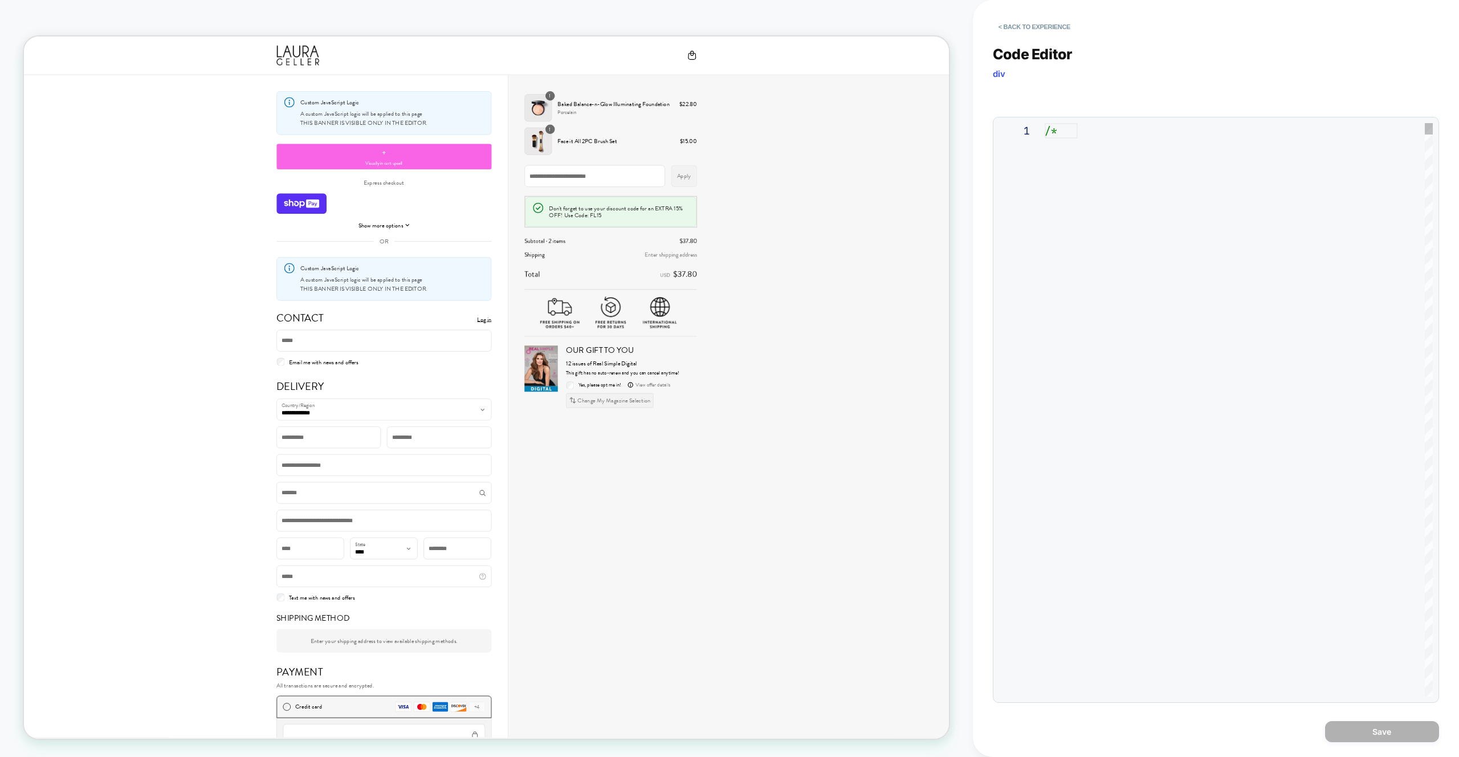
scroll to position [154, 0]
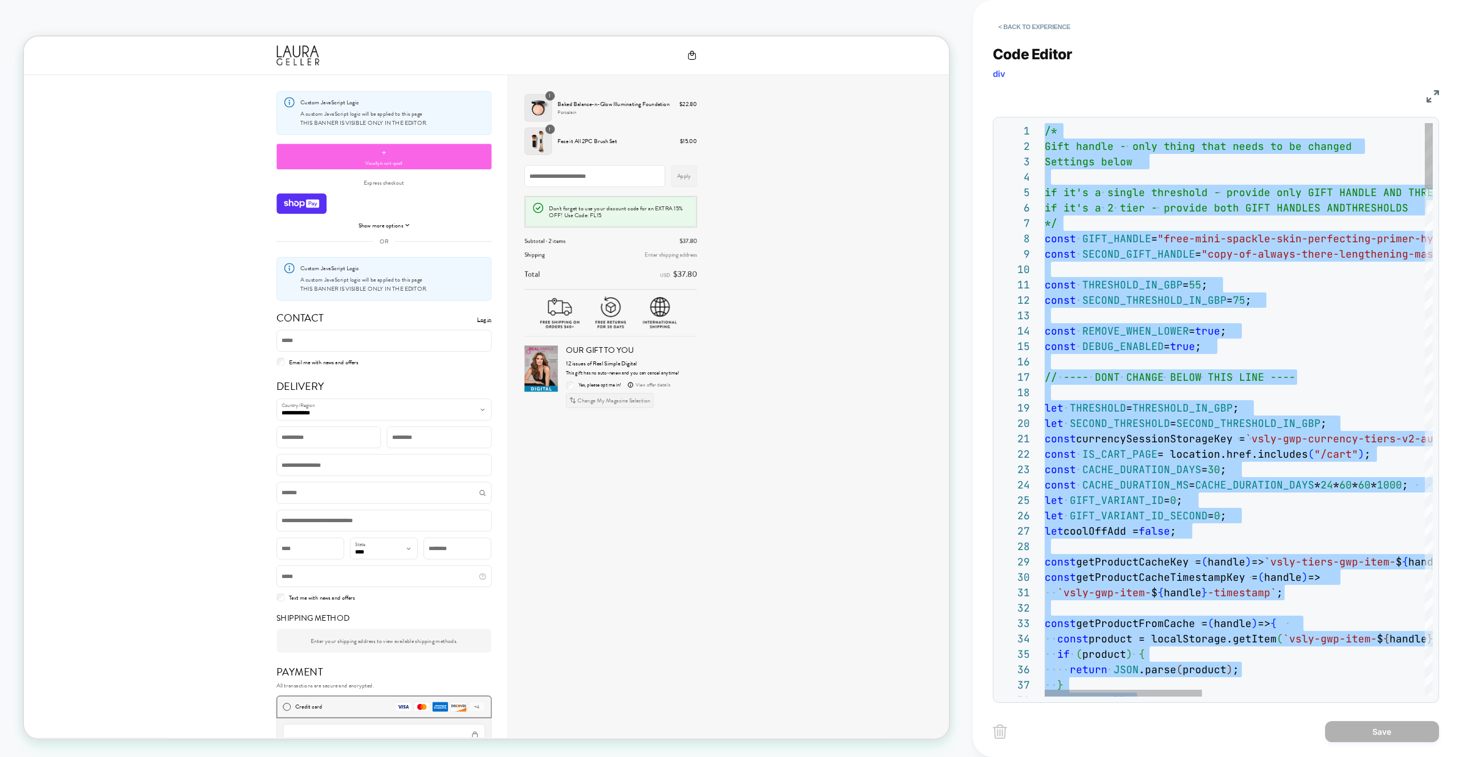
type textarea "**********"
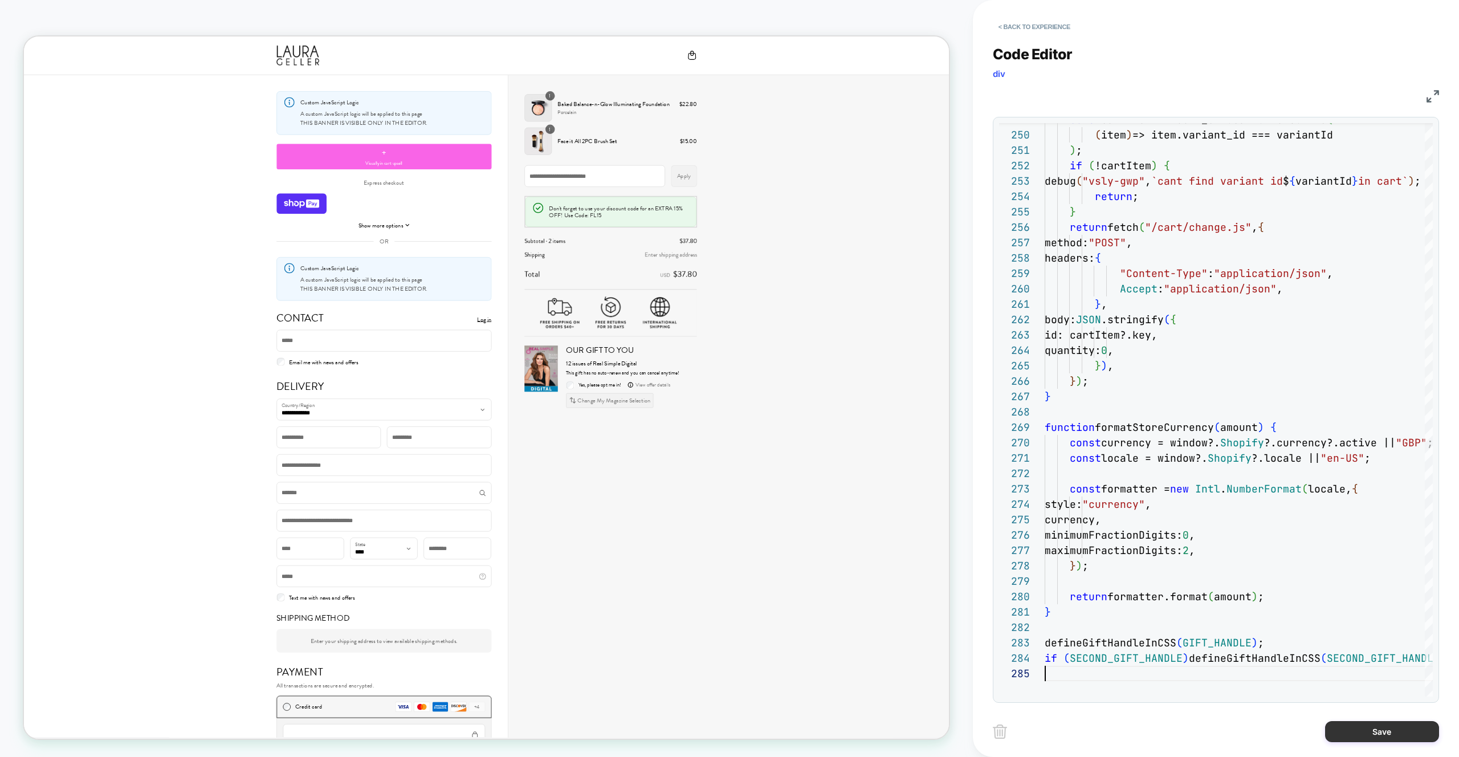
click at [1390, 736] on button "Save" at bounding box center [1382, 731] width 114 height 21
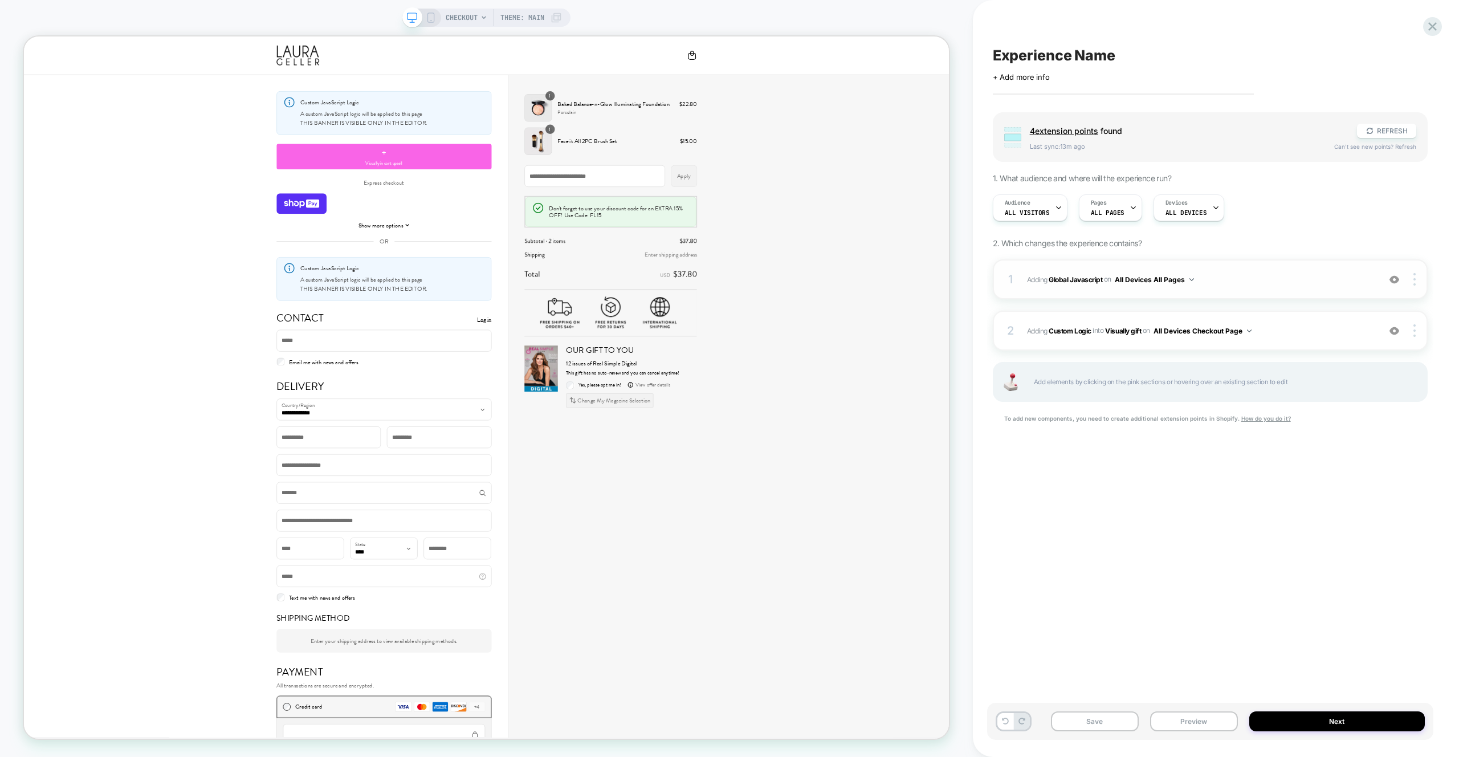
click at [1289, 272] on span "Adding Global Javascript on All Devices All Pages" at bounding box center [1200, 279] width 347 height 14
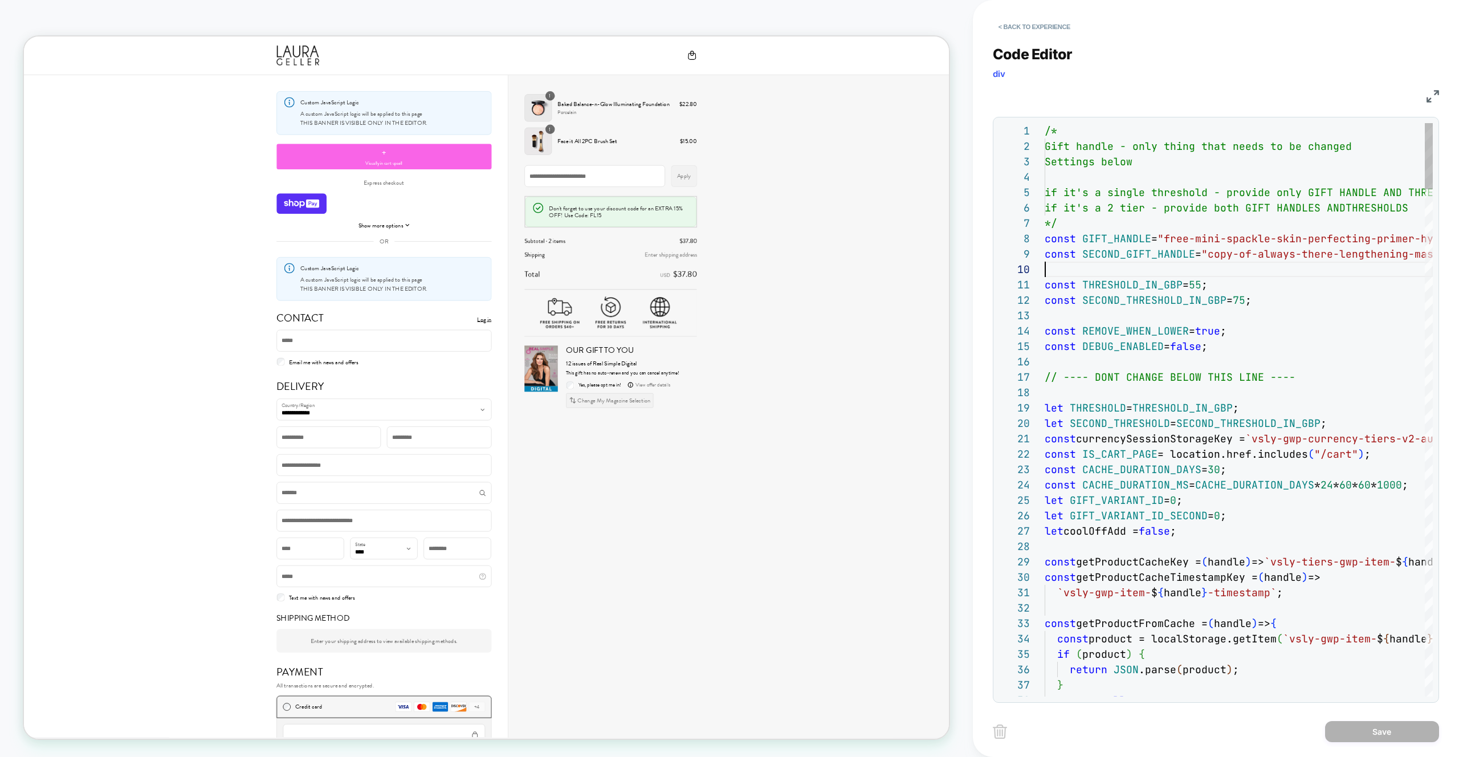
type textarea "**********"
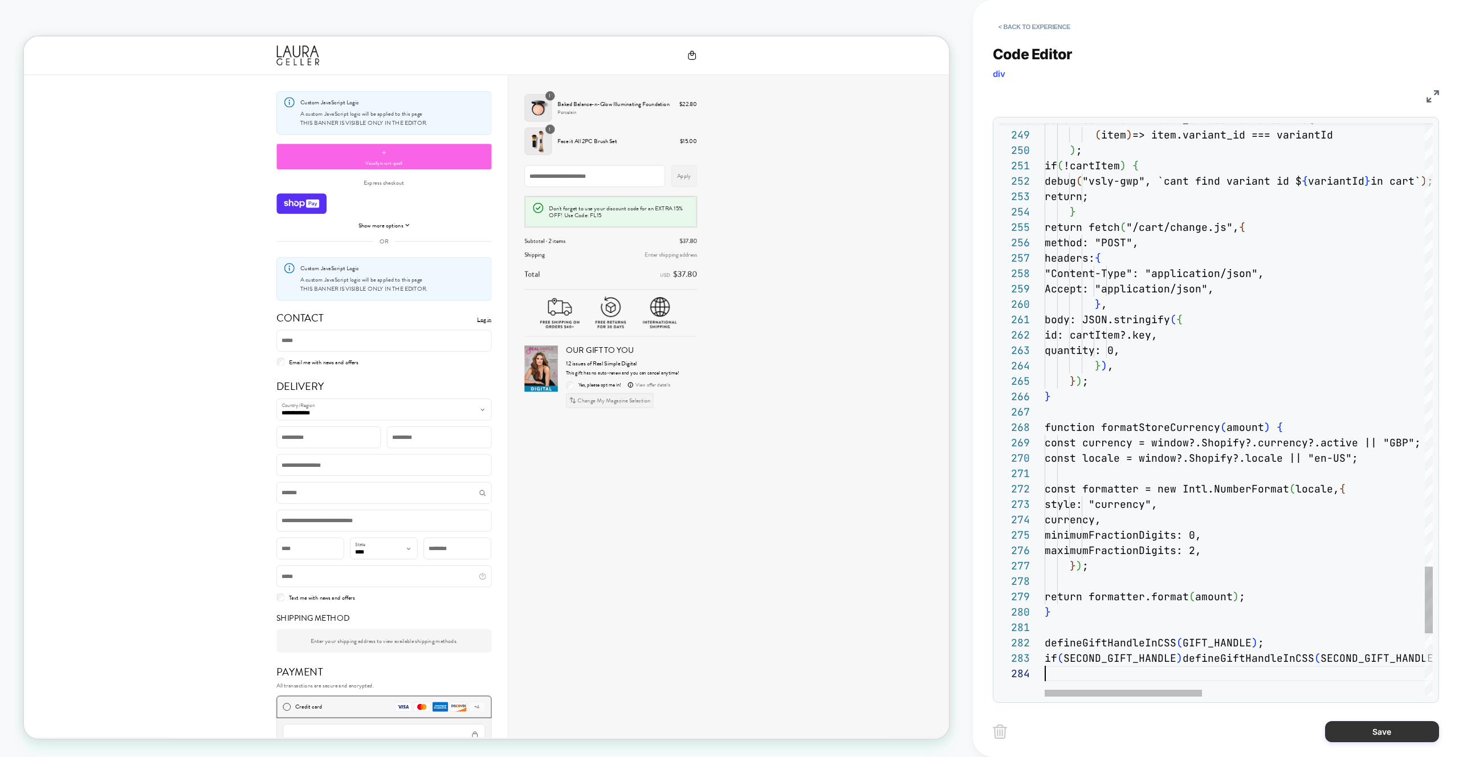
scroll to position [46, 0]
click at [1373, 734] on button "Save" at bounding box center [1382, 731] width 114 height 21
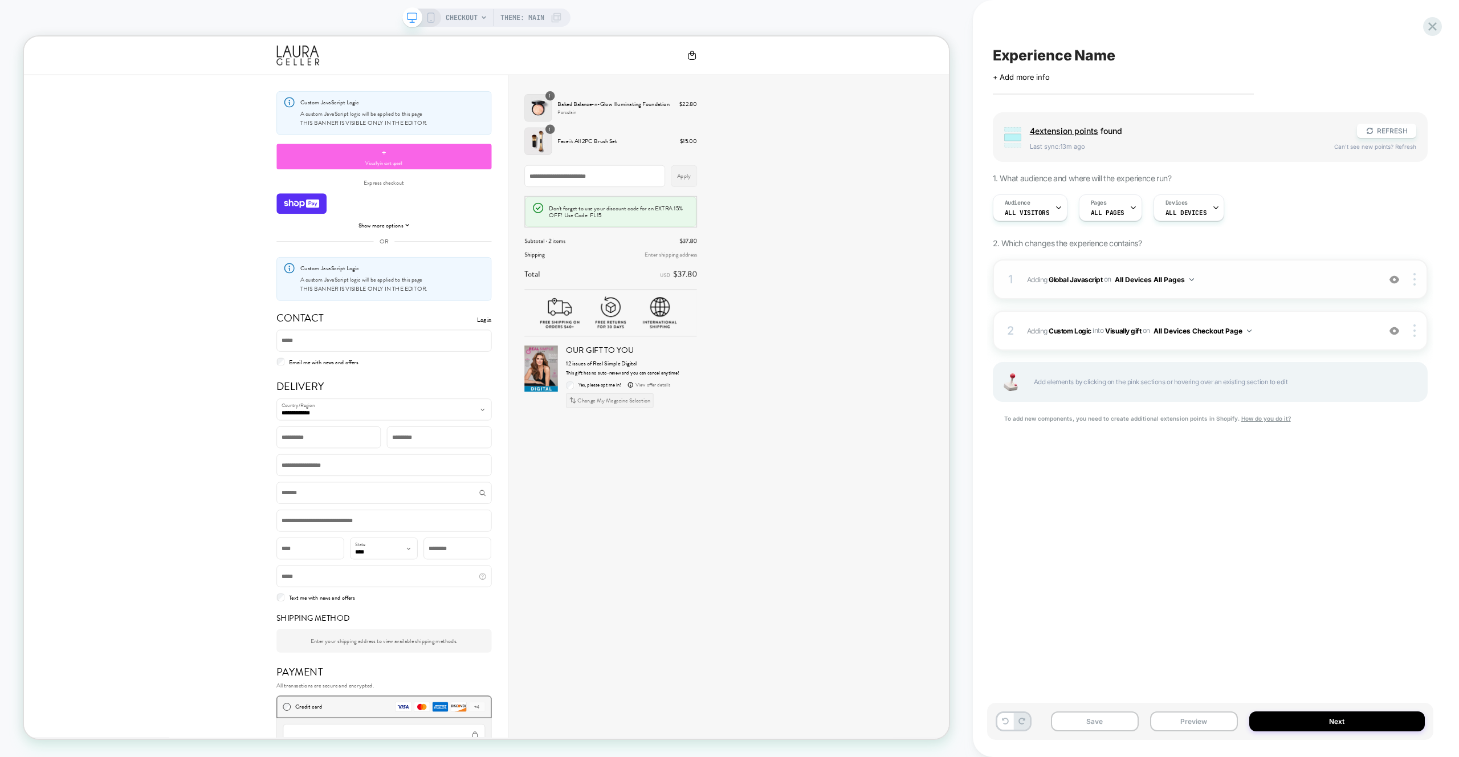
click at [1327, 274] on span "Adding Global Javascript on All Devices All Pages" at bounding box center [1200, 279] width 347 height 14
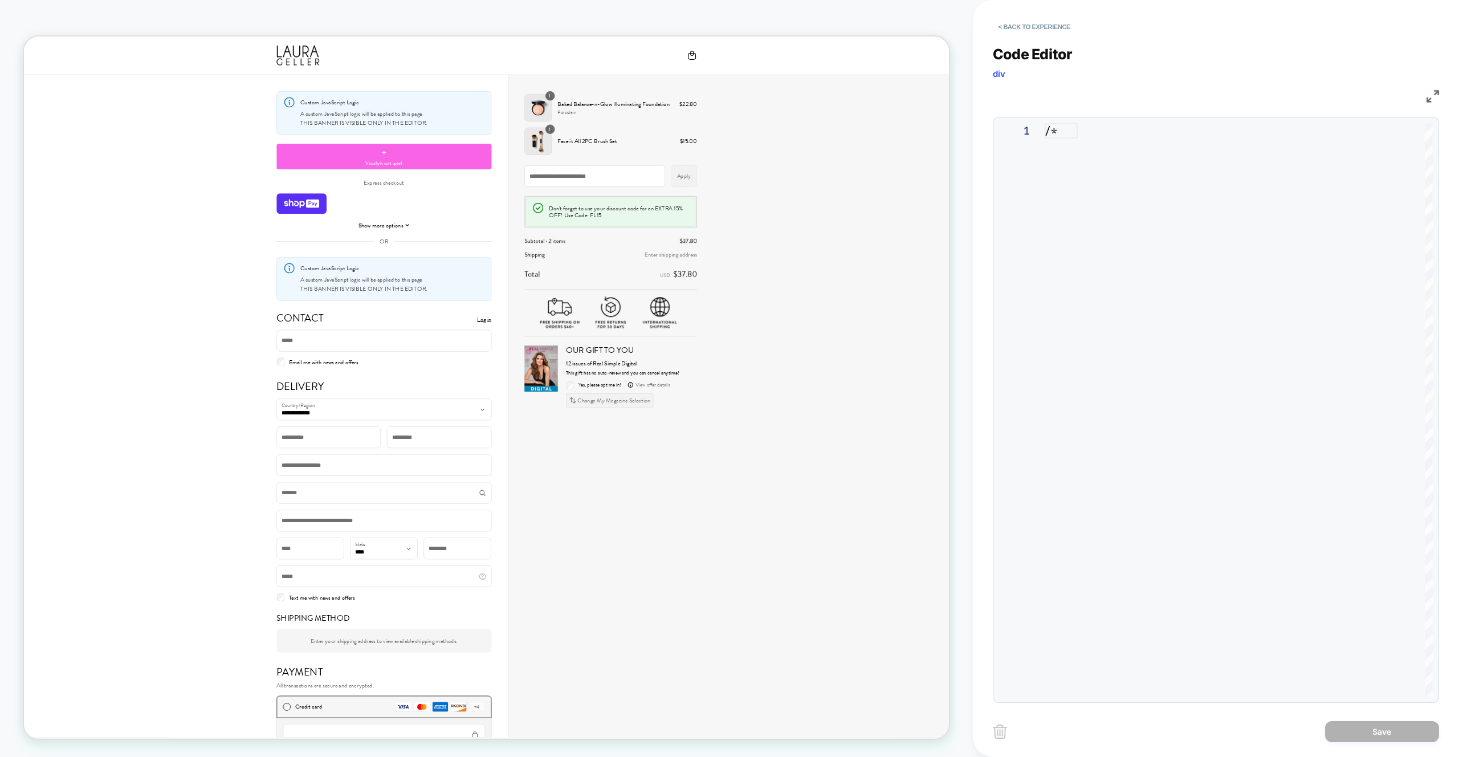
scroll to position [154, 0]
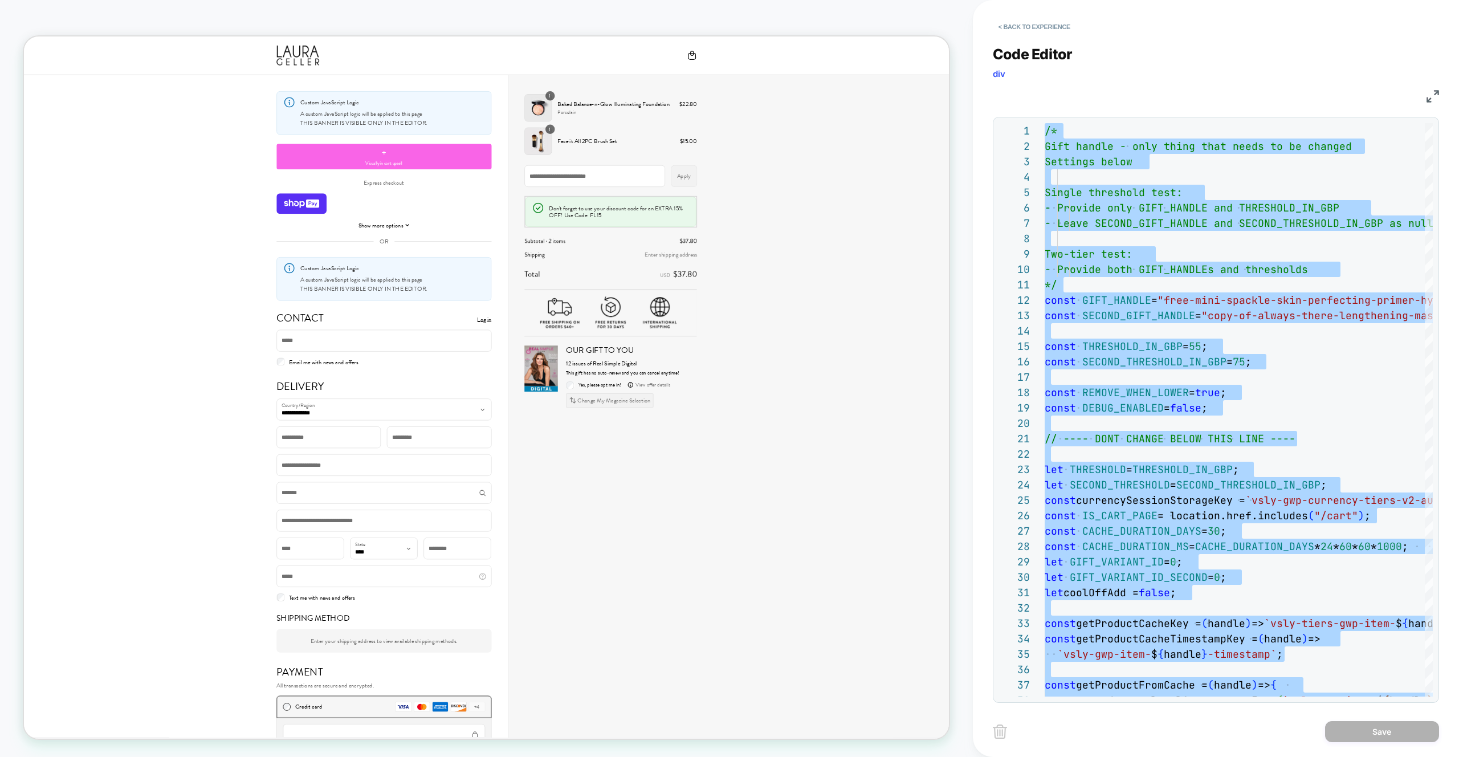
type textarea "**********"
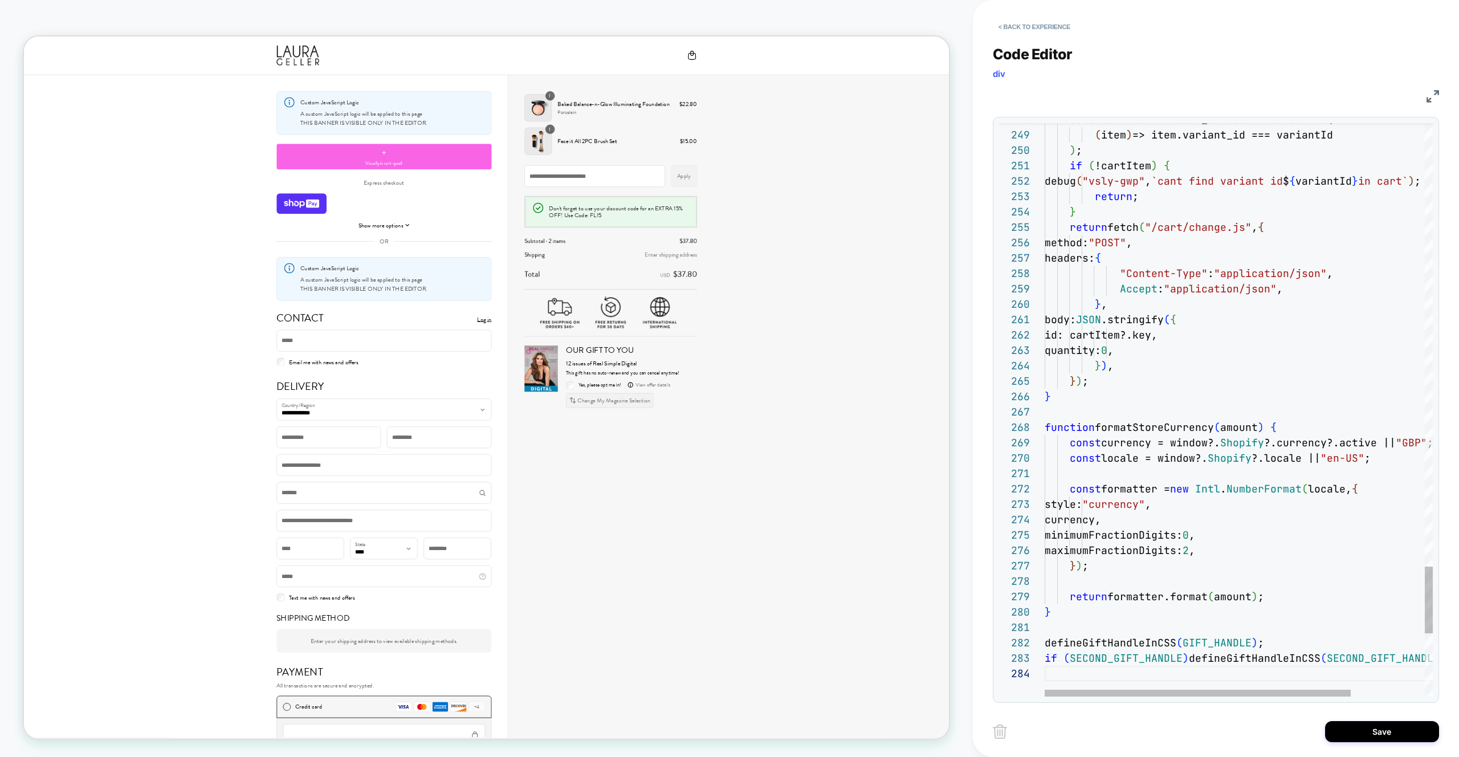
click at [1328, 719] on div "Save" at bounding box center [1216, 731] width 446 height 29
click at [1338, 721] on button "Save" at bounding box center [1382, 731] width 114 height 21
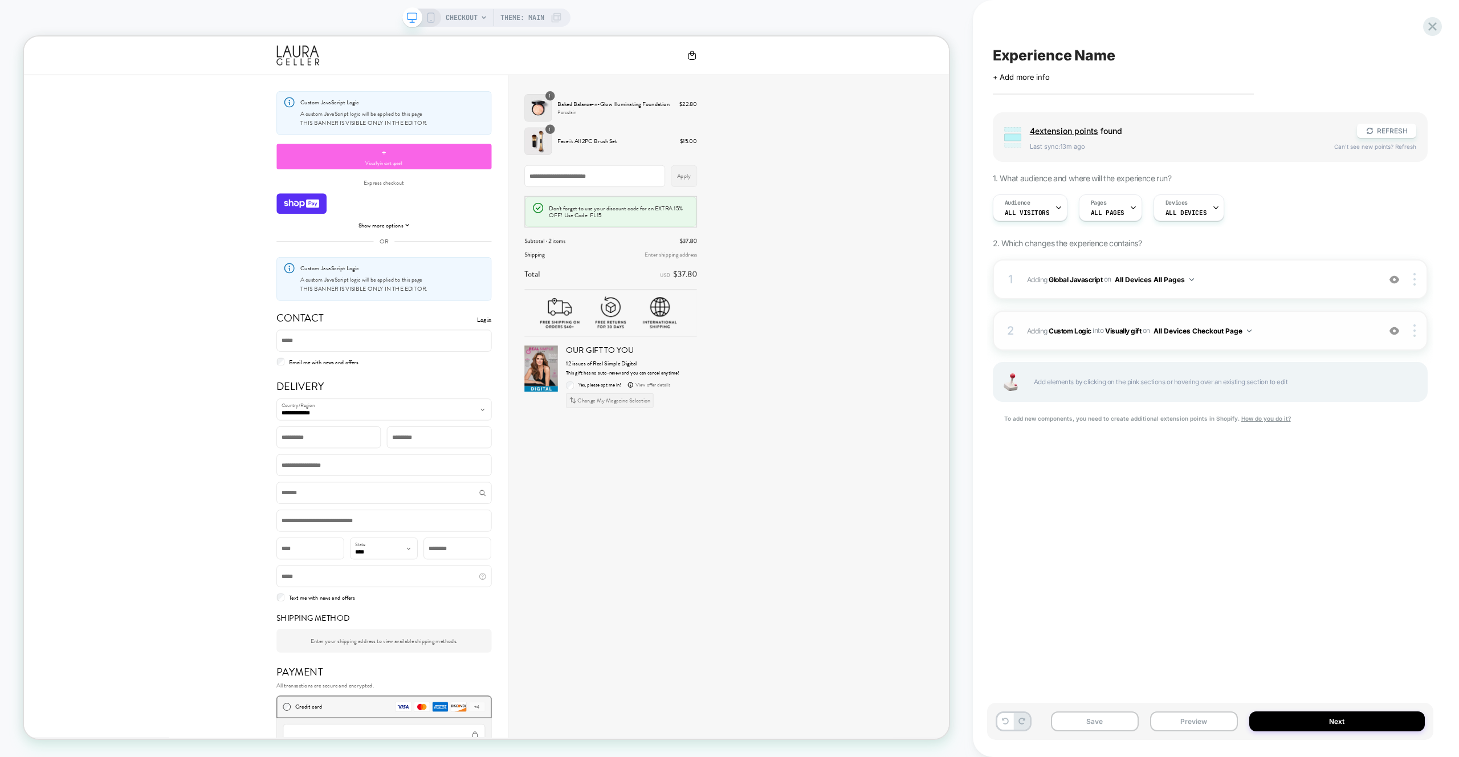
click at [1336, 337] on span "#_loomi_addon_1756036449280 Adding Custom Logic INTO Visually gift Visually gif…" at bounding box center [1200, 331] width 347 height 14
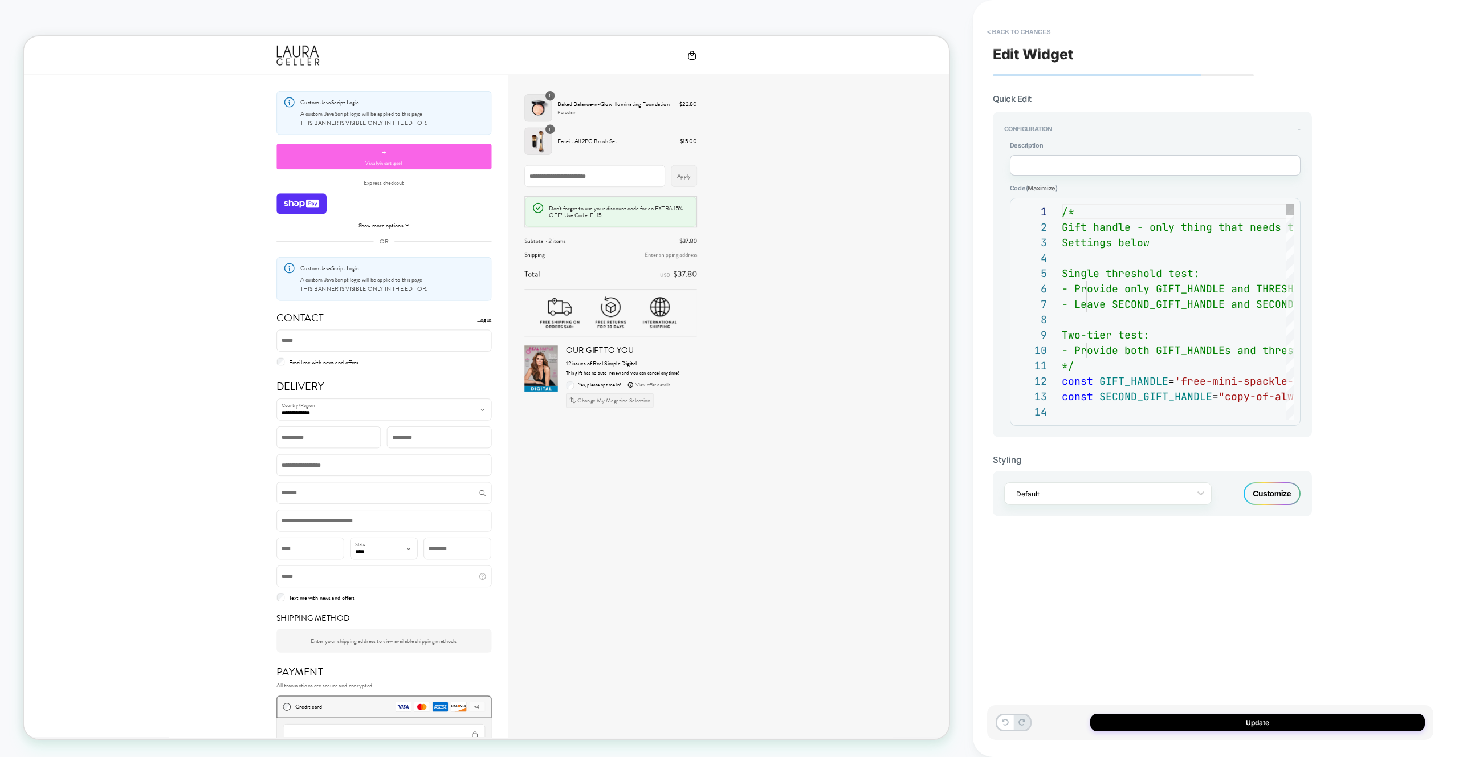
scroll to position [154, 0]
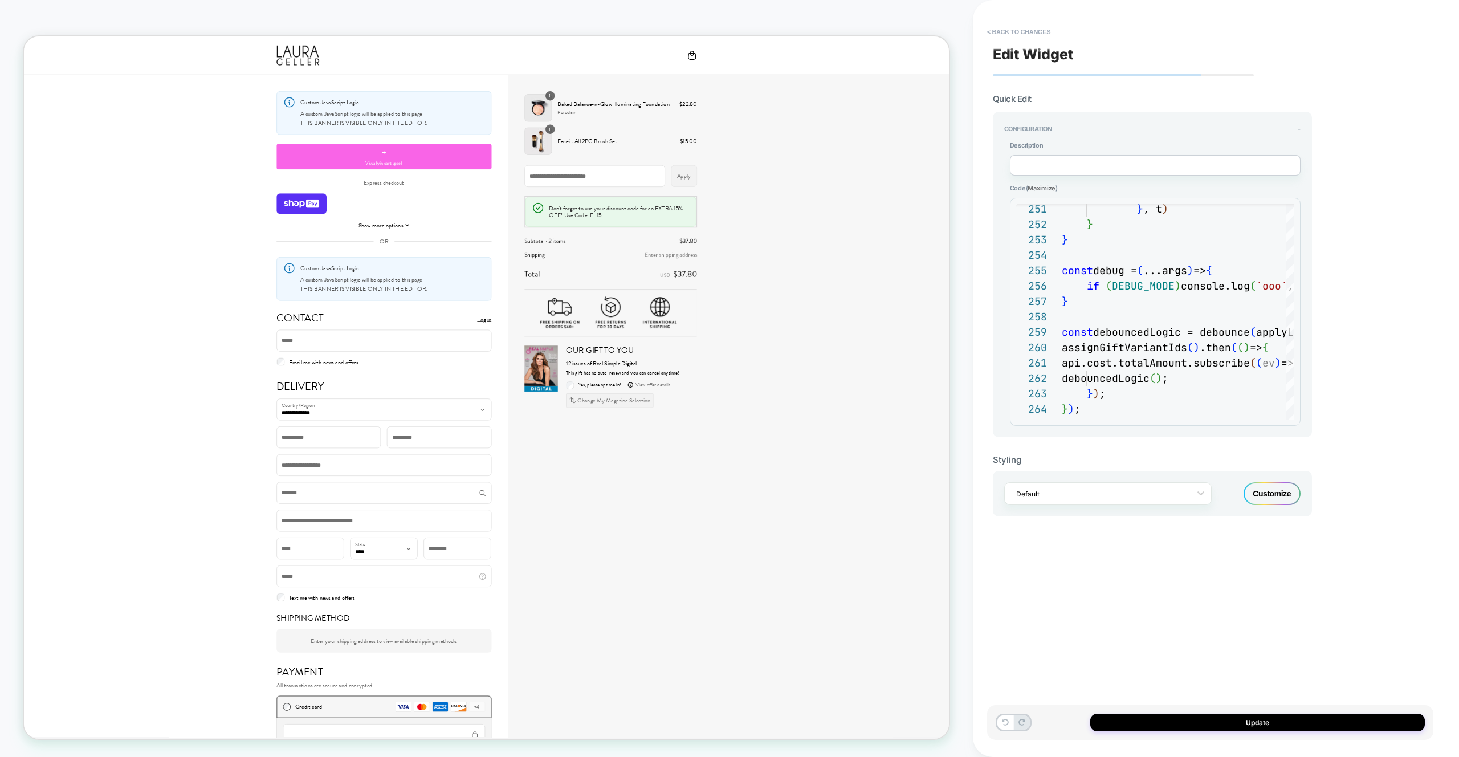
click at [1017, 43] on div "**********" at bounding box center [1210, 378] width 446 height 734
click at [1016, 39] on button "< Back to changes" at bounding box center [1019, 32] width 75 height 18
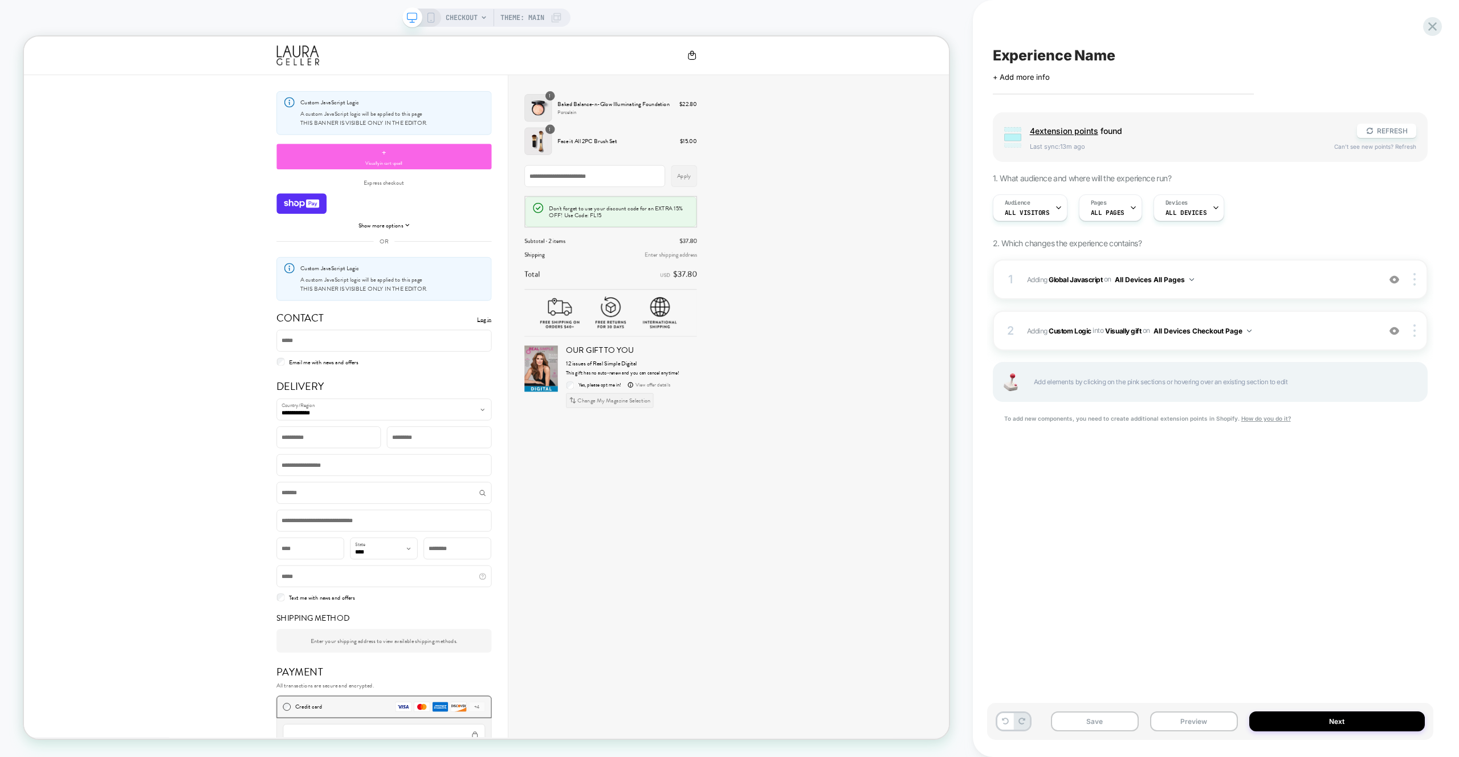
click at [1234, 485] on div "Experience Name Click to edit experience details + Add more info Group 4 extens…" at bounding box center [1210, 378] width 446 height 734
click at [1076, 55] on span "Experience Name" at bounding box center [1054, 55] width 123 height 17
type textarea "**********"
click at [1357, 53] on icon at bounding box center [1360, 55] width 14 height 14
click at [1092, 714] on button "Save" at bounding box center [1095, 721] width 88 height 20
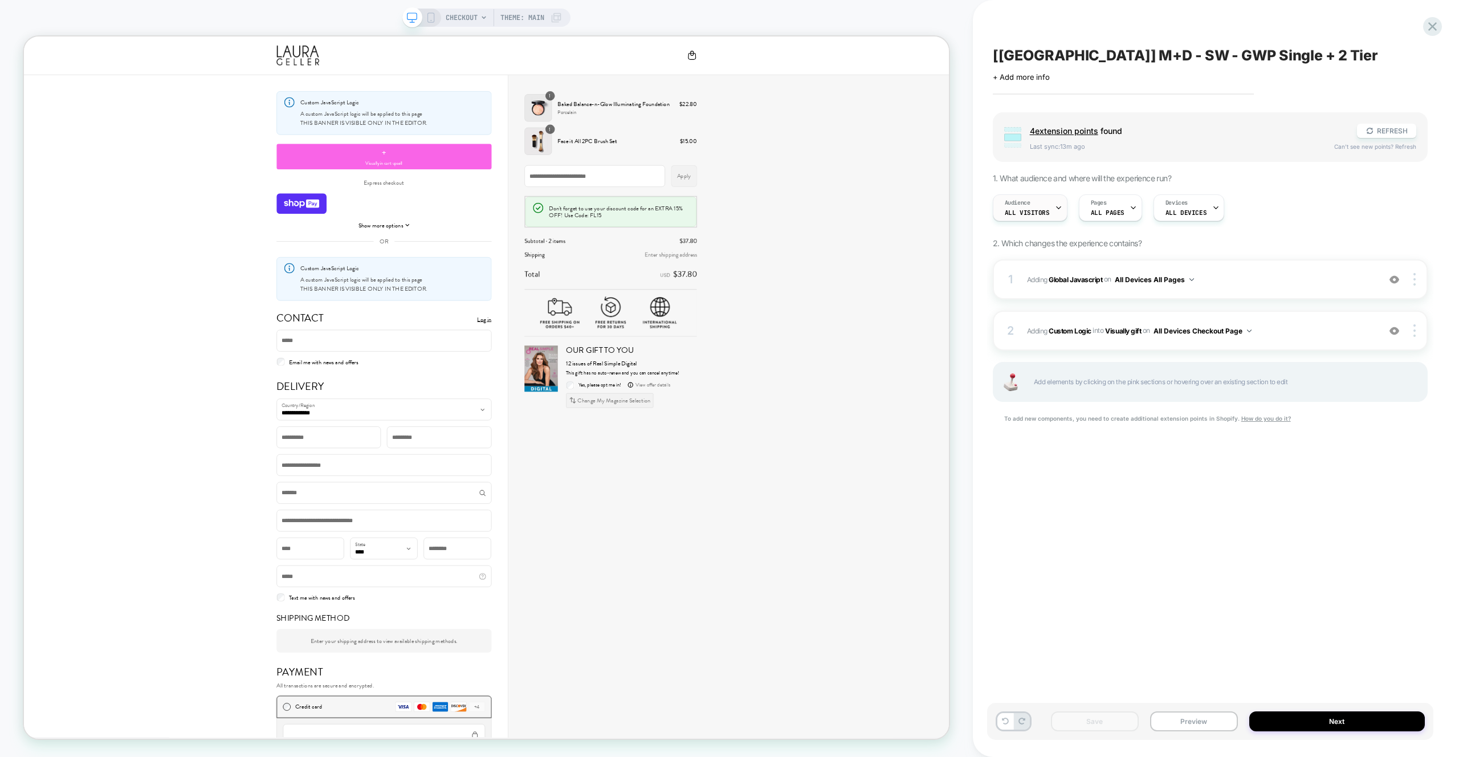
click at [1031, 216] on span "All Visitors" at bounding box center [1027, 213] width 45 height 8
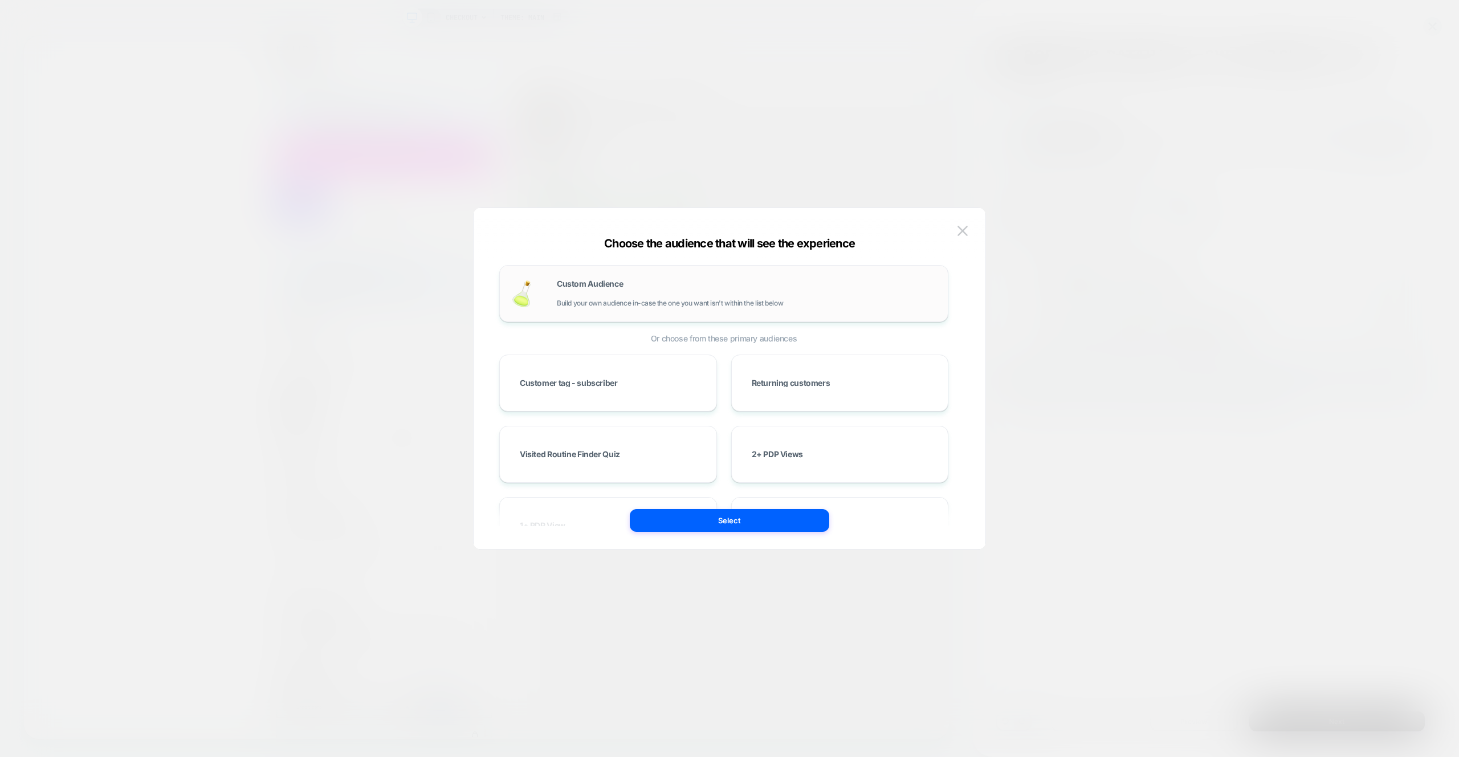
click at [622, 312] on div "Custom Audience Build your own audience in-case the one you want isn't within t…" at bounding box center [723, 293] width 449 height 57
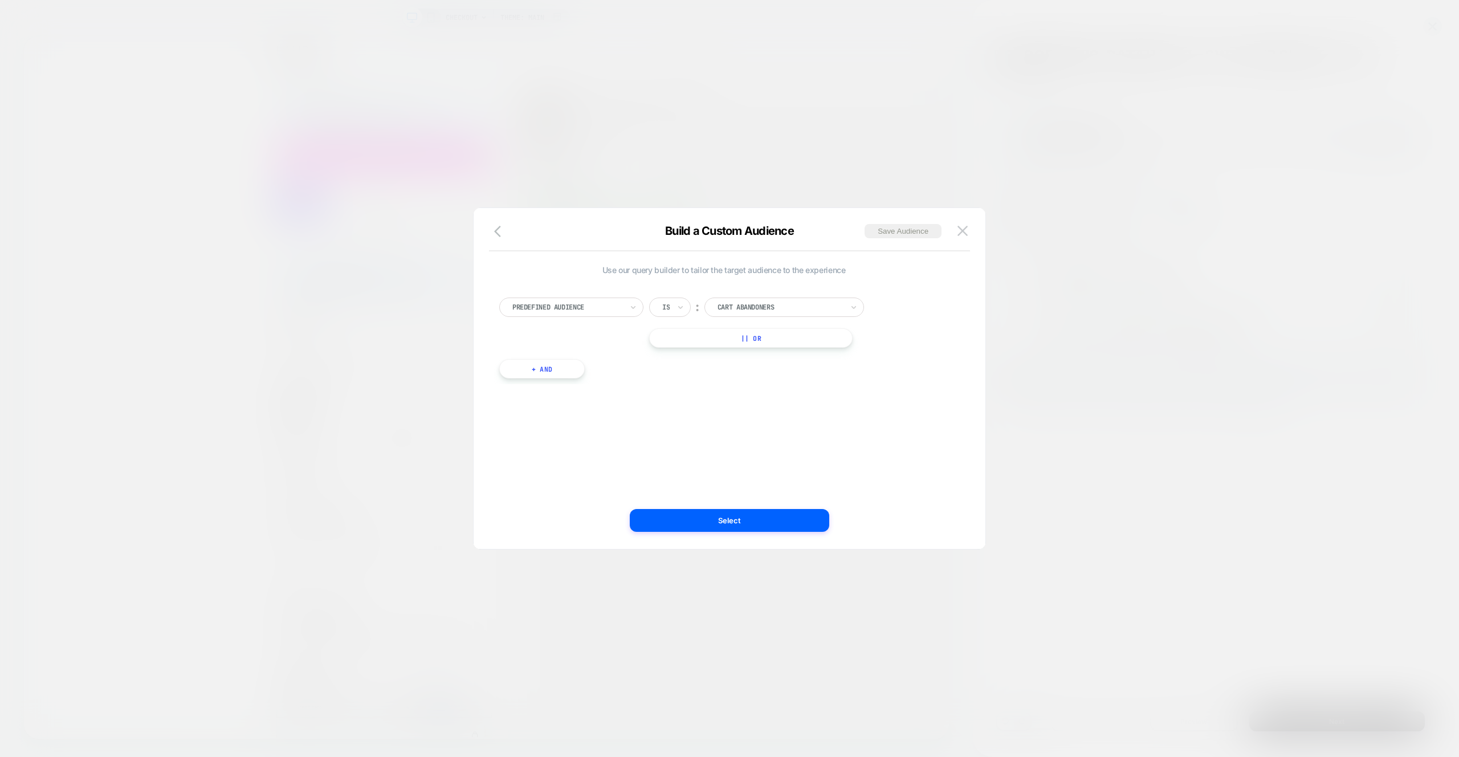
click at [609, 311] on div at bounding box center [567, 307] width 110 height 10
type input "*******"
click at [608, 357] on div "Cart Currency" at bounding box center [577, 354] width 133 height 18
click at [742, 313] on div at bounding box center [740, 307] width 8 height 18
type input "*"
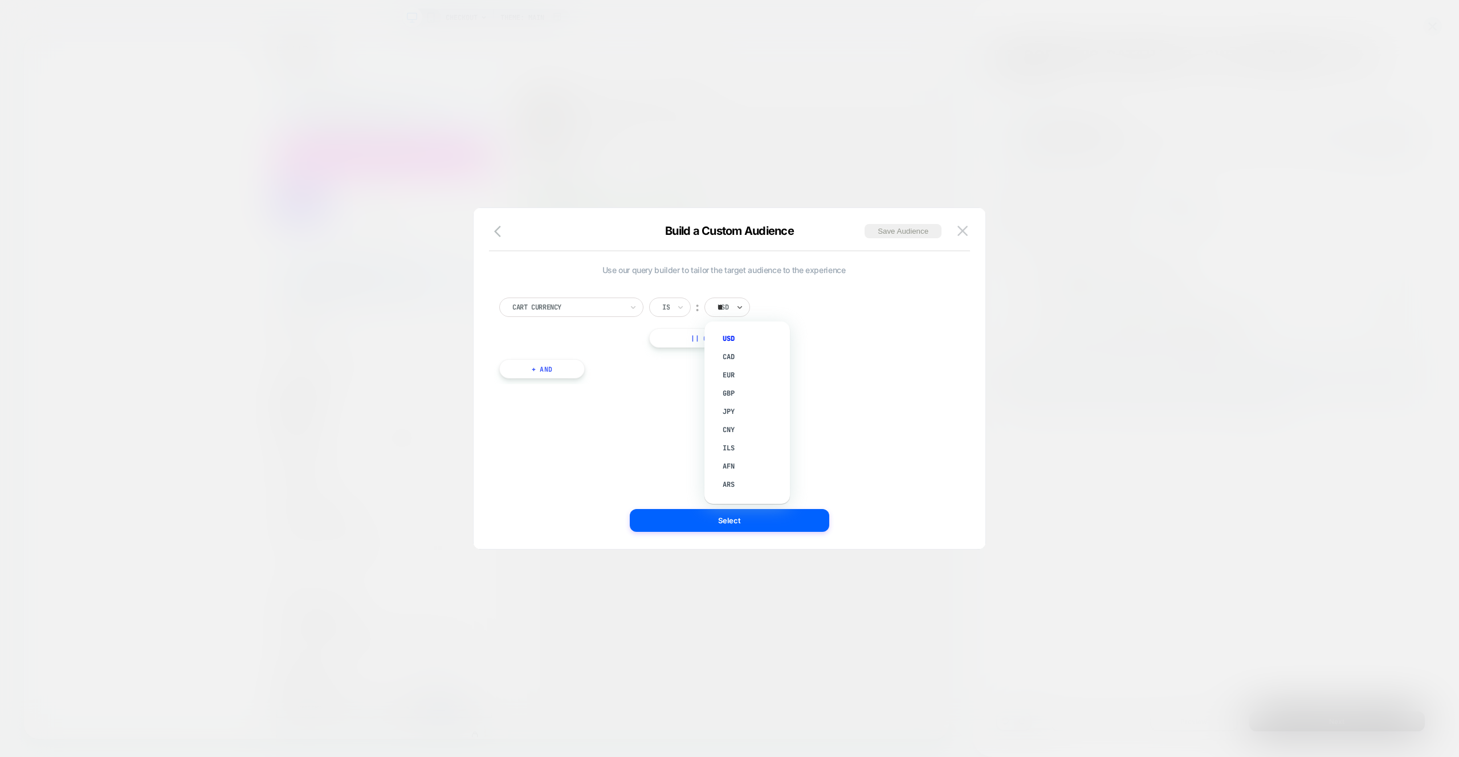
type input "***"
click at [745, 332] on div "GBP" at bounding box center [753, 338] width 74 height 18
click at [788, 529] on button "Select" at bounding box center [730, 520] width 200 height 23
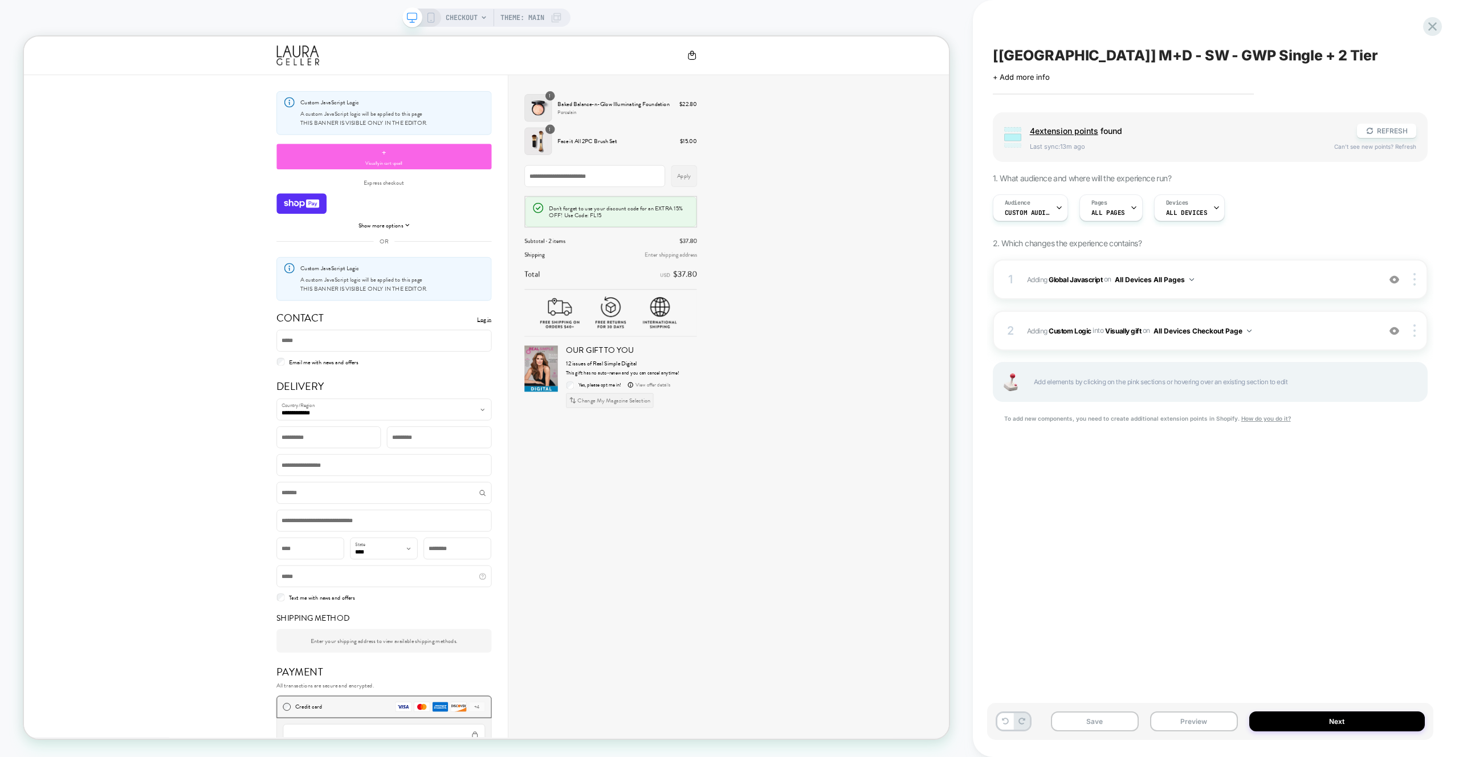
click at [1114, 709] on div "Save Preview Next" at bounding box center [1210, 721] width 446 height 37
click at [1118, 717] on button "Save" at bounding box center [1095, 721] width 88 height 20
click at [1142, 512] on div "[UK] M+D - SW - GWP Single + 2 Tier Click to edit experience details + Add more…" at bounding box center [1210, 378] width 446 height 734
click at [1315, 723] on button "Next" at bounding box center [1337, 721] width 176 height 20
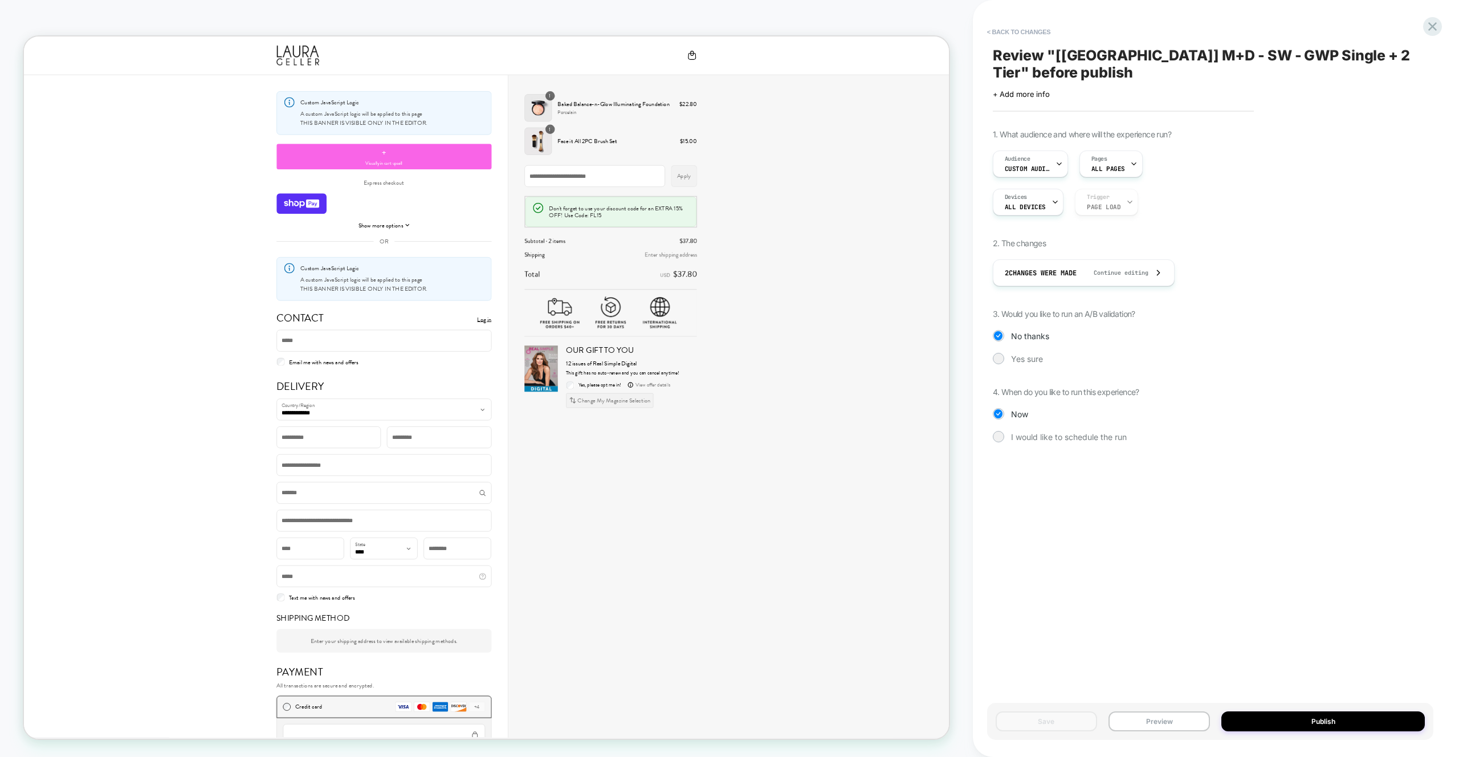
click at [1035, 352] on div "1. What audience and where will the experience run? Audience Custom Audience Pa…" at bounding box center [1210, 294] width 435 height 330
click at [1031, 353] on div "Yes sure" at bounding box center [1210, 358] width 435 height 11
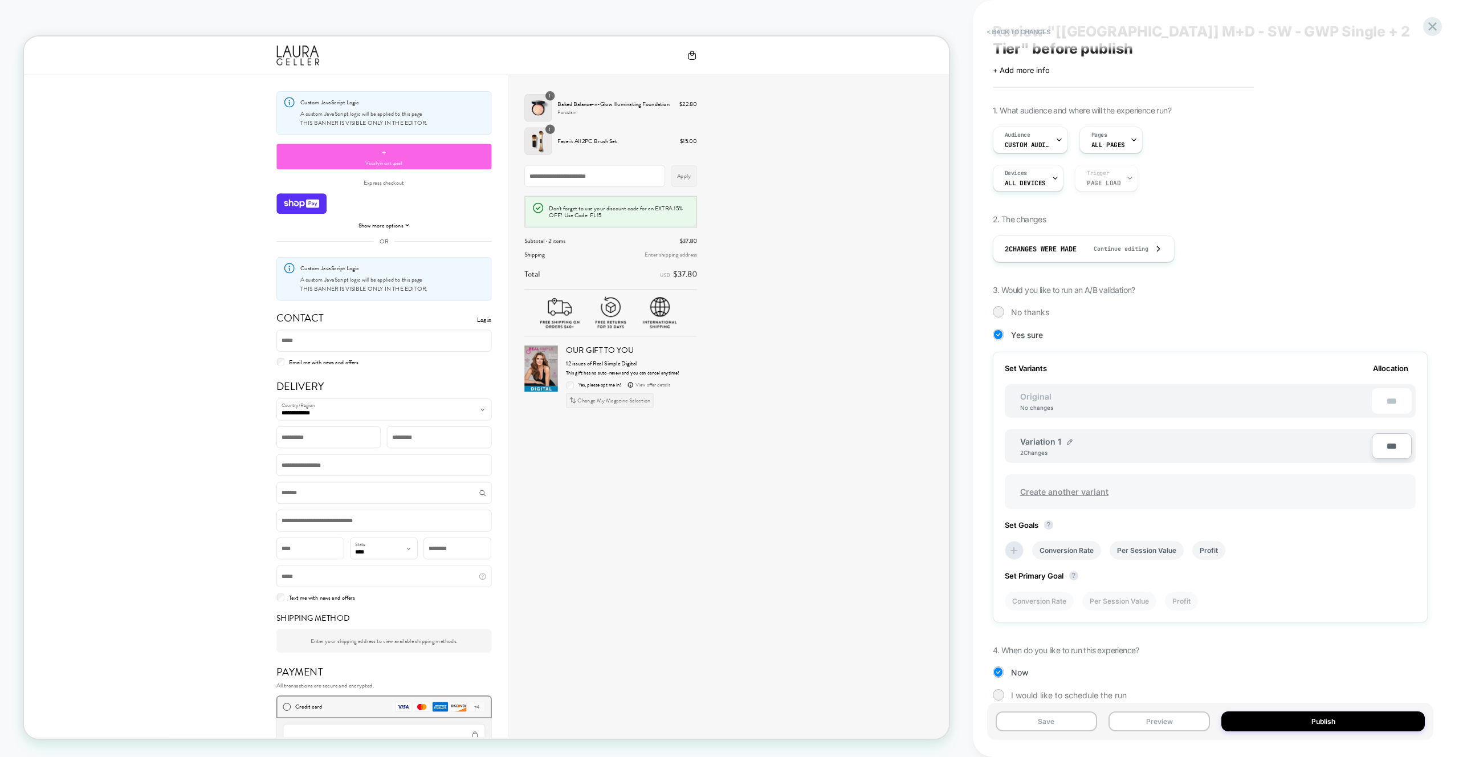
scroll to position [25, 0]
click at [1067, 438] on img at bounding box center [1070, 441] width 6 height 6
click at [1051, 435] on input "**********" at bounding box center [1061, 446] width 83 height 22
drag, startPoint x: 1069, startPoint y: 430, endPoint x: 1075, endPoint y: 426, distance: 7.0
click at [1028, 435] on input "**********" at bounding box center [1061, 446] width 83 height 22
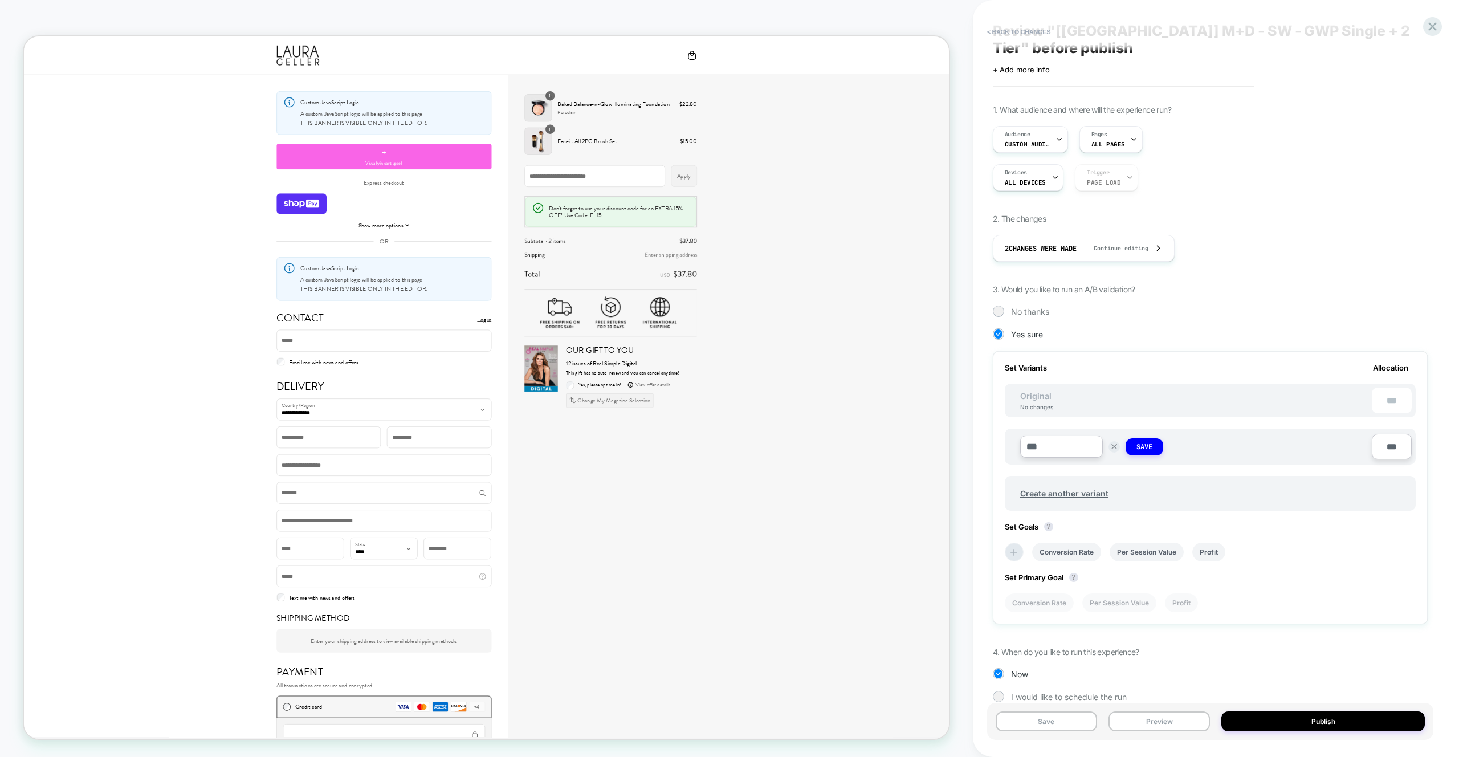
type input "***"
click at [1141, 435] on div "Save" at bounding box center [1145, 446] width 38 height 22
click at [1141, 438] on button "Save" at bounding box center [1145, 446] width 38 height 17
click at [1094, 478] on span "Create another variant" at bounding box center [1064, 491] width 111 height 27
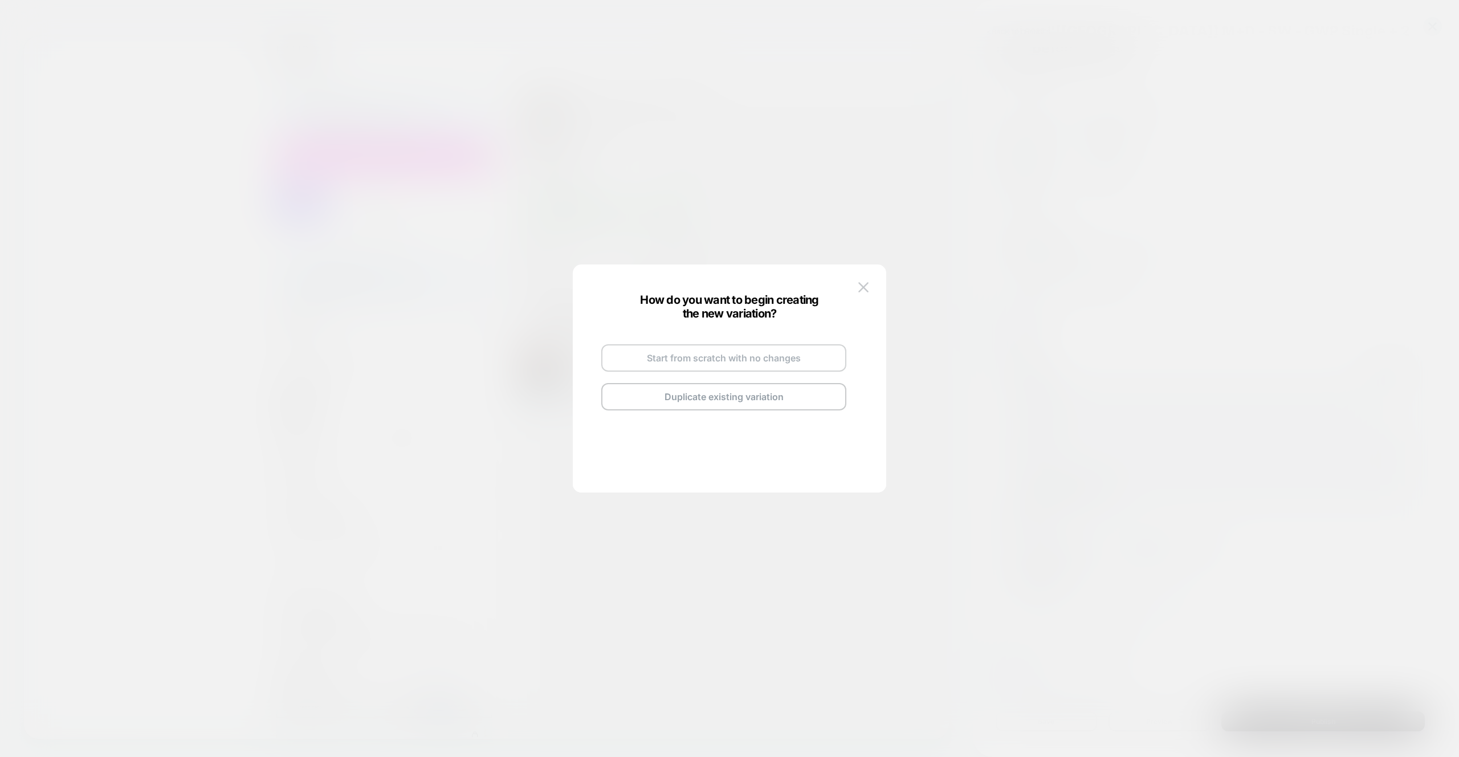
click at [712, 357] on button "Start from scratch with no changes" at bounding box center [723, 357] width 245 height 27
click at [756, 345] on img at bounding box center [759, 345] width 6 height 6
click at [742, 344] on input "**********" at bounding box center [710, 344] width 83 height 22
drag, startPoint x: 868, startPoint y: 288, endPoint x: 1126, endPoint y: 335, distance: 262.0
click at [868, 288] on img at bounding box center [863, 287] width 10 height 10
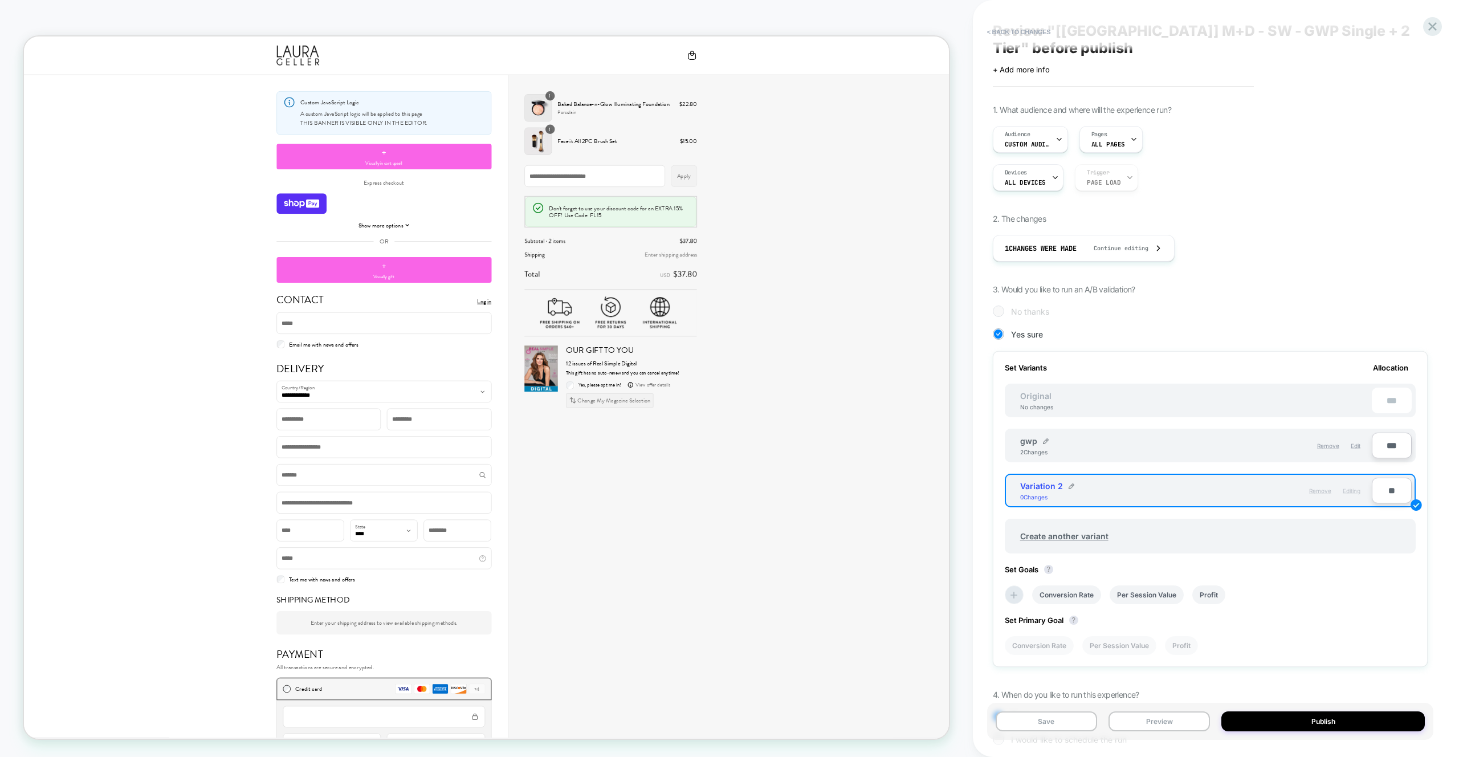
click at [1321, 487] on span "Remove" at bounding box center [1320, 490] width 22 height 7
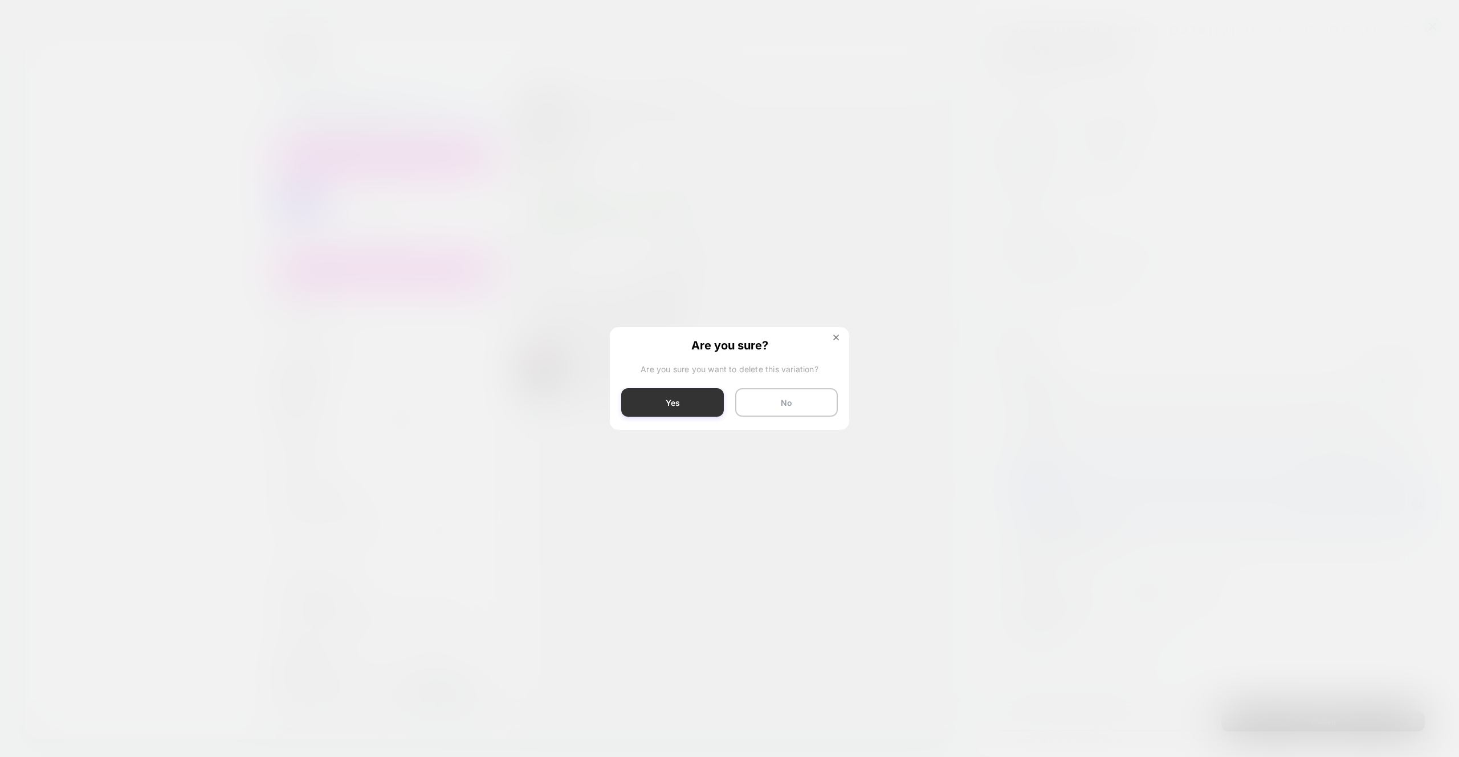
drag, startPoint x: 880, startPoint y: 483, endPoint x: 684, endPoint y: 398, distance: 213.5
click at [684, 398] on button "Yes" at bounding box center [672, 402] width 103 height 29
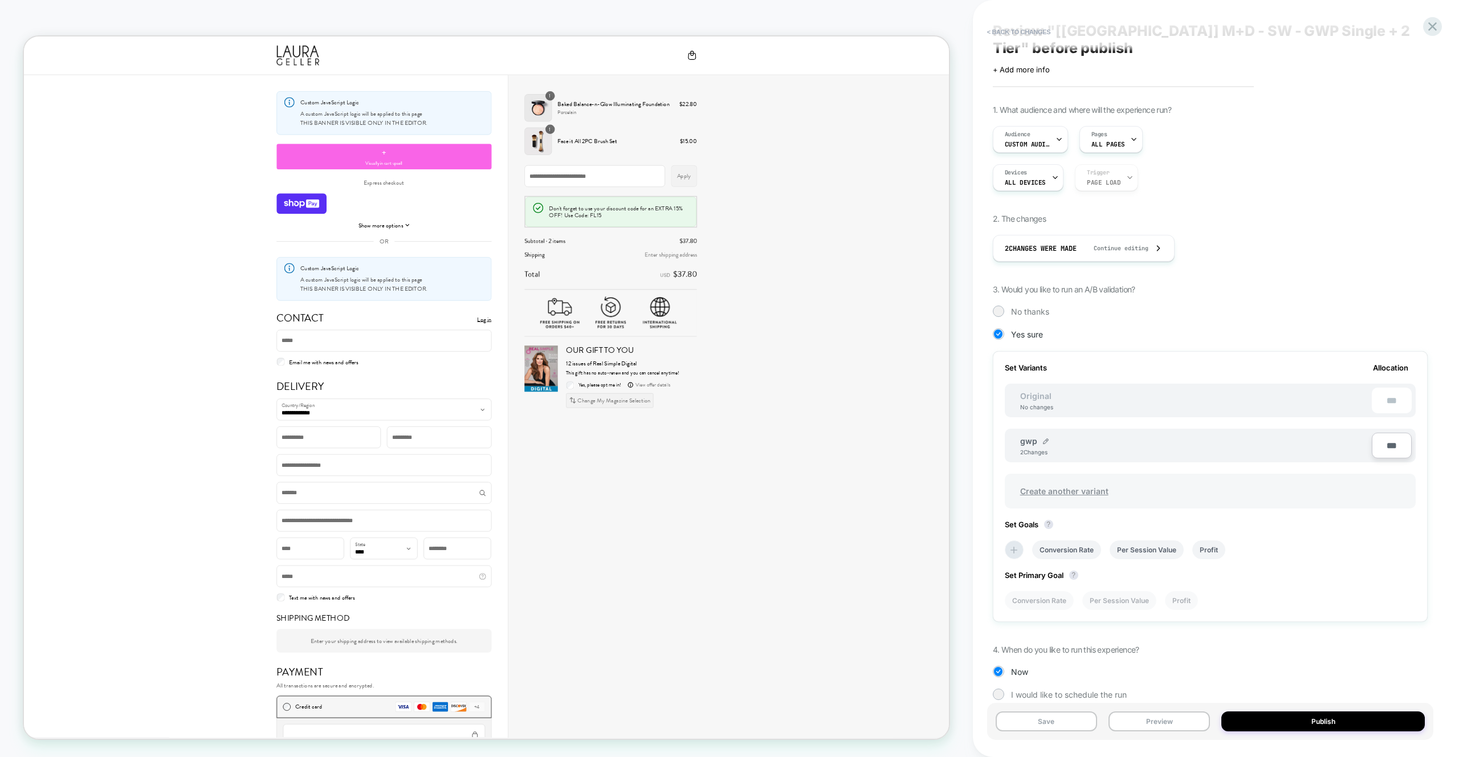
click at [1047, 478] on span "Create another variant" at bounding box center [1064, 491] width 111 height 27
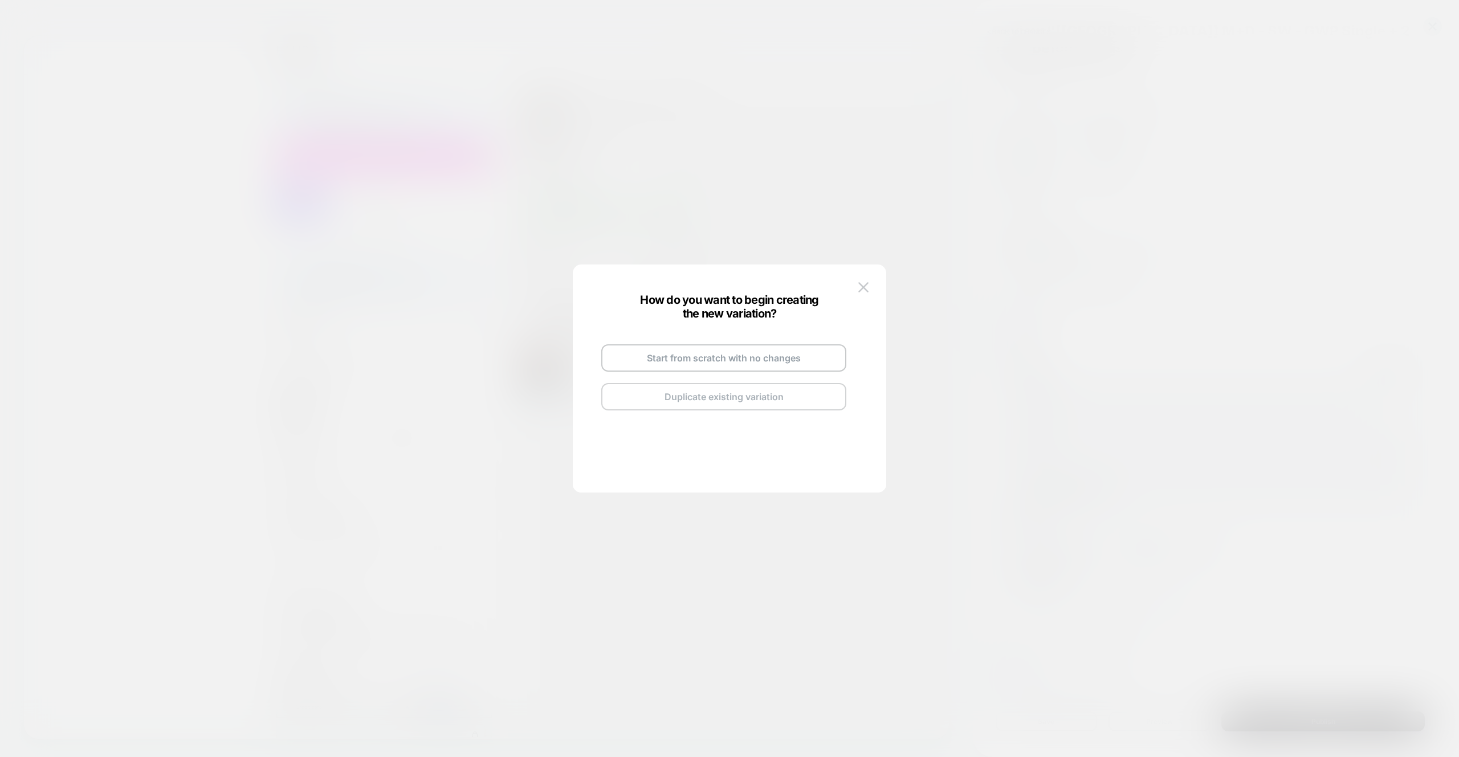
click at [706, 405] on button "Duplicate existing variation" at bounding box center [723, 396] width 245 height 27
click at [725, 384] on button "Go and Edit the New Variation" at bounding box center [723, 380] width 245 height 27
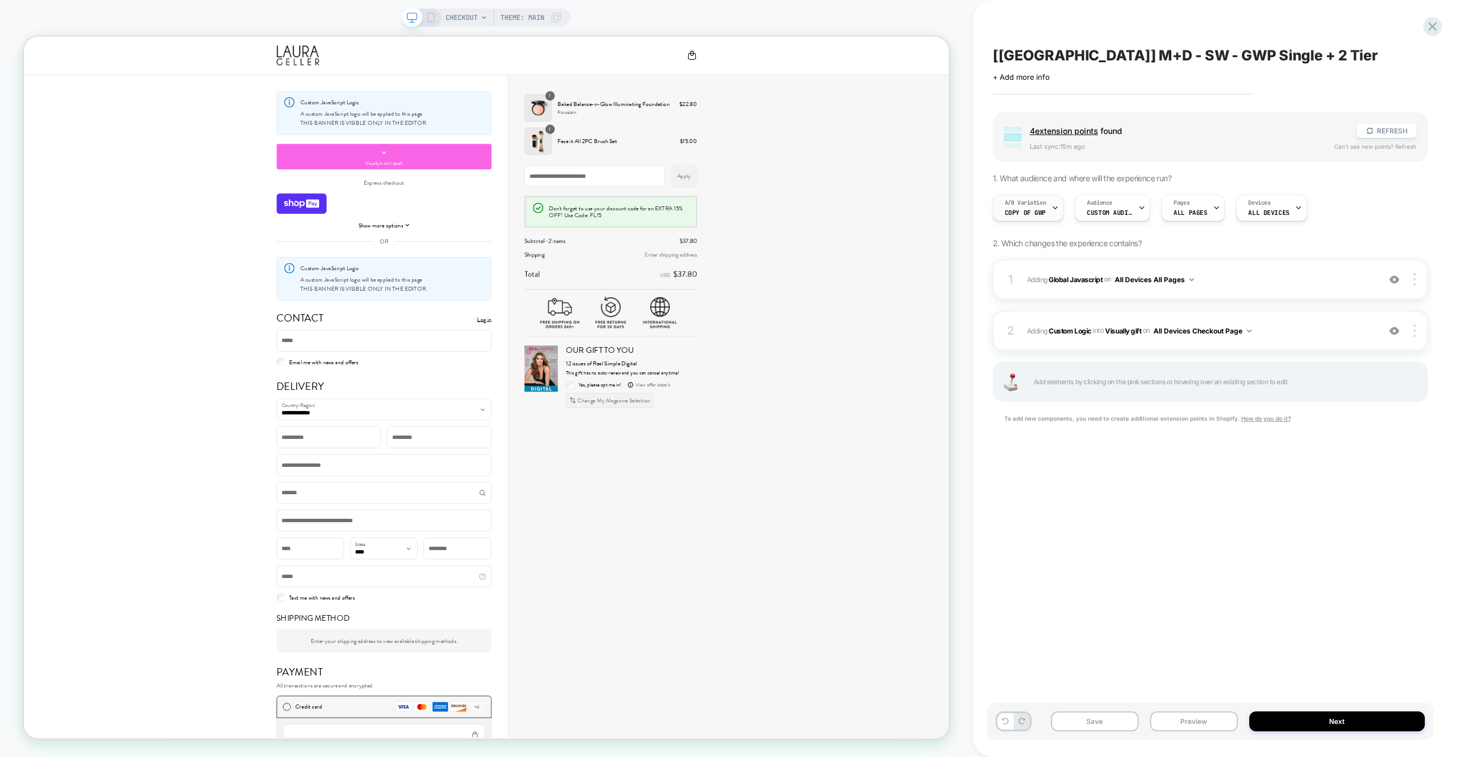
click at [1052, 201] on div at bounding box center [1055, 208] width 7 height 26
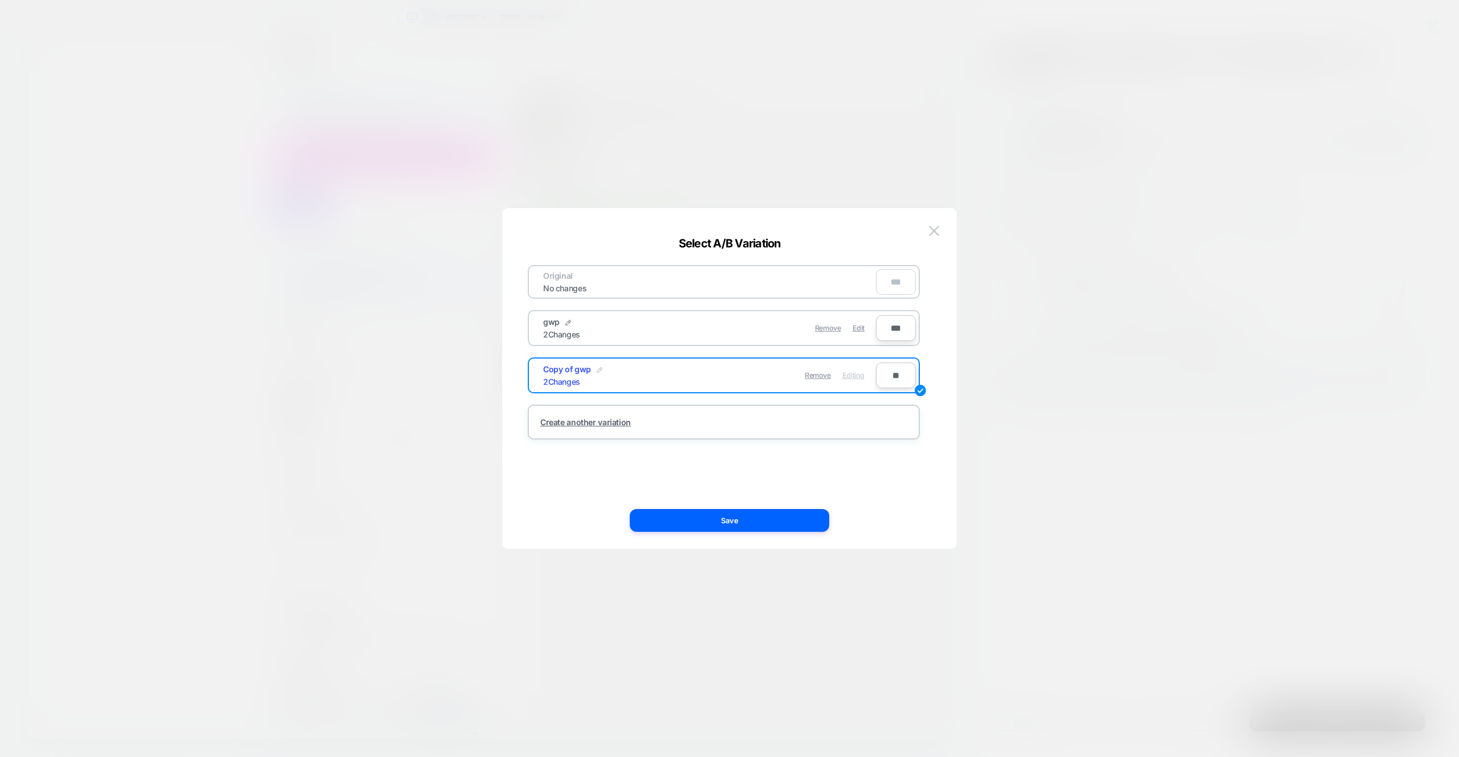
click at [597, 369] on img at bounding box center [600, 370] width 6 height 6
click at [580, 372] on input "**********" at bounding box center [584, 375] width 83 height 22
type input "*****"
click at [668, 377] on strong "Save" at bounding box center [669, 375] width 18 height 9
click at [756, 523] on button "Save" at bounding box center [730, 520] width 200 height 23
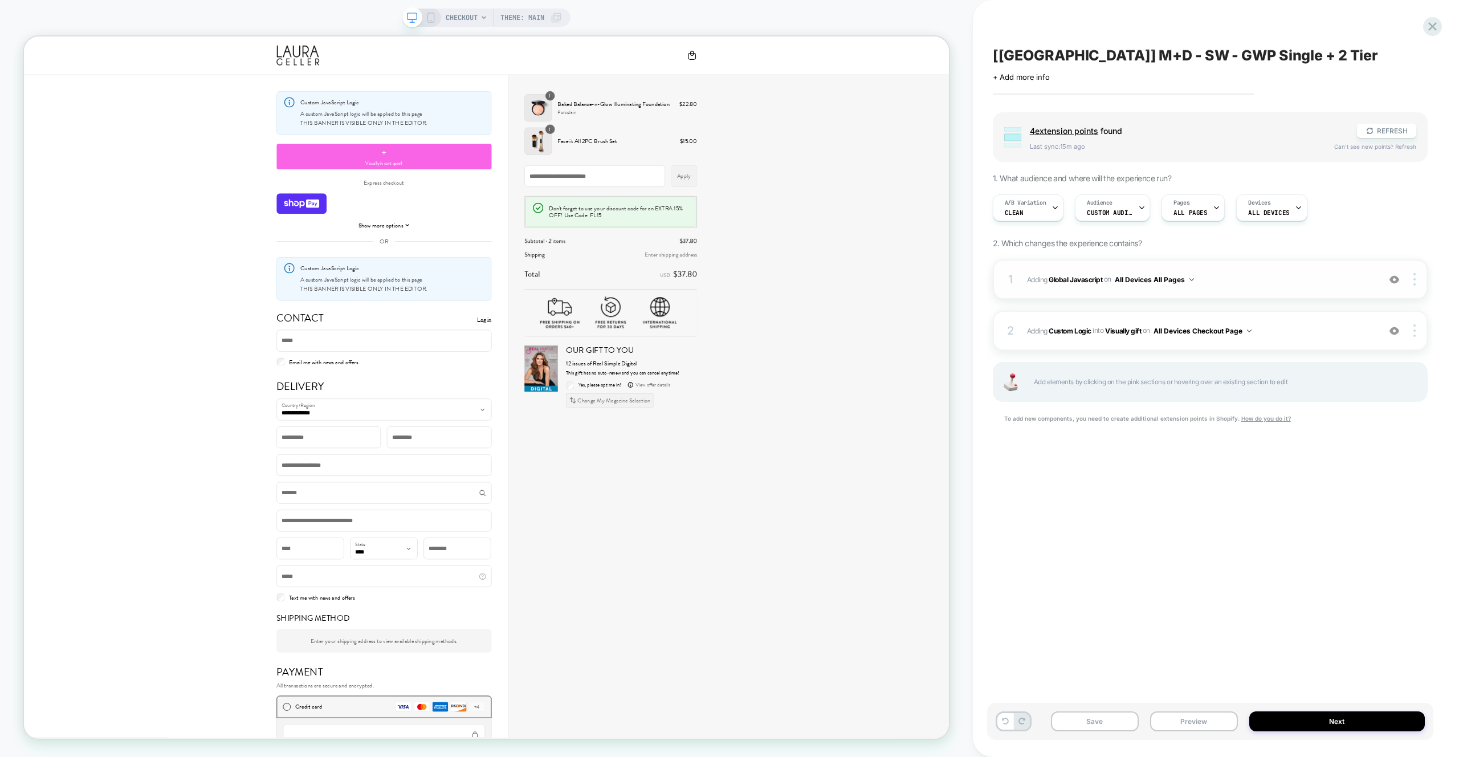
click at [1303, 274] on span "Adding Global Javascript on All Devices All Pages" at bounding box center [1200, 279] width 347 height 14
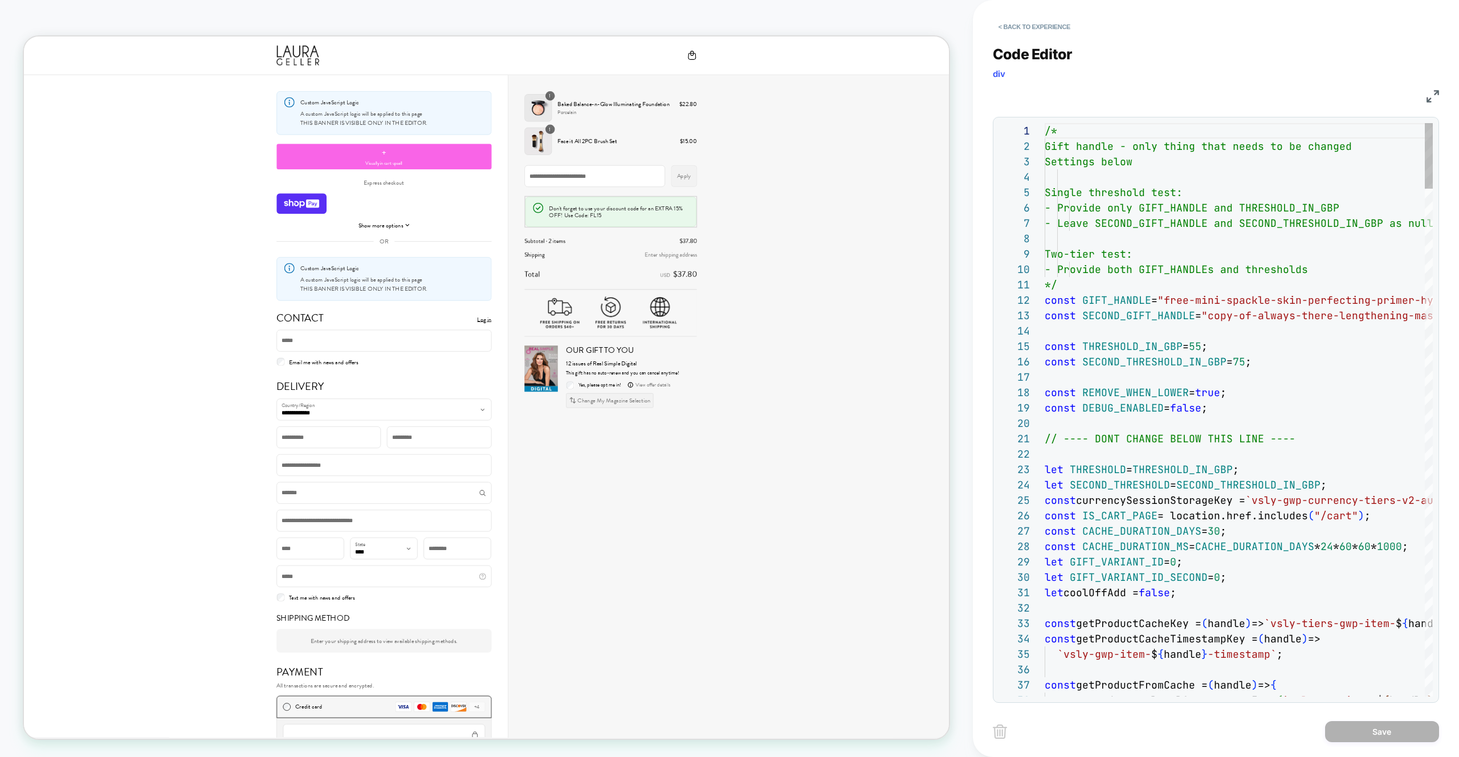
scroll to position [139, 264]
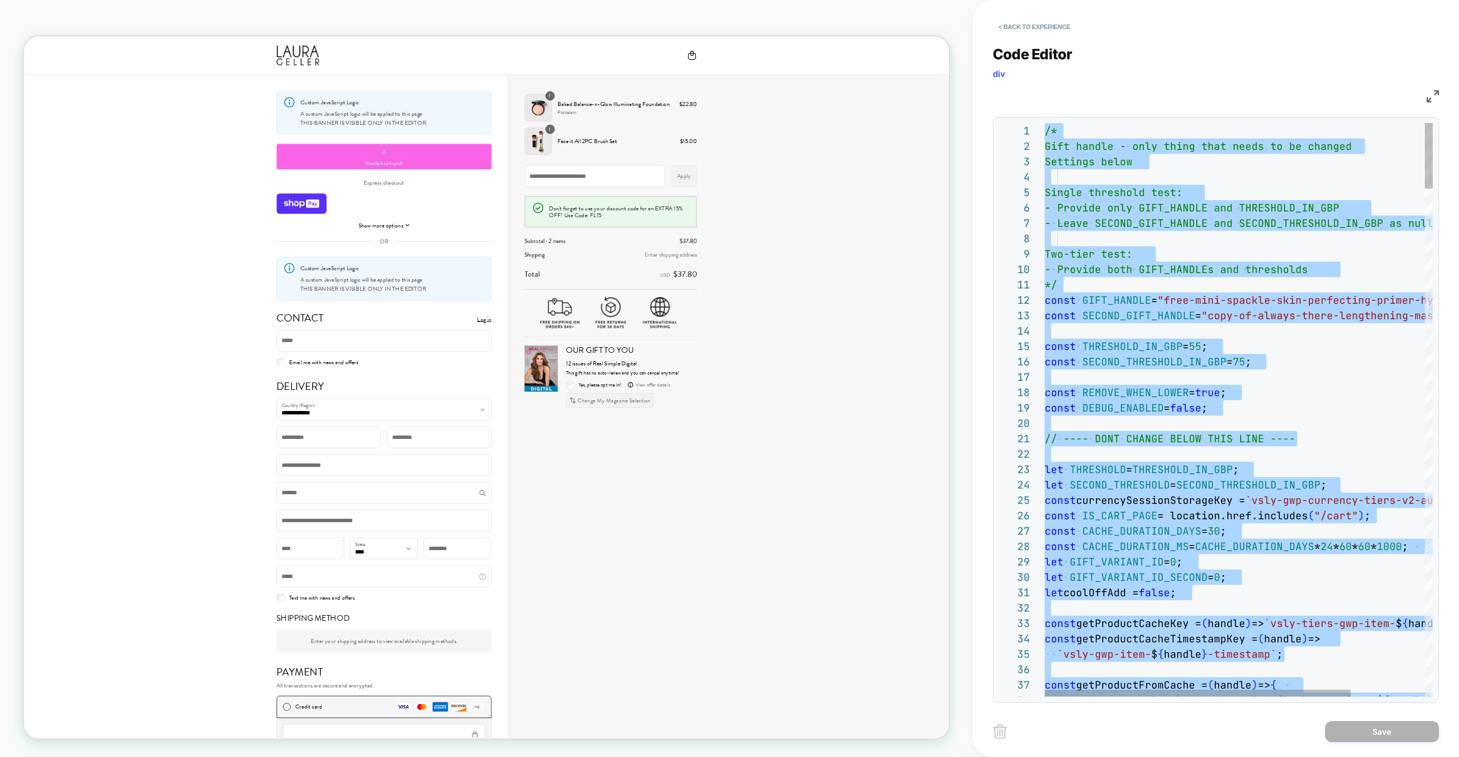
type textarea "**********"
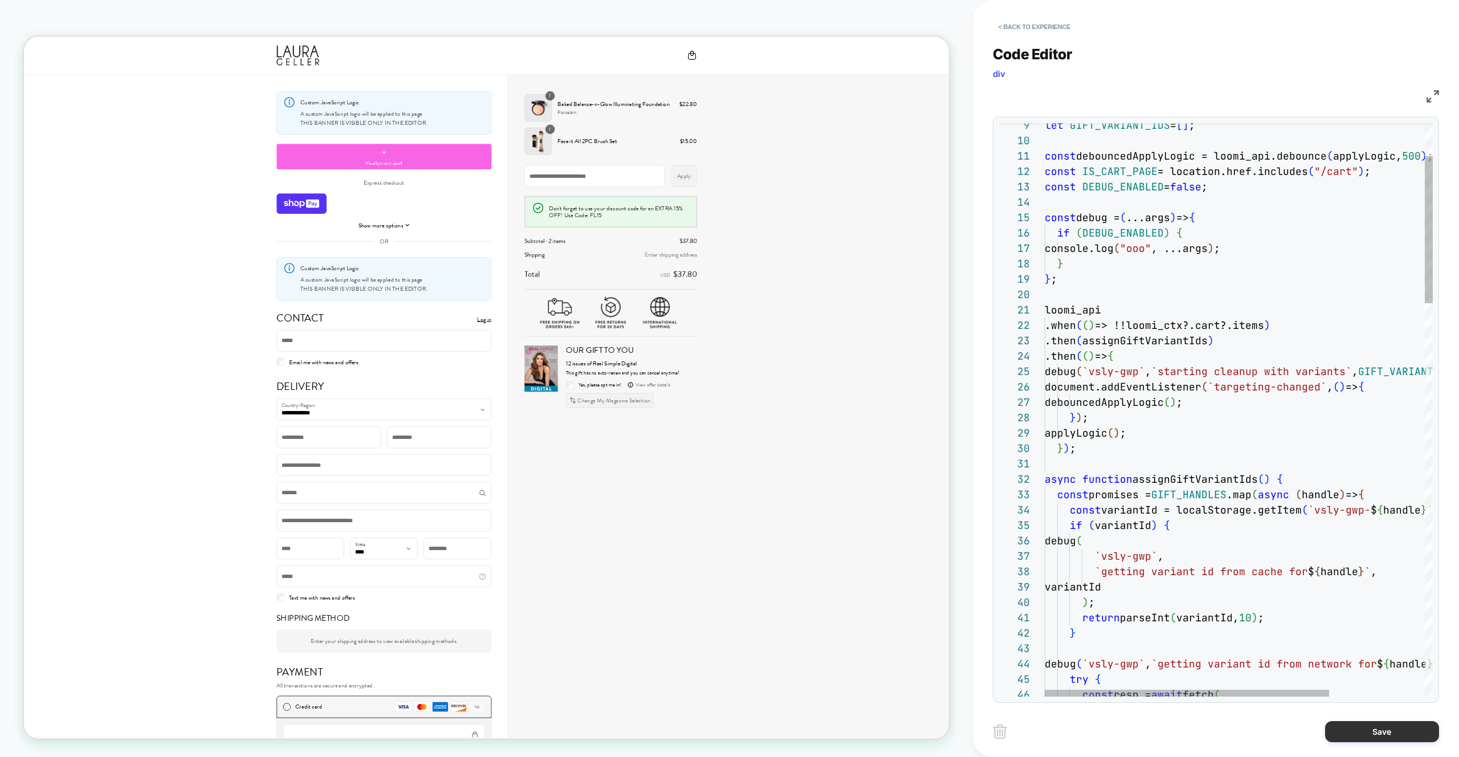
drag, startPoint x: 1366, startPoint y: 734, endPoint x: 1387, endPoint y: 728, distance: 22.0
click at [1366, 734] on button "Save" at bounding box center [1382, 731] width 114 height 21
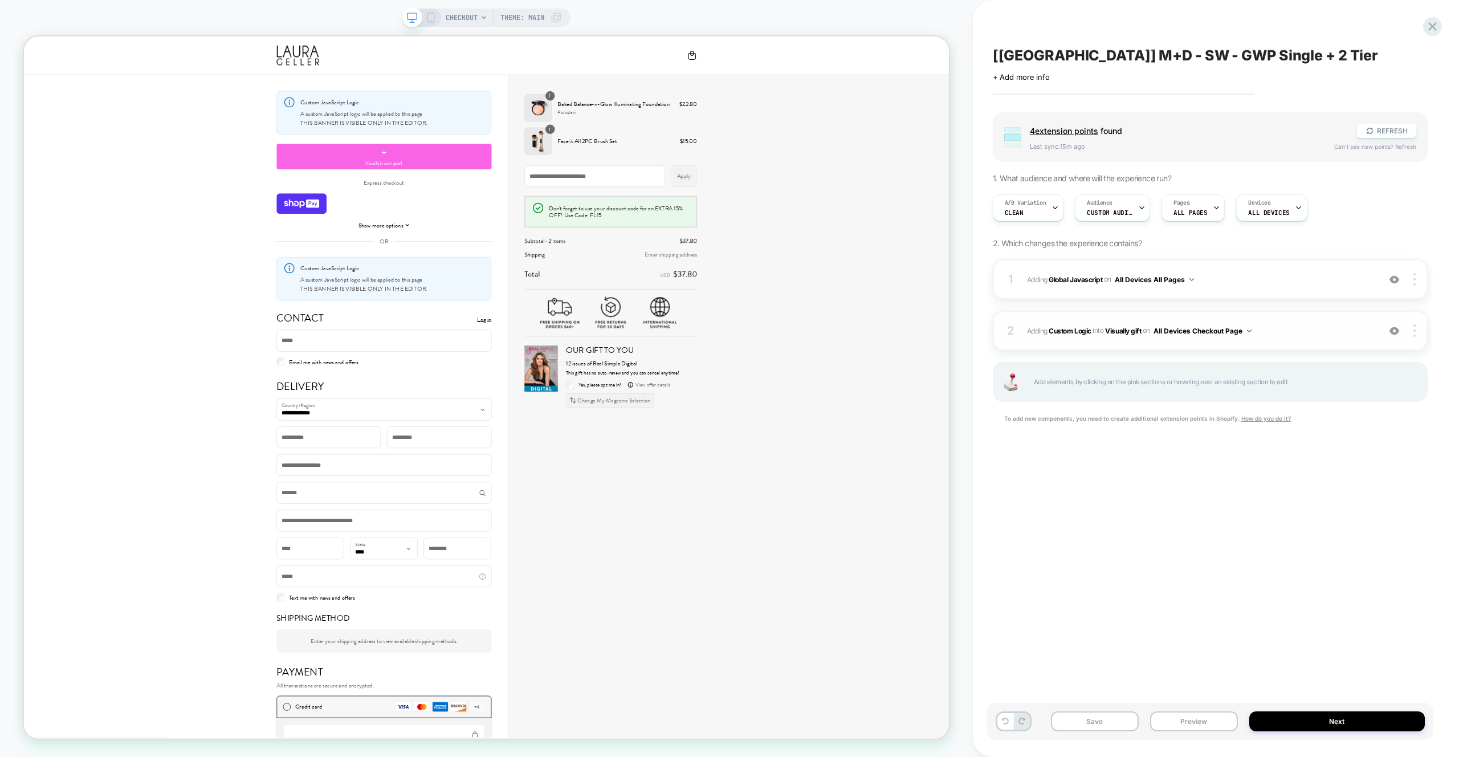
click at [1325, 322] on div "2 #_loomi_addon_1756036449280 Adding Custom Logic INTO Visually gift Visually g…" at bounding box center [1210, 331] width 435 height 40
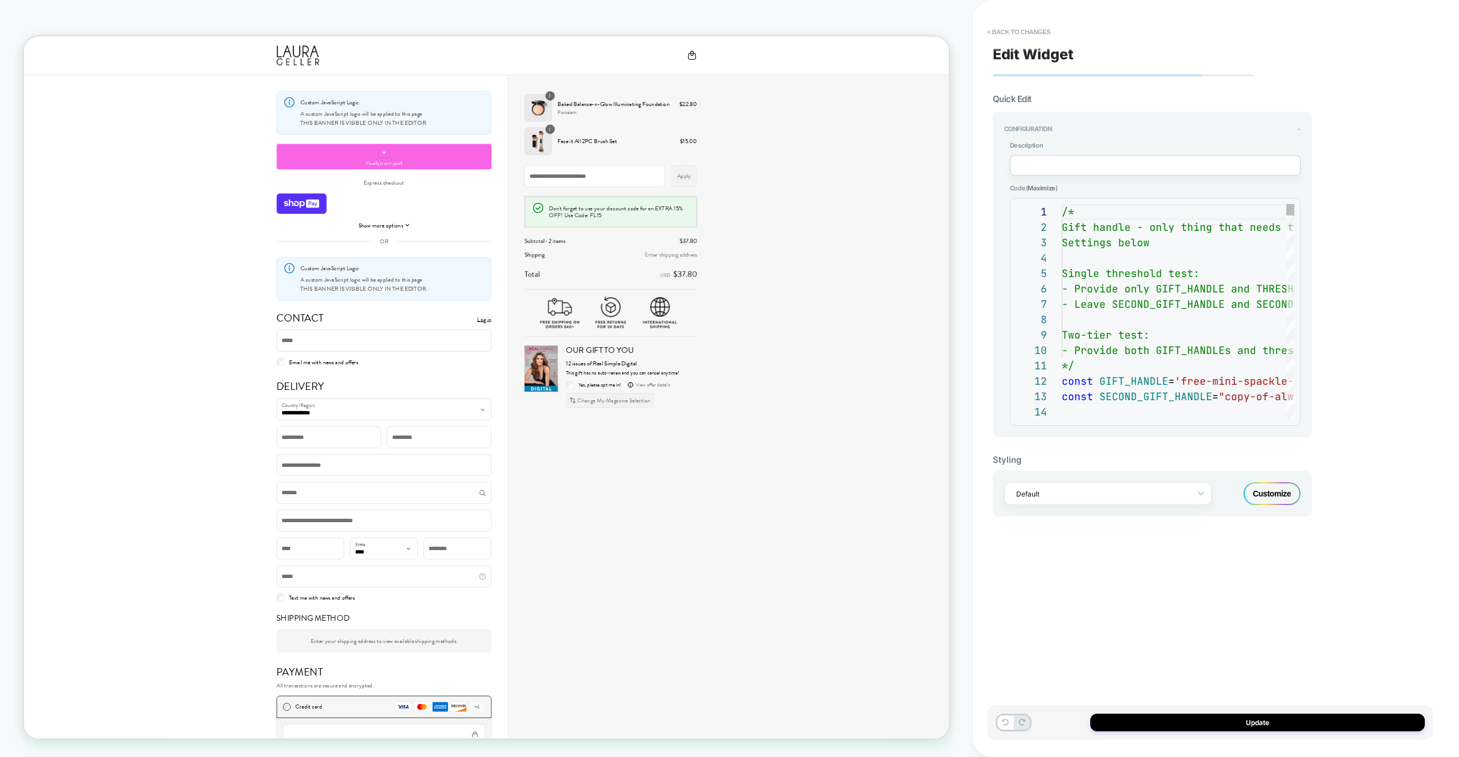
scroll to position [154, 0]
type textarea "**********"
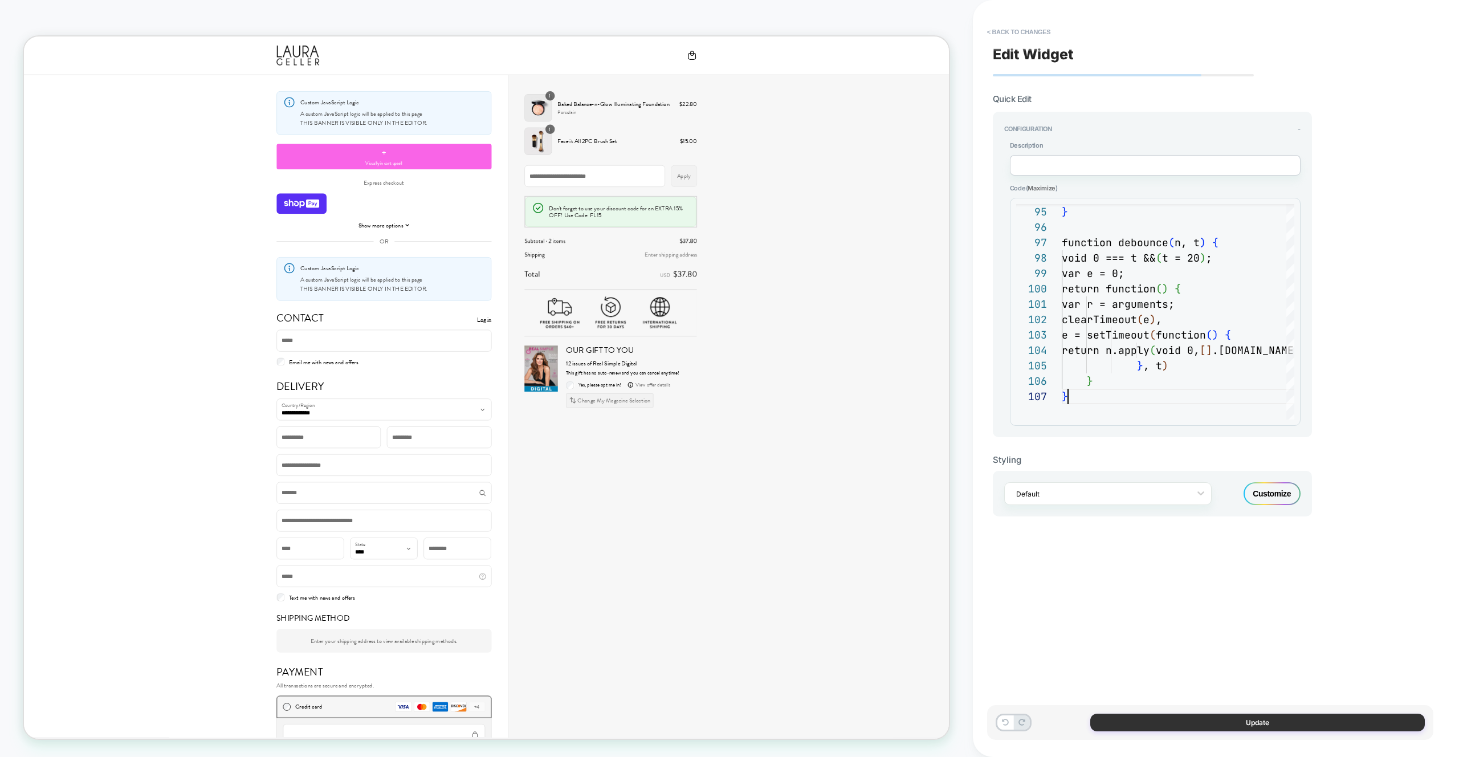
scroll to position [92, 6]
click at [1255, 719] on button "Update" at bounding box center [1257, 723] width 335 height 18
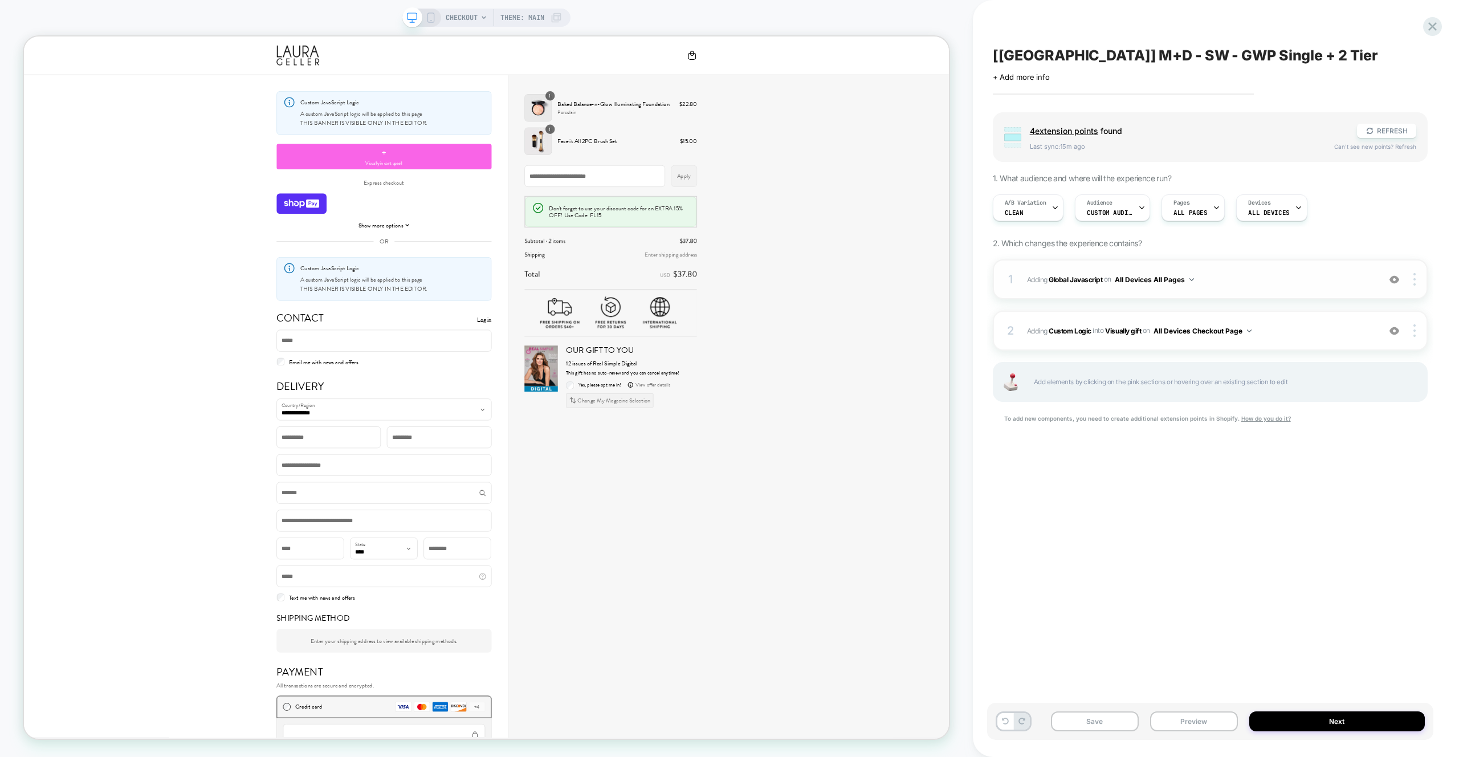
click at [1300, 280] on span "Adding Global Javascript on All Devices All Pages" at bounding box center [1200, 279] width 347 height 14
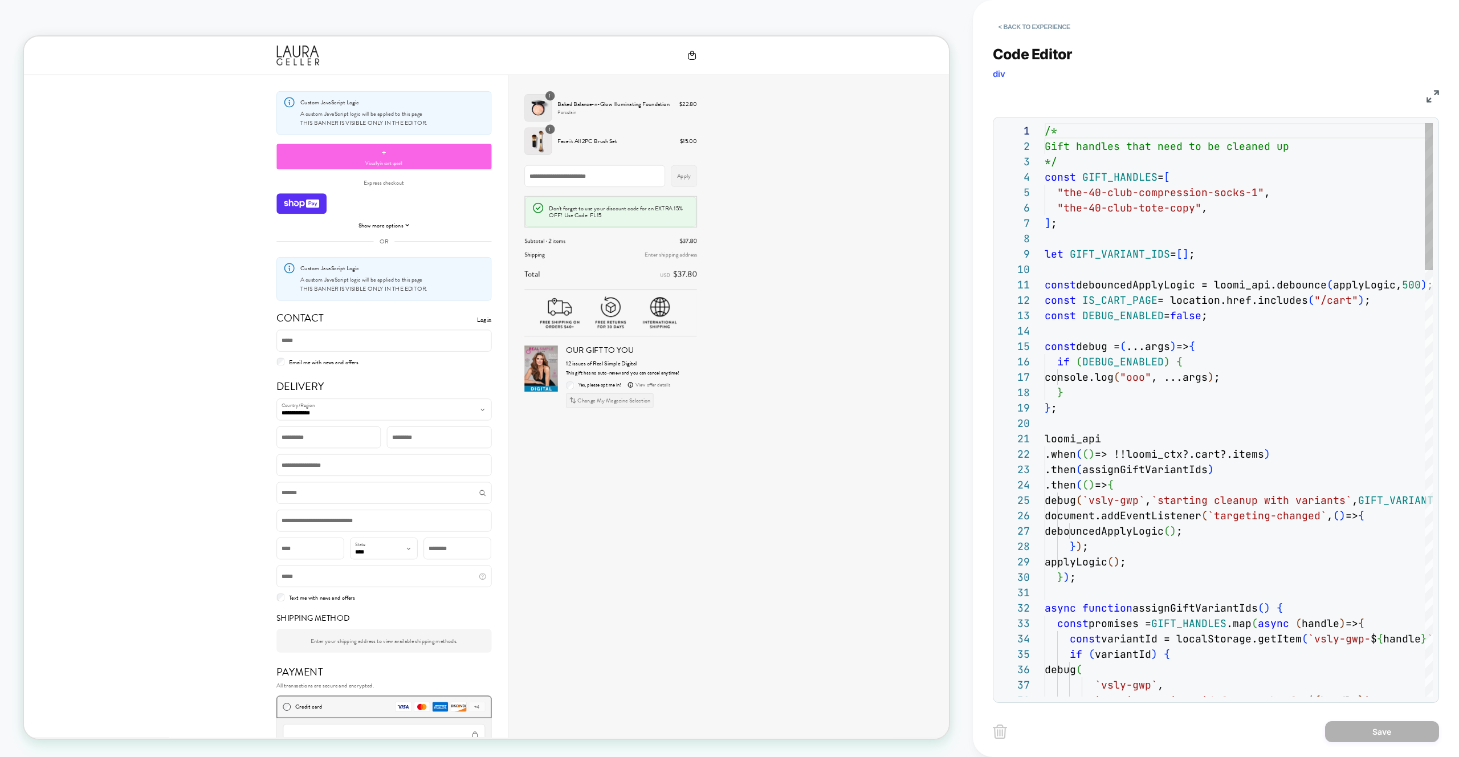
scroll to position [154, 0]
drag, startPoint x: 1252, startPoint y: 196, endPoint x: 1065, endPoint y: 194, distance: 187.0
click at [1065, 194] on span ""the-40-club-compression-socks-1"" at bounding box center [1160, 192] width 207 height 13
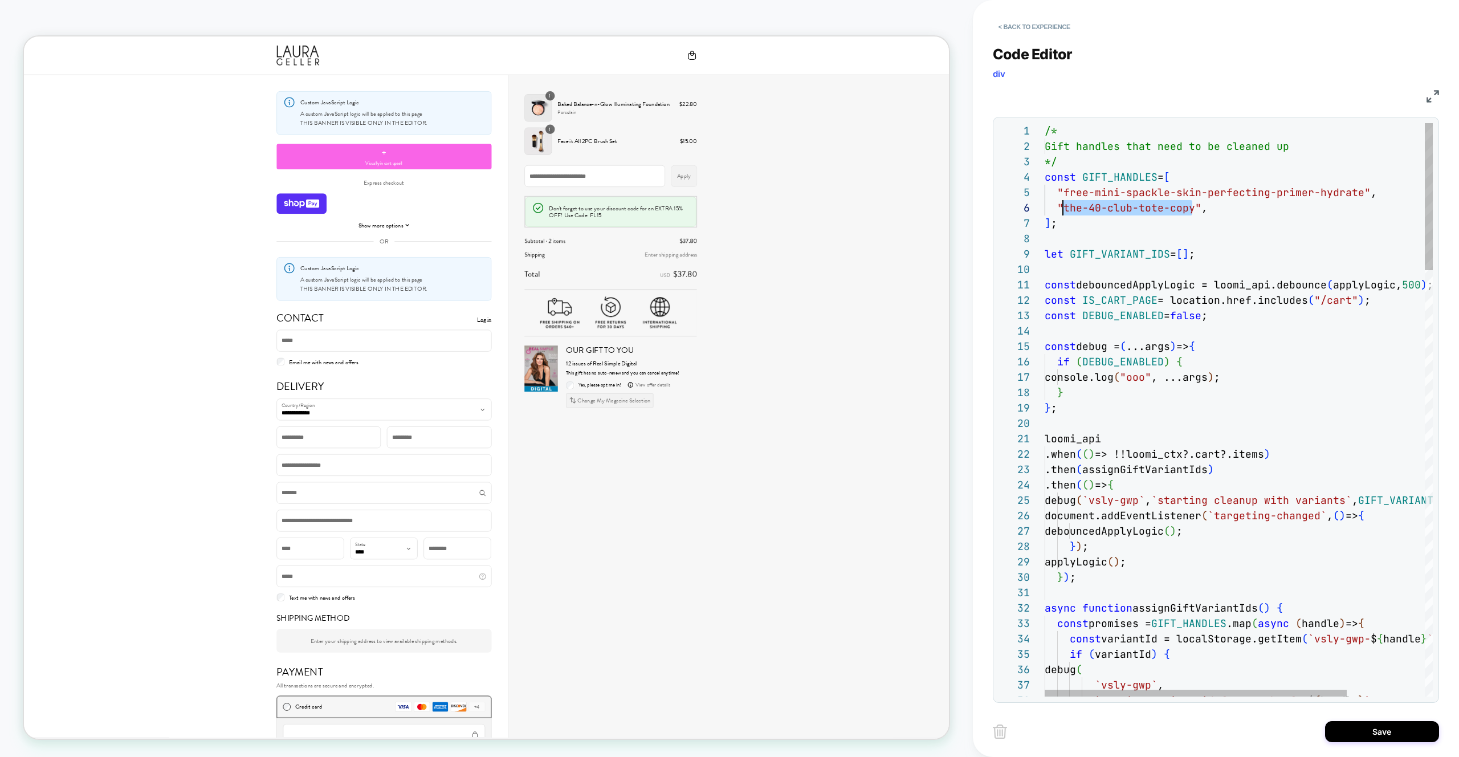
drag, startPoint x: 1192, startPoint y: 212, endPoint x: 1065, endPoint y: 213, distance: 126.5
type textarea "**********"
drag, startPoint x: 1066, startPoint y: 229, endPoint x: 1037, endPoint y: 182, distance: 54.7
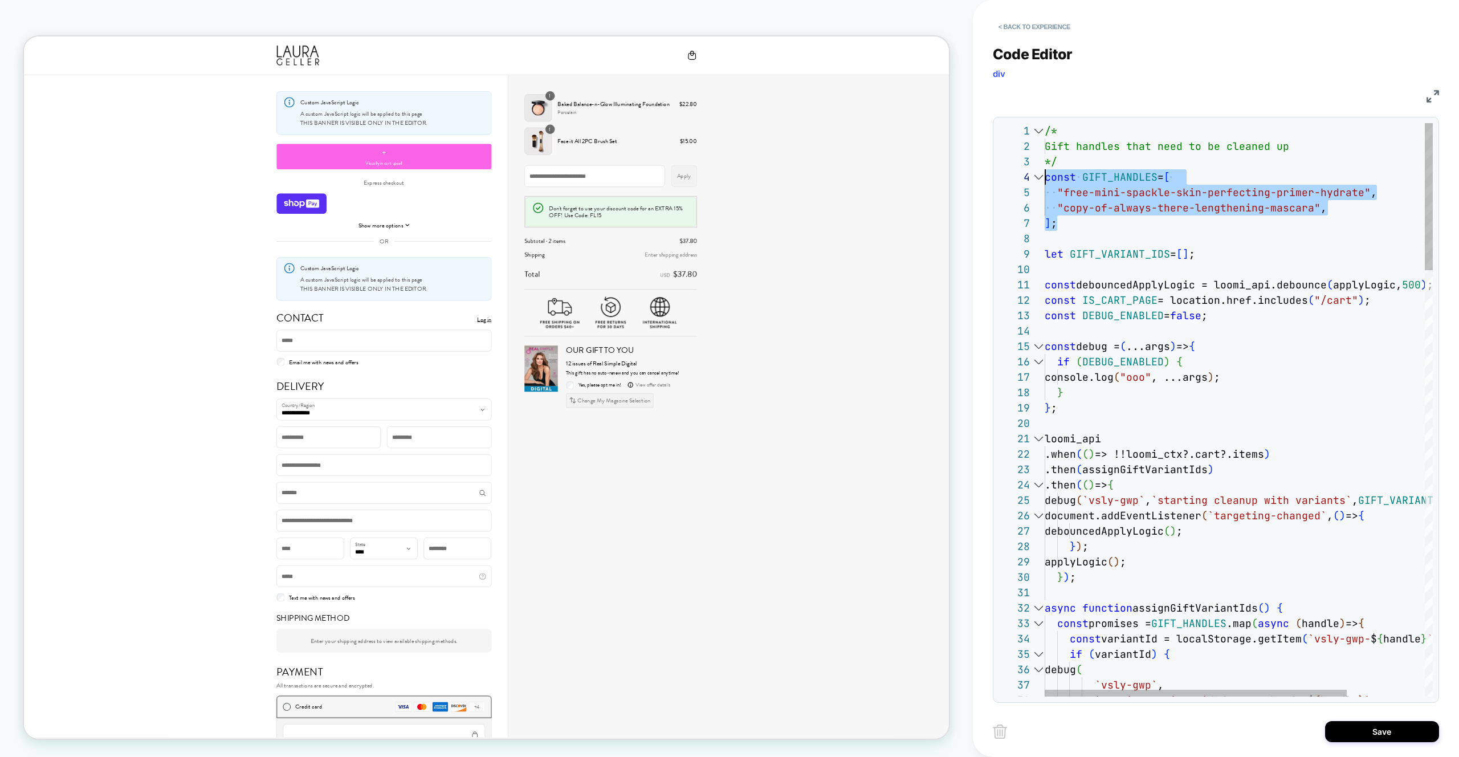
click at [1344, 731] on button "Save" at bounding box center [1382, 731] width 114 height 21
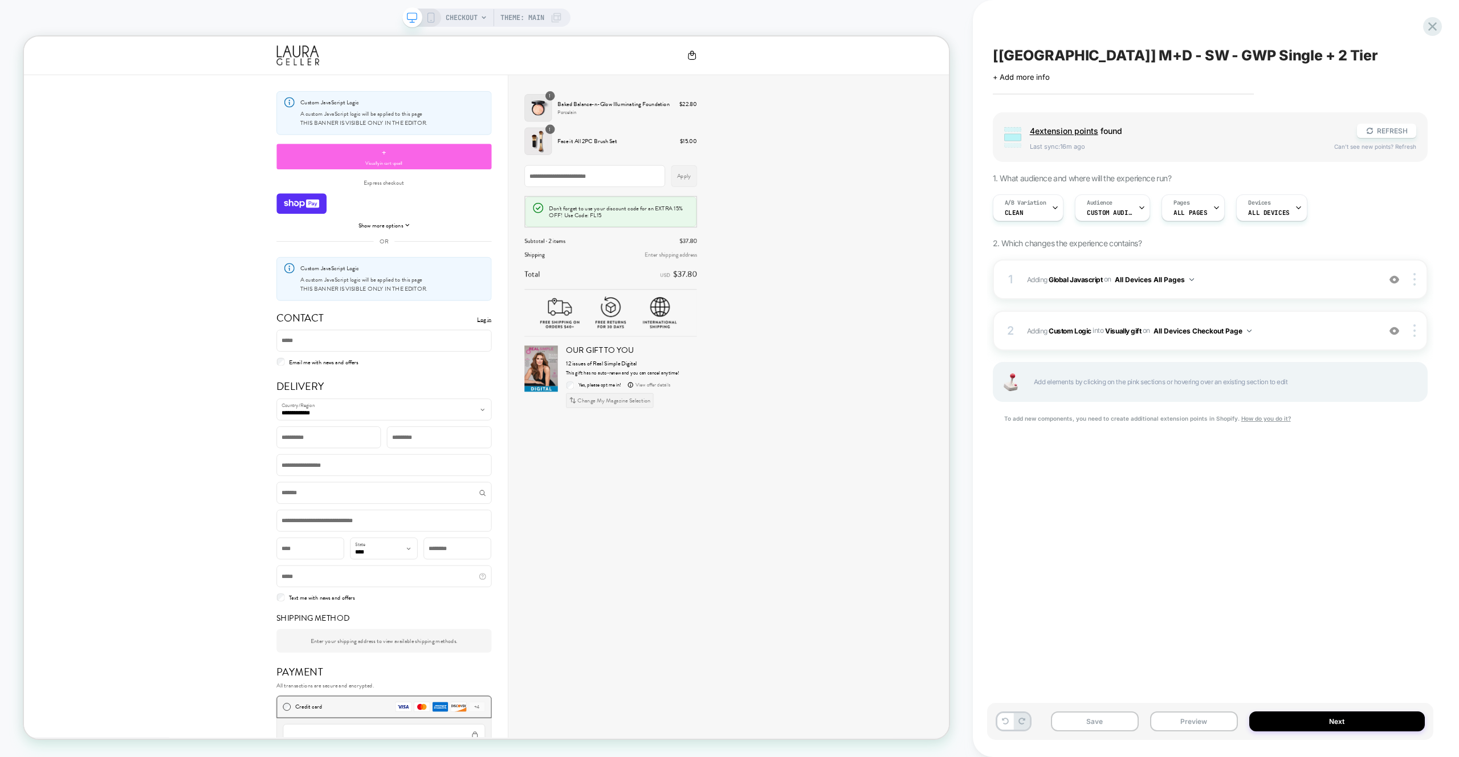
click at [1338, 310] on div "1 Adding Global Javascript on All Devices All Pages Add Before Add After Target…" at bounding box center [1210, 355] width 435 height 193
click at [1339, 320] on div "2 #_loomi_addon_1756036449280 Adding Custom Logic INTO Visually gift Visually g…" at bounding box center [1210, 331] width 435 height 40
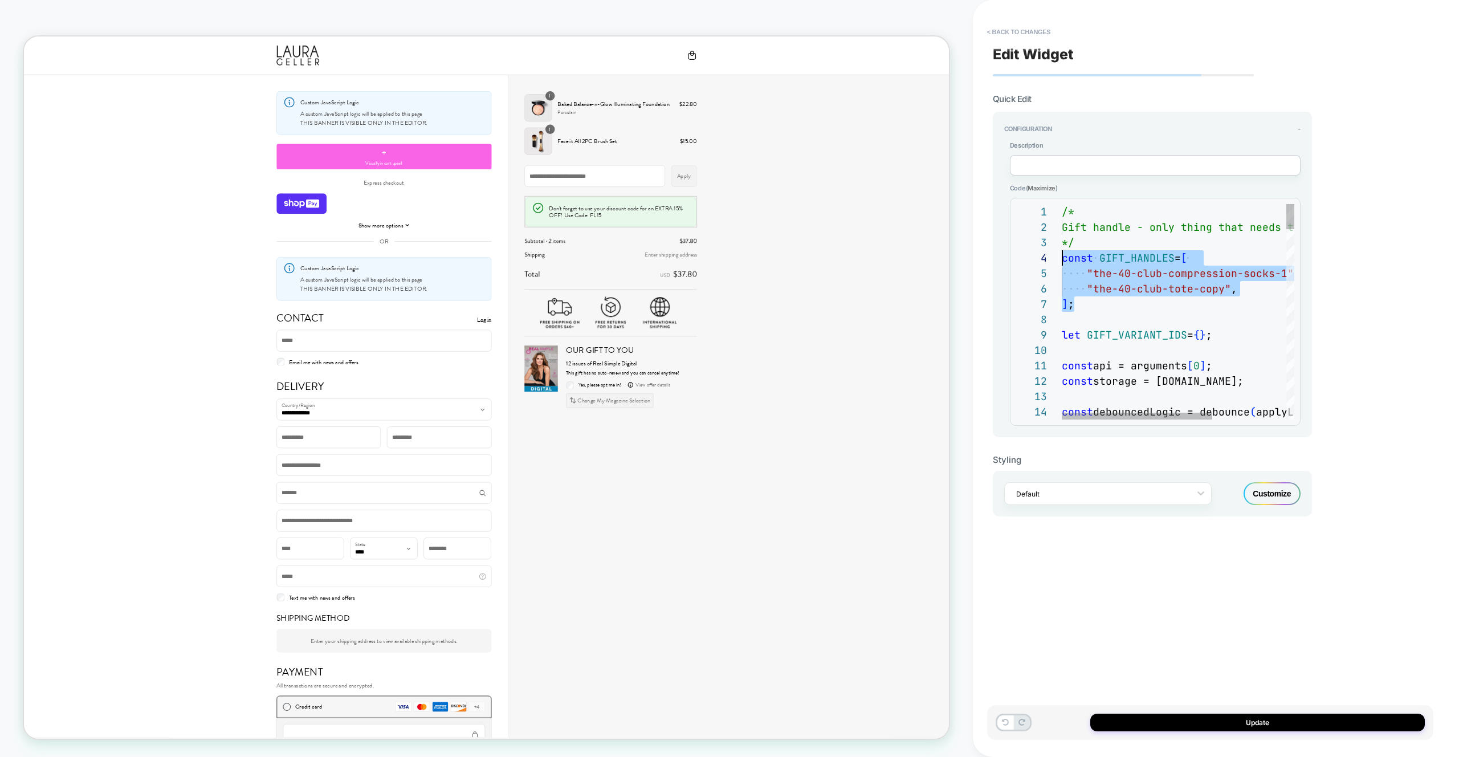
drag, startPoint x: 1096, startPoint y: 305, endPoint x: 1180, endPoint y: 656, distance: 360.6
type textarea "**********"
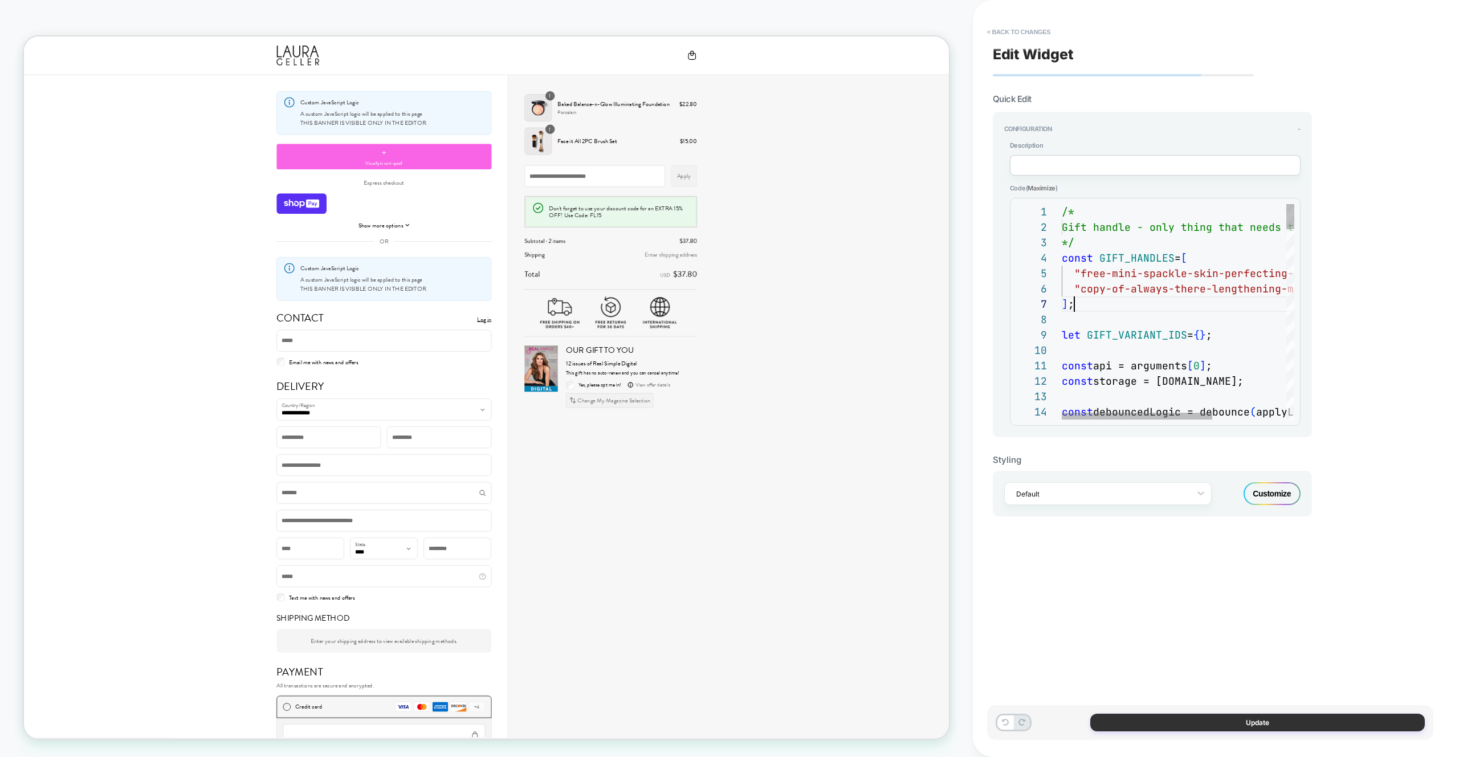
click at [1218, 714] on button "Update" at bounding box center [1257, 723] width 335 height 18
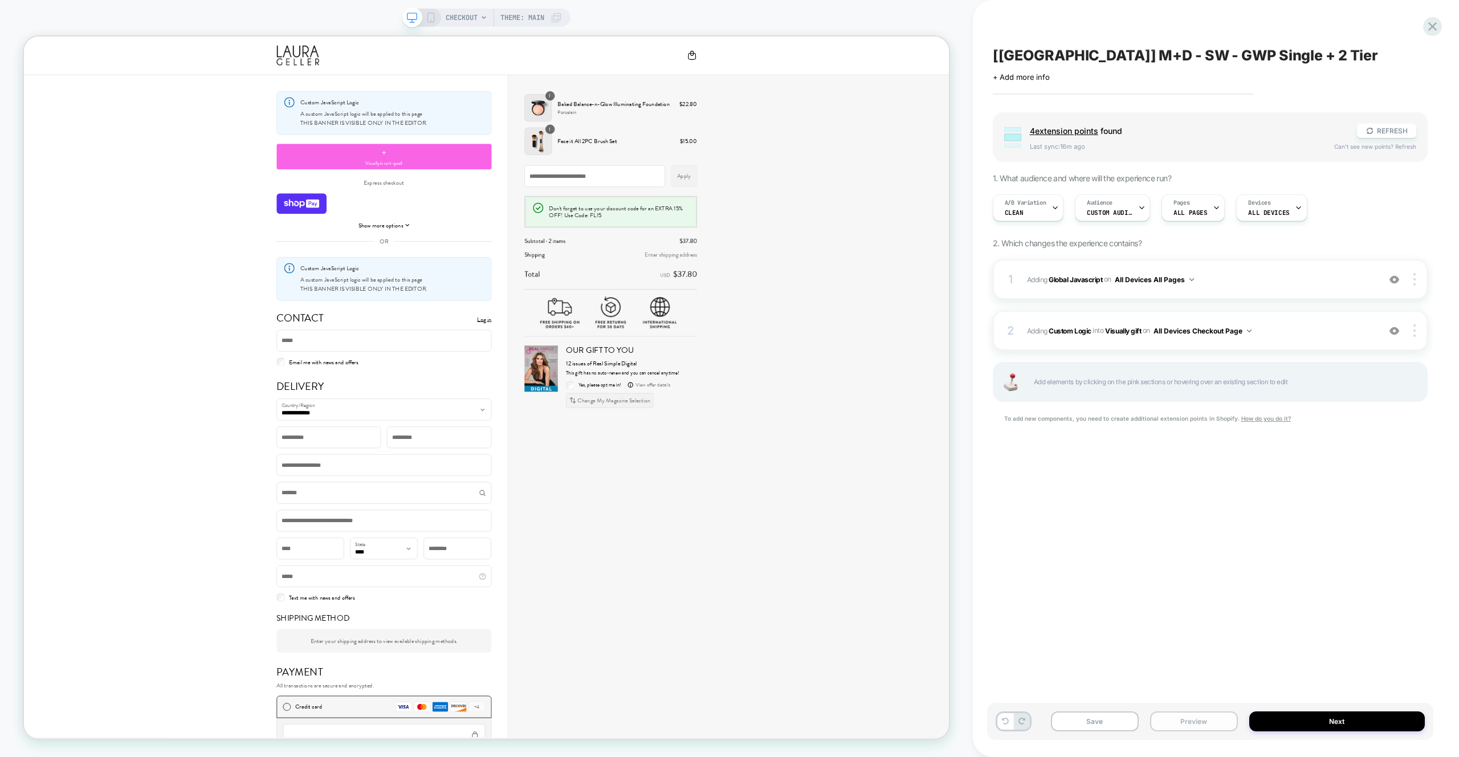
click at [1194, 719] on button "Preview" at bounding box center [1194, 721] width 88 height 20
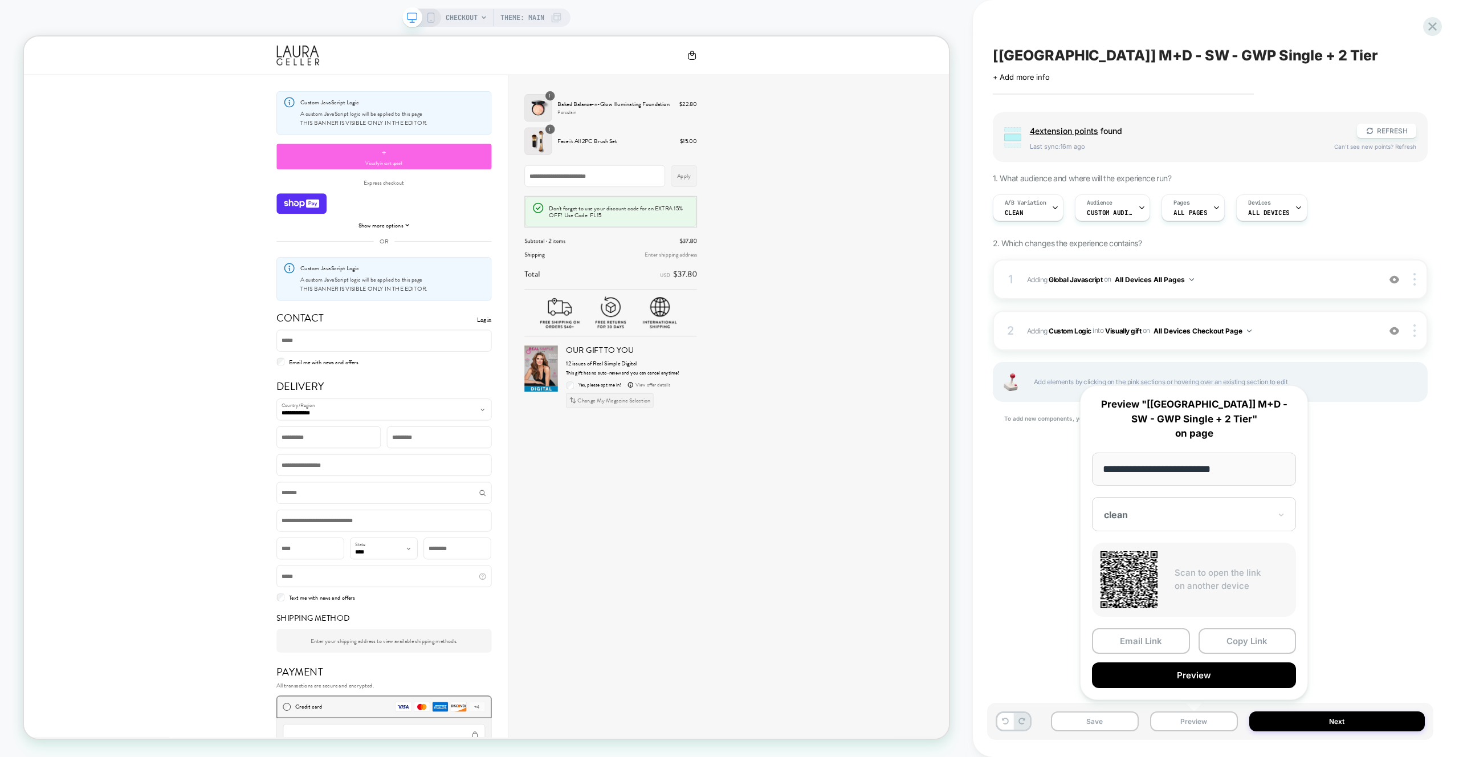
click at [1195, 680] on button "Preview" at bounding box center [1194, 675] width 204 height 26
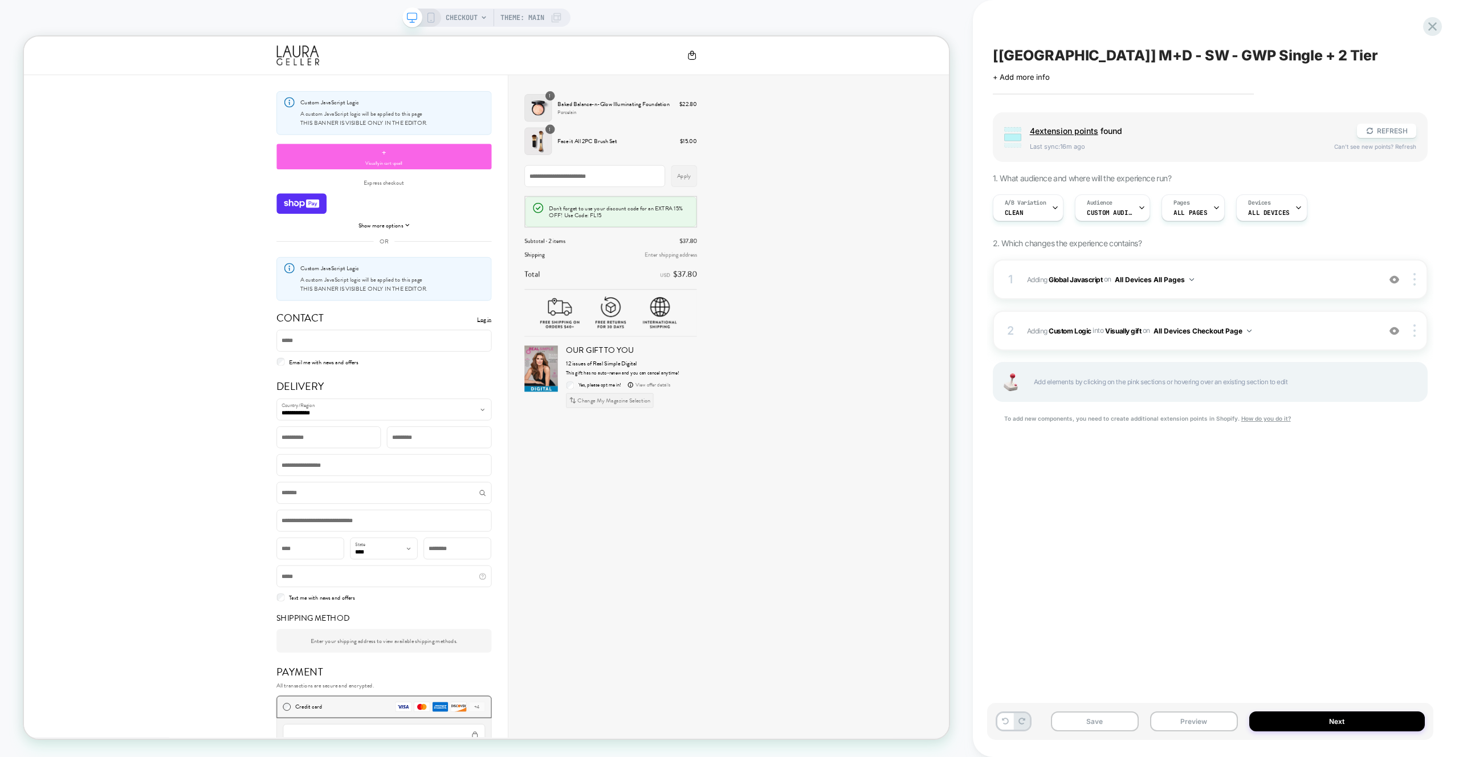
click at [993, 223] on div "A/B Variation clean Audience Custom Audience Pages ALL PAGES Devices ALL DEVICES" at bounding box center [1204, 208] width 435 height 38
click at [1014, 214] on span "clean" at bounding box center [1014, 213] width 19 height 8
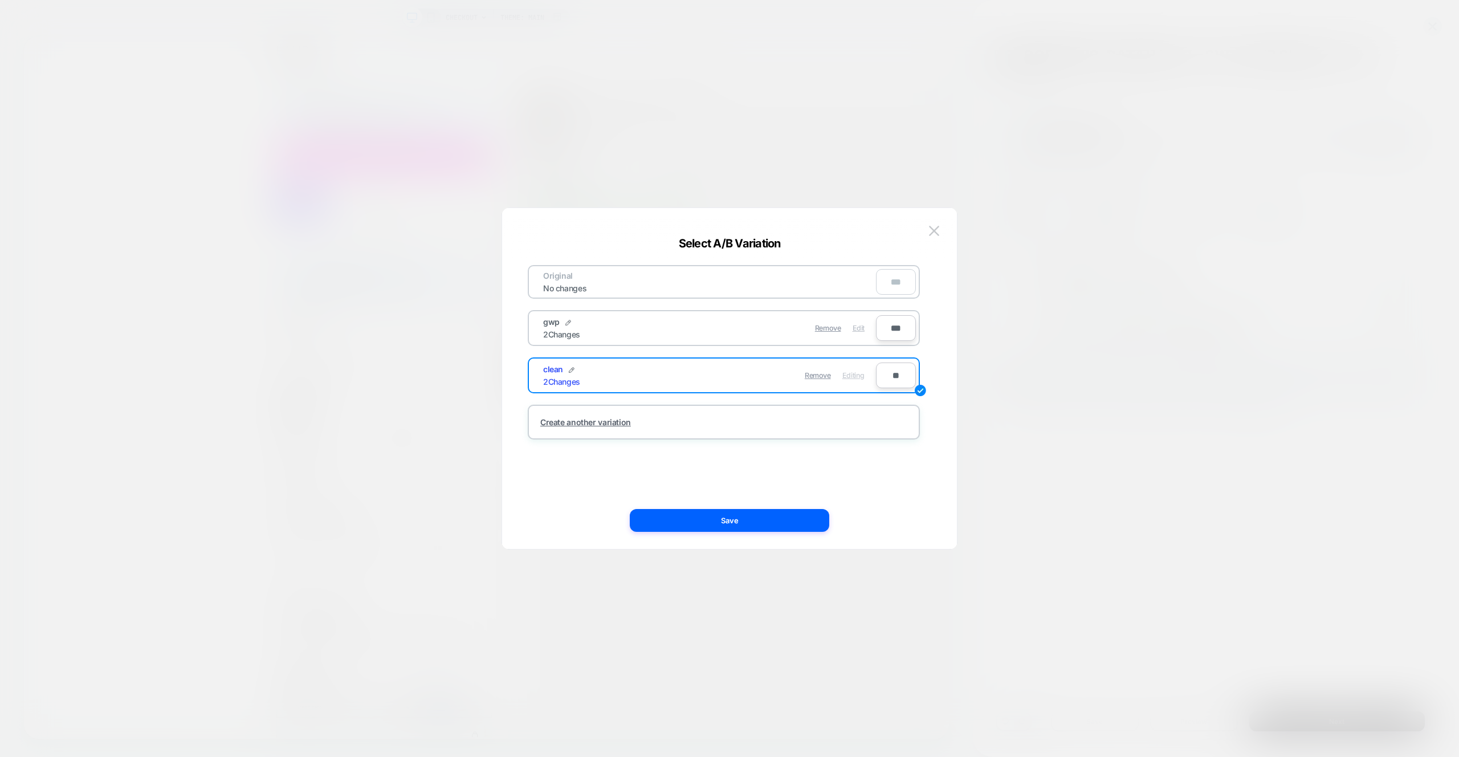
click at [860, 328] on span "Edit" at bounding box center [859, 328] width 12 height 9
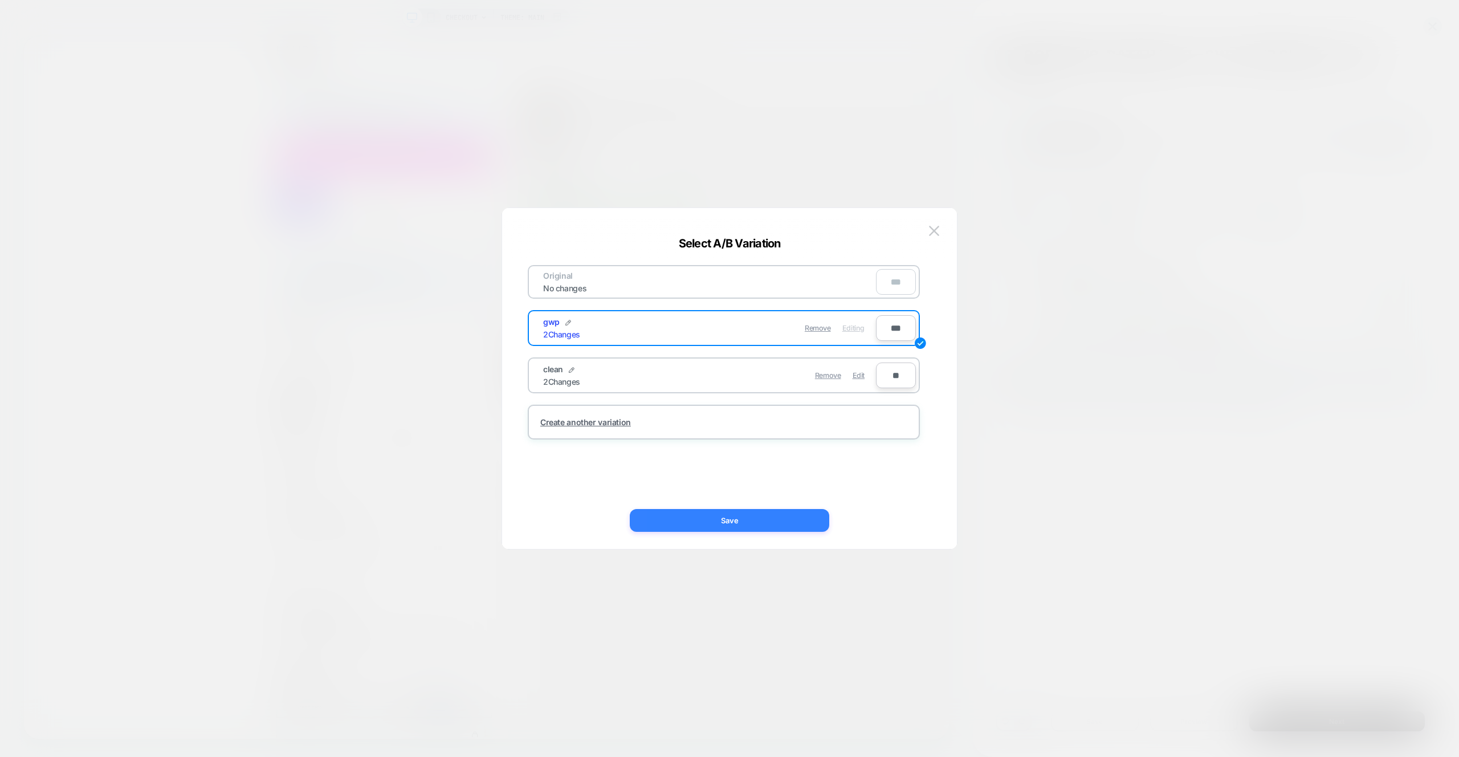
click at [788, 523] on button "Save" at bounding box center [730, 520] width 200 height 23
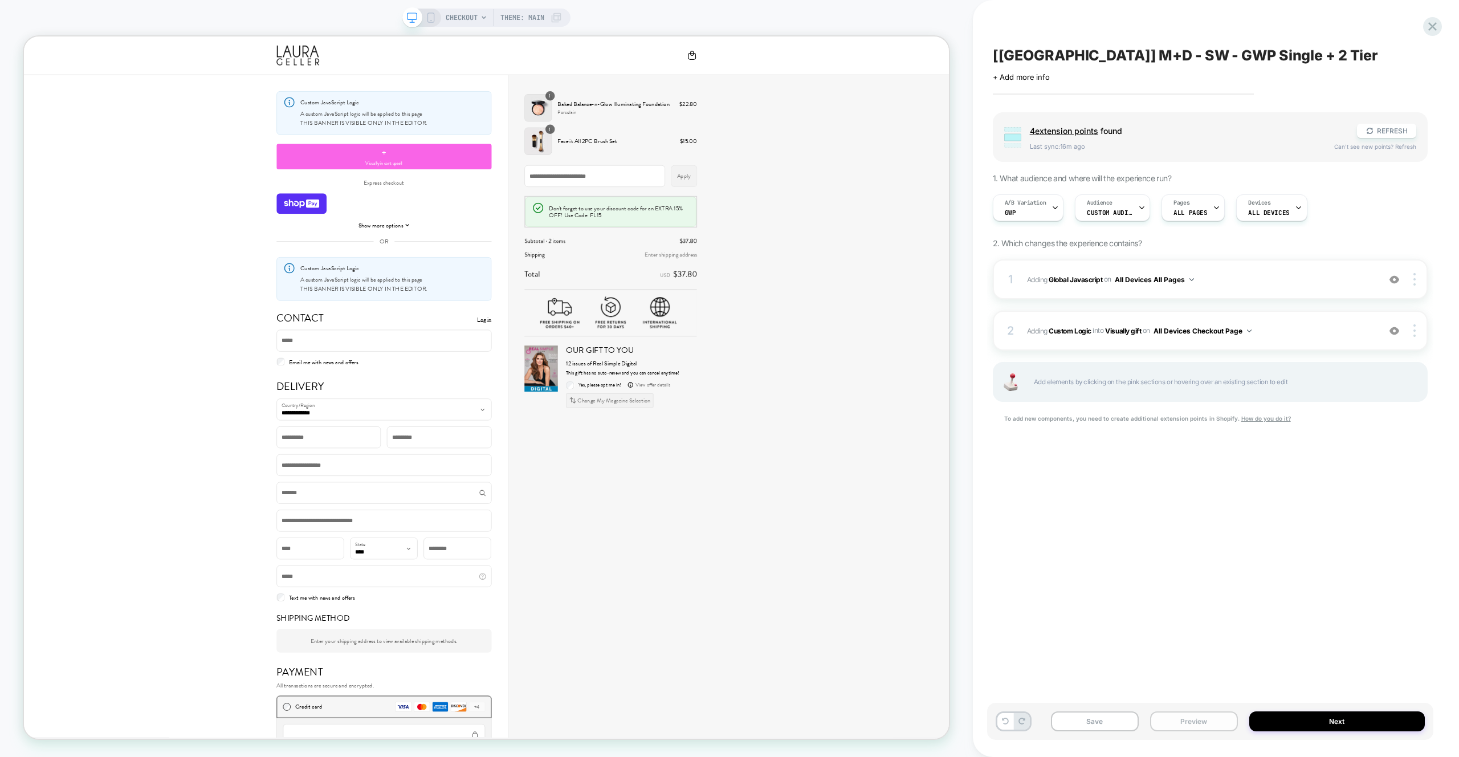
click at [1175, 731] on div "Save Preview Next" at bounding box center [1210, 721] width 446 height 37
click at [1179, 721] on button "Preview" at bounding box center [1194, 721] width 88 height 20
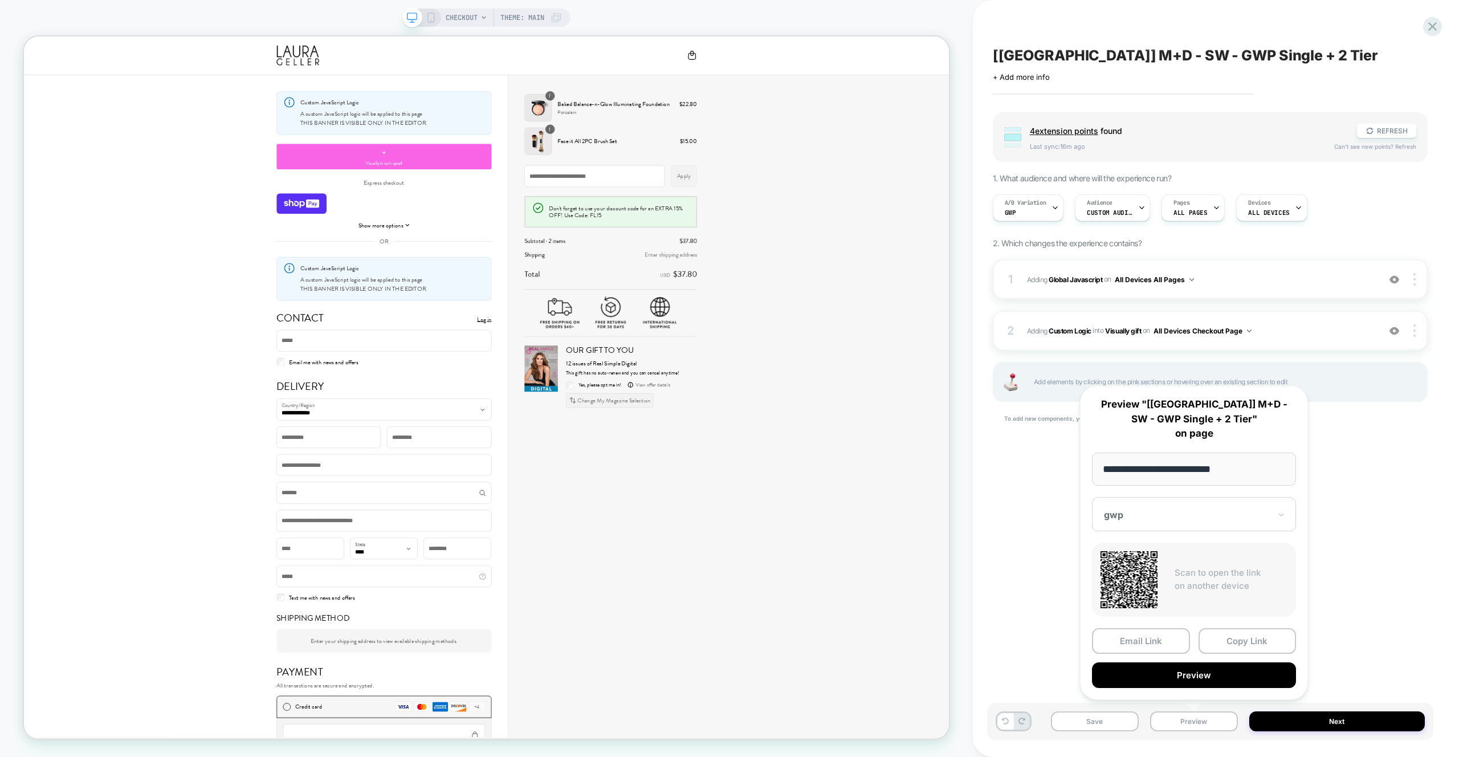
click at [1184, 679] on button "Preview" at bounding box center [1194, 675] width 204 height 26
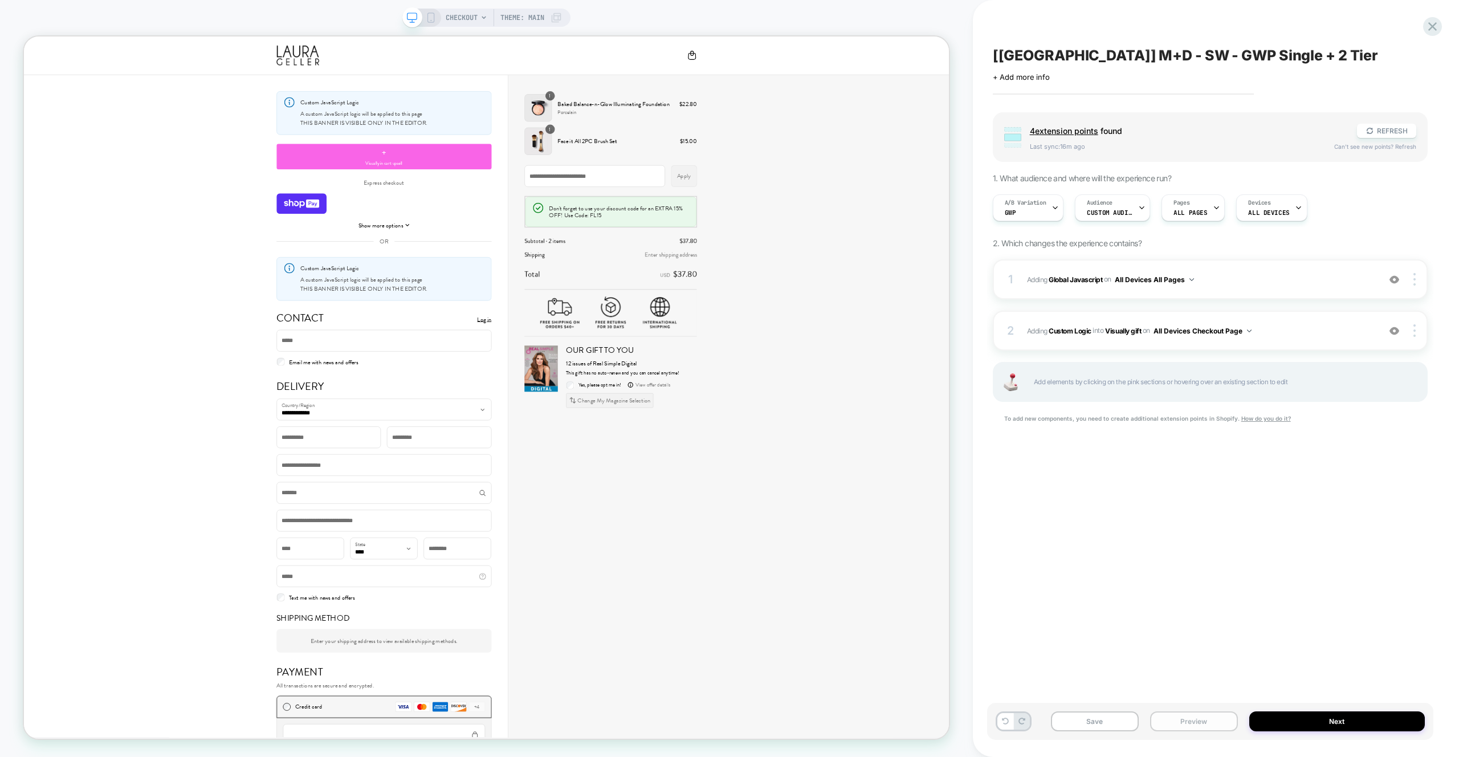
click at [1205, 720] on button "Preview" at bounding box center [1194, 721] width 88 height 20
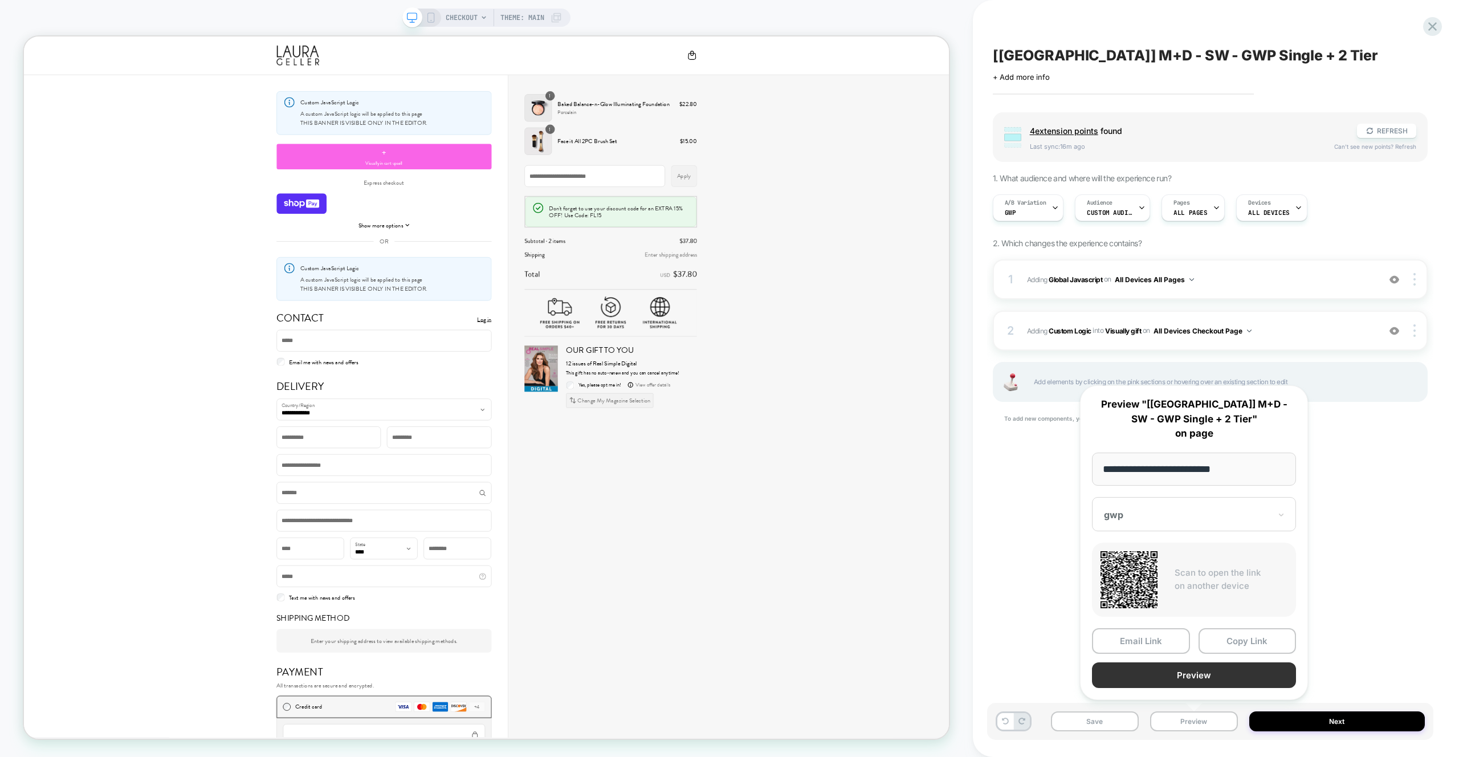
click at [1208, 686] on button "Preview" at bounding box center [1194, 675] width 204 height 26
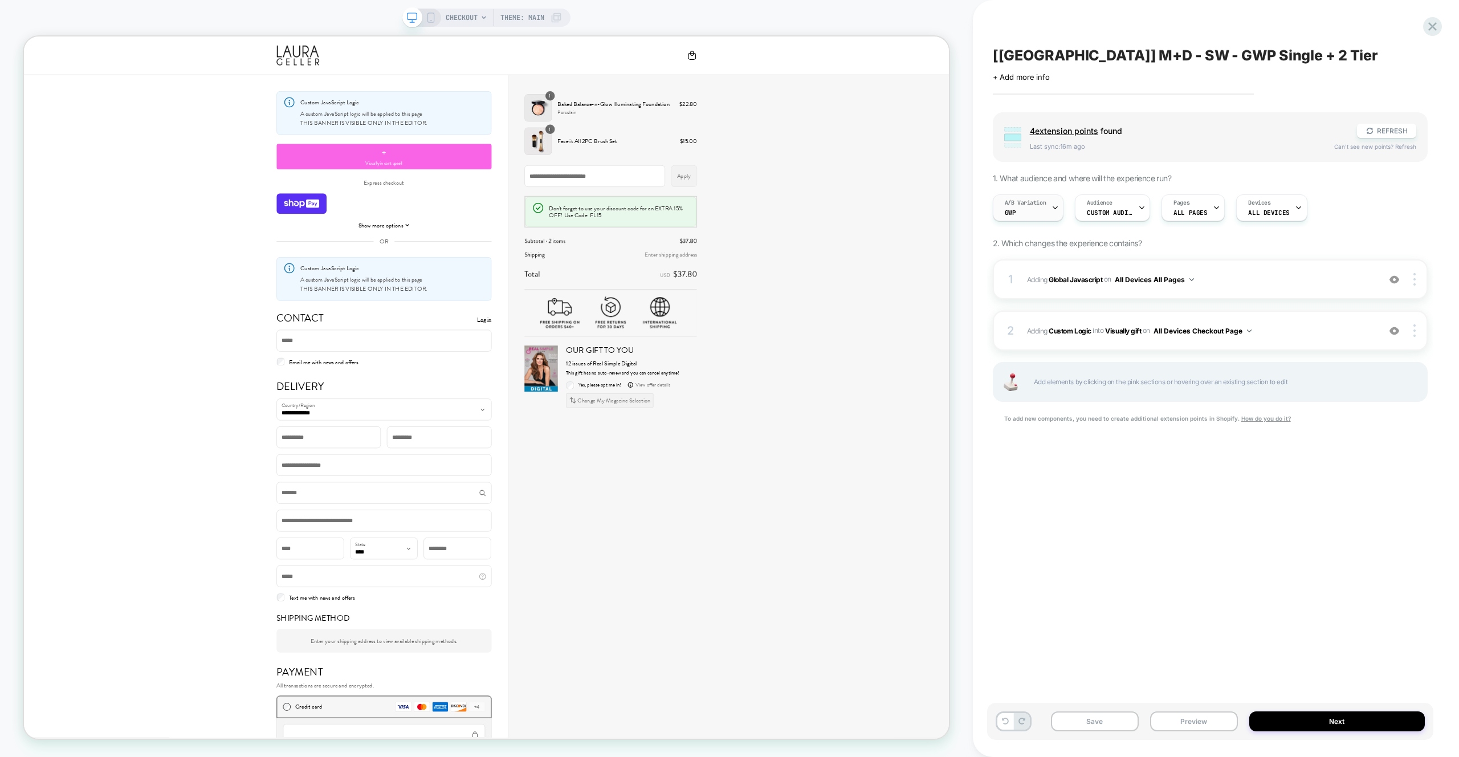
click at [1005, 203] on span "A/B Variation" at bounding box center [1026, 203] width 42 height 8
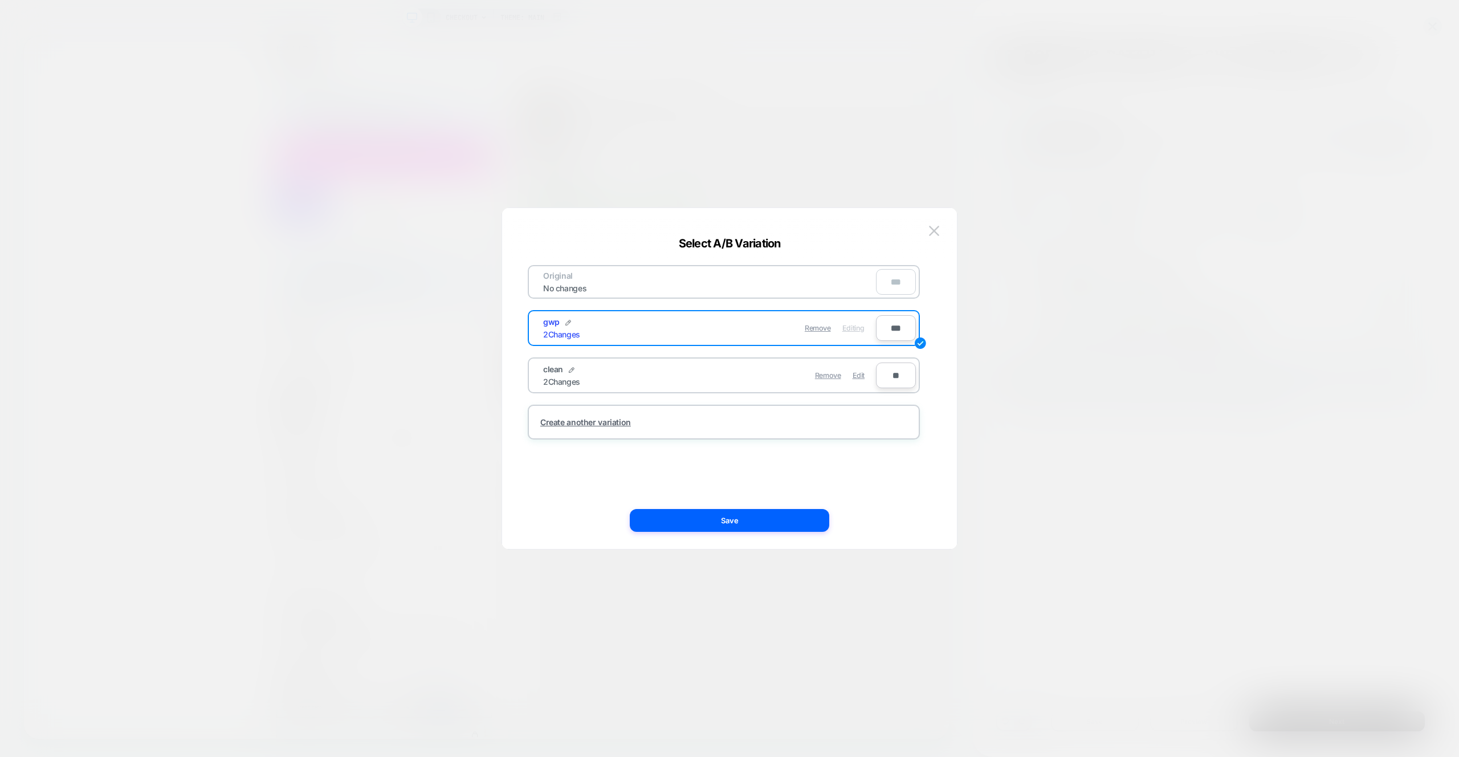
click at [865, 379] on div "Remove Edit" at bounding box center [790, 375] width 161 height 22
click at [857, 373] on span "Edit" at bounding box center [859, 375] width 12 height 9
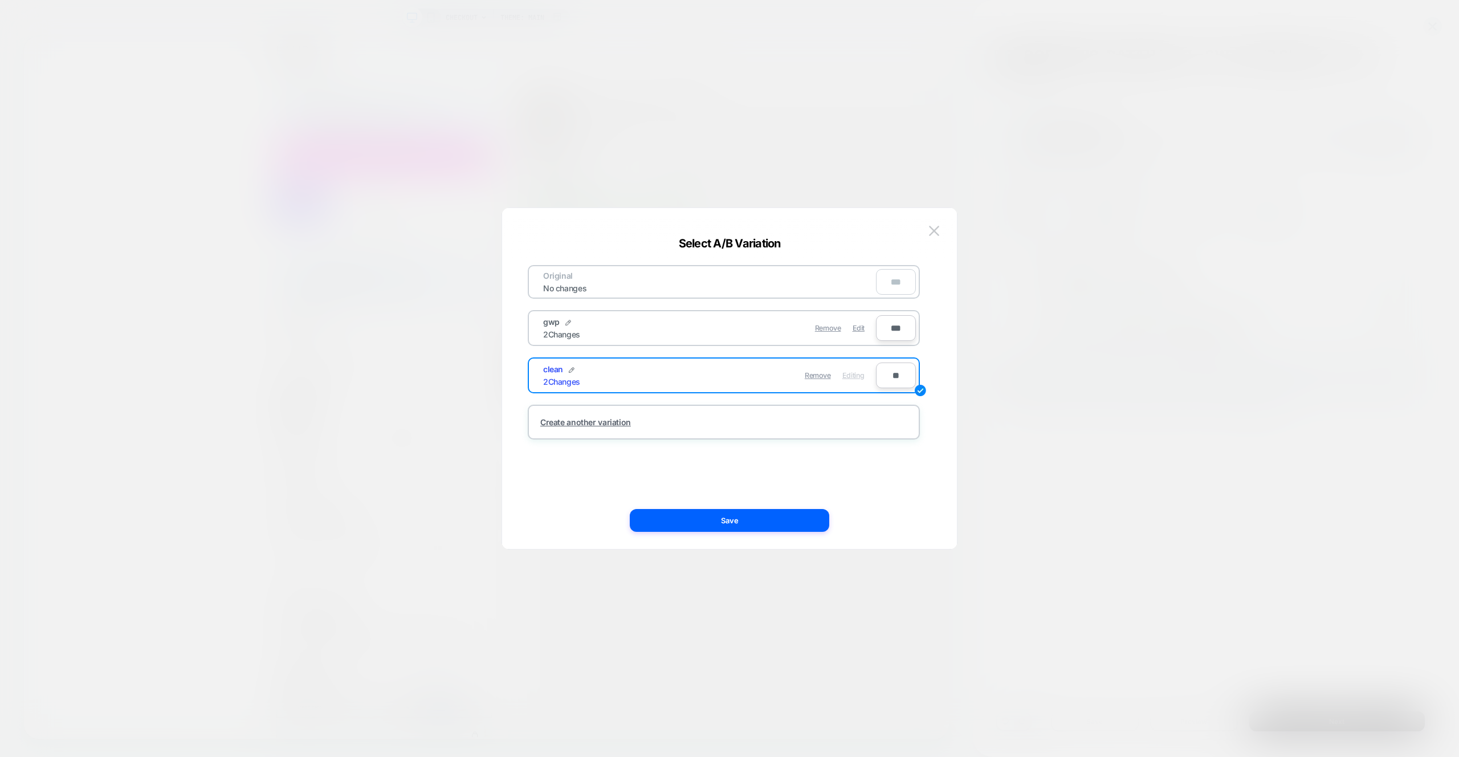
click at [796, 503] on div "Original No changes *** gwp 2 Changes Remove Edit *** clean 2 Changes Remove Ed…" at bounding box center [724, 378] width 421 height 295
click at [796, 510] on button "Save" at bounding box center [730, 520] width 200 height 23
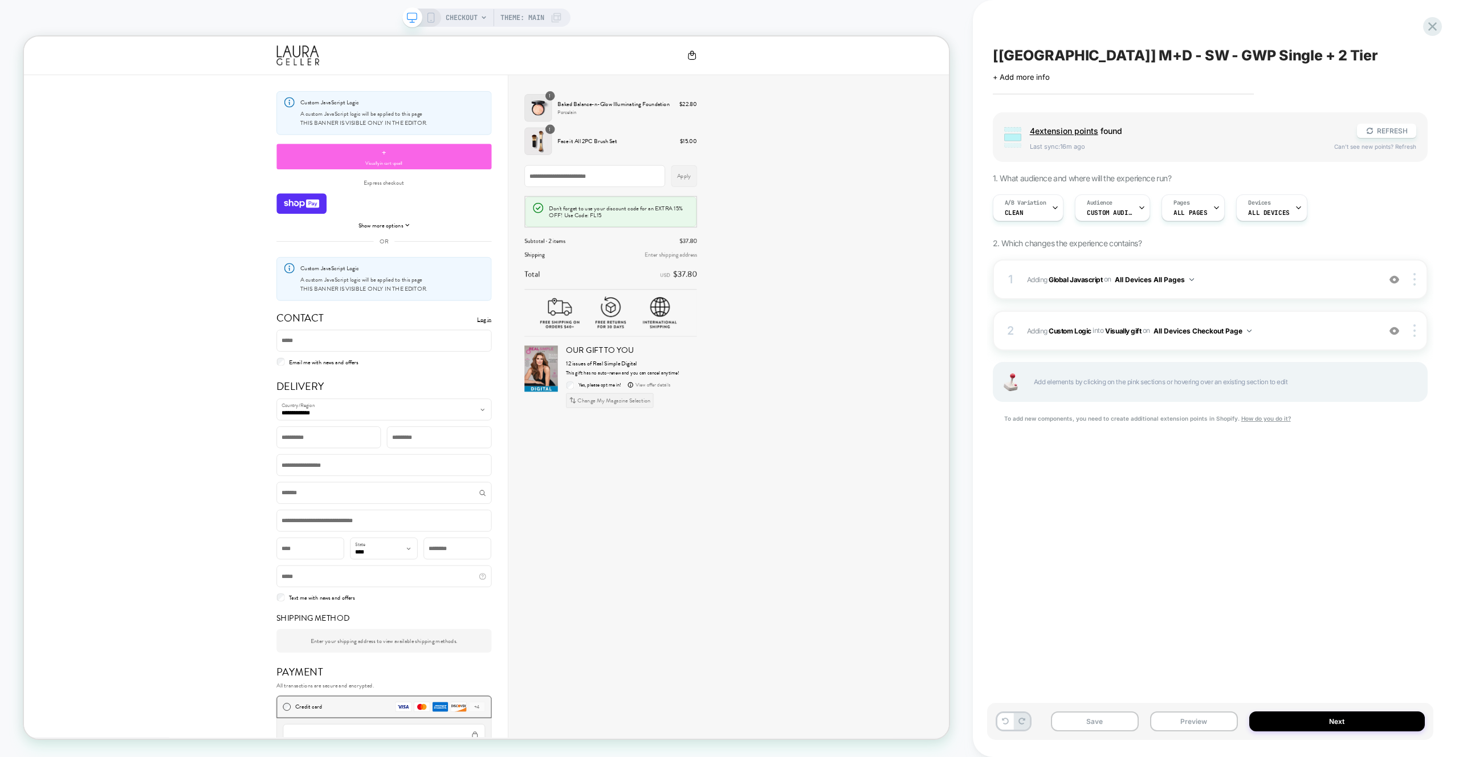
click at [1194, 706] on div "Save Preview Next" at bounding box center [1210, 721] width 446 height 37
click at [1199, 712] on button "Preview" at bounding box center [1194, 721] width 88 height 20
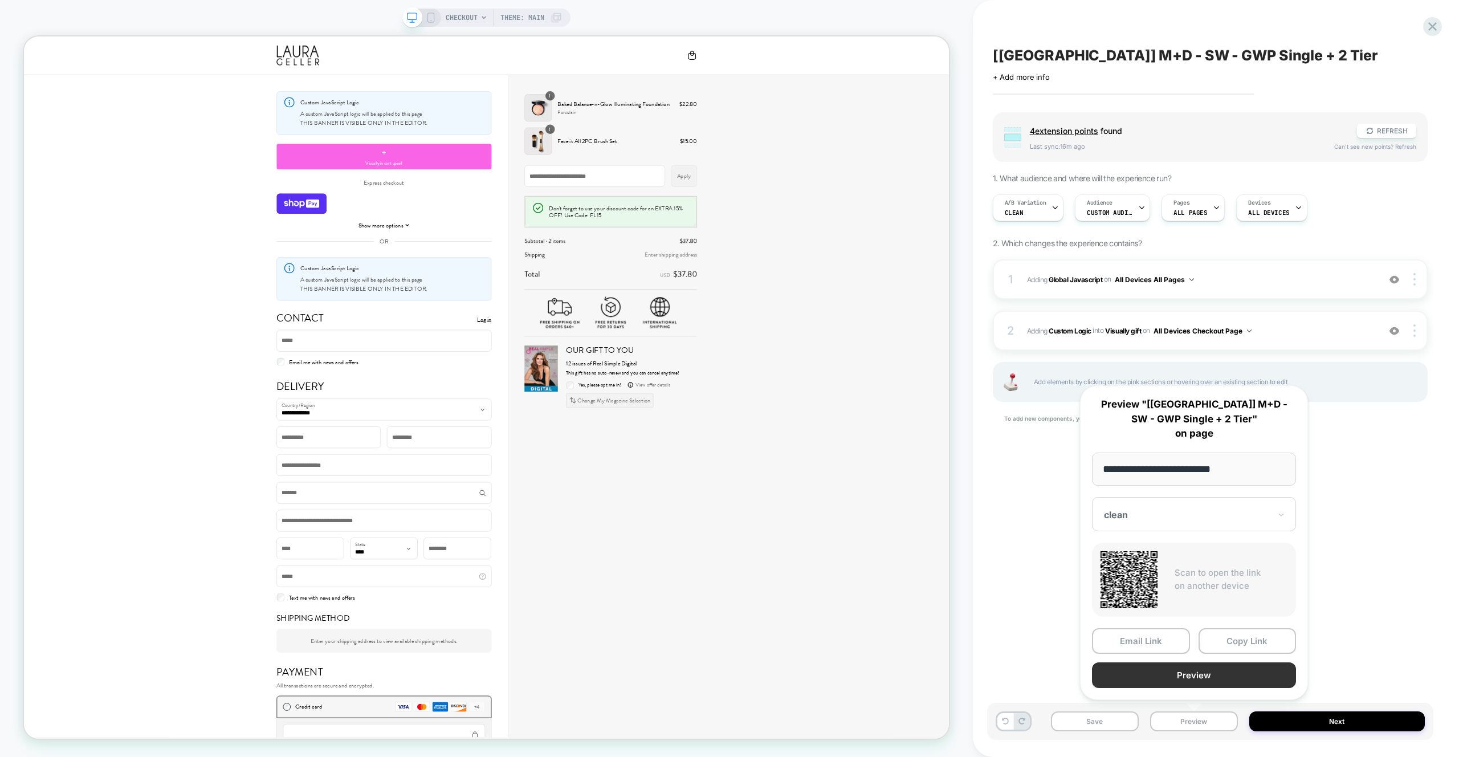
click at [1205, 671] on button "Preview" at bounding box center [1194, 675] width 204 height 26
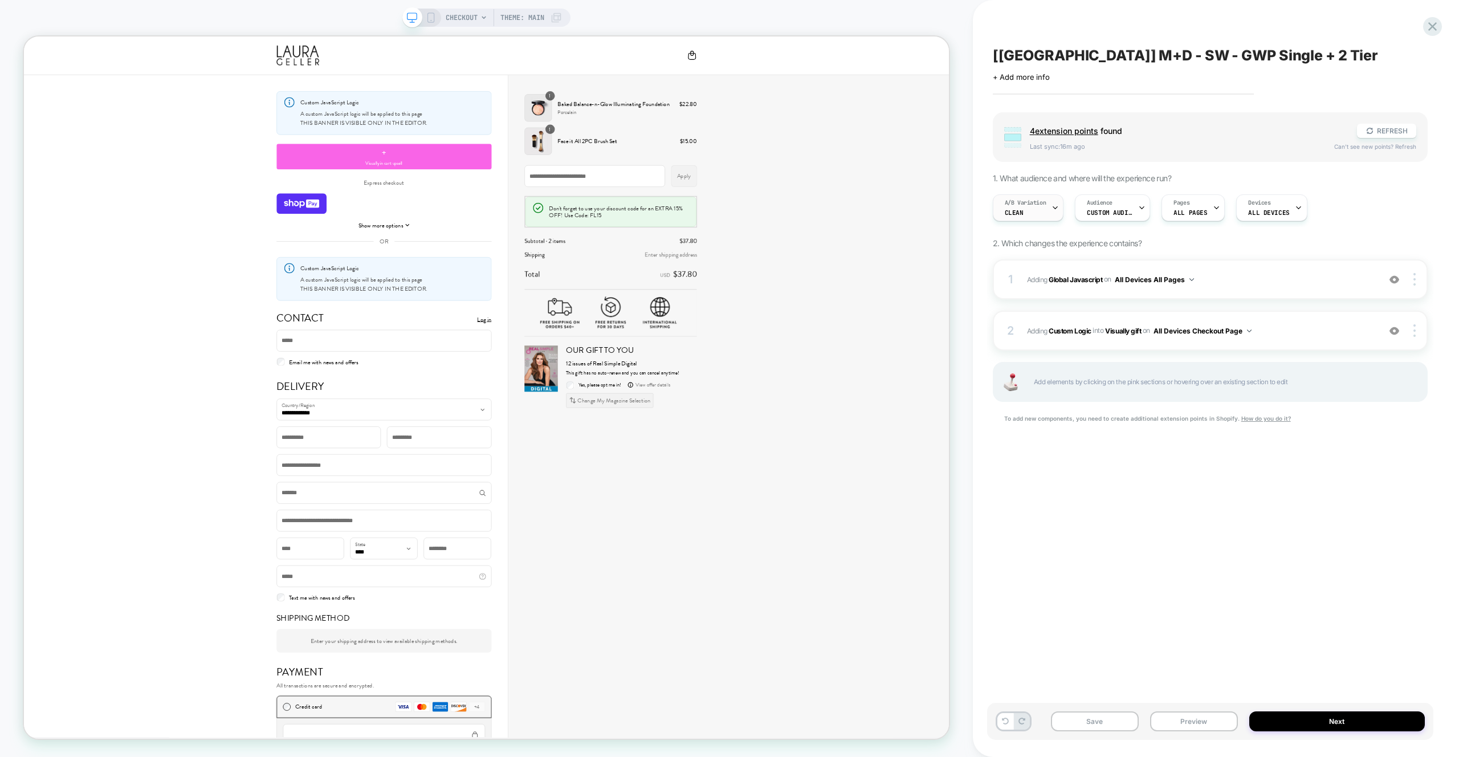
click at [1012, 202] on span "A/B Variation" at bounding box center [1026, 203] width 42 height 8
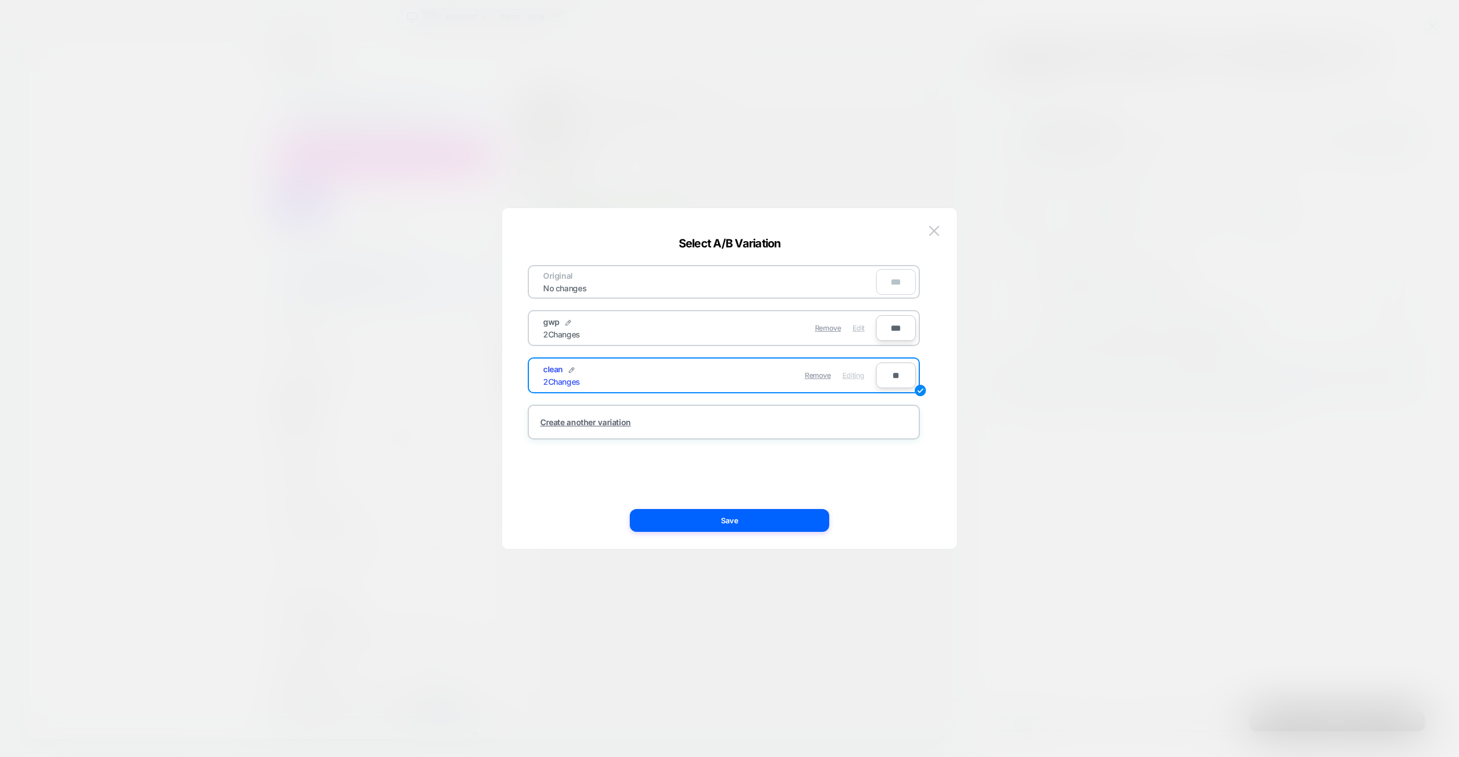
click at [862, 327] on span "Edit" at bounding box center [859, 328] width 12 height 9
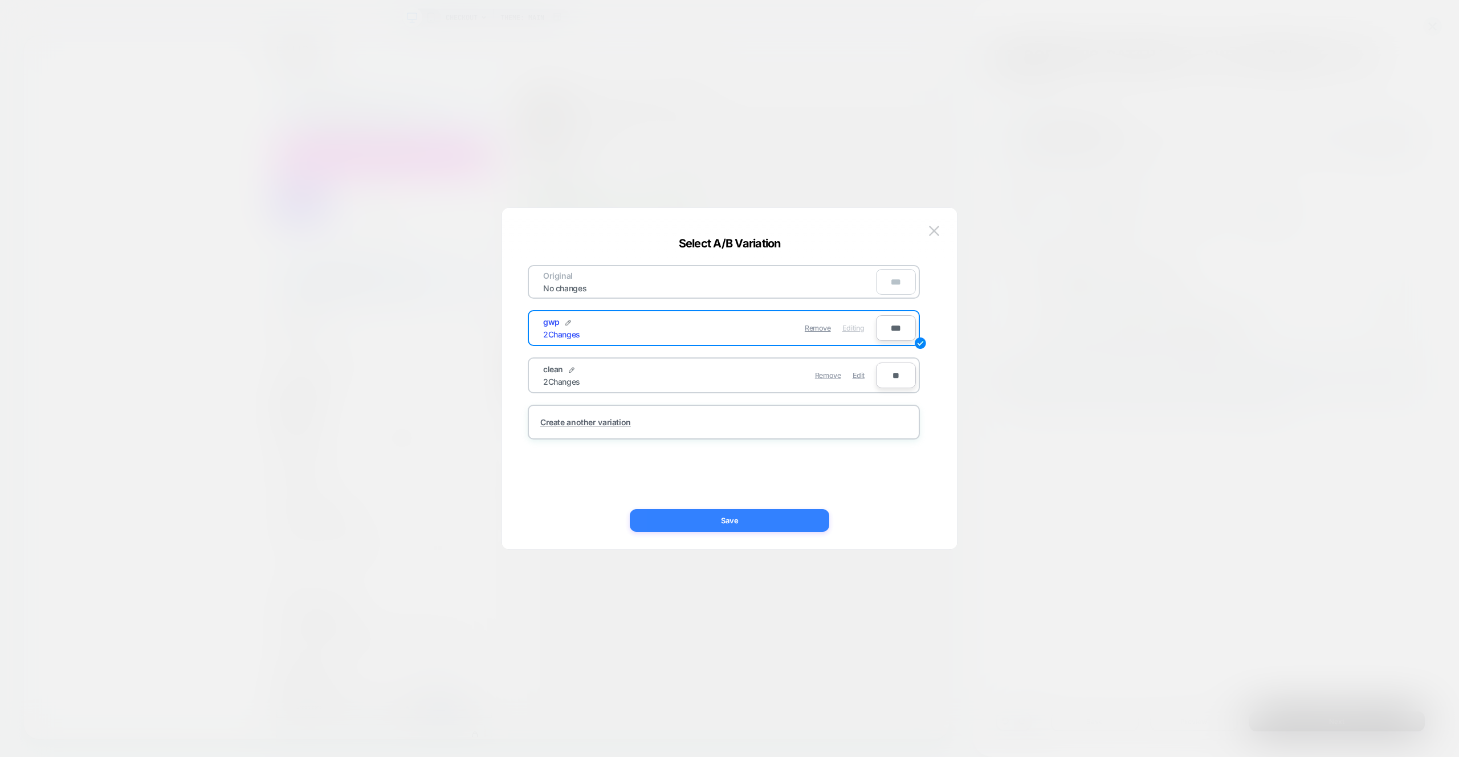
click at [805, 511] on button "Save" at bounding box center [730, 520] width 200 height 23
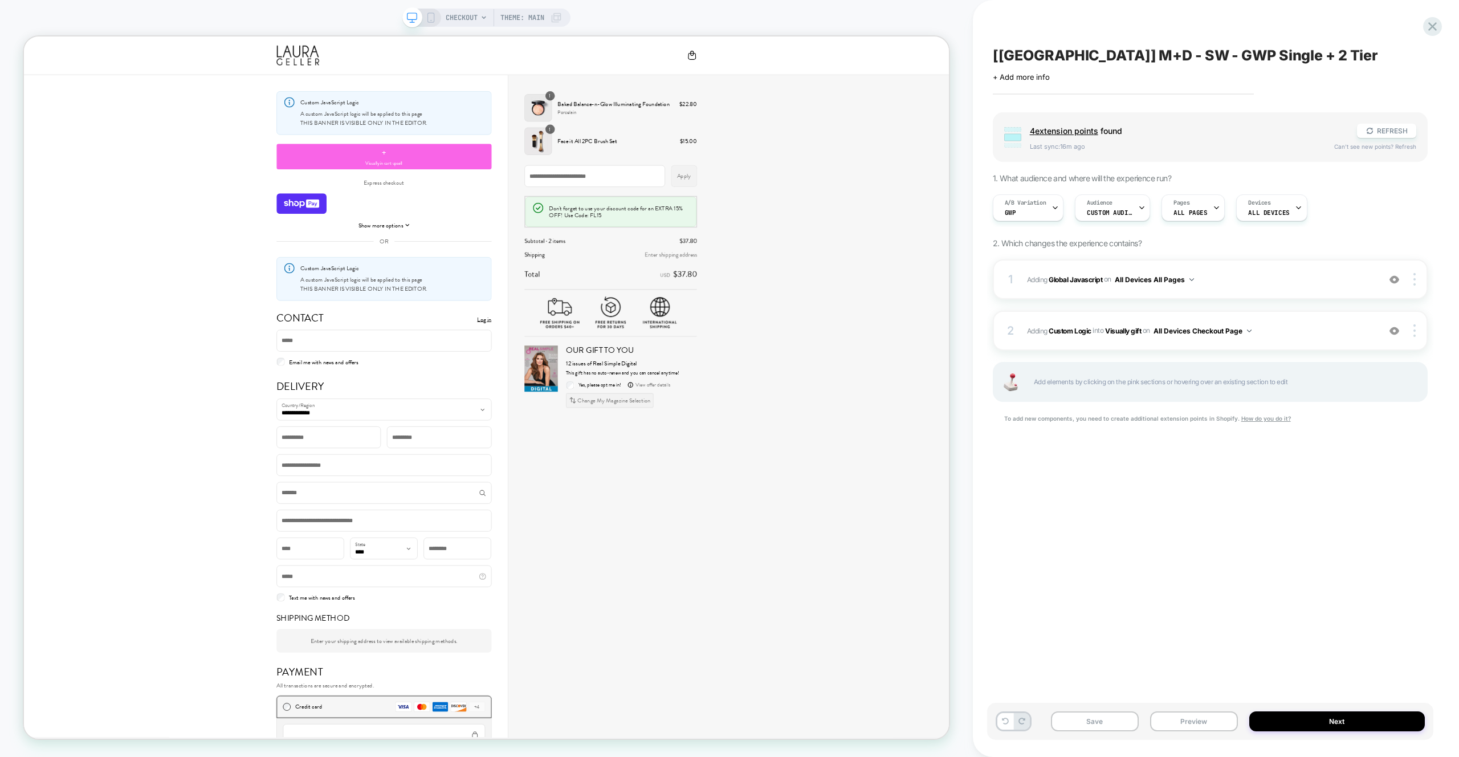
click at [1211, 706] on div "Save Preview Next" at bounding box center [1210, 721] width 446 height 37
click at [1212, 717] on button "Preview" at bounding box center [1194, 721] width 88 height 20
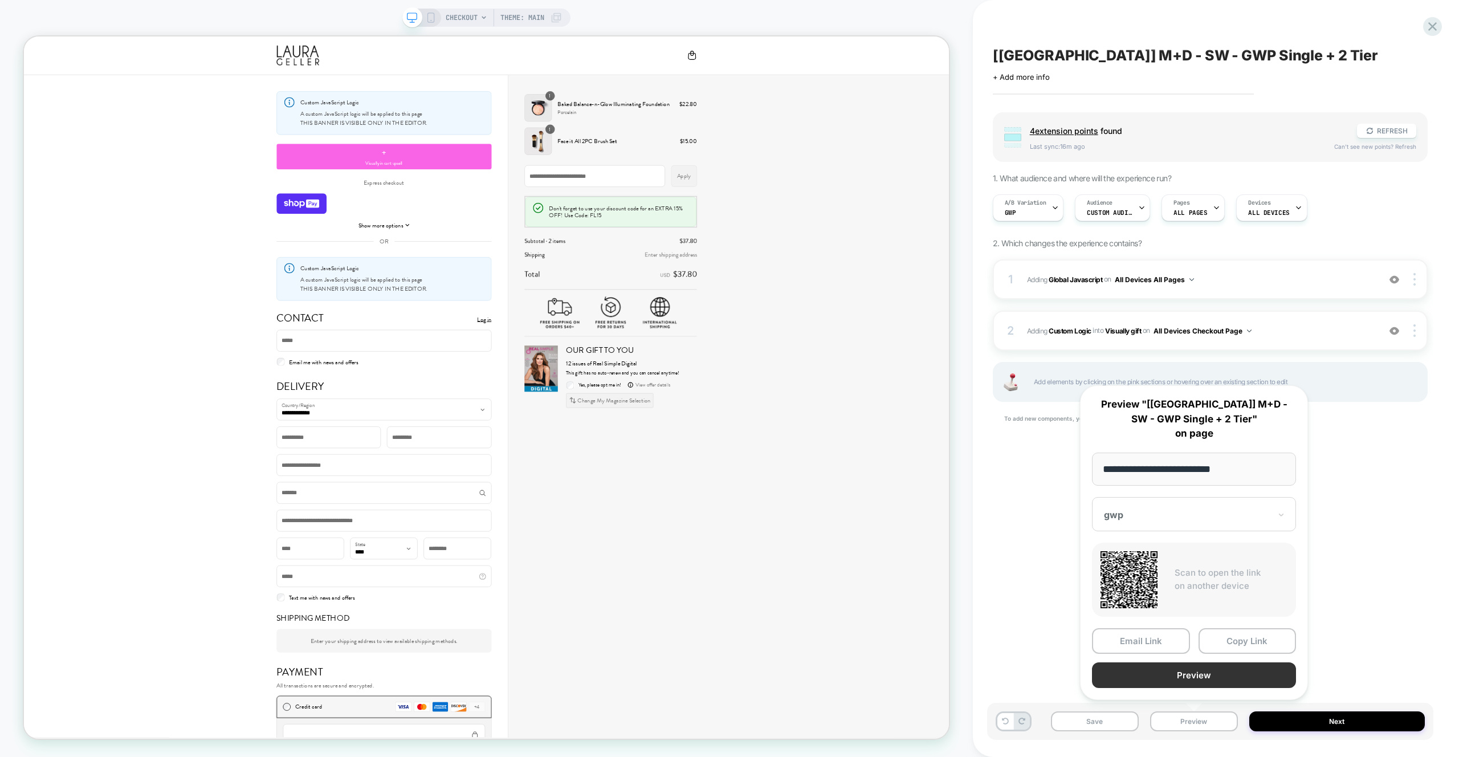
click at [1211, 675] on button "Preview" at bounding box center [1194, 675] width 204 height 26
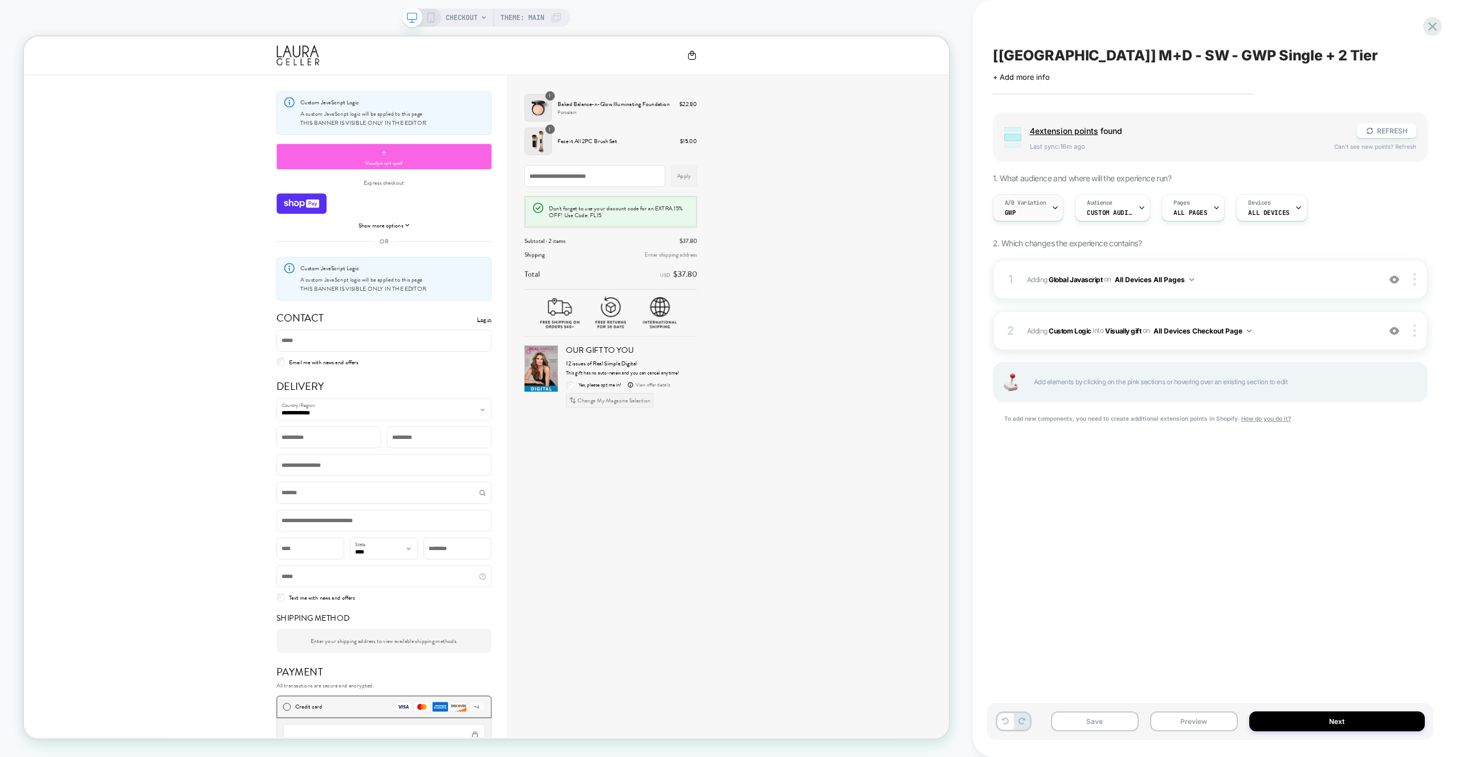
click at [1045, 219] on div "A/B Variation gwp" at bounding box center [1026, 208] width 64 height 26
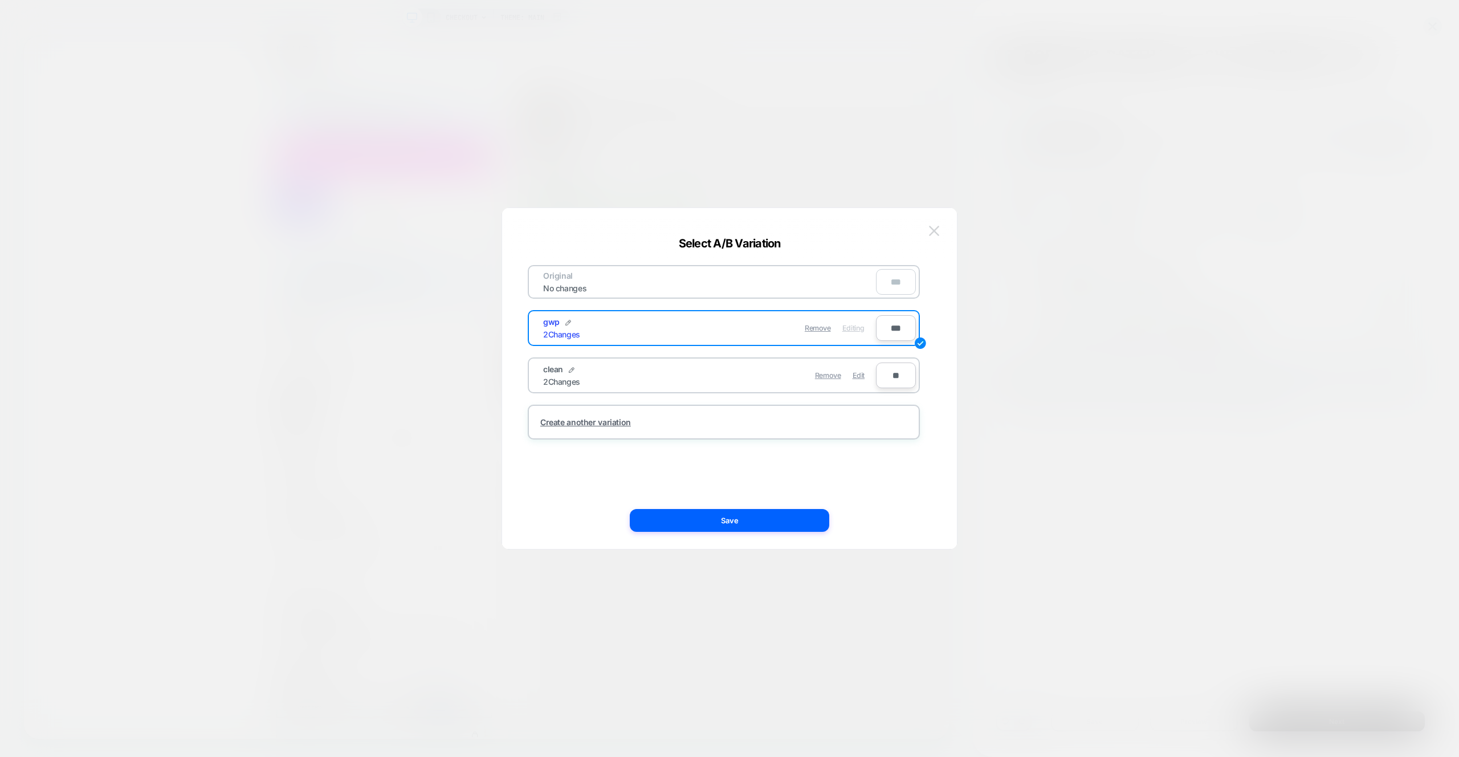
click at [937, 234] on img at bounding box center [934, 231] width 10 height 10
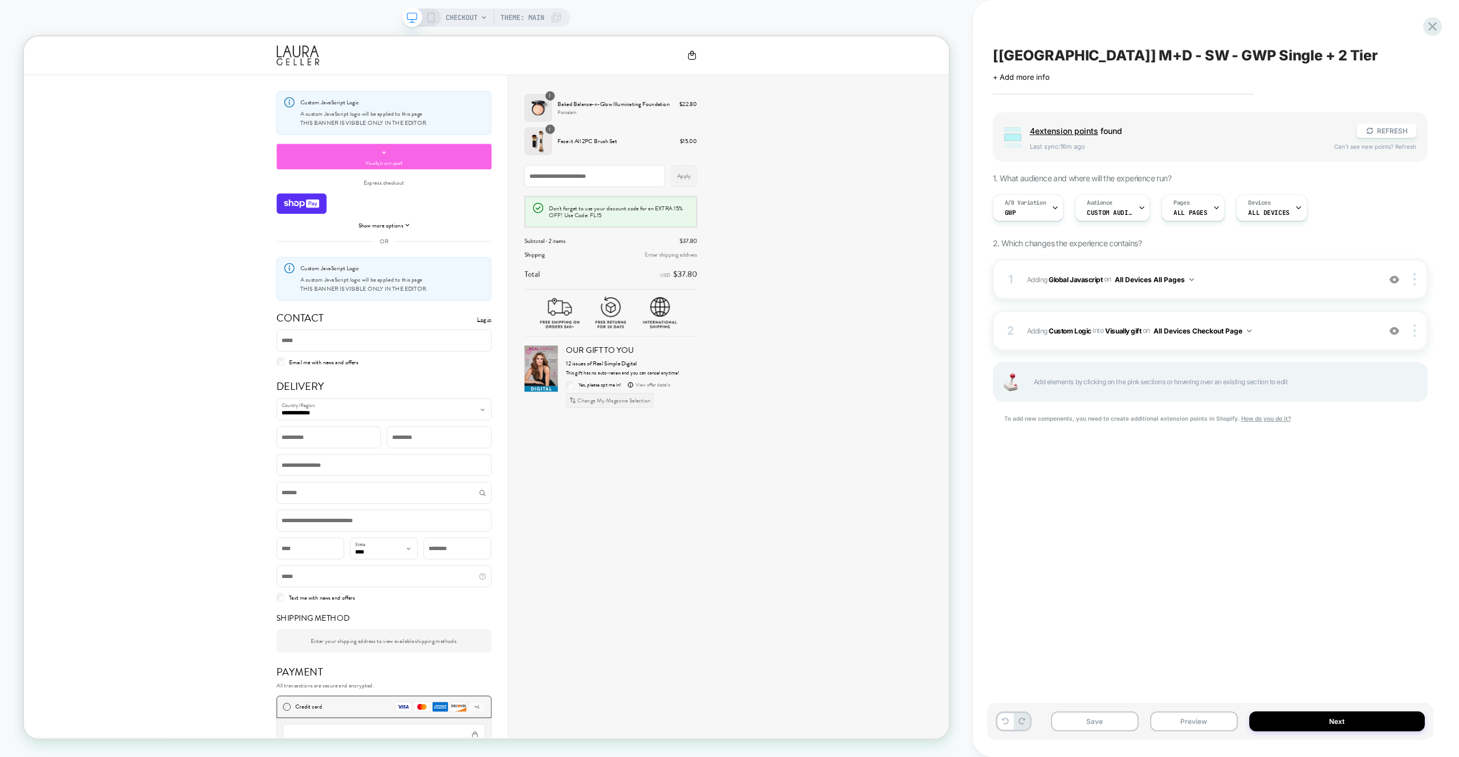
click at [1126, 467] on div "[UK] M+D - SW - GWP Single + 2 Tier Click to edit experience details + Add more…" at bounding box center [1210, 378] width 446 height 734
click at [1239, 284] on span "Adding Global Javascript on All Devices All Pages" at bounding box center [1200, 279] width 347 height 14
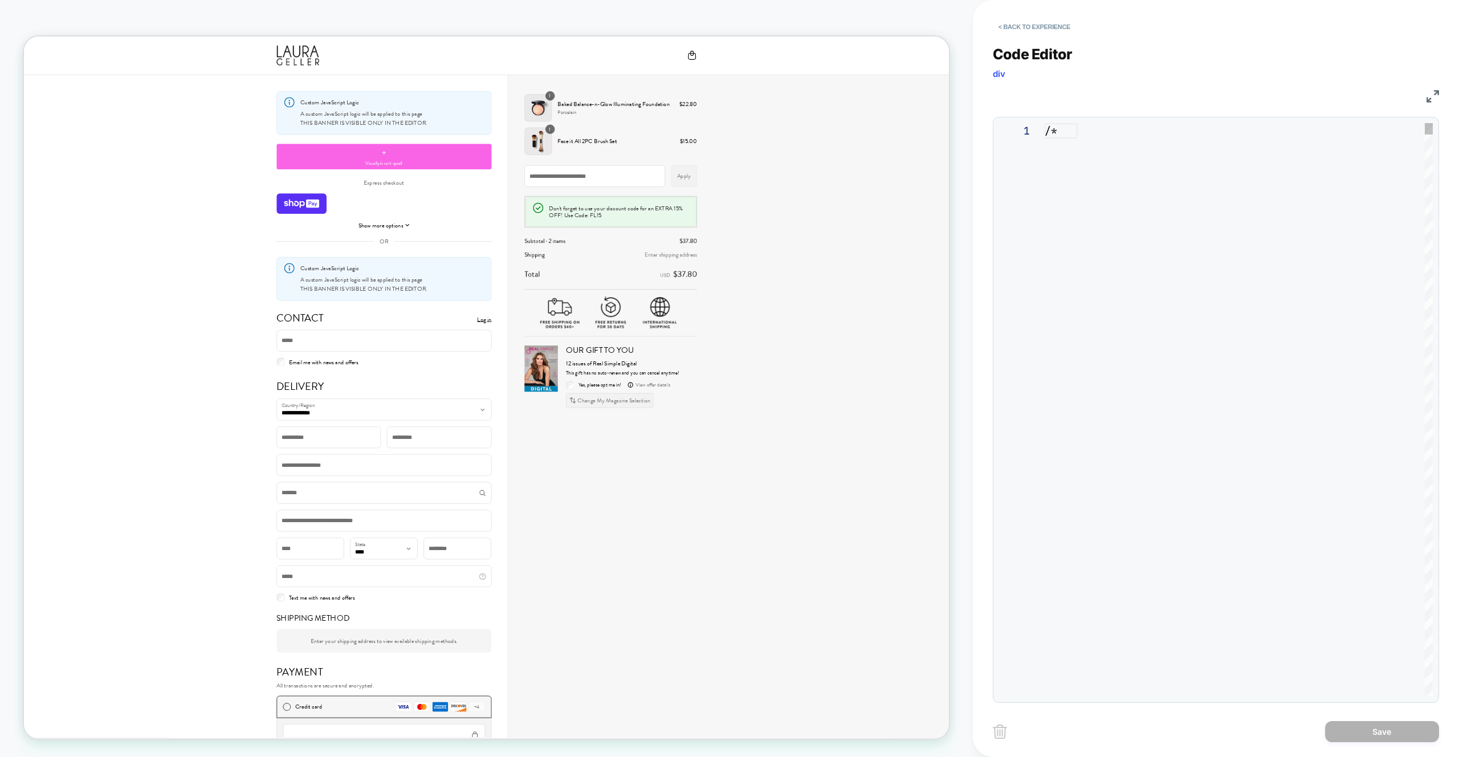
scroll to position [154, 0]
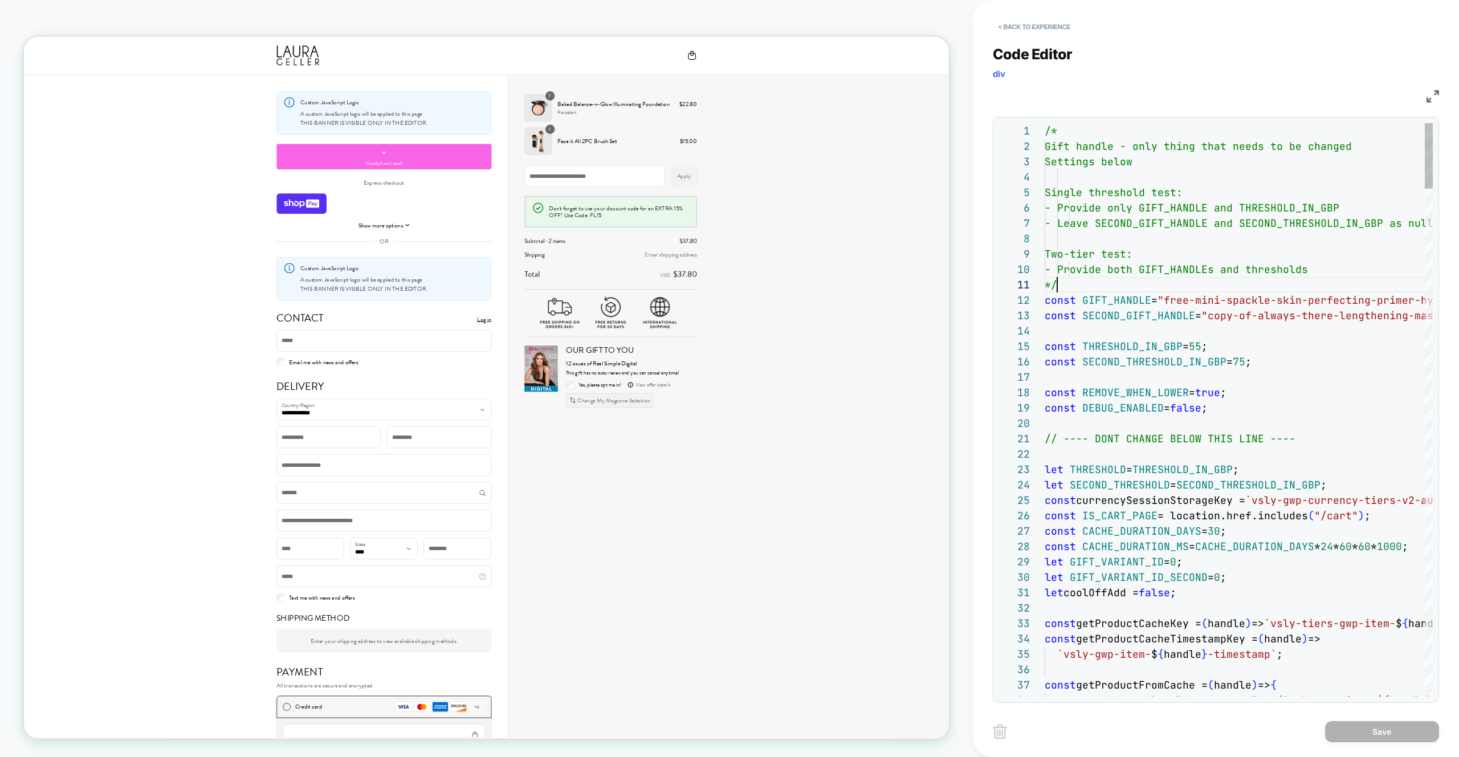
scroll to position [0, 13]
type textarea "**********"
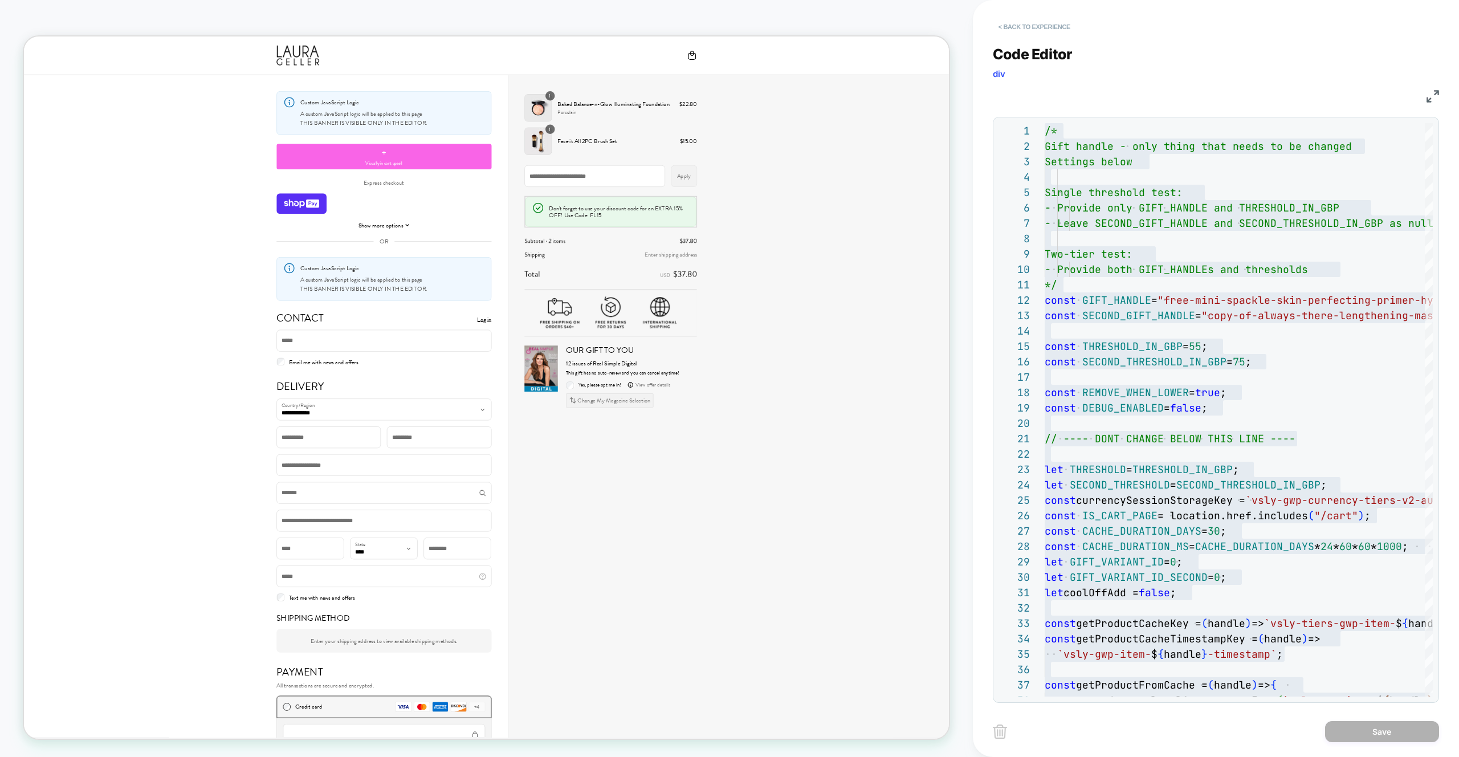
click at [1045, 34] on button "< Back to experience" at bounding box center [1034, 27] width 83 height 18
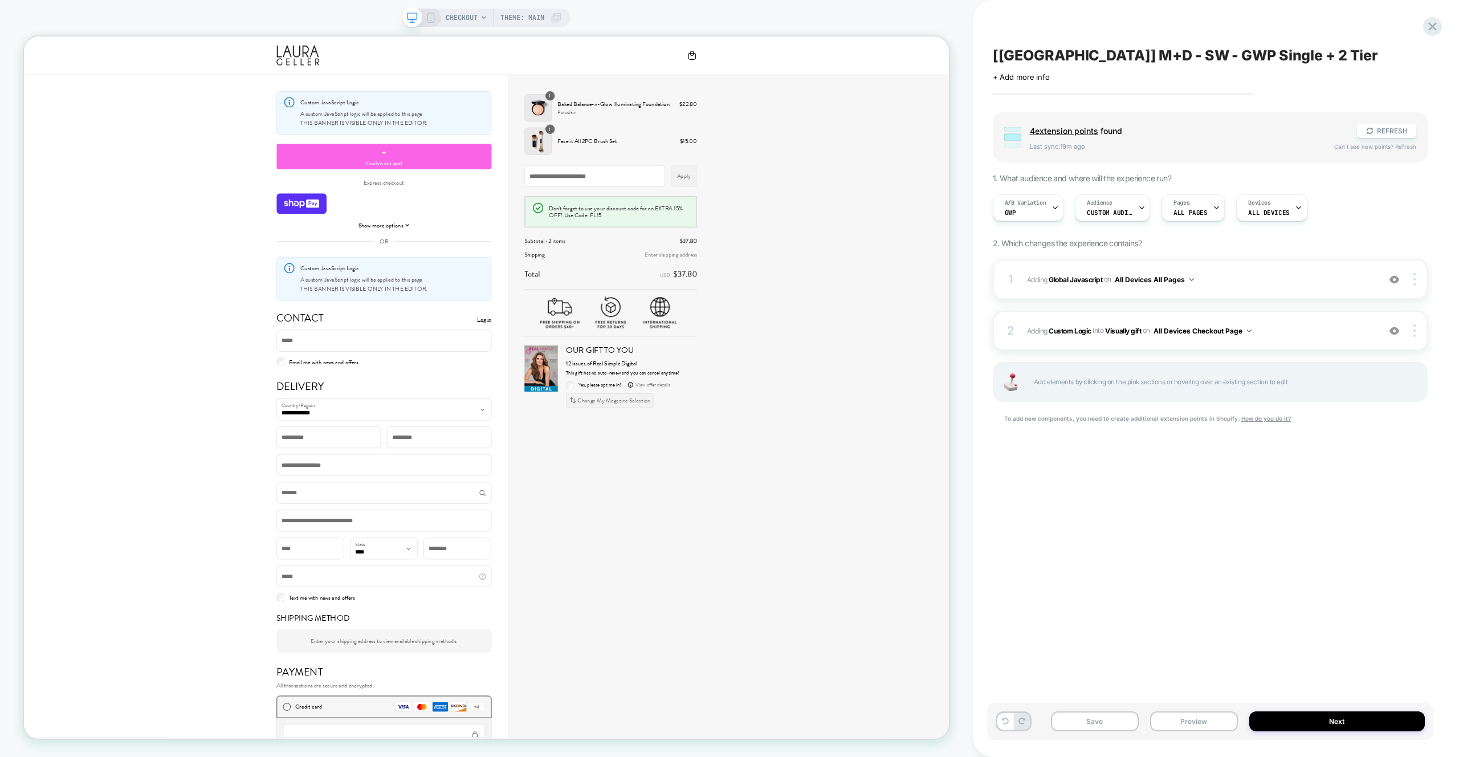
click at [1312, 326] on span "#_loomi_addon_1756036449280 Adding Custom Logic INTO Visually gift Visually gif…" at bounding box center [1200, 331] width 347 height 14
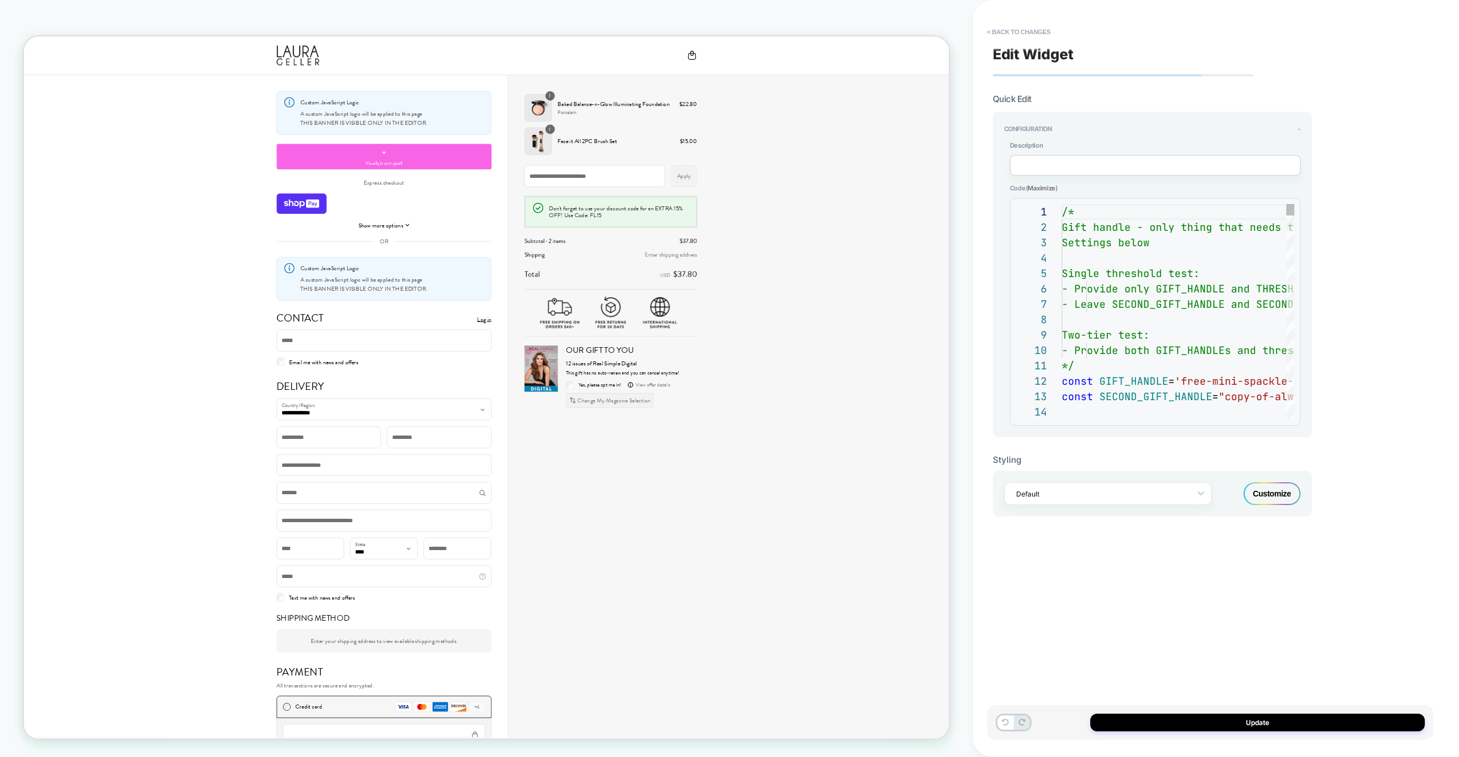
scroll to position [154, 0]
click at [1255, 176] on div "**********" at bounding box center [1152, 283] width 296 height 284
type textarea "**********"
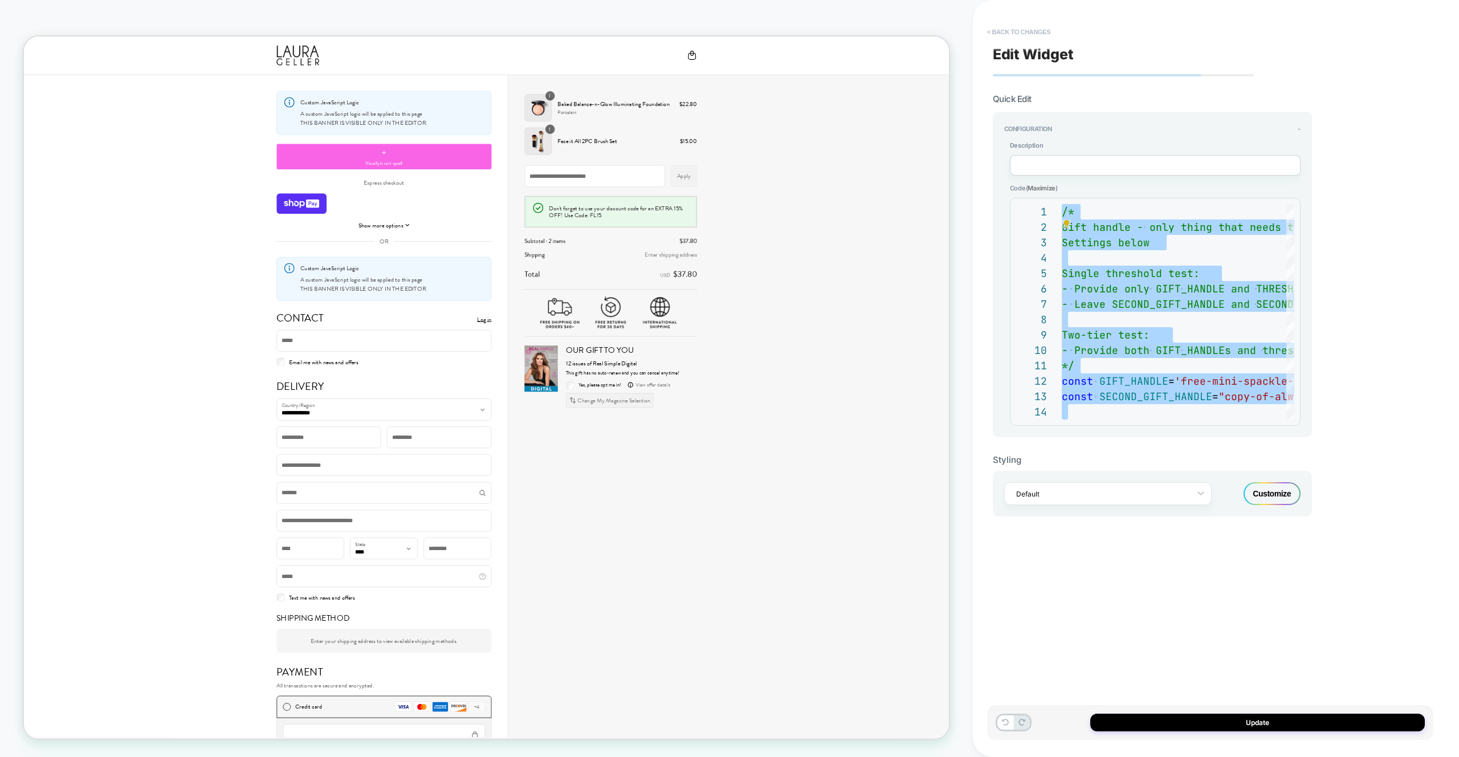
click at [1020, 29] on button "< Back to changes" at bounding box center [1019, 32] width 75 height 18
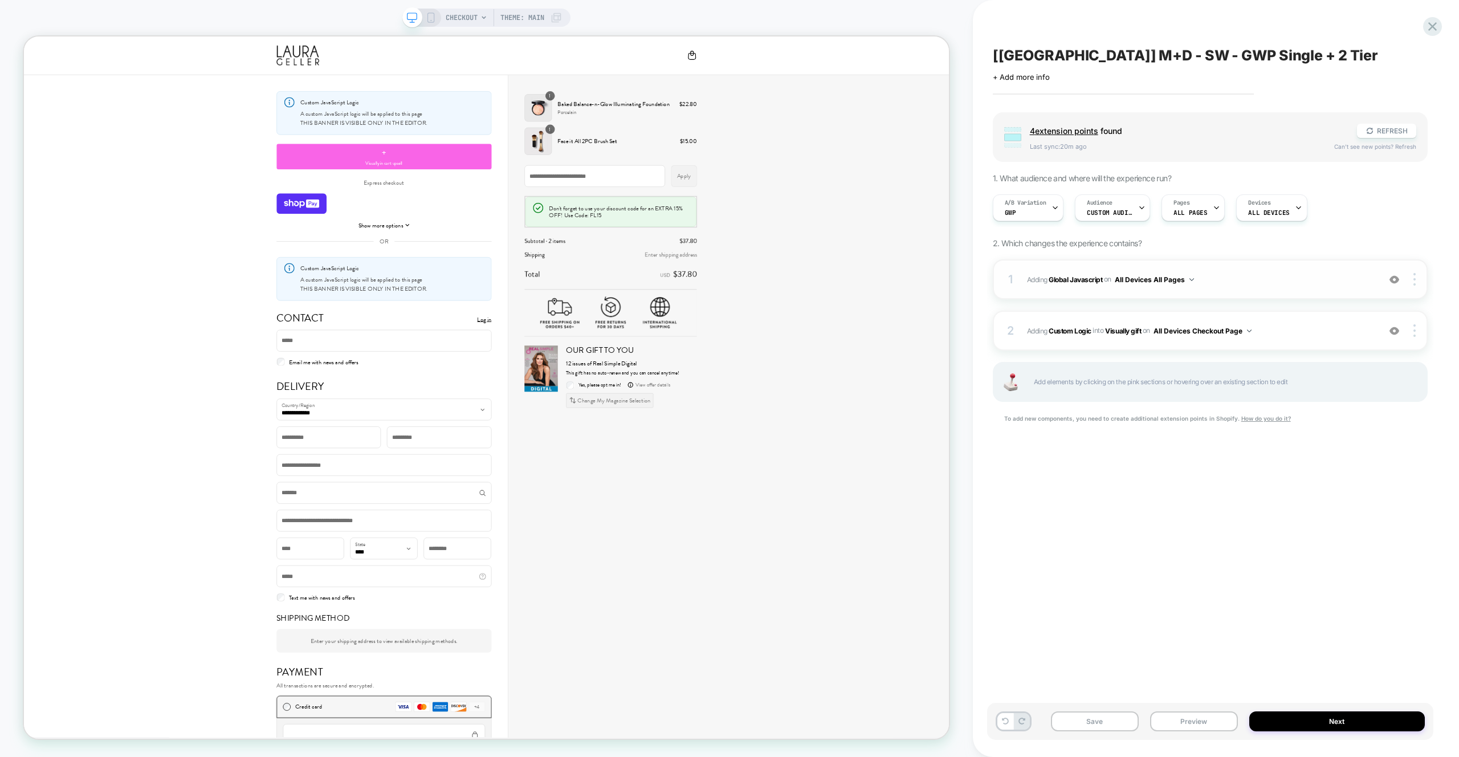
click at [1268, 281] on span "Adding Global Javascript on All Devices All Pages" at bounding box center [1200, 279] width 347 height 14
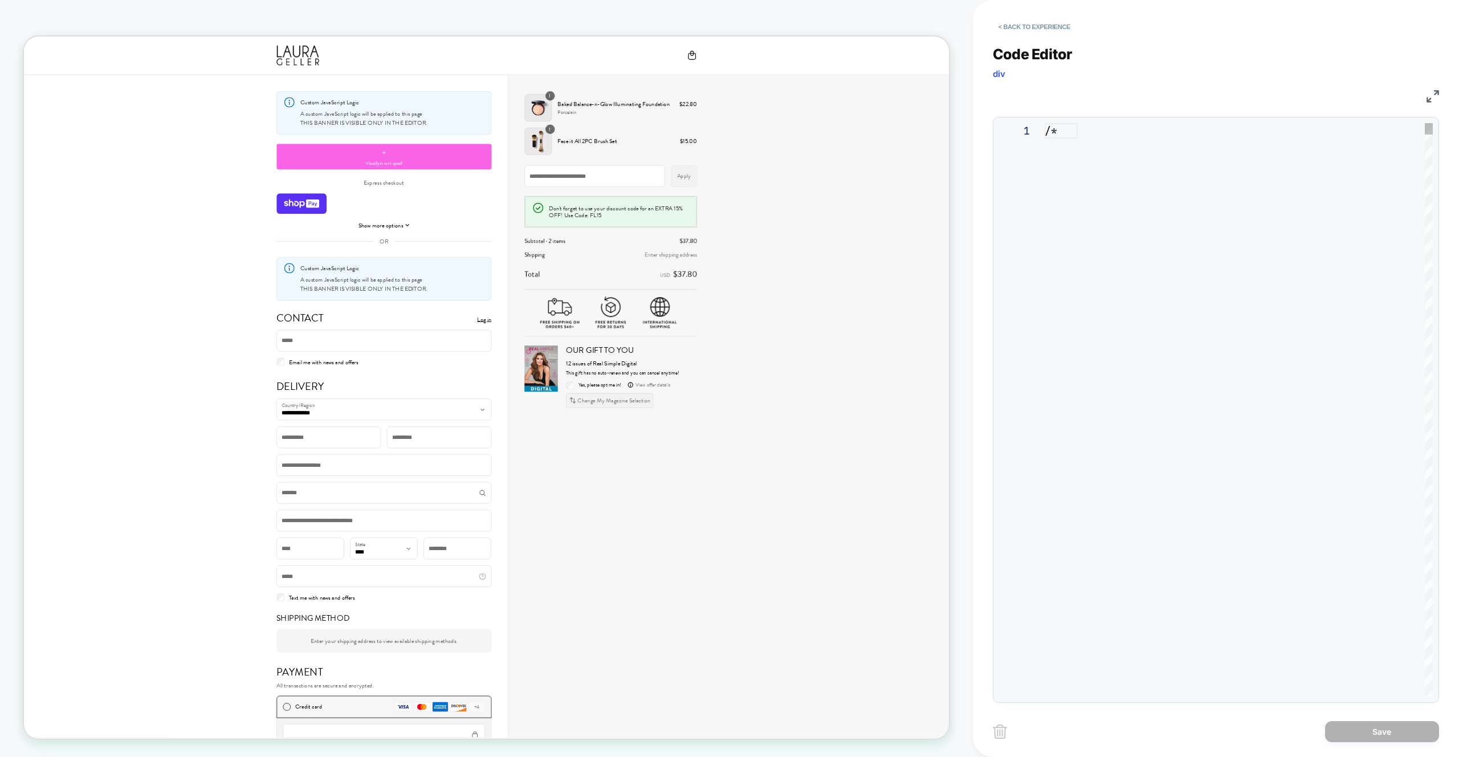
scroll to position [154, 0]
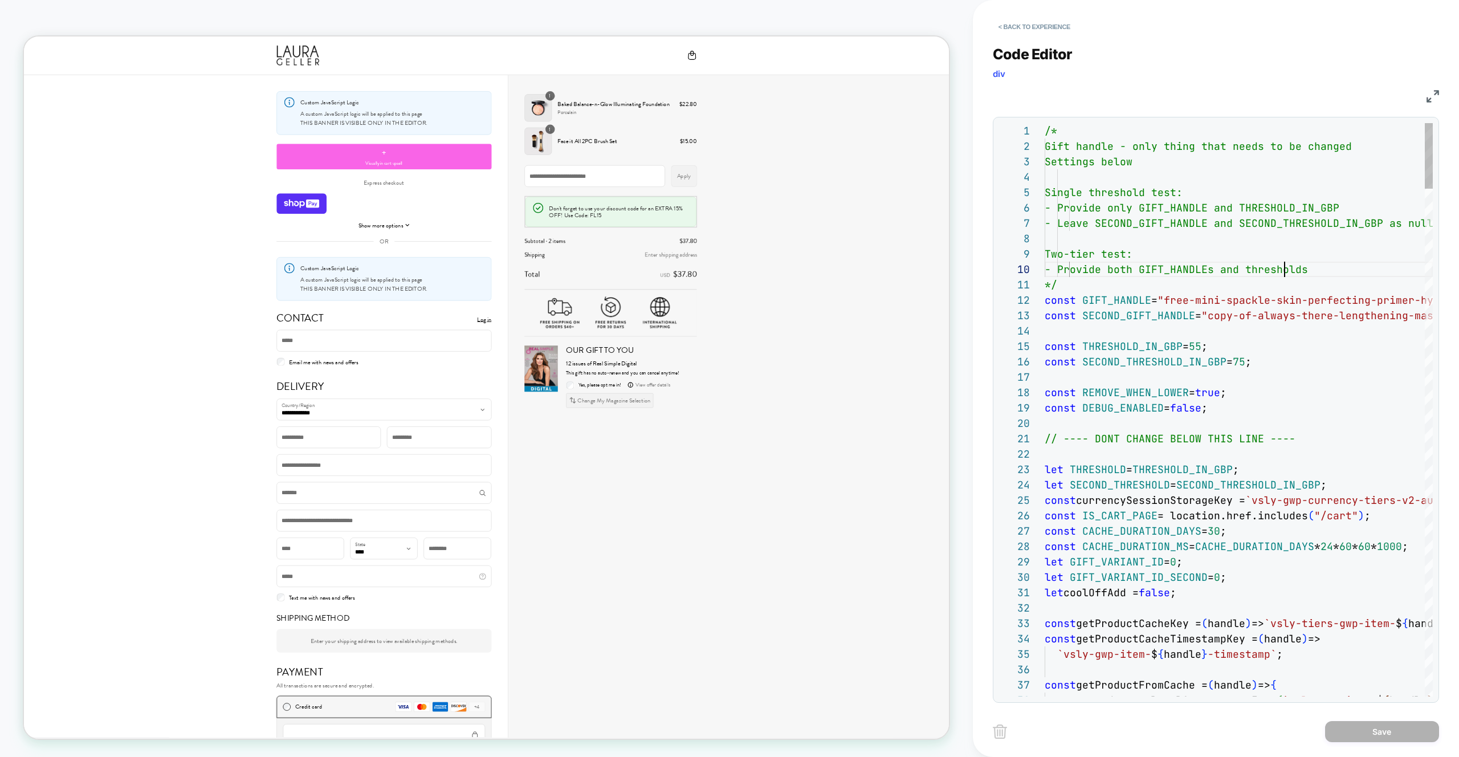
scroll to position [139, 240]
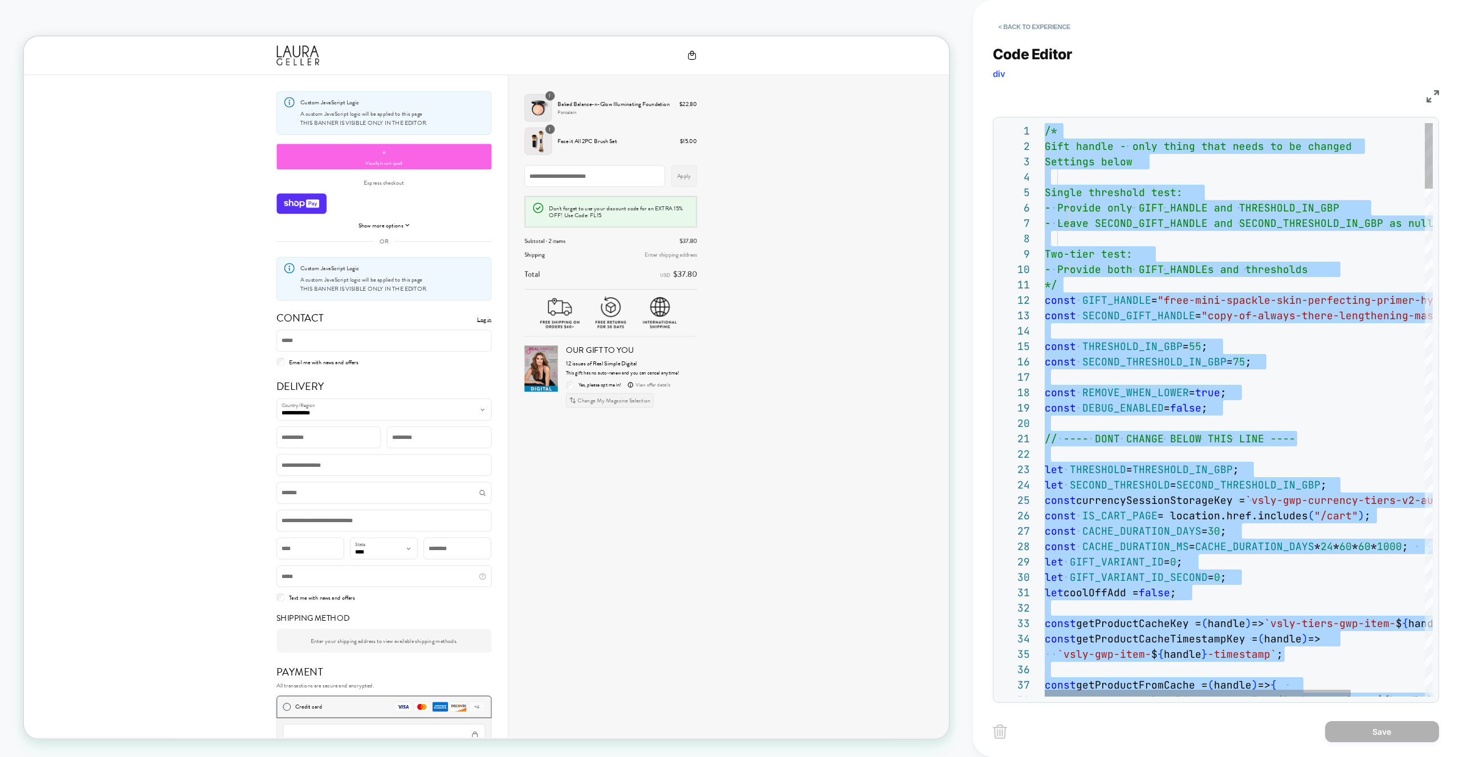
type textarea "**********"
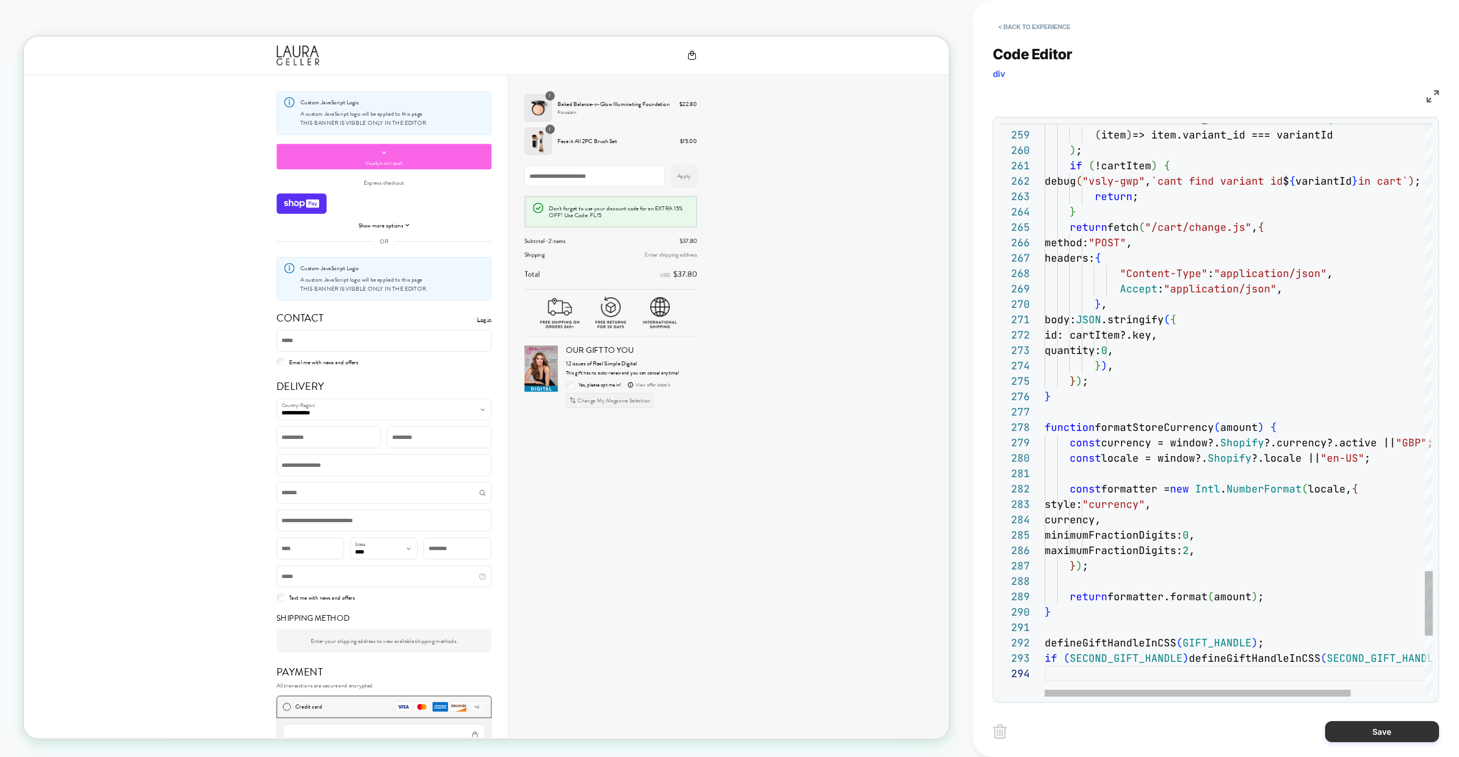
click at [1329, 726] on button "Save" at bounding box center [1382, 731] width 114 height 21
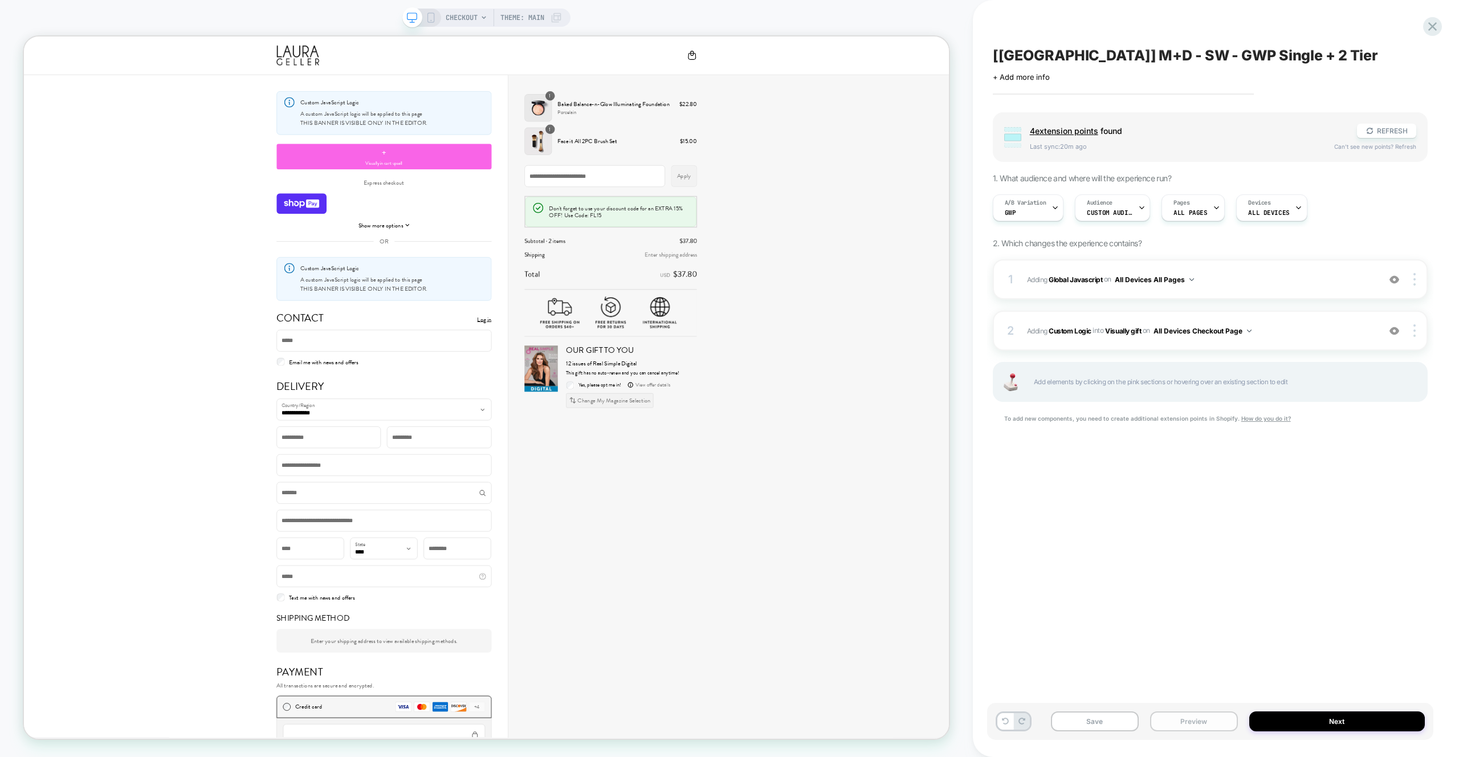
click at [1214, 723] on button "Preview" at bounding box center [1194, 721] width 88 height 20
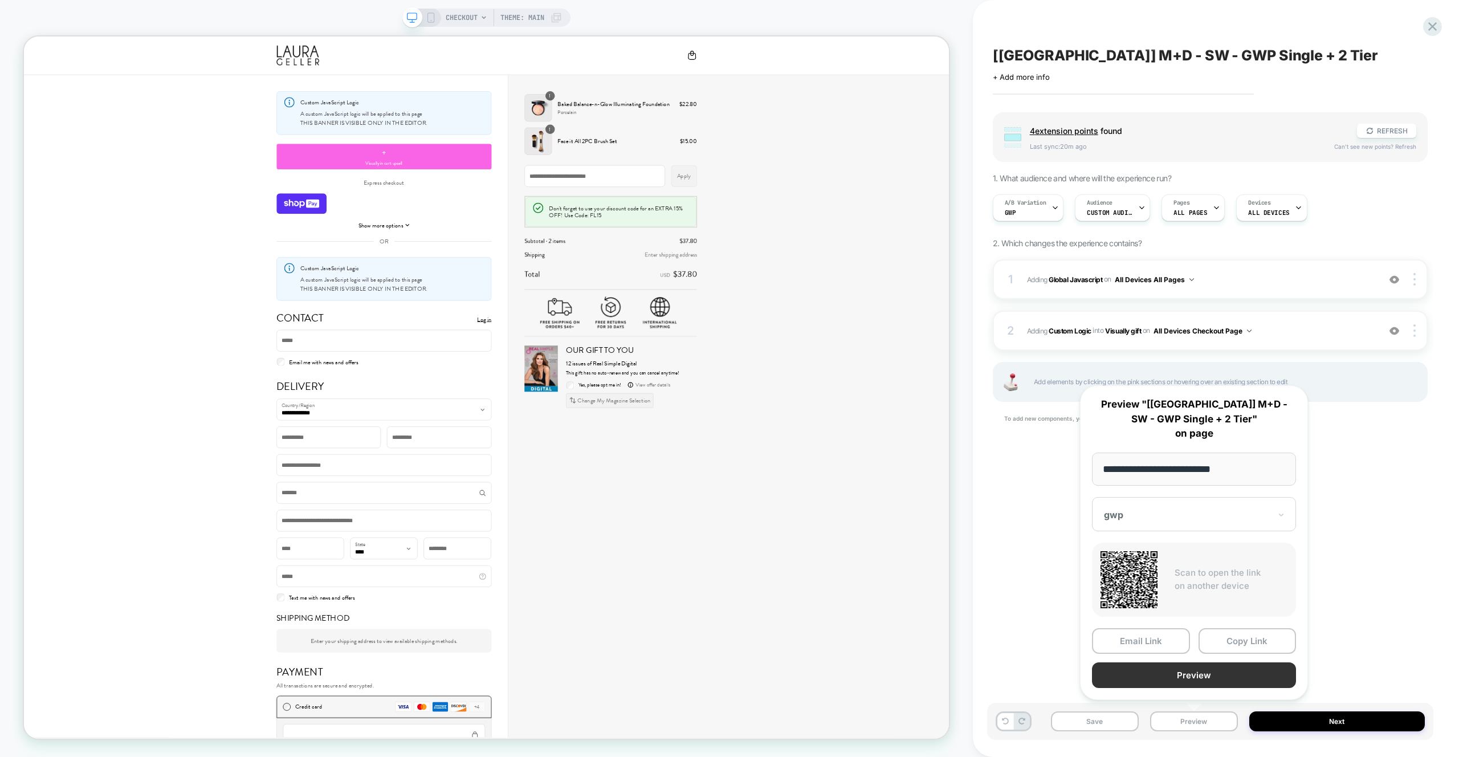
click at [1210, 683] on button "Preview" at bounding box center [1194, 675] width 204 height 26
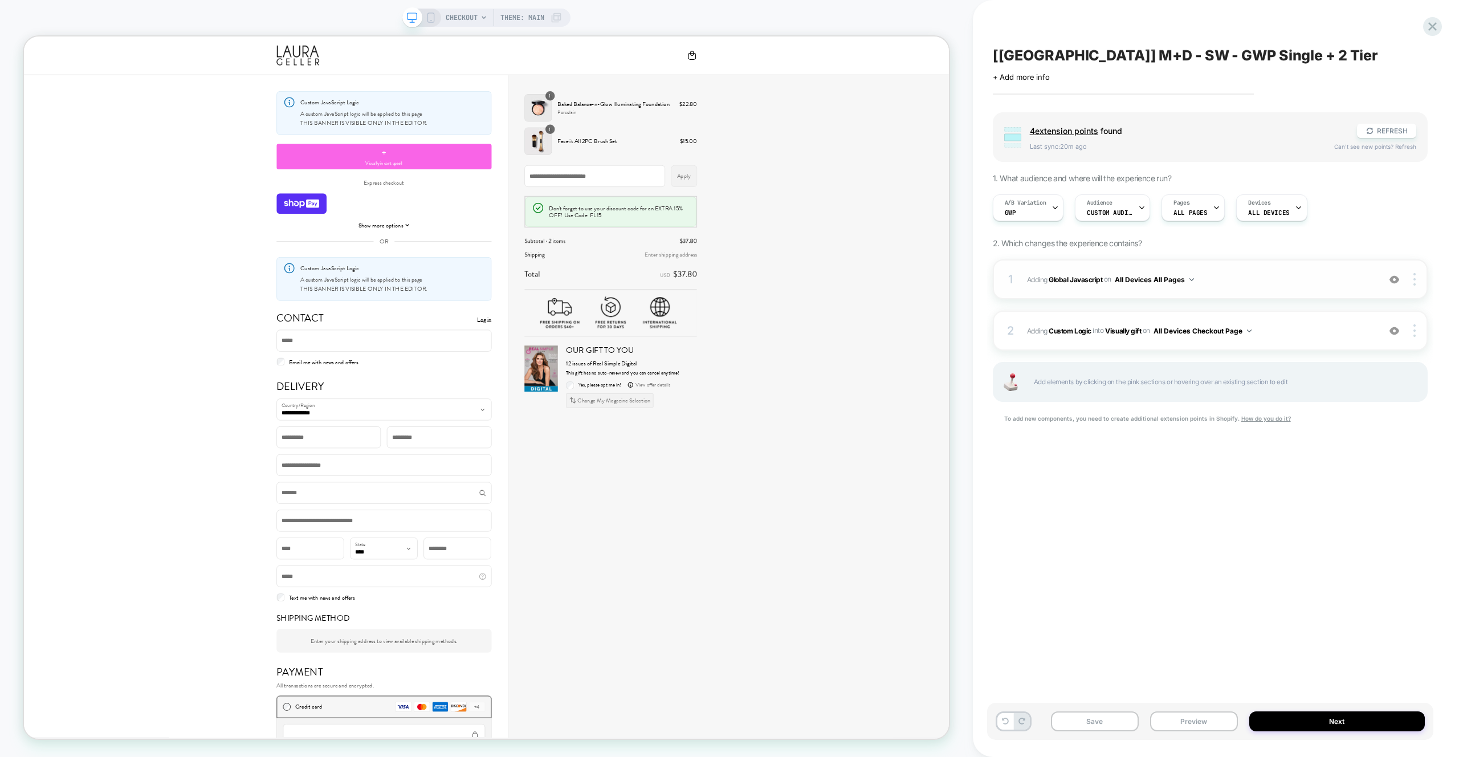
click at [1218, 263] on div "1 Adding Global Javascript on All Devices All Pages Add Before Add After Target…" at bounding box center [1210, 279] width 435 height 40
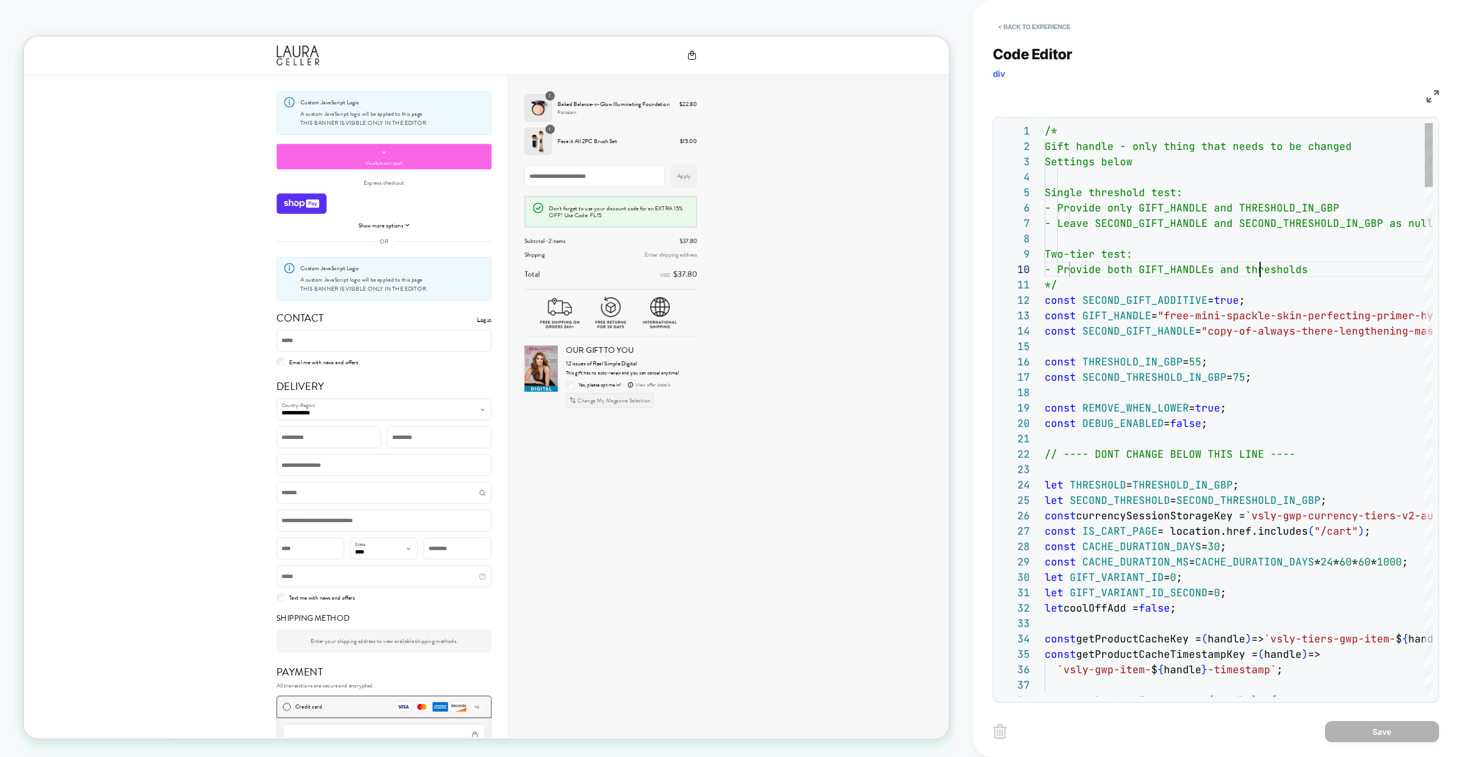
scroll to position [139, 215]
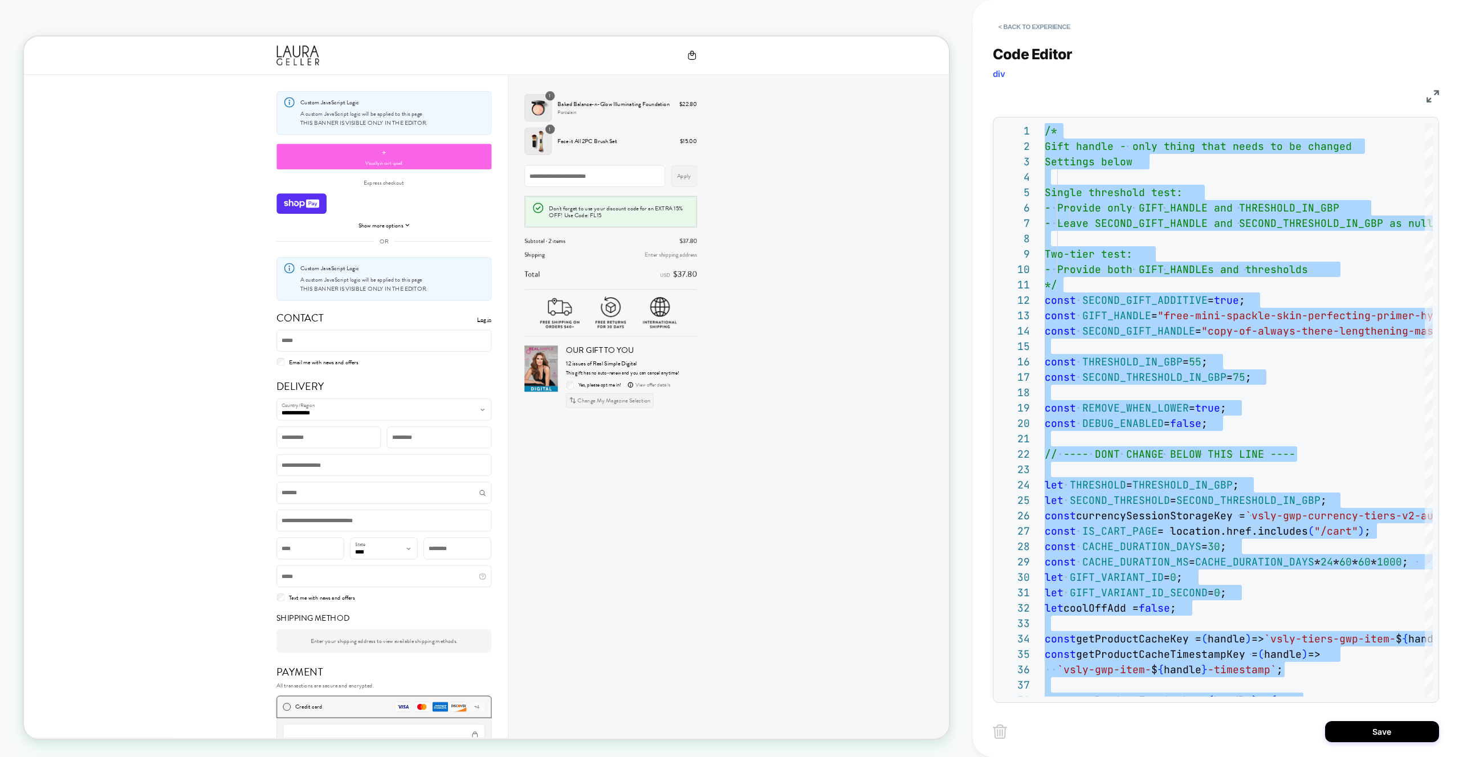
type textarea "**********"
click at [1337, 728] on button "Save" at bounding box center [1382, 731] width 114 height 21
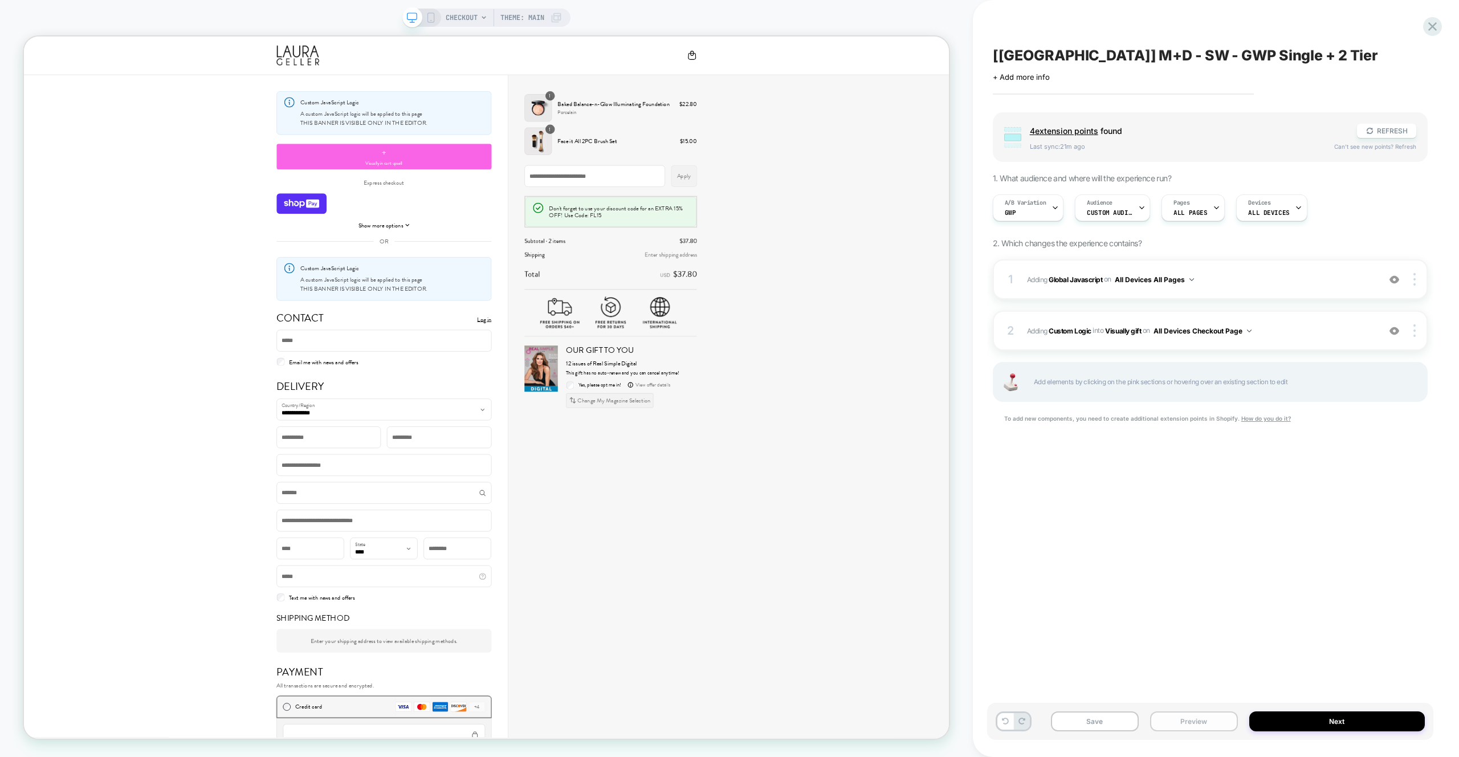
click at [1195, 717] on button "Preview" at bounding box center [1194, 721] width 88 height 20
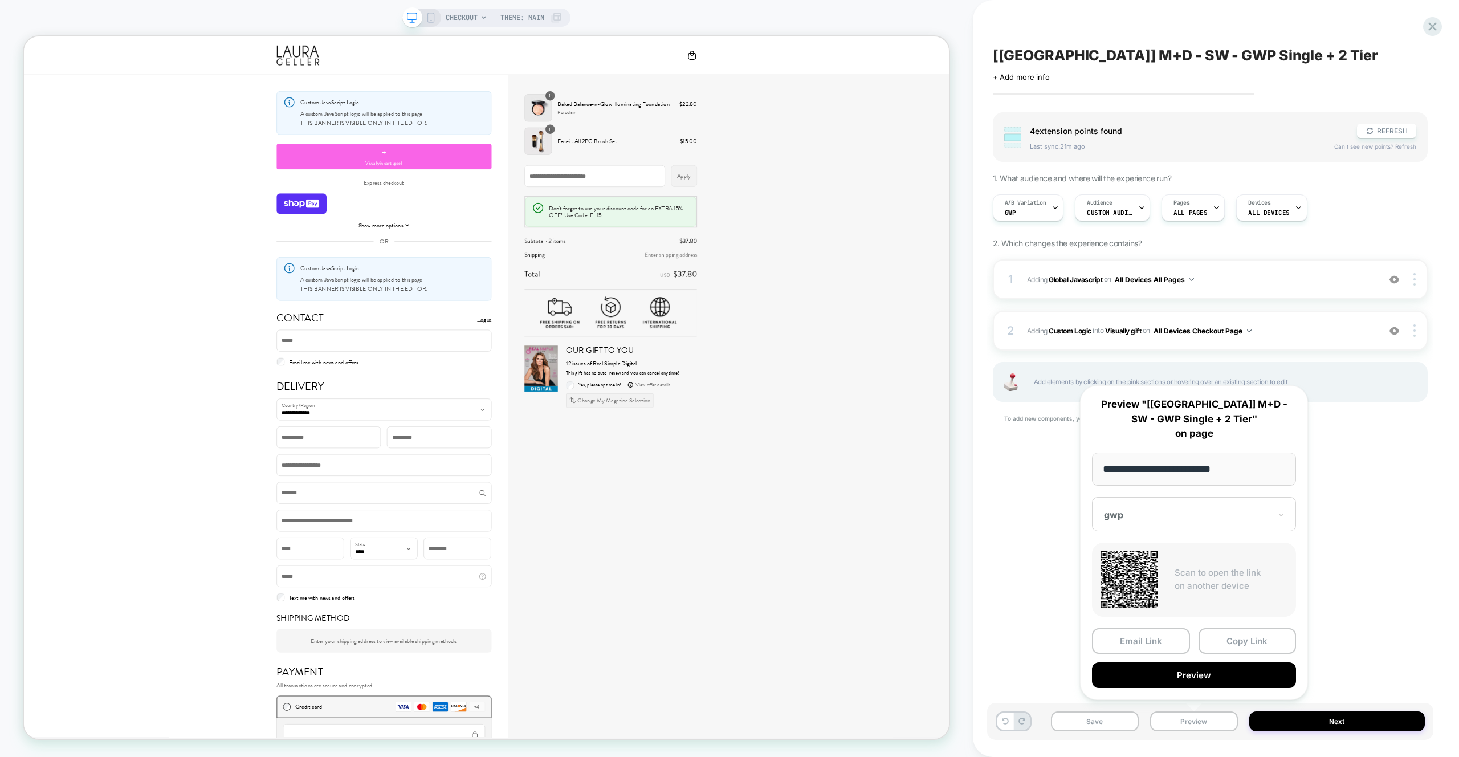
click at [1187, 686] on button "Preview" at bounding box center [1194, 675] width 204 height 26
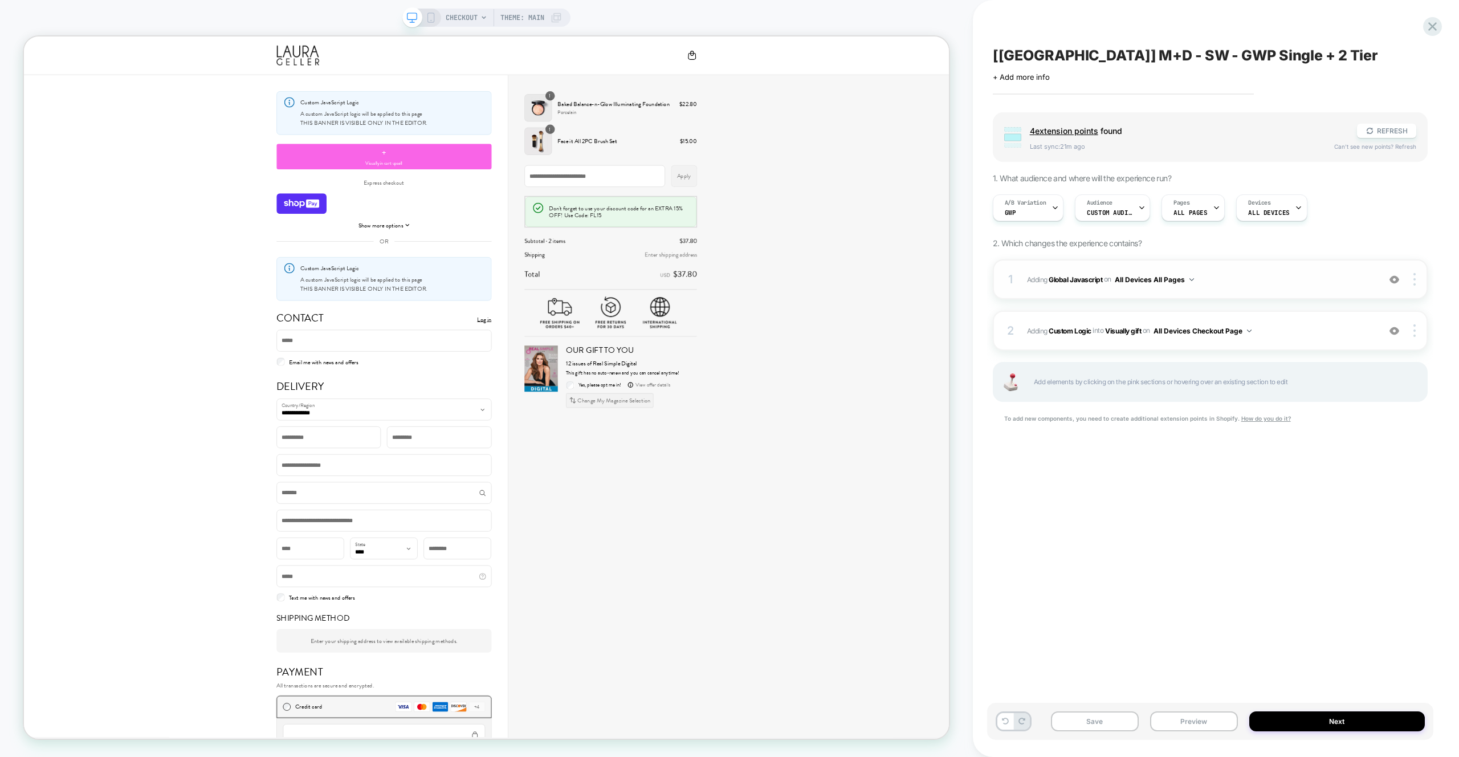
click at [1216, 290] on div "1 Adding Global Javascript on All Devices All Pages Add Before Add After Target…" at bounding box center [1210, 279] width 435 height 40
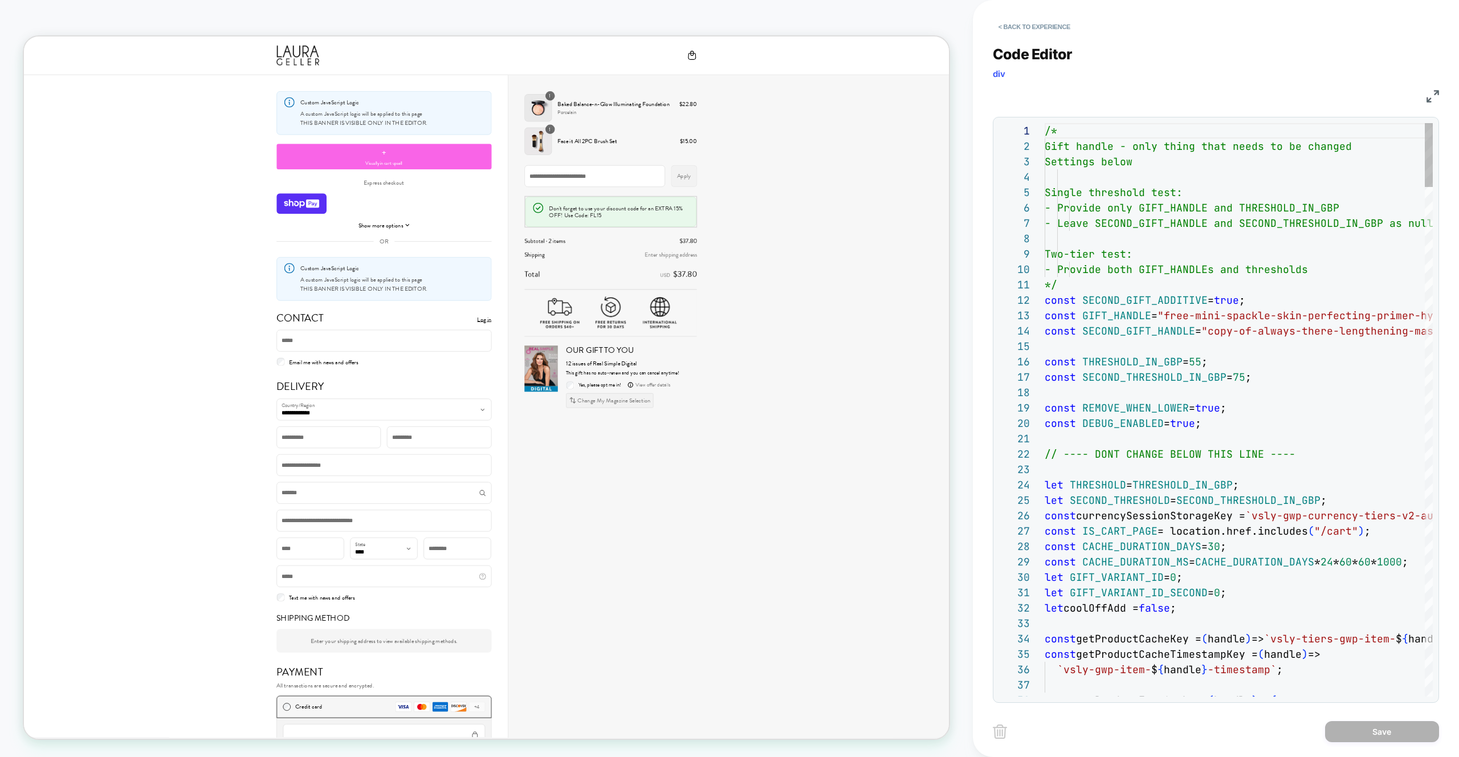
scroll to position [154, 0]
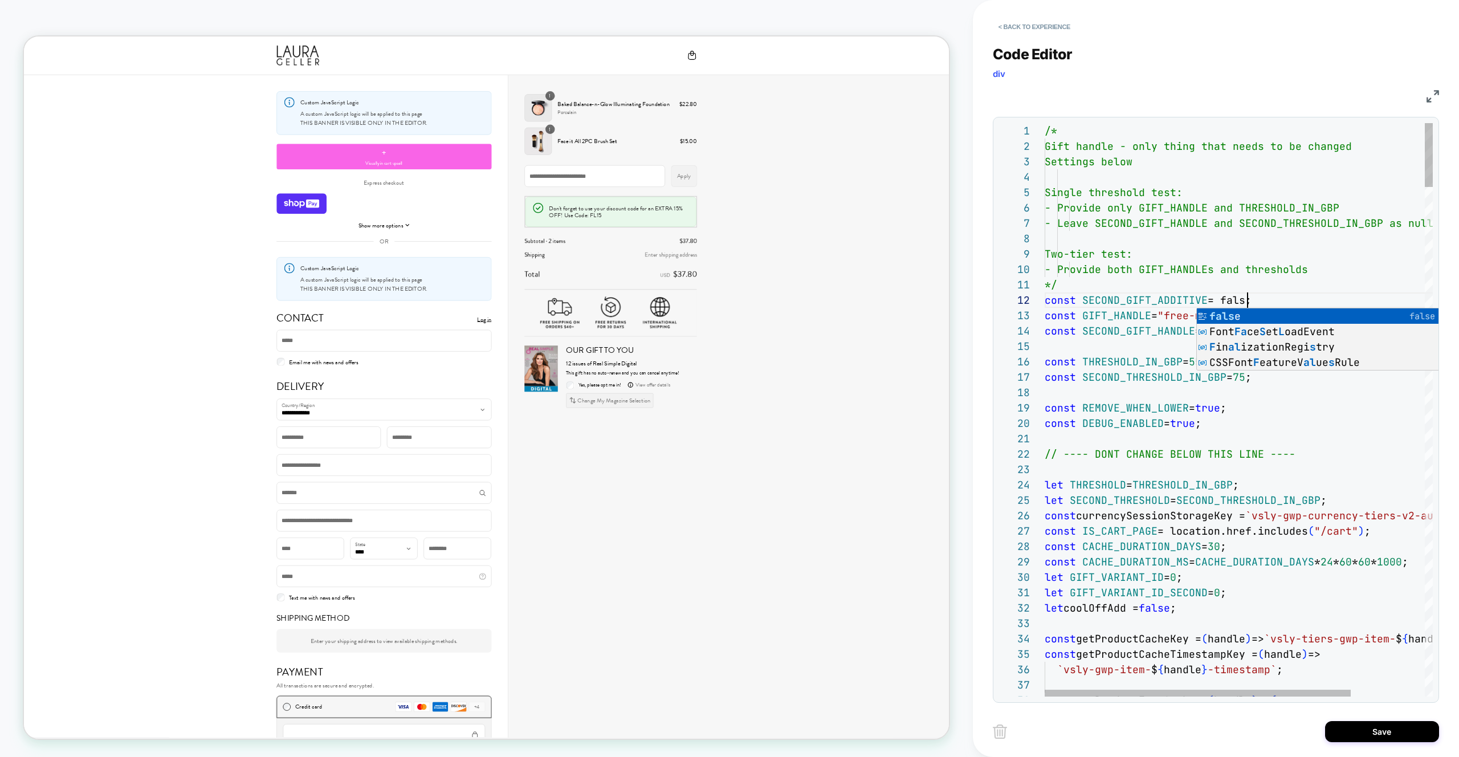
scroll to position [15, 209]
type textarea "**********"
drag, startPoint x: 1419, startPoint y: 734, endPoint x: 1395, endPoint y: 734, distance: 23.9
click at [1419, 734] on button "Save" at bounding box center [1382, 731] width 114 height 21
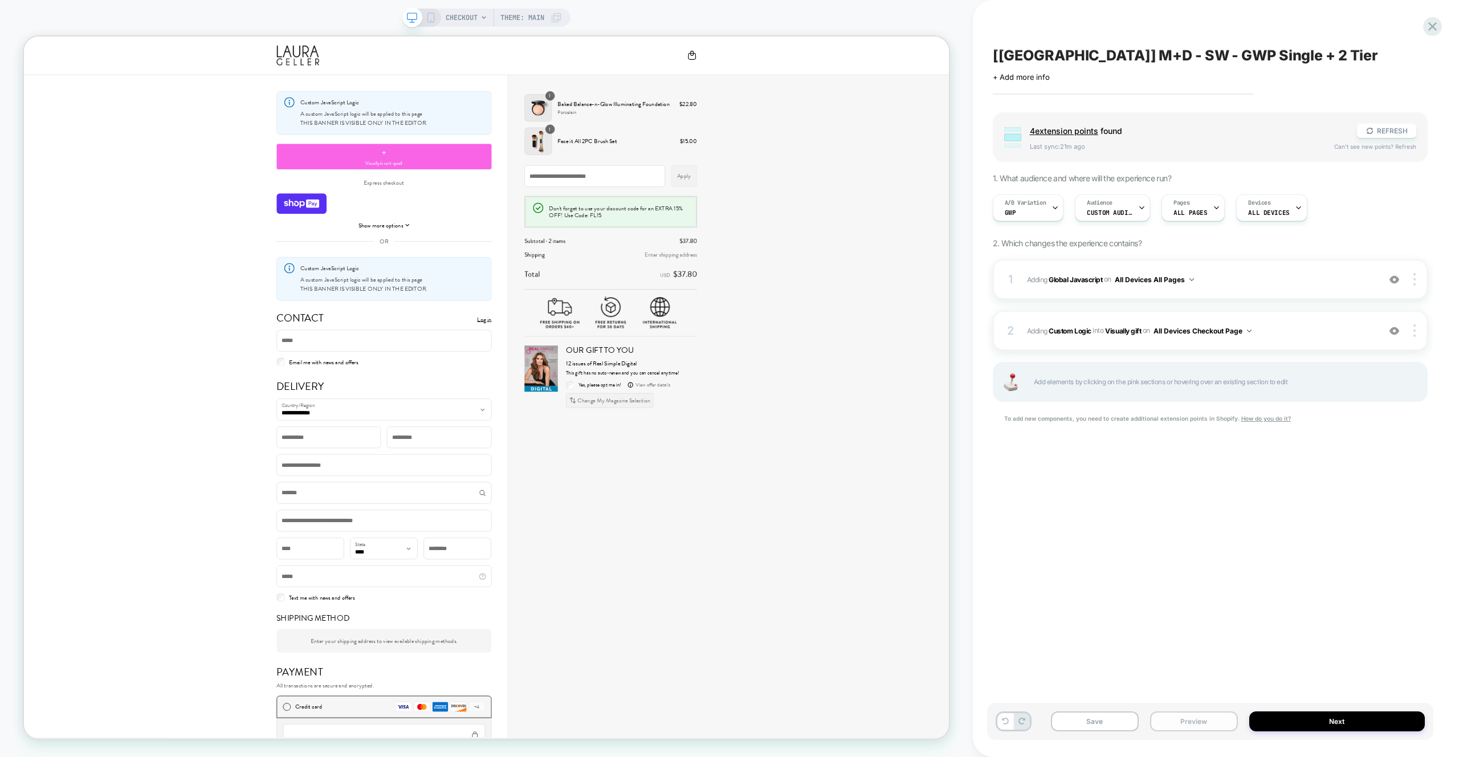
click at [1202, 720] on button "Preview" at bounding box center [1194, 721] width 88 height 20
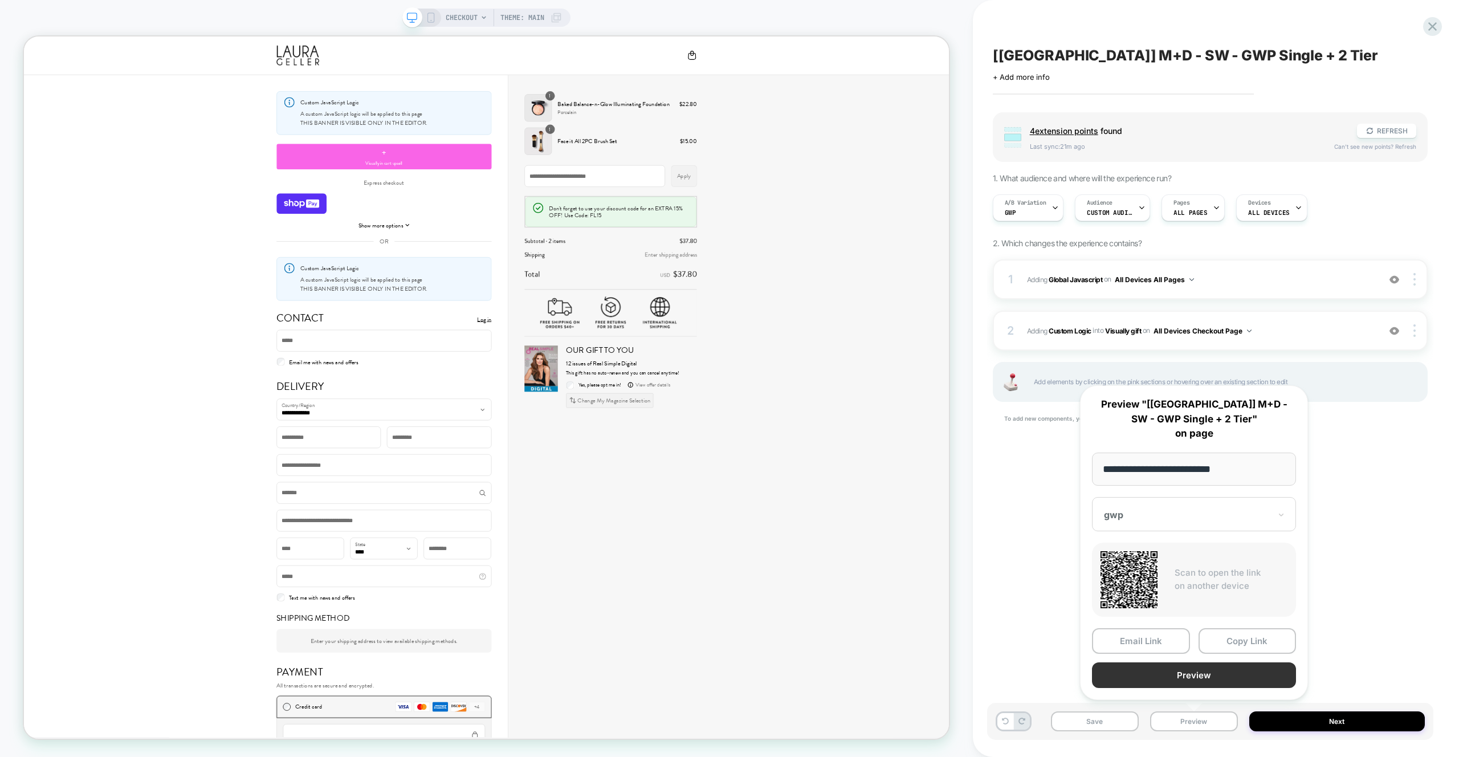
click at [1206, 681] on button "Preview" at bounding box center [1194, 675] width 204 height 26
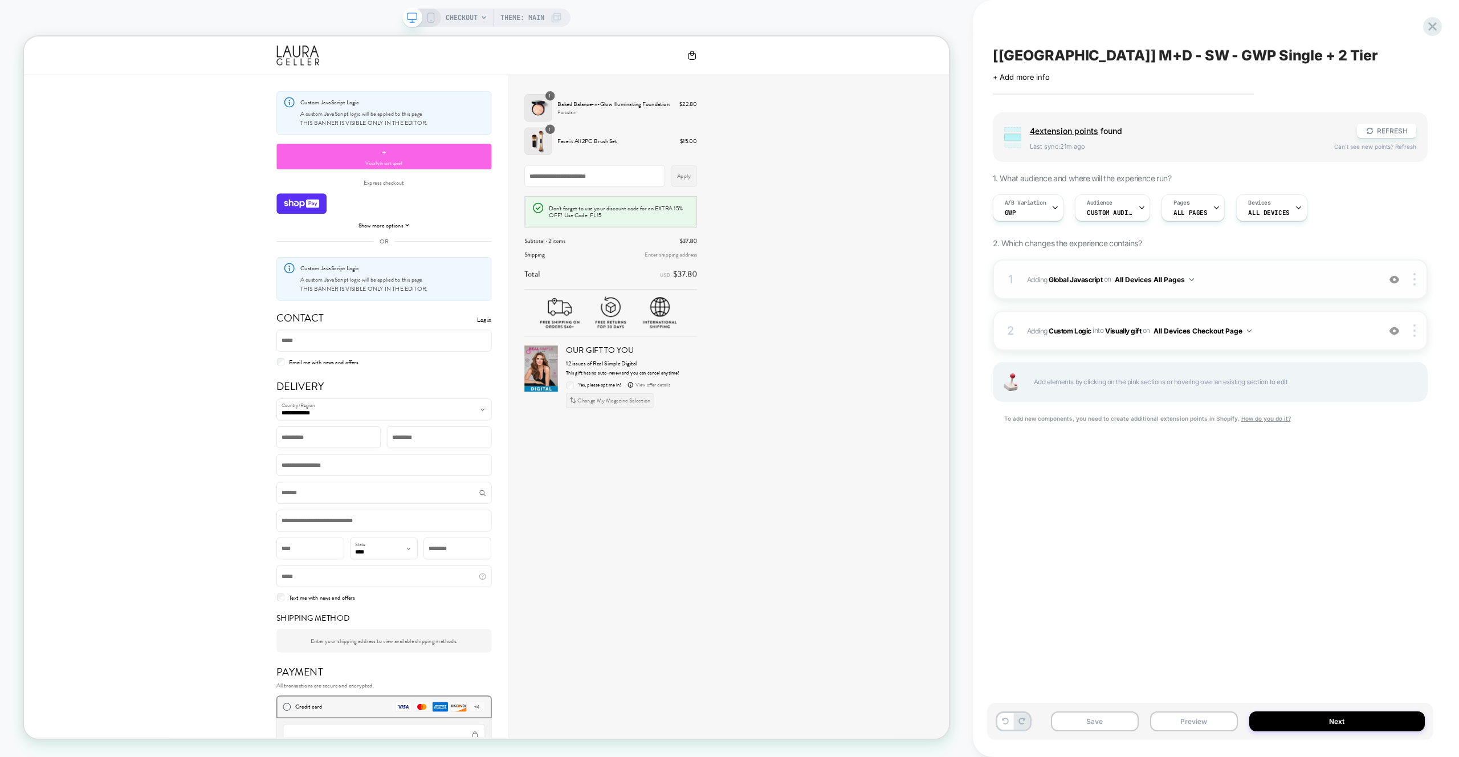
click at [1307, 283] on span "Adding Global Javascript on All Devices All Pages" at bounding box center [1200, 279] width 347 height 14
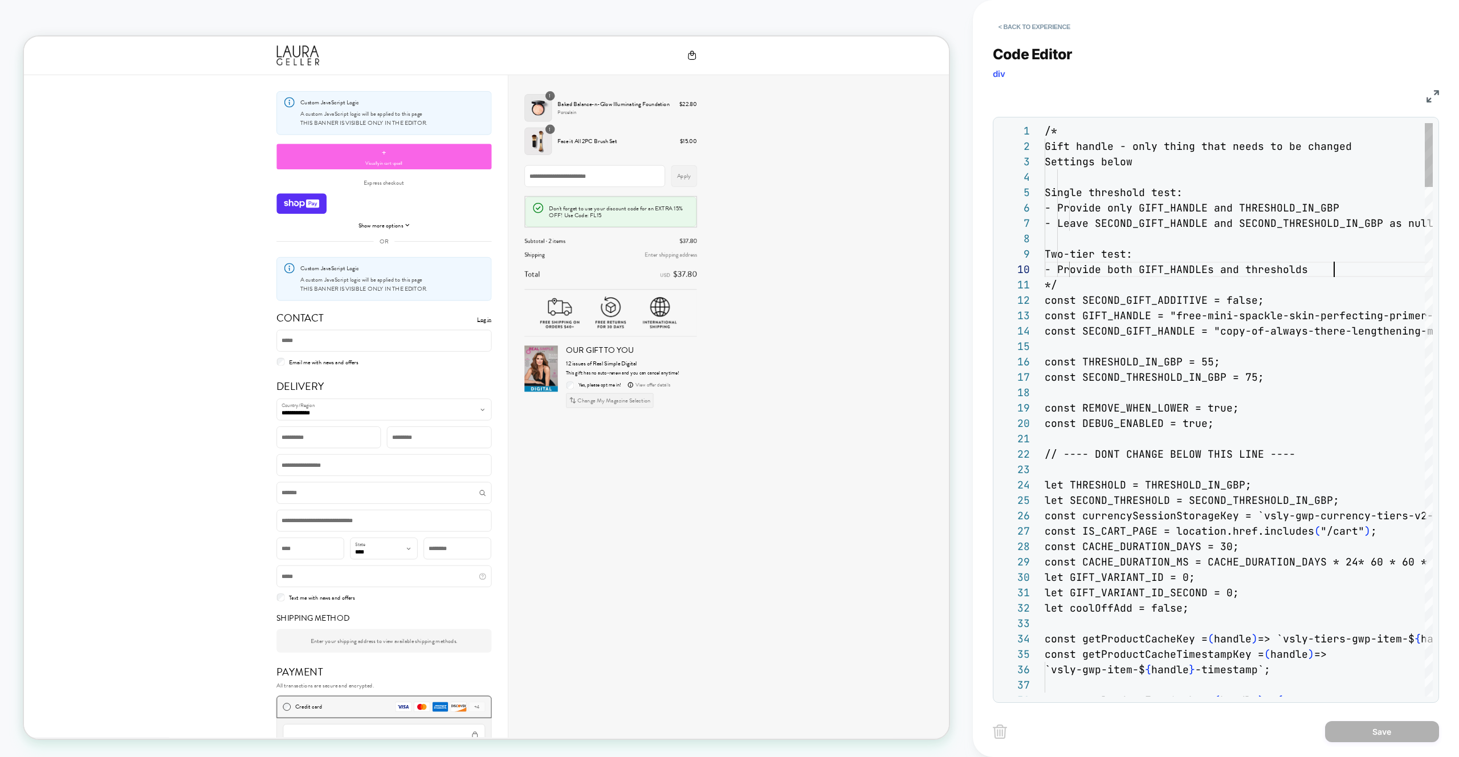
scroll to position [139, 290]
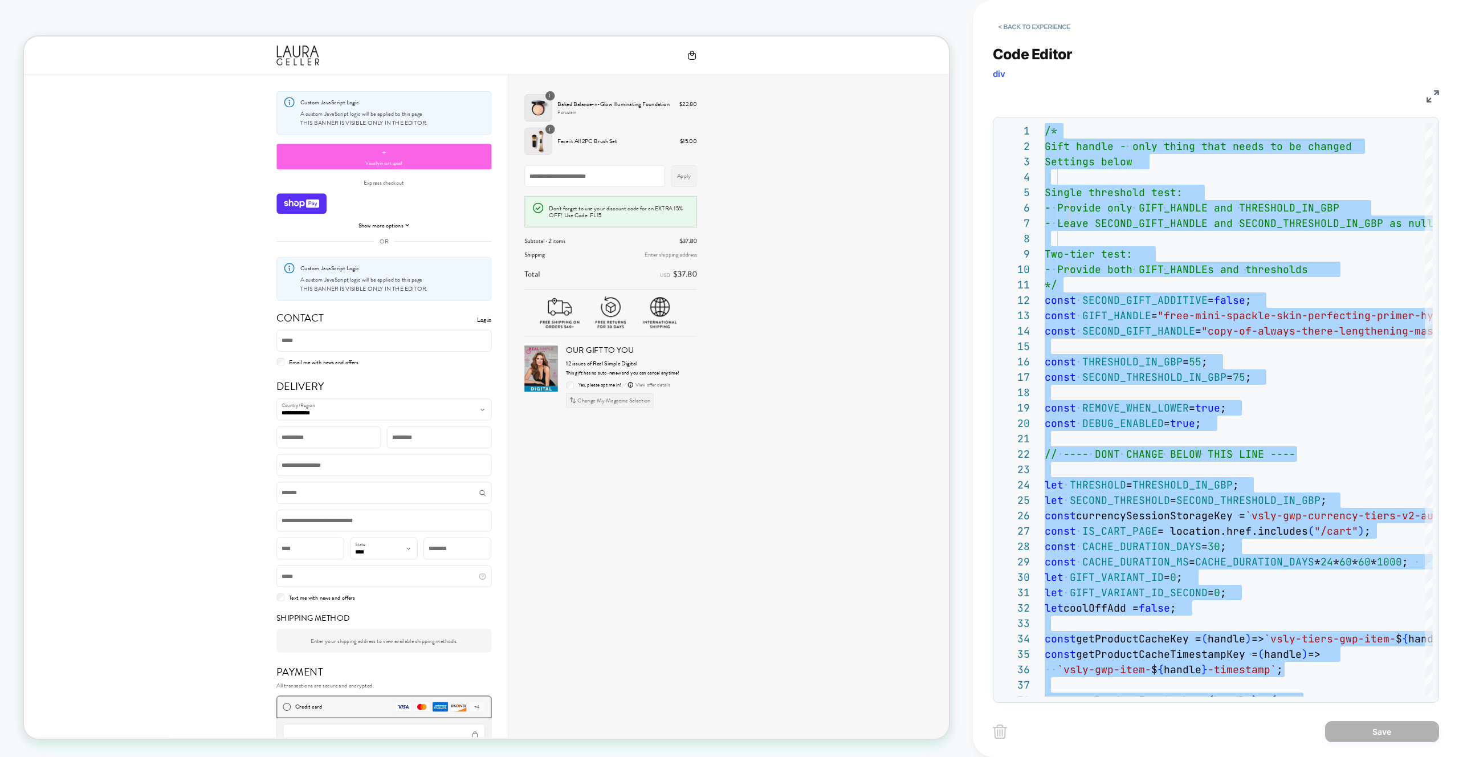
type textarea "**********"
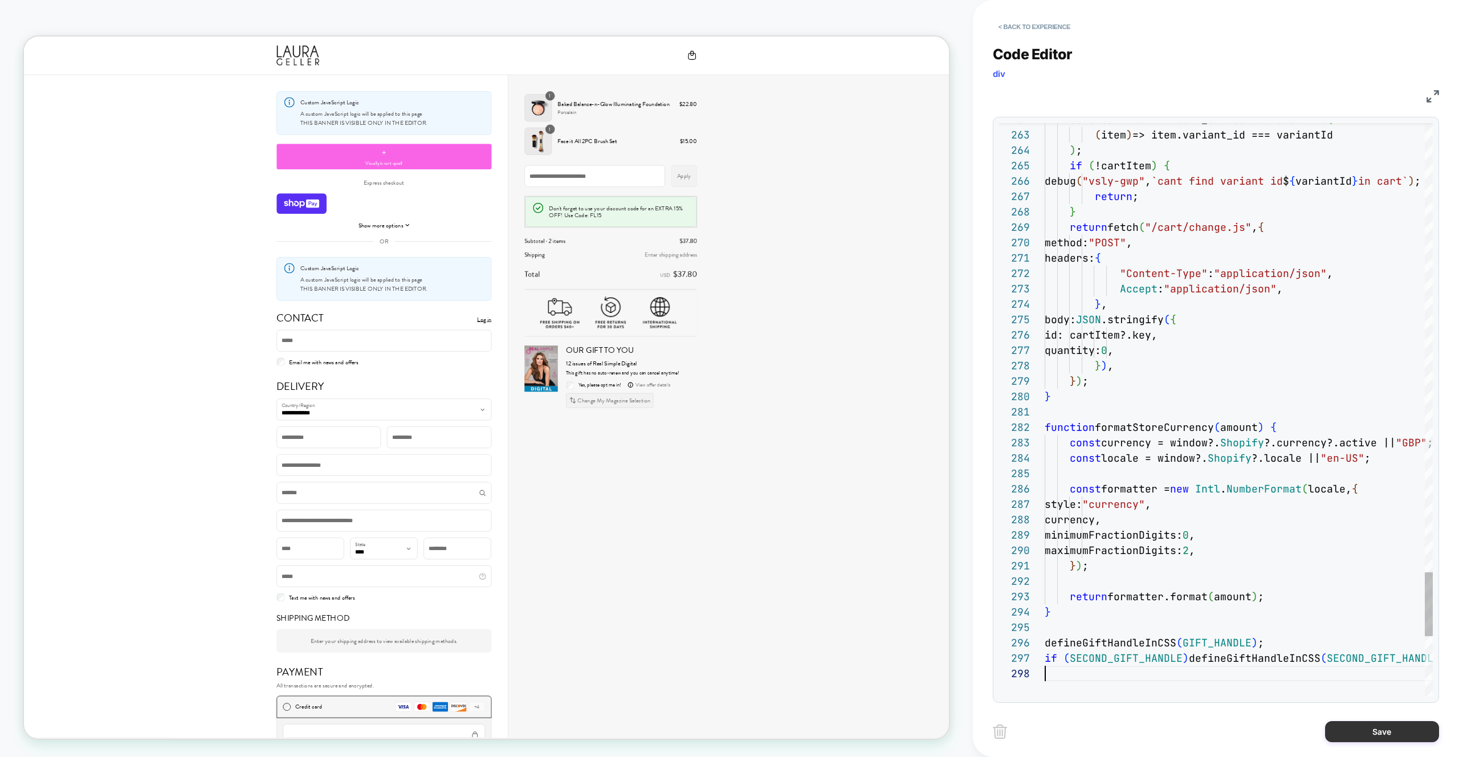
click at [1366, 733] on button "Save" at bounding box center [1382, 731] width 114 height 21
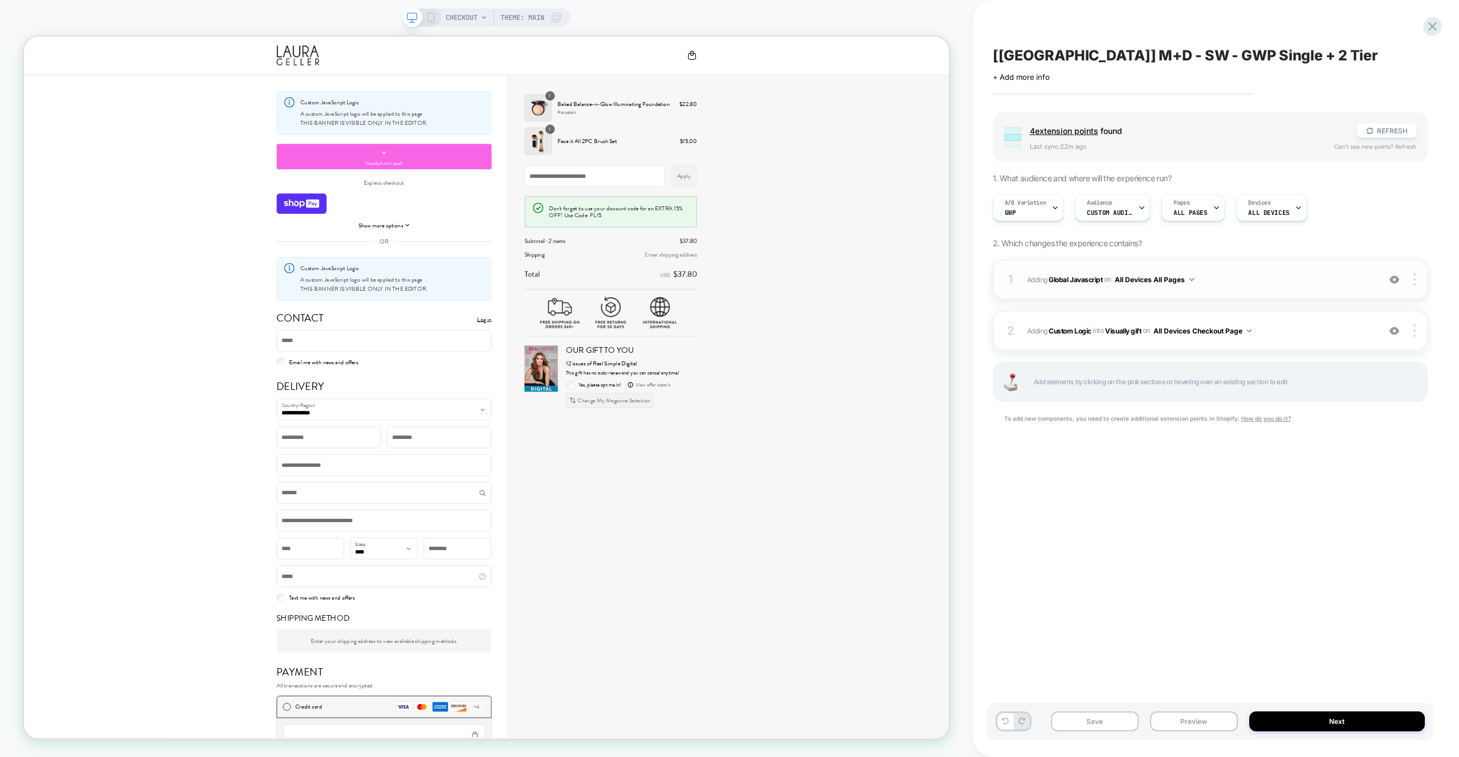
click at [1292, 298] on div "1 Adding Global Javascript on All Devices All Pages Add Before Add After Target…" at bounding box center [1210, 279] width 435 height 40
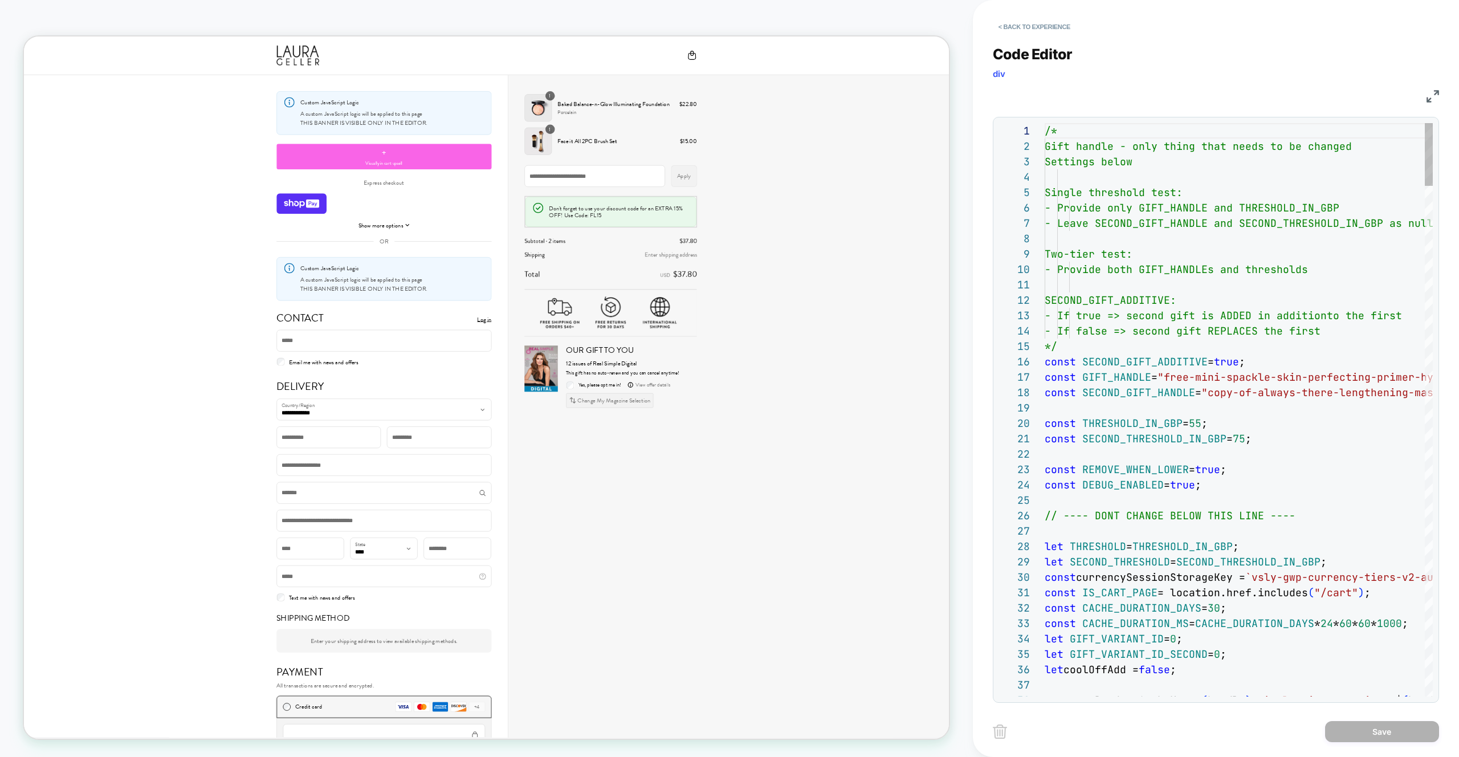
scroll to position [154, 0]
type textarea "**********"
click at [1036, 31] on button "< Back to experience" at bounding box center [1034, 27] width 83 height 18
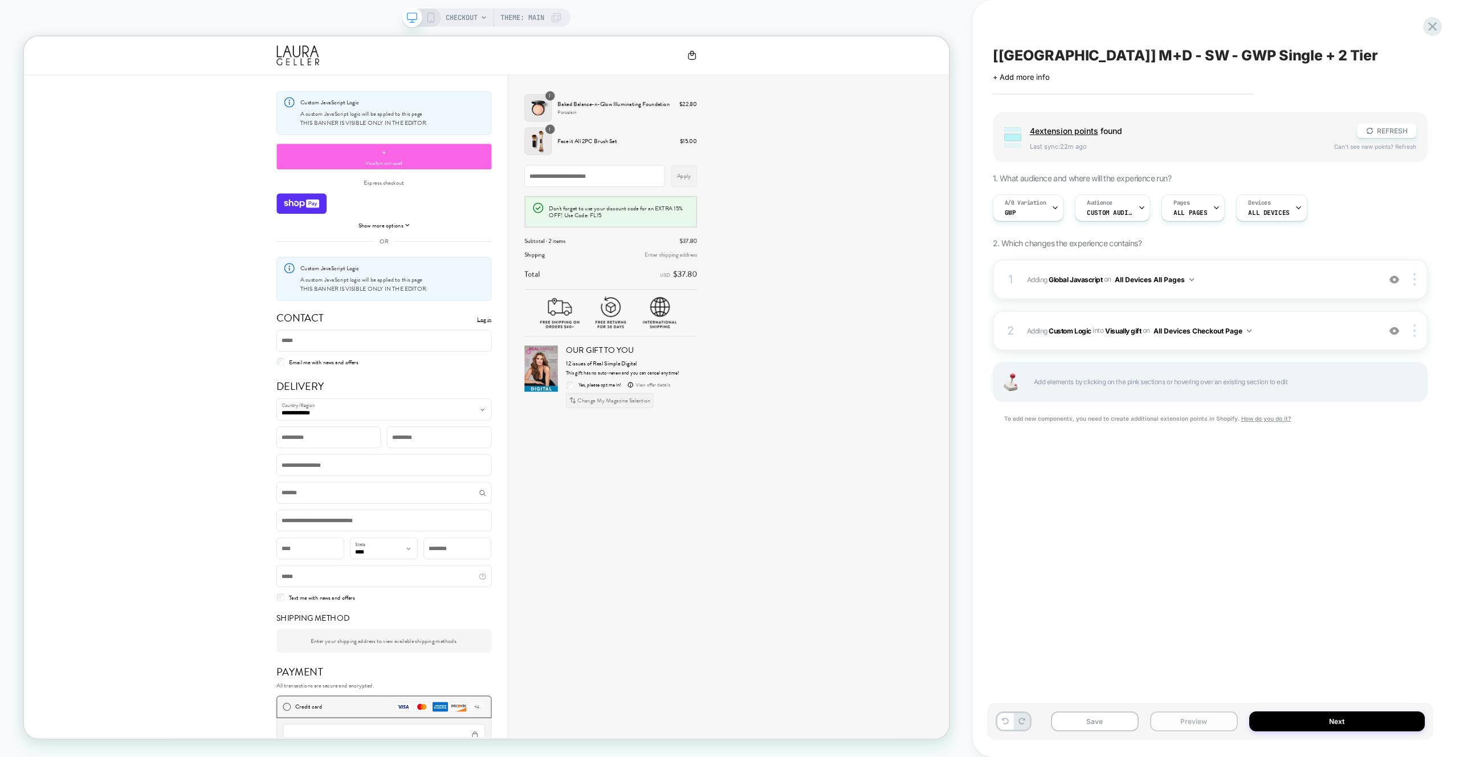
click at [1192, 724] on button "Preview" at bounding box center [1194, 721] width 88 height 20
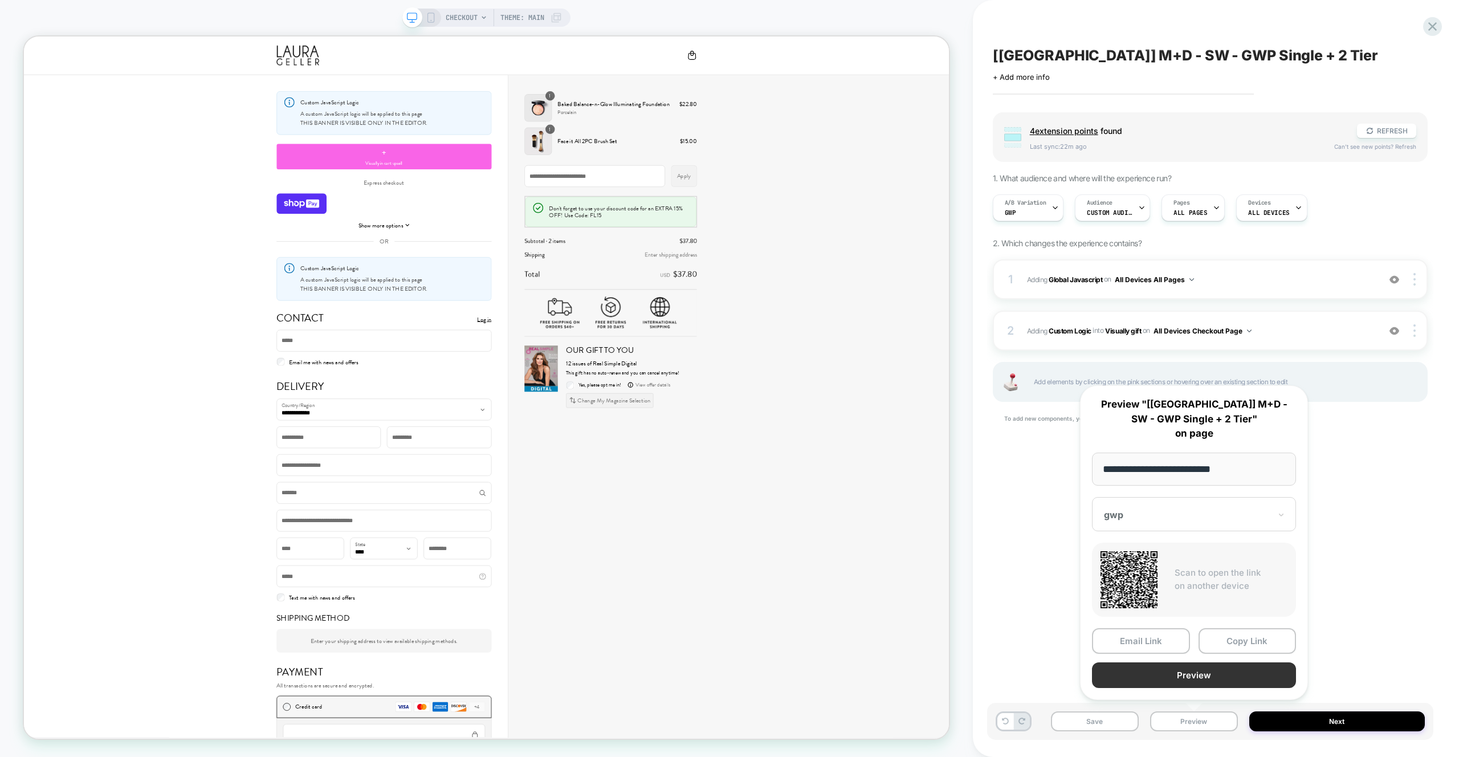
click at [1191, 679] on button "Preview" at bounding box center [1194, 675] width 204 height 26
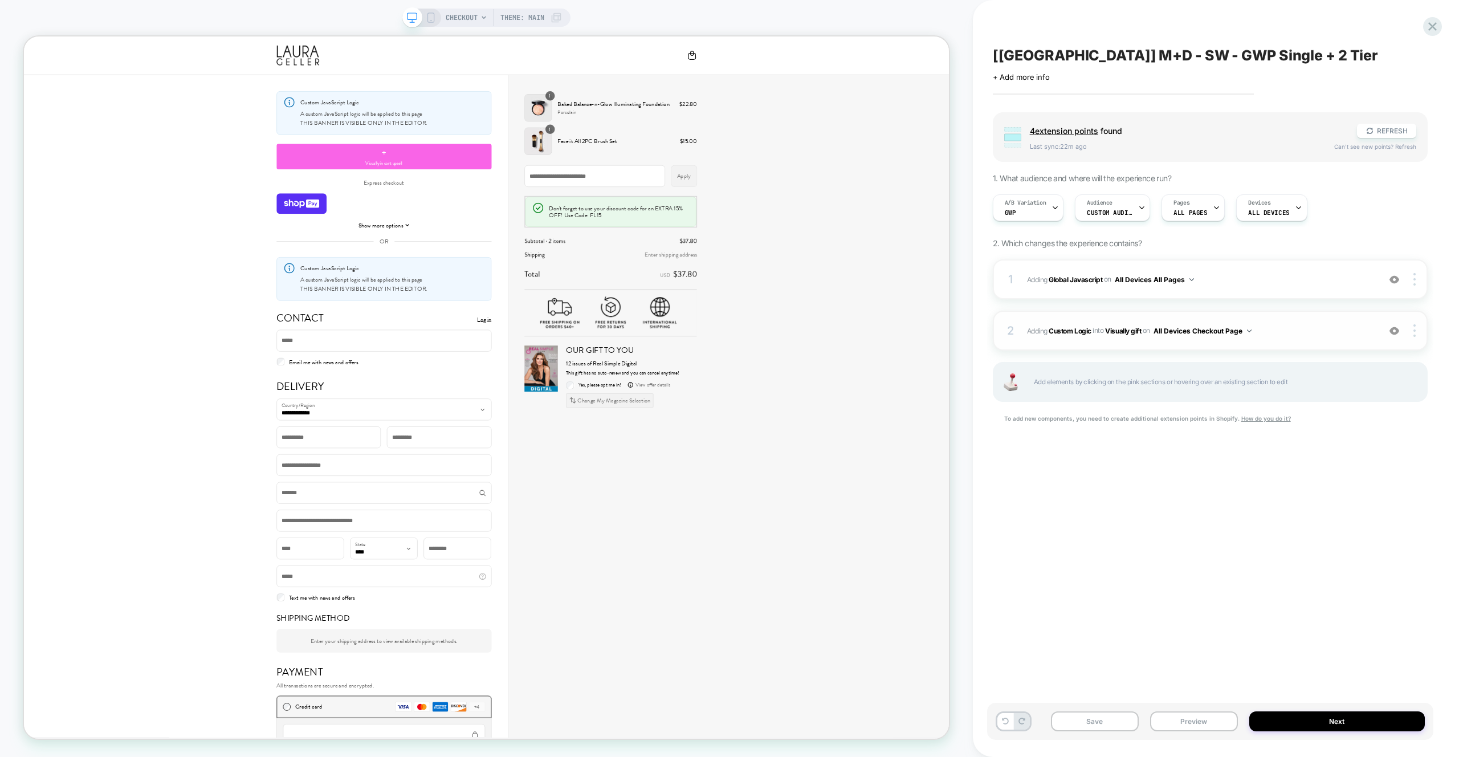
click at [1326, 336] on span "#_loomi_addon_1756036449280 Adding Custom Logic INTO Visually gift Visually gif…" at bounding box center [1200, 331] width 347 height 14
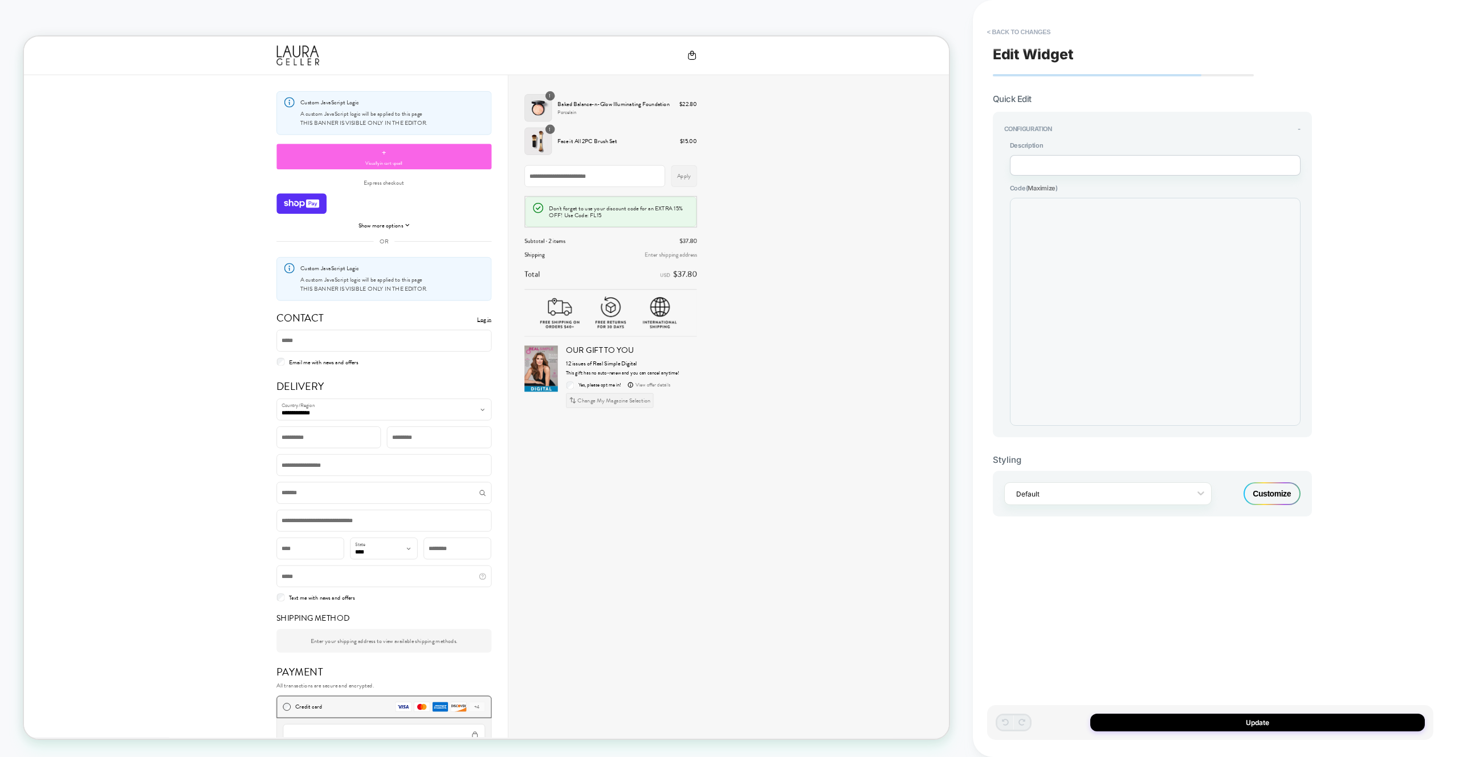
scroll to position [154, 0]
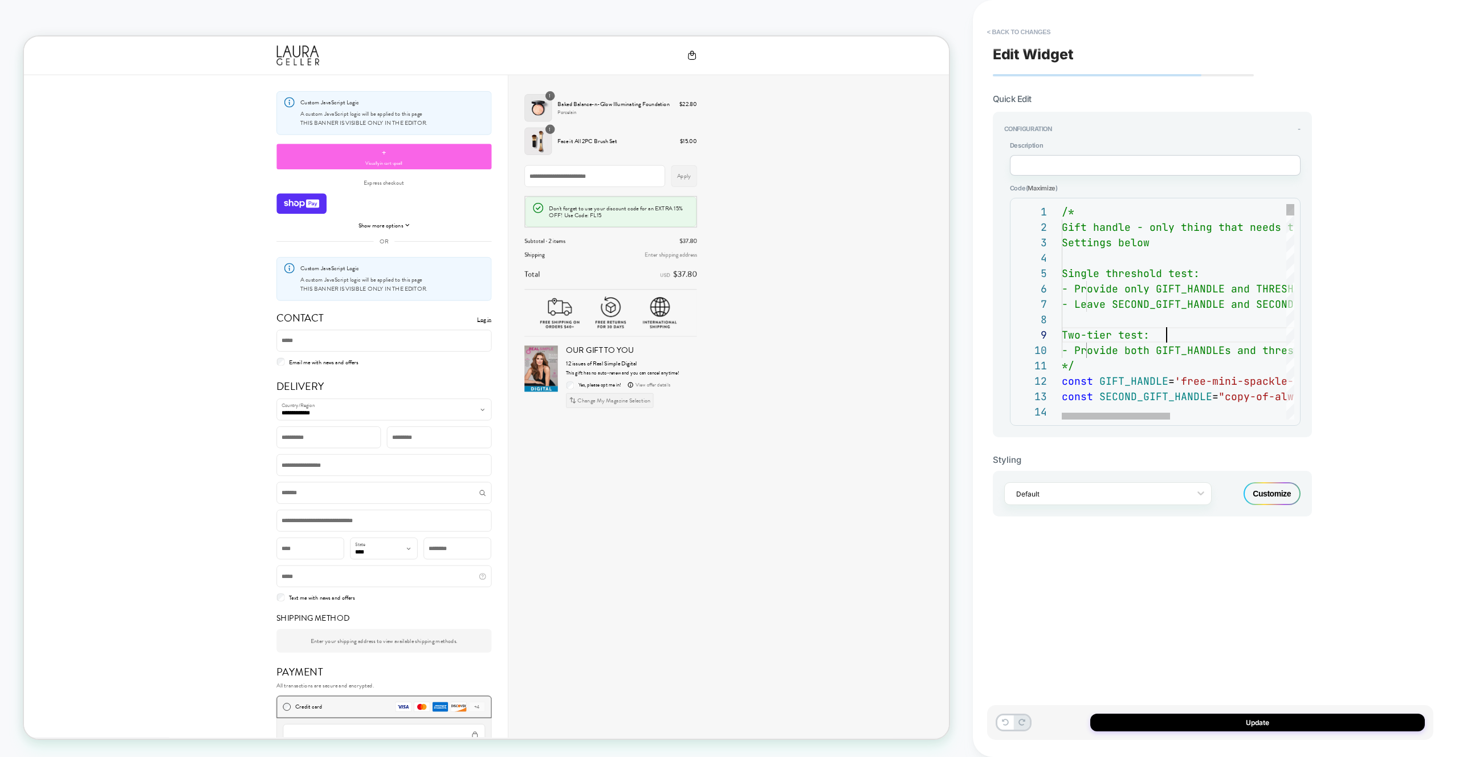
type textarea "**********"
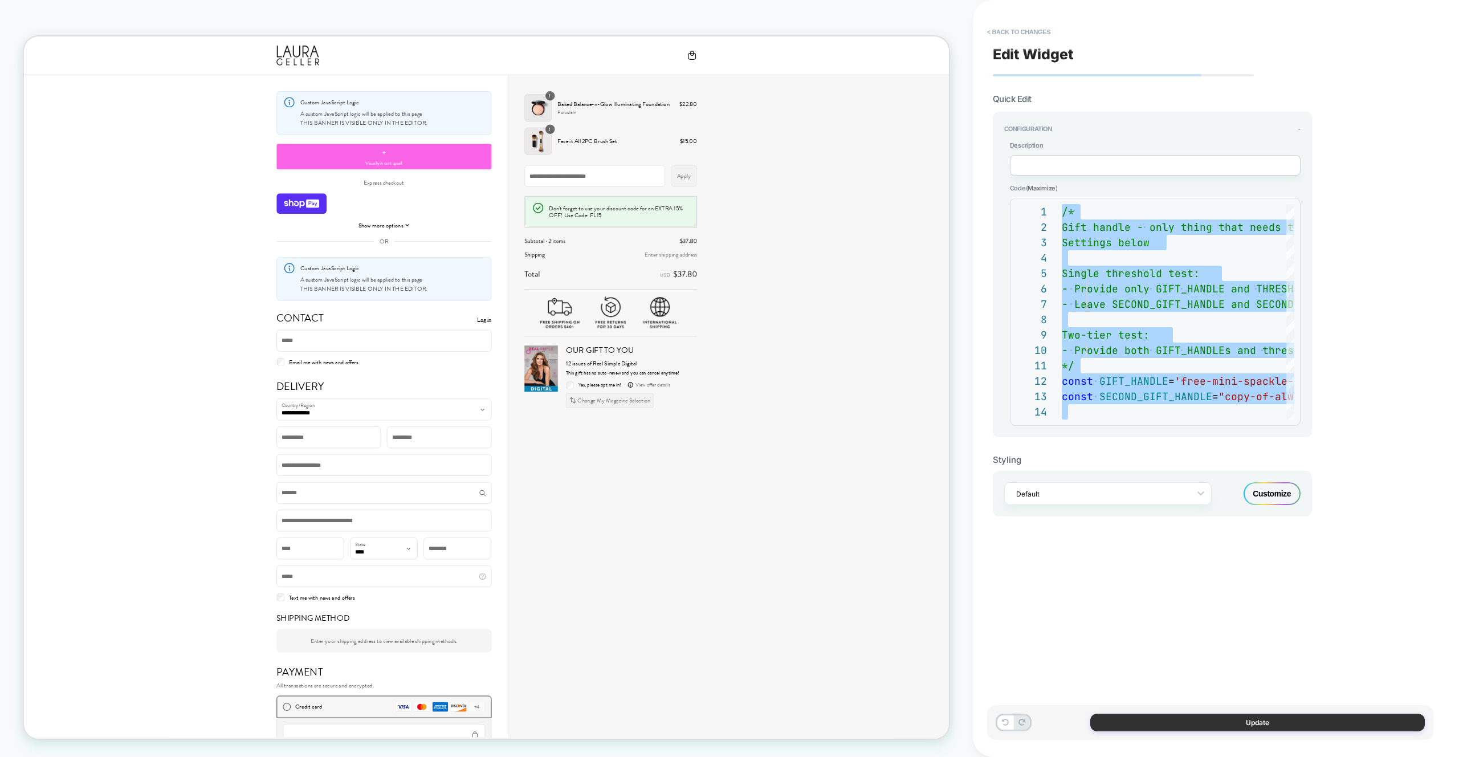
click at [1267, 715] on button "Update" at bounding box center [1257, 723] width 335 height 18
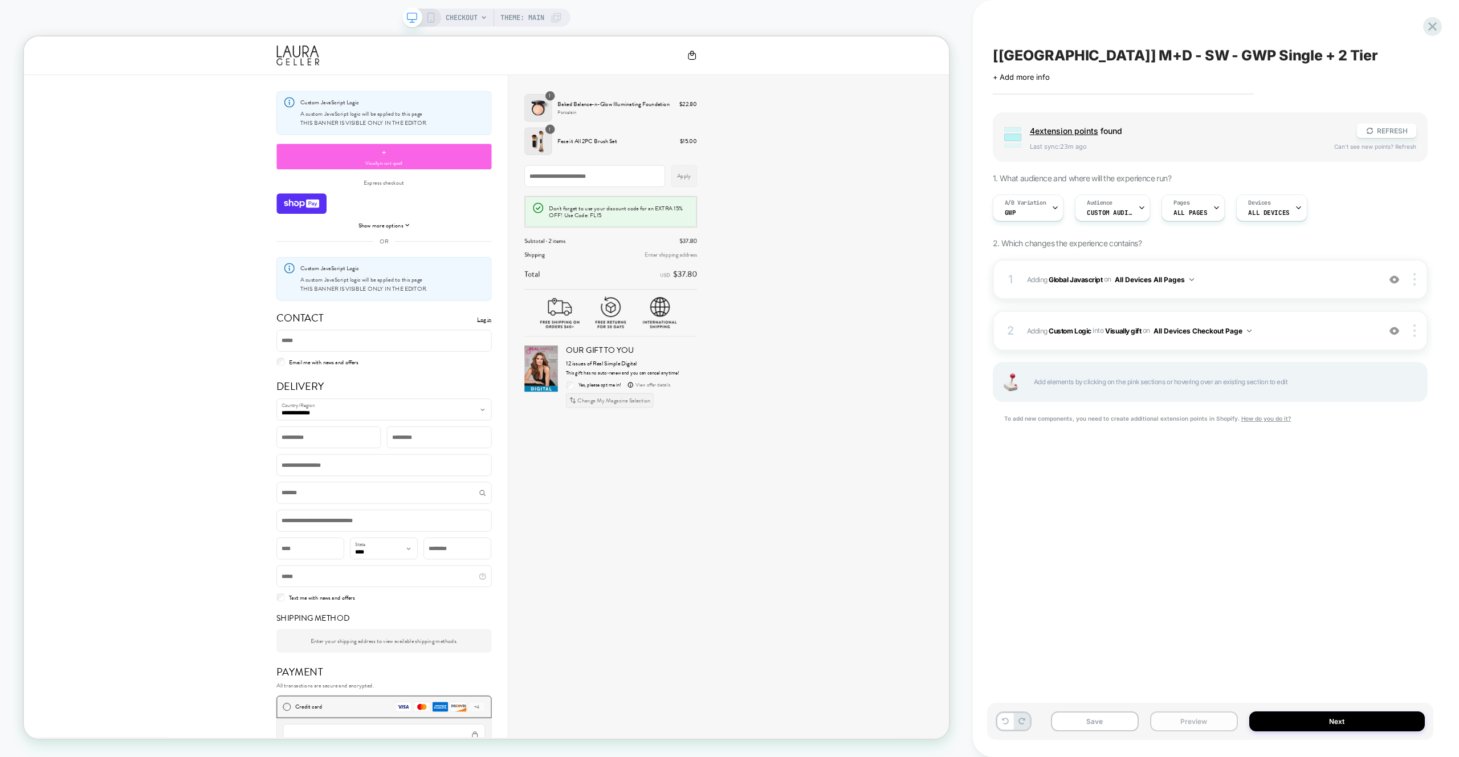
click at [1221, 717] on button "Preview" at bounding box center [1194, 721] width 88 height 20
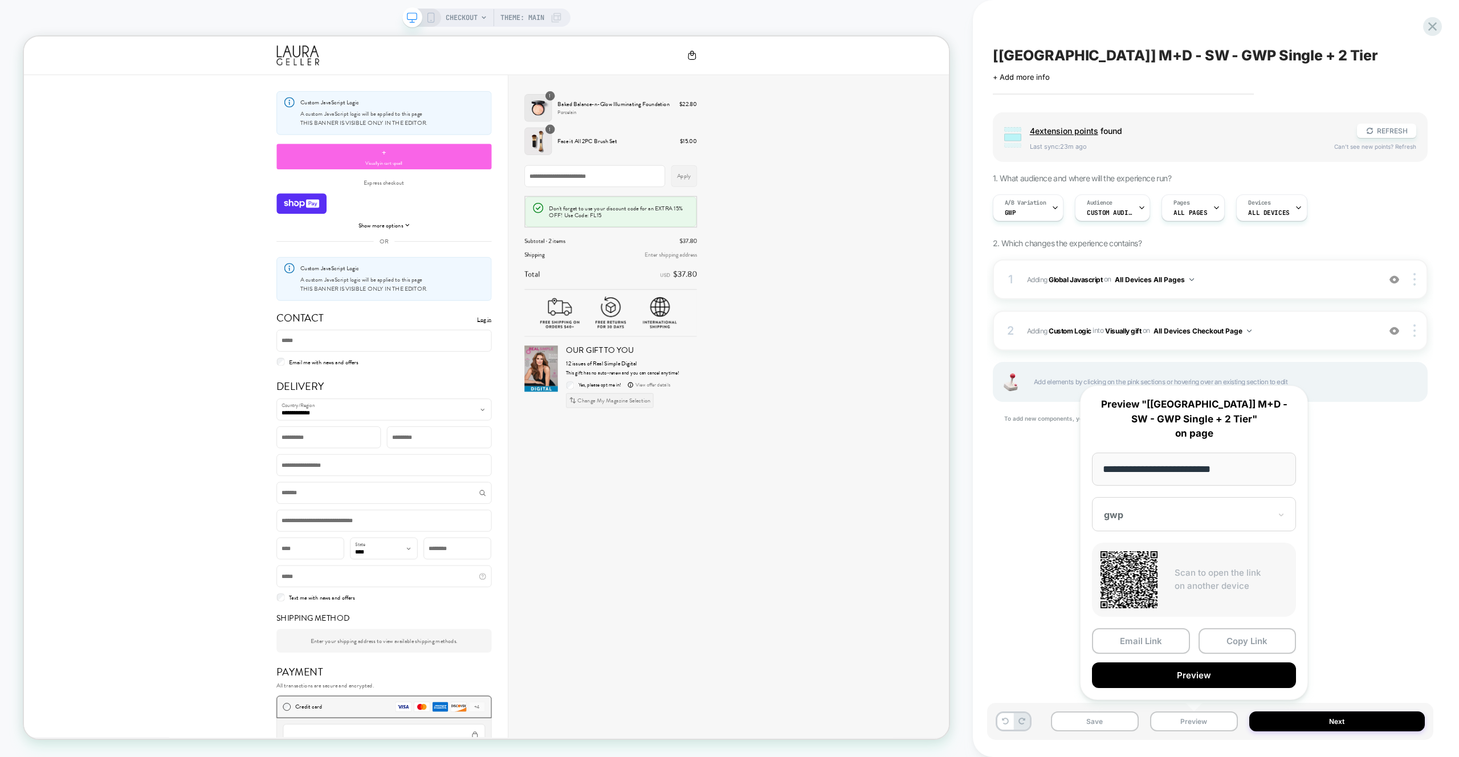
click at [1219, 677] on button "Preview" at bounding box center [1194, 675] width 204 height 26
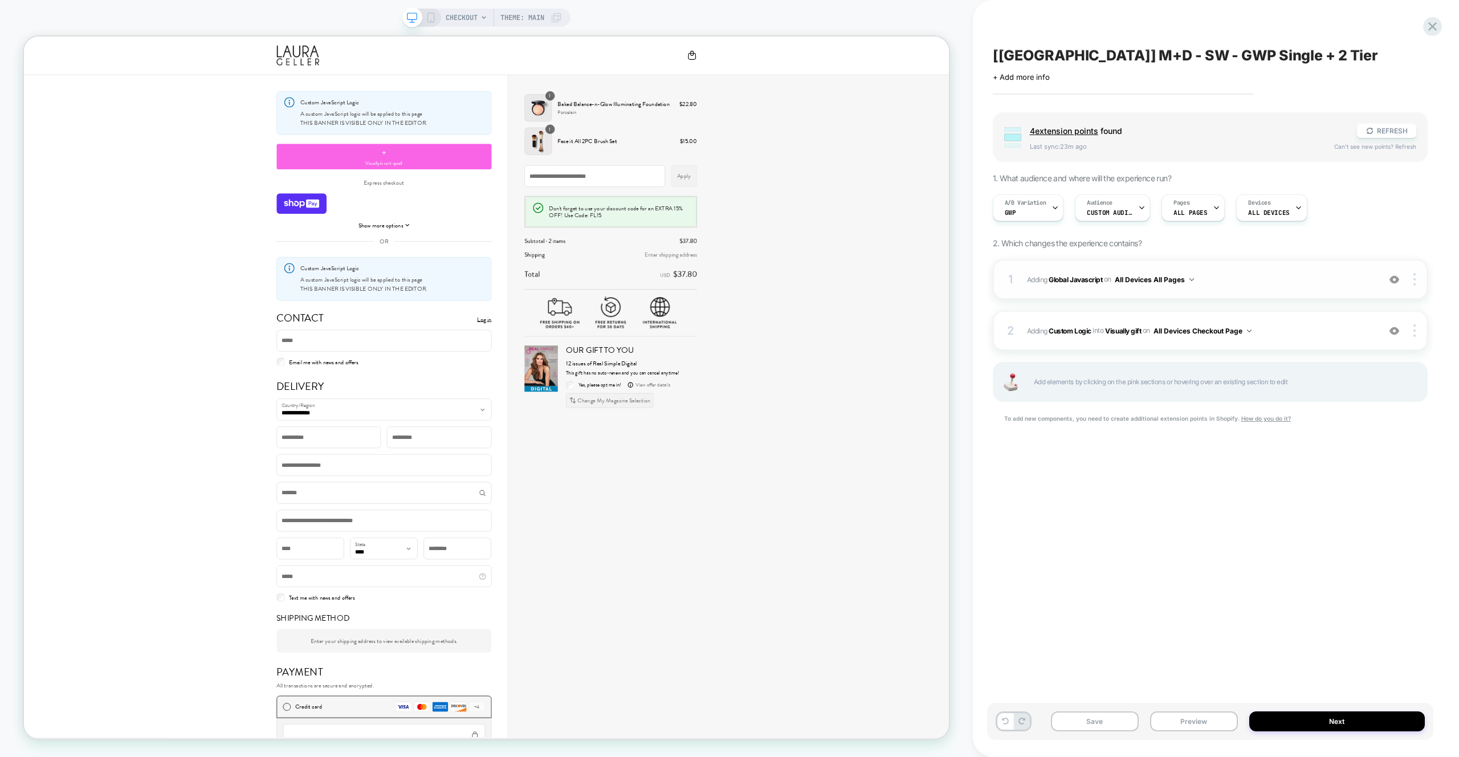
click at [1401, 277] on div at bounding box center [1395, 279] width 22 height 13
click at [1275, 321] on div "2 #_loomi_addon_1756036449280 Adding Custom Logic INTO Visually gift Visually g…" at bounding box center [1210, 331] width 435 height 40
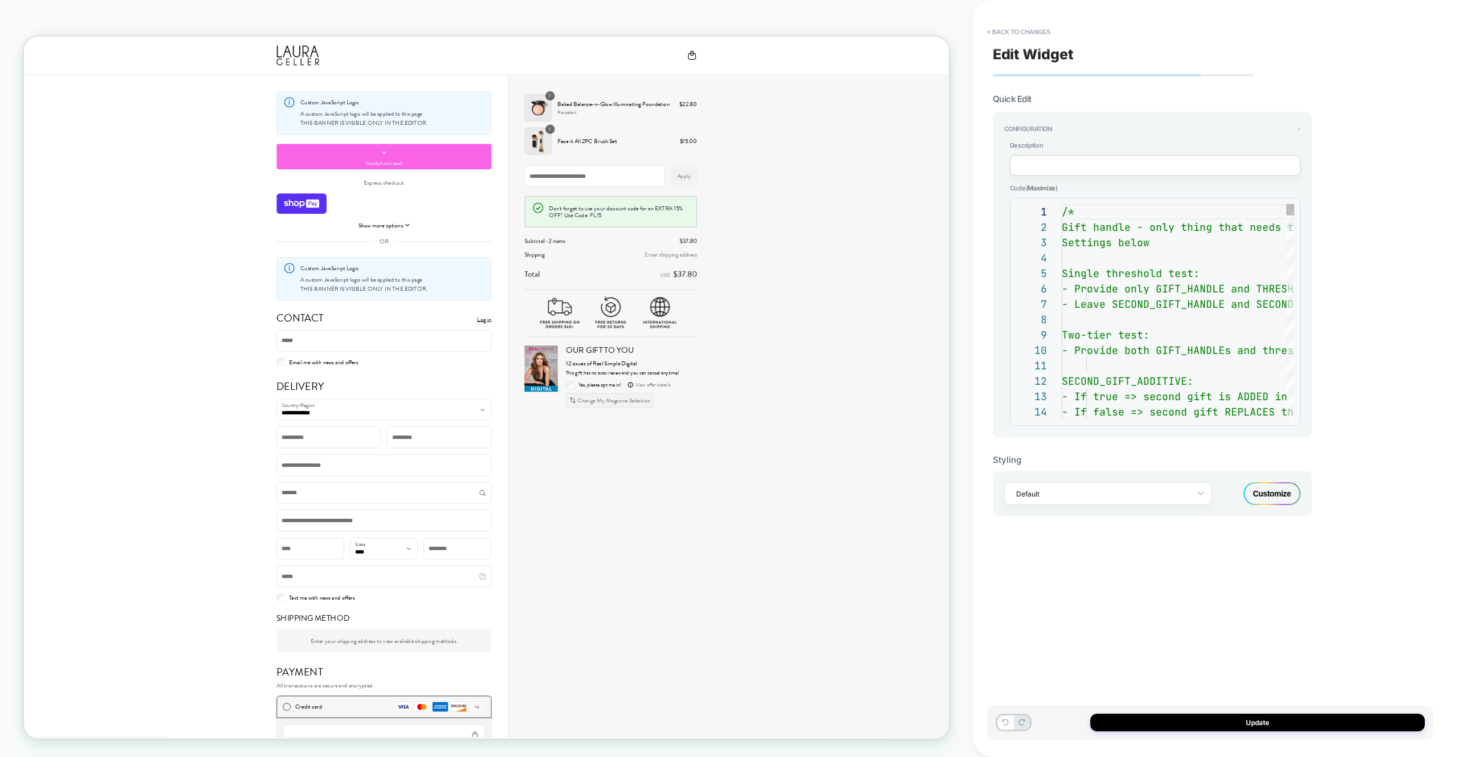
scroll to position [108, 0]
type textarea "**********"
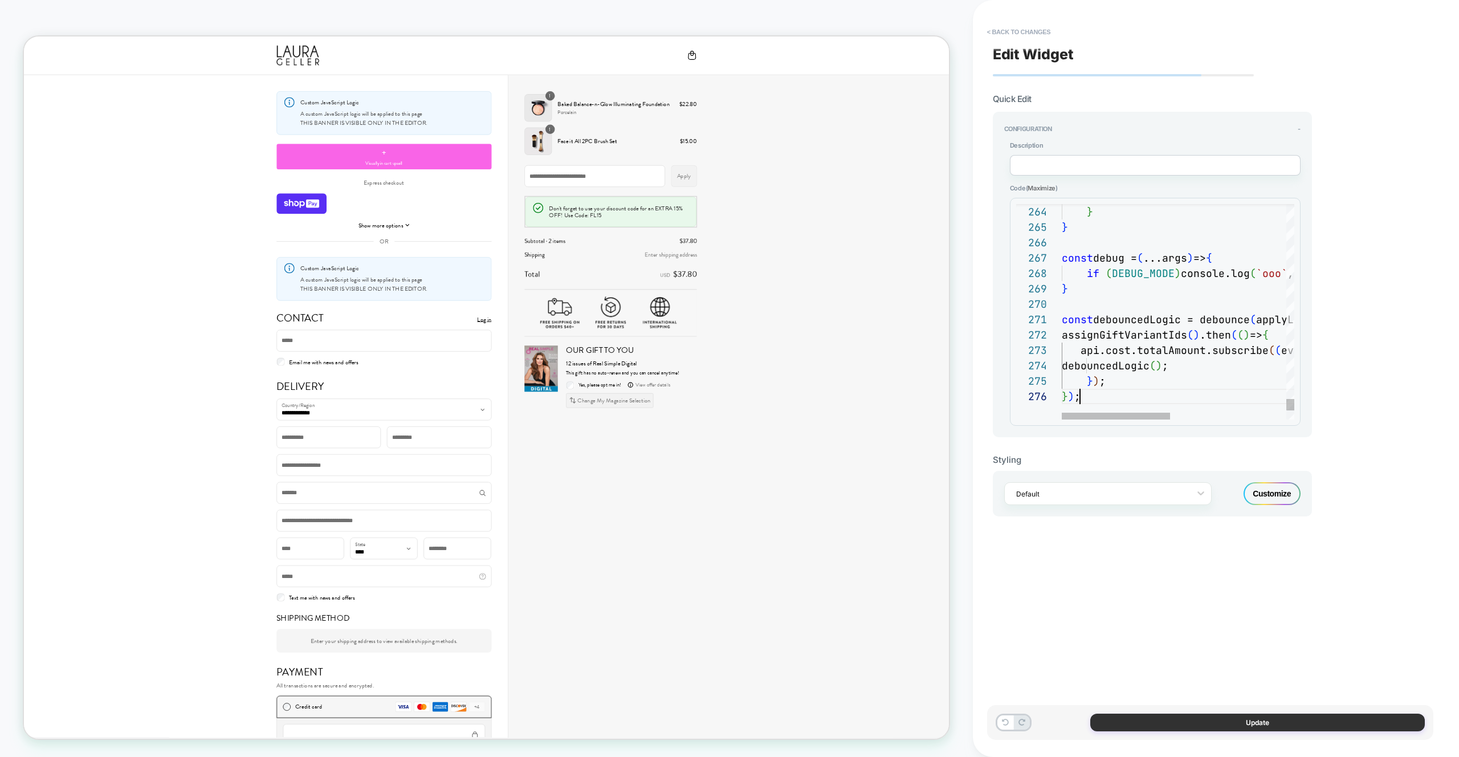
scroll to position [77, 18]
click at [1306, 718] on button "Update" at bounding box center [1257, 723] width 335 height 18
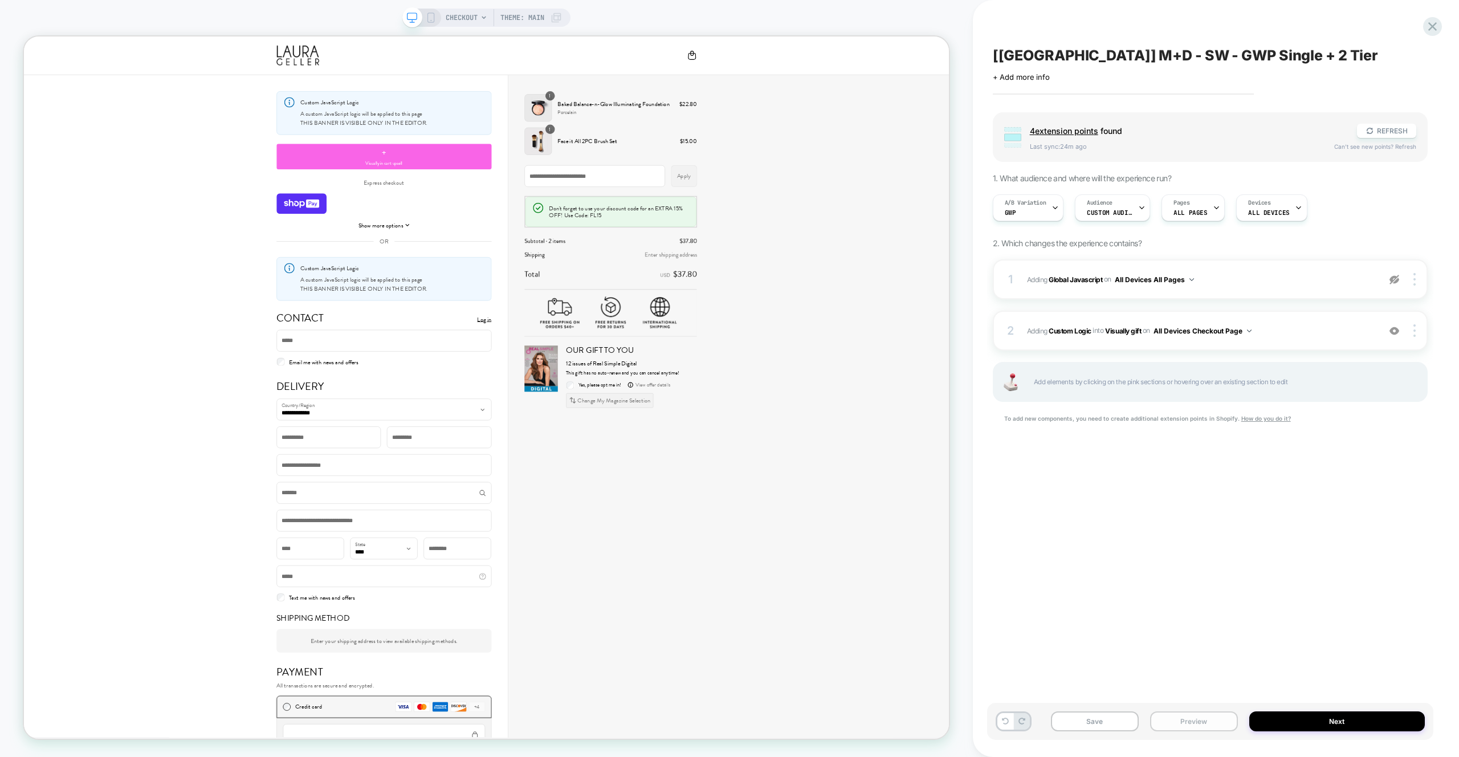
click at [1166, 721] on button "Preview" at bounding box center [1194, 721] width 88 height 20
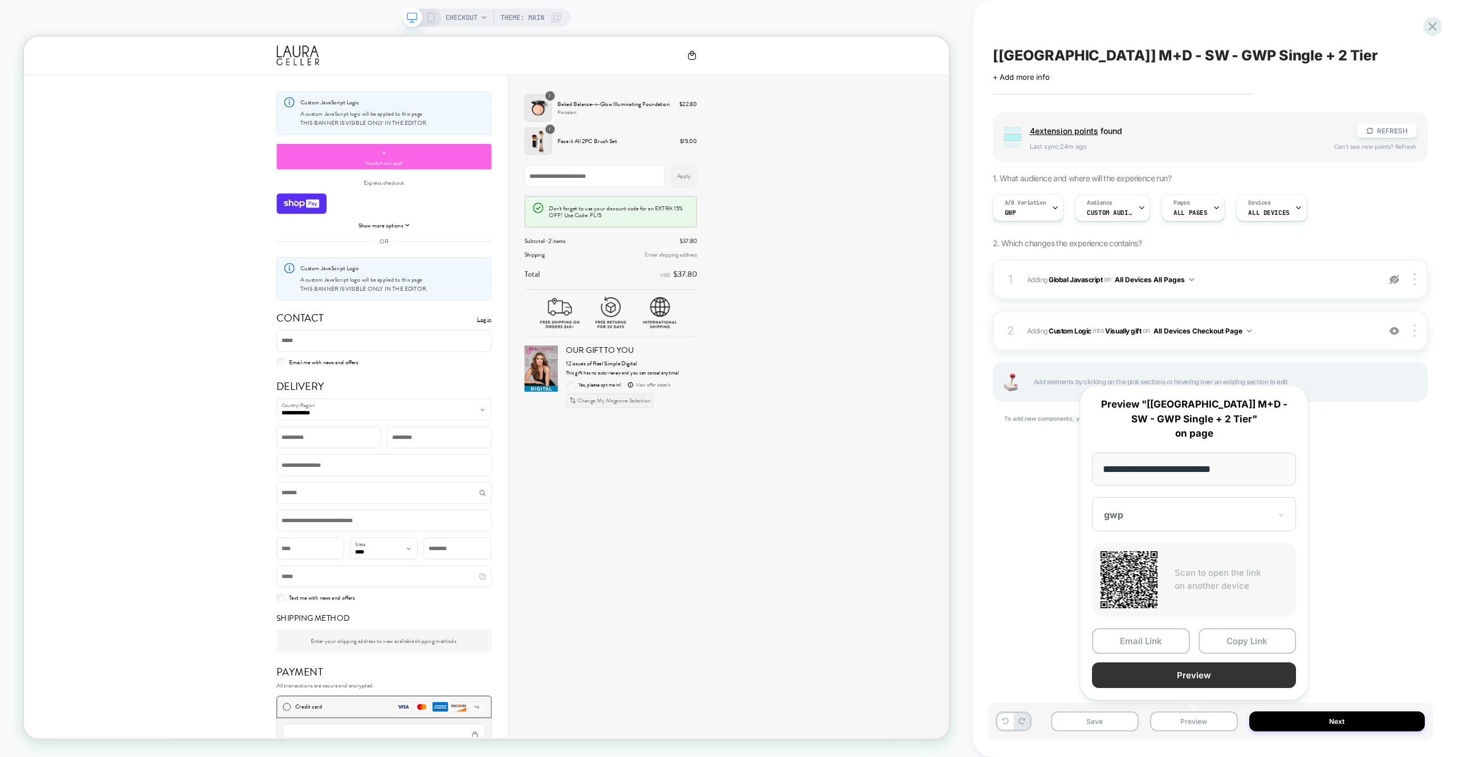
click at [1178, 677] on button "Preview" at bounding box center [1194, 675] width 204 height 26
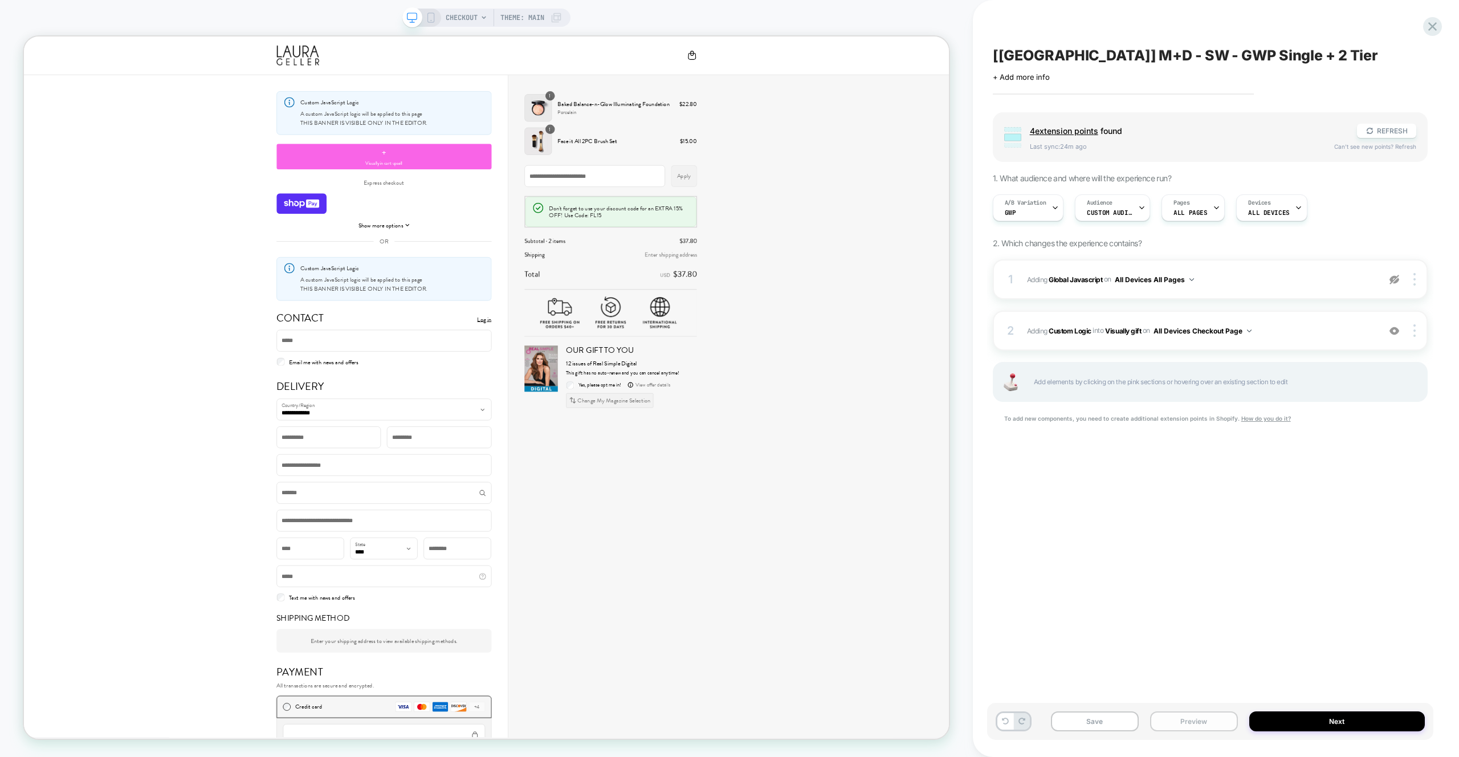
drag, startPoint x: 1206, startPoint y: 727, endPoint x: 1206, endPoint y: 717, distance: 10.8
click at [1206, 727] on button "Preview" at bounding box center [1194, 721] width 88 height 20
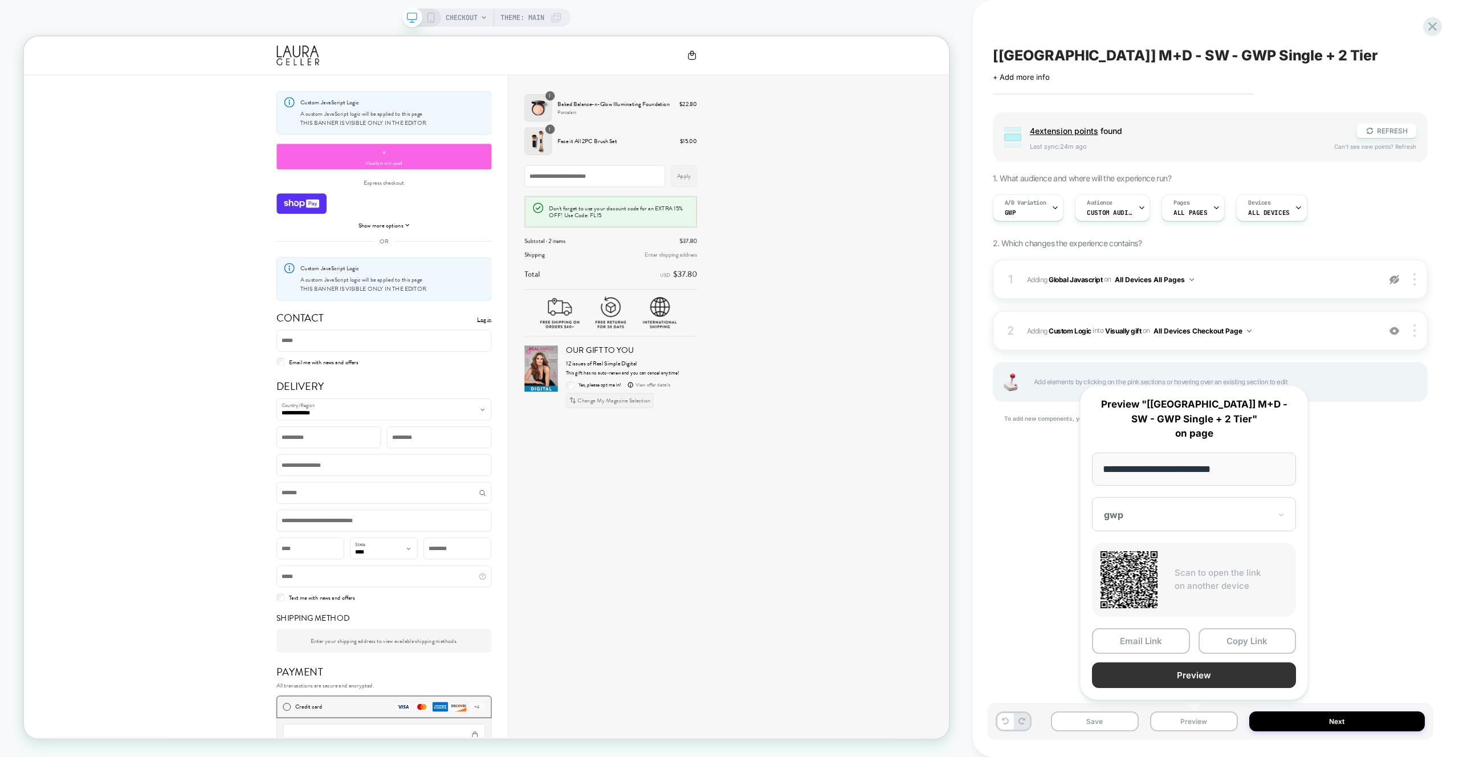
click at [1208, 669] on button "Preview" at bounding box center [1194, 675] width 204 height 26
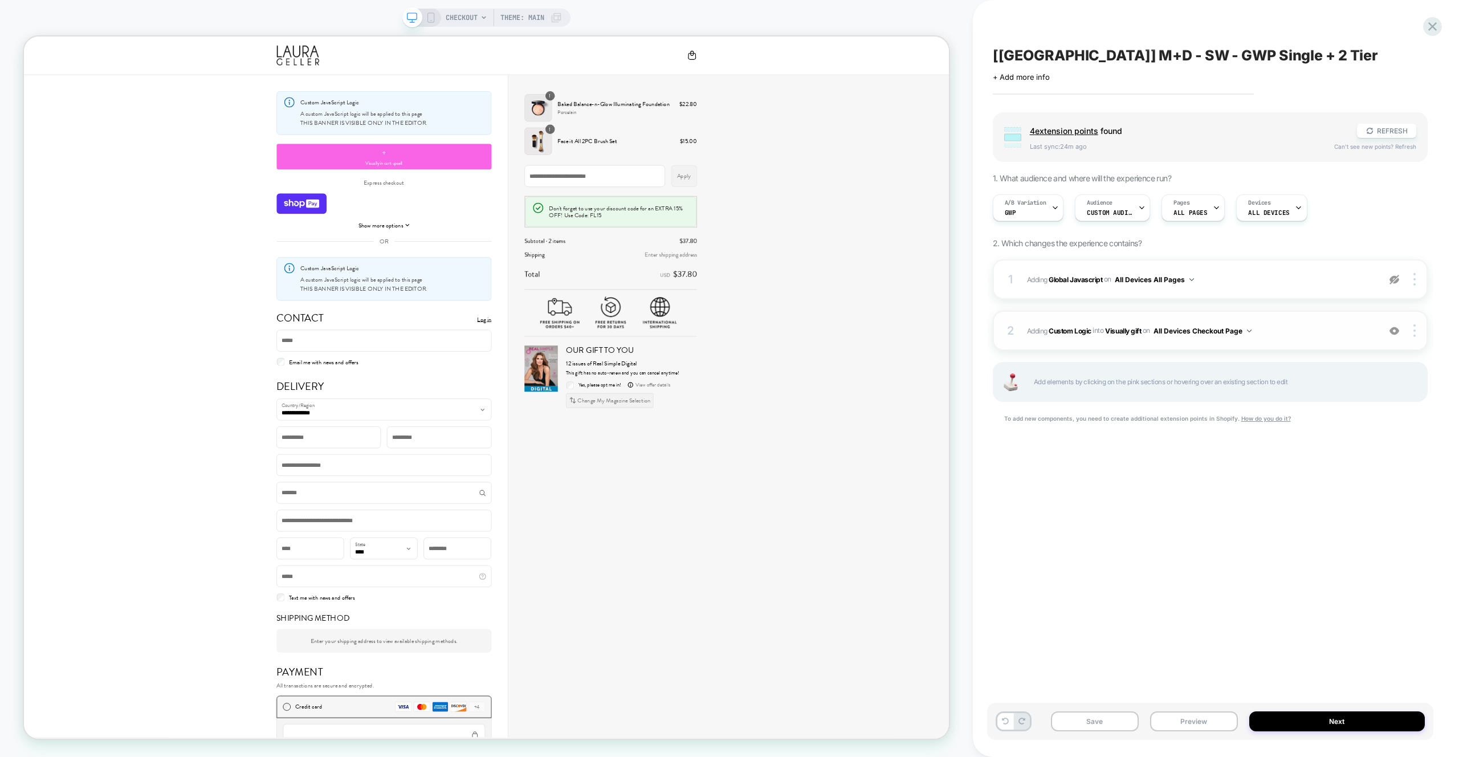
click at [1318, 316] on div "2 #_loomi_addon_1756036449280 Adding Custom Logic INTO Visually gift Visually g…" at bounding box center [1210, 331] width 435 height 40
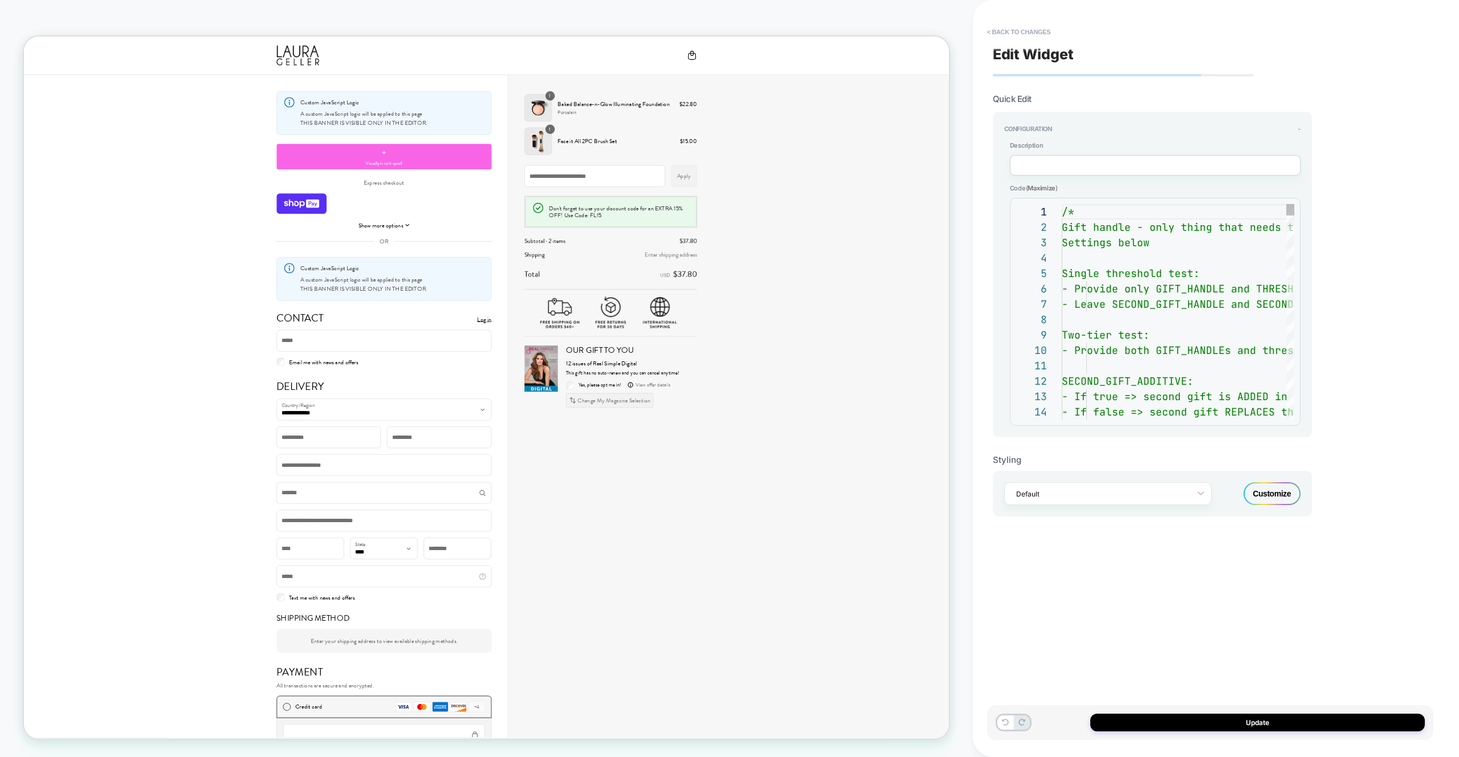
scroll to position [154, 0]
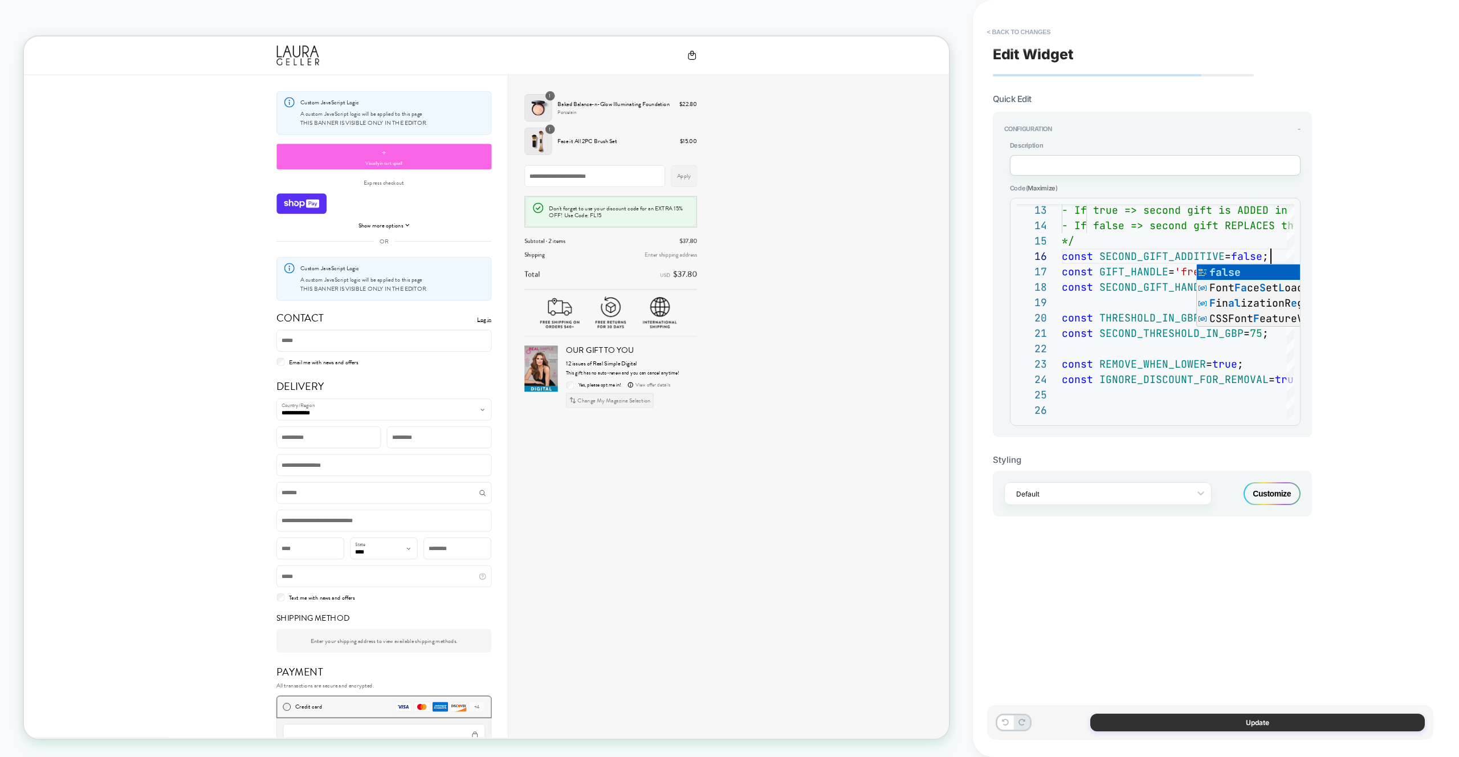
type textarea "**********"
click at [1309, 715] on button "Update" at bounding box center [1257, 723] width 335 height 18
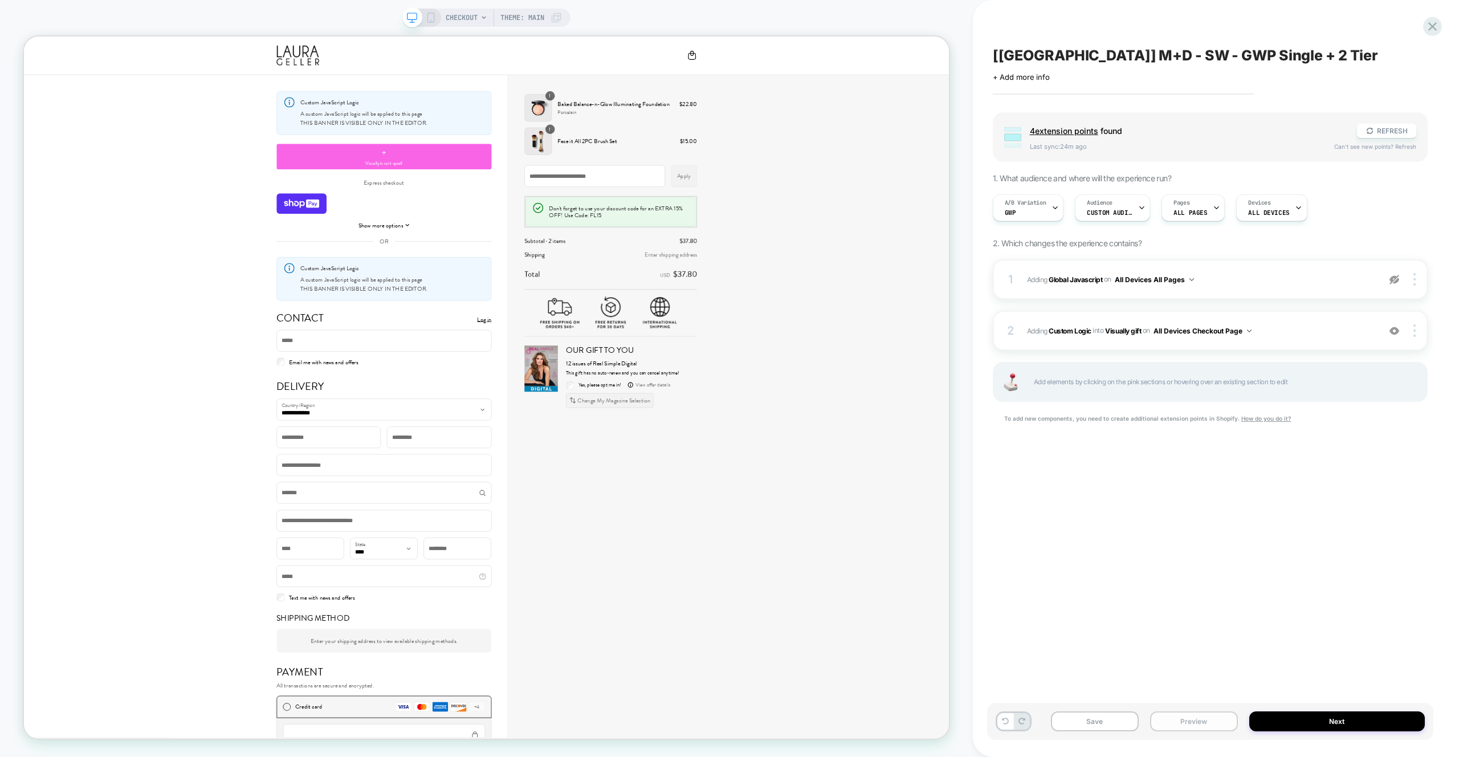
click at [1178, 723] on button "Preview" at bounding box center [1194, 721] width 88 height 20
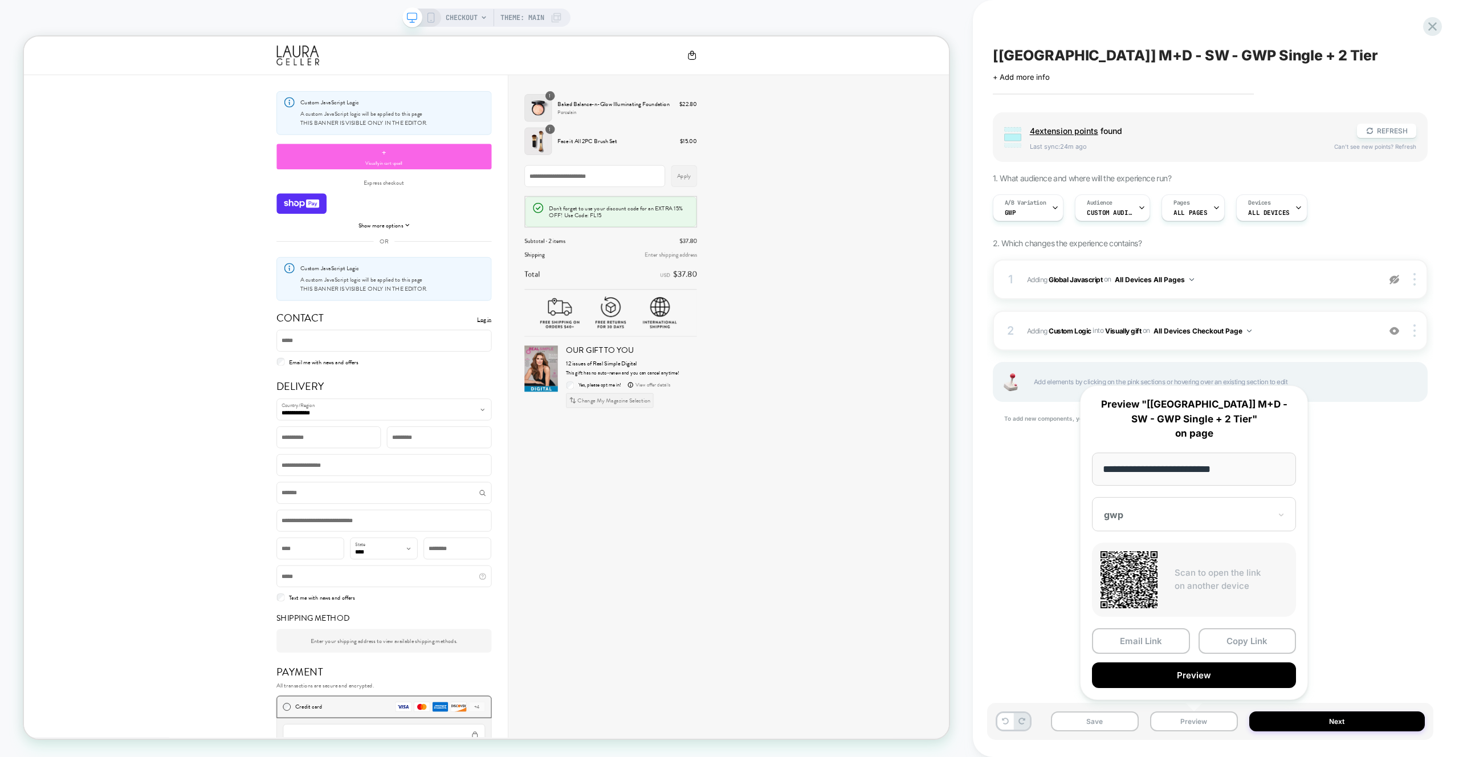
click at [1188, 690] on div "**********" at bounding box center [1194, 542] width 228 height 315
click at [1188, 681] on button "Preview" at bounding box center [1194, 675] width 204 height 26
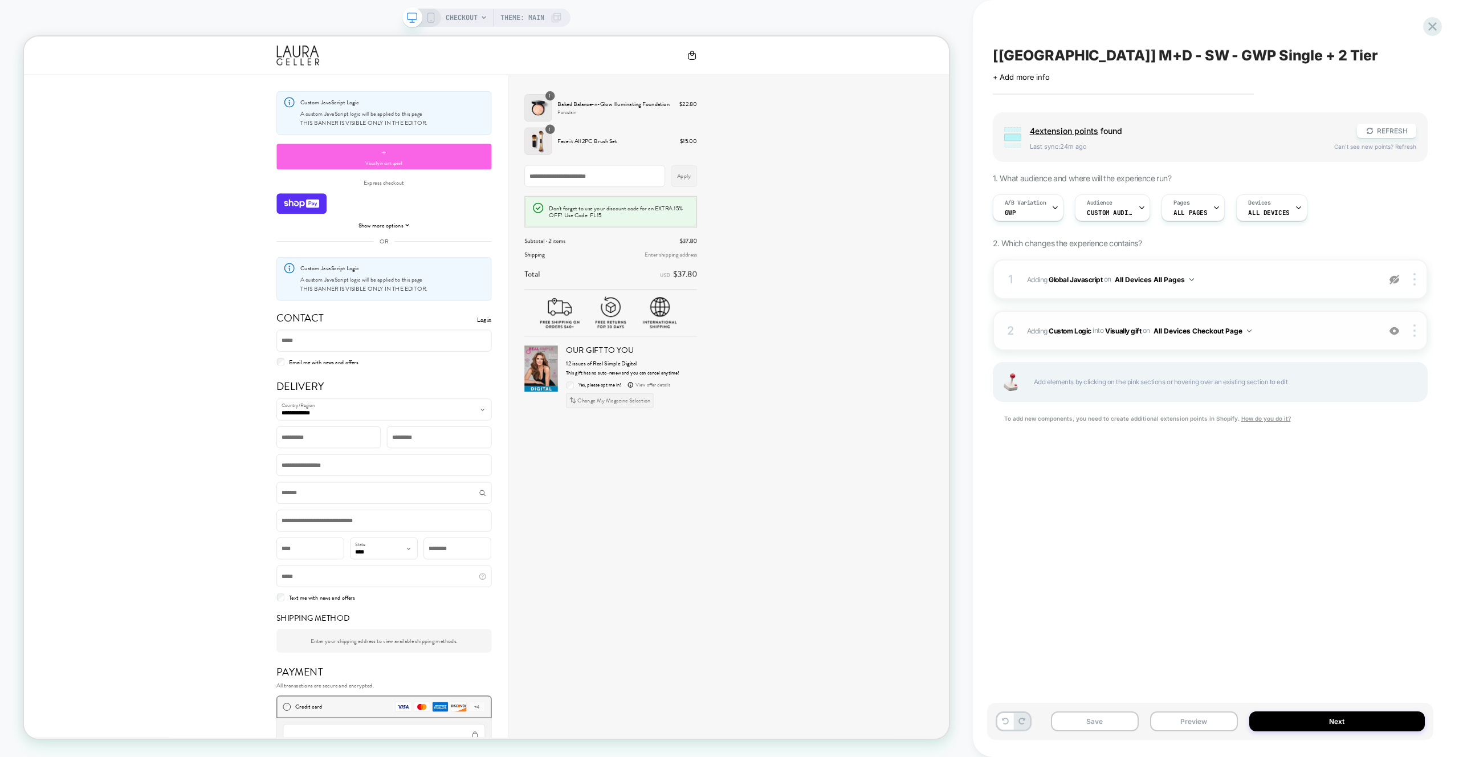
click at [1349, 332] on span "#_loomi_addon_1756036449280 Adding Custom Logic INTO Visually gift Visually gif…" at bounding box center [1200, 331] width 347 height 14
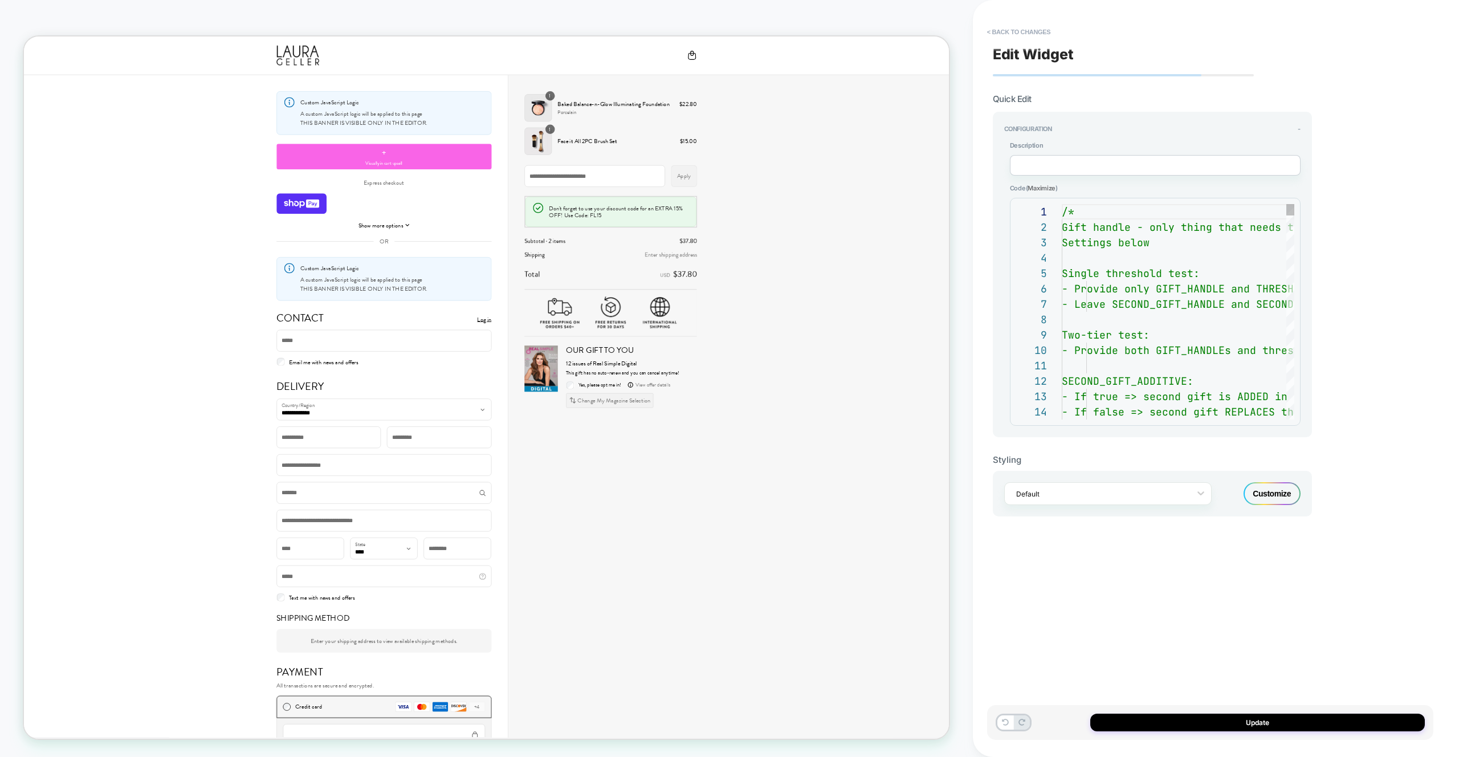
scroll to position [154, 0]
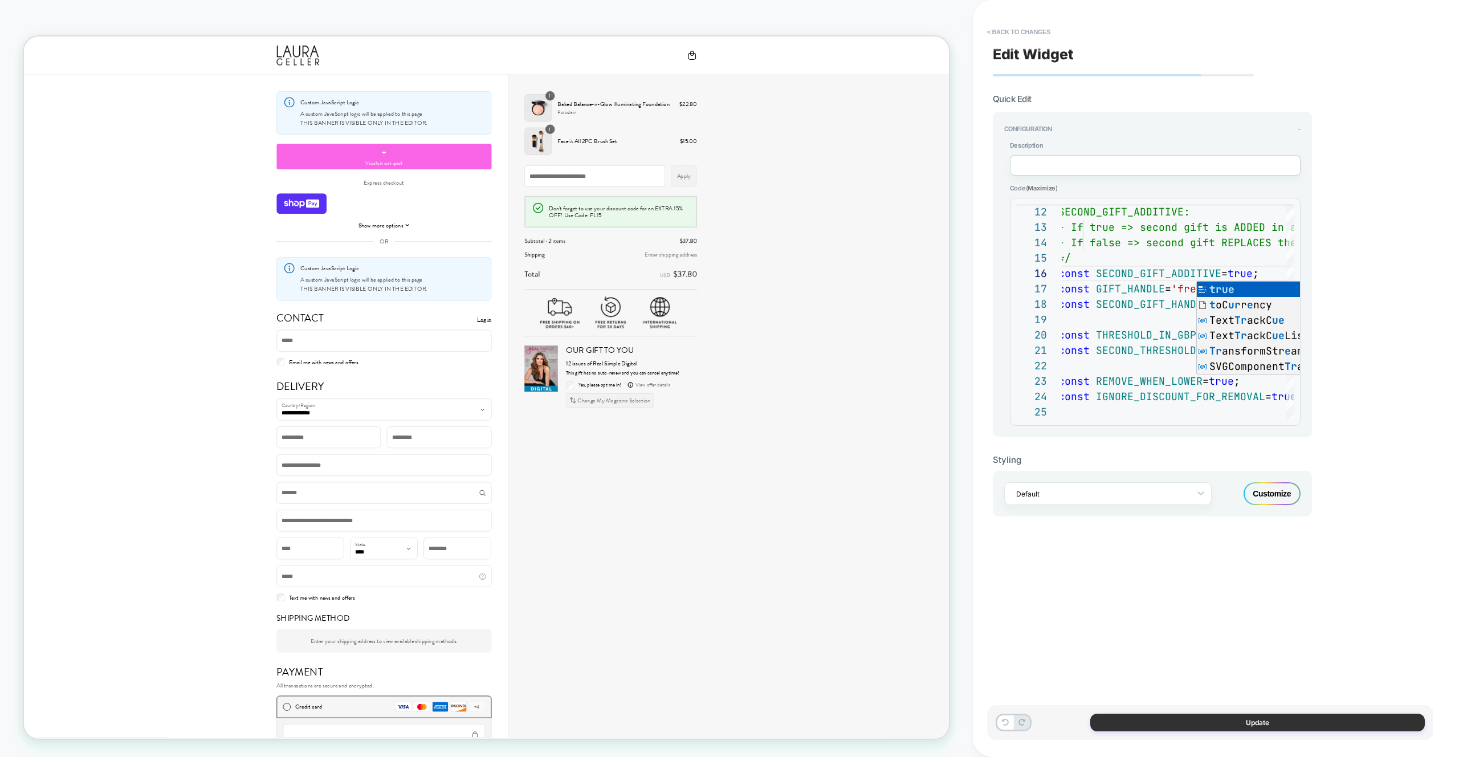
type textarea "**********"
click at [1326, 726] on button "Update" at bounding box center [1257, 723] width 335 height 18
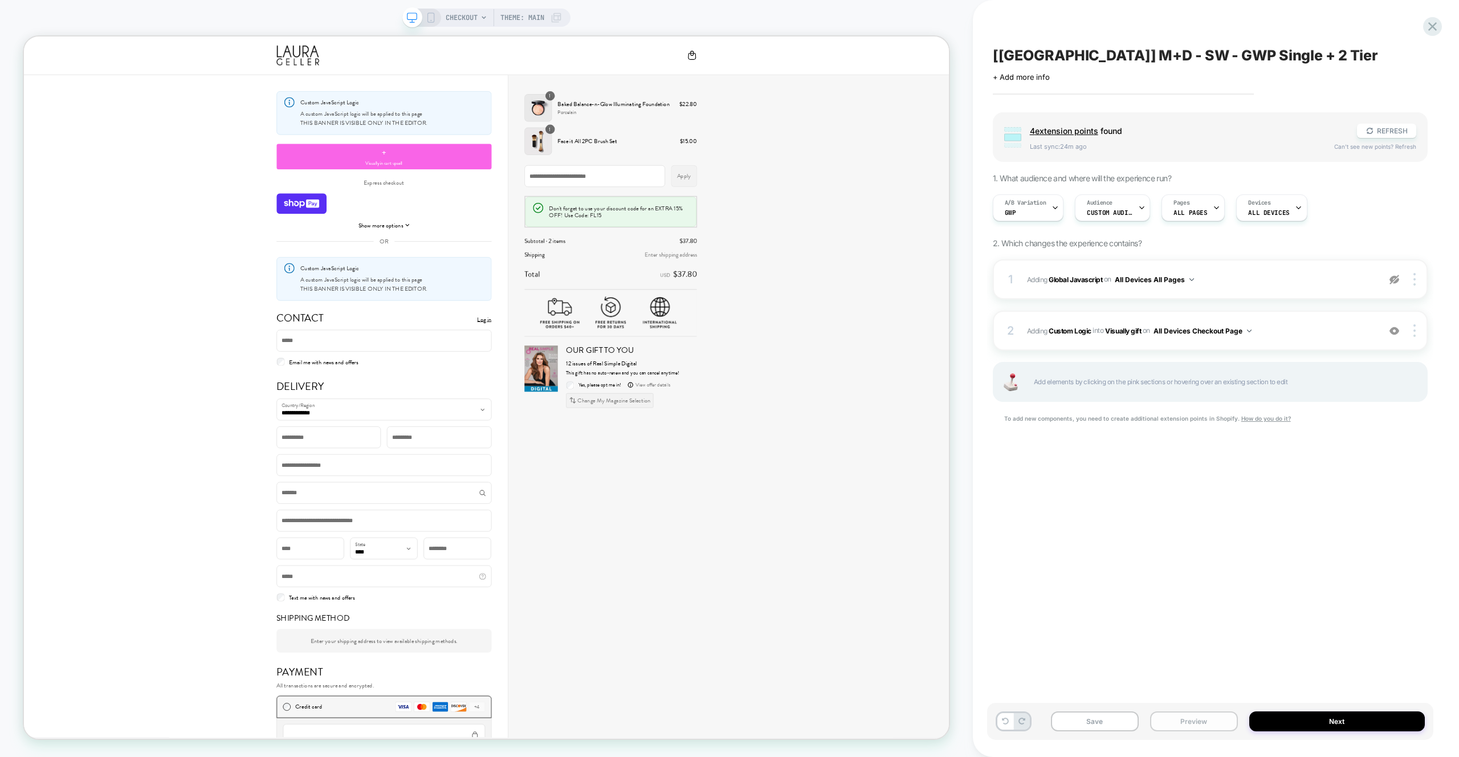
click at [1164, 719] on button "Preview" at bounding box center [1194, 721] width 88 height 20
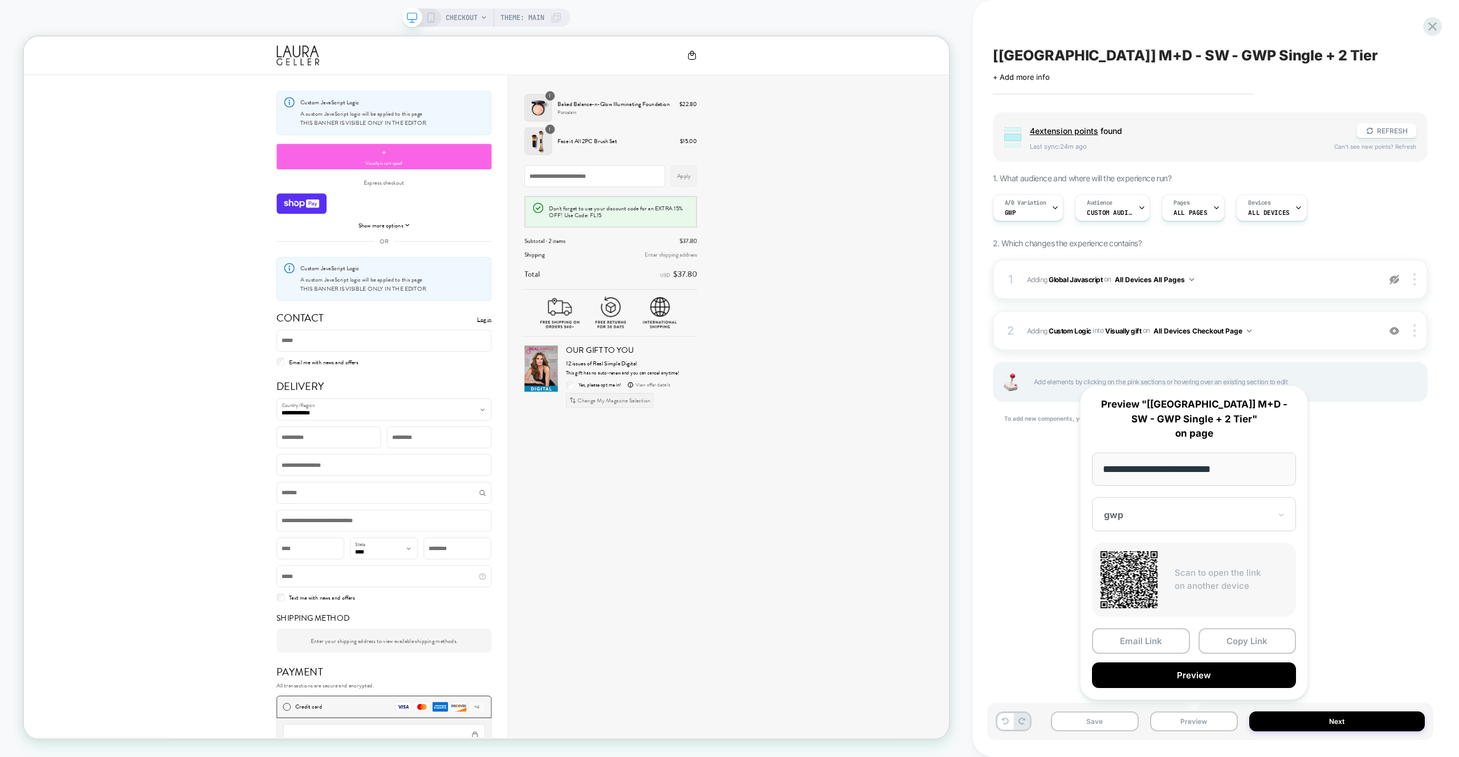
click at [1173, 671] on button "Preview" at bounding box center [1194, 675] width 204 height 26
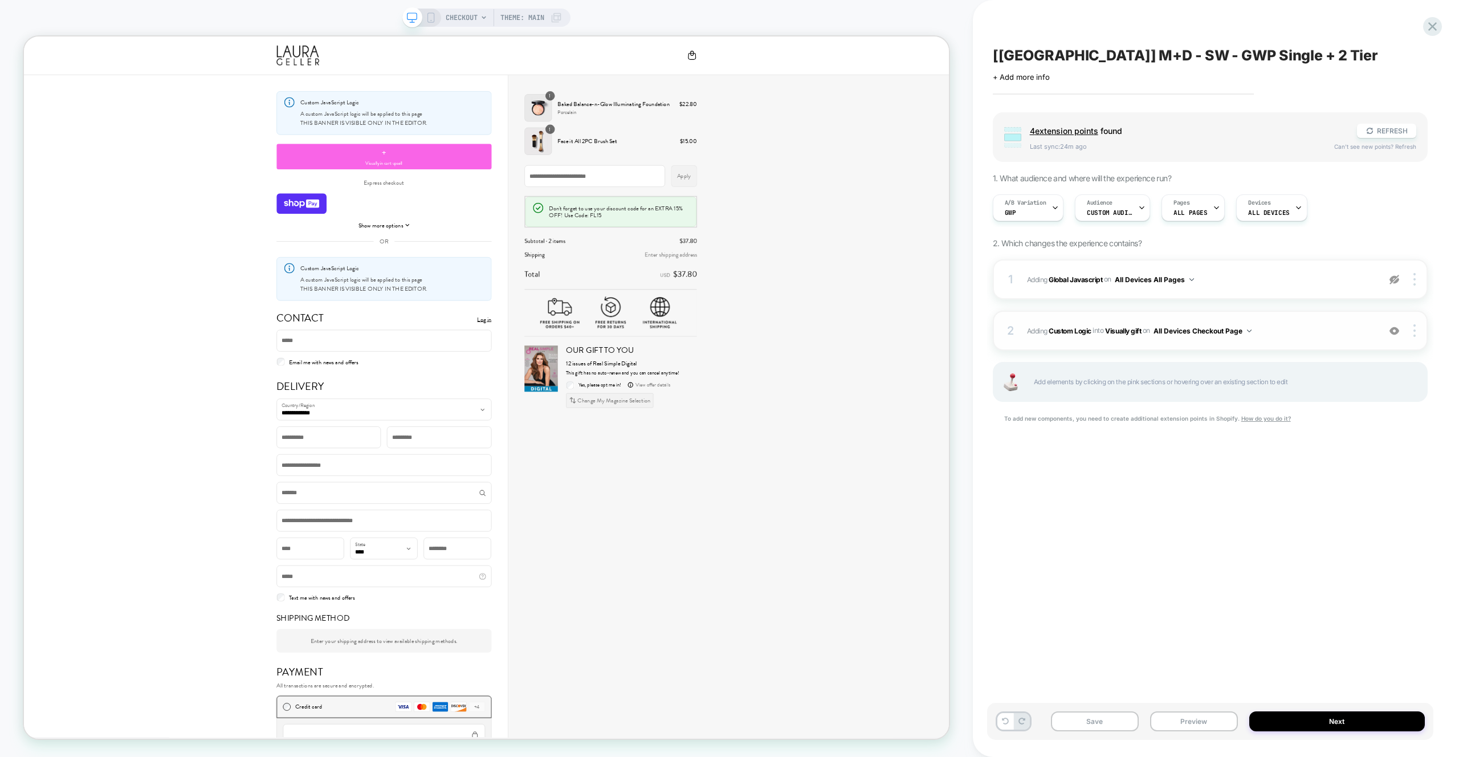
click at [1300, 321] on div "2 #_loomi_addon_1756036449280 Adding Custom Logic INTO Visually gift Visually g…" at bounding box center [1210, 331] width 435 height 40
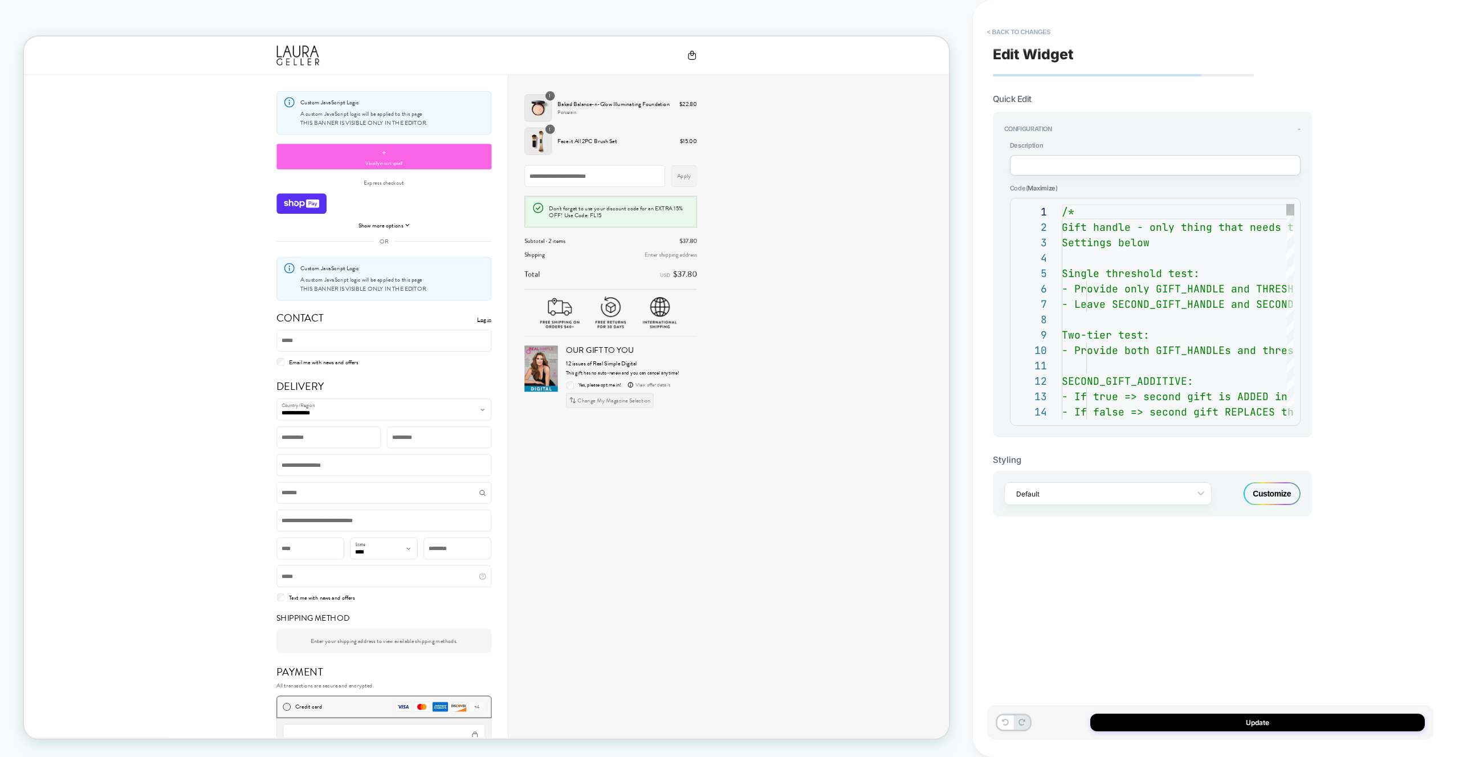
scroll to position [154, 0]
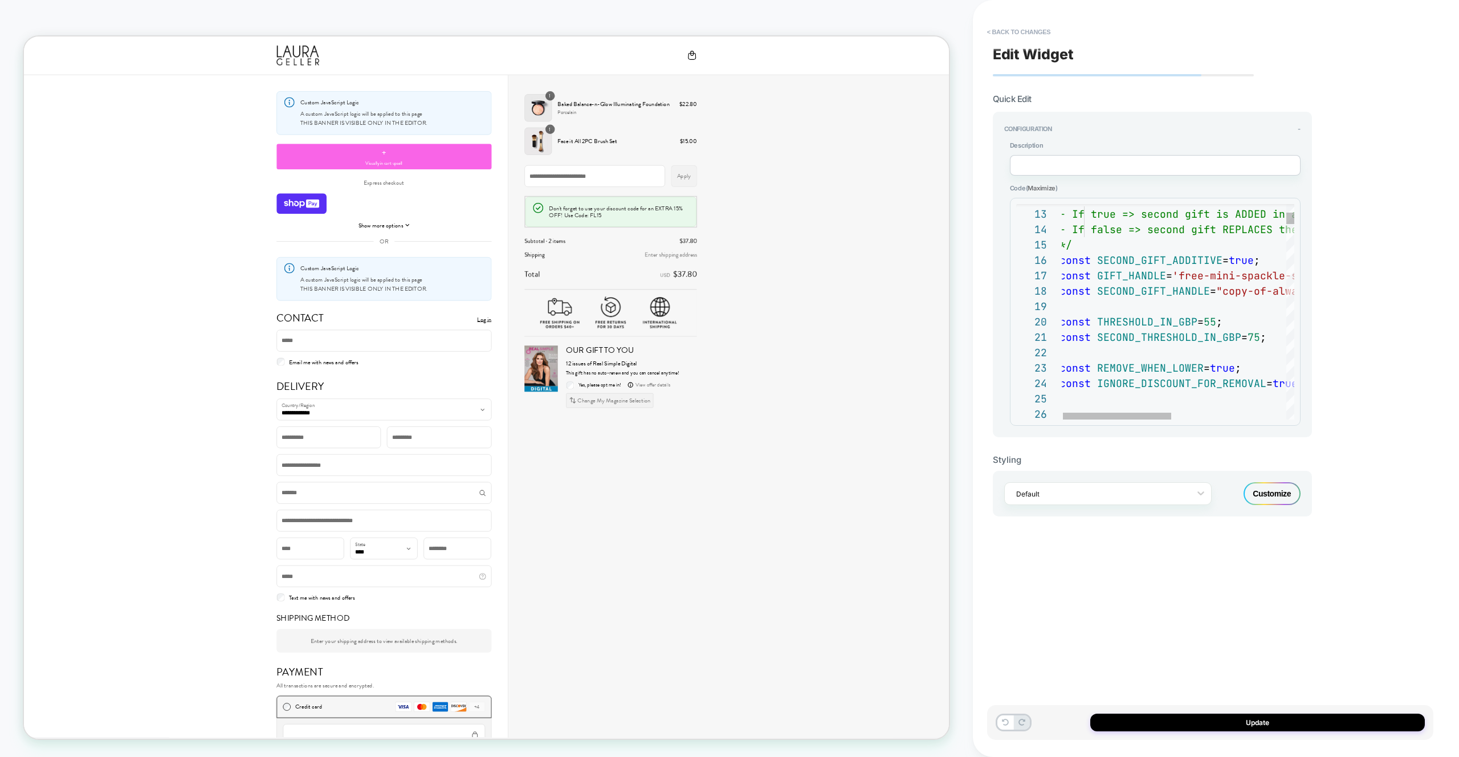
type textarea "**********"
click at [1251, 731] on div "Update" at bounding box center [1210, 722] width 446 height 35
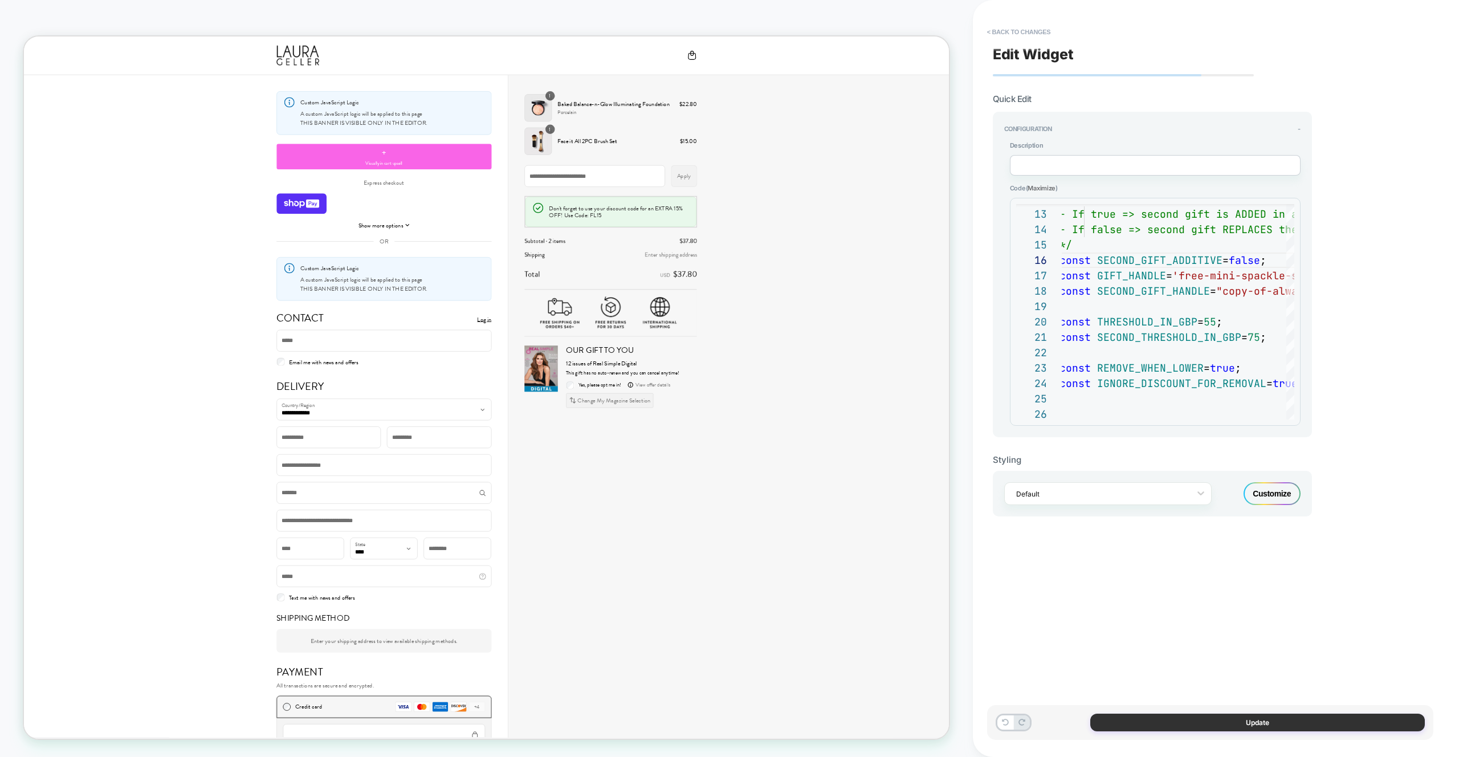
click at [1234, 722] on button "Update" at bounding box center [1257, 723] width 335 height 18
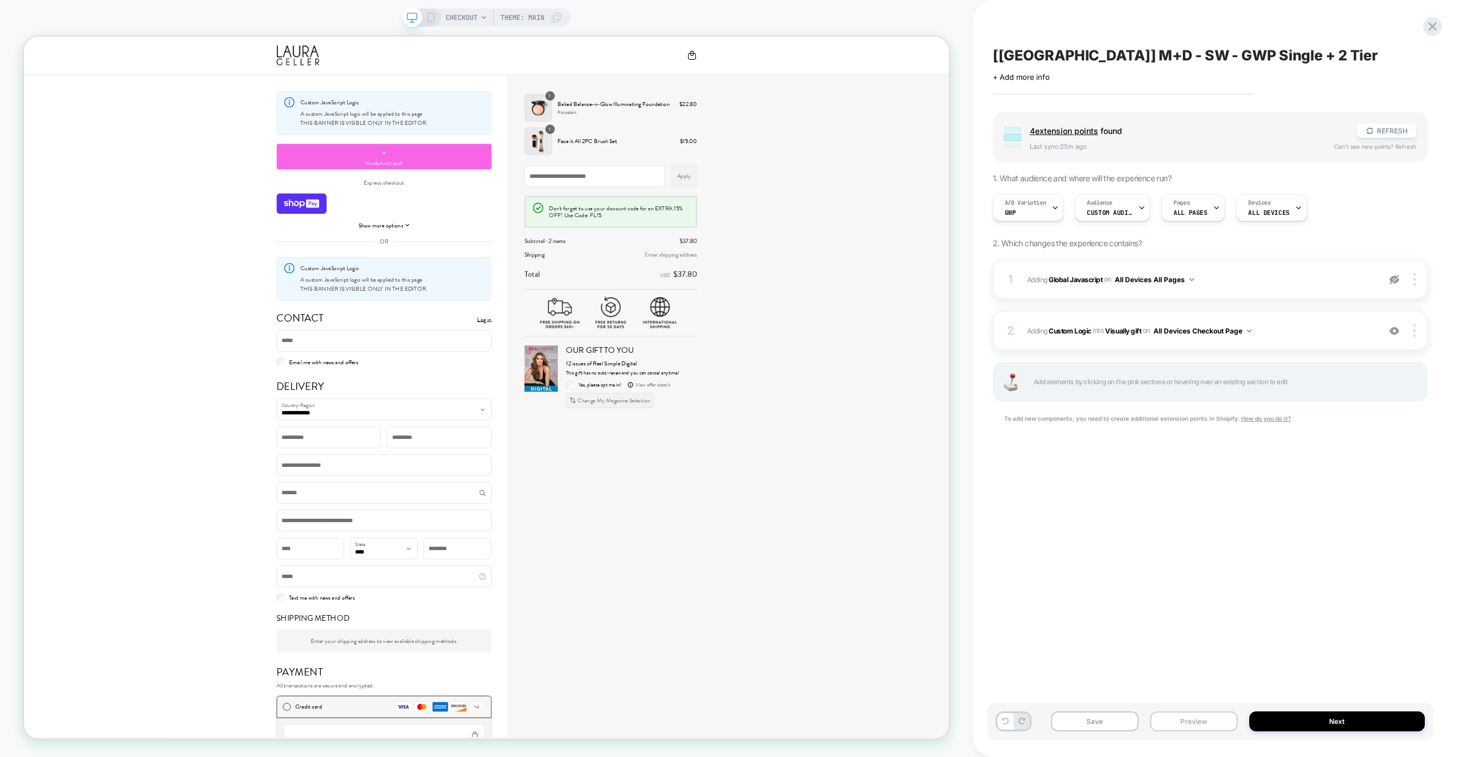
click at [1188, 719] on button "Preview" at bounding box center [1194, 721] width 88 height 20
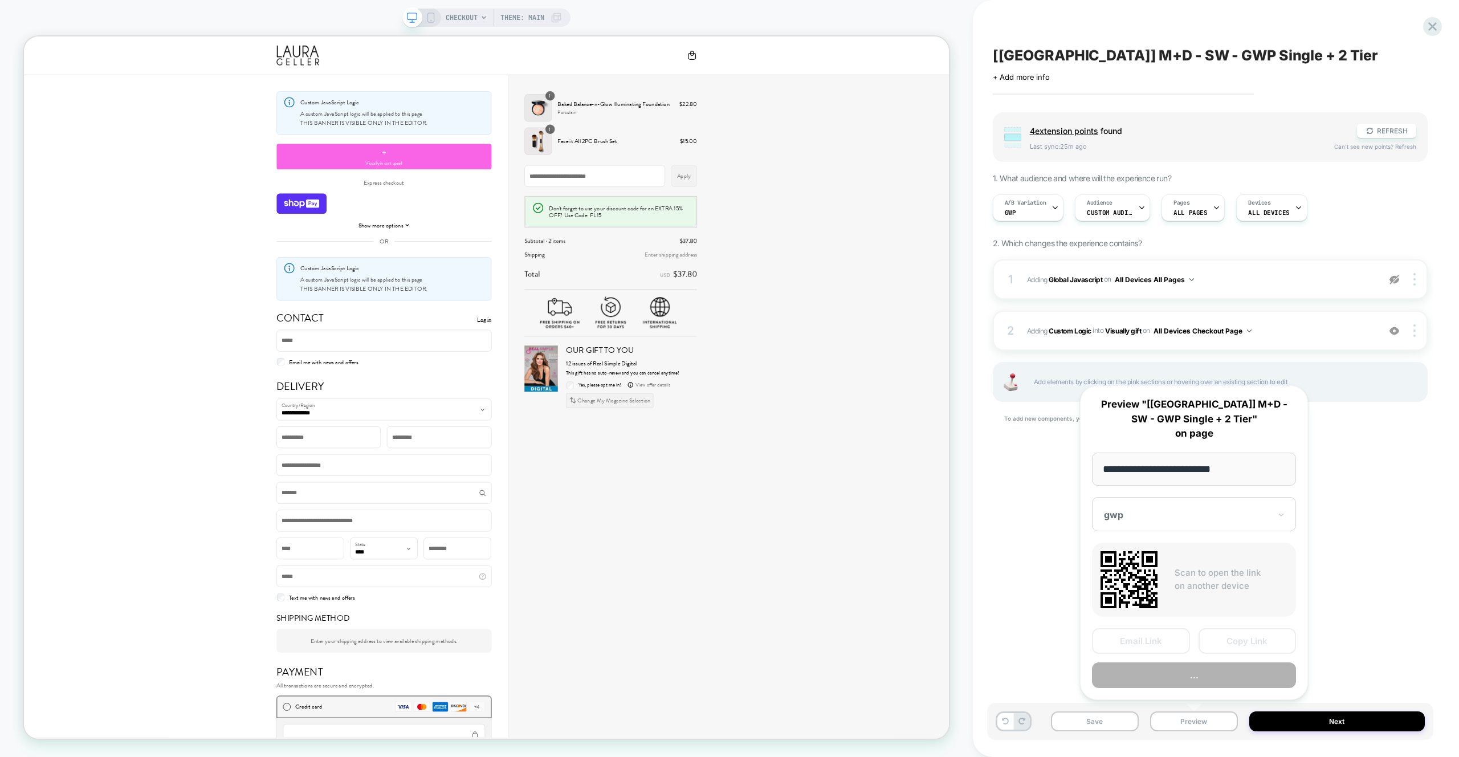
click at [1190, 683] on button "..." at bounding box center [1194, 675] width 204 height 26
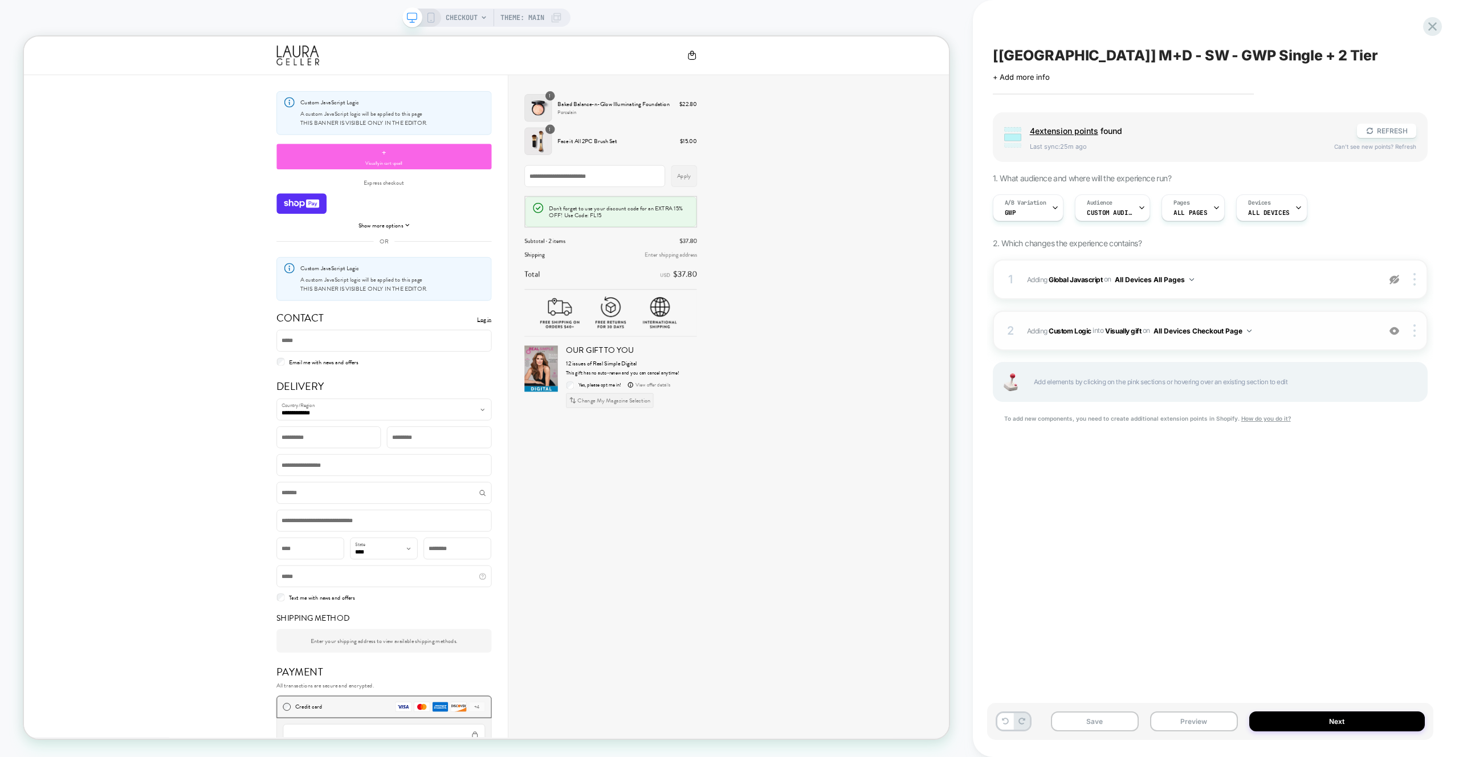
click at [1313, 328] on span "#_loomi_addon_1756036449280 Adding Custom Logic INTO Visually gift Visually gif…" at bounding box center [1200, 331] width 347 height 14
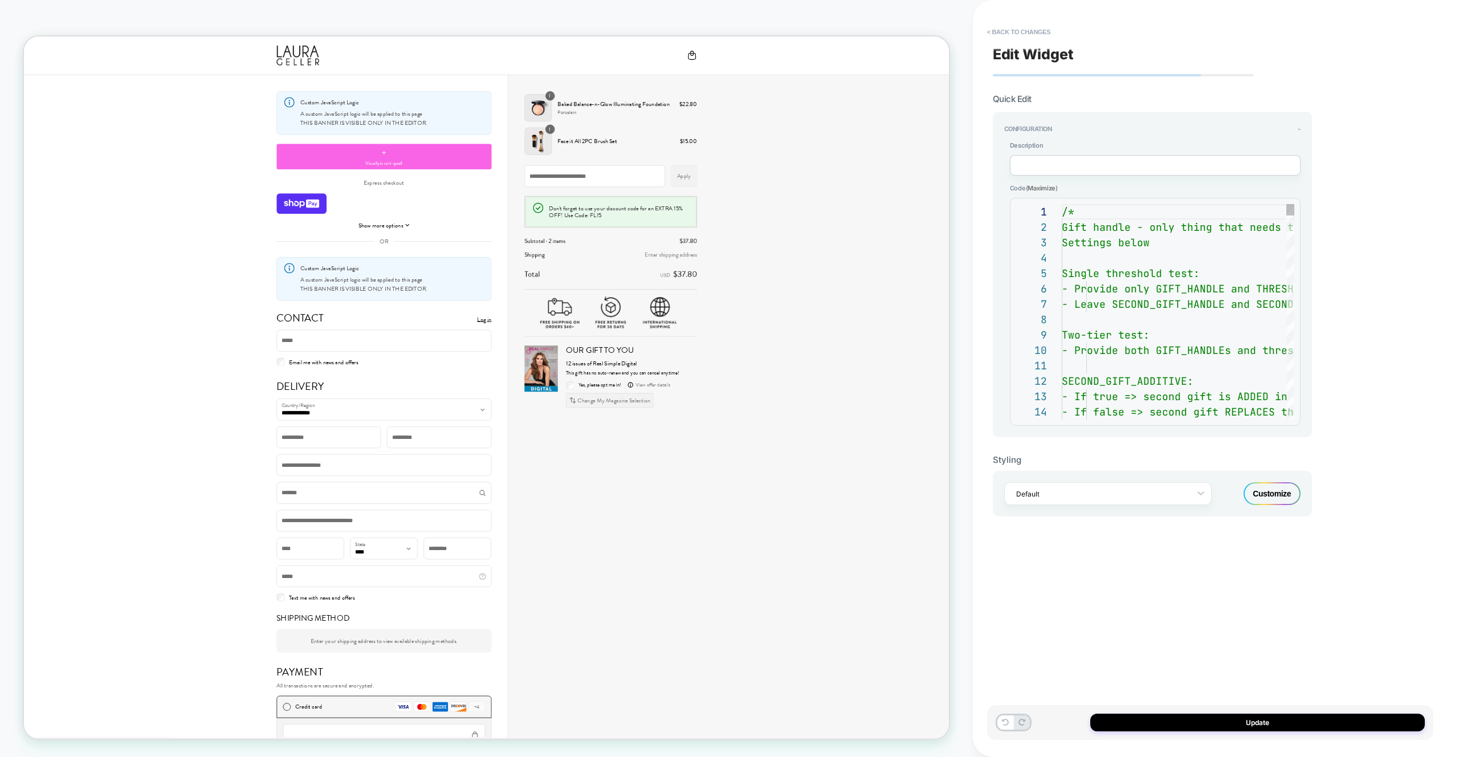
scroll to position [154, 0]
click at [1317, 298] on div "**********" at bounding box center [1210, 378] width 446 height 734
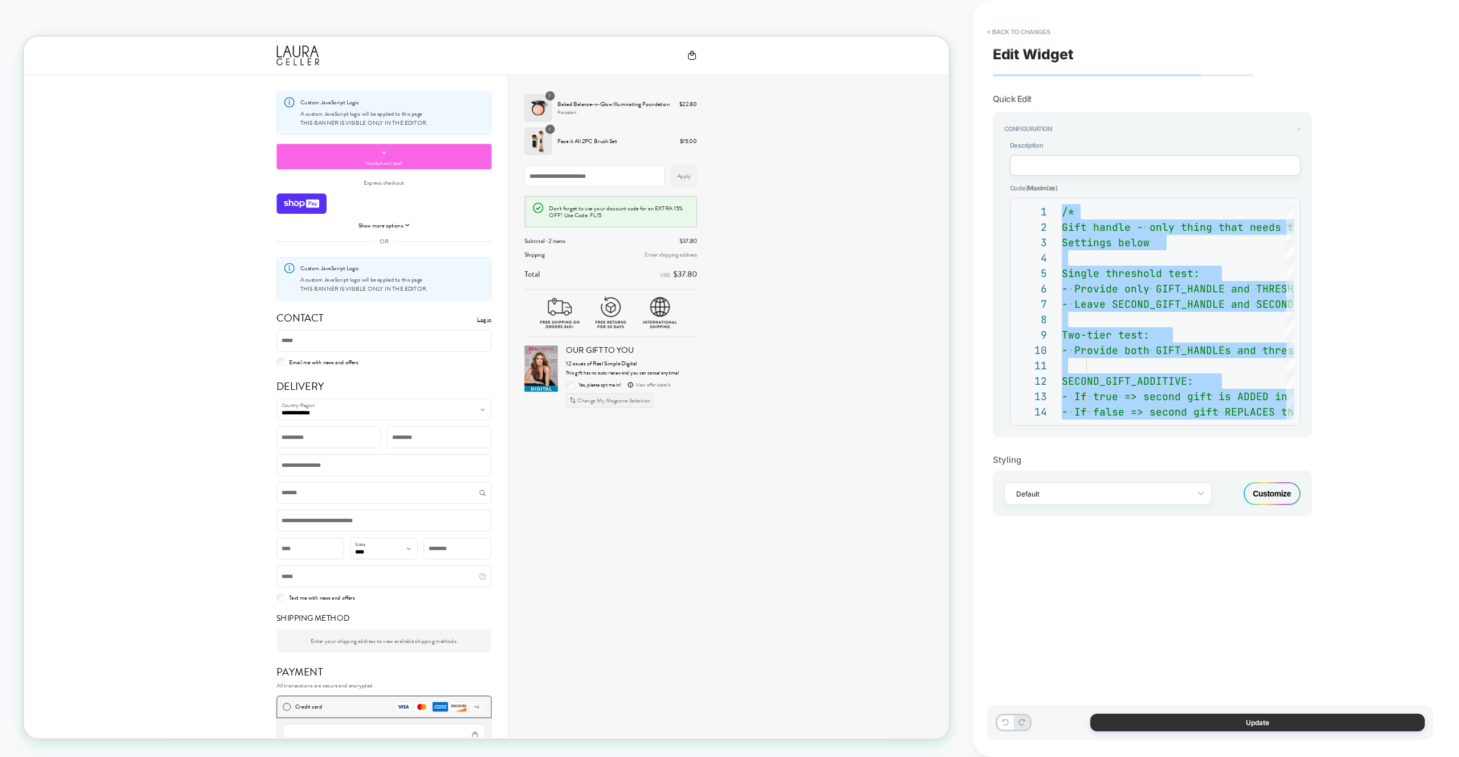
type textarea "**********"
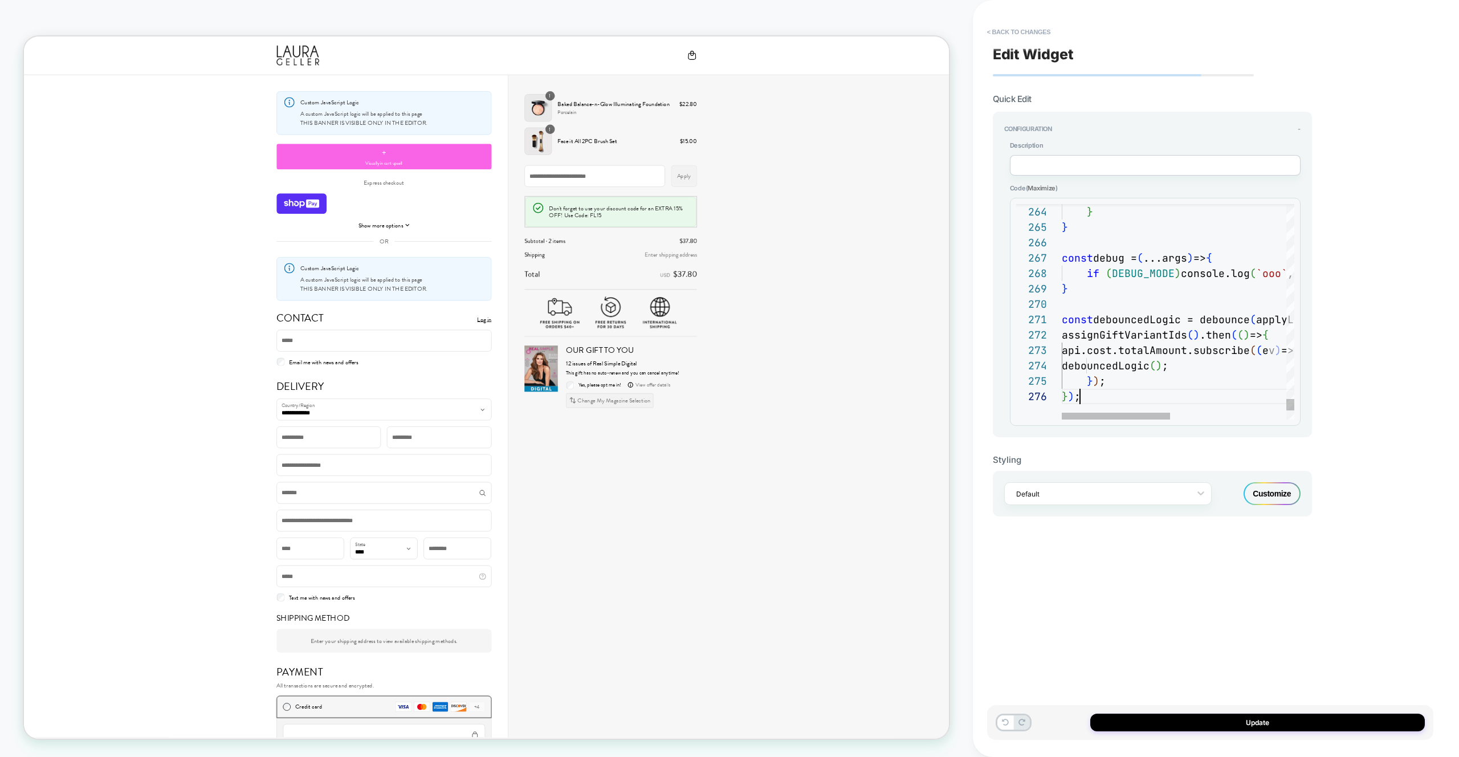
click at [1257, 706] on div "Update" at bounding box center [1210, 722] width 446 height 35
click at [1259, 714] on button "Update" at bounding box center [1257, 723] width 335 height 18
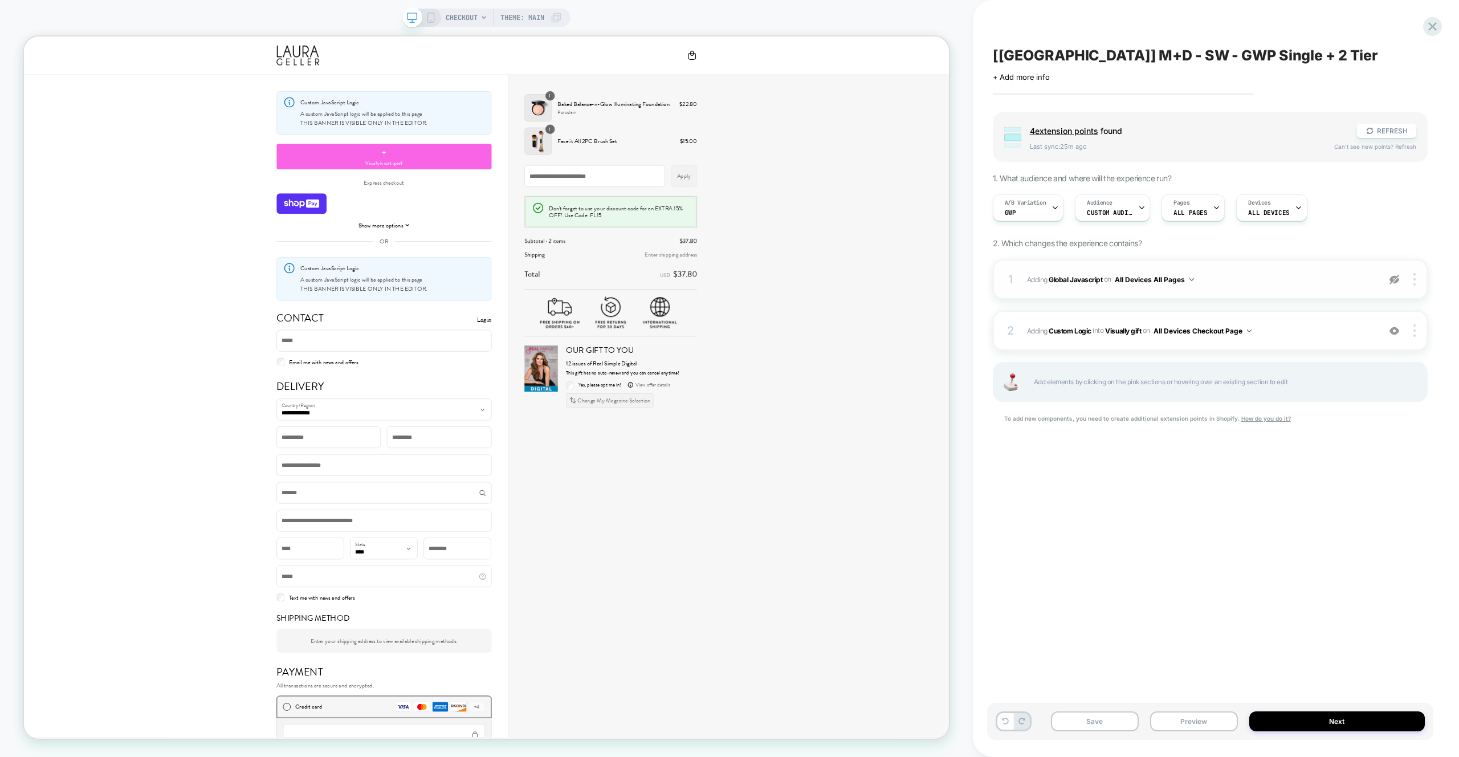
drag, startPoint x: 1389, startPoint y: 279, endPoint x: 1382, endPoint y: 279, distance: 6.8
click at [1389, 279] on div at bounding box center [1395, 279] width 22 height 13
click at [1315, 282] on span "Adding Global Javascript on All Devices All Pages" at bounding box center [1200, 279] width 347 height 14
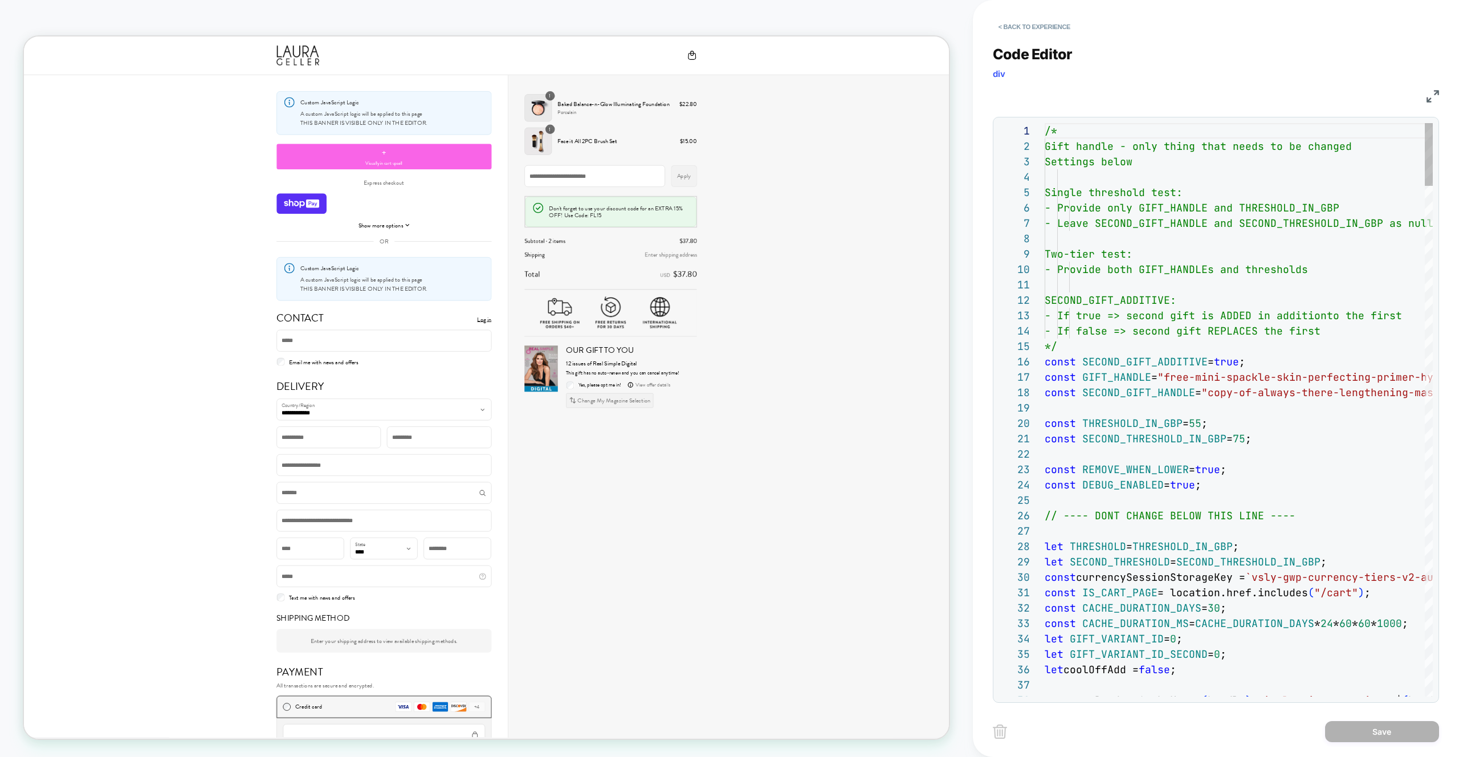
scroll to position [139, 240]
type textarea "**********"
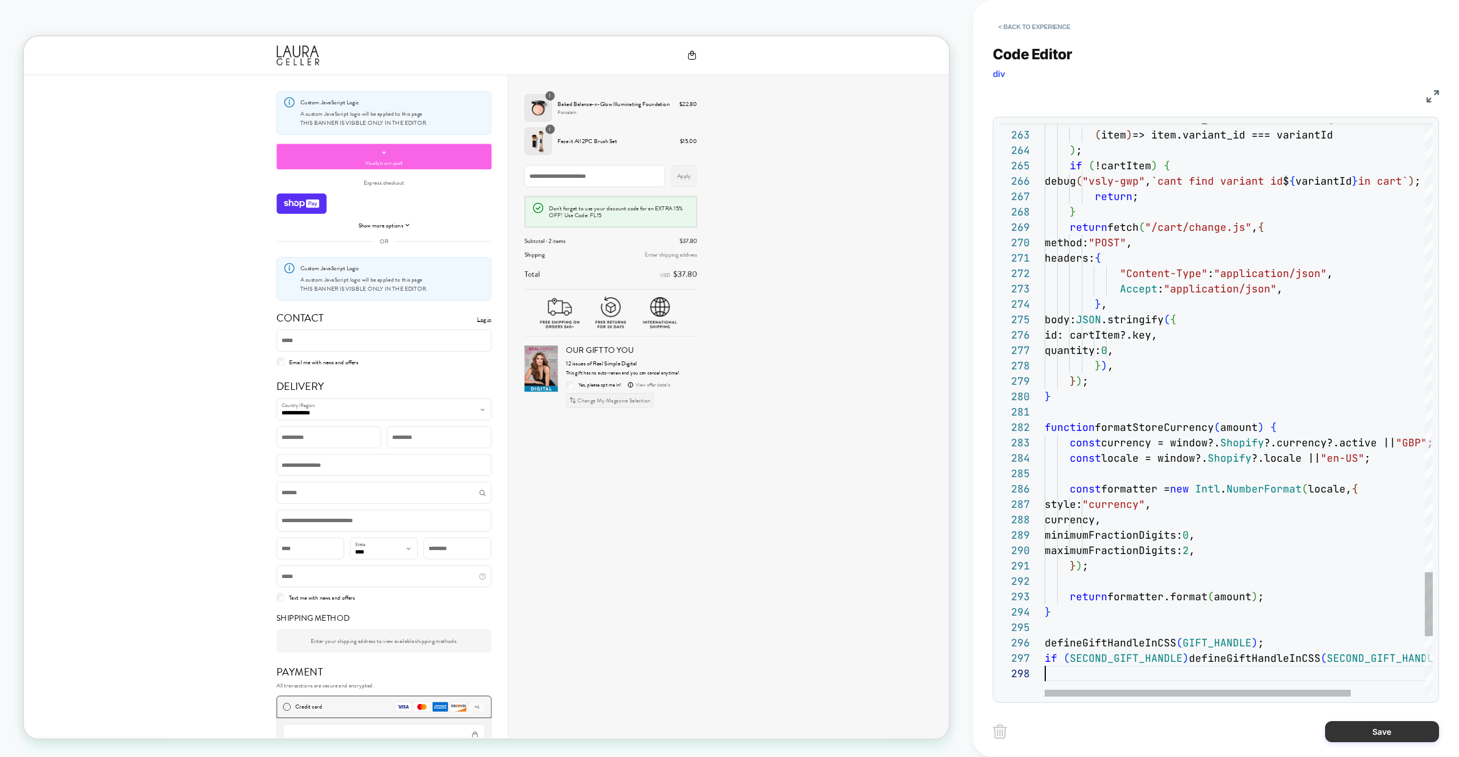
scroll to position [108, 0]
click at [1360, 727] on button "Save" at bounding box center [1382, 731] width 114 height 21
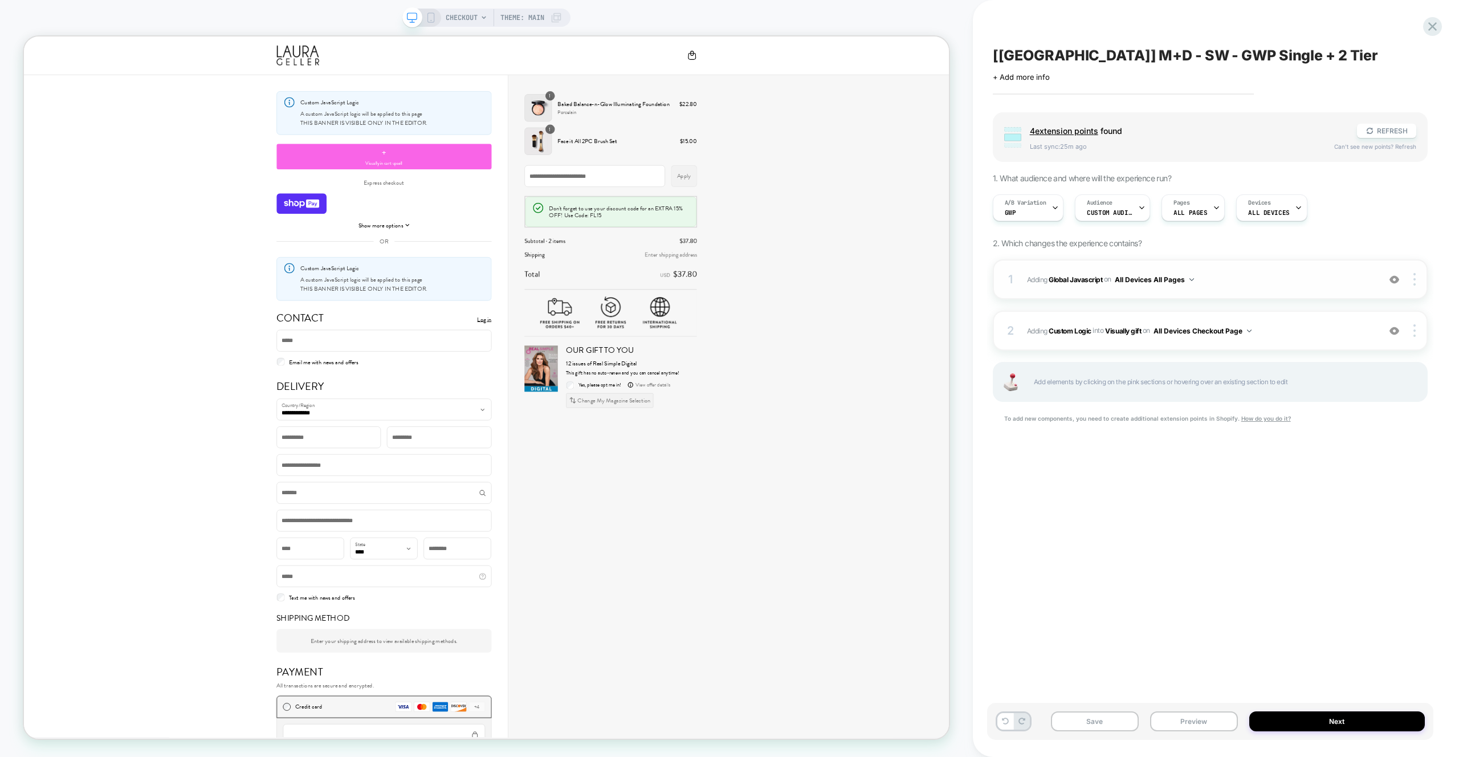
click at [1283, 270] on div "1 Adding Global Javascript on All Devices All Pages Add Before Add After Target…" at bounding box center [1210, 279] width 435 height 40
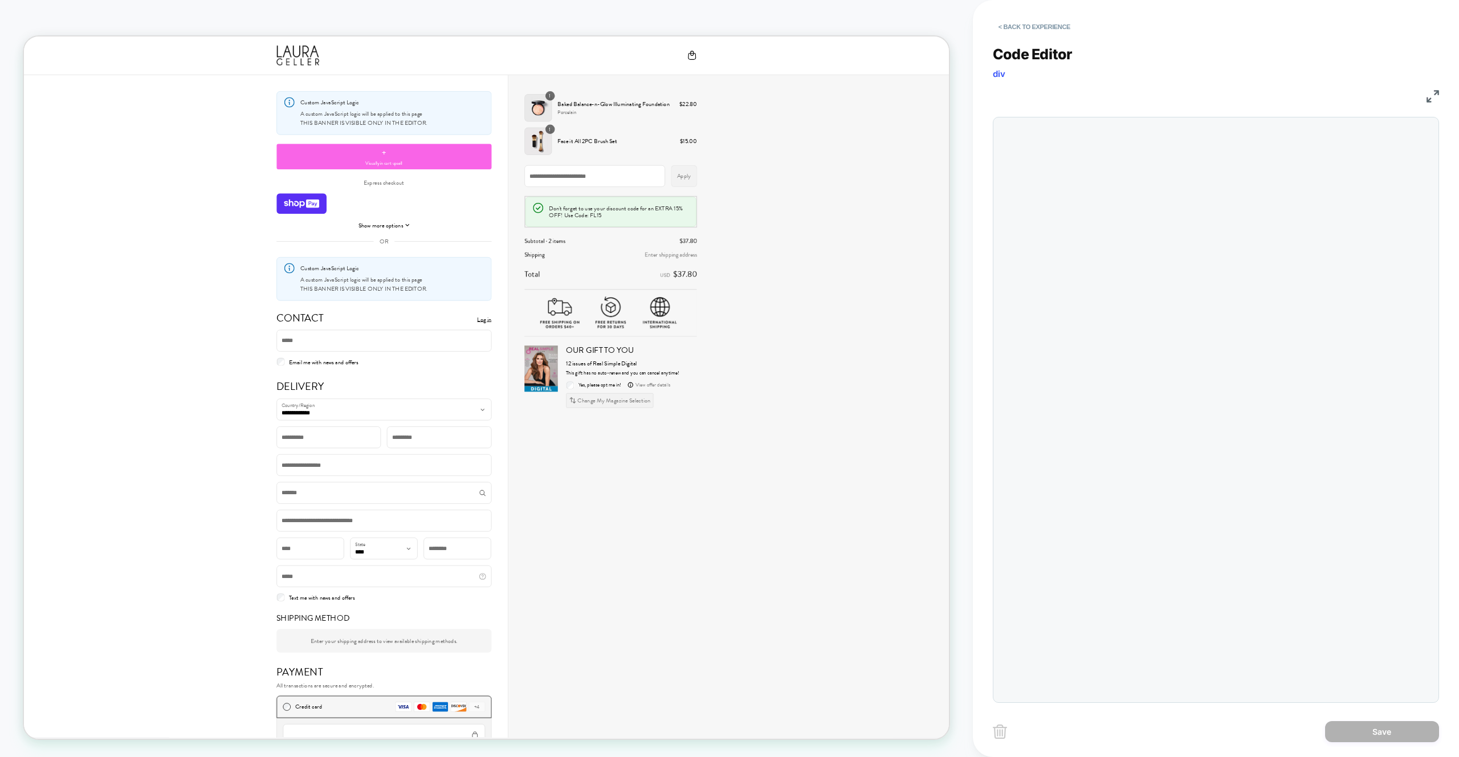
scroll to position [154, 0]
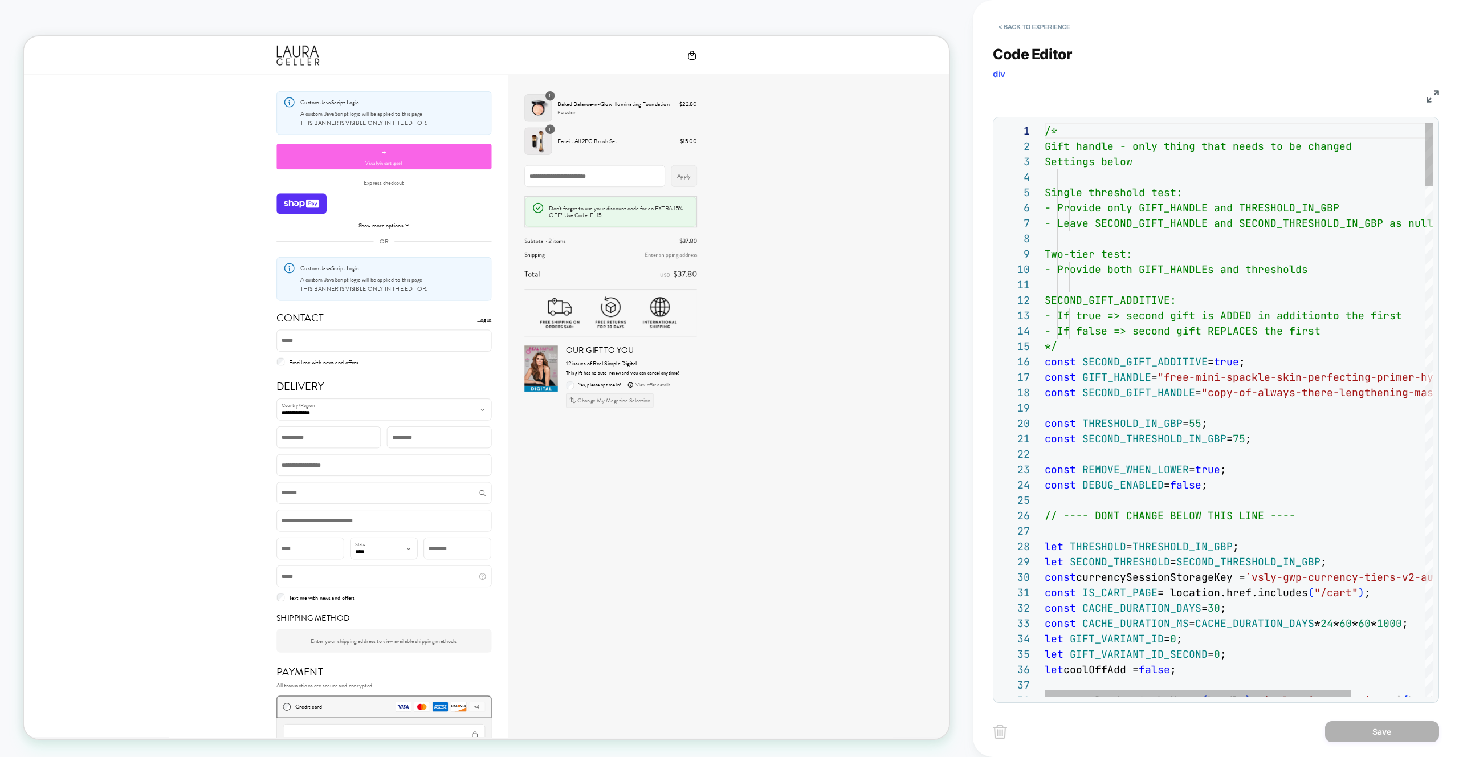
type textarea "**********"
drag, startPoint x: 1331, startPoint y: 284, endPoint x: 1379, endPoint y: 141, distance: 150.9
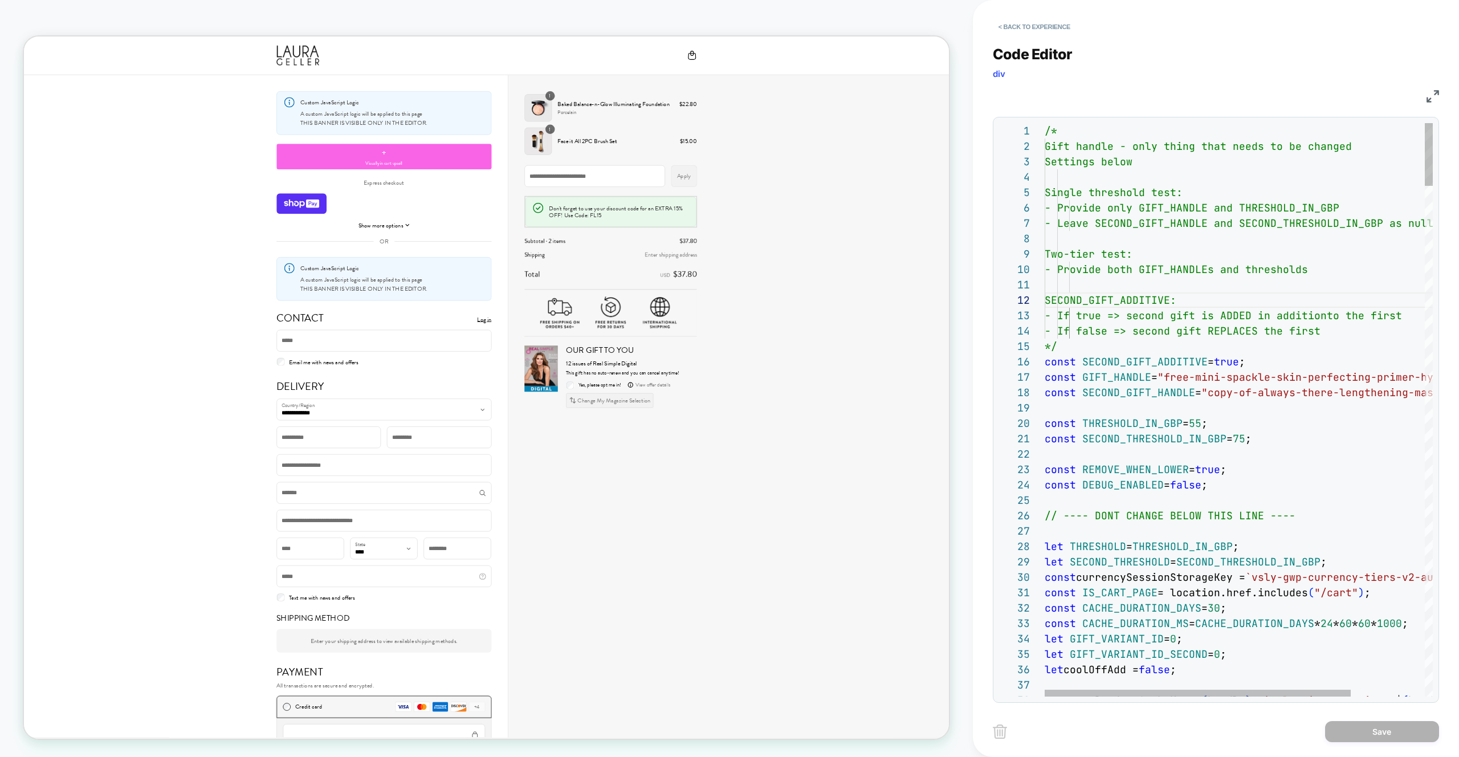
scroll to position [0, 0]
click at [0, 0] on div "< Back to experience Code Editor div JS 1 2 3 4 5 6 7 8 9 10 11 12 13 14 15 16 …" at bounding box center [0, 0] width 0 height 0
click at [1428, 100] on img at bounding box center [1433, 96] width 13 height 13
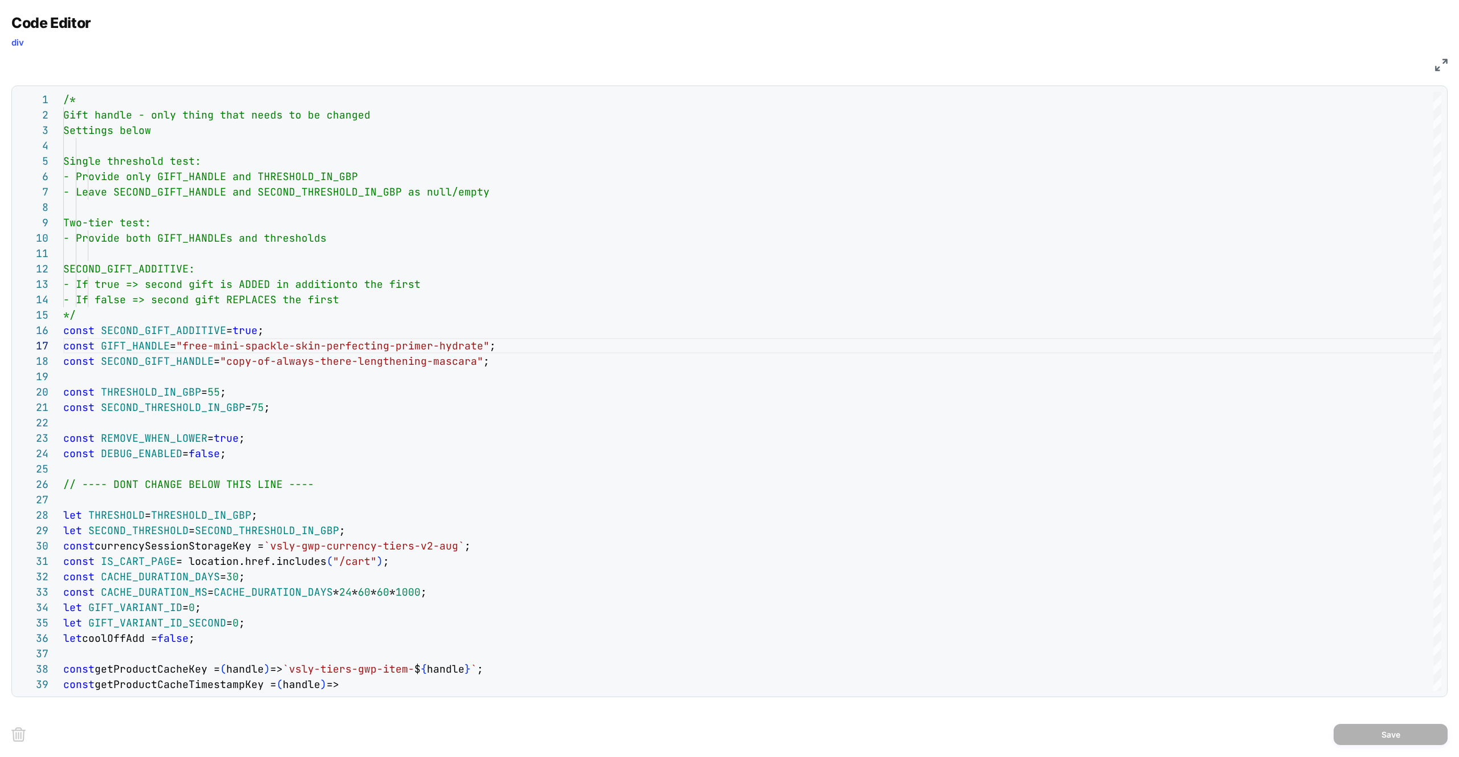
click at [1430, 70] on div "JS" at bounding box center [729, 63] width 1436 height 19
click at [1435, 68] on img at bounding box center [1441, 65] width 13 height 13
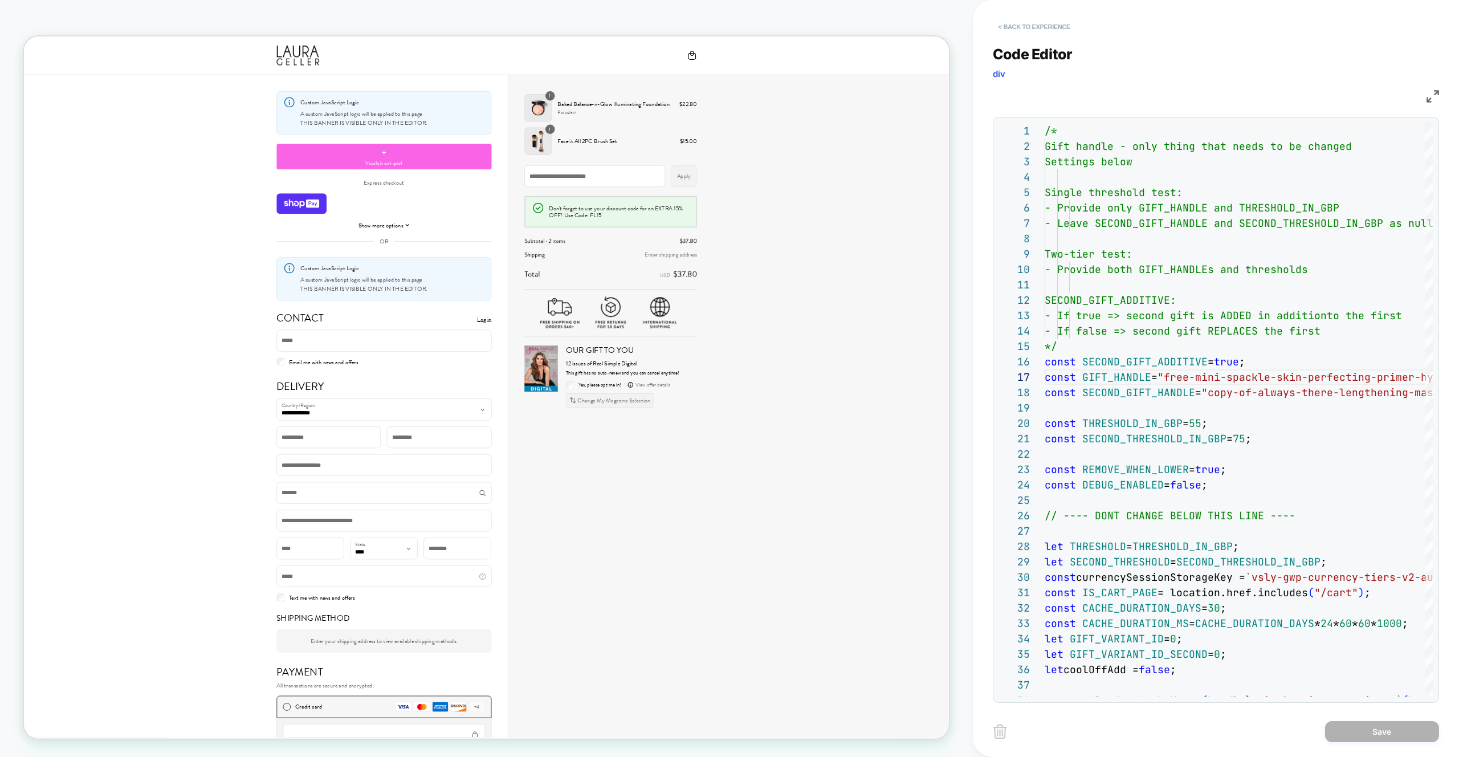
click at [1040, 29] on button "< Back to experience" at bounding box center [1034, 27] width 83 height 18
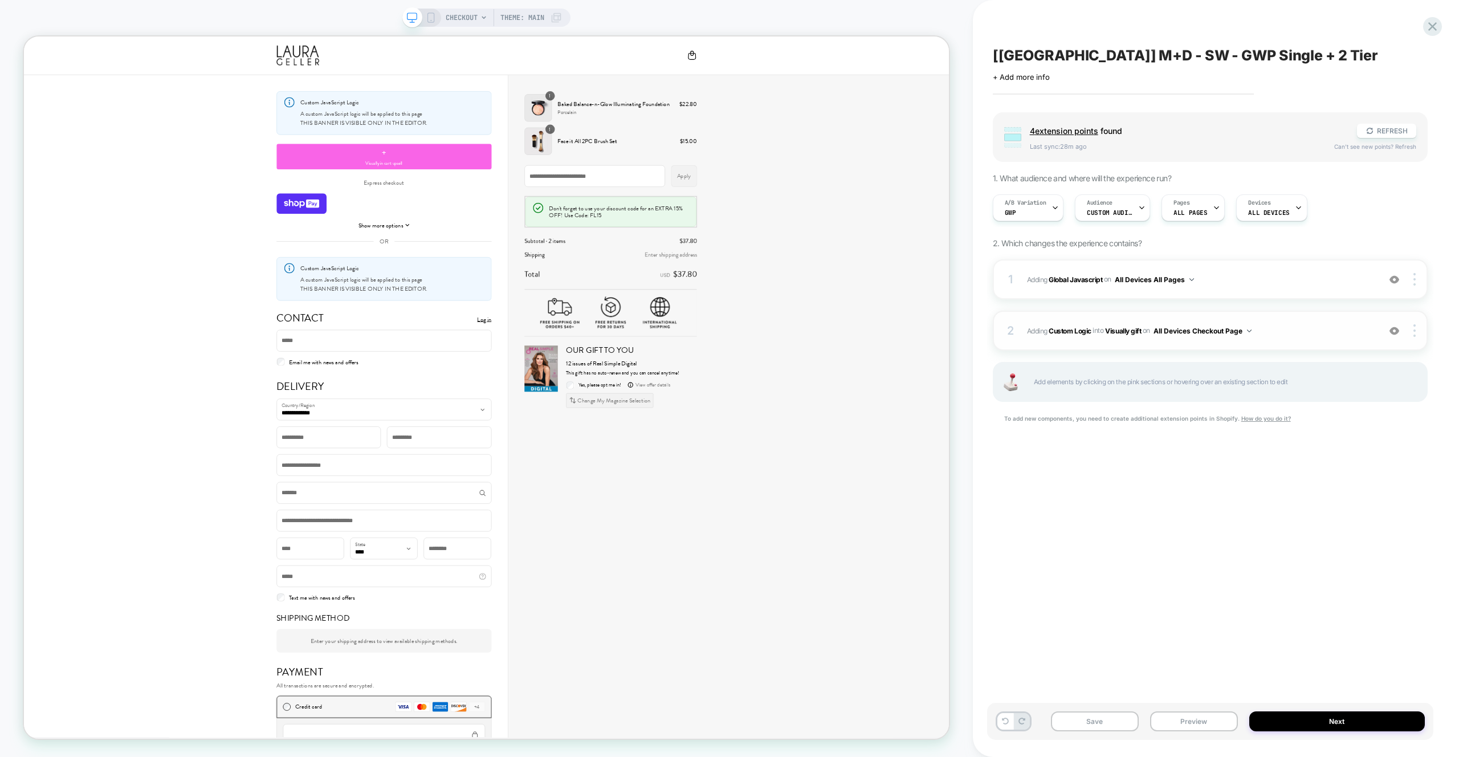
click at [1288, 327] on span "#_loomi_addon_1756036449280 Adding Custom Logic INTO Visually gift Visually gif…" at bounding box center [1200, 331] width 347 height 14
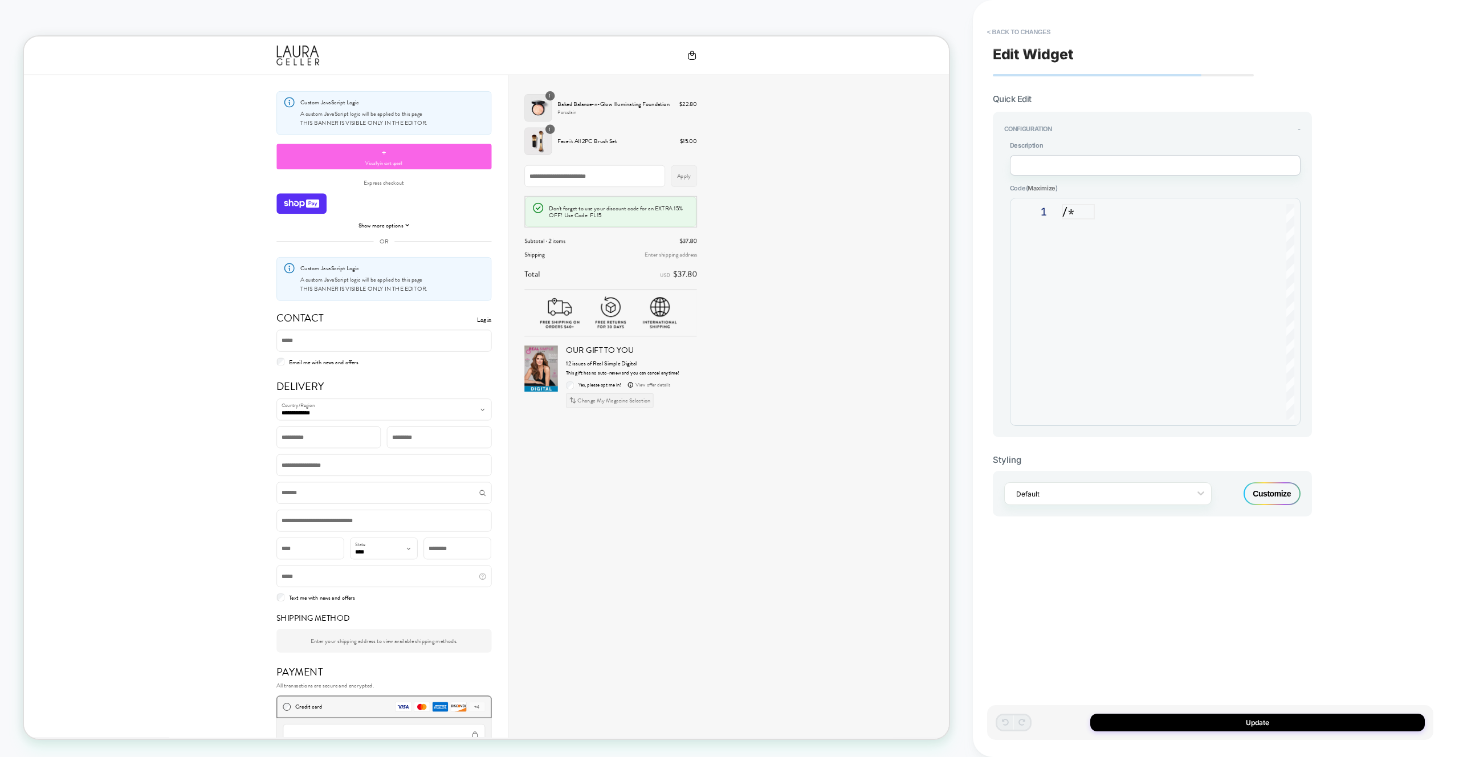
scroll to position [154, 0]
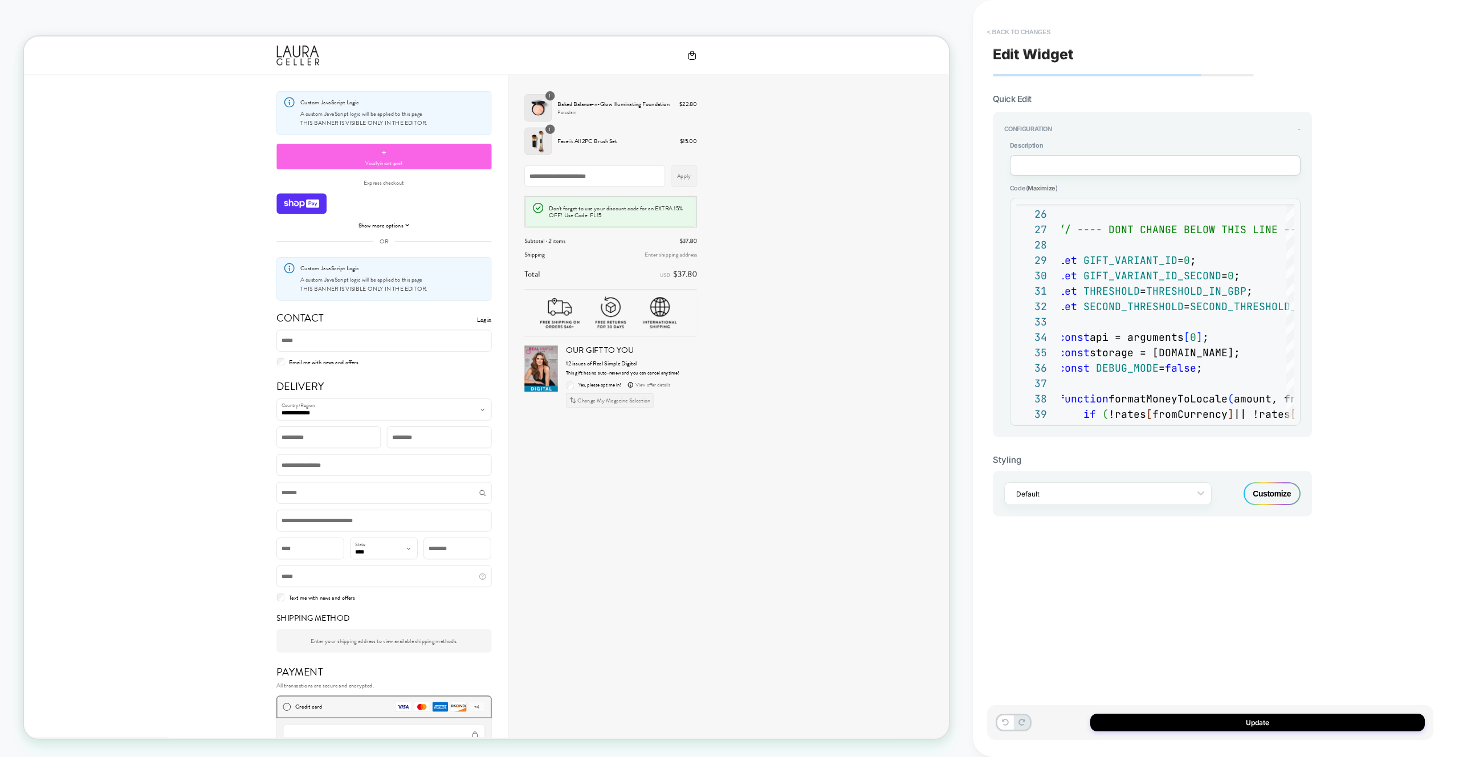
click at [1027, 28] on button "< Back to changes" at bounding box center [1019, 32] width 75 height 18
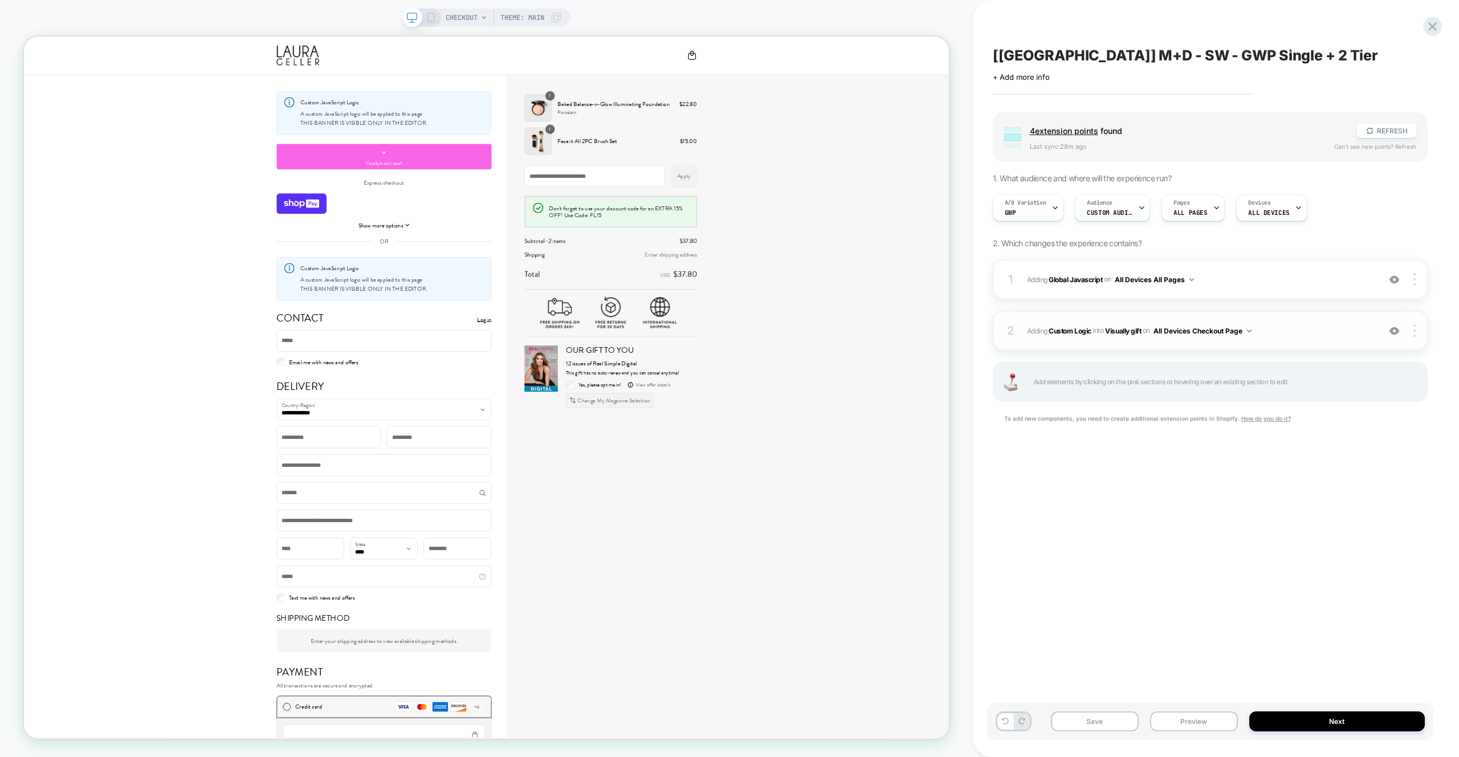
click at [1317, 329] on span "#_loomi_addon_1756036449280 Adding Custom Logic INTO Visually gift Visually gif…" at bounding box center [1200, 331] width 347 height 14
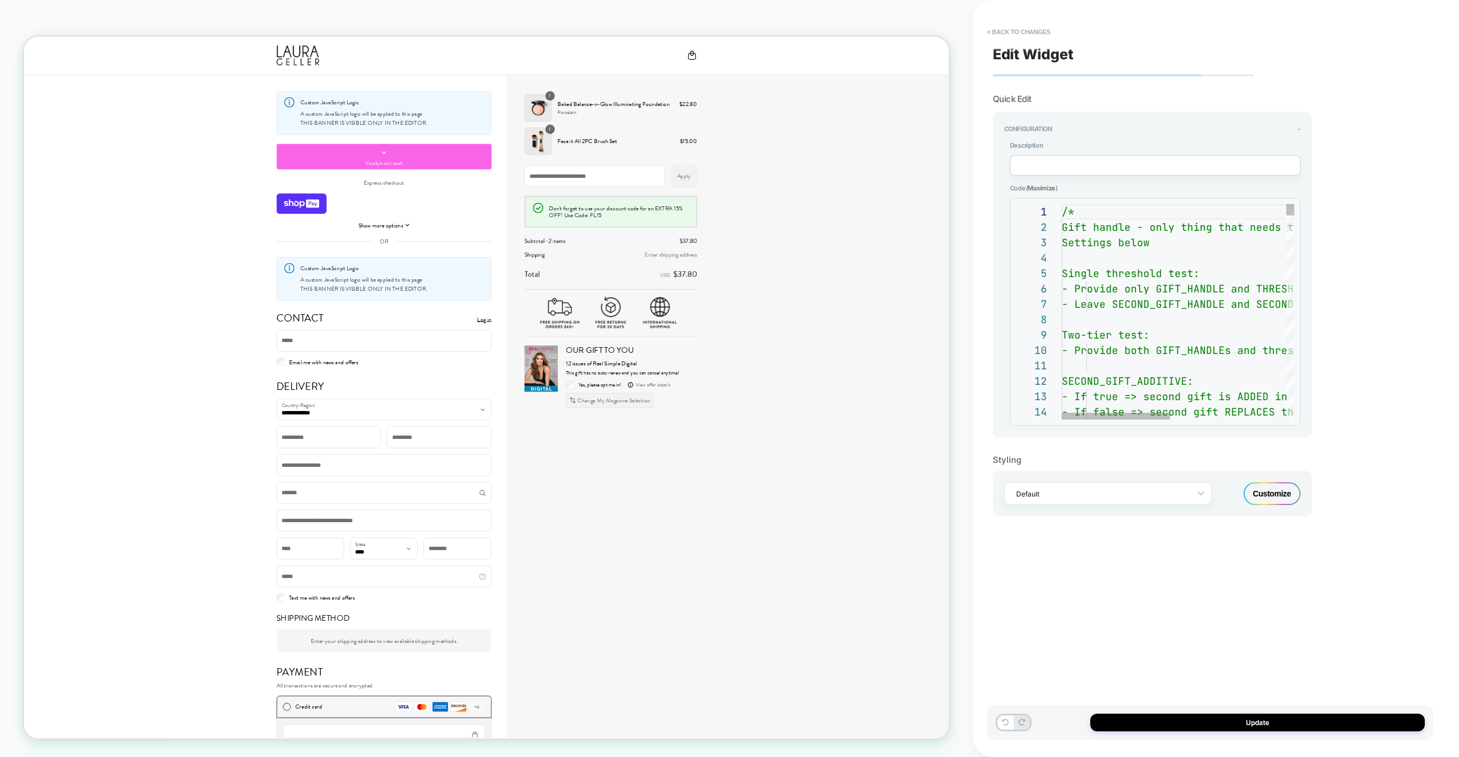
type textarea "**********"
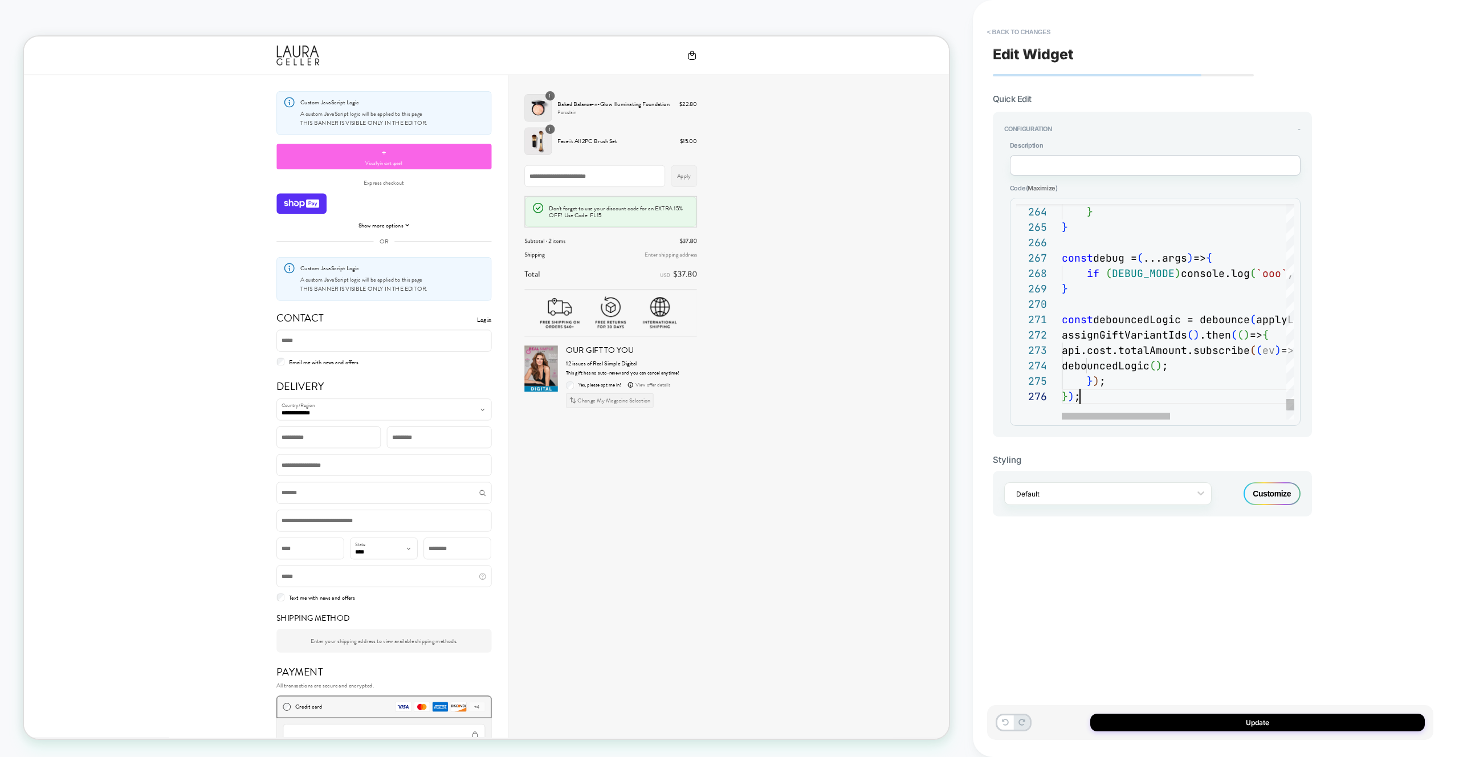
scroll to position [77, 18]
click at [1310, 708] on div "Update" at bounding box center [1210, 722] width 446 height 35
click at [1311, 715] on button "Update" at bounding box center [1257, 723] width 335 height 18
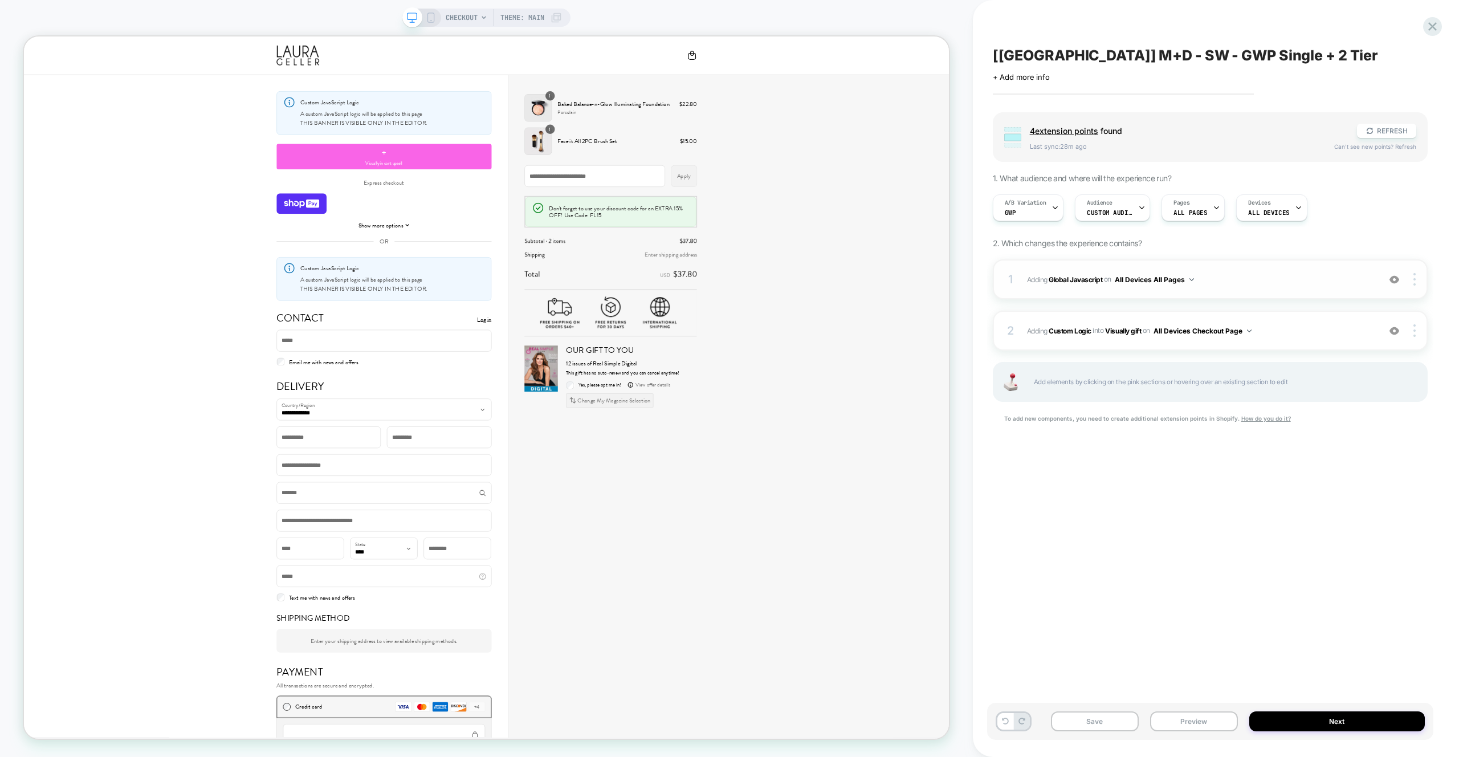
click at [1290, 271] on div "1 Adding Global Javascript on All Devices All Pages Add Before Add After Target…" at bounding box center [1210, 279] width 435 height 40
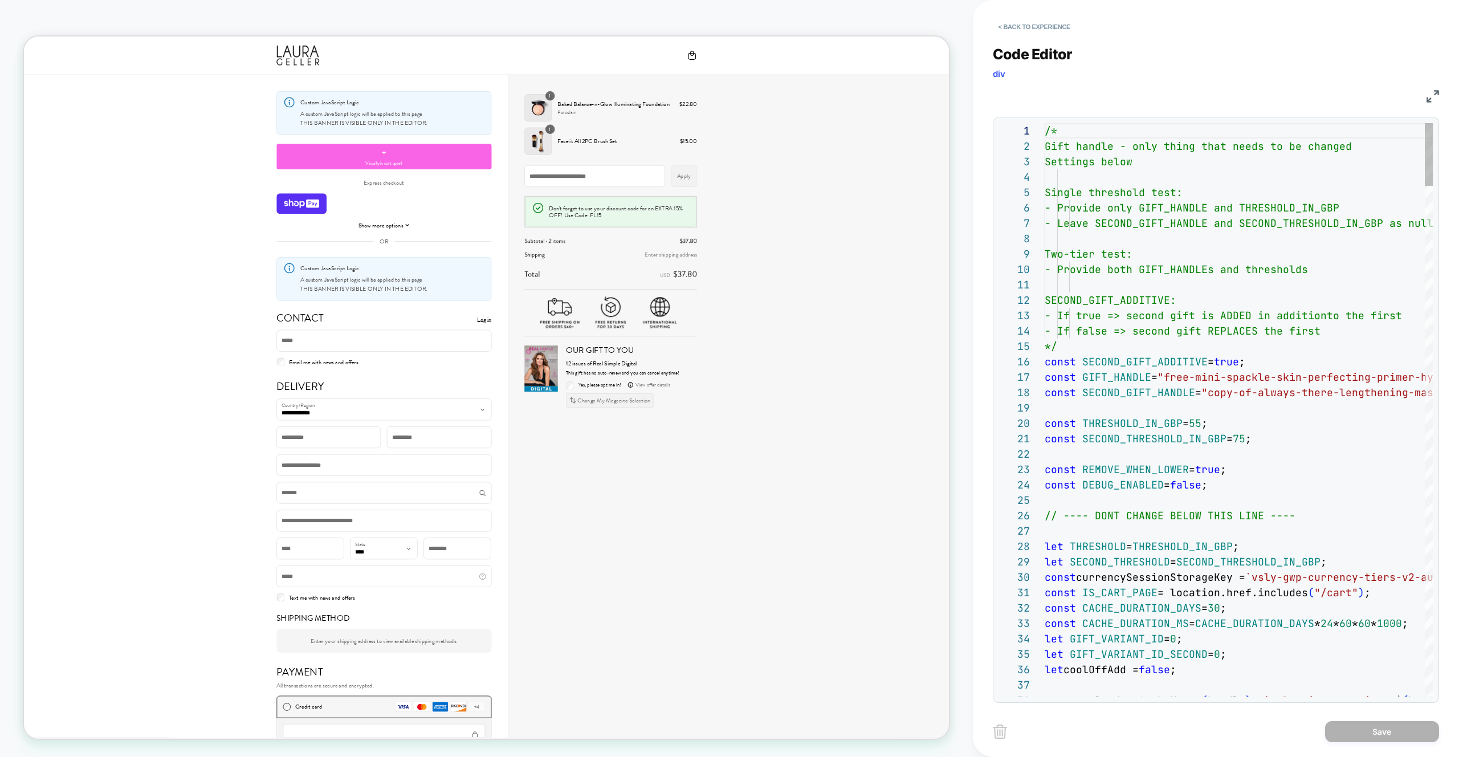
scroll to position [139, 246]
type textarea "**********"
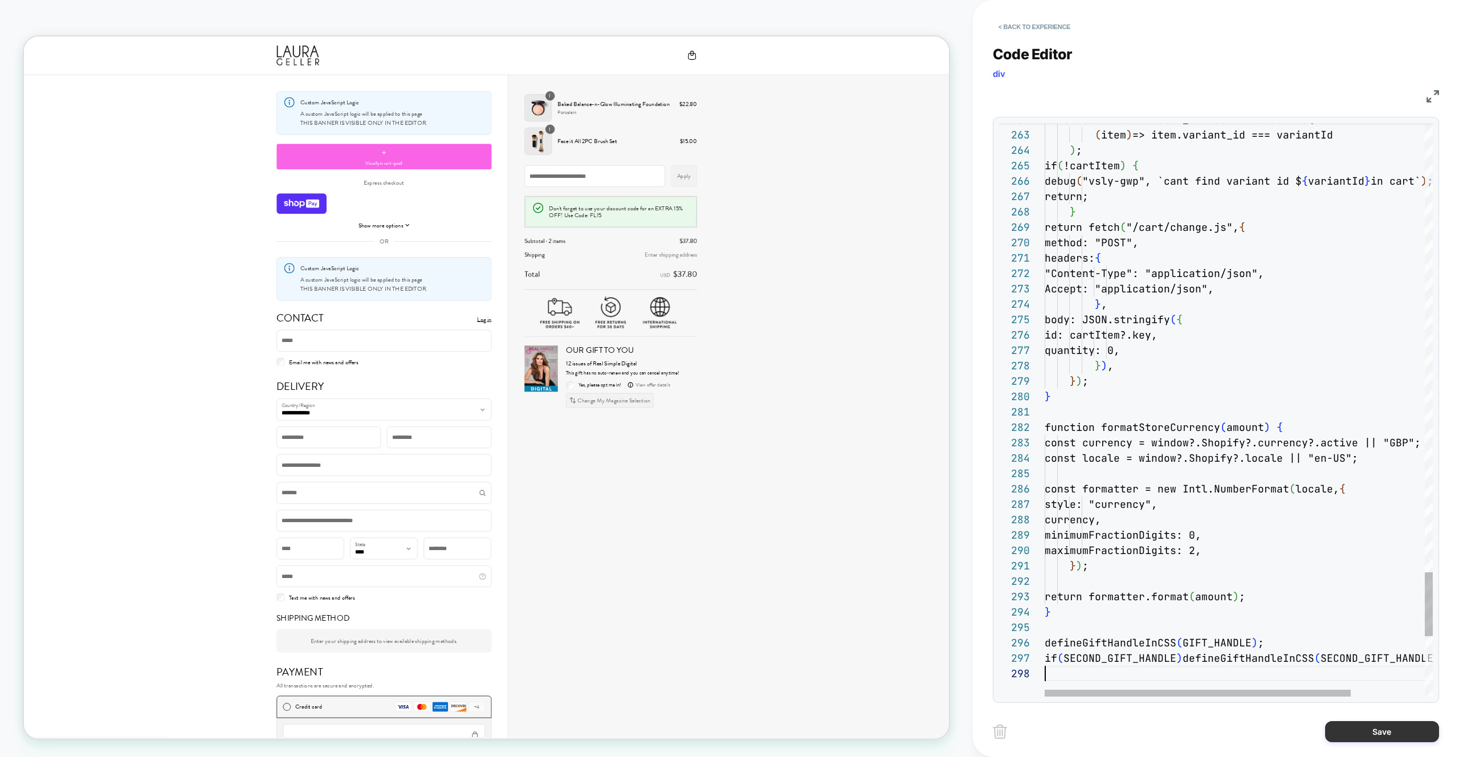
scroll to position [108, 0]
click at [1374, 734] on button "Save" at bounding box center [1382, 731] width 114 height 21
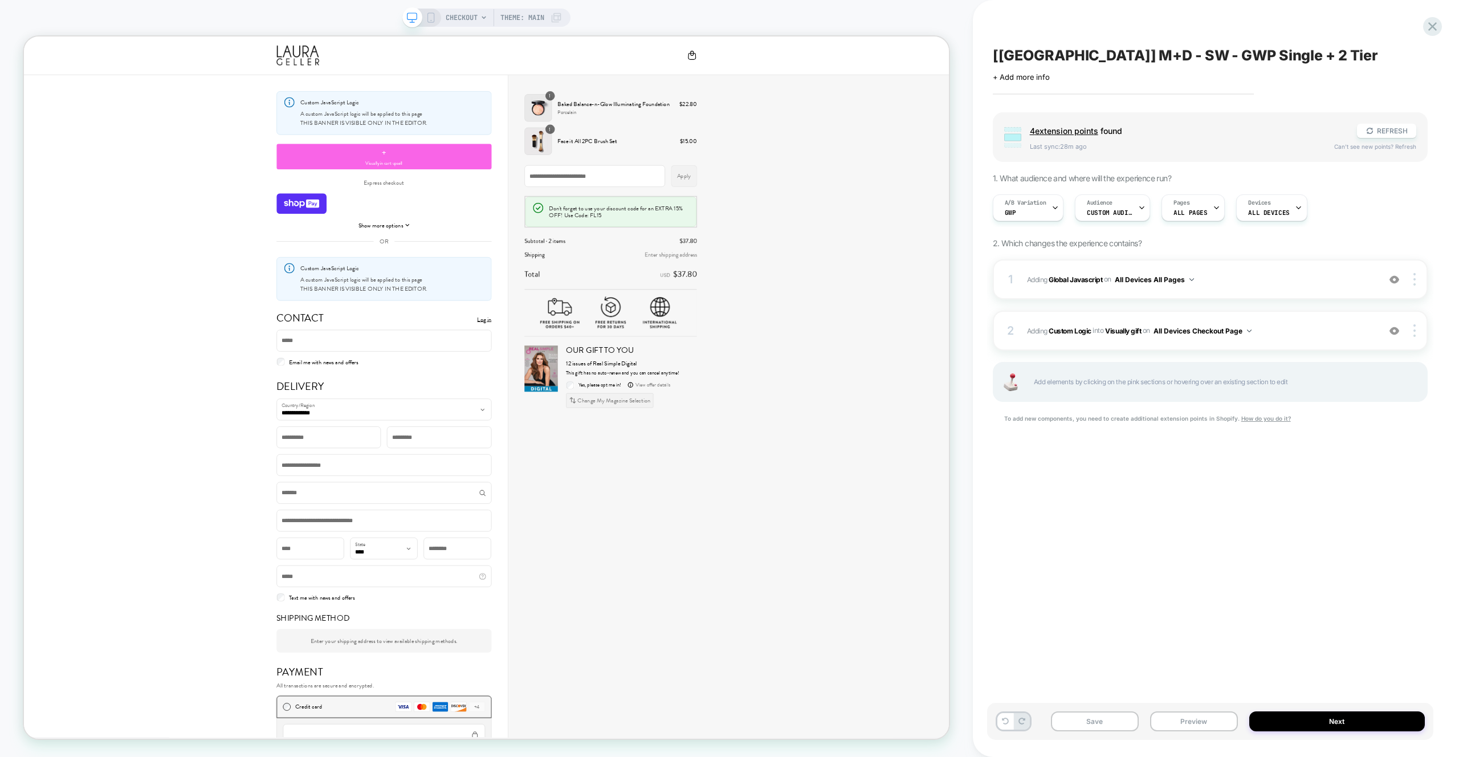
click at [1097, 711] on button "Save" at bounding box center [1095, 721] width 88 height 20
click at [1315, 264] on div "1 Adding Global Javascript on All Devices All Pages Add Before Add After Target…" at bounding box center [1210, 279] width 435 height 40
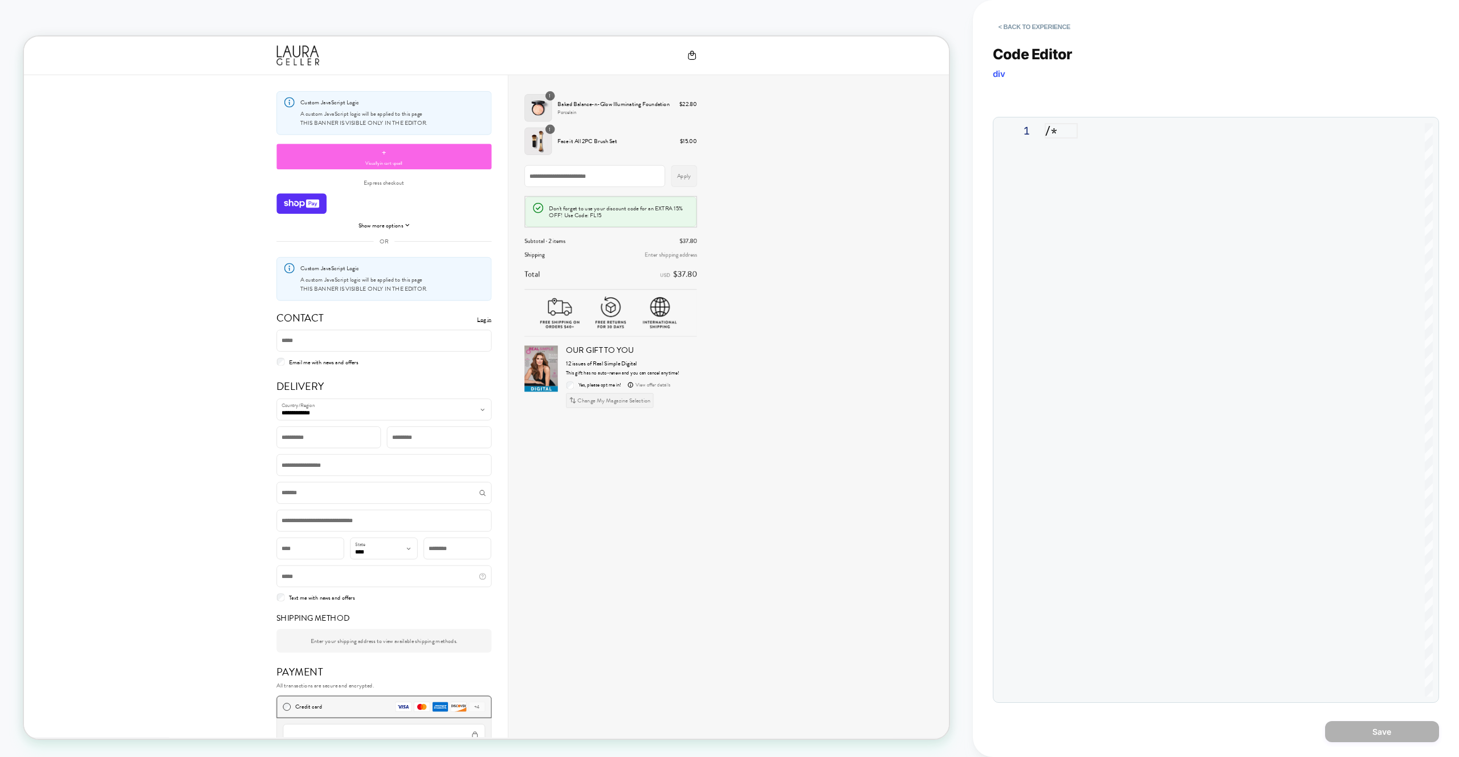
scroll to position [154, 0]
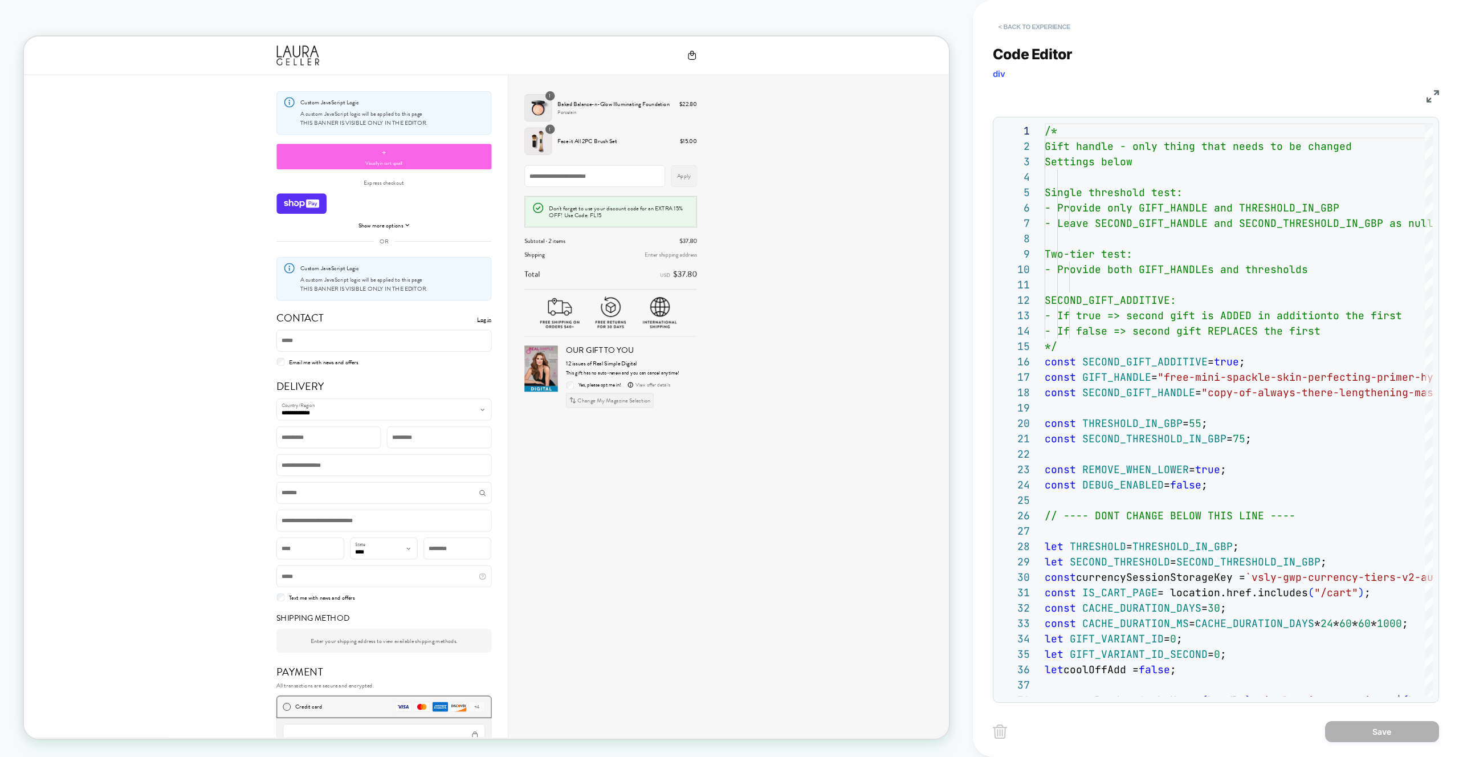
click at [1023, 31] on button "< Back to experience" at bounding box center [1034, 27] width 83 height 18
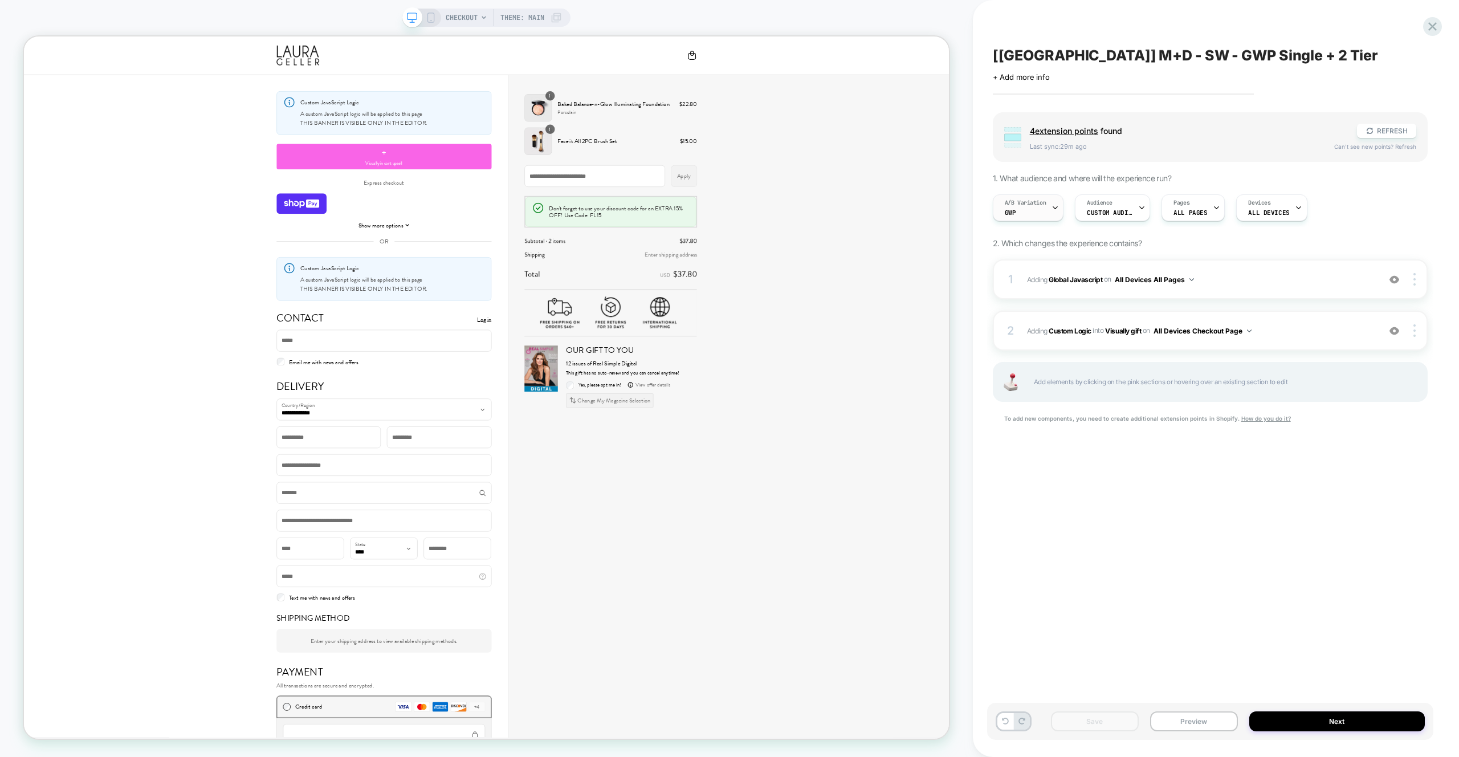
click at [1040, 215] on div "A/B Variation gwp" at bounding box center [1026, 208] width 64 height 26
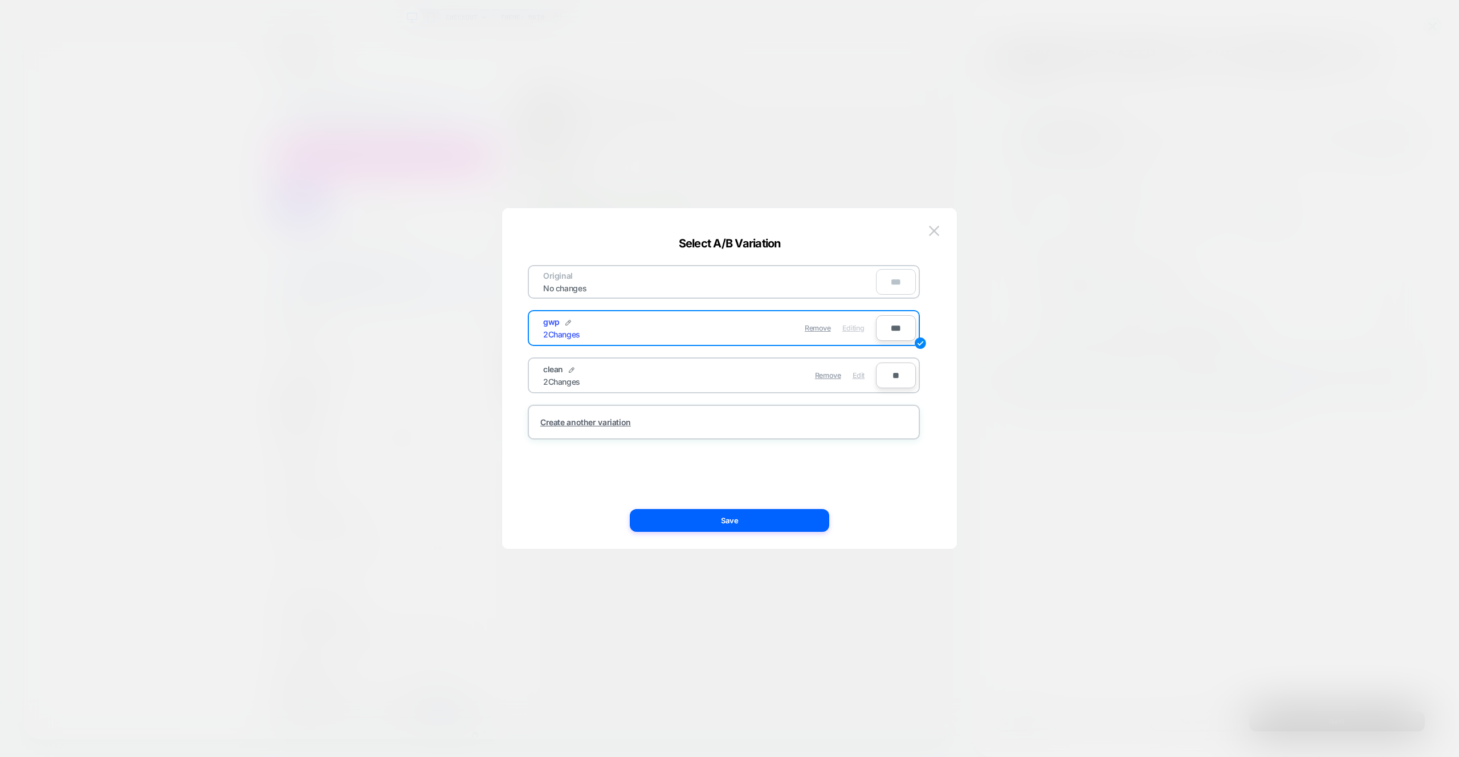
click at [861, 373] on span "Edit" at bounding box center [859, 375] width 12 height 9
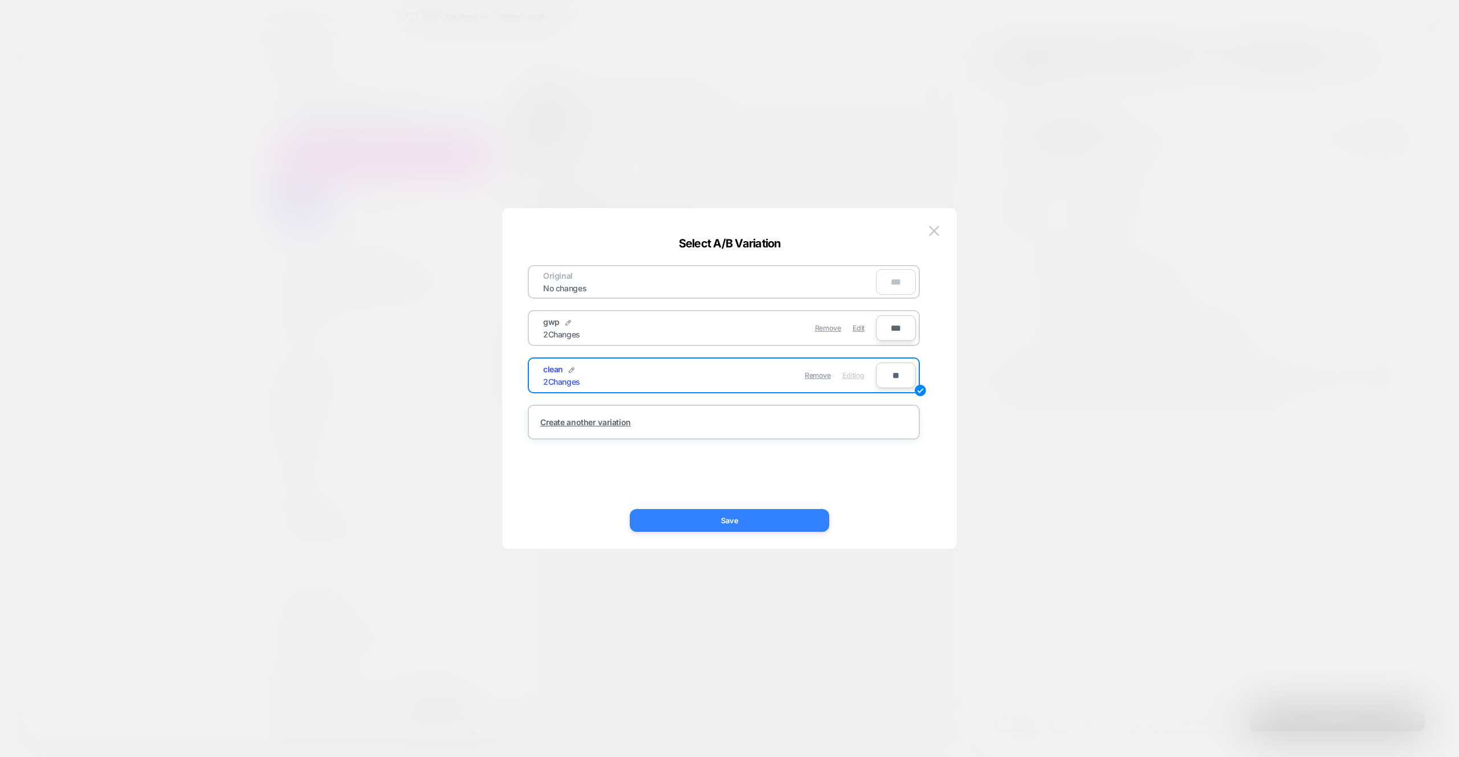
click at [780, 513] on button "Save" at bounding box center [730, 520] width 200 height 23
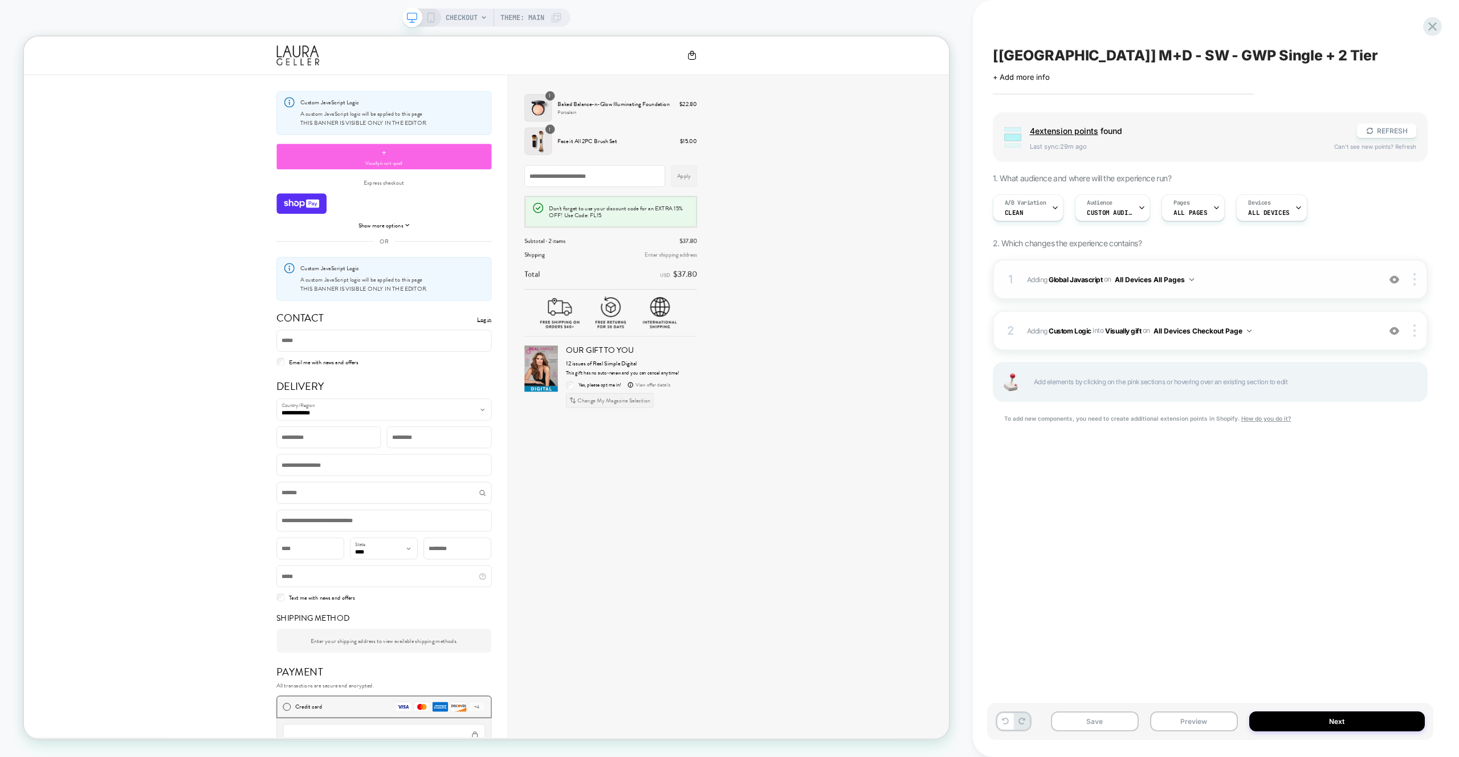
click at [1219, 280] on span "Adding Global Javascript on All Devices All Pages" at bounding box center [1200, 279] width 347 height 14
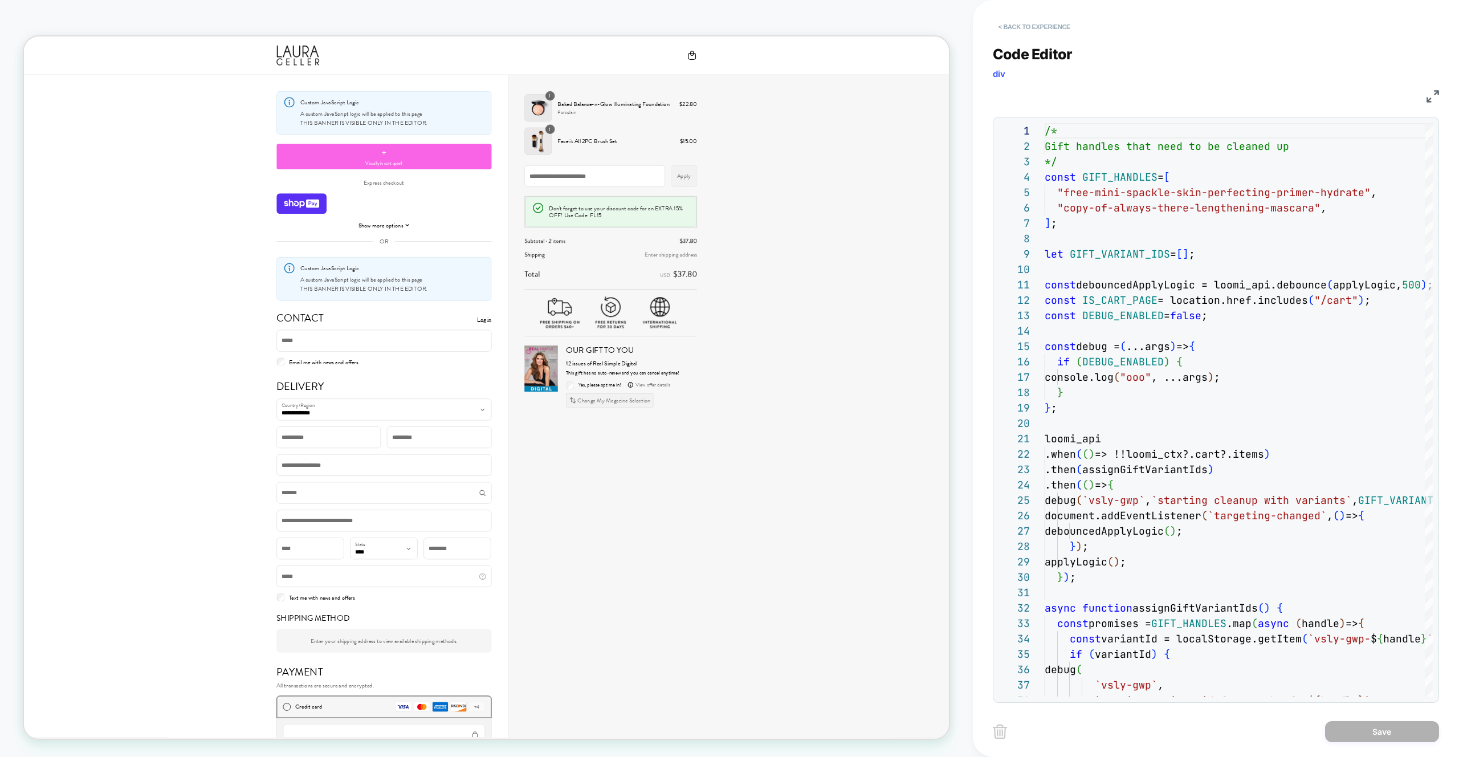
click at [1043, 18] on button "< Back to experience" at bounding box center [1034, 27] width 83 height 18
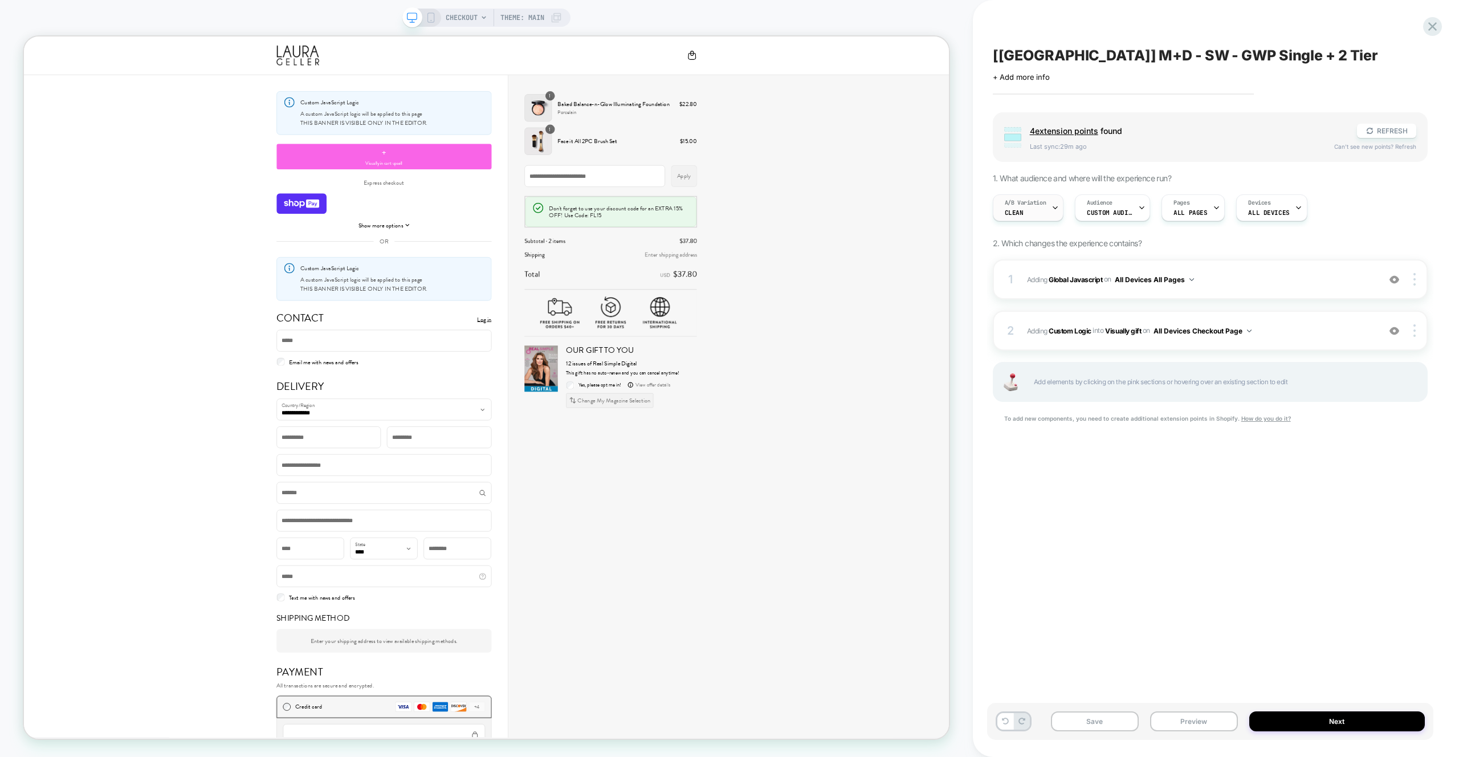
click at [1052, 203] on div at bounding box center [1055, 208] width 7 height 26
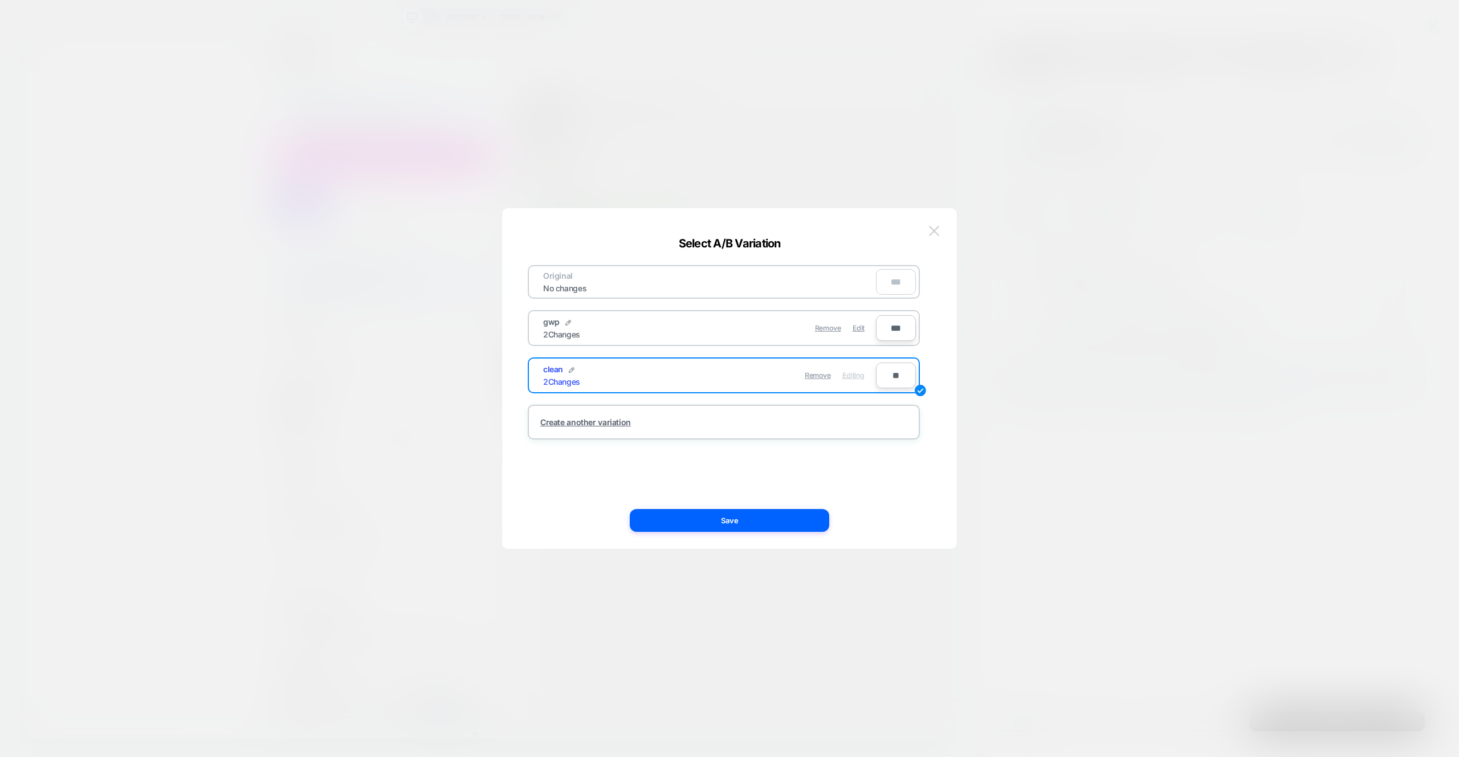
drag, startPoint x: 936, startPoint y: 233, endPoint x: 1228, endPoint y: 261, distance: 293.2
click at [936, 233] on img at bounding box center [934, 231] width 10 height 10
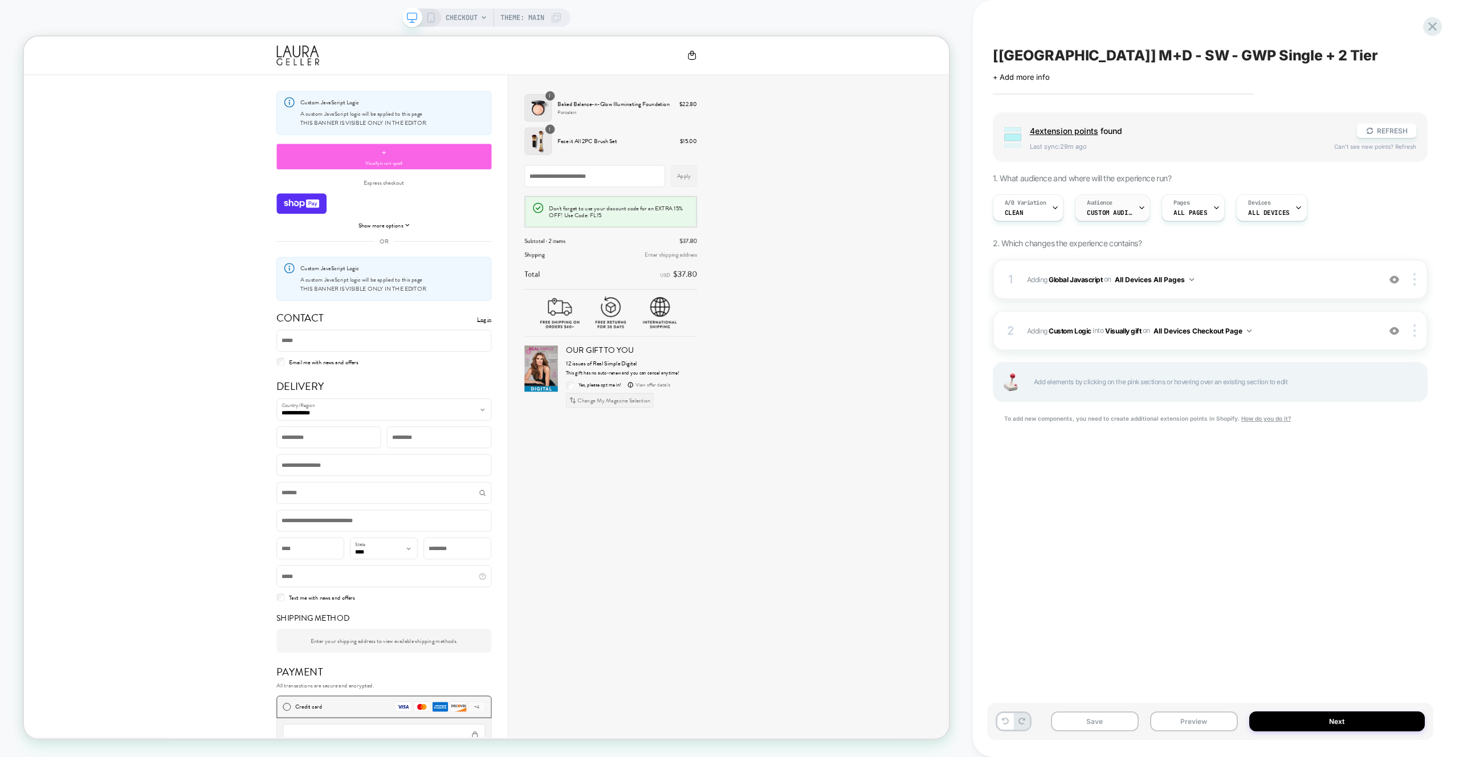
click at [1122, 210] on span "Custom Audience" at bounding box center [1110, 213] width 46 height 8
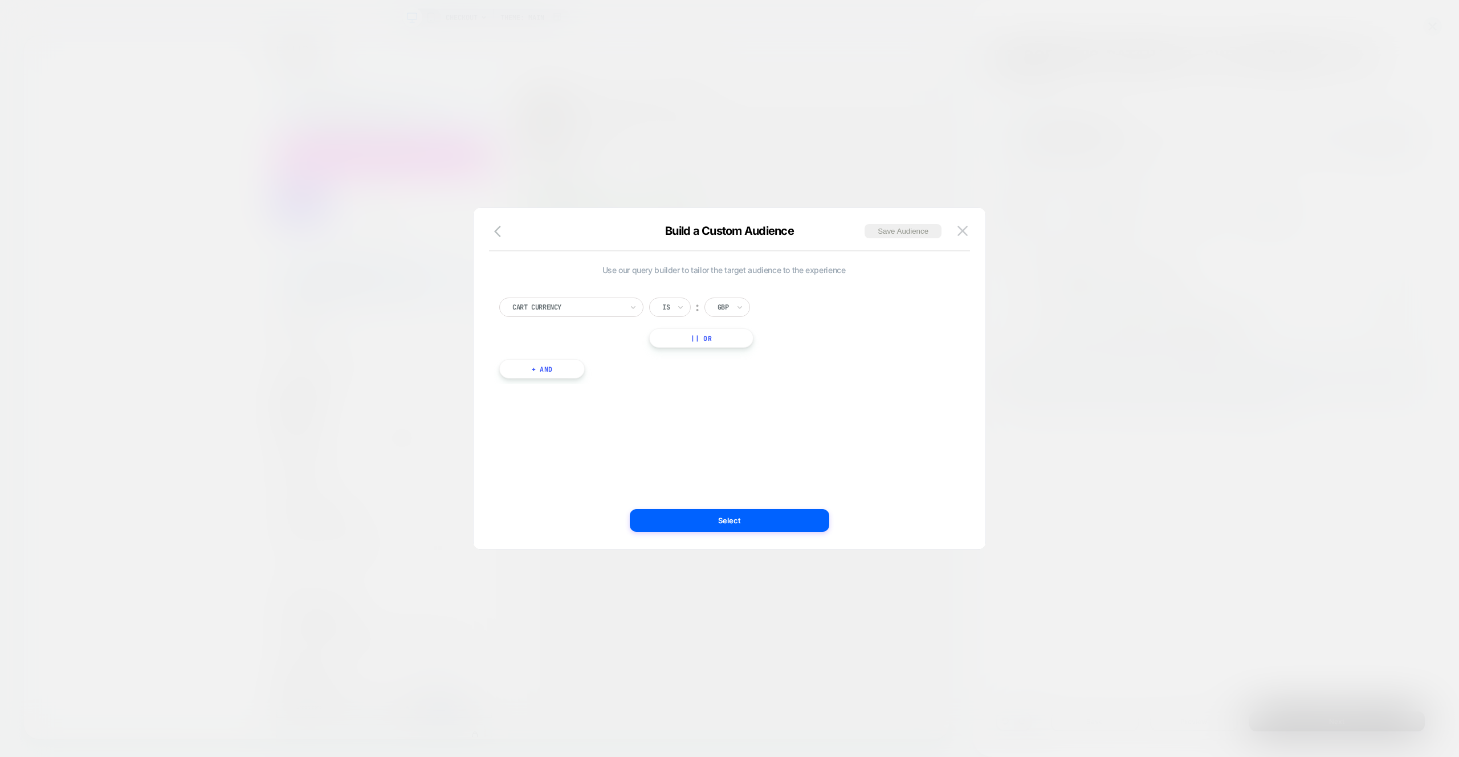
click at [956, 234] on button at bounding box center [962, 230] width 17 height 17
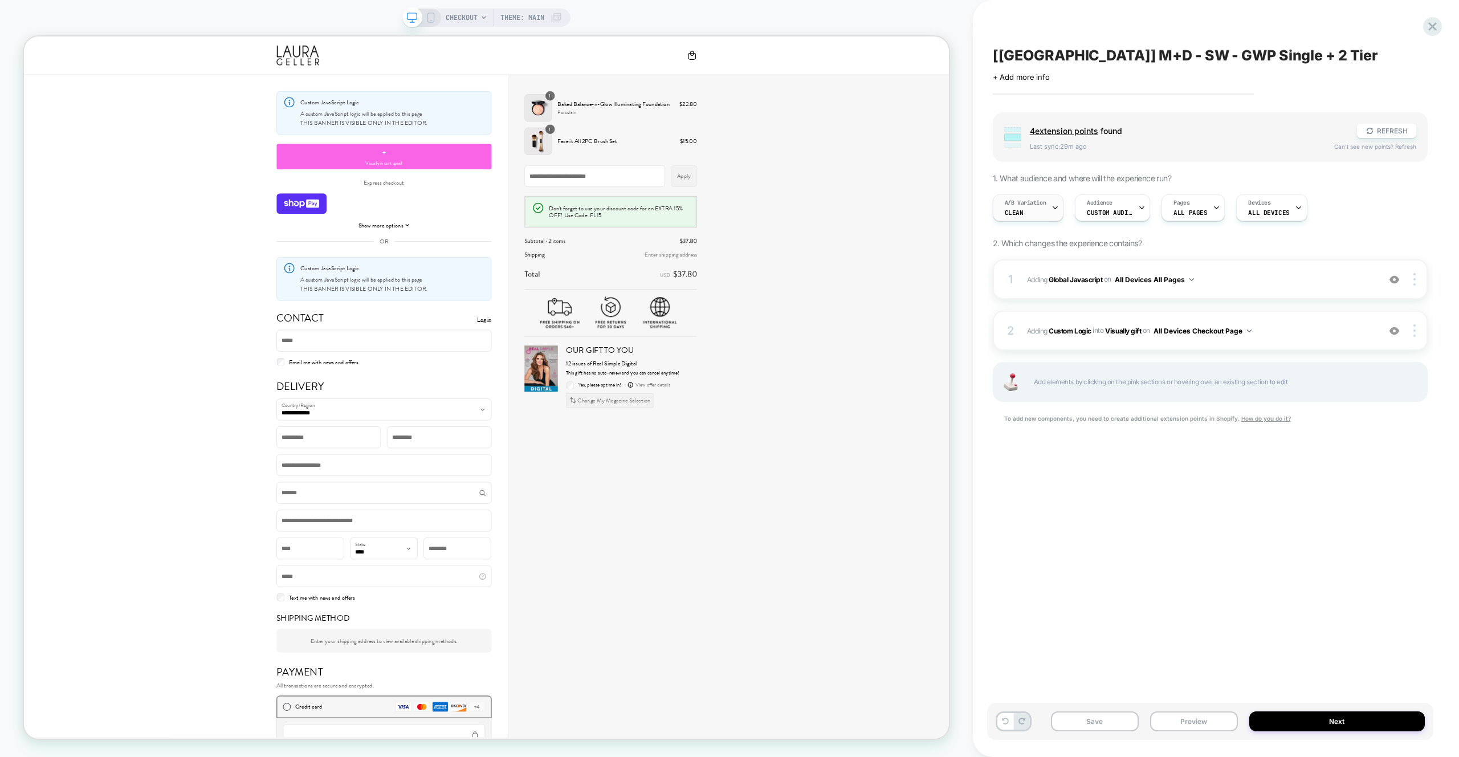
click at [1049, 210] on div "A/B Variation clean" at bounding box center [1026, 208] width 64 height 26
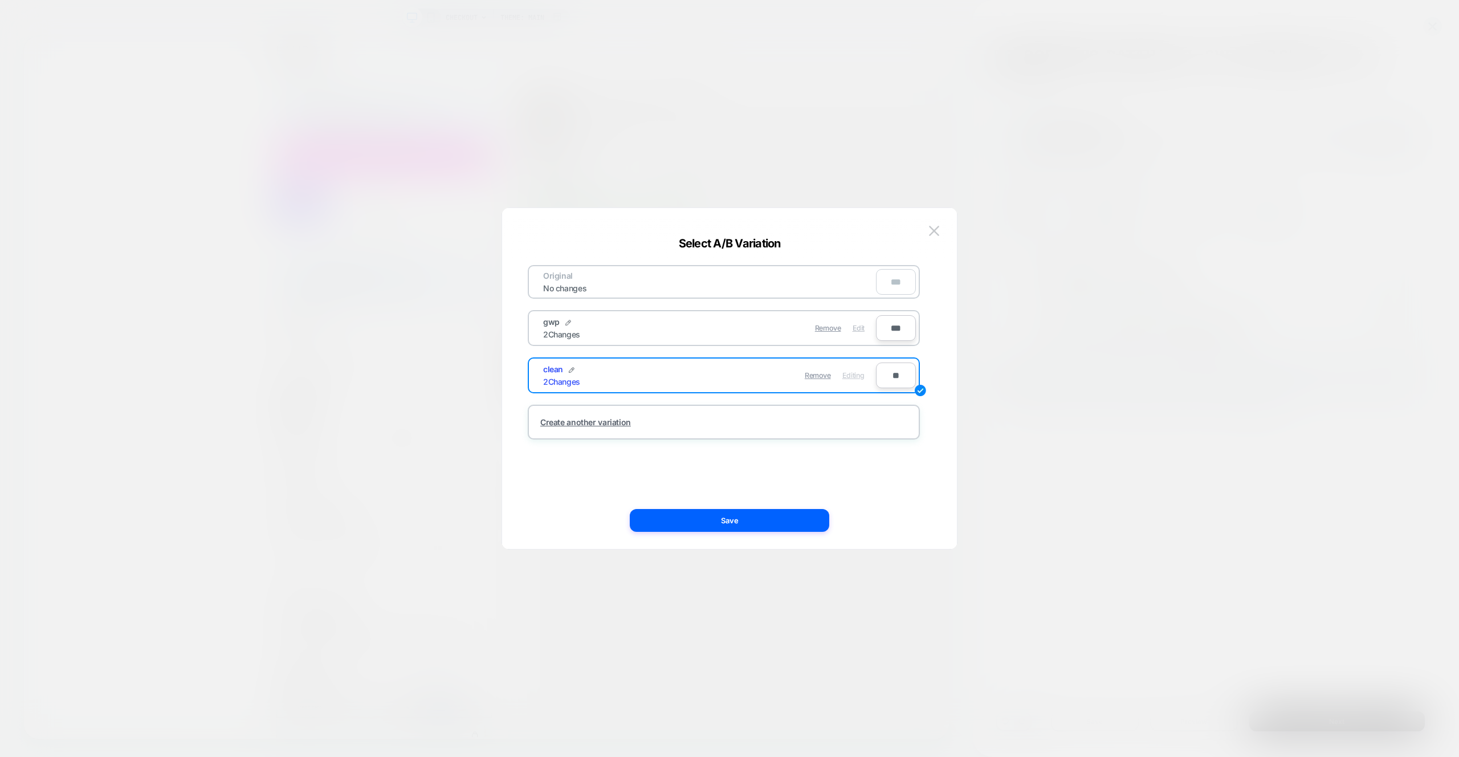
click at [860, 324] on span "Edit" at bounding box center [859, 328] width 12 height 9
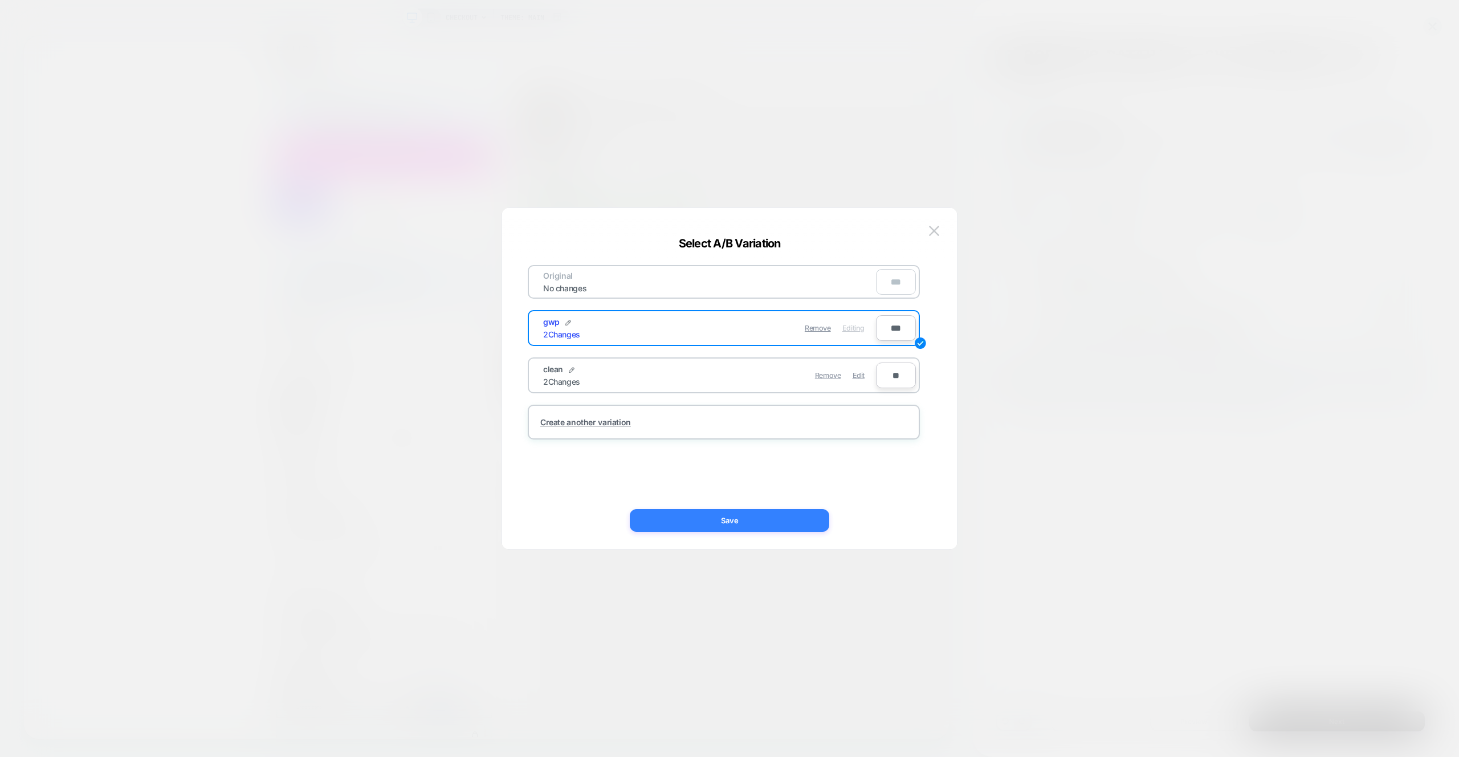
click at [821, 516] on button "Save" at bounding box center [730, 520] width 200 height 23
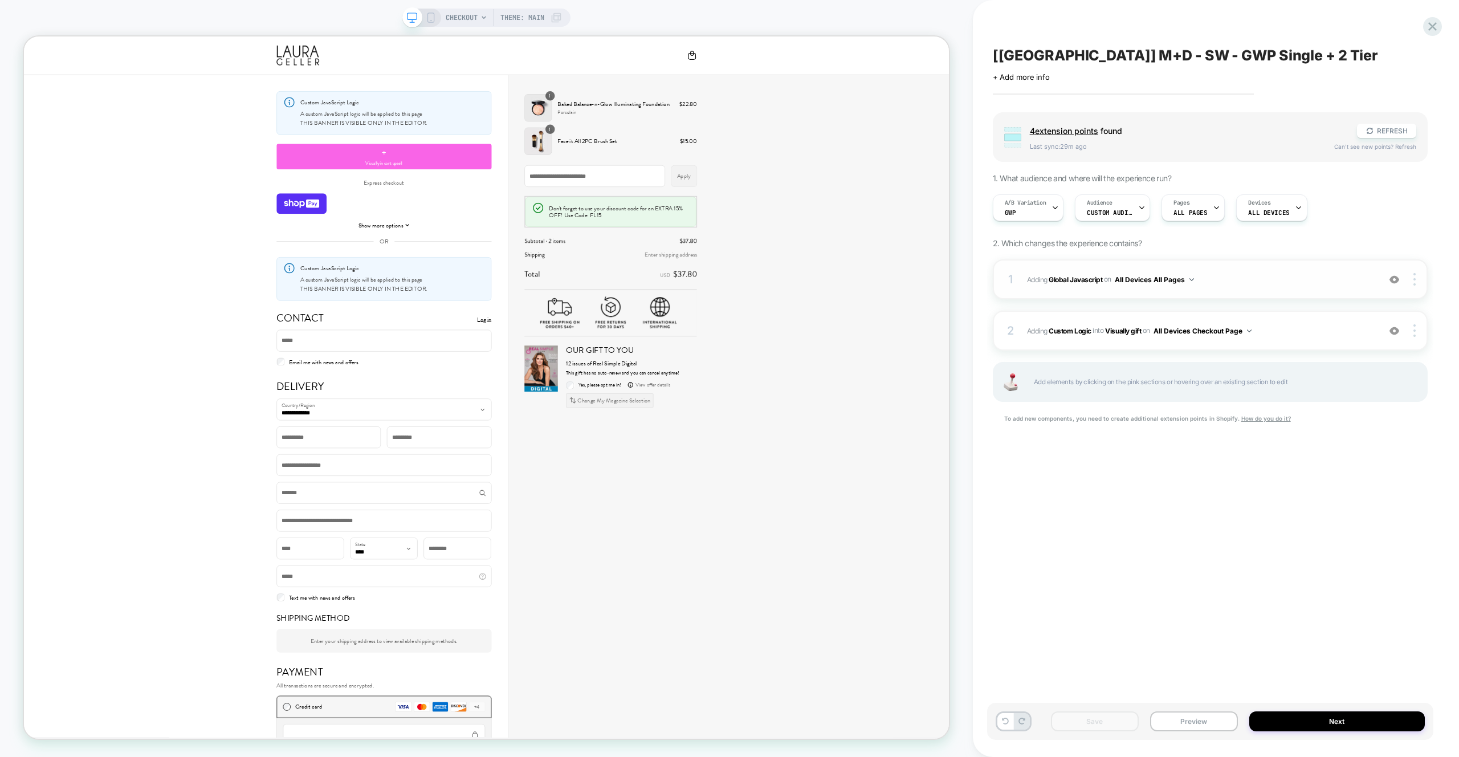
click at [1243, 291] on div "1 Adding Global Javascript on All Devices All Pages Add Before Add After Target…" at bounding box center [1210, 279] width 435 height 40
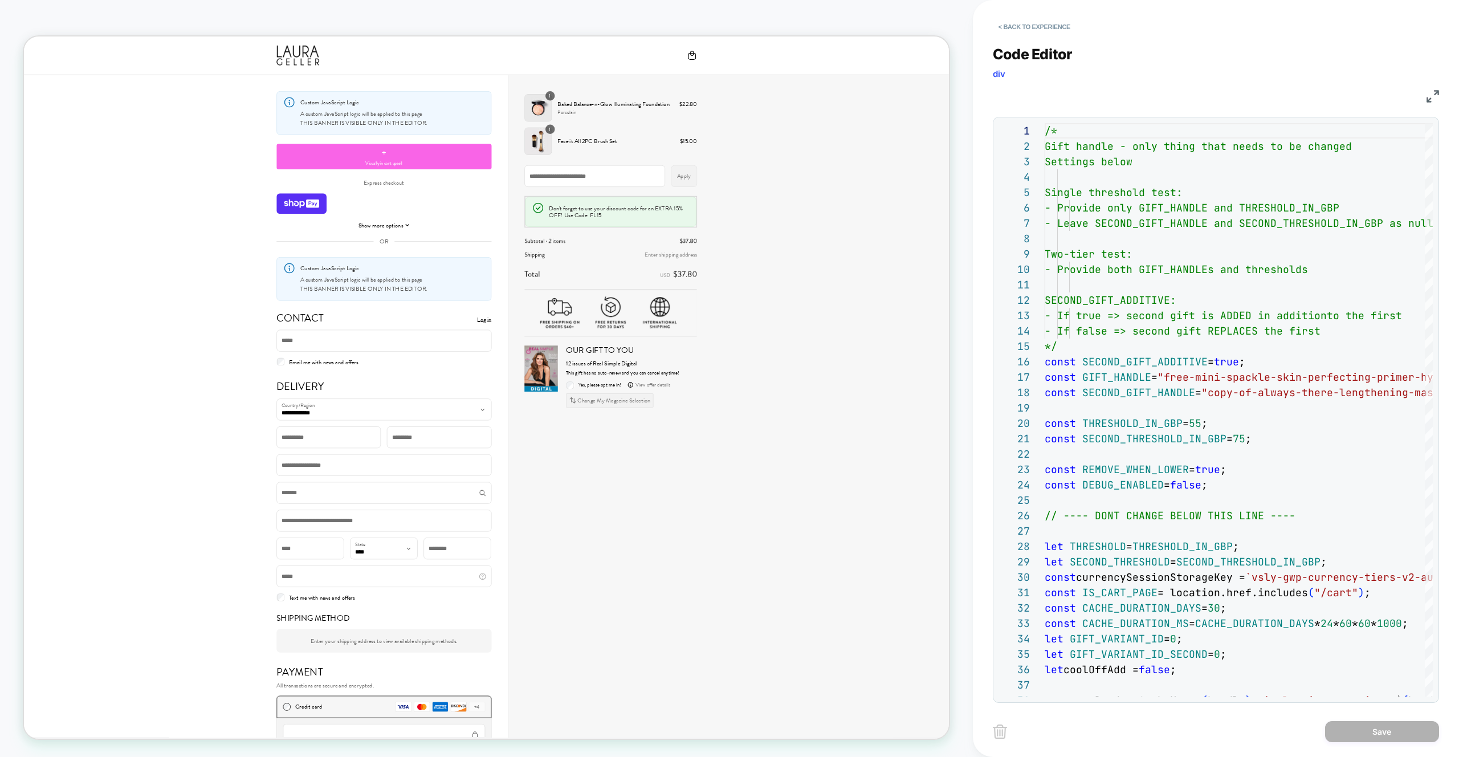
click at [1049, 37] on div "Code Editor div JS 22 23 24 25 26 27 28 29 30 31 32 33 34 35 36 37 38 21 19 20 …" at bounding box center [1216, 366] width 446 height 671
click at [1048, 31] on button "< Back to experience" at bounding box center [1034, 27] width 83 height 18
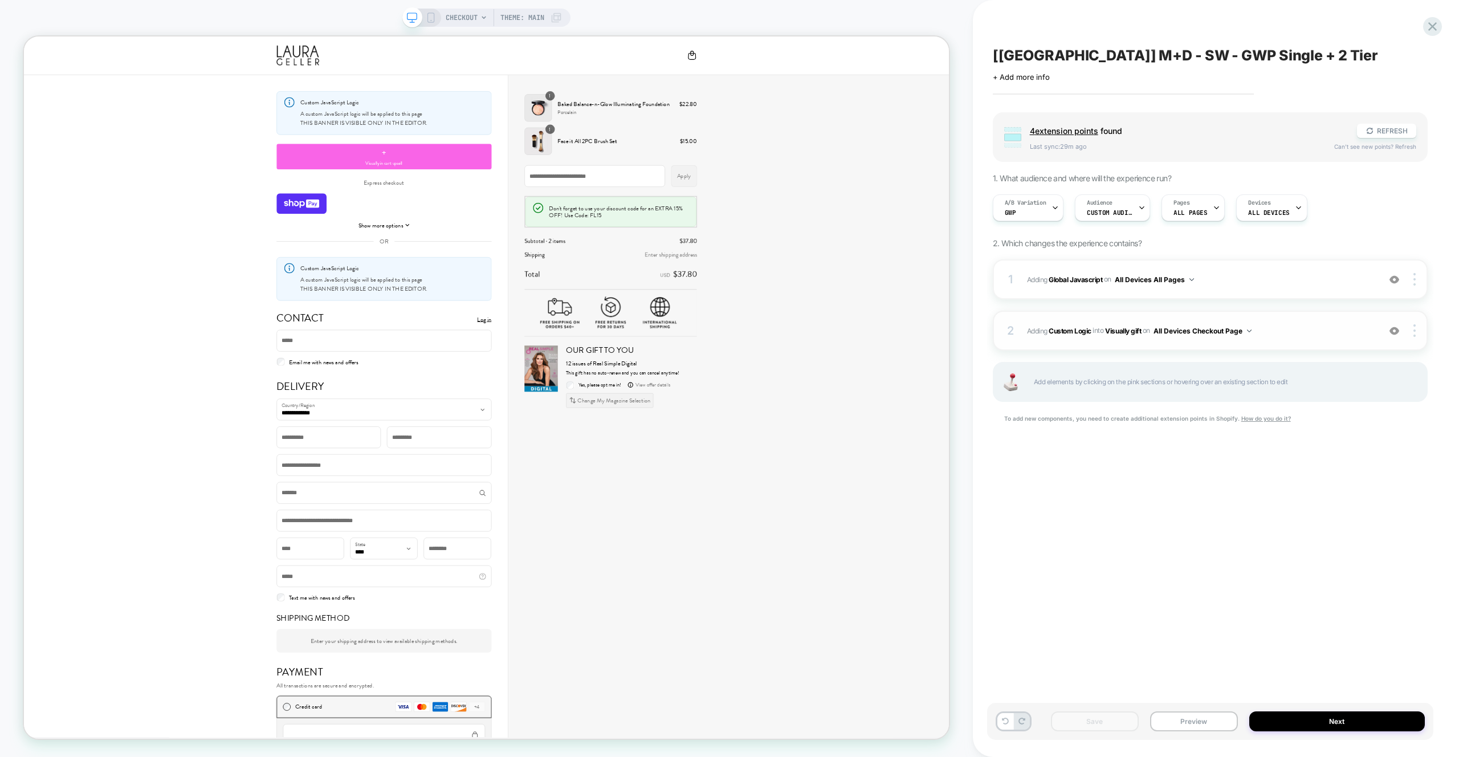
click at [1332, 333] on span "#_loomi_addon_1756036449280 Adding Custom Logic INTO Visually gift Visually gif…" at bounding box center [1200, 331] width 347 height 14
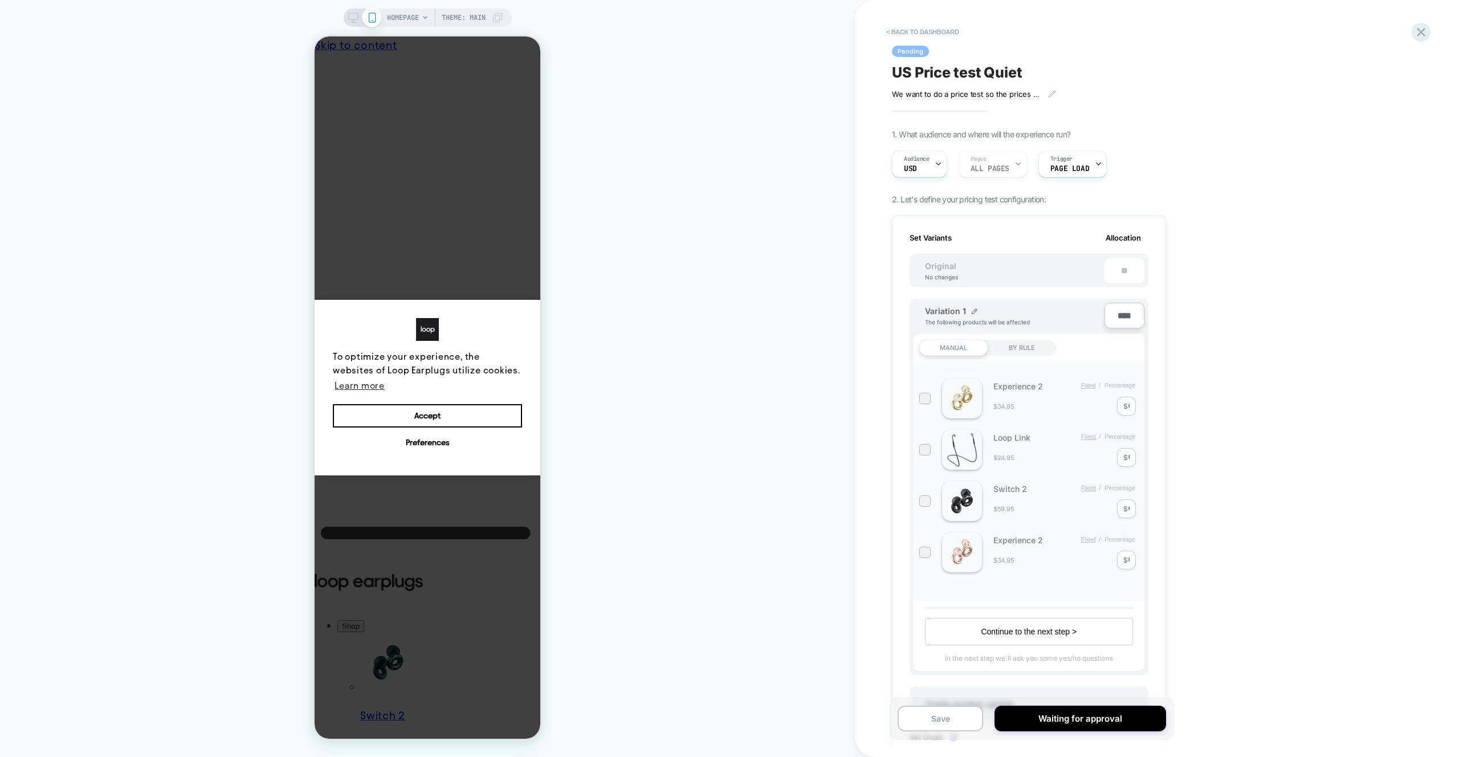
scroll to position [410, 0]
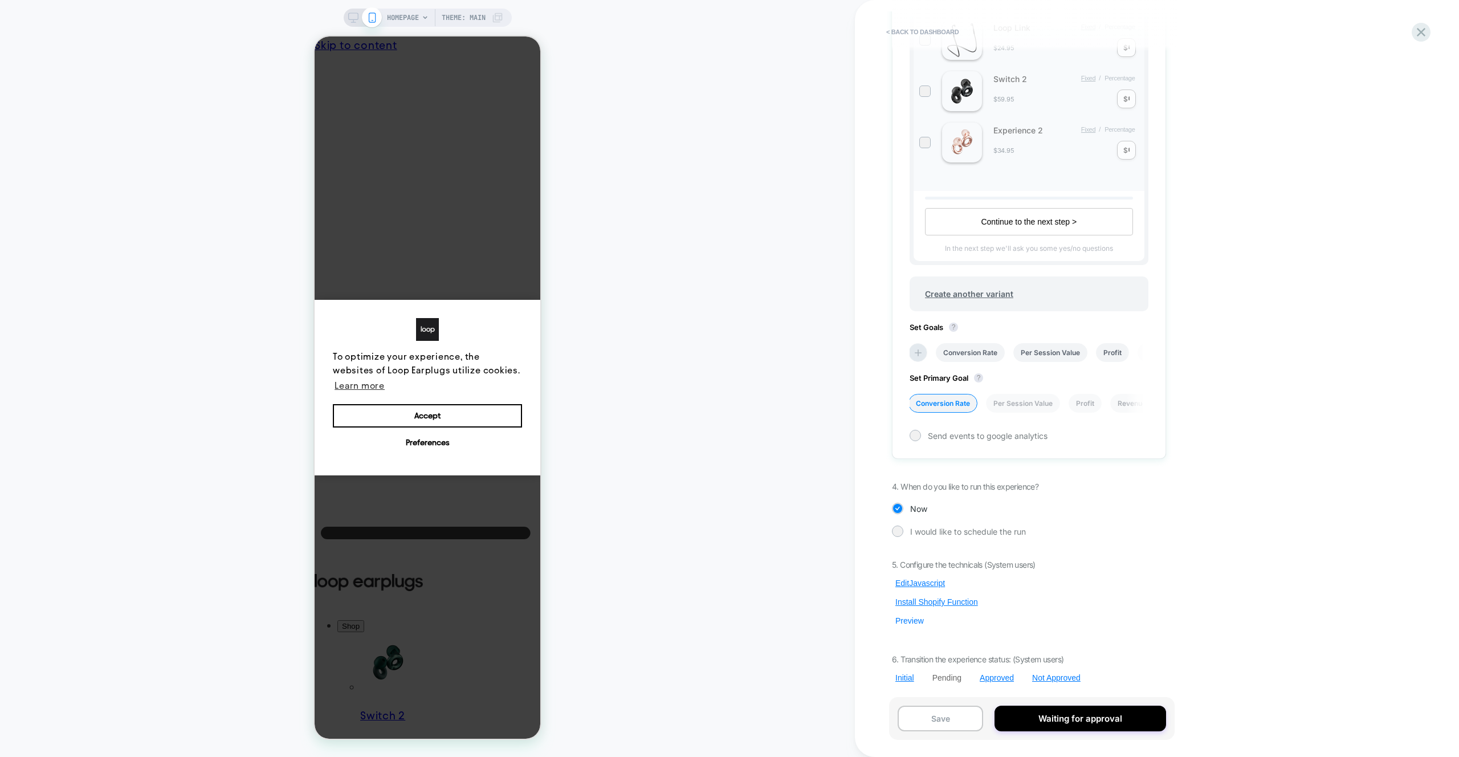
click at [915, 620] on button "Preview" at bounding box center [909, 621] width 35 height 10
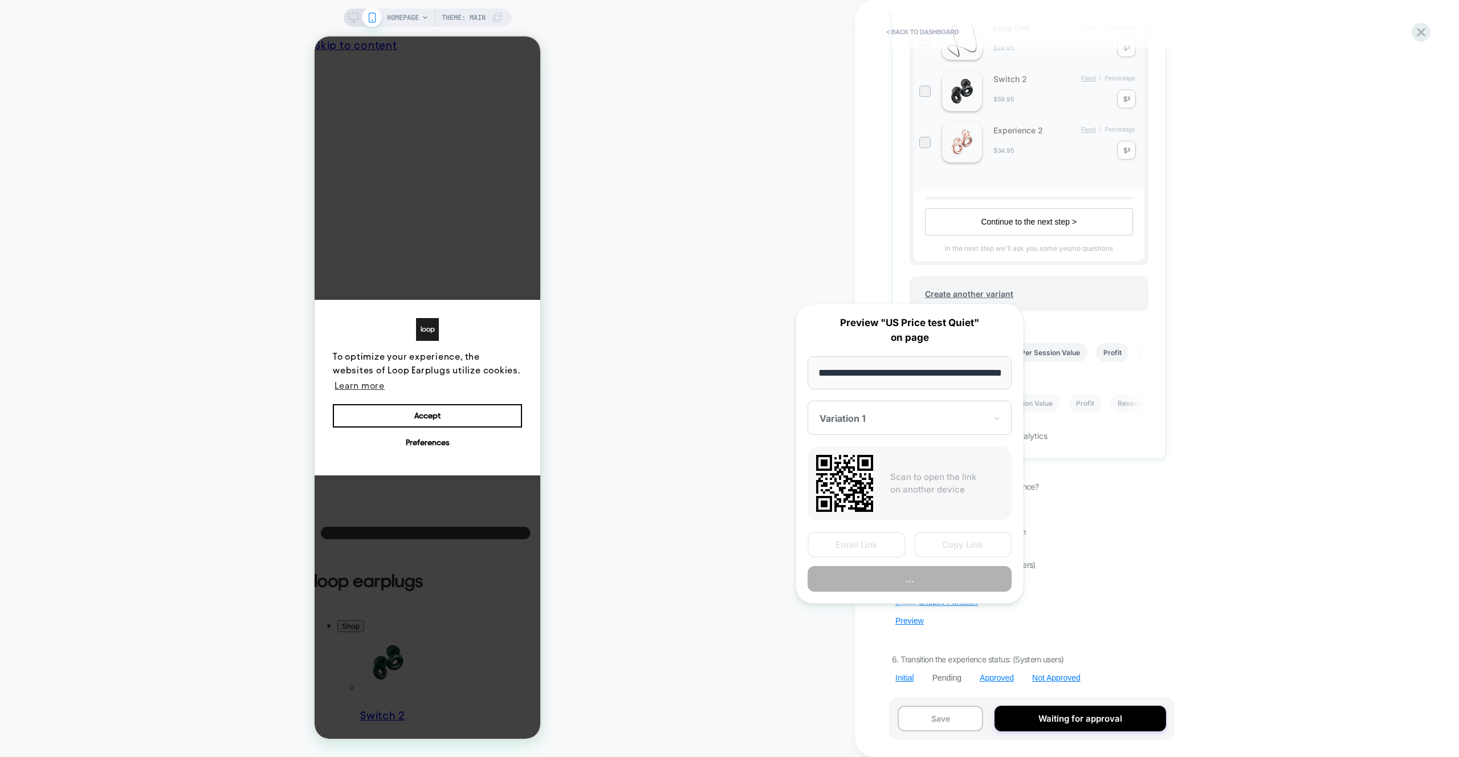
scroll to position [0, 41]
click at [0, 0] on button "Copy Link" at bounding box center [0, 0] width 0 height 0
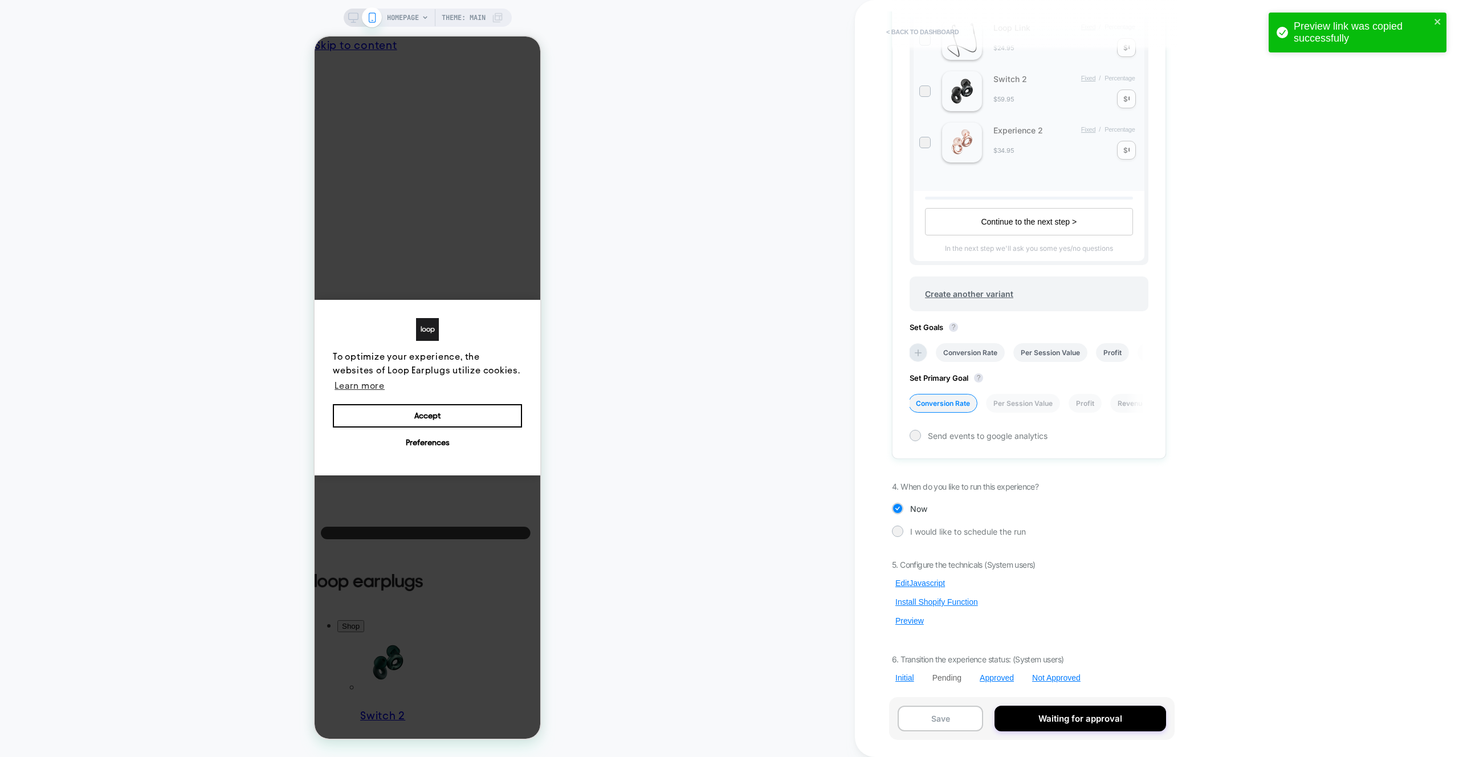
scroll to position [0, 1]
click at [911, 23] on button "< back to dashboard" at bounding box center [923, 32] width 84 height 18
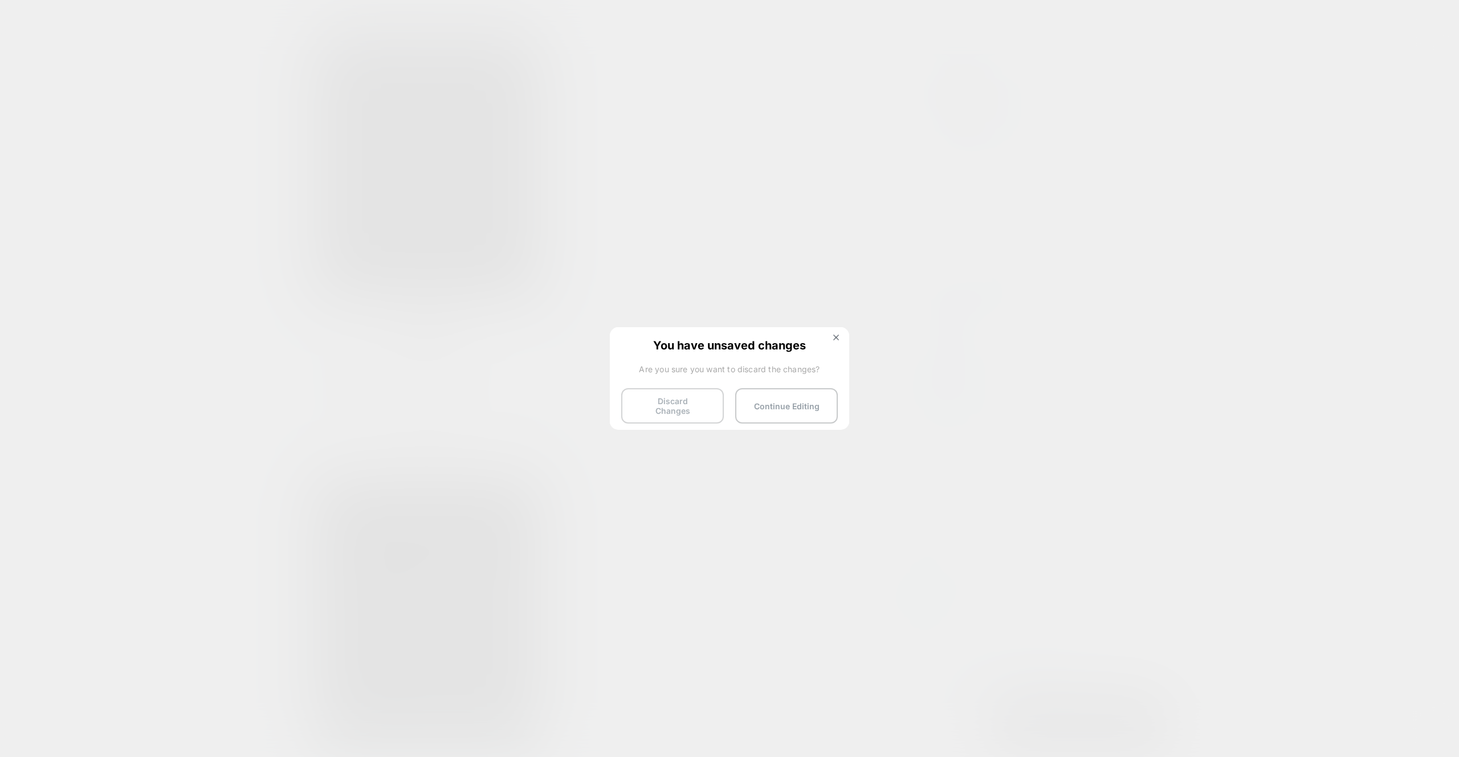
click at [686, 391] on button "Discard Changes" at bounding box center [672, 405] width 103 height 35
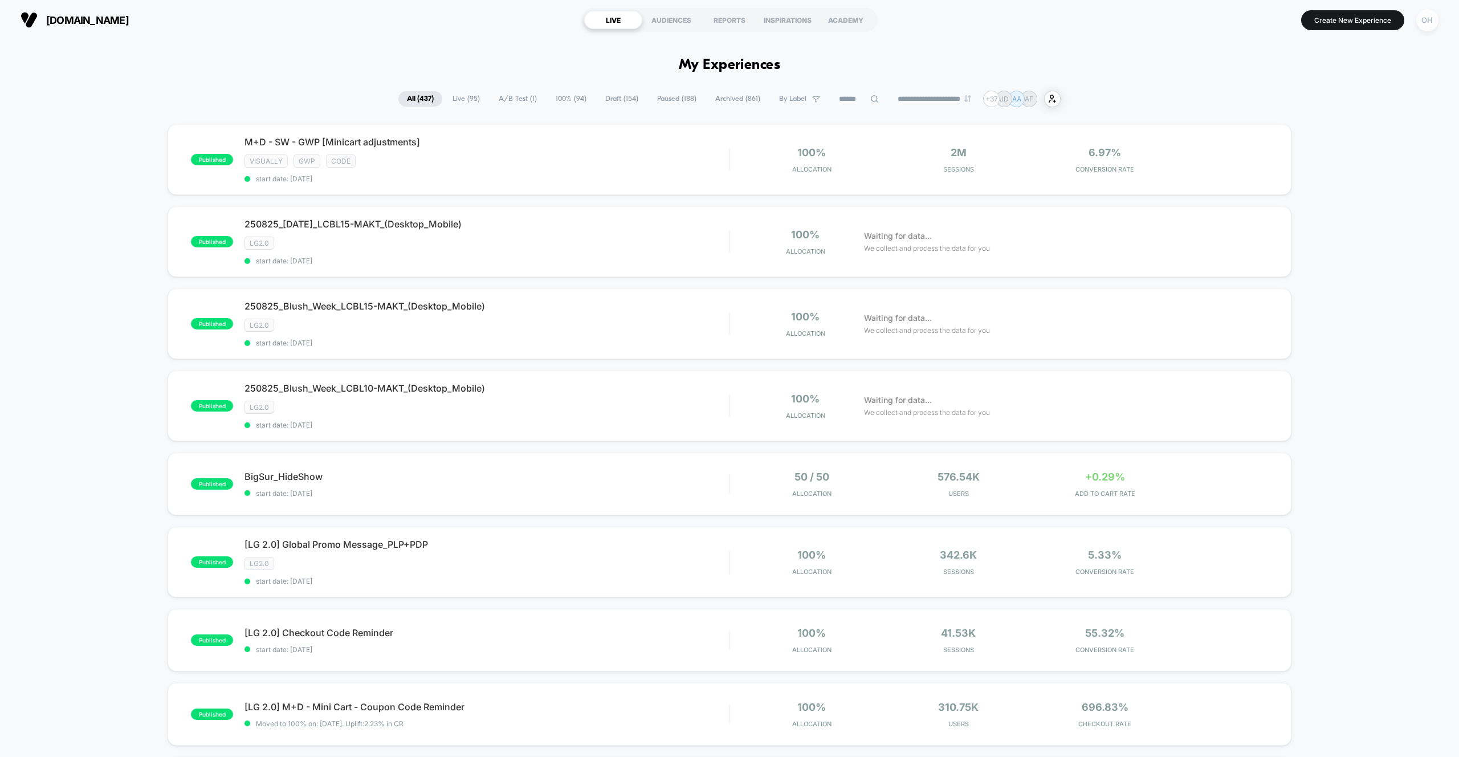
click at [1427, 13] on div "OH" at bounding box center [1427, 20] width 22 height 22
click at [1331, 97] on span "Connected Stores" at bounding box center [1359, 98] width 136 height 9
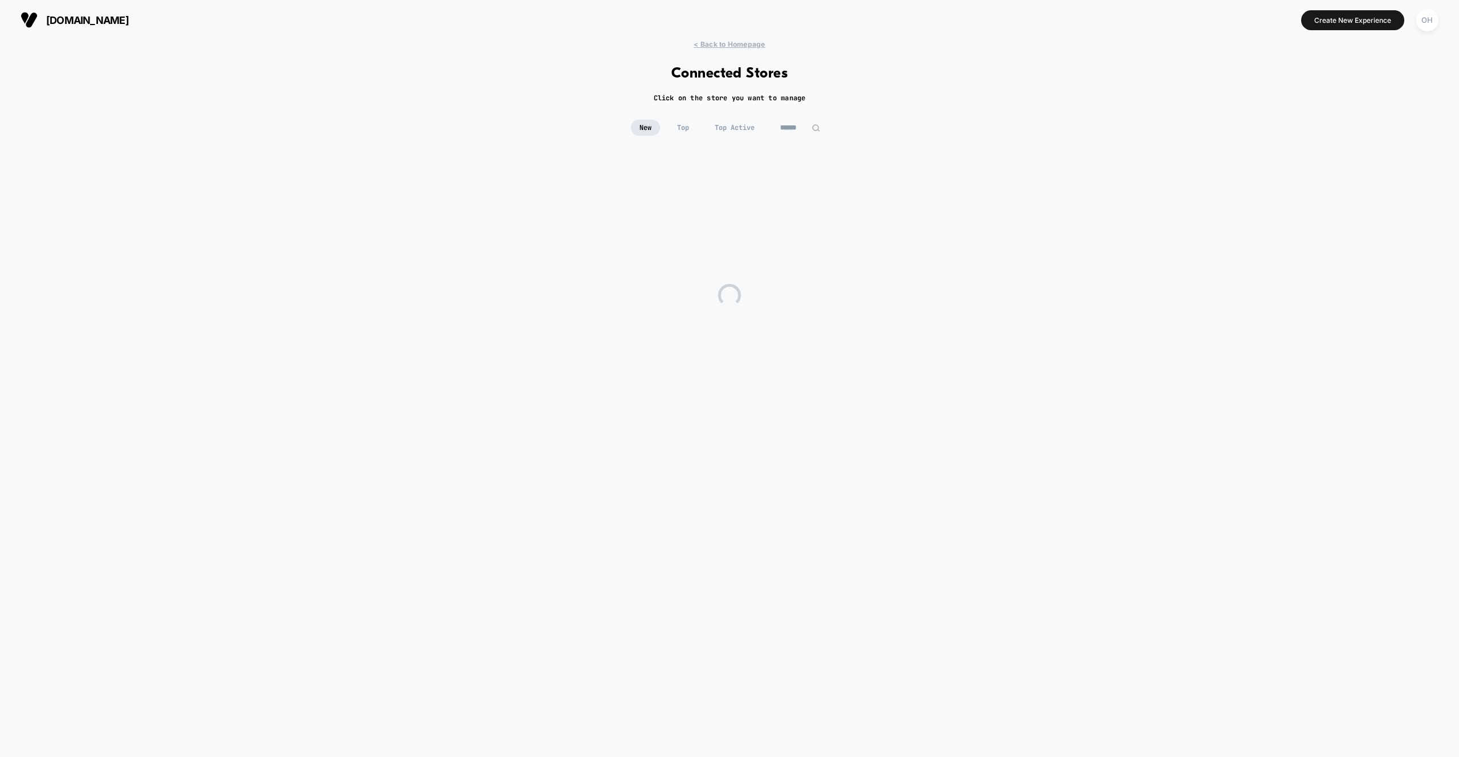
click at [806, 125] on input at bounding box center [800, 128] width 57 height 16
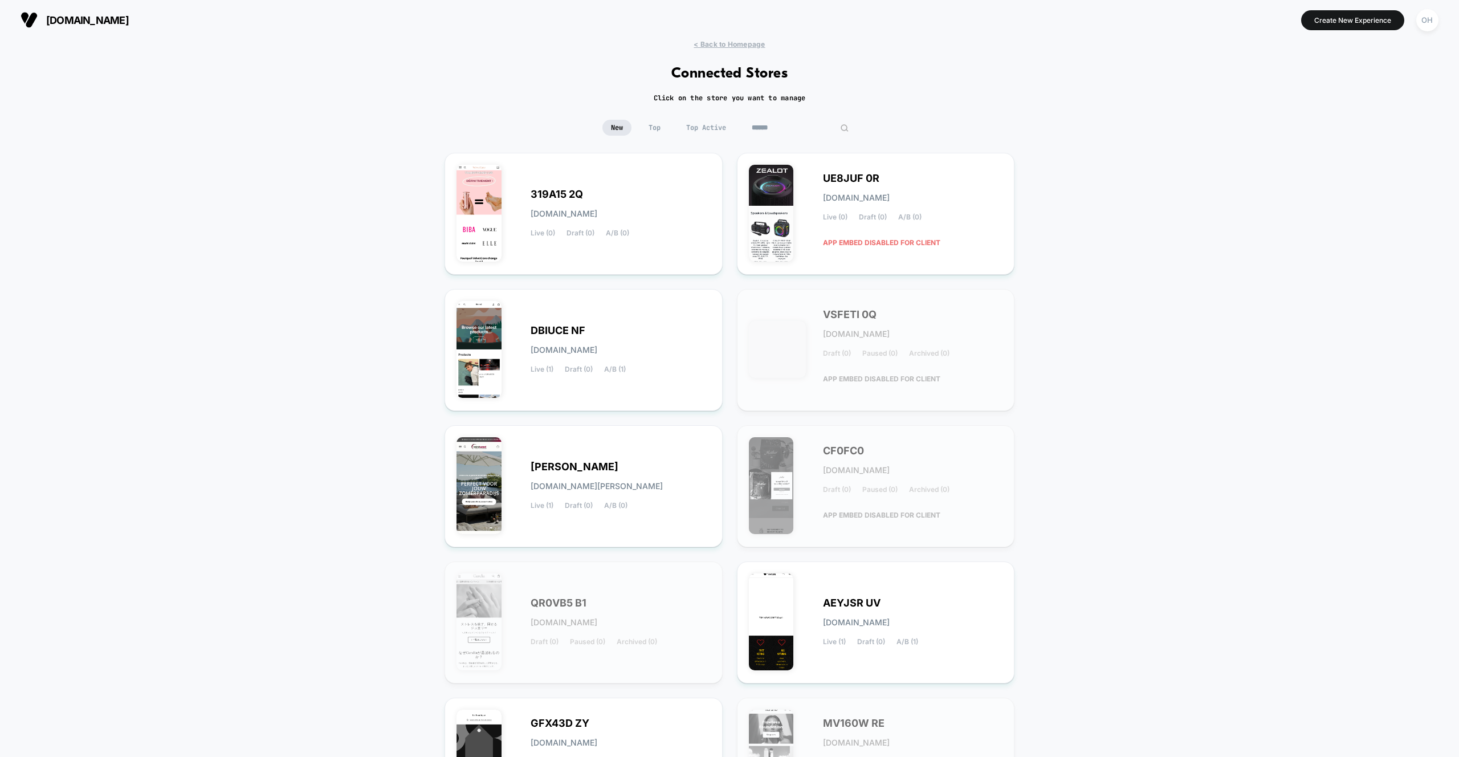
paste input "**********"
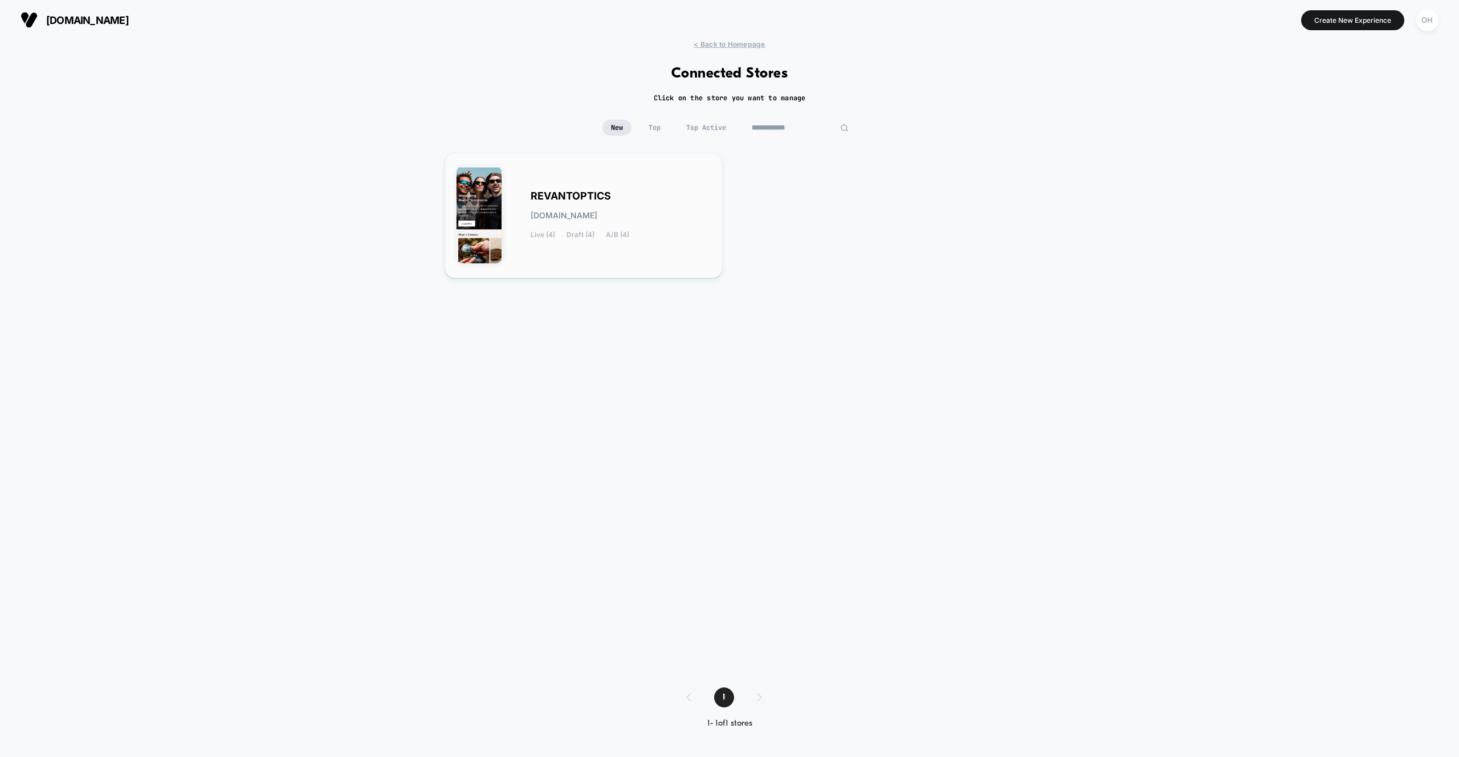
type input "**********"
click at [698, 175] on div "REVANTOPTICS [DOMAIN_NAME] Live (4) Draft (4) A/B (4)" at bounding box center [584, 215] width 254 height 101
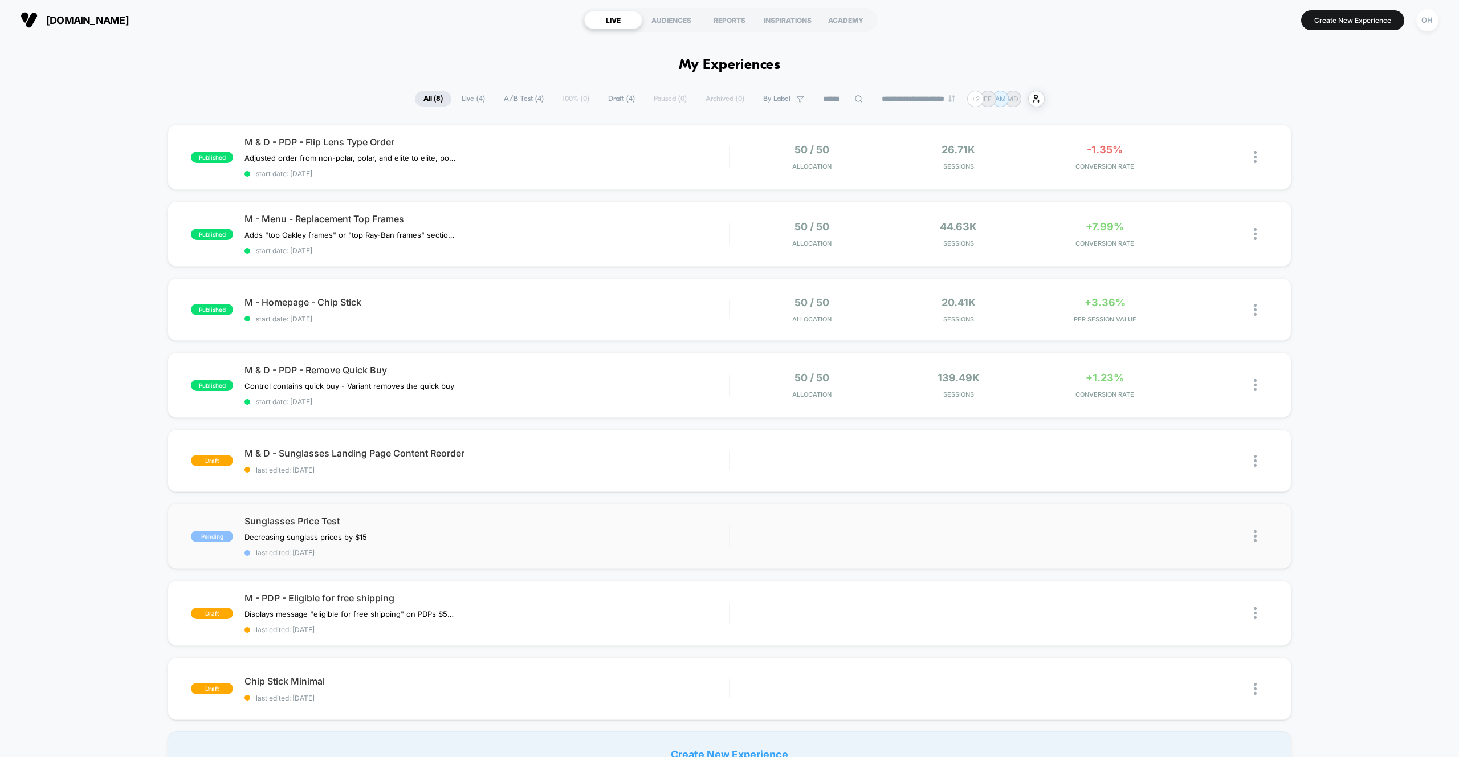
scroll to position [5, 0]
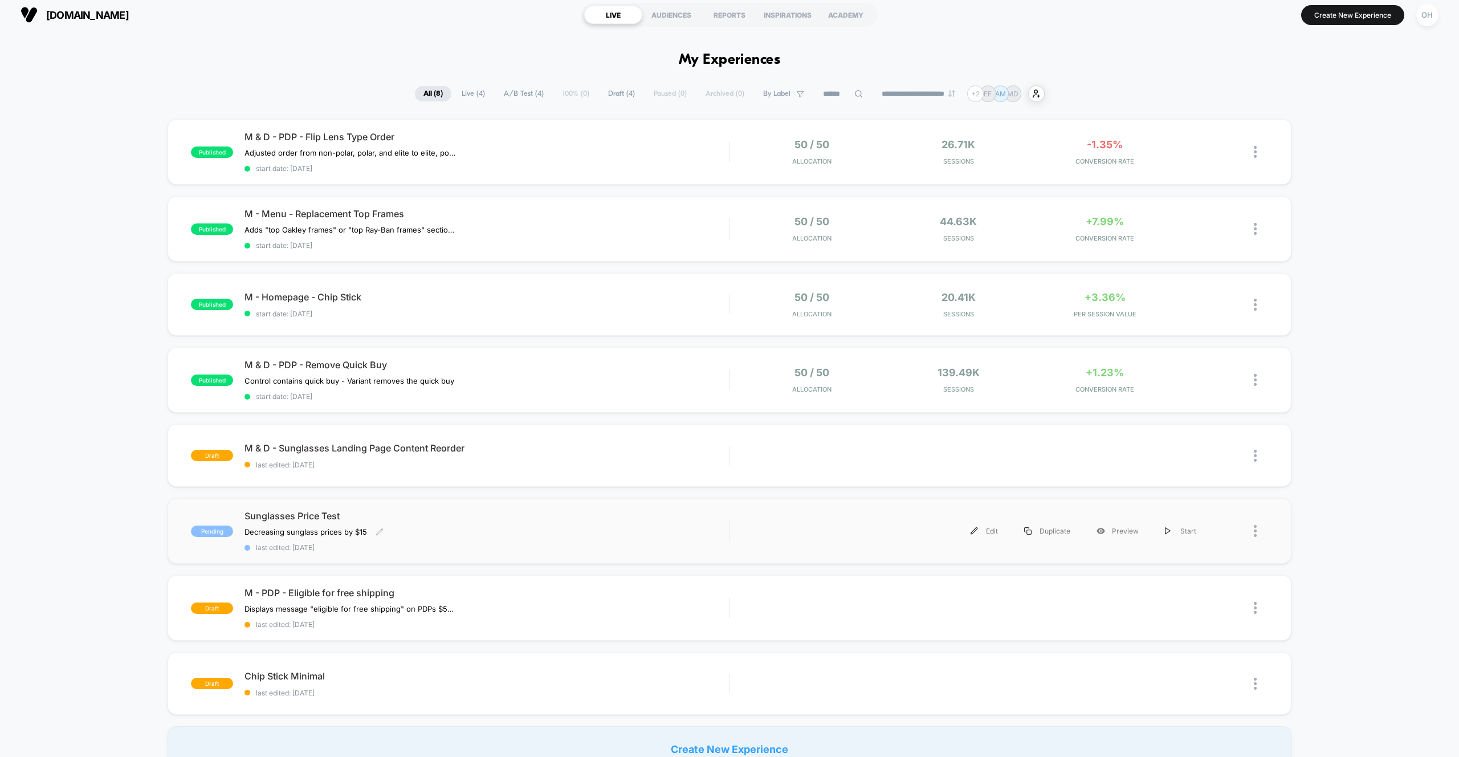
click at [498, 537] on div "Sunglasses Price Test Decreasing sunglass prices by $15﻿ Click to edit experien…" at bounding box center [487, 531] width 485 height 42
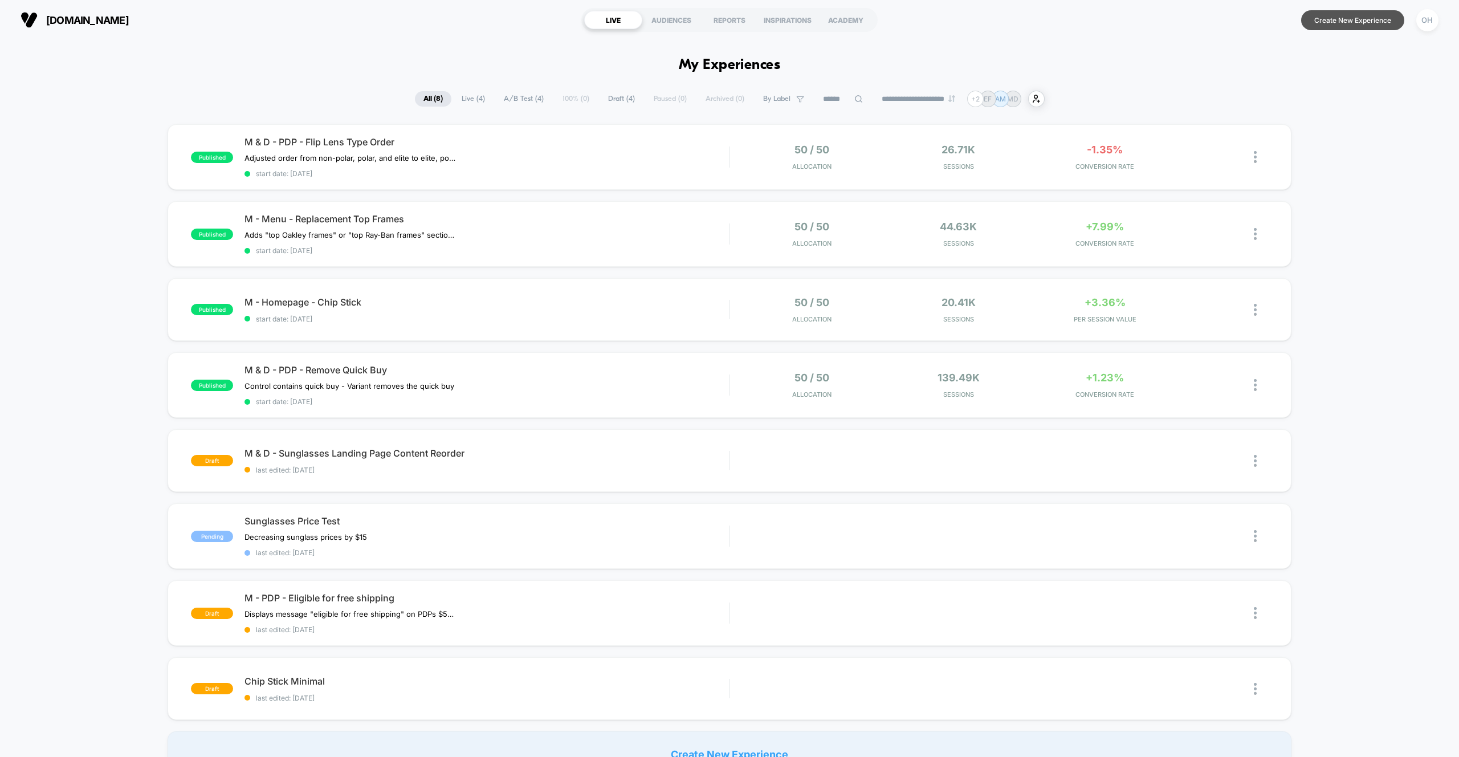
click at [1350, 25] on button "Create New Experience" at bounding box center [1352, 20] width 103 height 20
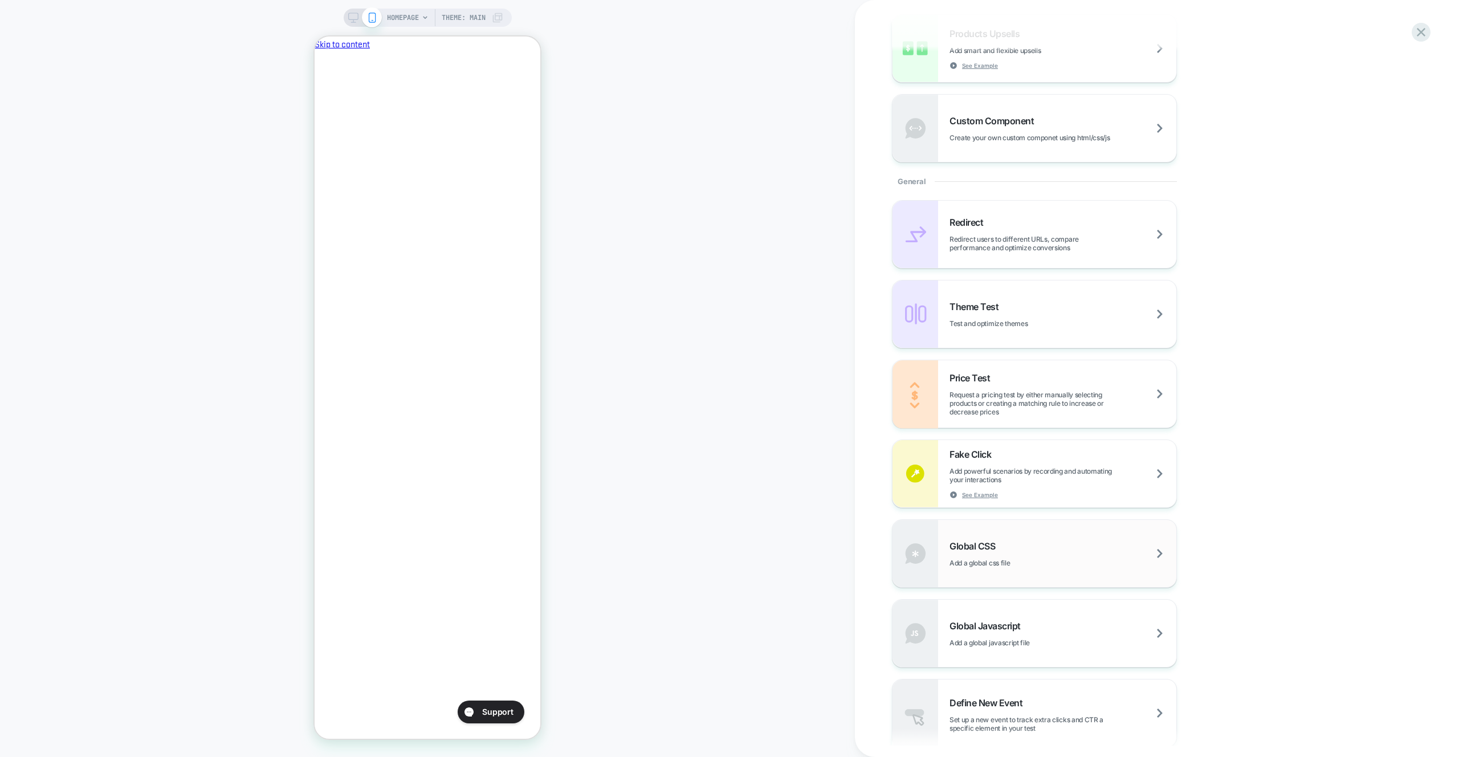
scroll to position [471, 0]
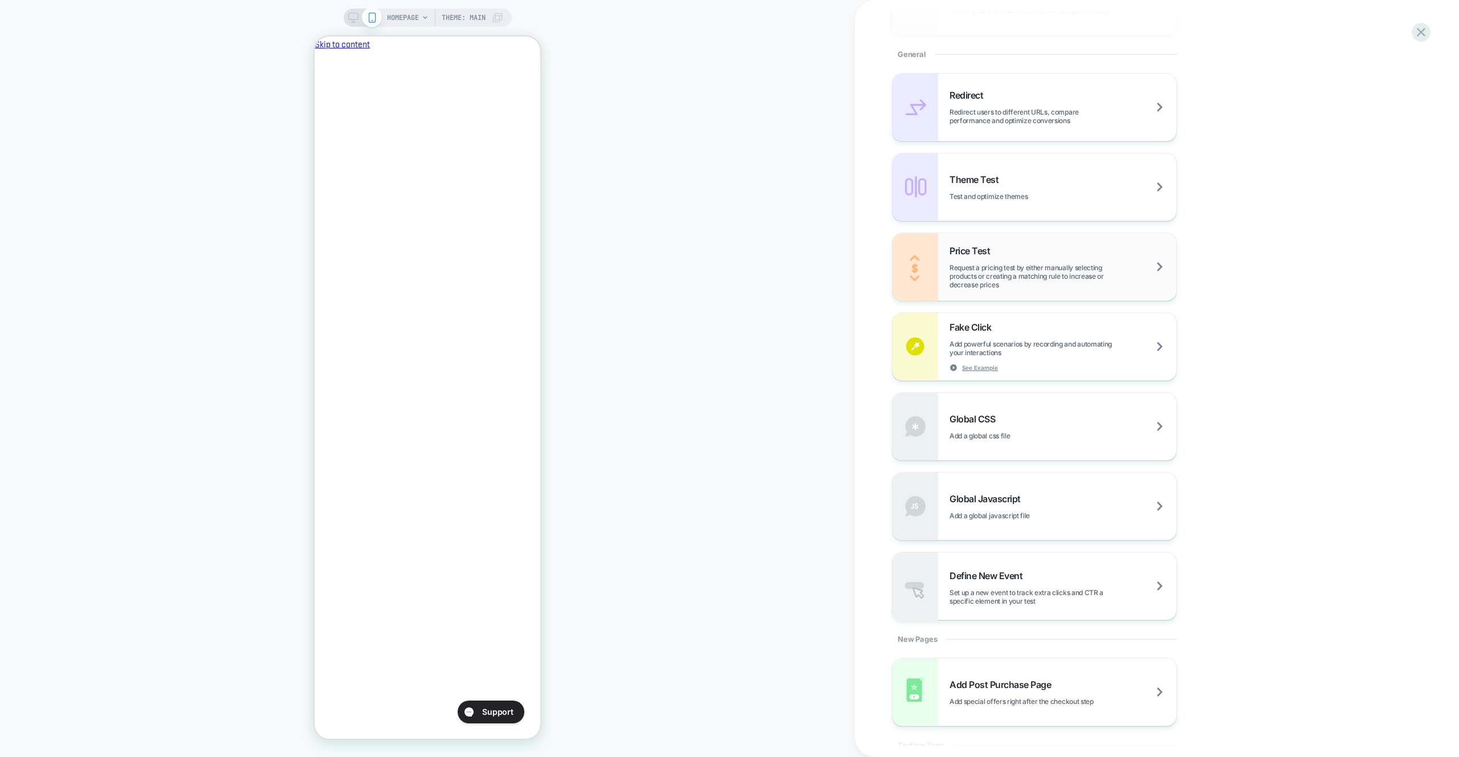
click at [64, 579] on span "Request a pricing test by either manually selecting products or creating a matc…" at bounding box center [51, 584] width 25 height 10
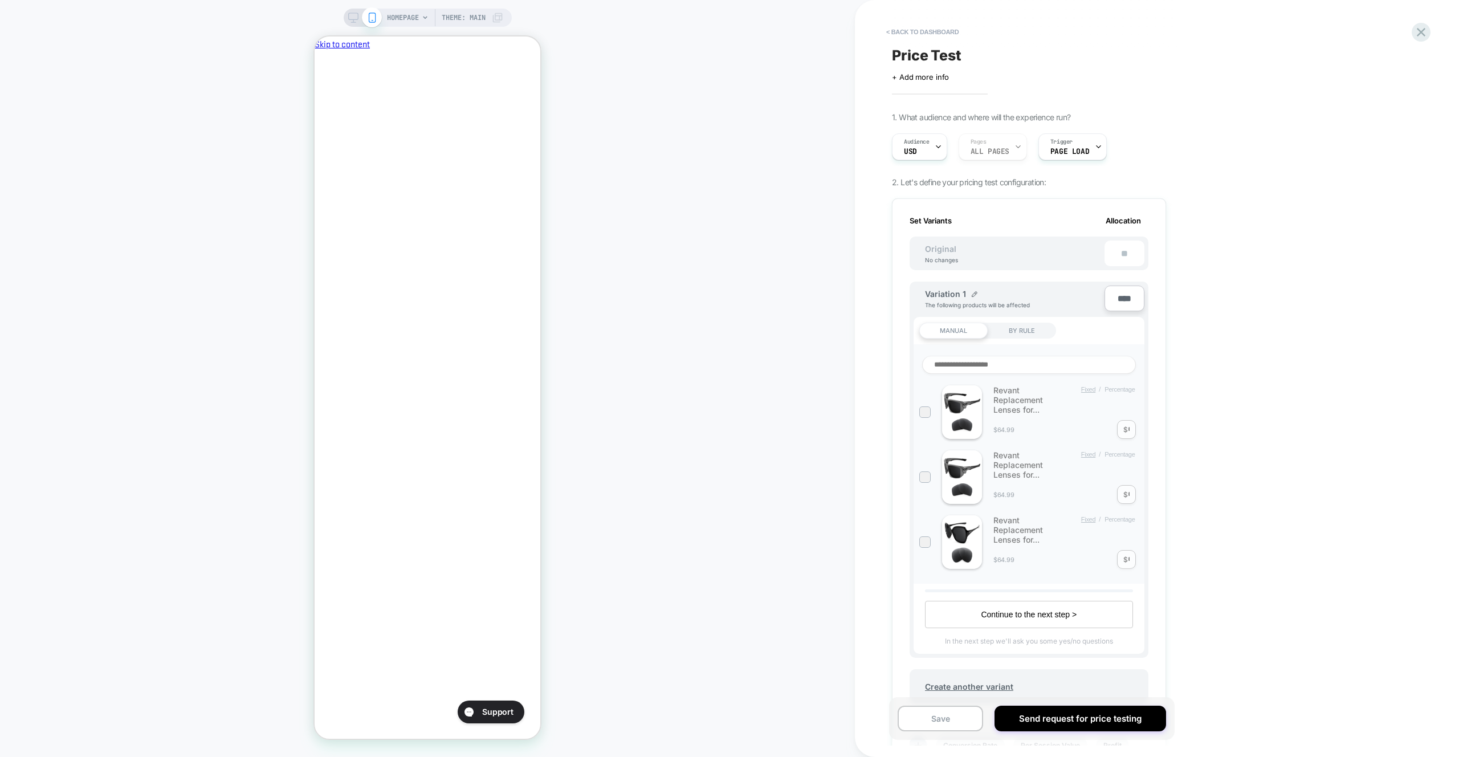
scroll to position [0, 196]
click at [1016, 327] on div "BY RULE" at bounding box center [1022, 331] width 68 height 16
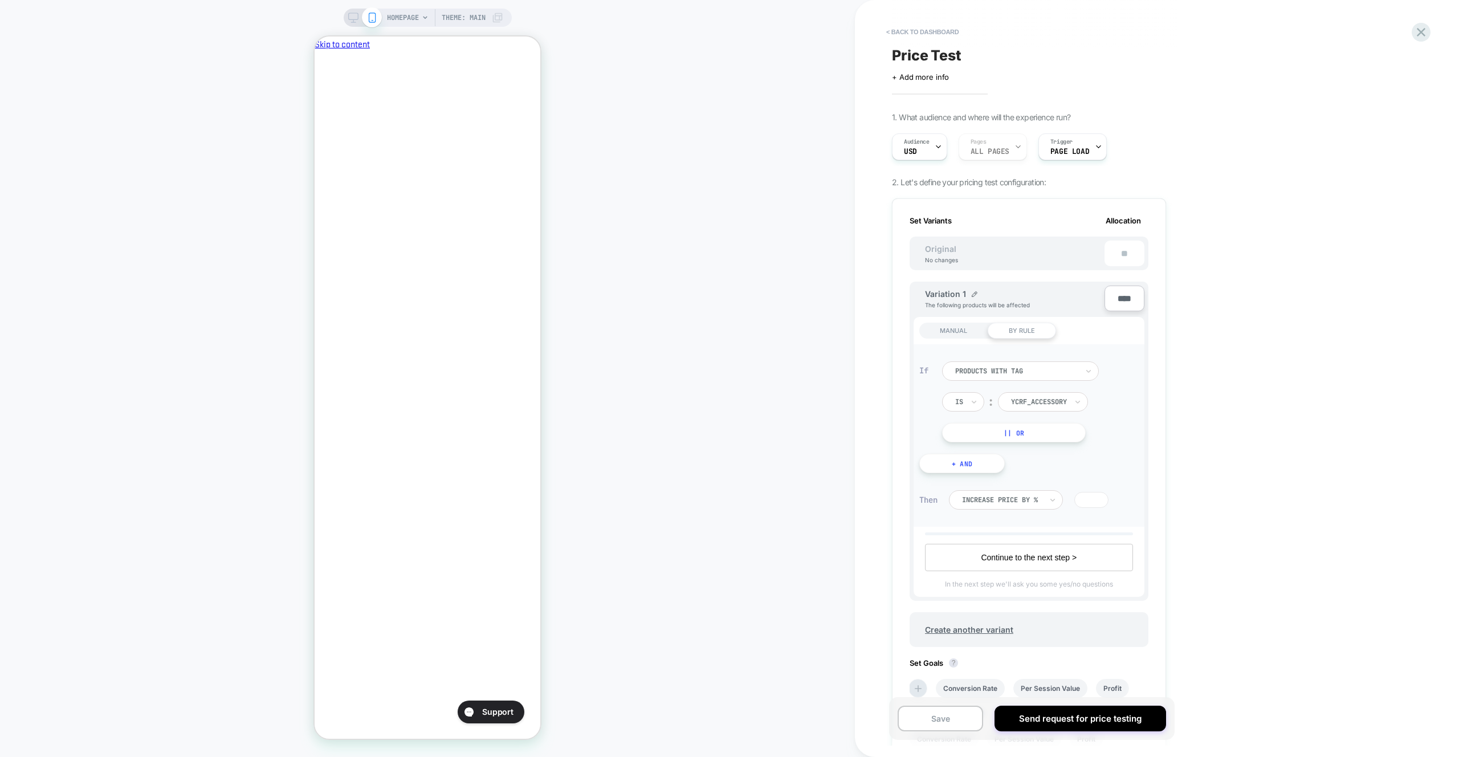
click at [1022, 365] on div "products with tag" at bounding box center [1016, 371] width 125 height 13
click at [1038, 390] on div "Select is focused ,type to refine list, press Down to open the menu, products w…" at bounding box center [1066, 401] width 248 height 81
click at [1036, 405] on div at bounding box center [1039, 402] width 56 height 10
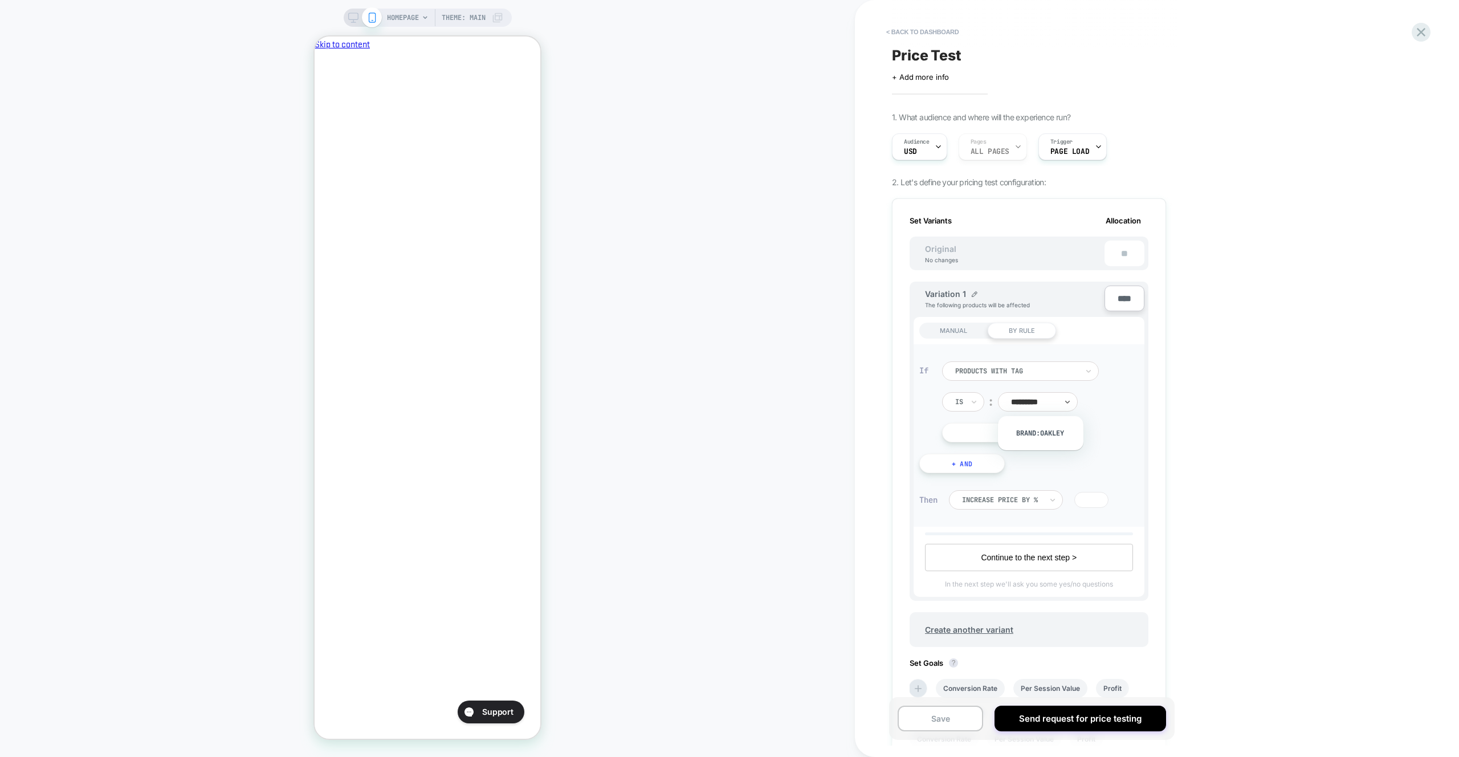
type input "**********"
click at [1027, 422] on div "brand:Oakley" at bounding box center [1041, 433] width 75 height 23
drag, startPoint x: 1029, startPoint y: 428, endPoint x: 1029, endPoint y: 440, distance: 12.0
click at [1029, 428] on div "brand:Oakley" at bounding box center [1046, 433] width 75 height 18
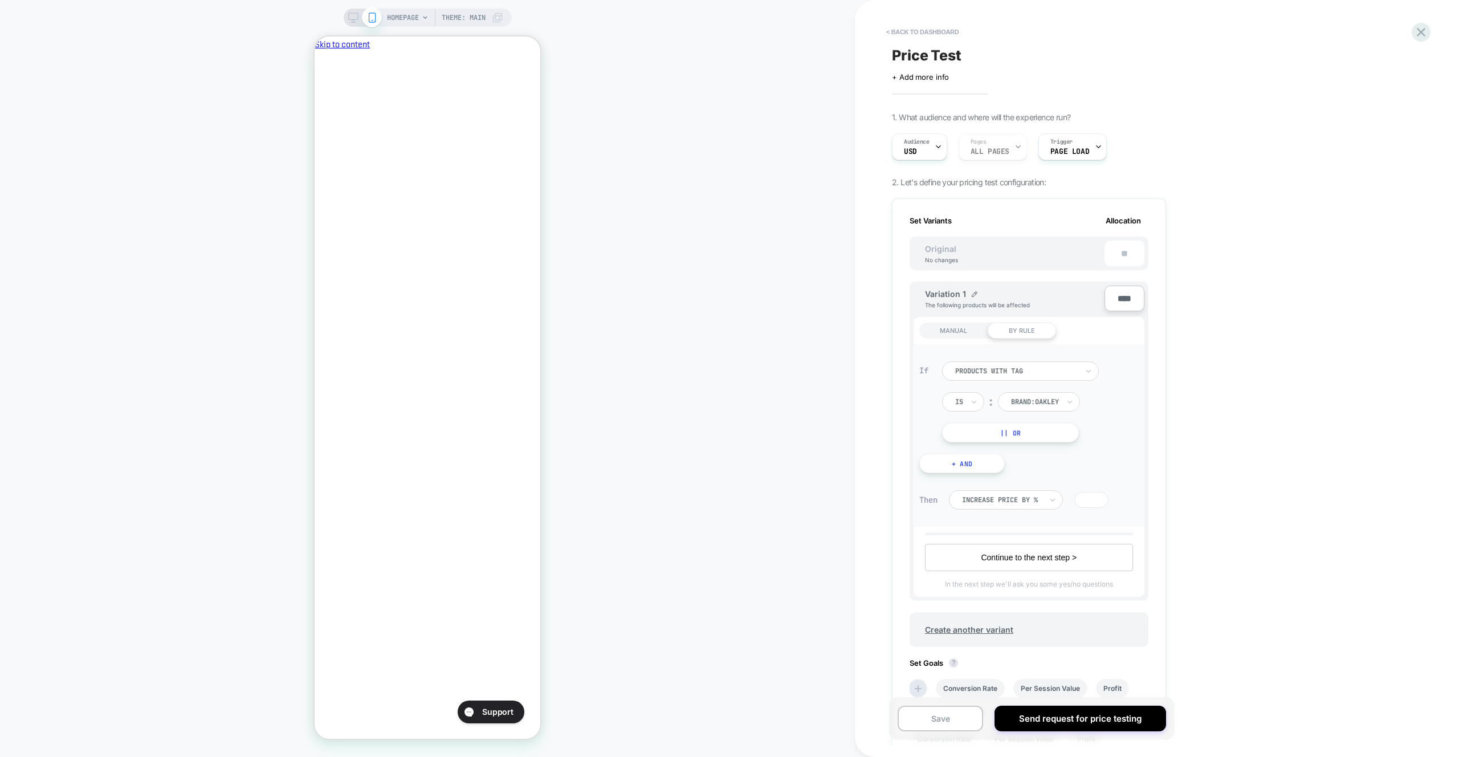
click at [1007, 435] on button "|| Or" at bounding box center [1010, 432] width 137 height 19
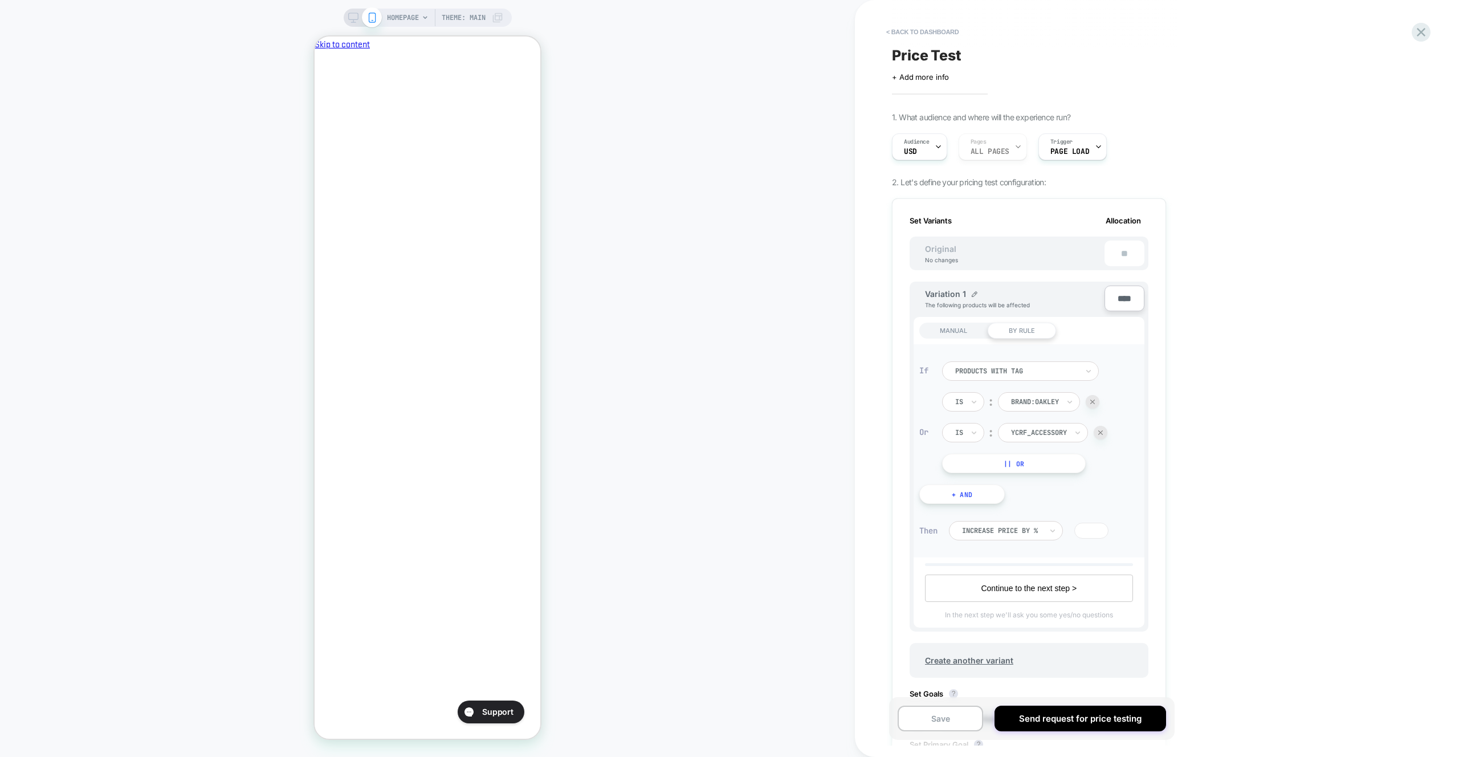
scroll to position [0, 0]
drag, startPoint x: 1099, startPoint y: 433, endPoint x: 960, endPoint y: 474, distance: 144.5
click at [1099, 433] on div at bounding box center [1101, 433] width 14 height 14
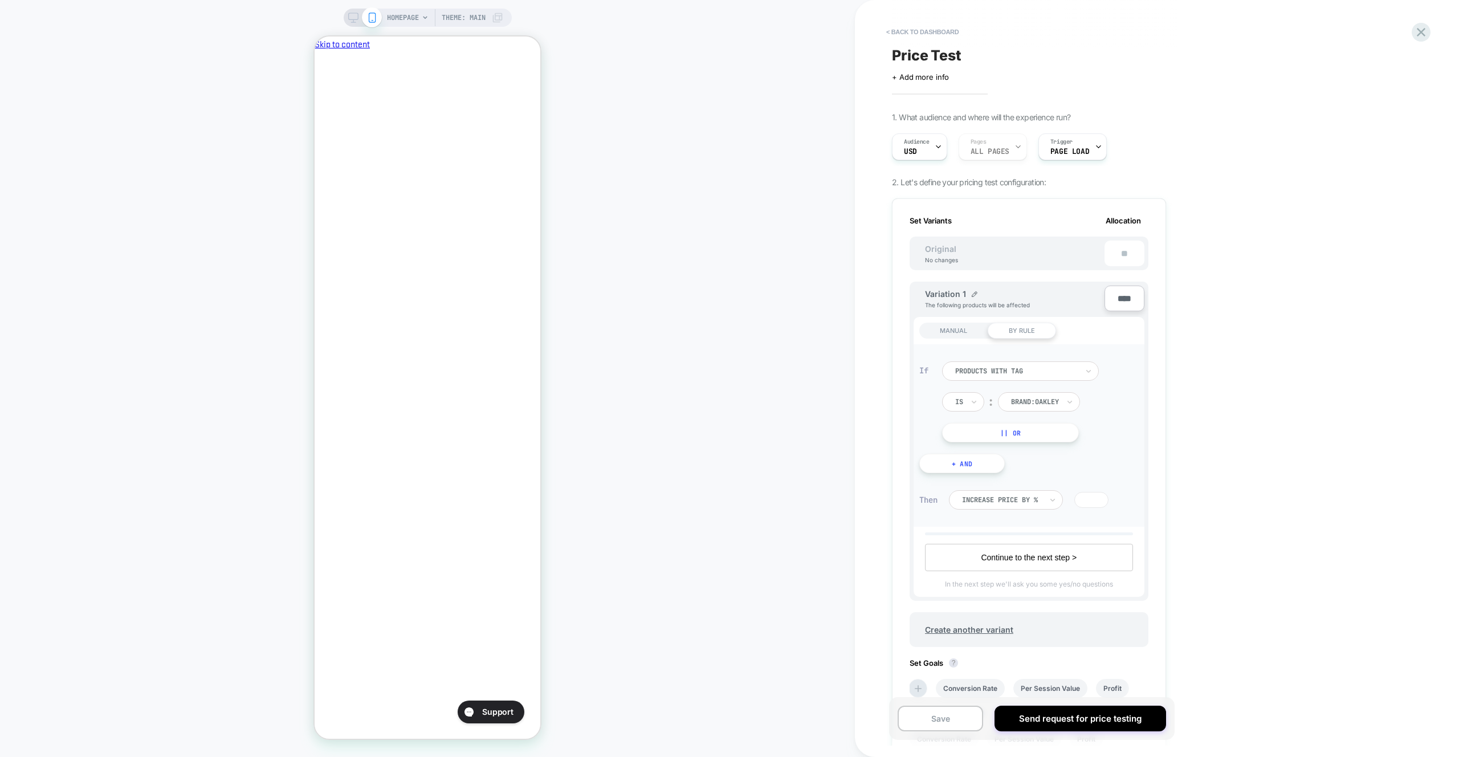
click at [968, 473] on button "+ And" at bounding box center [962, 463] width 86 height 19
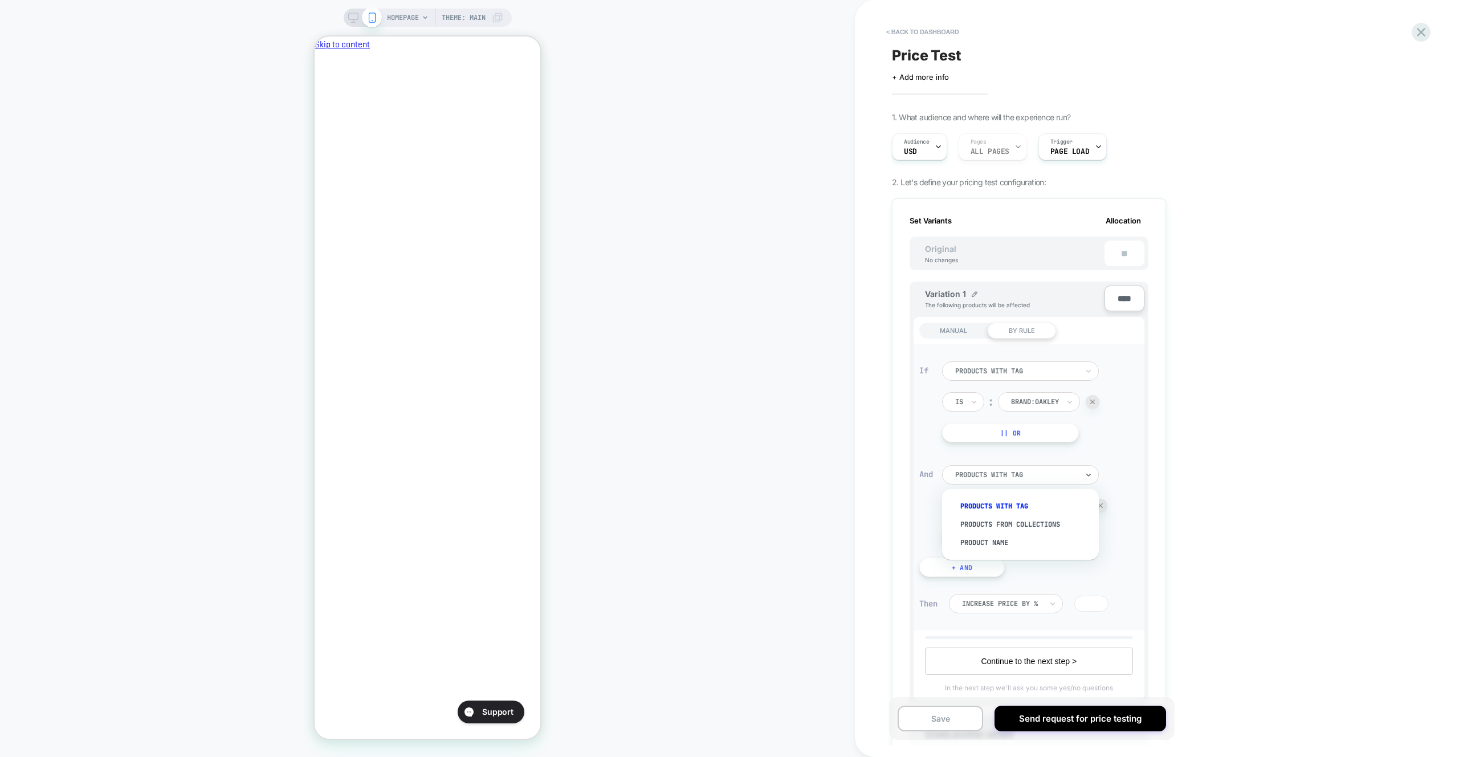
click at [995, 474] on div at bounding box center [1016, 475] width 123 height 10
click at [1063, 478] on div at bounding box center [1016, 475] width 123 height 10
click at [1066, 504] on div at bounding box center [1039, 505] width 56 height 10
type input "**********"
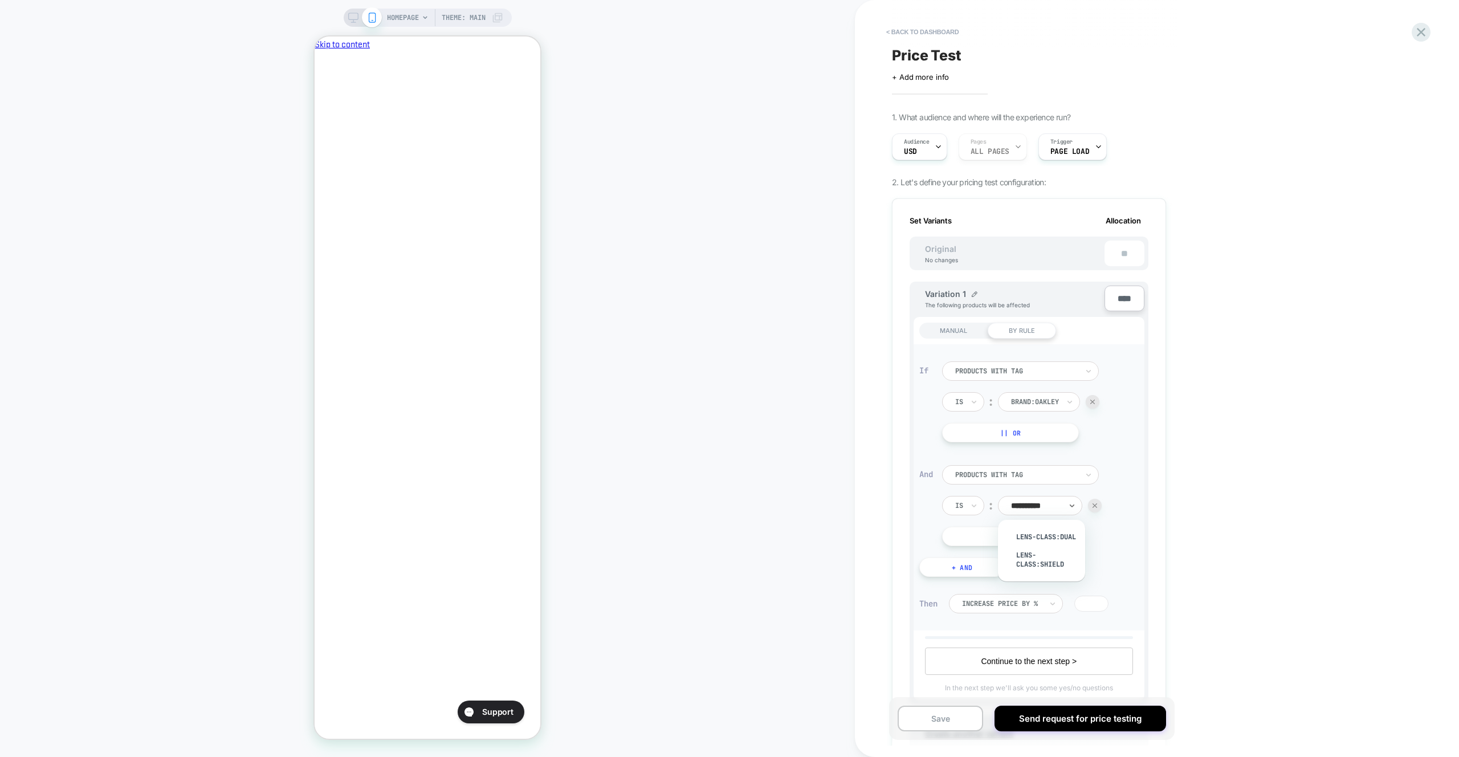
drag, startPoint x: 1064, startPoint y: 536, endPoint x: 1052, endPoint y: 542, distance: 12.7
click at [1064, 536] on div "lens-class:dual" at bounding box center [1046, 537] width 75 height 18
click at [997, 470] on div at bounding box center [1016, 475] width 123 height 10
click at [998, 470] on div at bounding box center [1016, 475] width 123 height 10
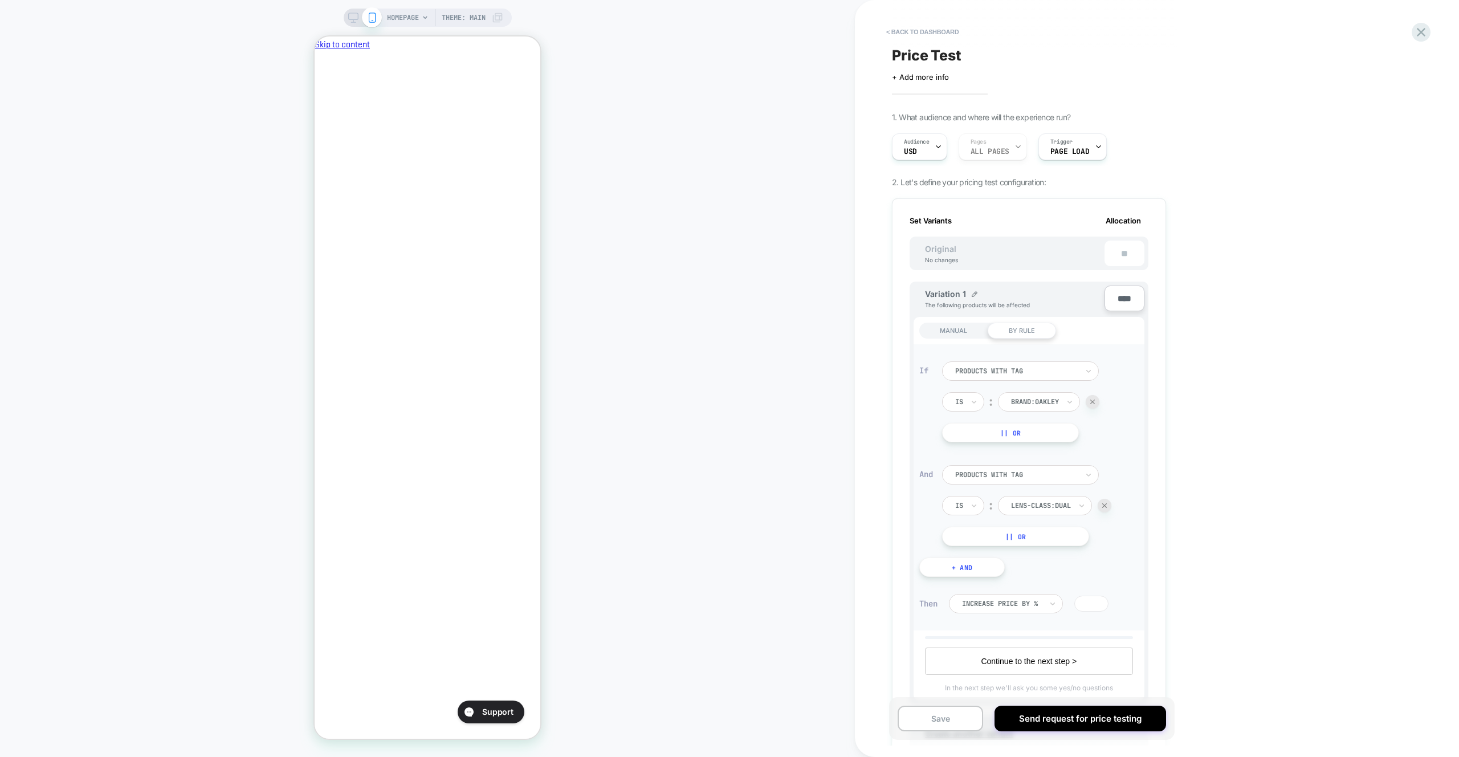
scroll to position [0, 196]
click at [1029, 609] on div "Increase Price by %" at bounding box center [1006, 603] width 114 height 19
drag, startPoint x: 1053, startPoint y: 670, endPoint x: 1100, endPoint y: 610, distance: 75.9
click at [1053, 670] on div "Increase Price by $" at bounding box center [1013, 671] width 103 height 18
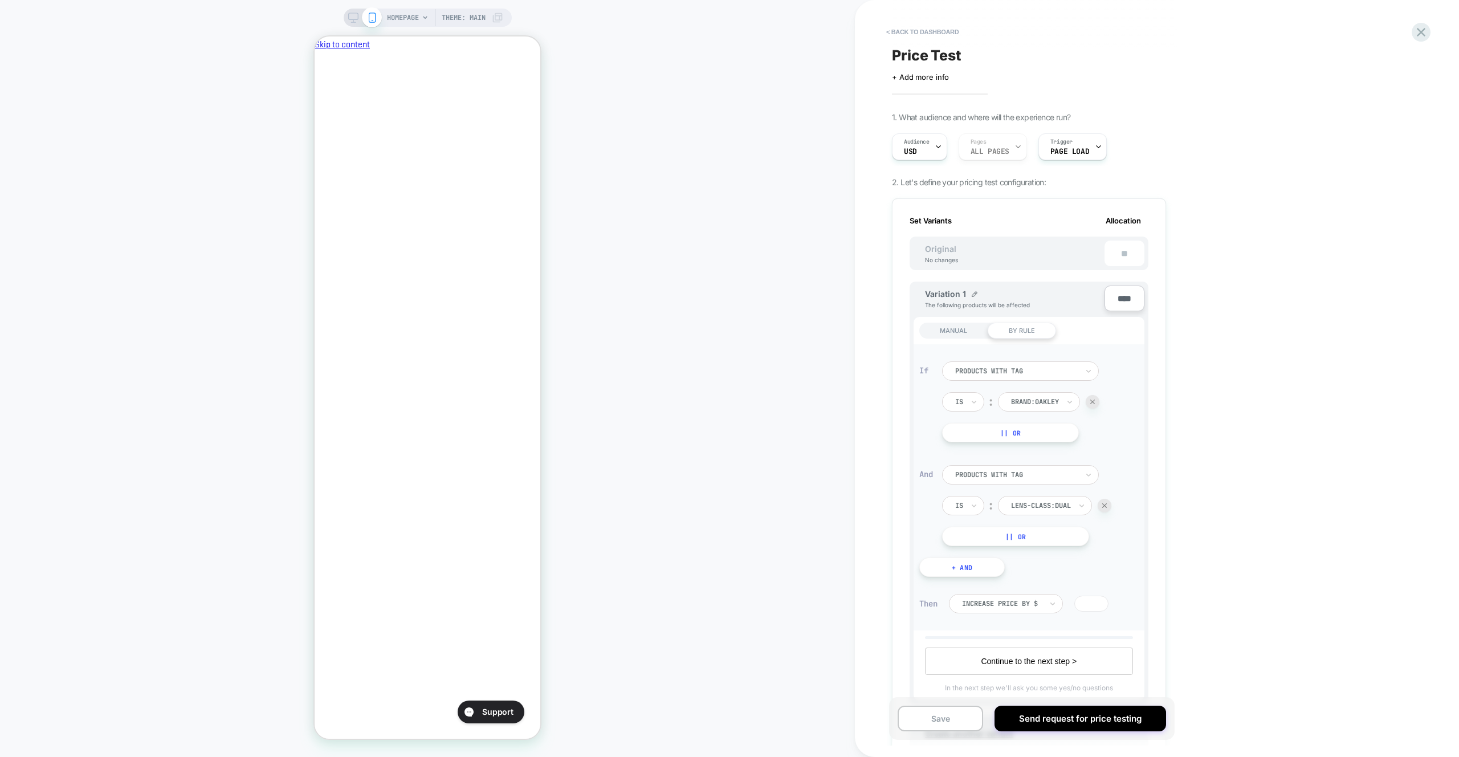
drag, startPoint x: 1100, startPoint y: 607, endPoint x: 1084, endPoint y: 608, distance: 16.0
click at [1084, 607] on input "*" at bounding box center [1091, 604] width 34 height 16
type input "*"
click at [976, 577] on div "If products with tag Is ︰ brand:Oakley || Or And products with tag Is ︰ lens-cl…" at bounding box center [1029, 469] width 231 height 250
click at [979, 575] on button "+ And" at bounding box center [962, 566] width 86 height 19
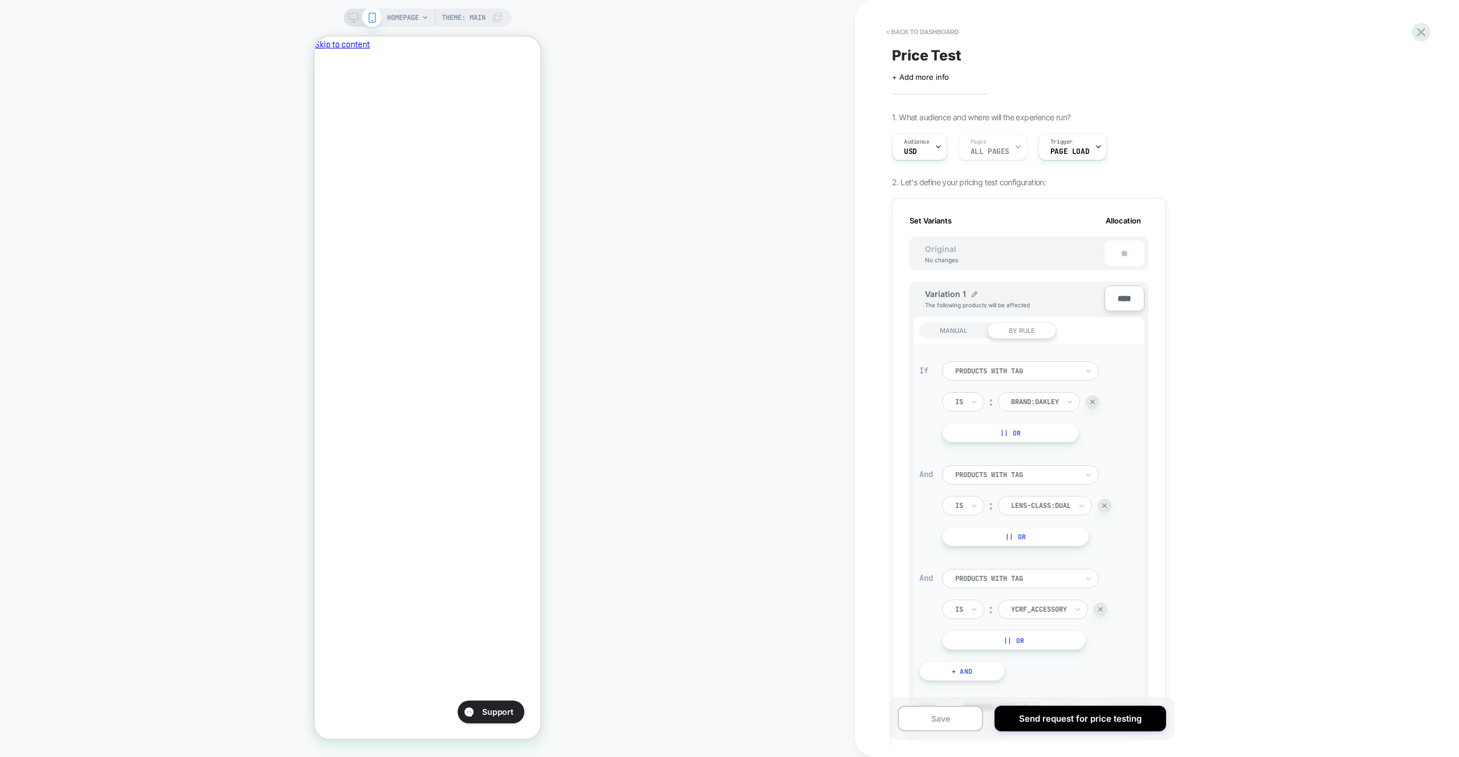
click at [1002, 580] on div at bounding box center [1016, 578] width 123 height 10
click at [1003, 580] on div at bounding box center [1016, 578] width 123 height 10
click at [1110, 604] on div "Select is focused ,type to refine list, press Down to open the menu, products w…" at bounding box center [1066, 609] width 248 height 81
click at [1106, 606] on div at bounding box center [1101, 610] width 14 height 14
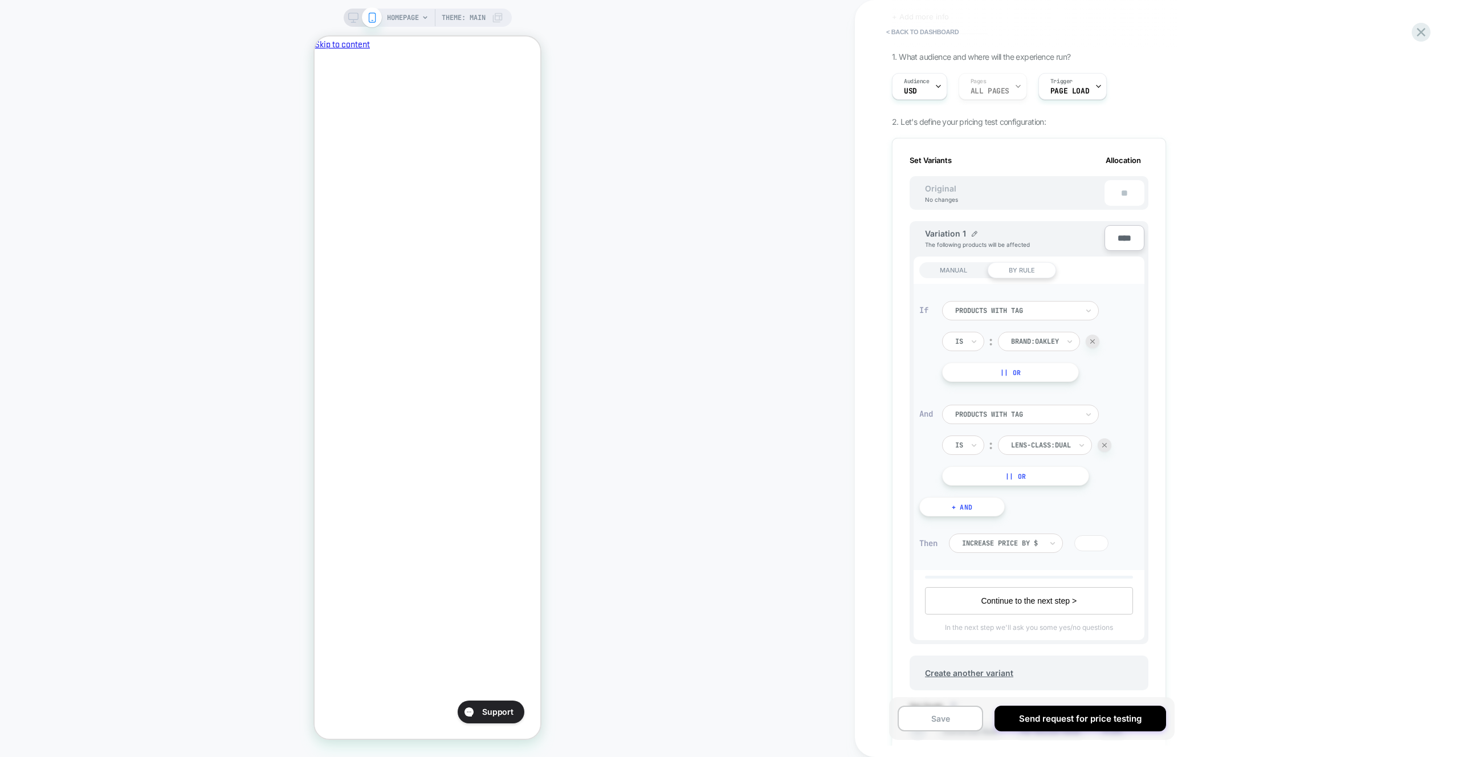
scroll to position [65, 0]
click at [0, 99] on button "Continue to the next step >" at bounding box center [0, 99] width 0 height 0
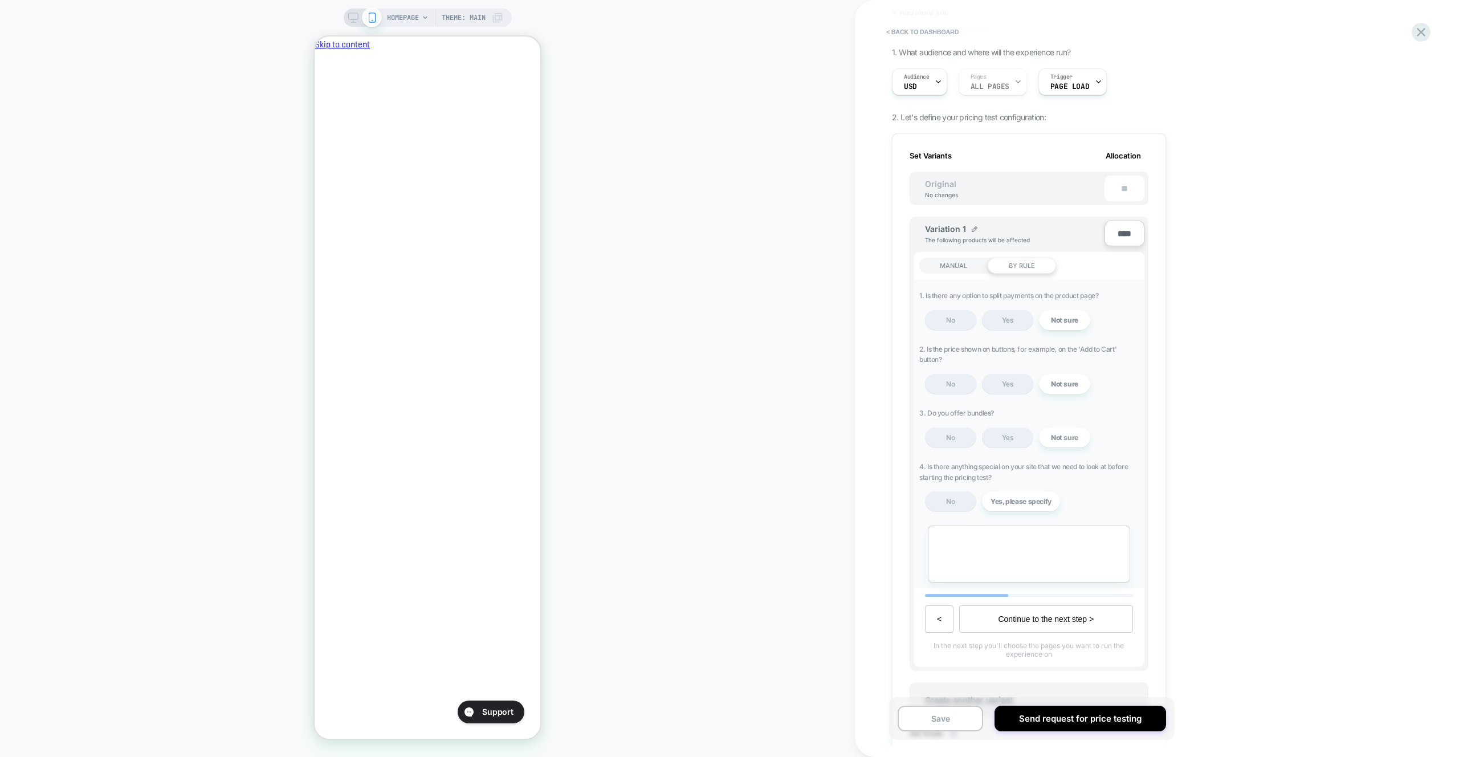
scroll to position [0, 0]
click at [955, 267] on div "MANUAL" at bounding box center [953, 266] width 68 height 16
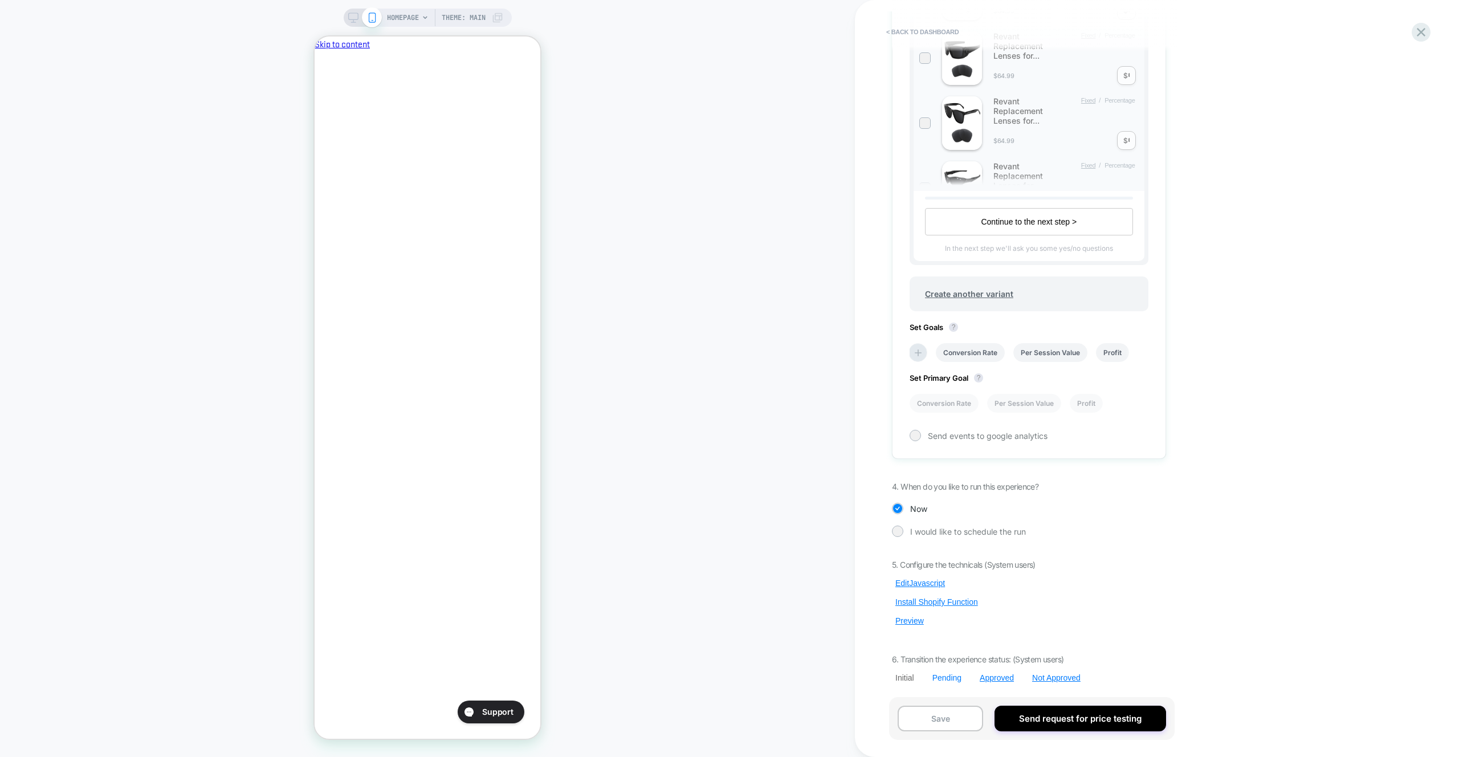
scroll to position [0, 196]
click at [231, 374] on div "Pending" at bounding box center [195, 339] width 72 height 72
click at [986, 648] on button "Yes" at bounding box center [978, 647] width 56 height 18
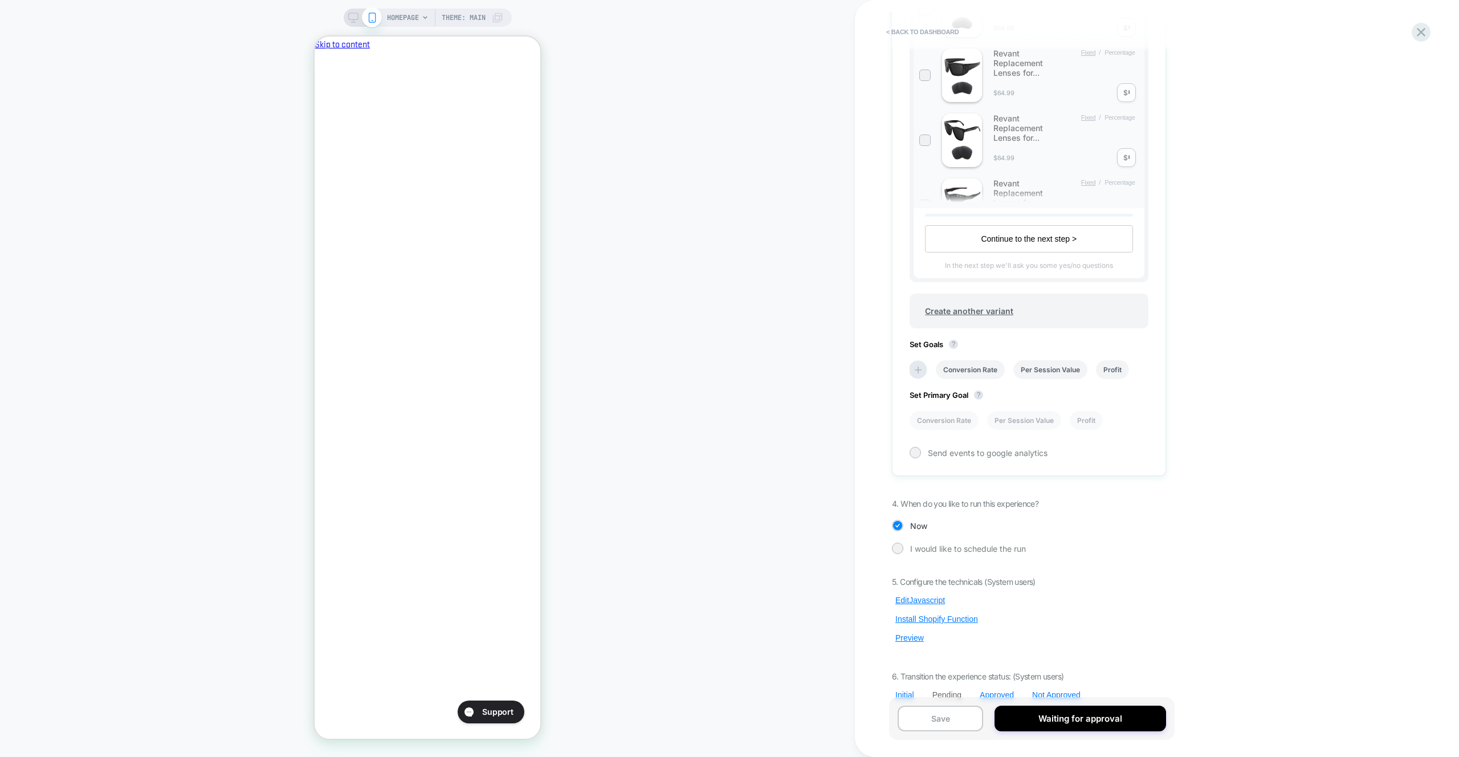
scroll to position [410, 0]
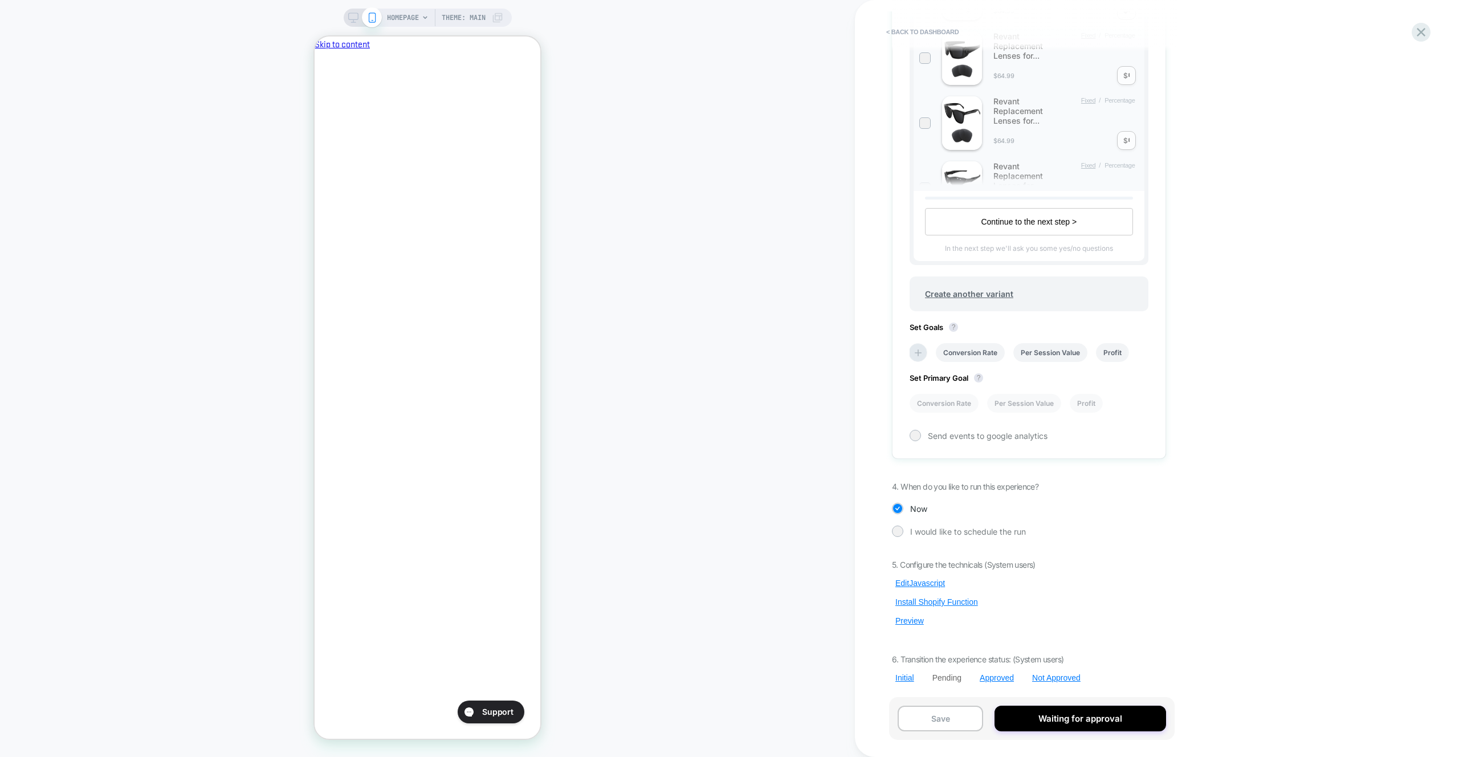
click at [0, 0] on div "< back to dashboard Pending Price Test Click to edit experience details + Add m…" at bounding box center [0, 0] width 0 height 0
click at [1050, 717] on button "Waiting for approval" at bounding box center [1080, 719] width 171 height 26
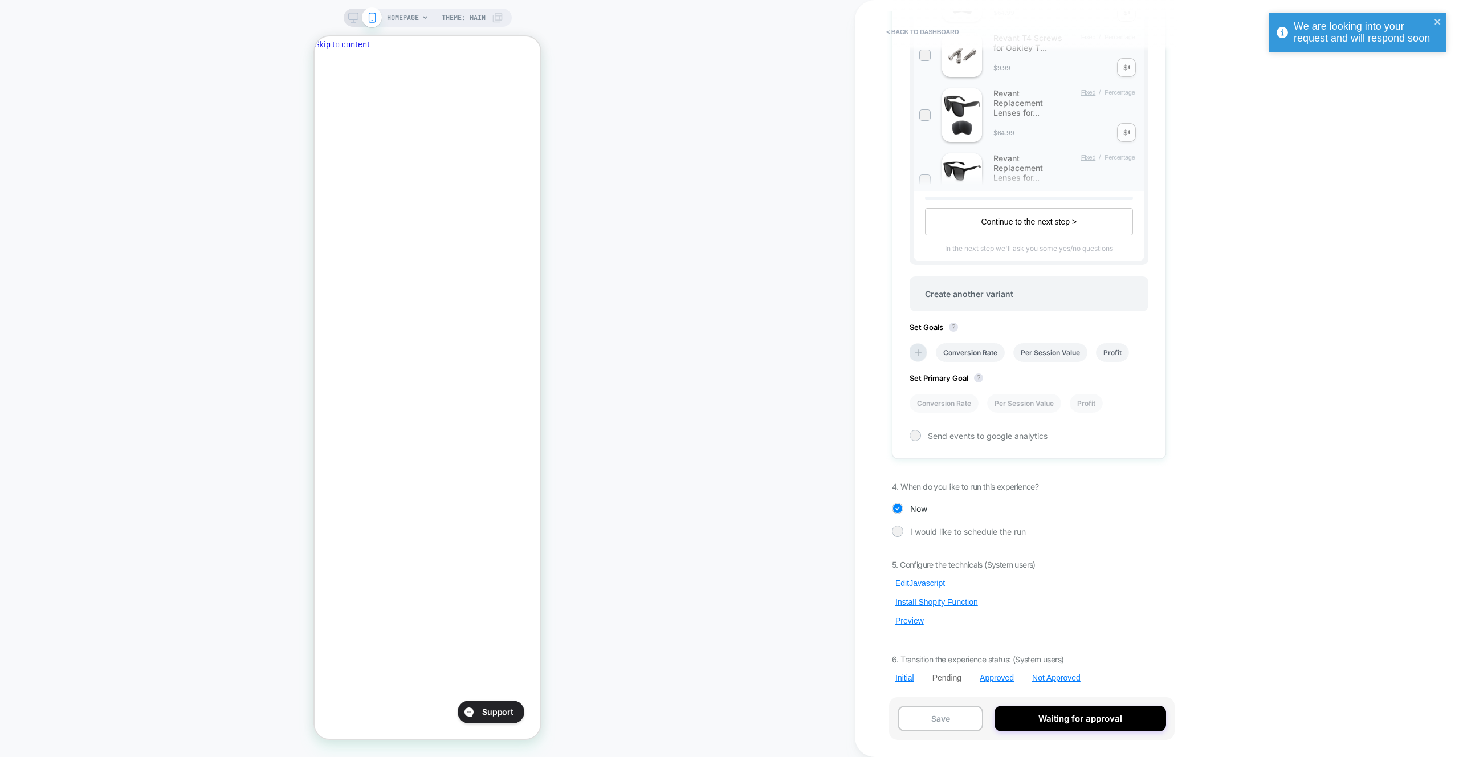
click at [0, 0] on div "< back to dashboard Pending Price Test Click to edit experience details + Add m…" at bounding box center [0, 0] width 0 height 0
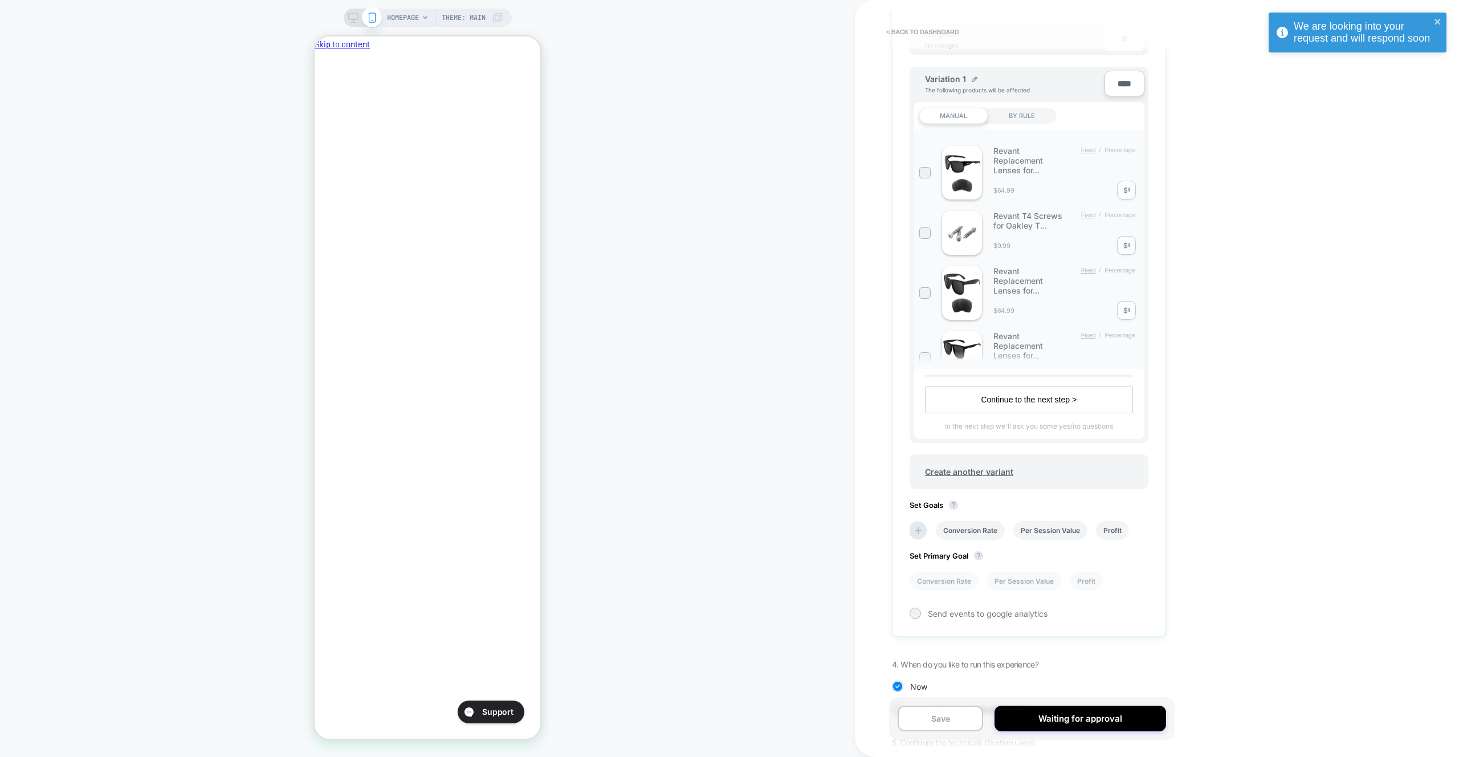
scroll to position [410, 0]
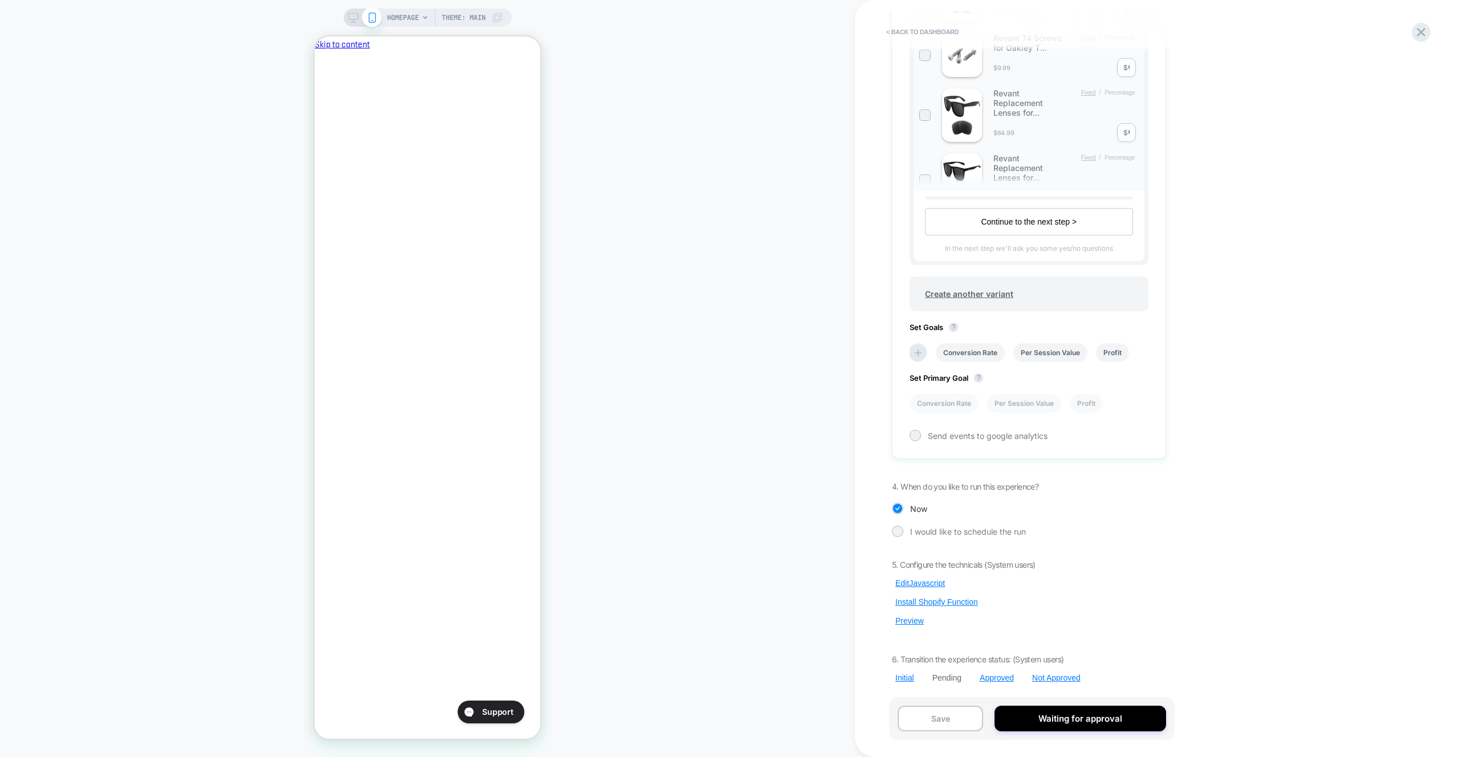
drag, startPoint x: 1130, startPoint y: 644, endPoint x: 1125, endPoint y: 641, distance: 5.9
click at [230, 185] on div "5. Configure the technicals (System users) Edit Javascript Install Shopify Func…" at bounding box center [195, 173] width 70 height 26
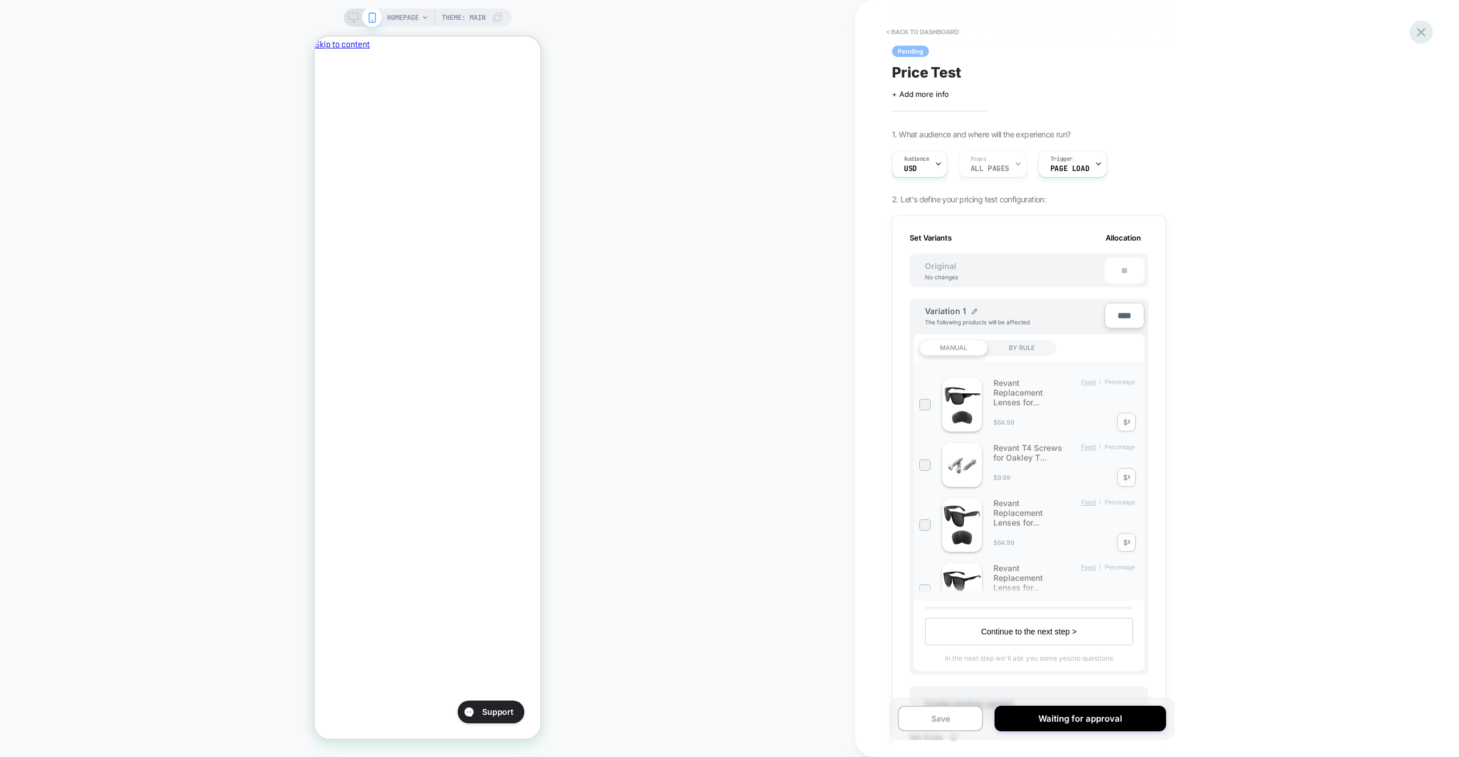
click at [1423, 36] on icon at bounding box center [1421, 32] width 15 height 15
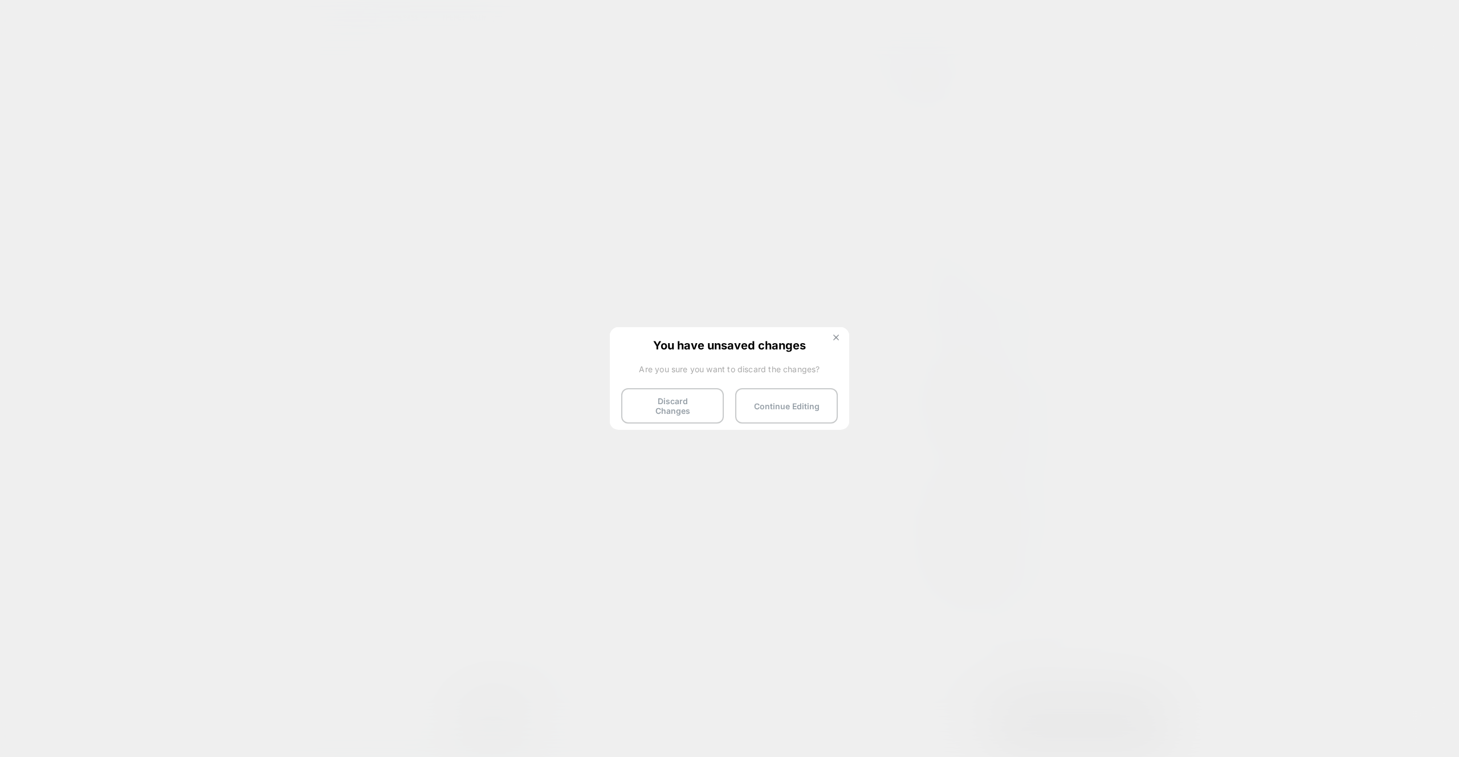
click at [839, 338] on button at bounding box center [836, 339] width 13 height 10
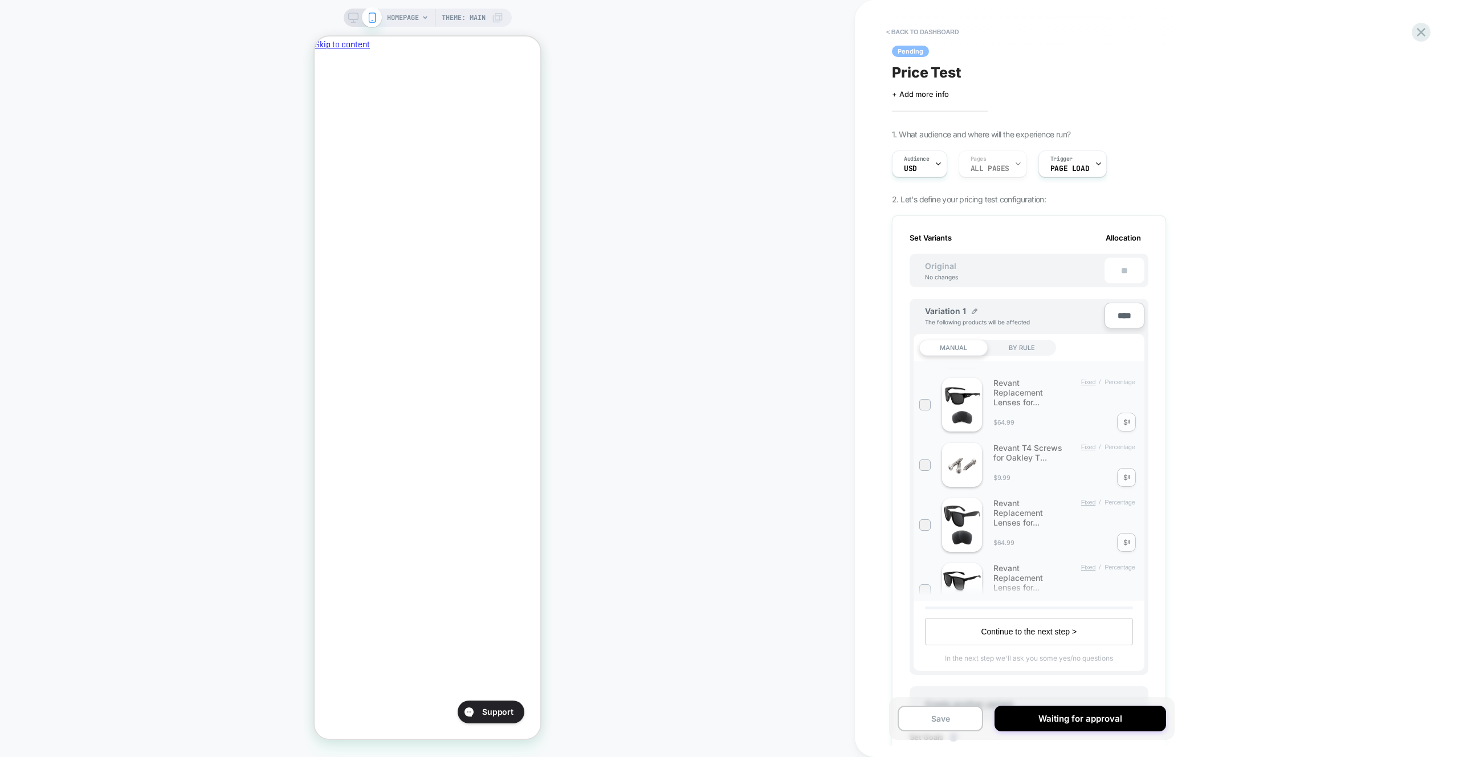
drag, startPoint x: 960, startPoint y: 711, endPoint x: 1048, endPoint y: 600, distance: 141.3
click at [161, 388] on button "Save" at bounding box center [158, 385] width 6 height 6
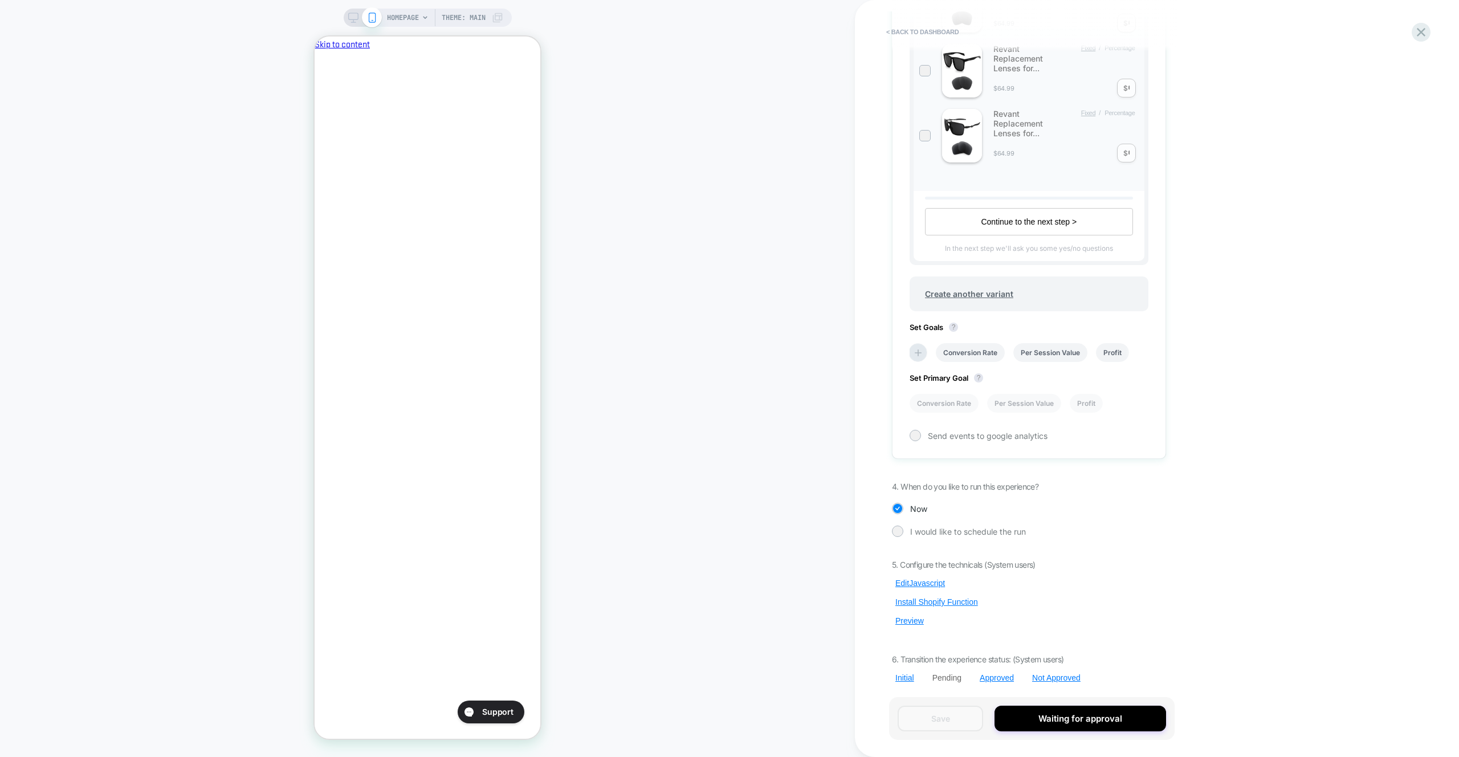
click at [0, 0] on div "< back to dashboard Pending Price Test Click to edit experience details + Add m…" at bounding box center [0, 0] width 0 height 0
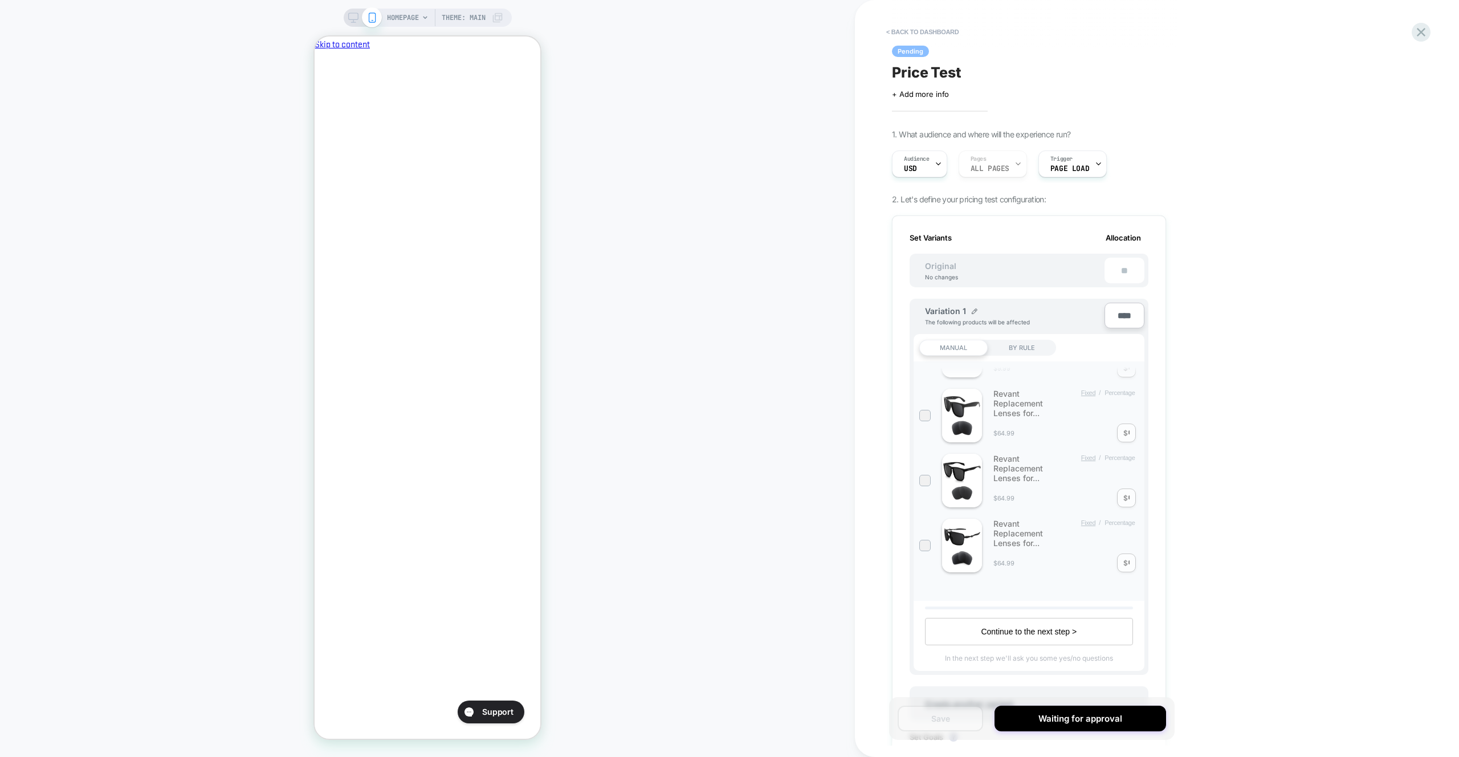
scroll to position [0, 0]
click at [1025, 354] on div "BY RULE" at bounding box center [1022, 348] width 68 height 16
click at [1020, 351] on div "BY RULE" at bounding box center [1022, 348] width 68 height 16
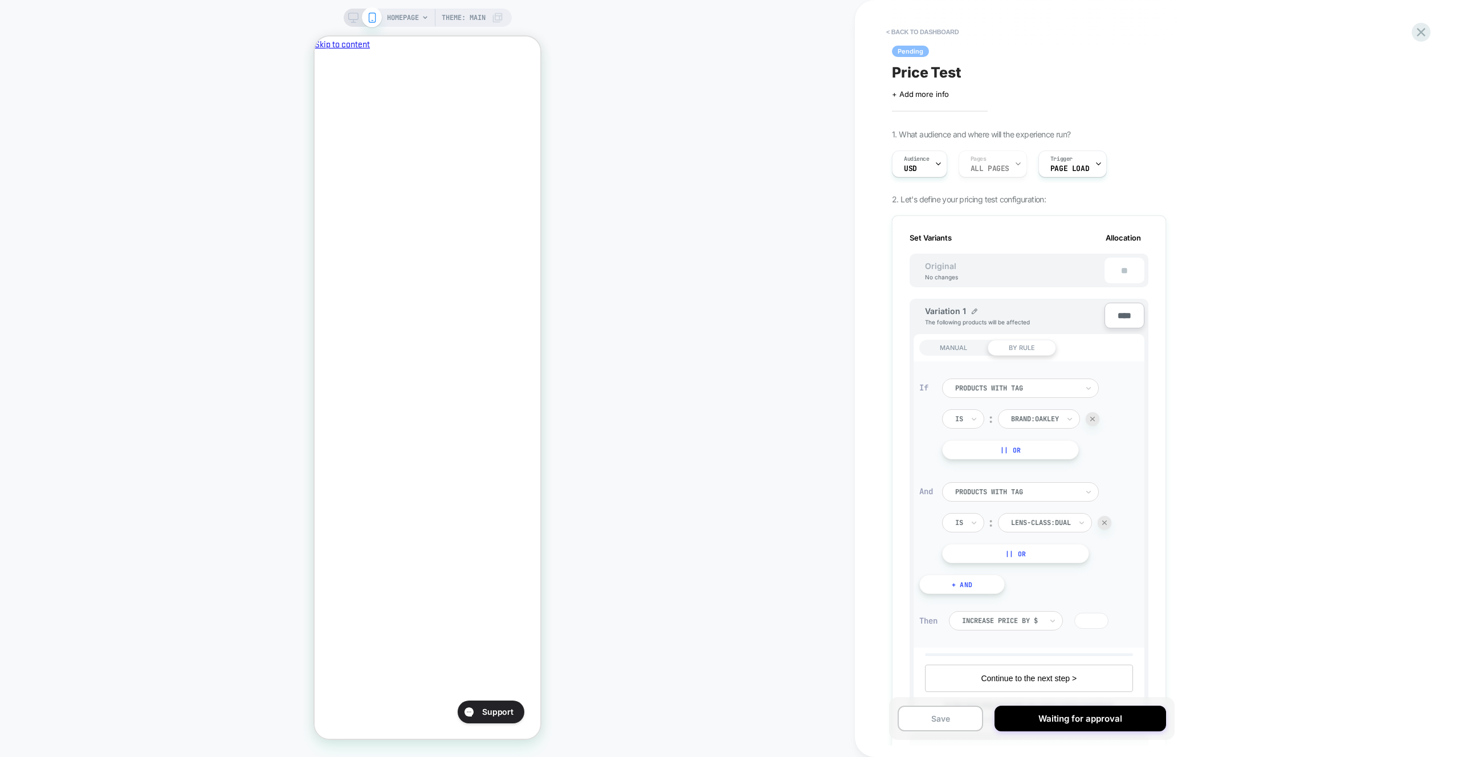
drag, startPoint x: 959, startPoint y: 343, endPoint x: 993, endPoint y: 363, distance: 39.6
click at [959, 343] on div "MANUAL" at bounding box center [953, 348] width 68 height 16
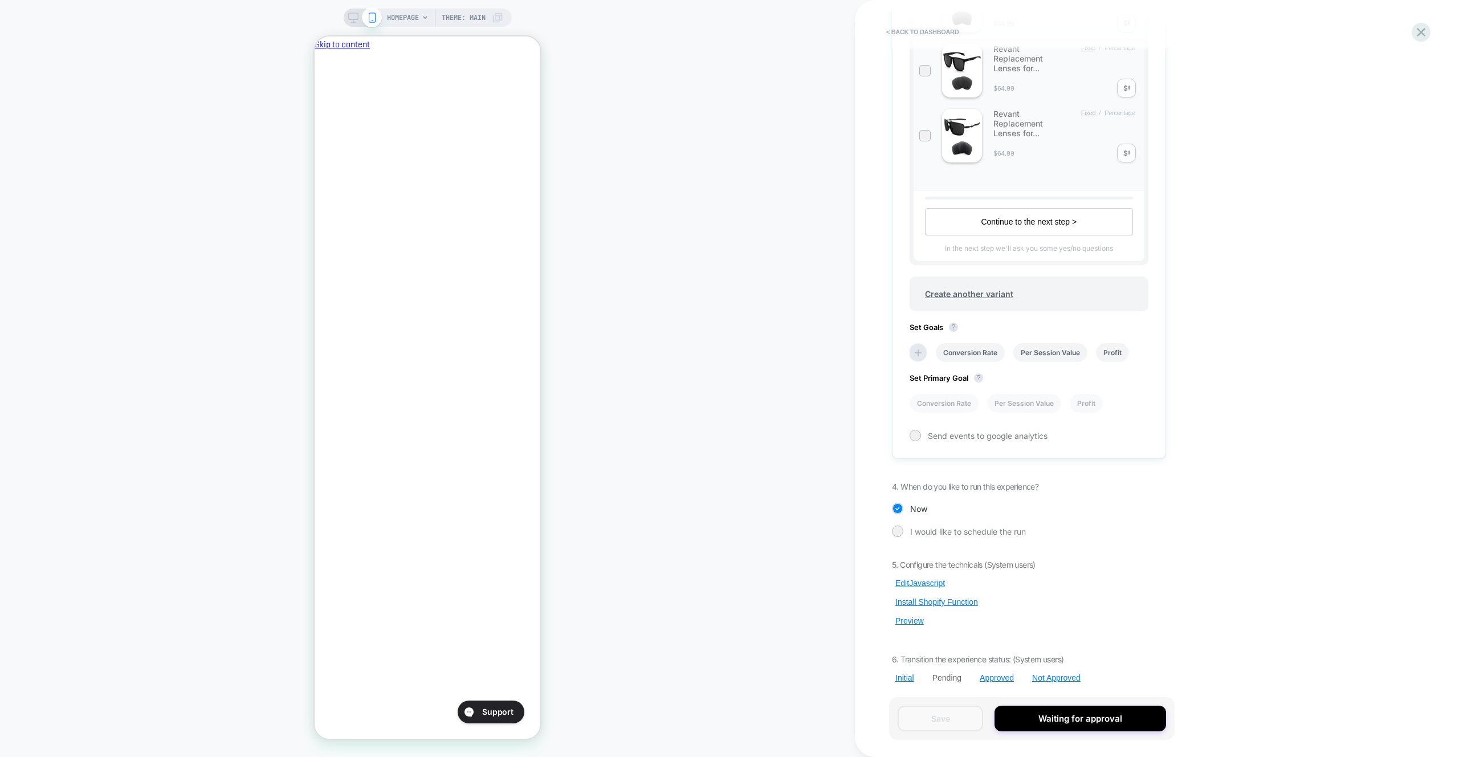
scroll to position [0, 196]
click at [0, 0] on div "< back to dashboard Pending Price Test Click to edit experience details + Add m…" at bounding box center [0, 0] width 0 height 0
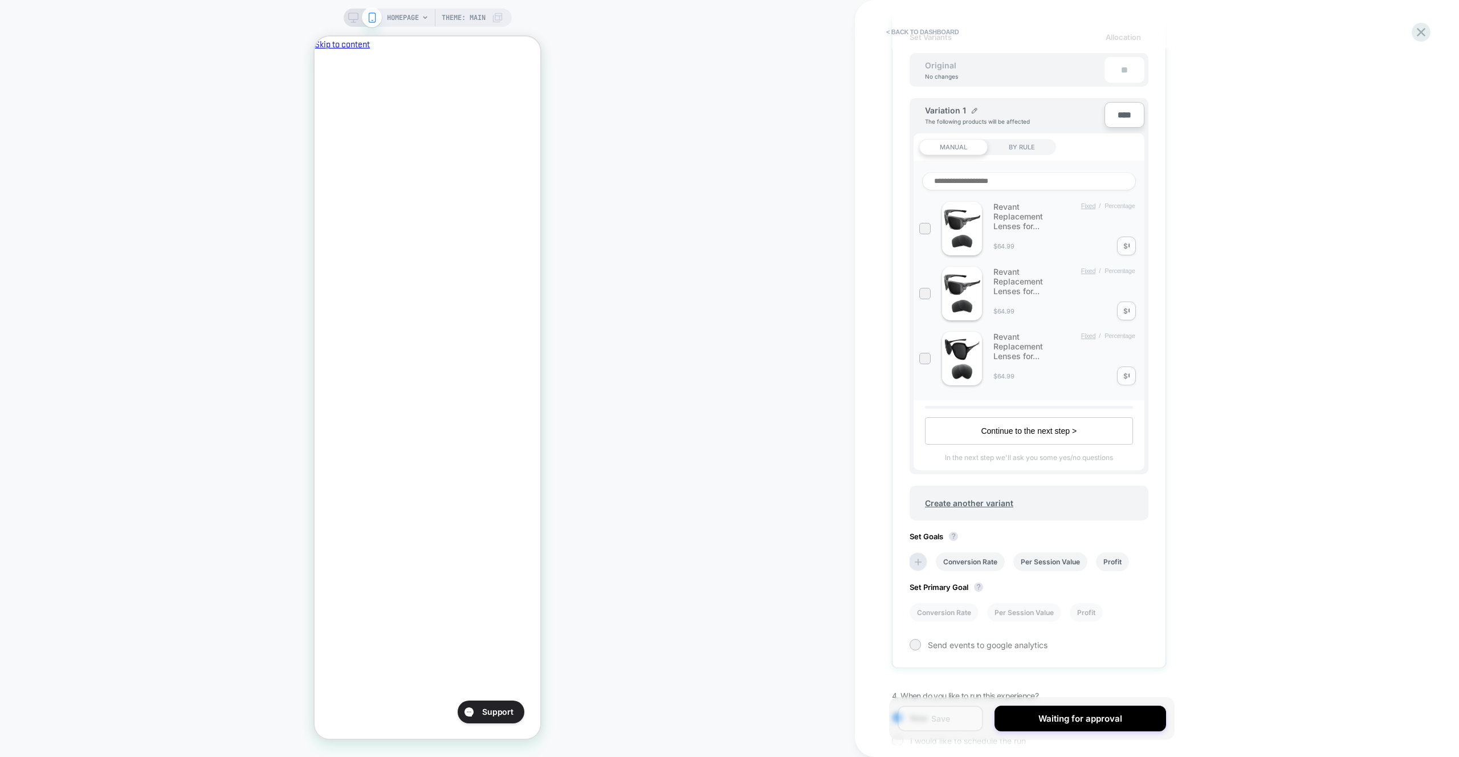
scroll to position [0, 0]
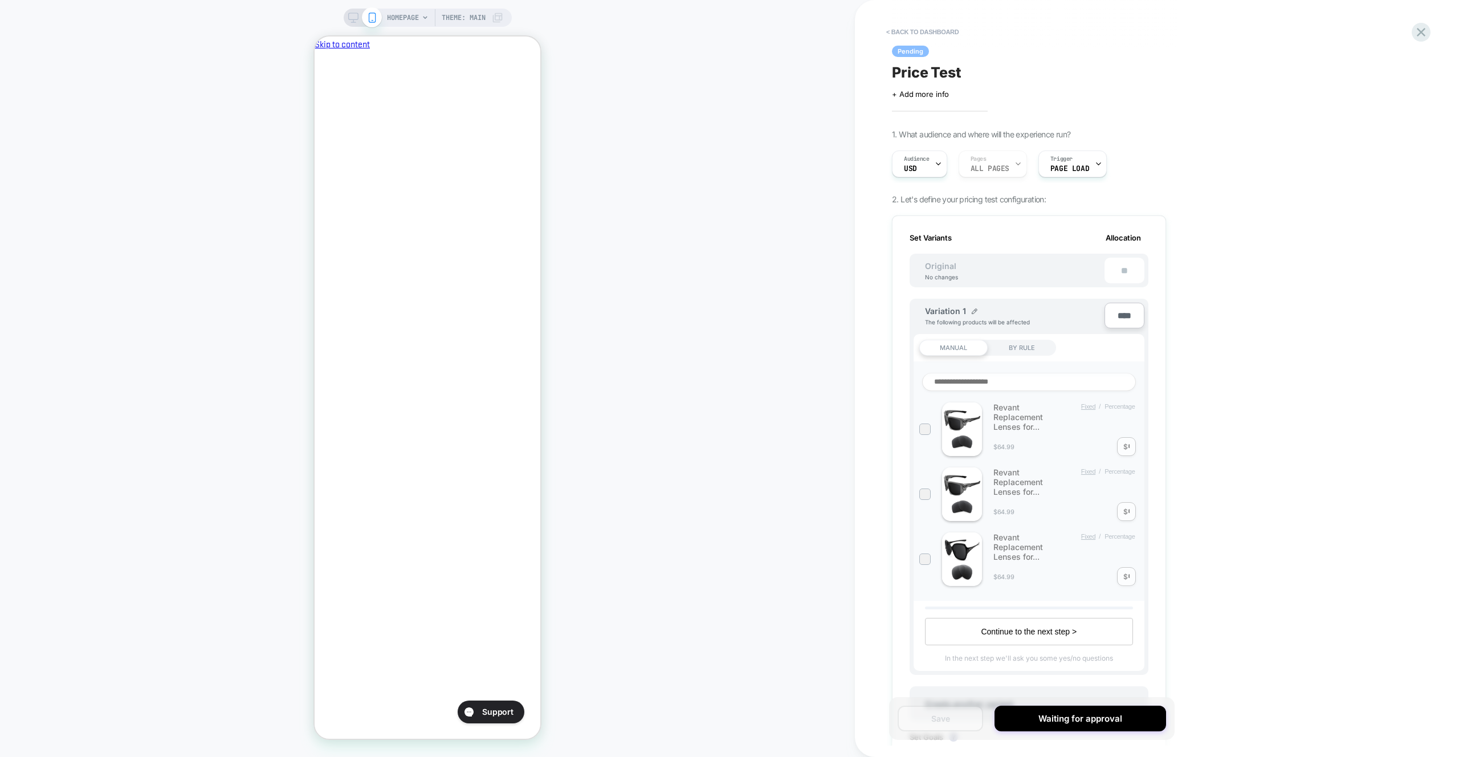
click at [959, 84] on div "Click to edit experience details + Add more info" at bounding box center [974, 90] width 164 height 18
click at [959, 78] on span "Price Test" at bounding box center [927, 72] width 70 height 17
type textarea "**********"
click at [1133, 71] on div "**********" at bounding box center [1029, 72] width 274 height 17
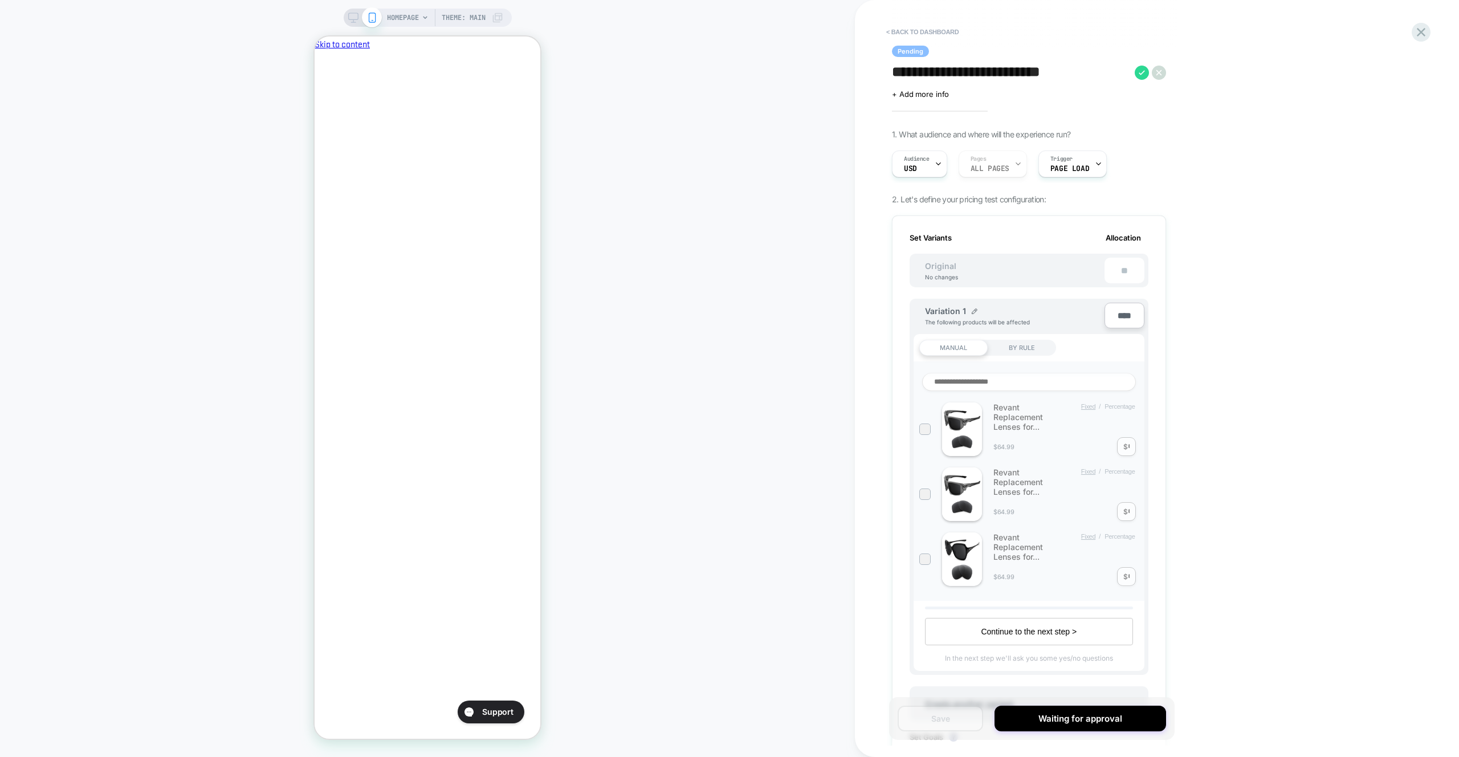
click at [1140, 71] on icon at bounding box center [1142, 73] width 14 height 14
click at [1108, 69] on div "Price Test Oakley Products" at bounding box center [1029, 72] width 274 height 17
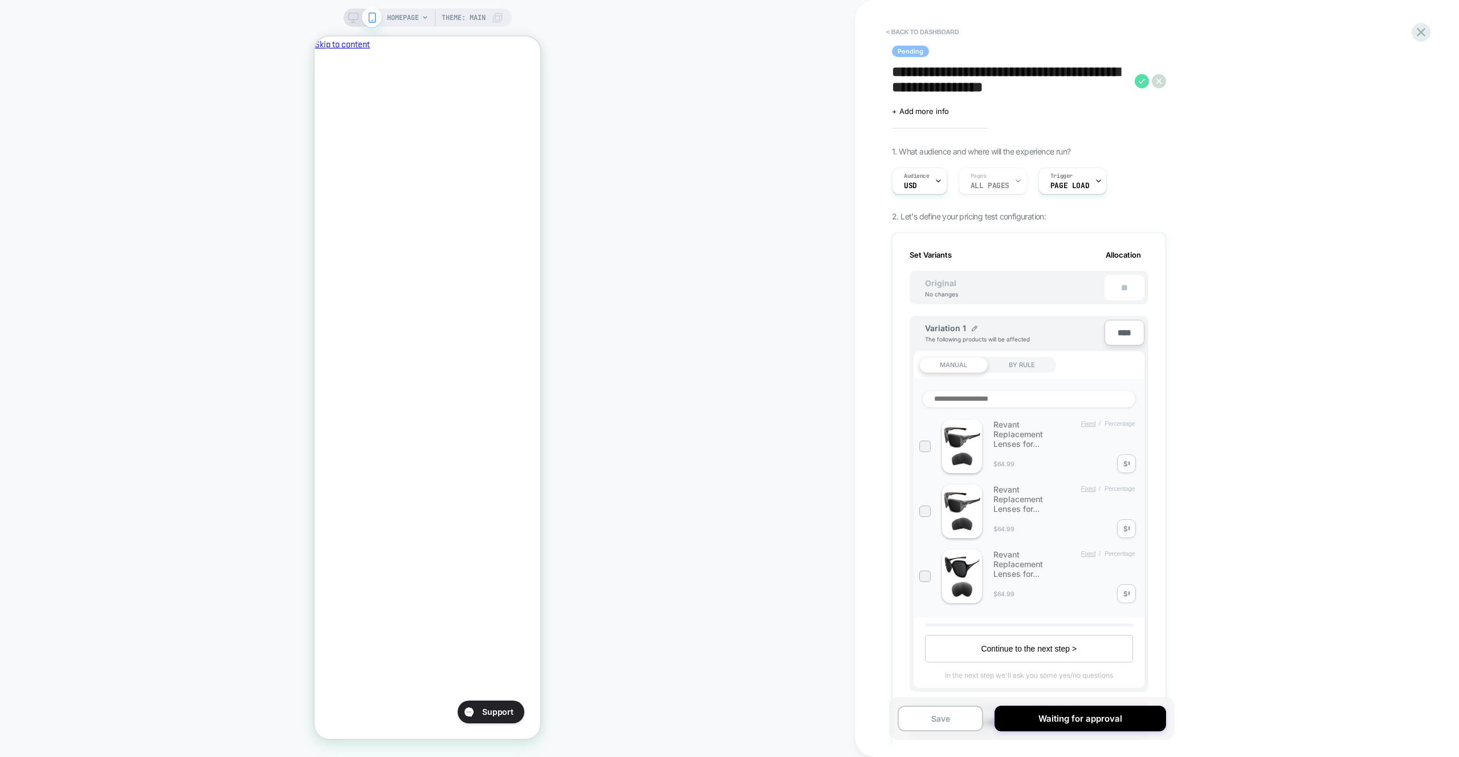
type textarea "**********"
drag, startPoint x: 1146, startPoint y: 79, endPoint x: 1022, endPoint y: 601, distance: 537.3
click at [1146, 79] on icon at bounding box center [1142, 81] width 14 height 14
drag, startPoint x: 966, startPoint y: 715, endPoint x: 1227, endPoint y: 333, distance: 463.1
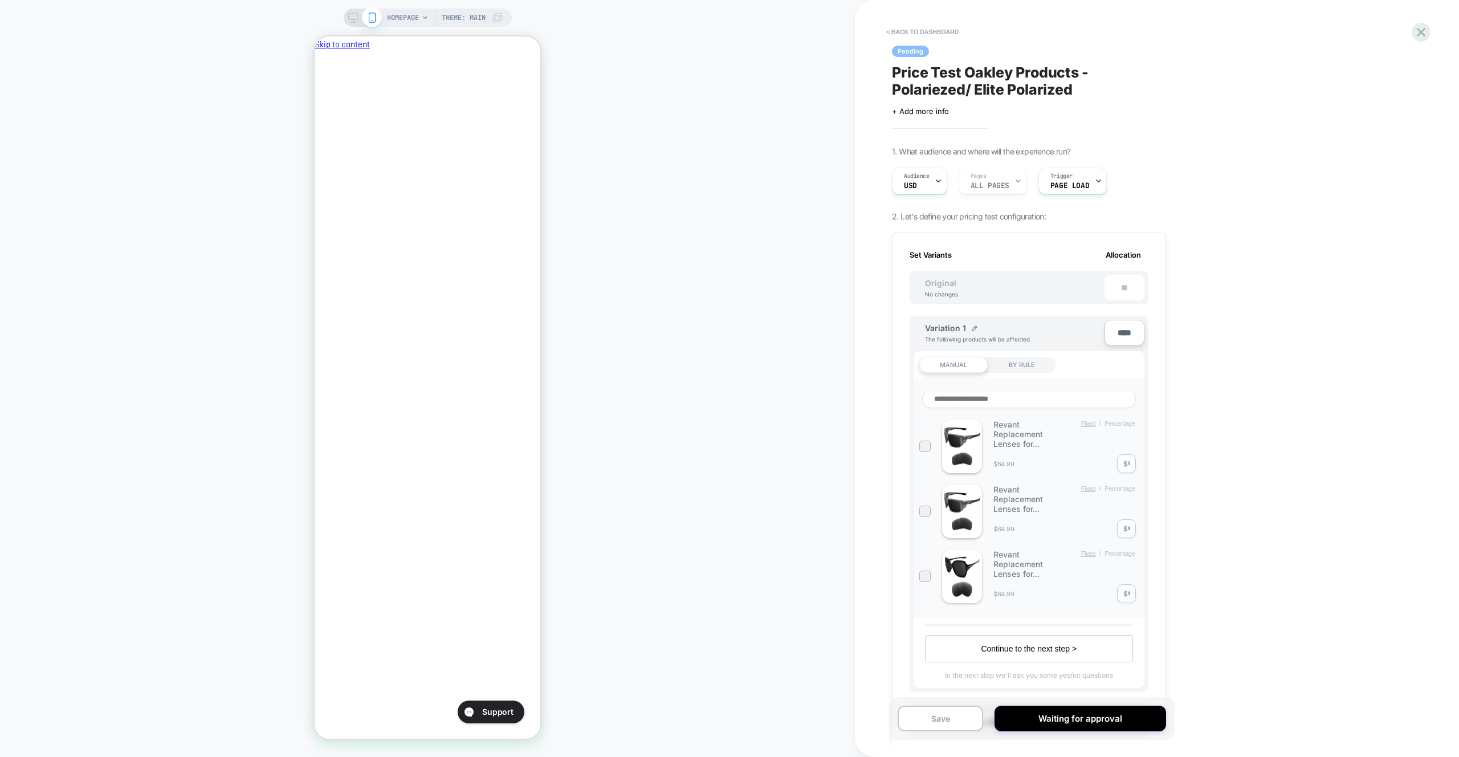
click at [161, 388] on button "Save" at bounding box center [158, 385] width 6 height 6
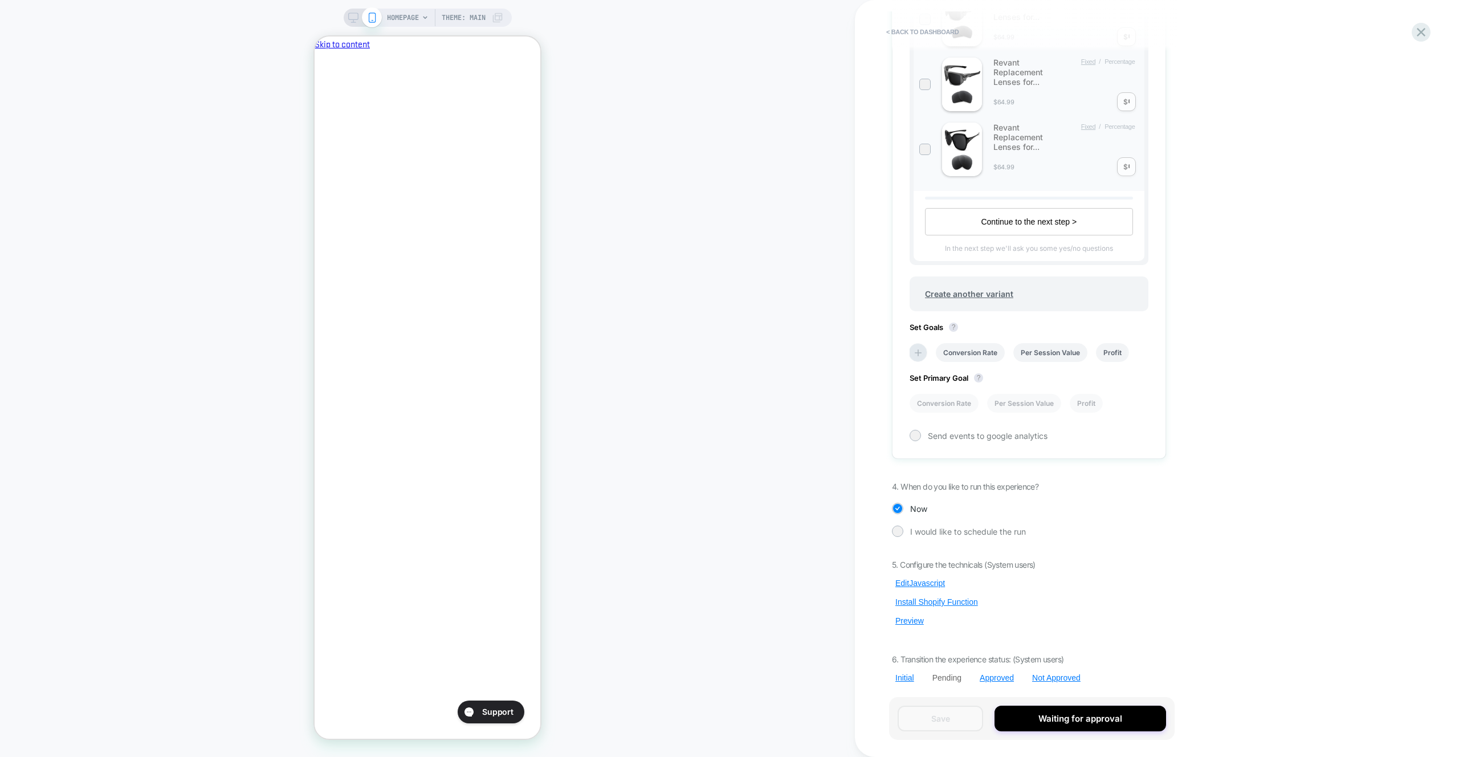
scroll to position [0, 196]
click at [1418, 35] on icon at bounding box center [1421, 32] width 9 height 9
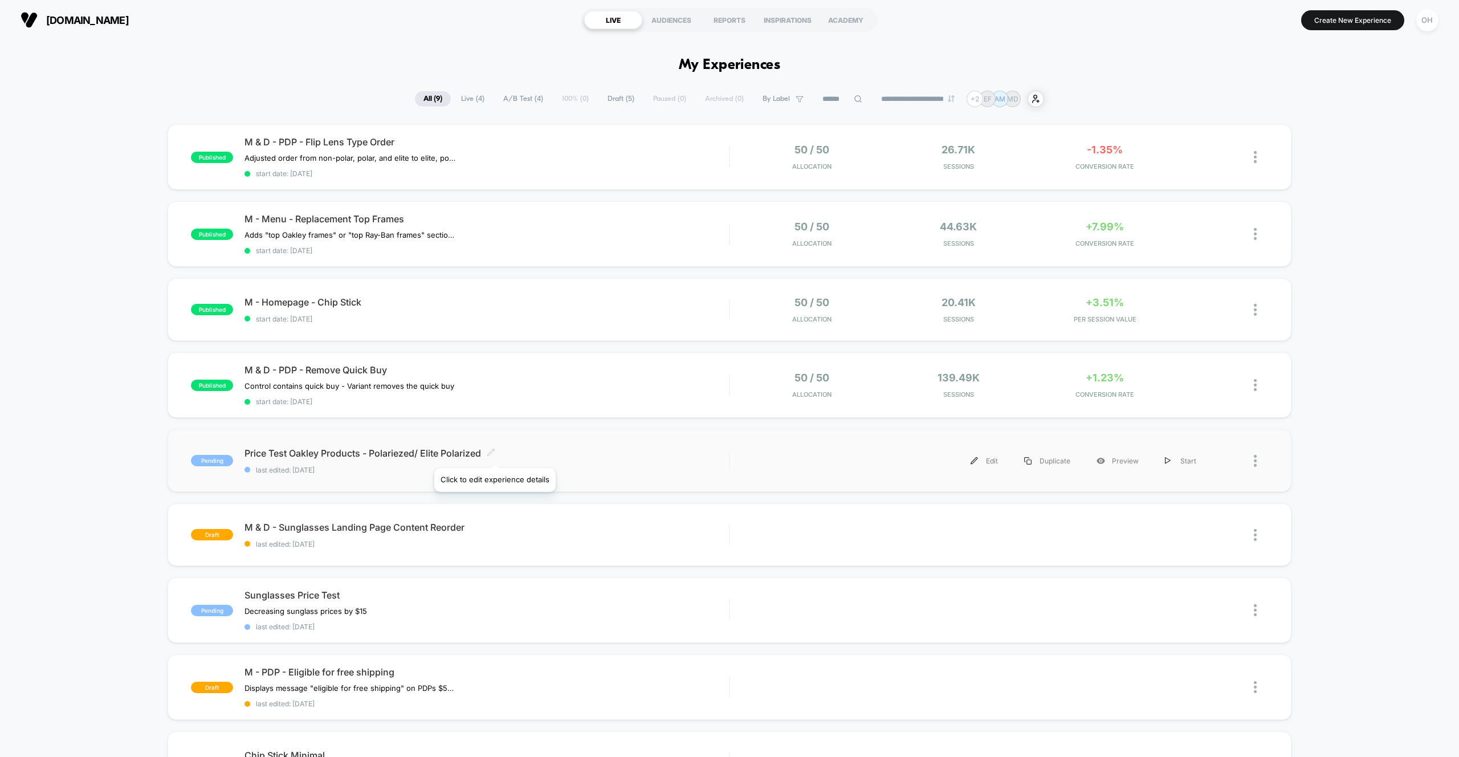
click at [494, 454] on icon at bounding box center [491, 452] width 9 height 9
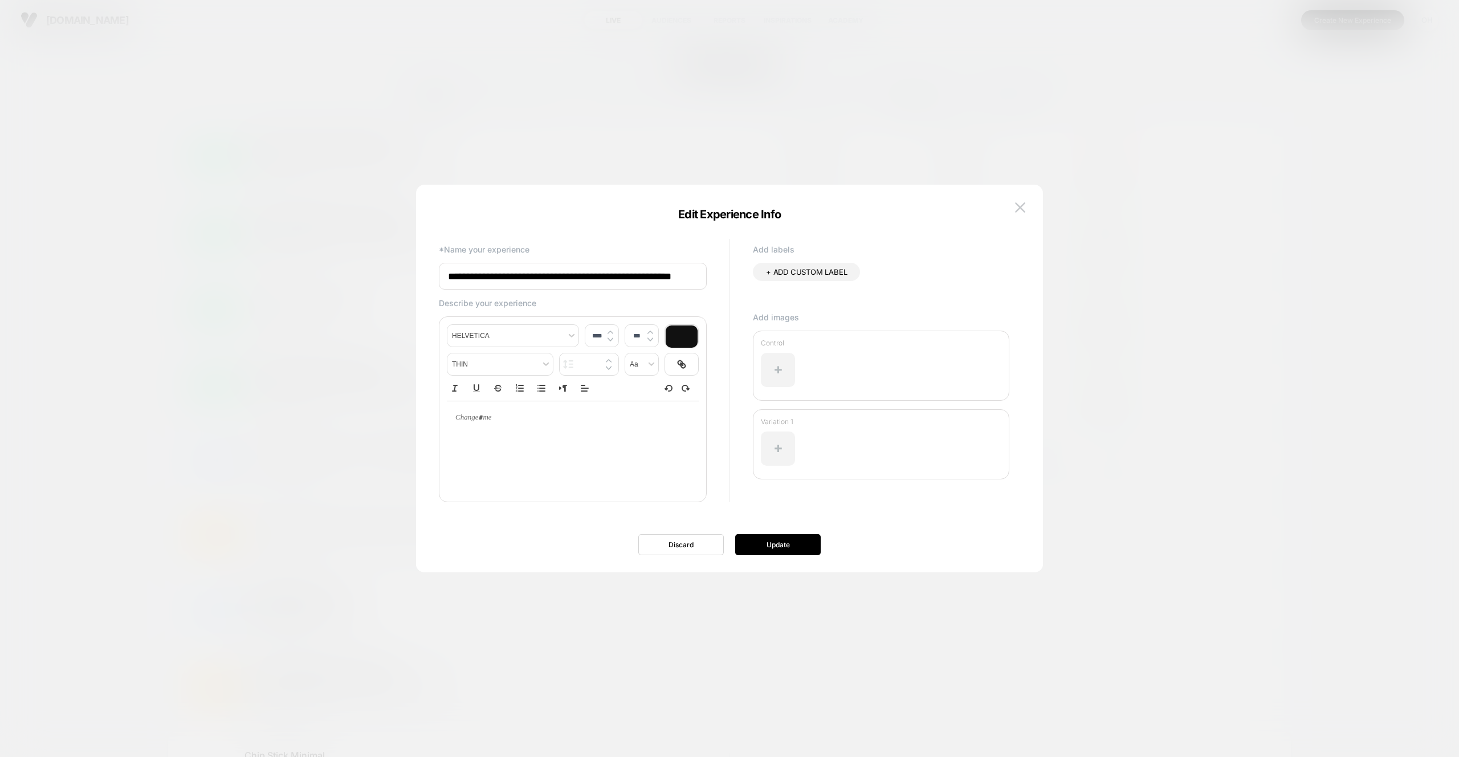
click at [608, 275] on input "**********" at bounding box center [573, 276] width 268 height 27
paste input
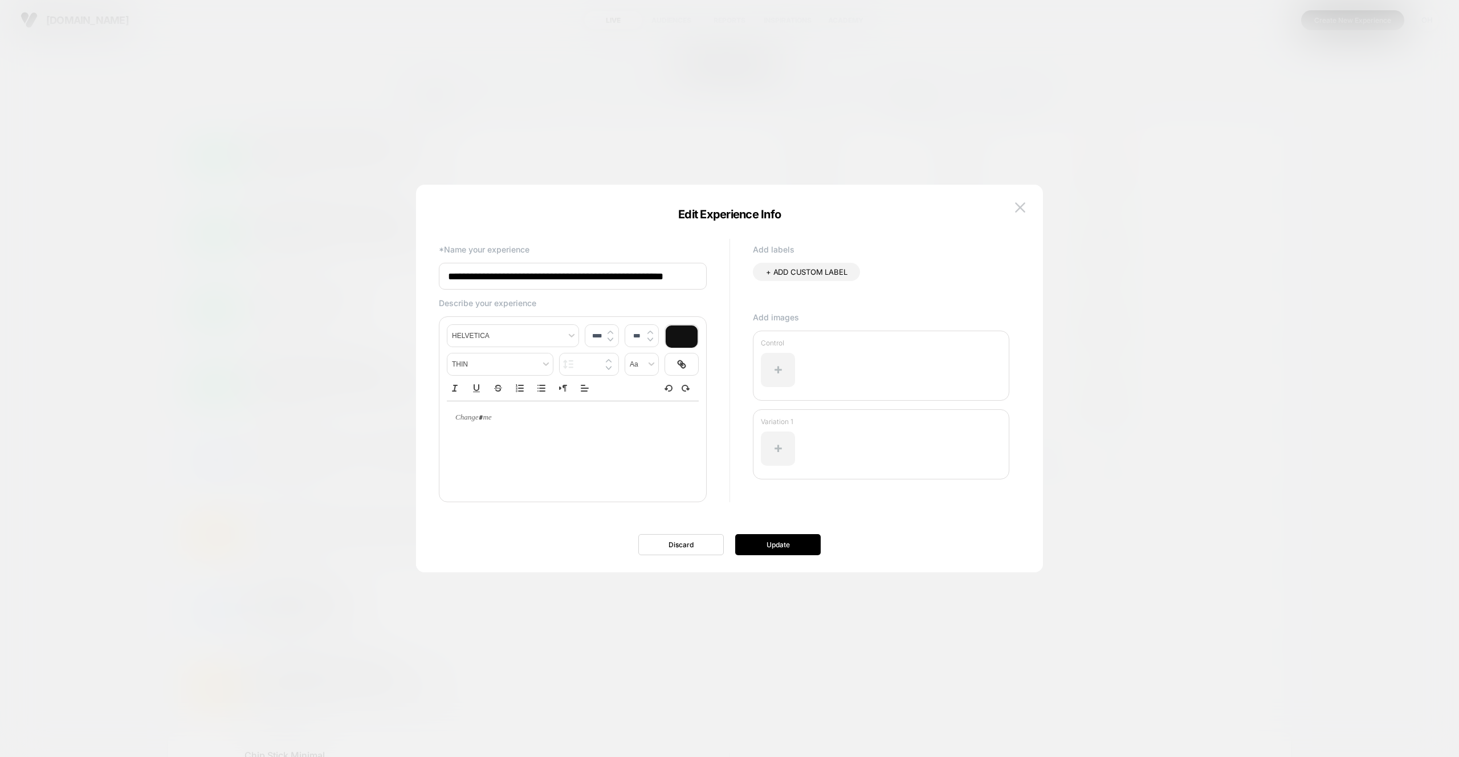
scroll to position [0, 0]
type input "**********"
click at [799, 553] on button "Update" at bounding box center [778, 544] width 86 height 21
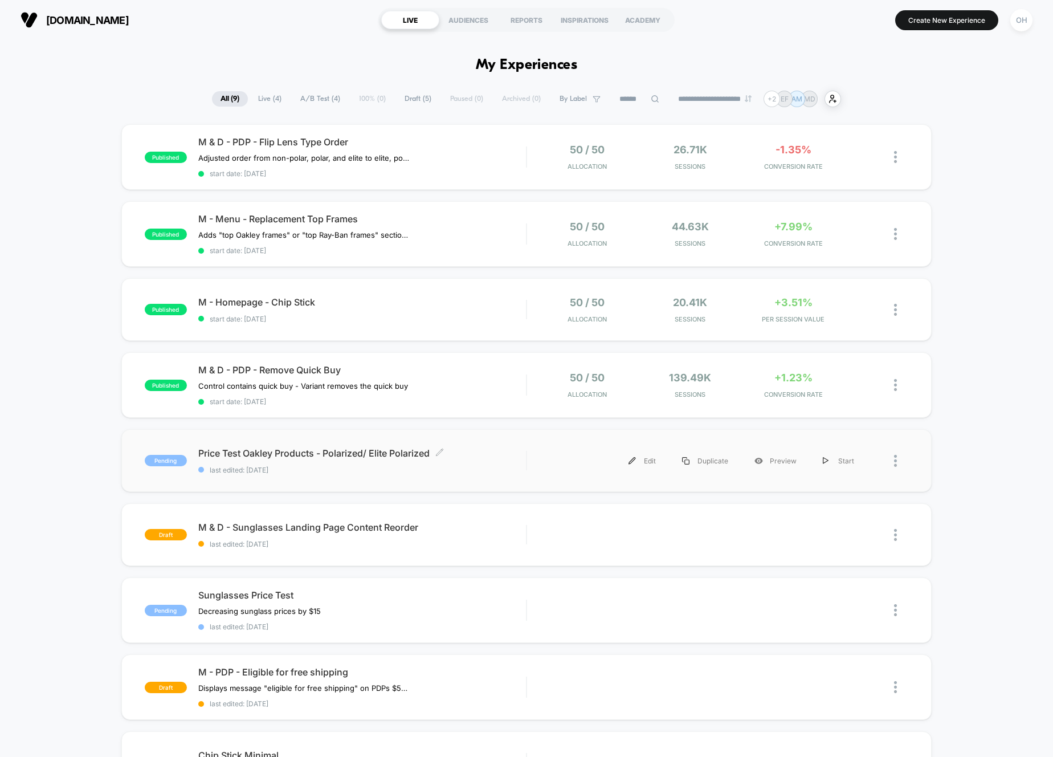
click at [492, 472] on span "last edited: [DATE]" at bounding box center [362, 470] width 328 height 9
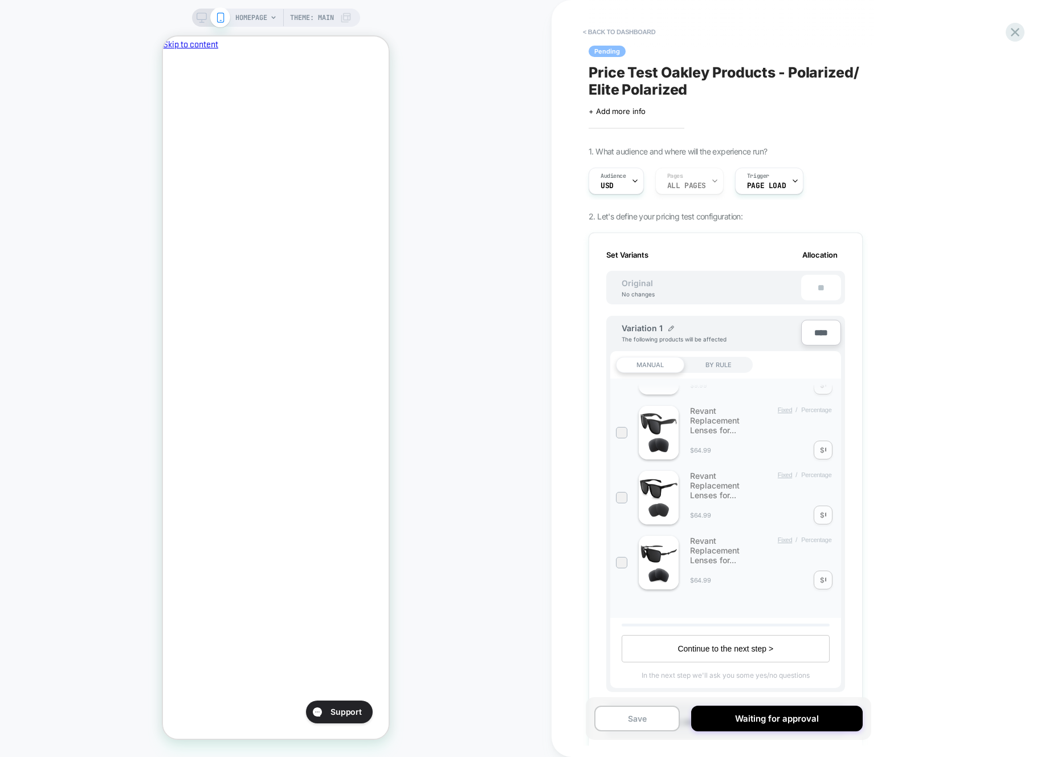
scroll to position [427, 0]
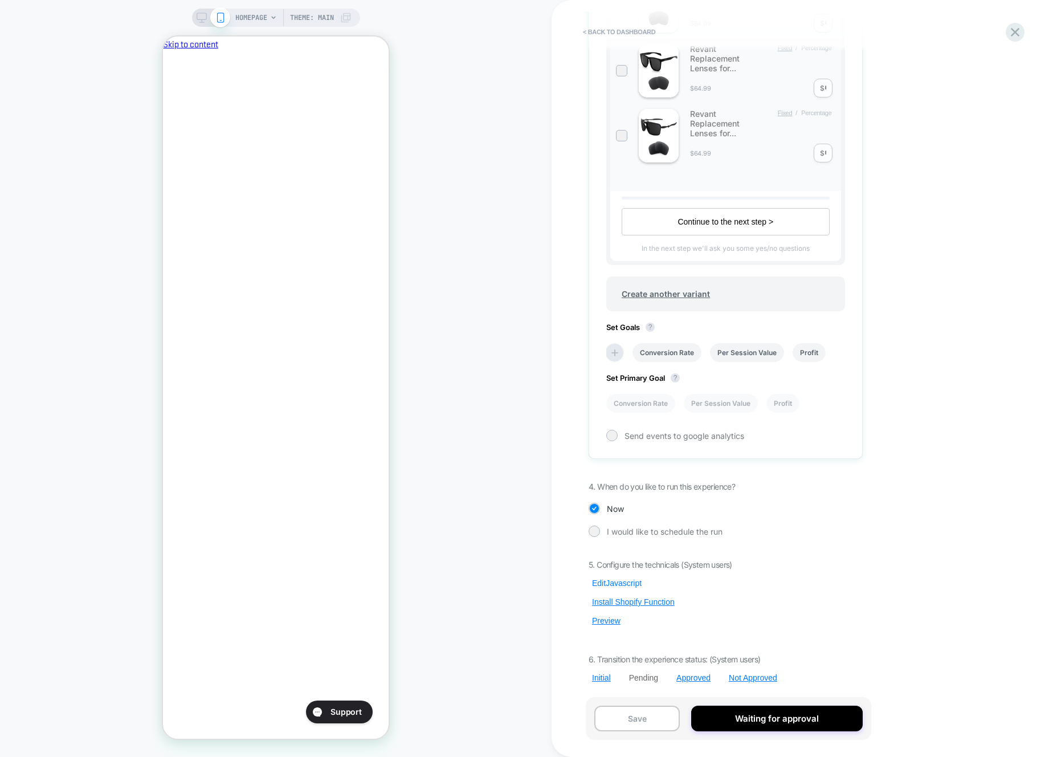
click at [615, 583] on button "Edit Javascript" at bounding box center [617, 583] width 56 height 10
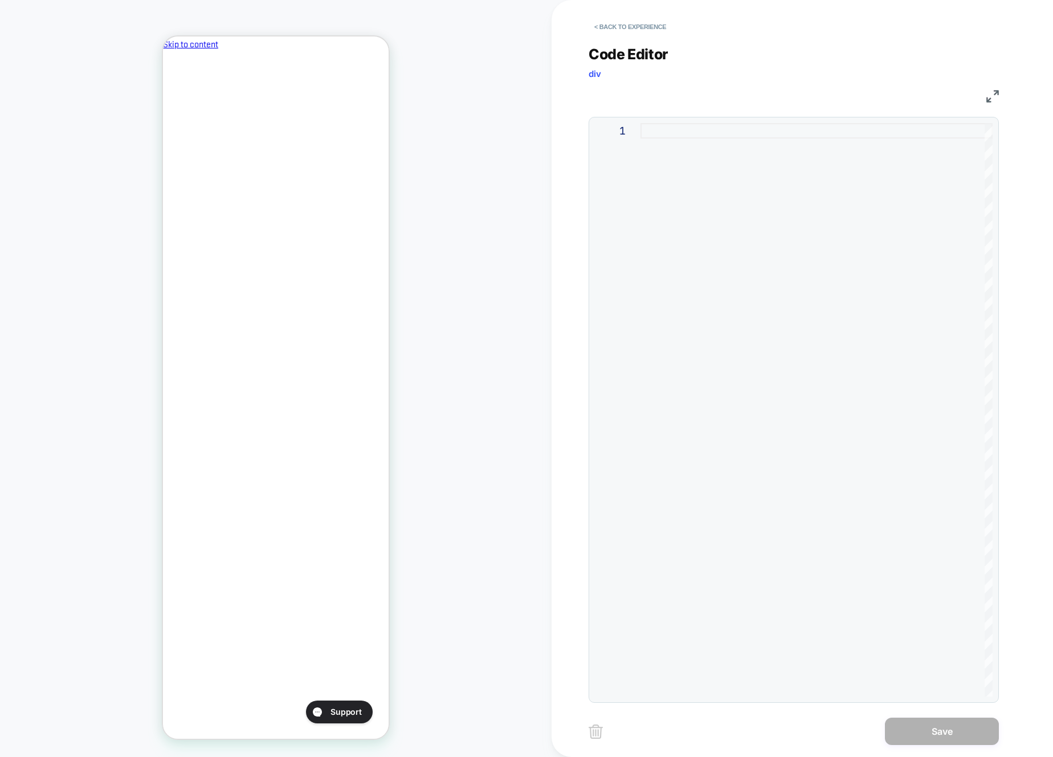
type textarea "**********"
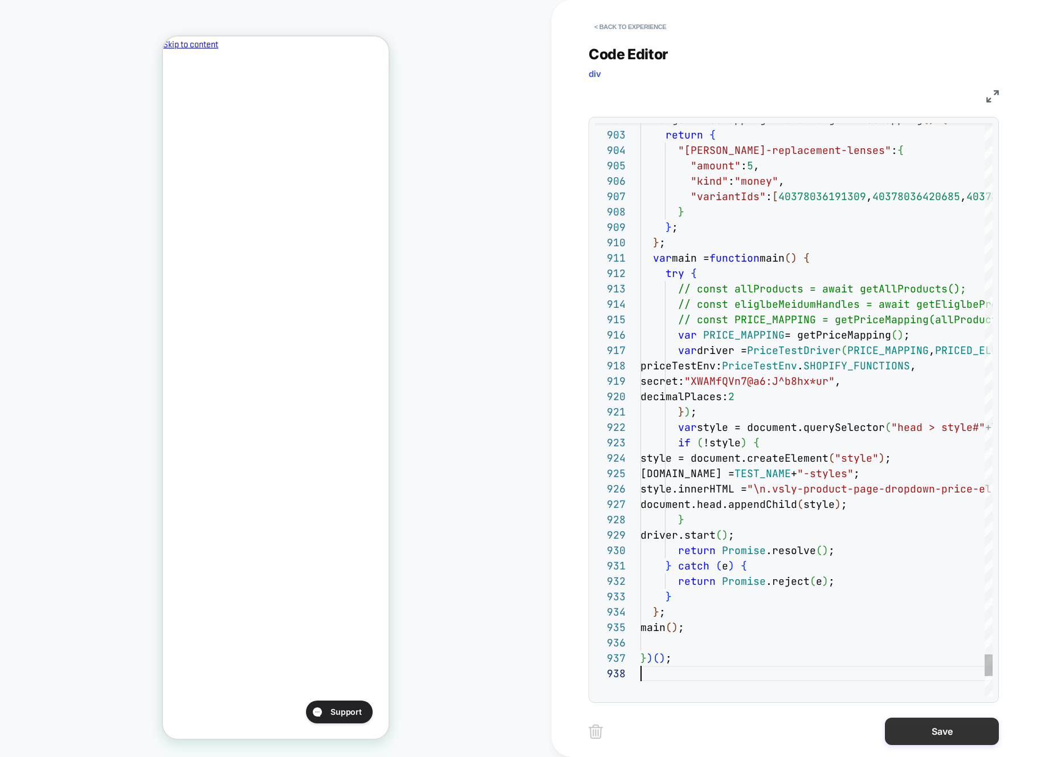
scroll to position [108, 0]
drag, startPoint x: 926, startPoint y: 742, endPoint x: 858, endPoint y: 735, distance: 68.2
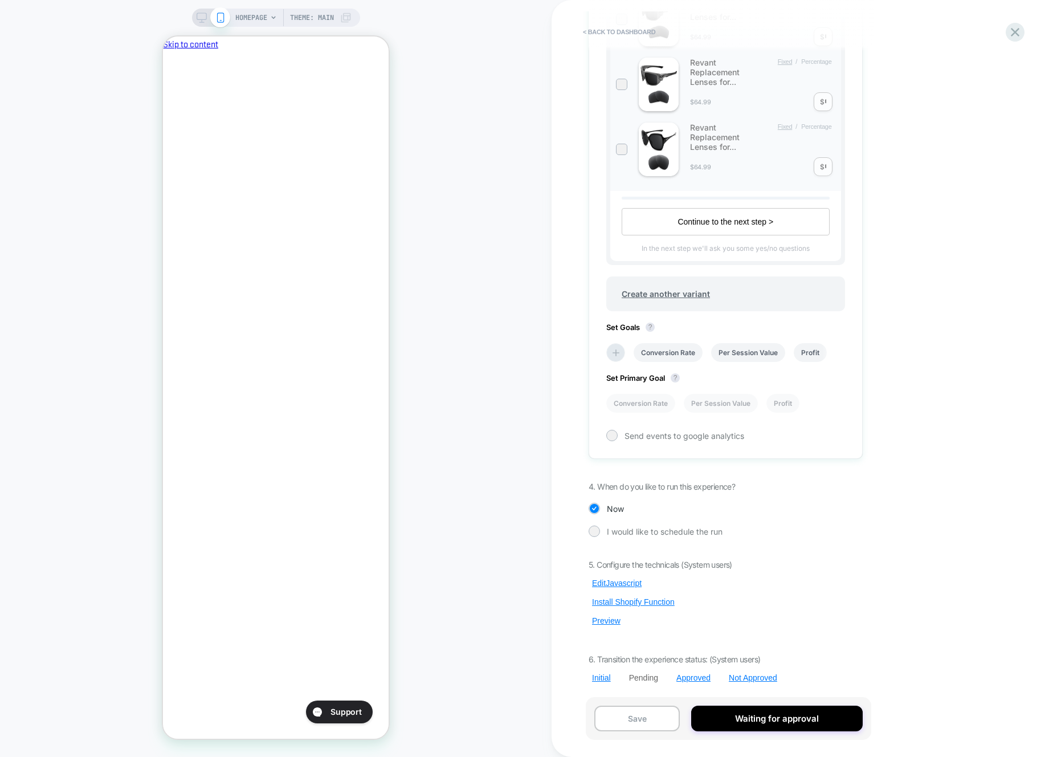
scroll to position [0, 1]
drag, startPoint x: 599, startPoint y: 623, endPoint x: 621, endPoint y: 602, distance: 30.6
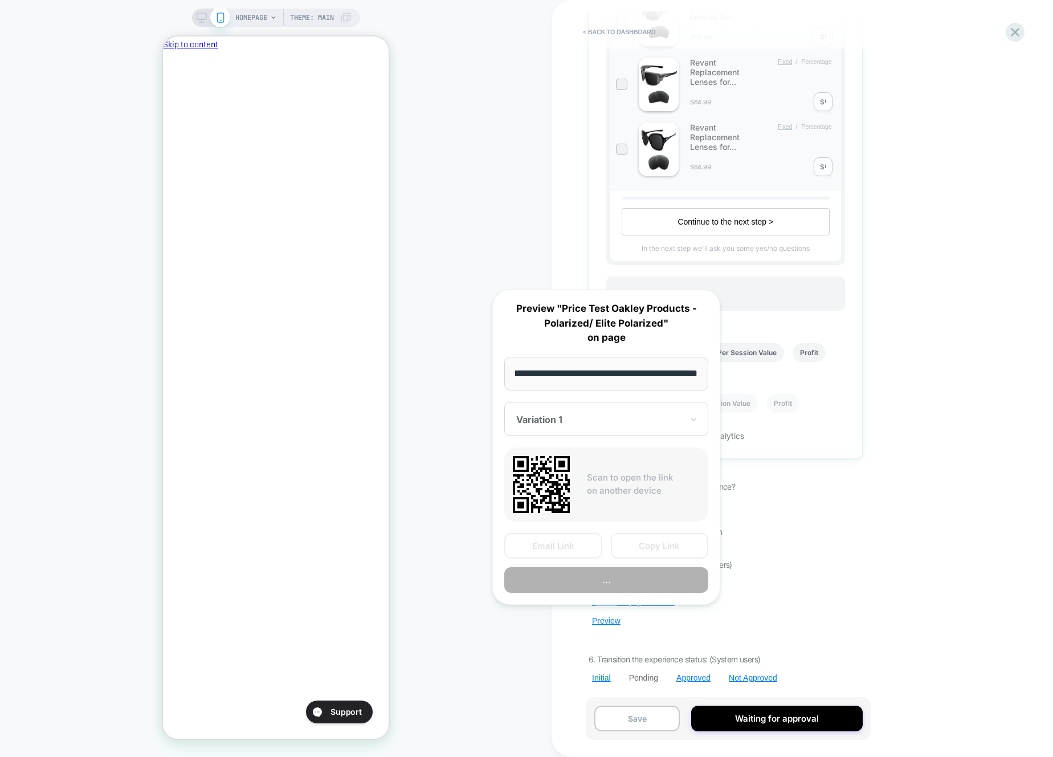
scroll to position [0, 0]
click at [621, 589] on button "..." at bounding box center [606, 580] width 204 height 26
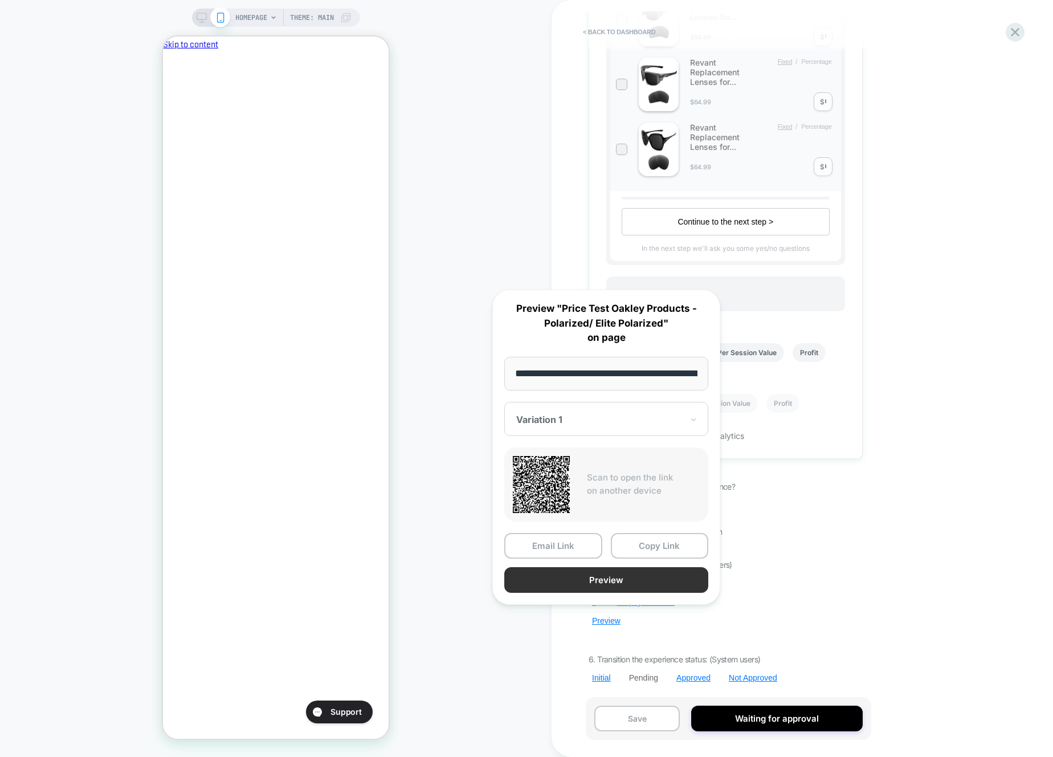
scroll to position [0, 196]
click at [515, 663] on div "HOMEPAGE Theme: MAIN" at bounding box center [276, 378] width 552 height 734
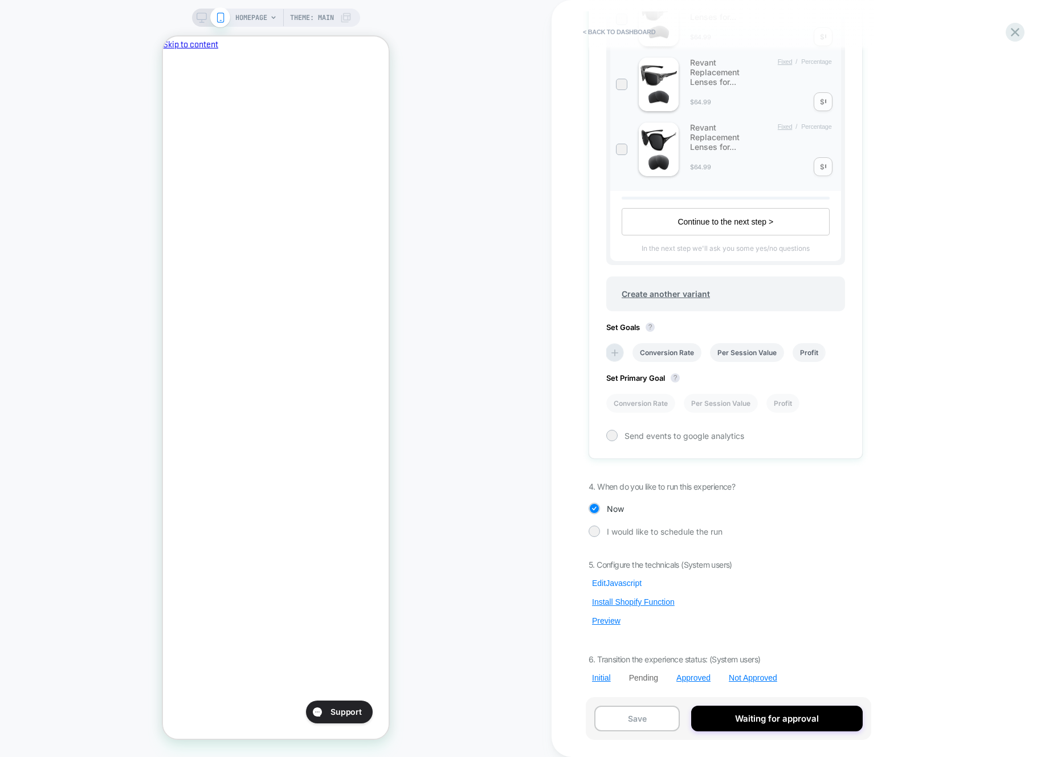
click at [634, 582] on button "Edit Javascript" at bounding box center [617, 583] width 56 height 10
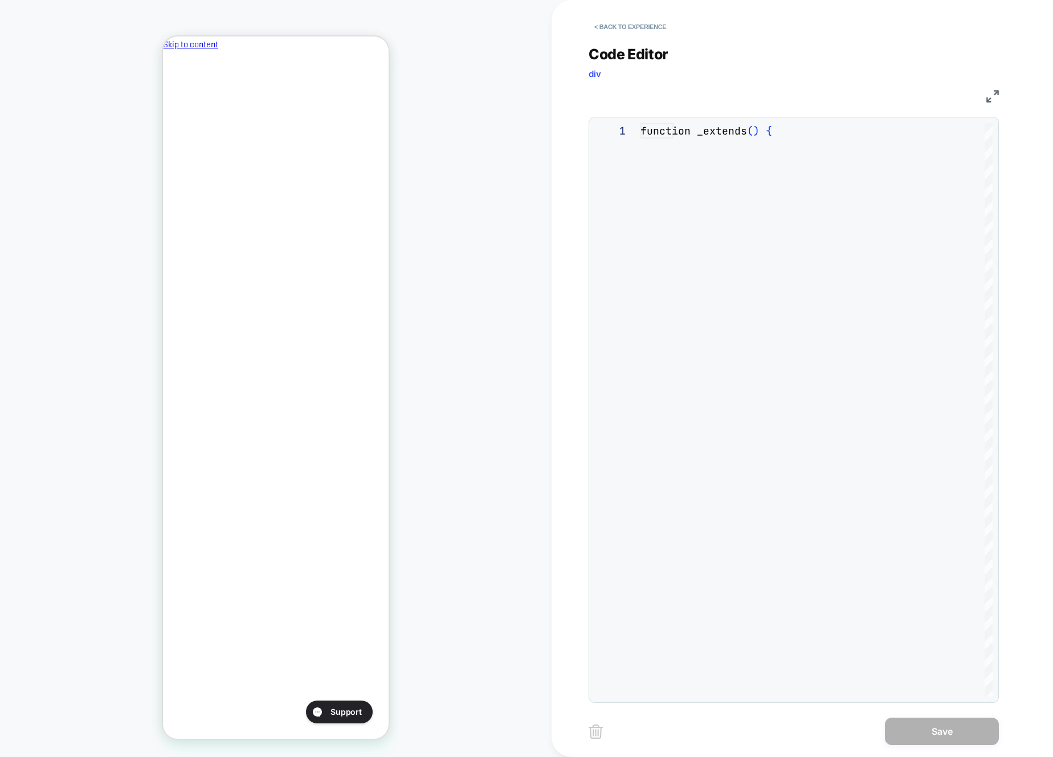
scroll to position [154, 0]
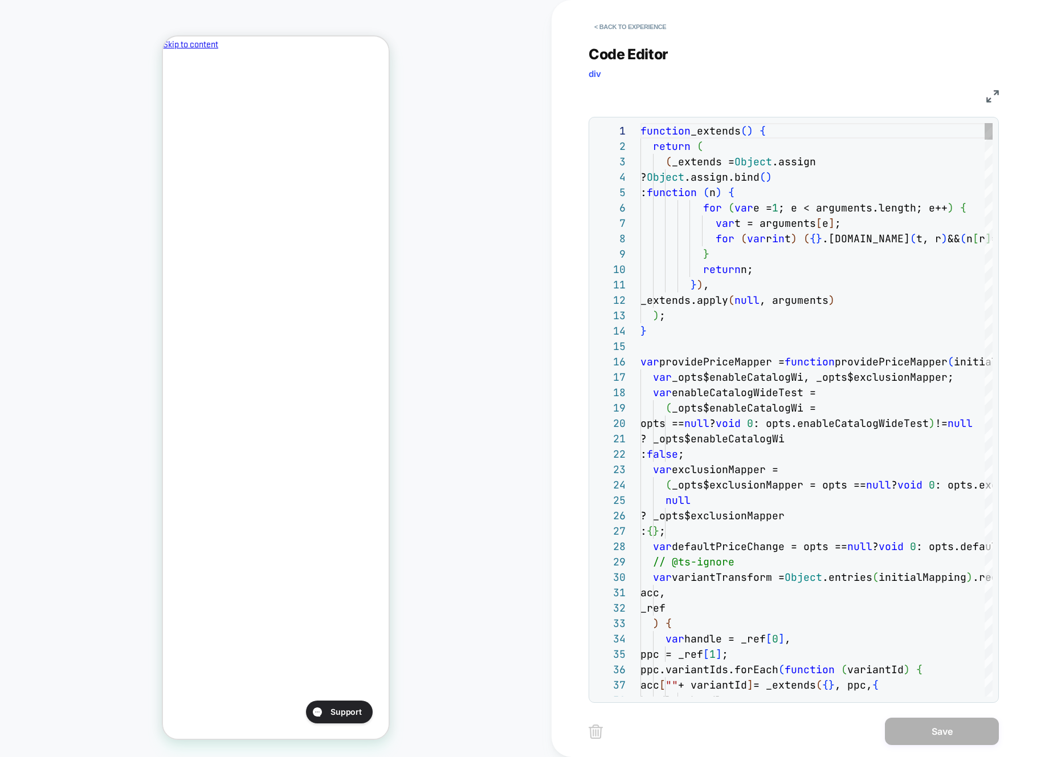
drag, startPoint x: 783, startPoint y: 438, endPoint x: 791, endPoint y: 450, distance: 14.9
click at [783, 438] on span "? _opts$enableCatalogWi" at bounding box center [713, 438] width 144 height 13
type textarea "**********"
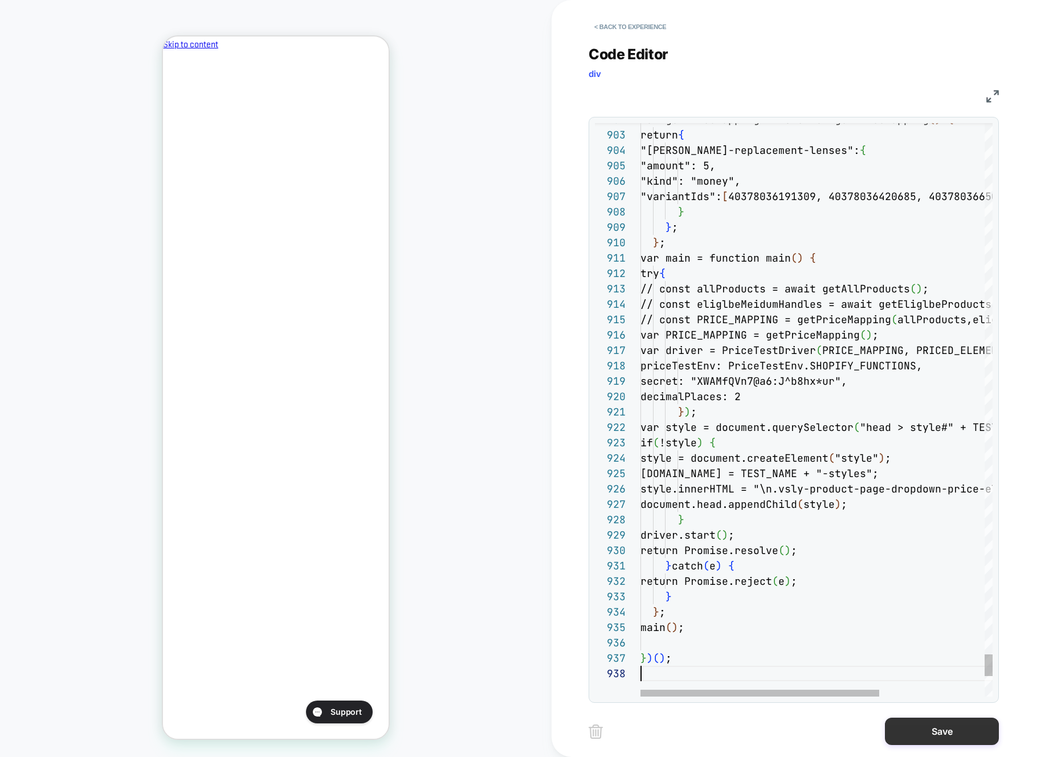
scroll to position [108, 0]
click at [971, 735] on button "Save" at bounding box center [942, 731] width 114 height 27
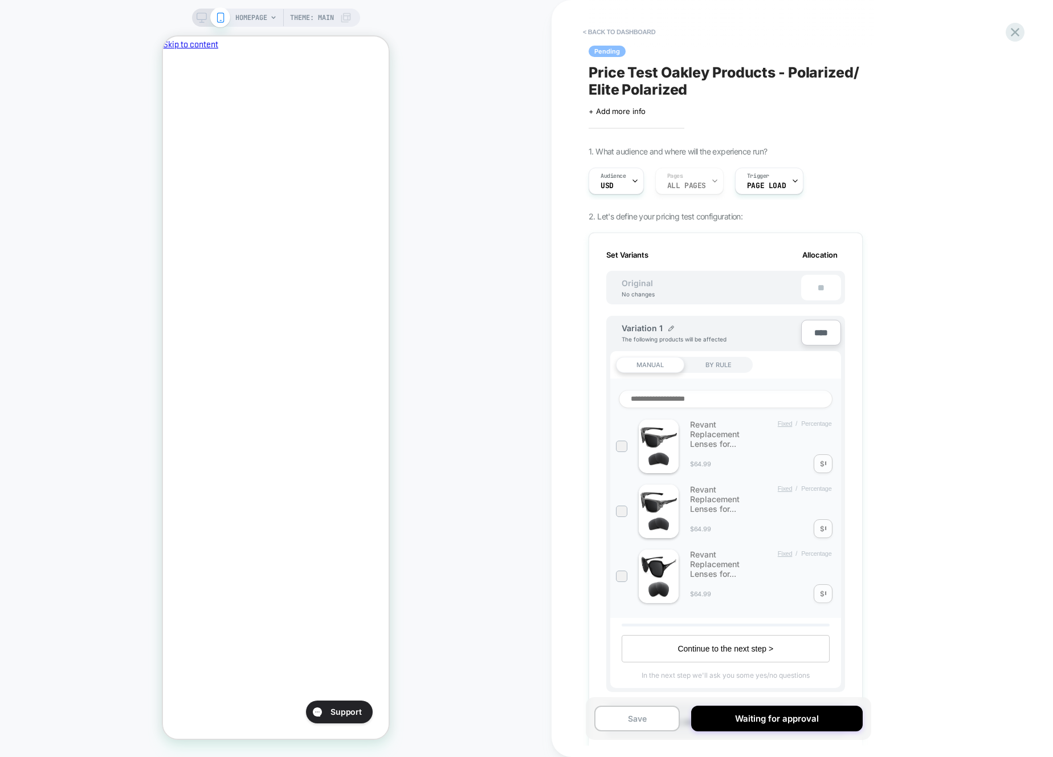
scroll to position [427, 0]
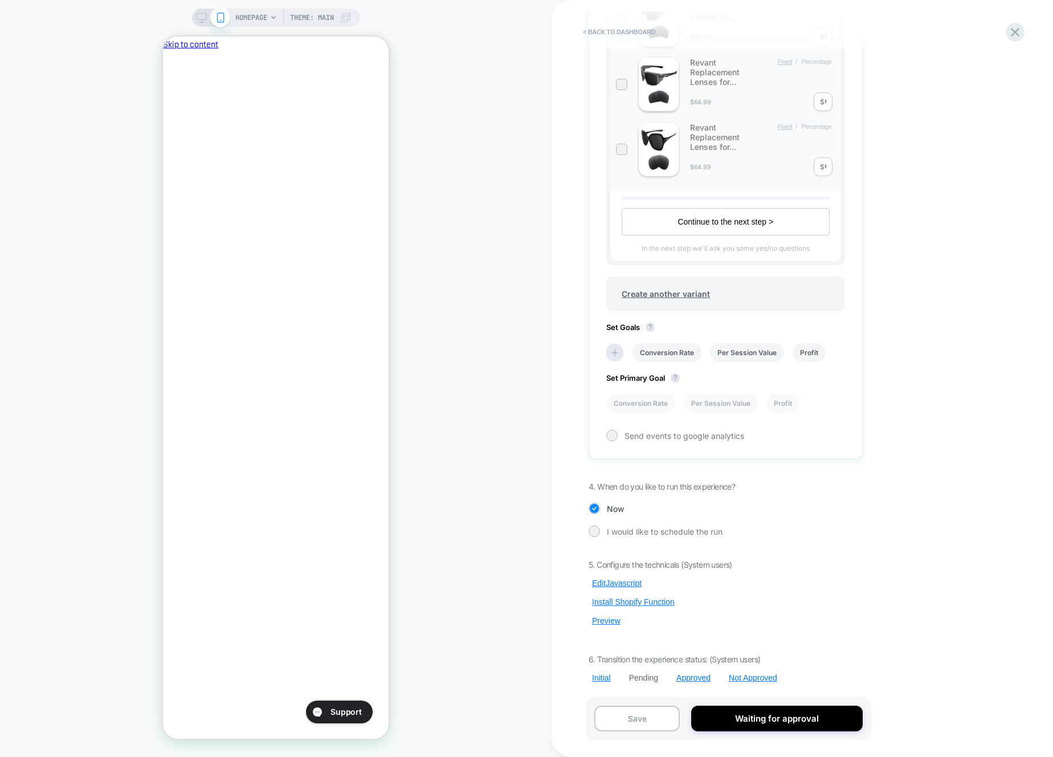
drag, startPoint x: 601, startPoint y: 616, endPoint x: 615, endPoint y: 608, distance: 15.8
click at [601, 616] on button "Preview" at bounding box center [606, 621] width 35 height 10
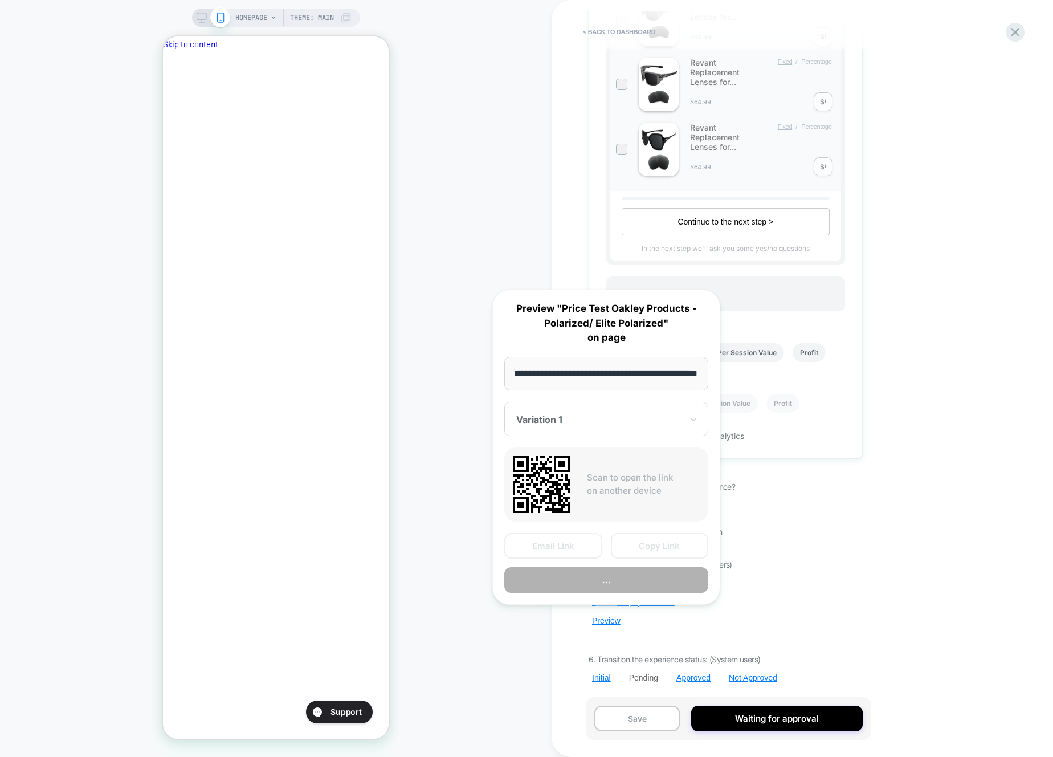
scroll to position [0, 0]
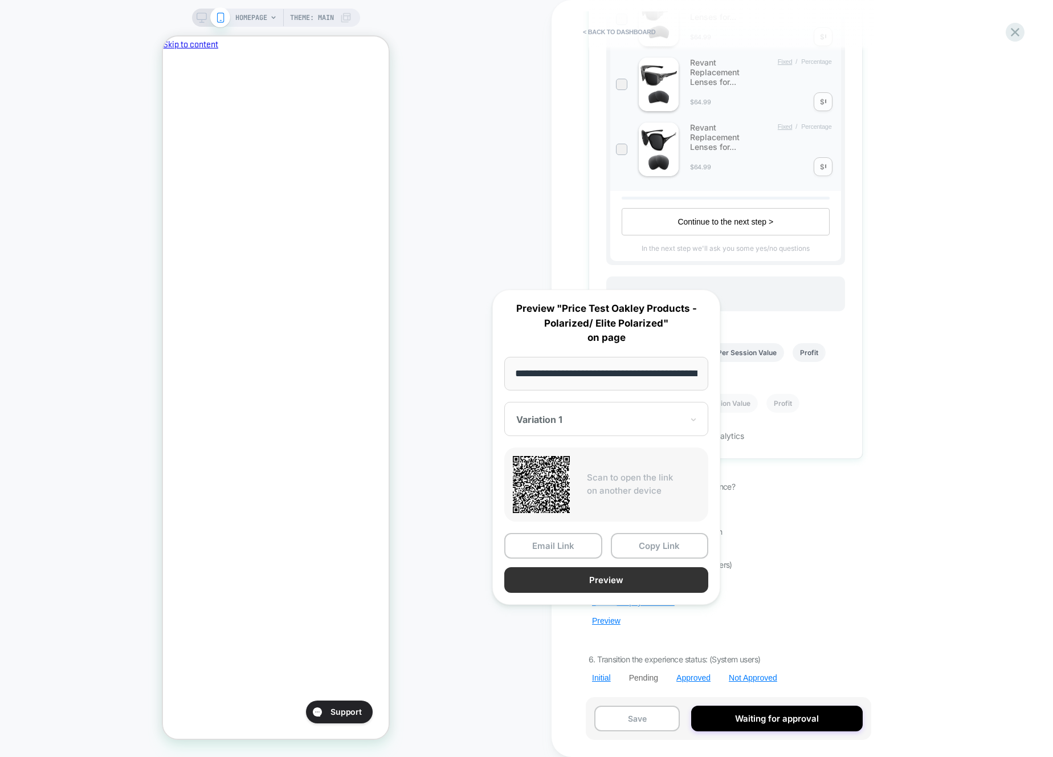
click at [624, 573] on button "Preview" at bounding box center [606, 580] width 204 height 26
drag, startPoint x: 569, startPoint y: 611, endPoint x: 587, endPoint y: 604, distance: 19.2
click at [569, 611] on div "**********" at bounding box center [606, 447] width 251 height 338
click at [568, 645] on div "< back to dashboard Pending Price Test Oakley Products - Polarized/ Elite Polar…" at bounding box center [803, 378] width 502 height 757
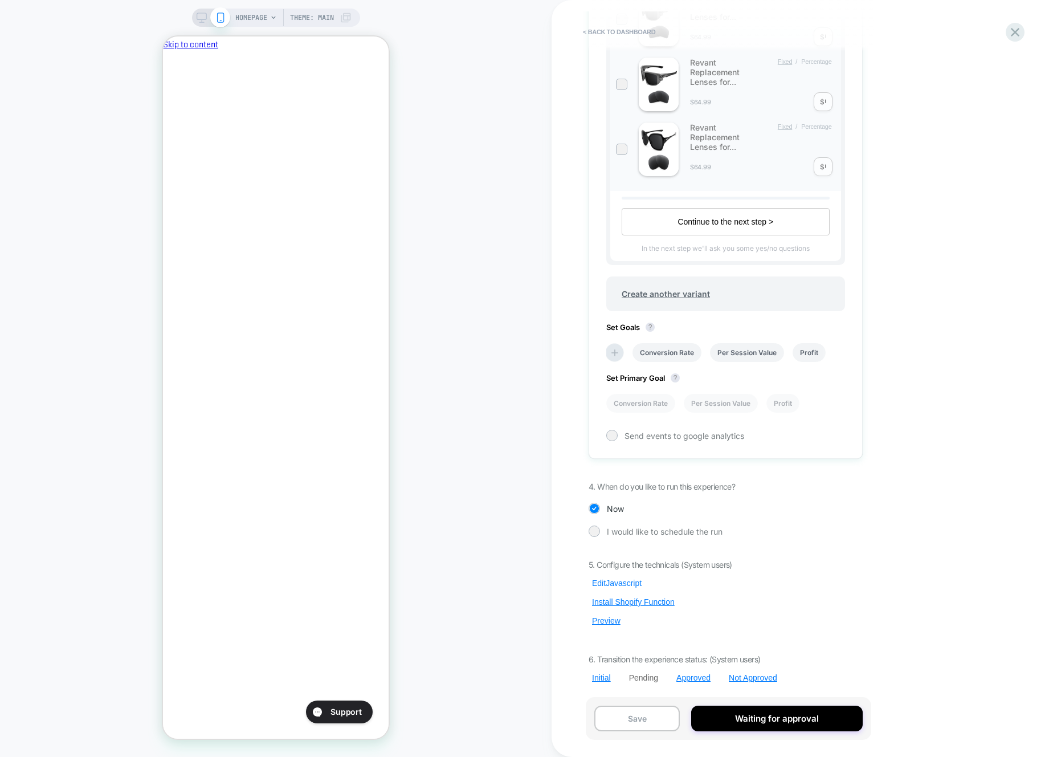
click at [610, 581] on button "Edit Javascript" at bounding box center [617, 583] width 56 height 10
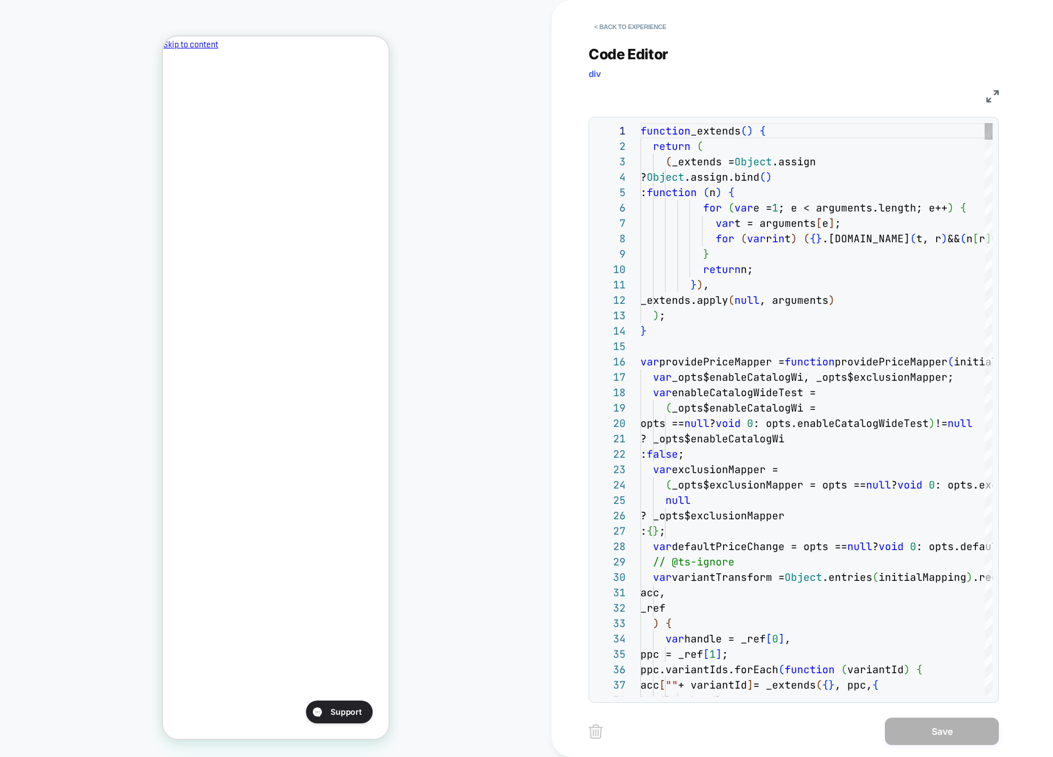
scroll to position [0, 0]
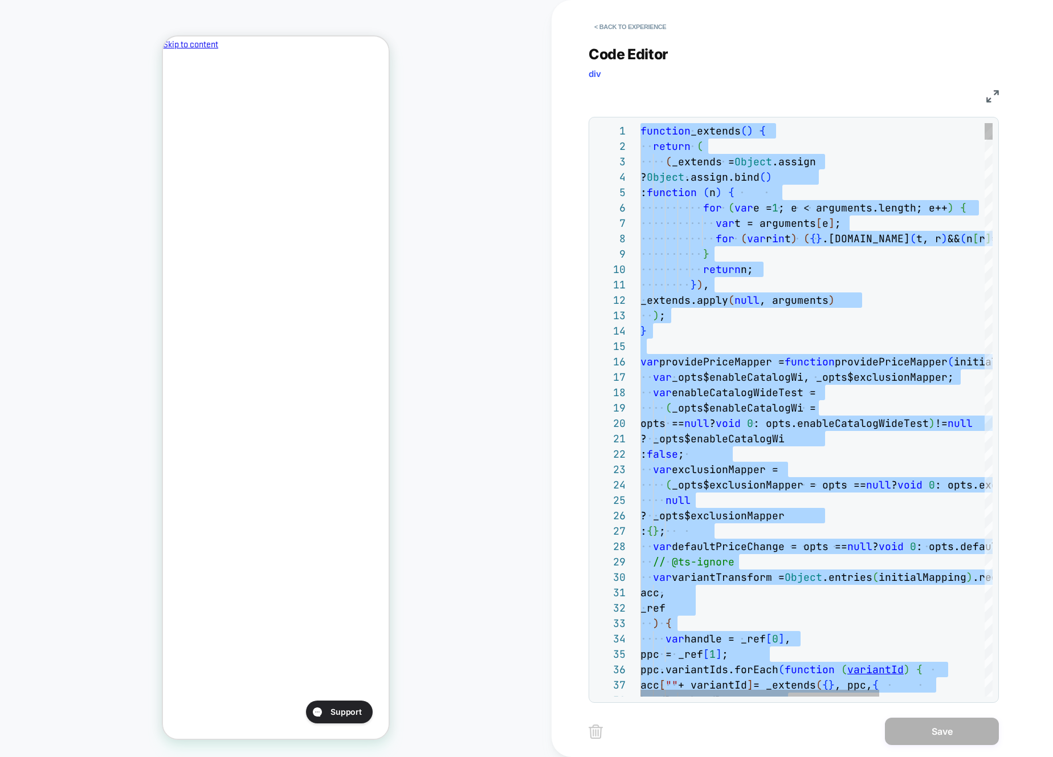
type textarea "**********"
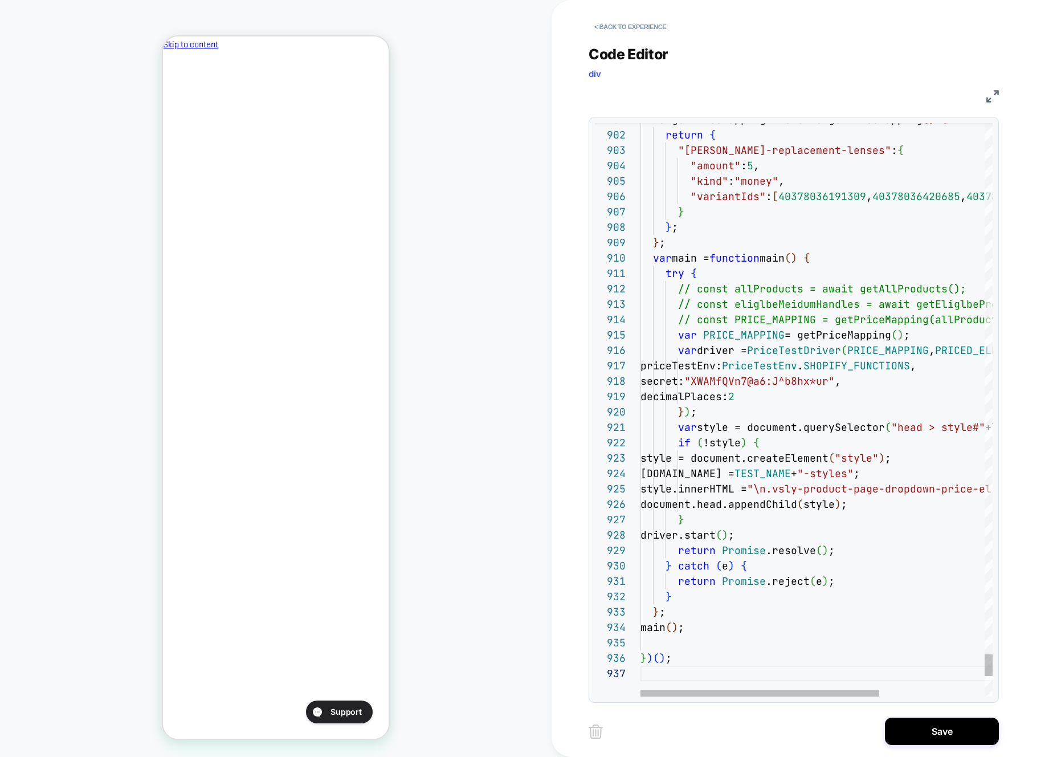
drag, startPoint x: 906, startPoint y: 734, endPoint x: 705, endPoint y: 711, distance: 202.6
click at [906, 734] on button "Save" at bounding box center [942, 731] width 114 height 27
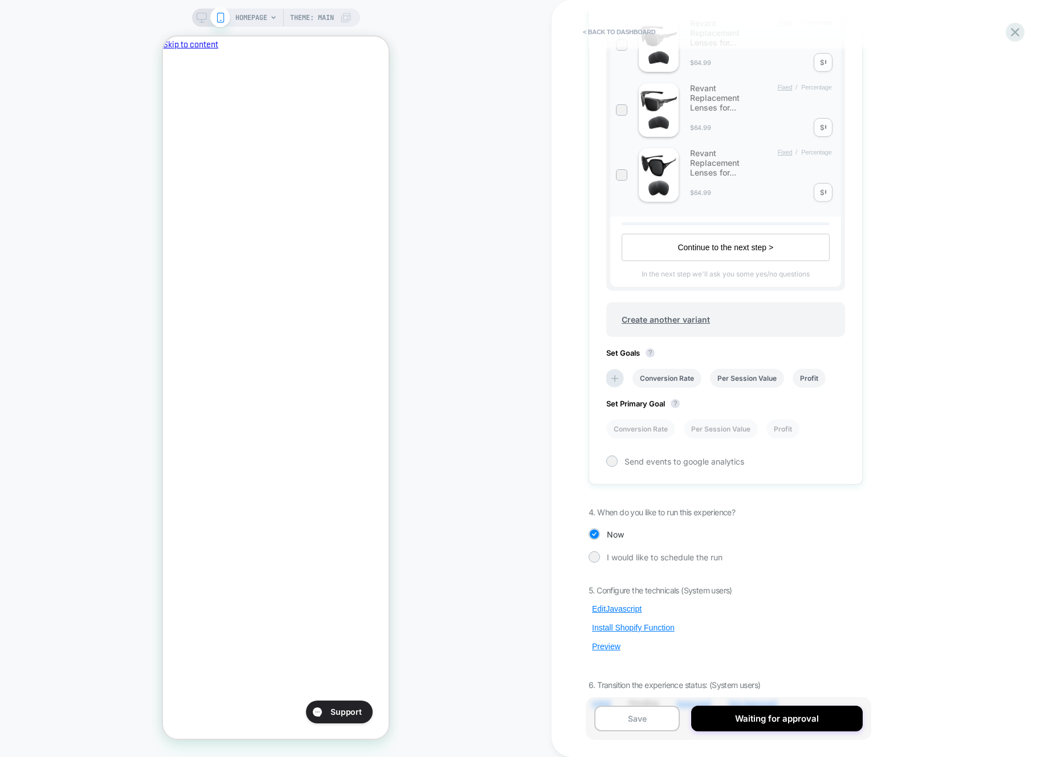
scroll to position [427, 0]
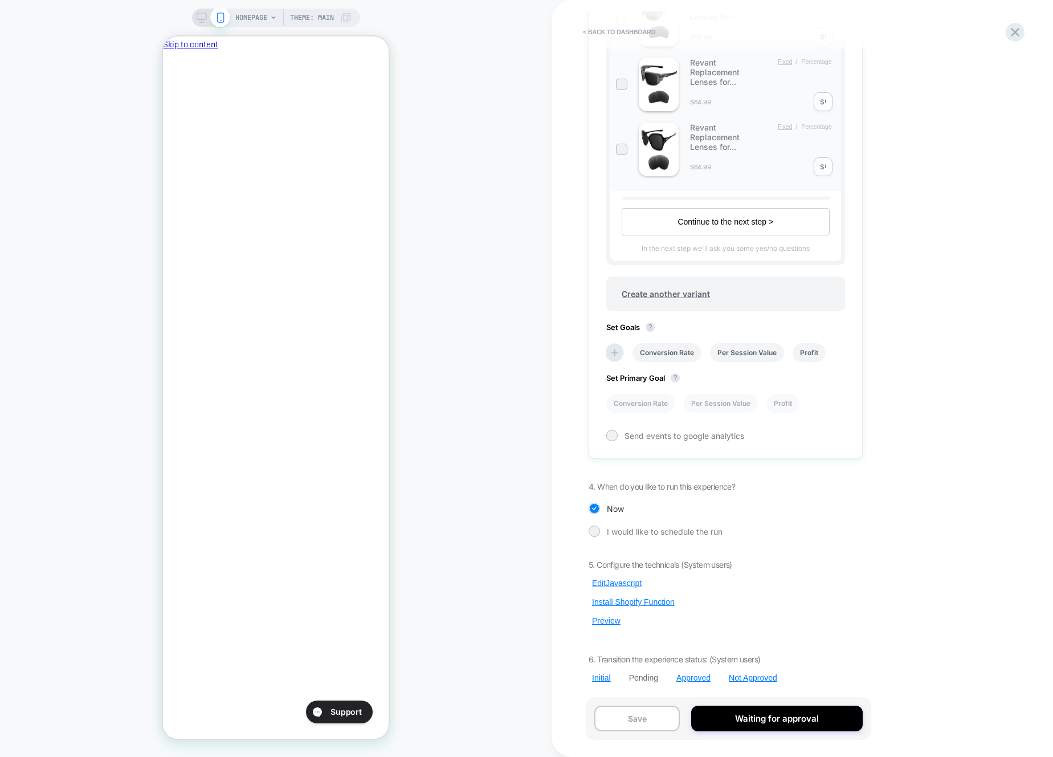
click at [613, 629] on div "5. Configure the technicals (System users) Edit Javascript Install Shopify Func…" at bounding box center [726, 621] width 274 height 123
click at [612, 626] on div "5. Configure the technicals (System users) Edit Javascript Install Shopify Func…" at bounding box center [726, 621] width 274 height 123
drag, startPoint x: 612, startPoint y: 624, endPoint x: 633, endPoint y: 588, distance: 41.6
click at [612, 624] on button "Preview" at bounding box center [606, 621] width 35 height 10
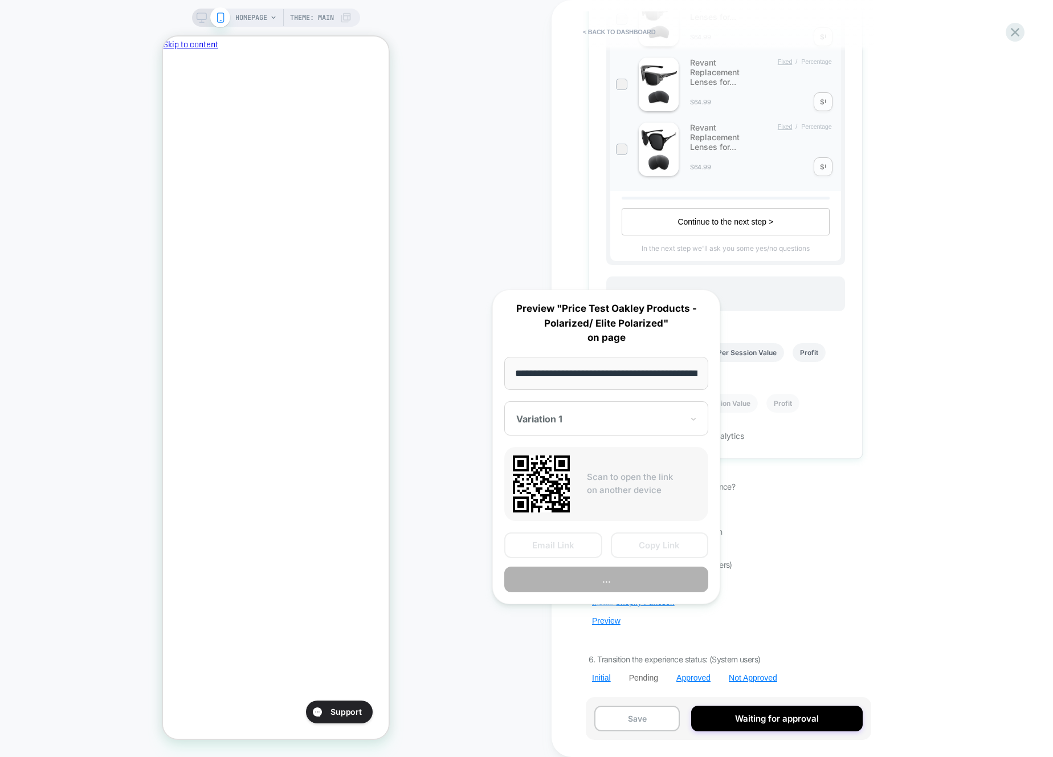
scroll to position [0, 48]
click at [633, 577] on button "..." at bounding box center [606, 580] width 204 height 26
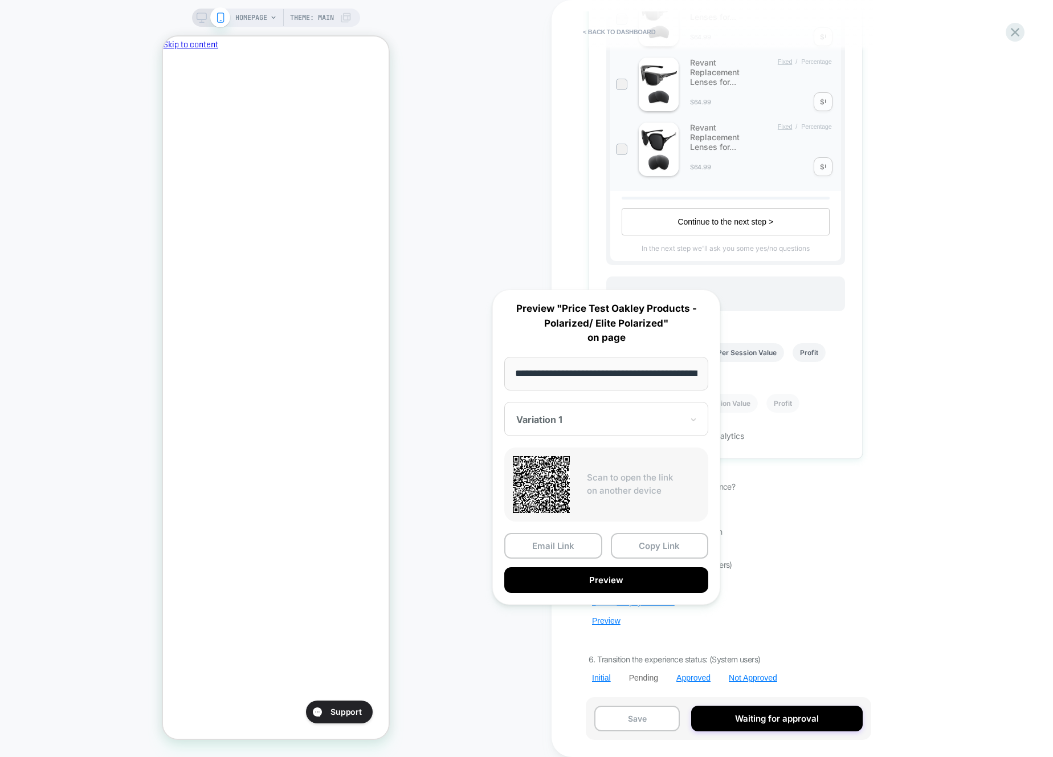
scroll to position [0, 196]
click at [995, 332] on div "< back to dashboard Pending Price Test Oakley Products - Polarized/ Elite Polar…" at bounding box center [803, 378] width 502 height 757
